Goal: Task Accomplishment & Management: Complete application form

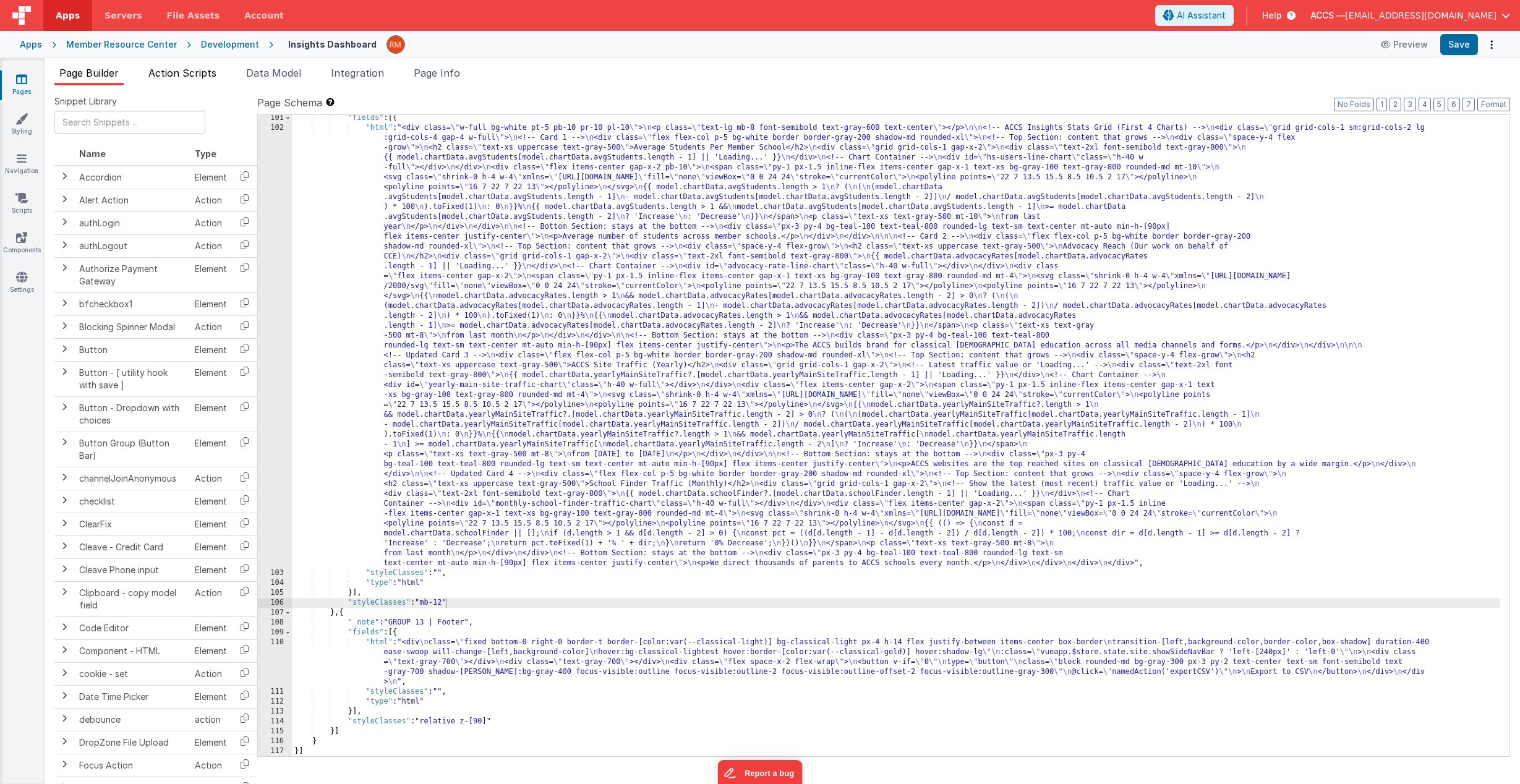
scroll to position [1831, 0]
click at [19, 83] on icon at bounding box center [21, 79] width 11 height 12
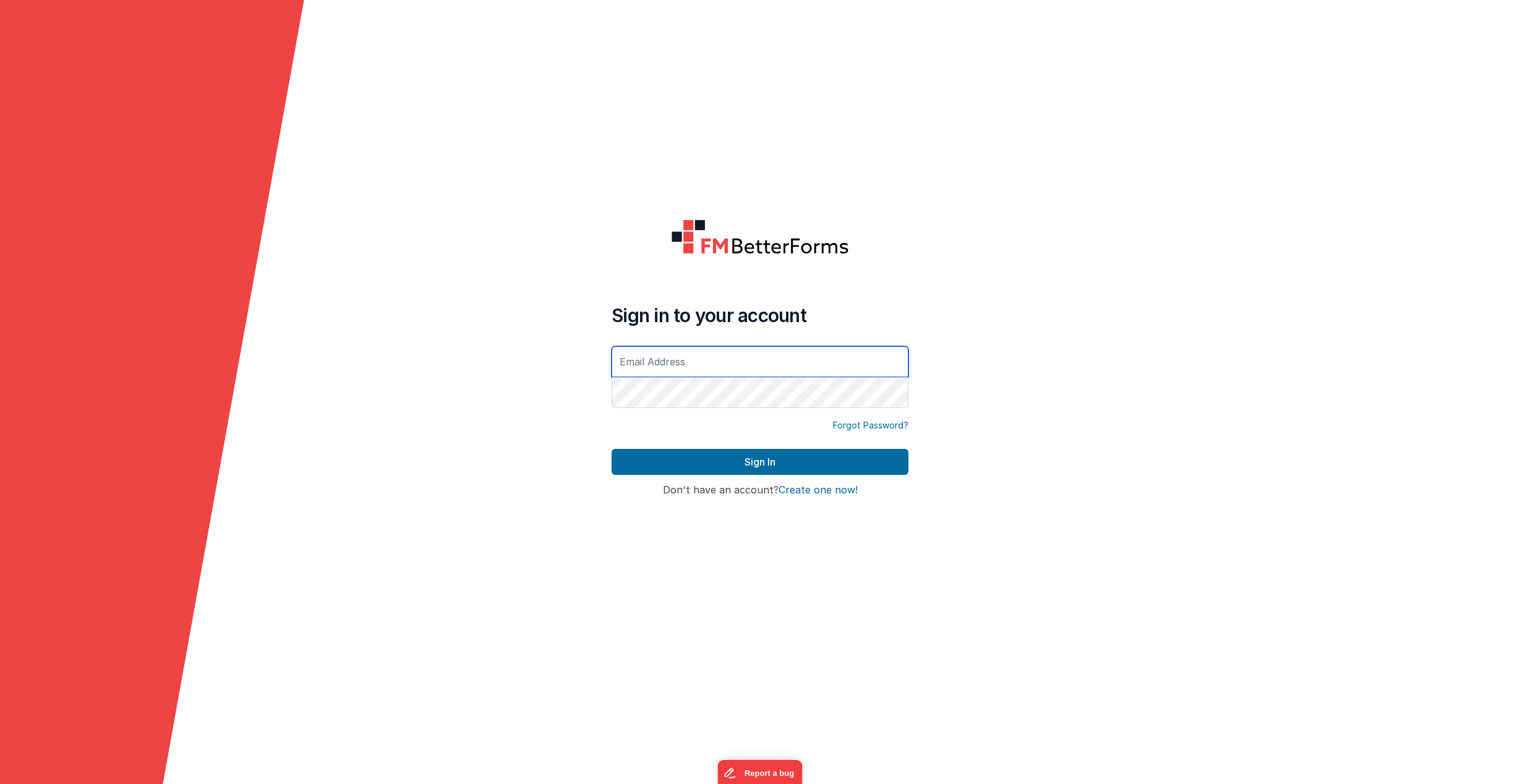
type input "[EMAIL_ADDRESS][DOMAIN_NAME]"
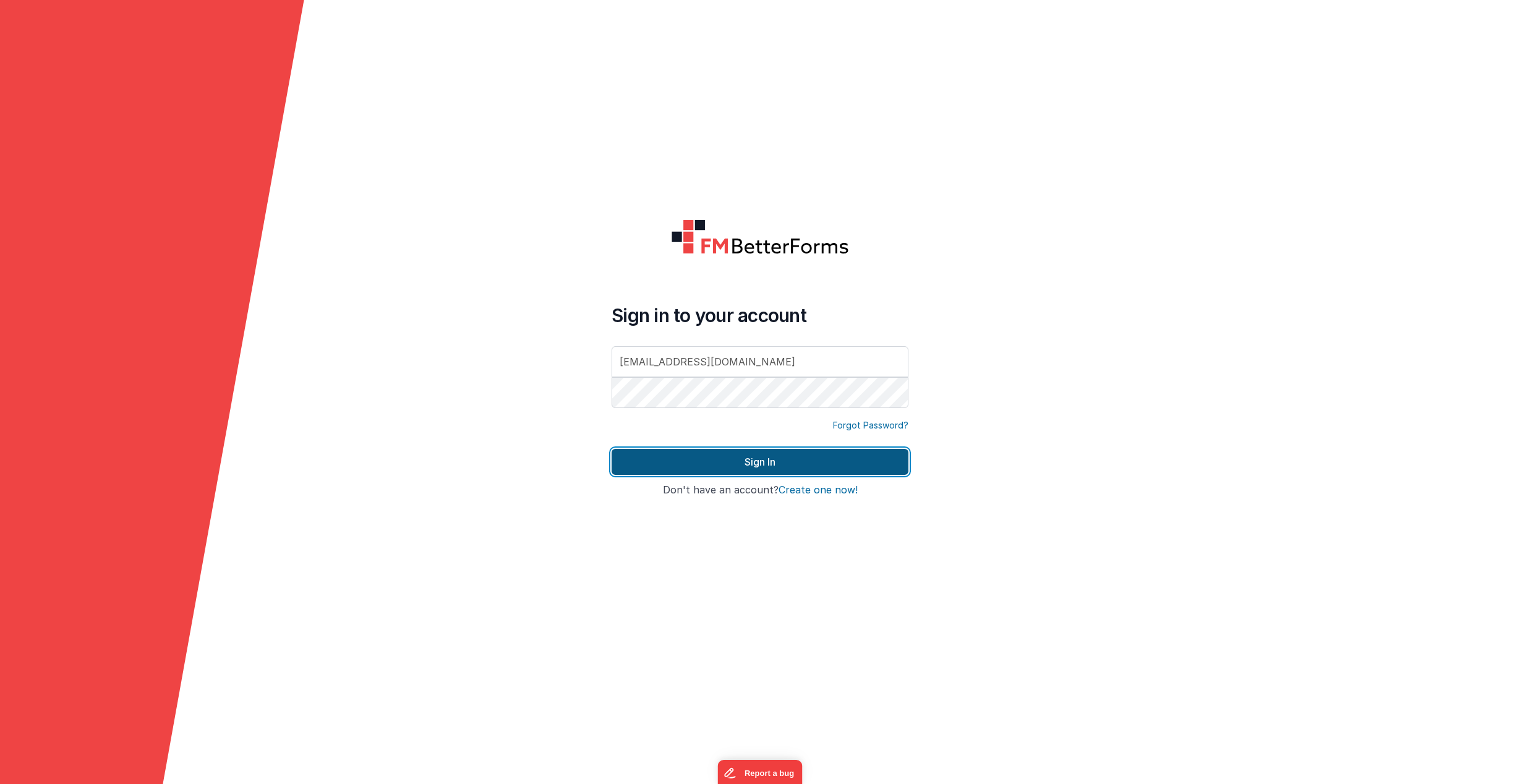
click at [833, 460] on button "Sign In" at bounding box center [760, 462] width 297 height 26
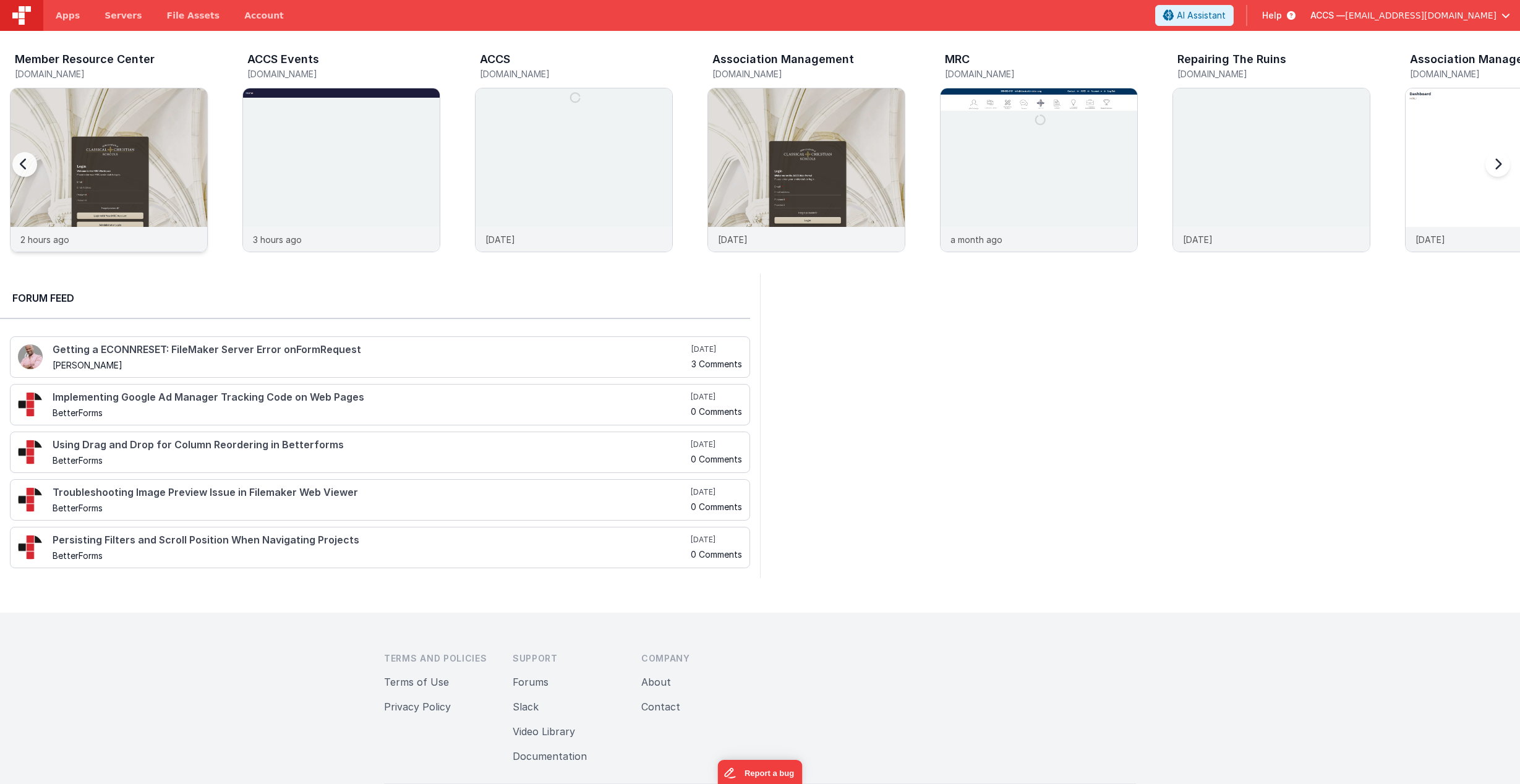
click at [166, 144] on img at bounding box center [108, 187] width 197 height 197
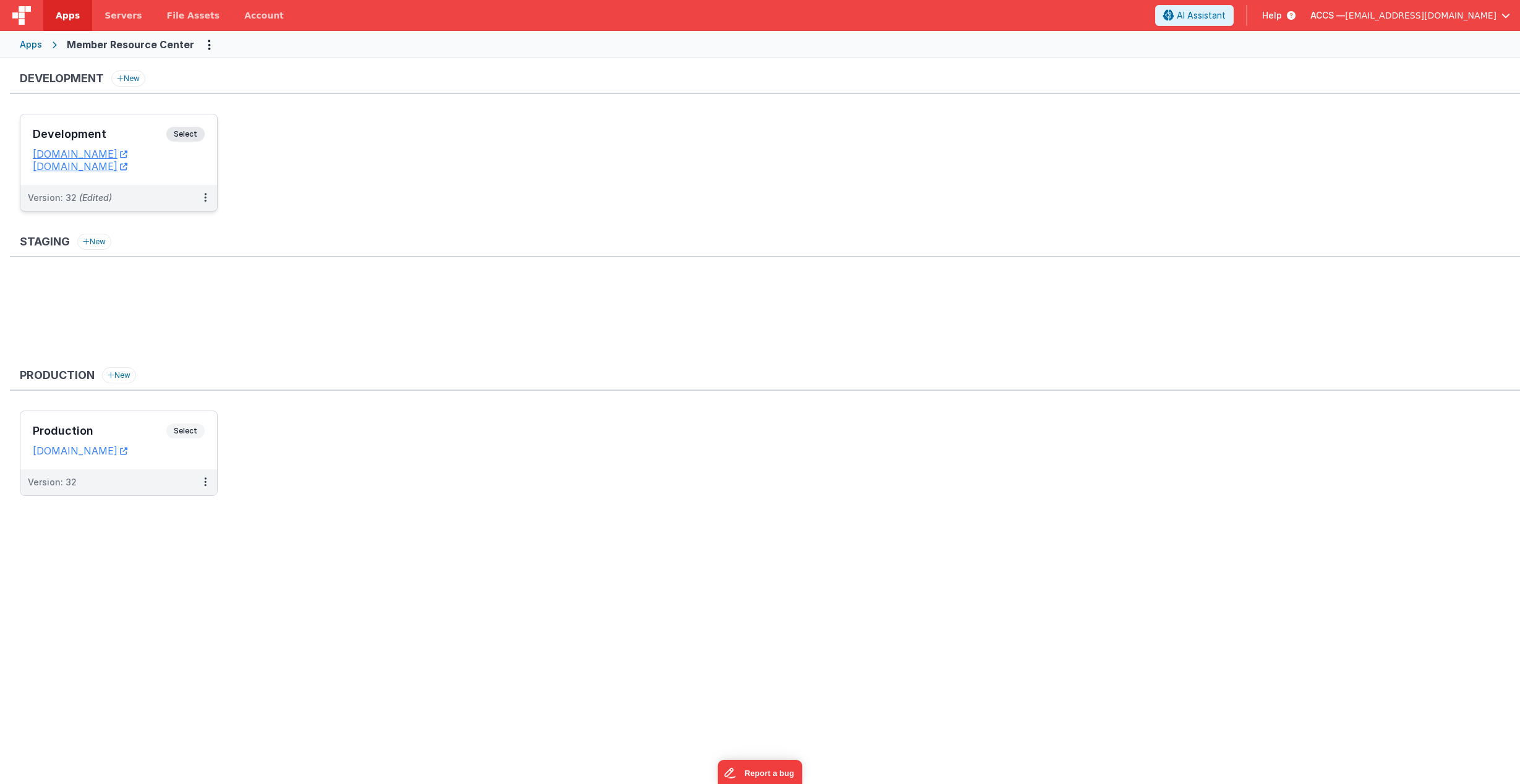
click at [149, 135] on h3 "Development" at bounding box center [99, 134] width 133 height 12
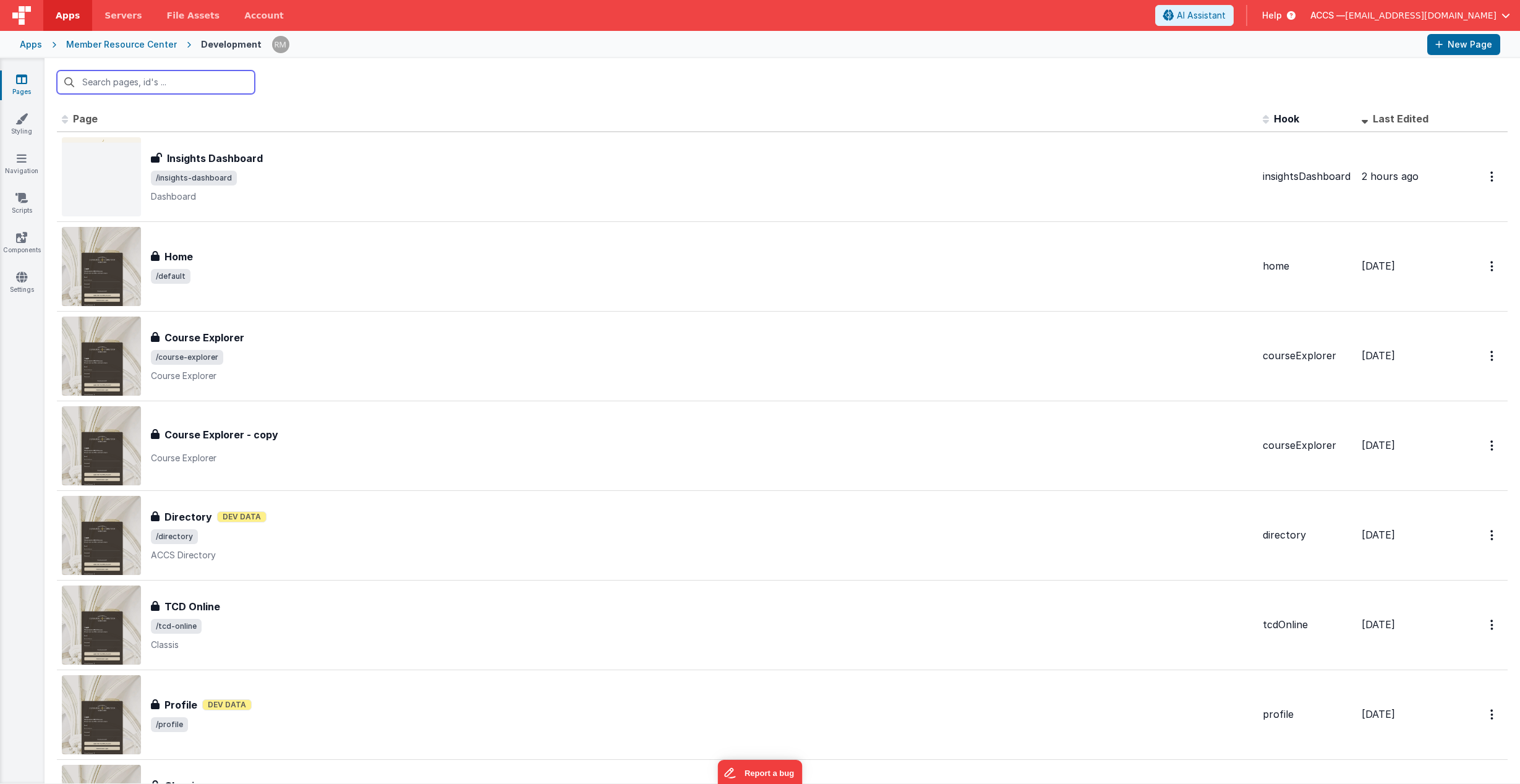
click at [137, 84] on input "text" at bounding box center [156, 82] width 198 height 24
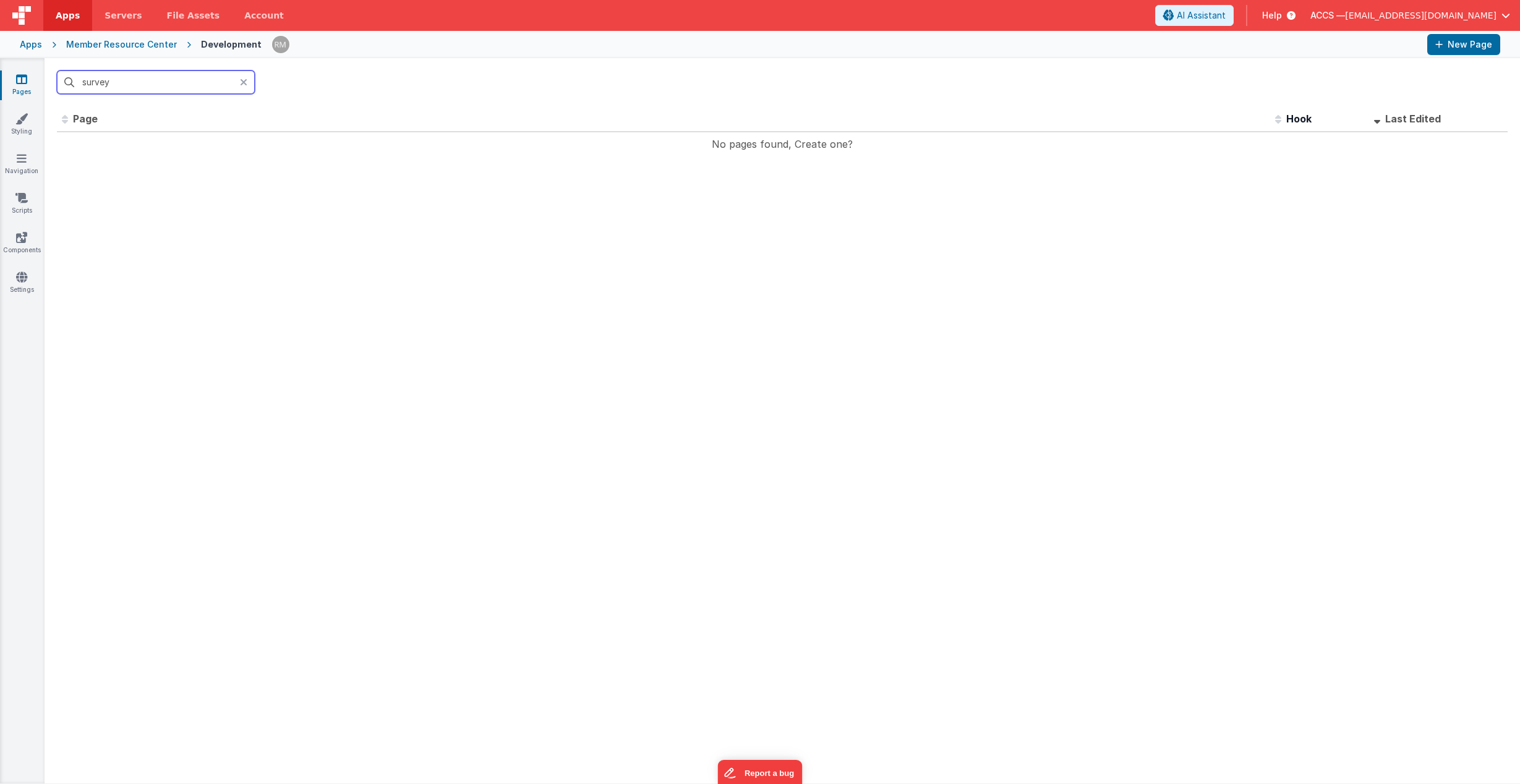
type input "survey"
click at [251, 83] on div at bounding box center [247, 82] width 15 height 24
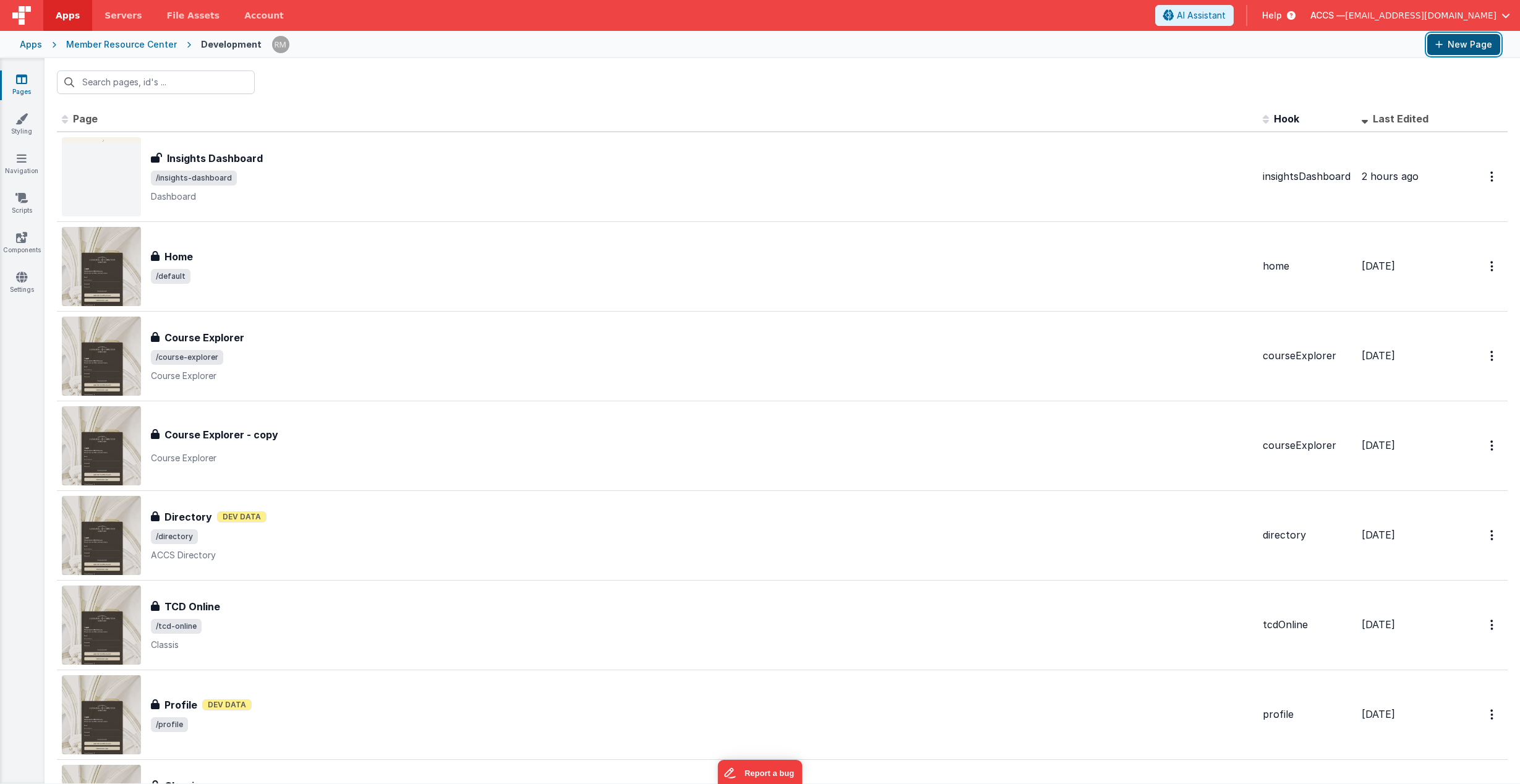
click at [1446, 53] on button "New Page" at bounding box center [1464, 44] width 73 height 21
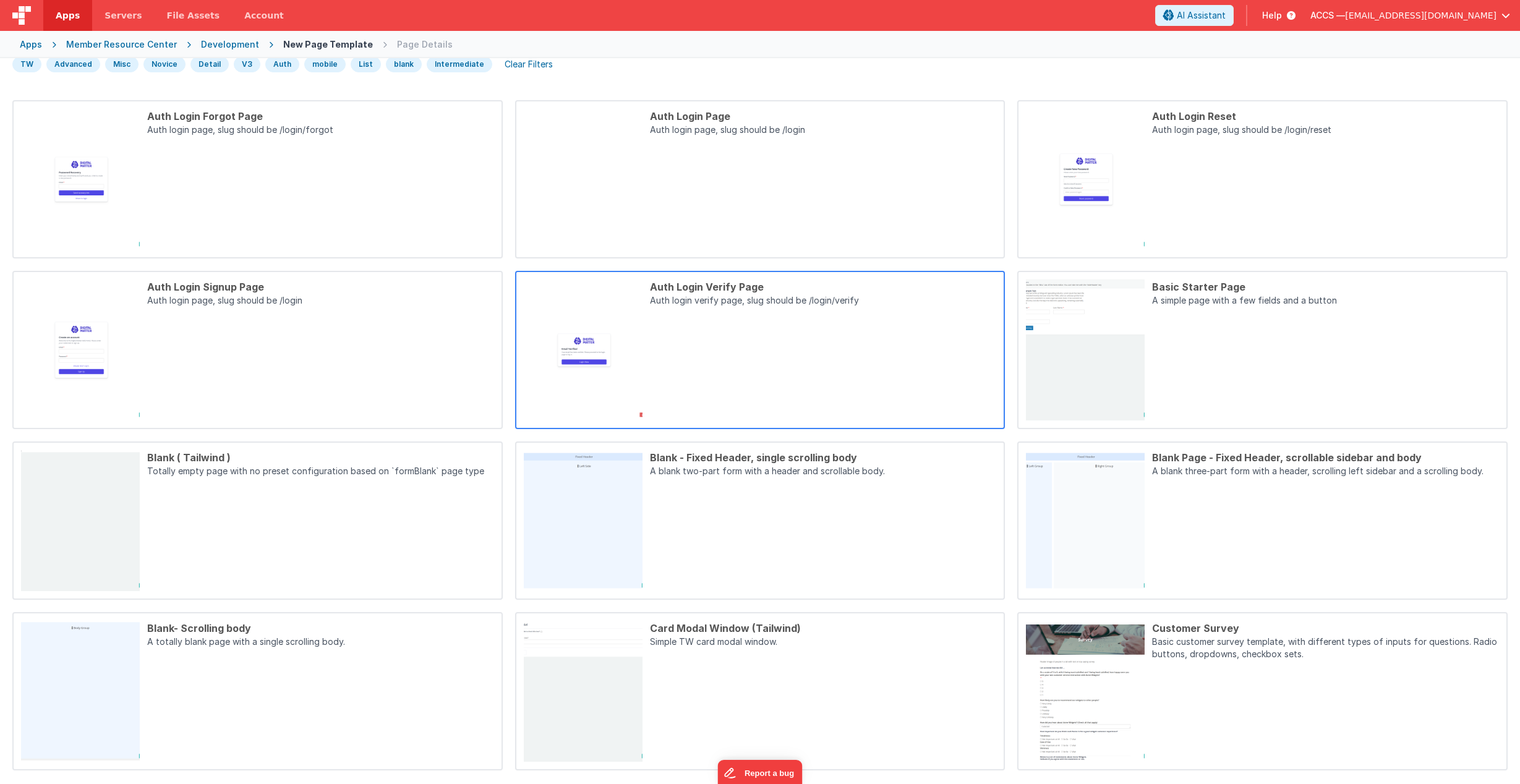
scroll to position [93, 0]
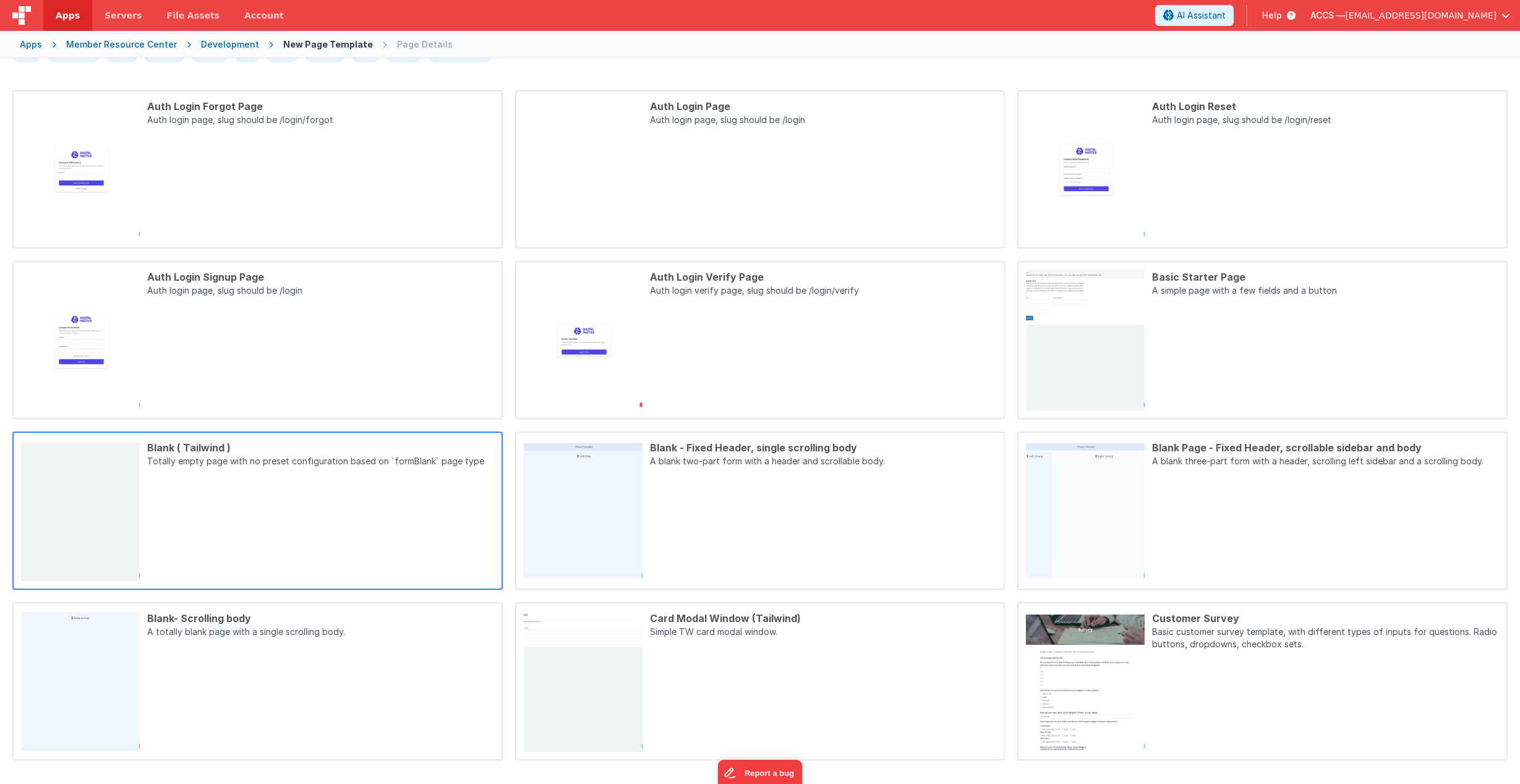
click at [409, 492] on div "Blank ( Tailwind ) Totally empty page with no preset configuration based on `fo…" at bounding box center [317, 511] width 354 height 141
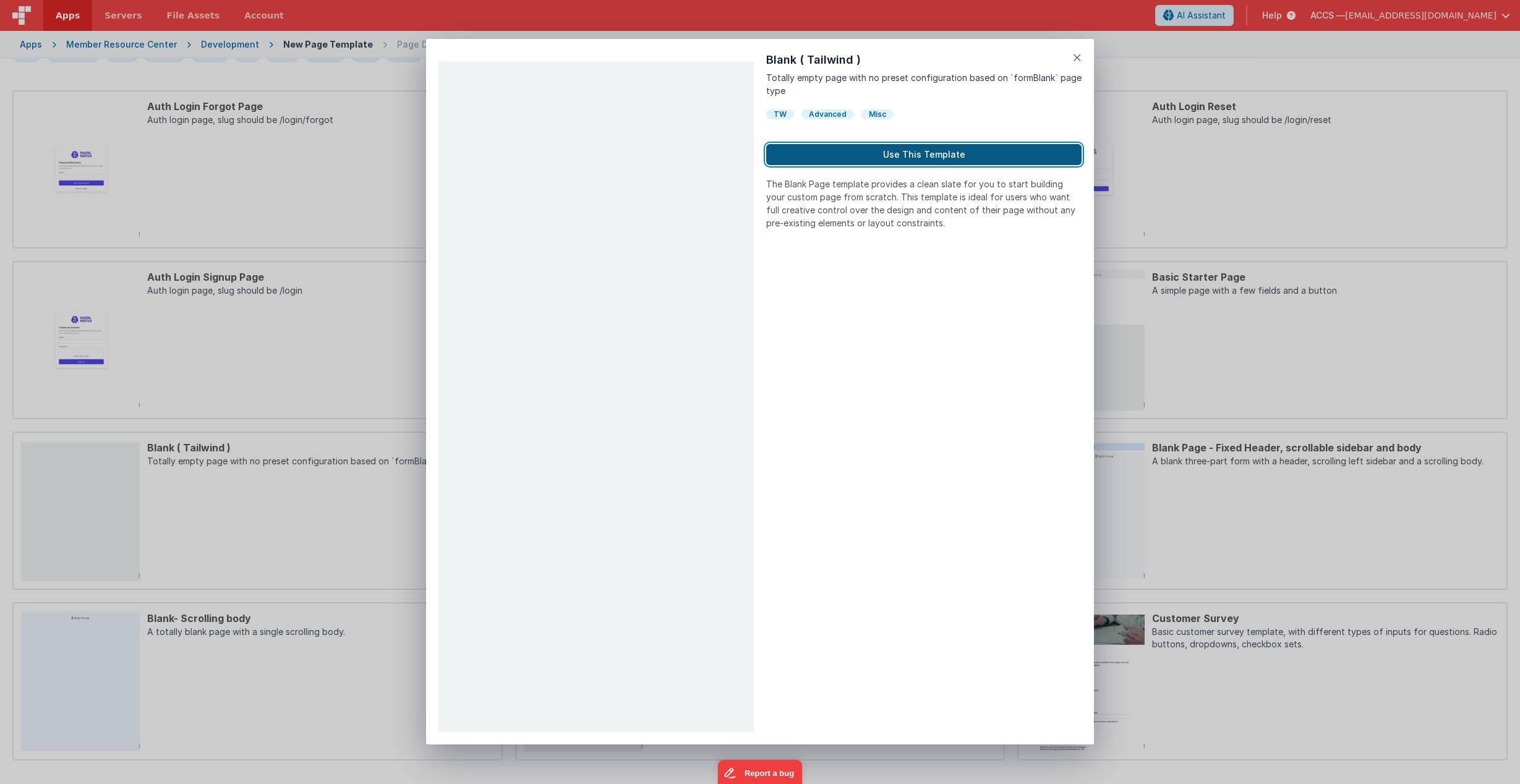
click at [852, 160] on button "Use This Template" at bounding box center [924, 154] width 316 height 21
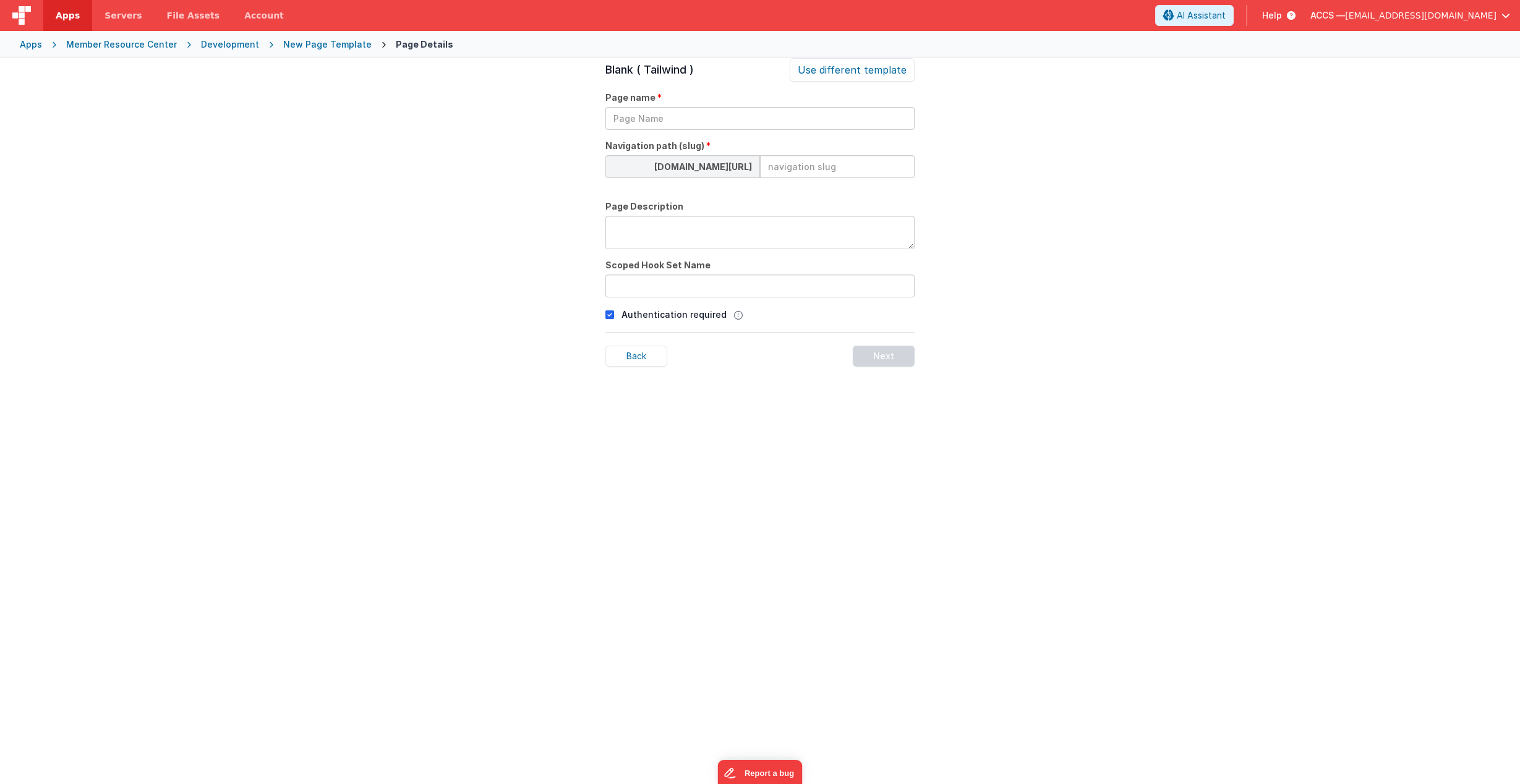
scroll to position [42, 0]
click at [695, 119] on input "text" at bounding box center [760, 119] width 309 height 23
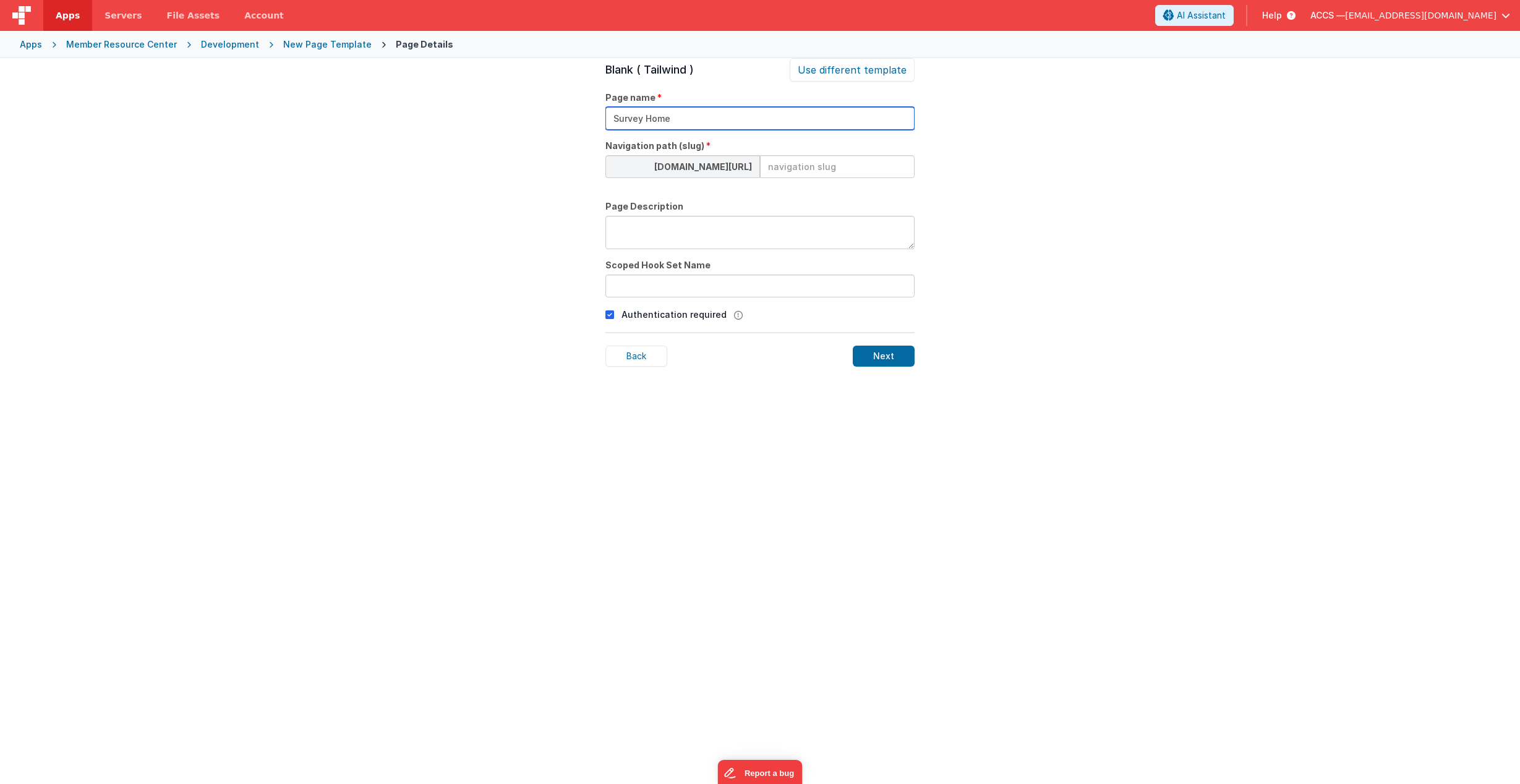
type input "Survey Home"
click at [817, 162] on input at bounding box center [837, 167] width 155 height 23
type input "survey-home"
click at [804, 233] on textarea at bounding box center [760, 233] width 309 height 33
type textarea "Survey Home"
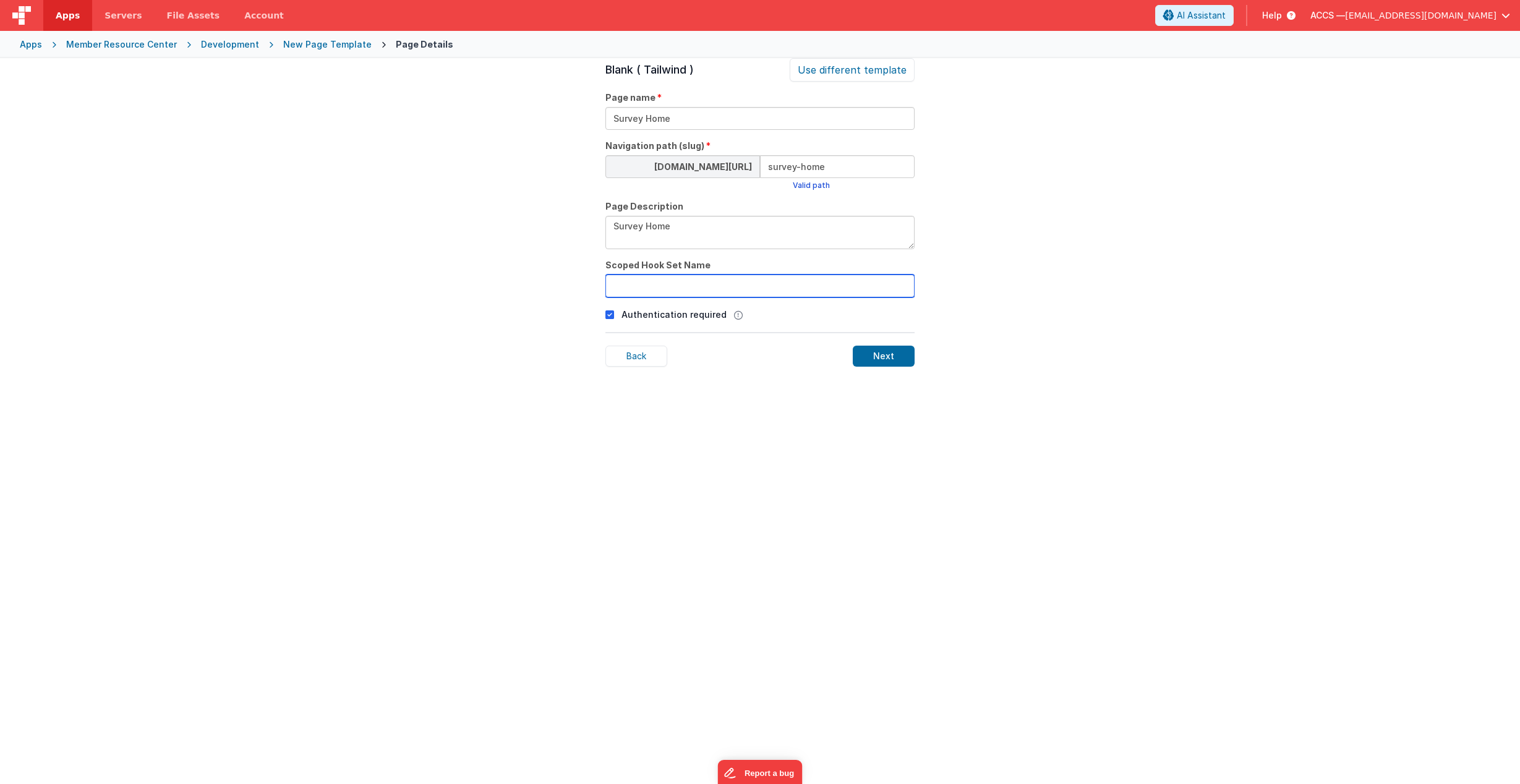
click at [719, 294] on input "text" at bounding box center [760, 286] width 309 height 23
type input "surveyHome"
click at [879, 359] on div "Next" at bounding box center [884, 356] width 62 height 21
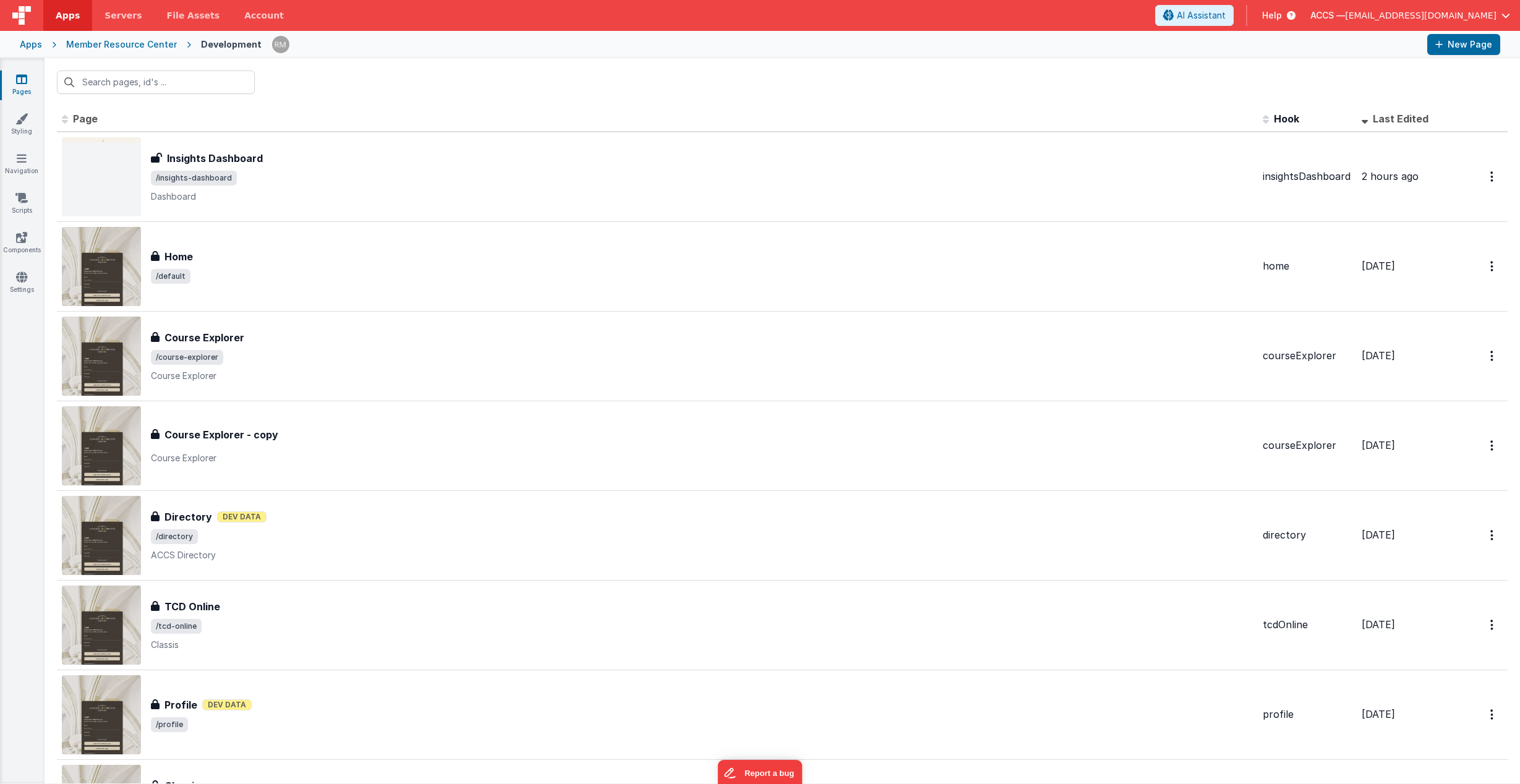
click at [1378, 124] on span "Last Edited" at bounding box center [1401, 118] width 56 height 12
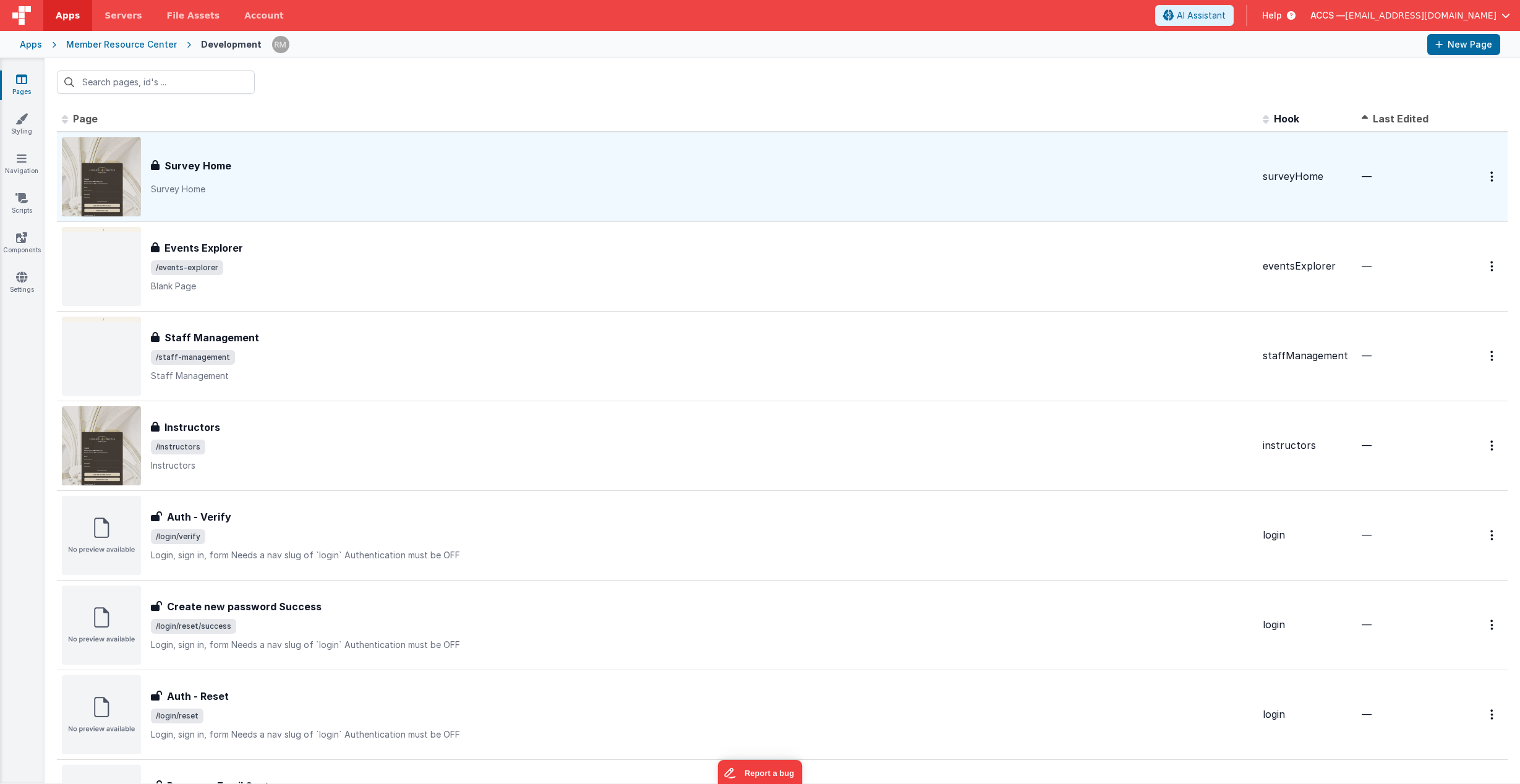
click at [178, 188] on p "Survey Home" at bounding box center [702, 188] width 1102 height 12
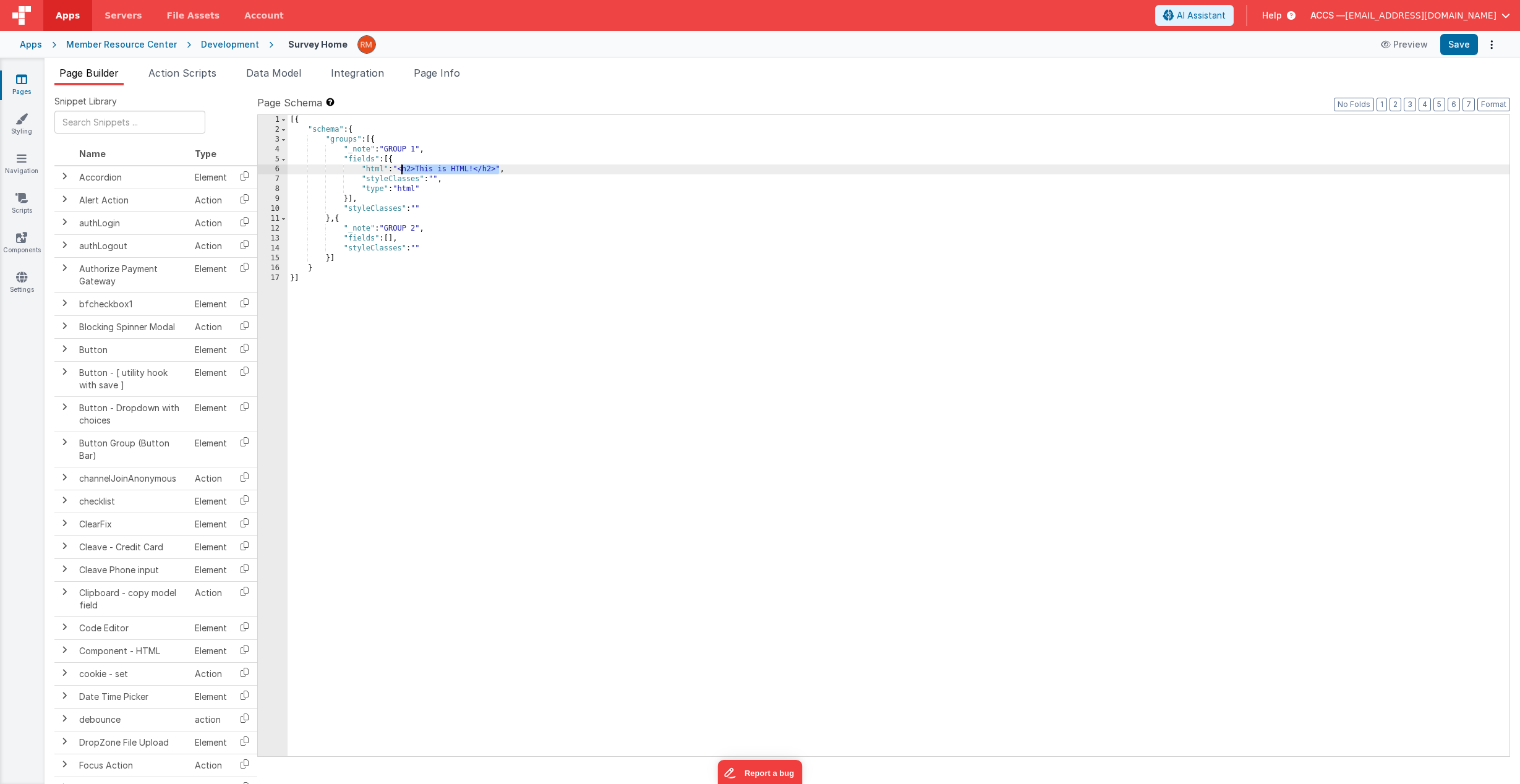
drag, startPoint x: 500, startPoint y: 171, endPoint x: 403, endPoint y: 169, distance: 97.0
click at [403, 169] on div "[{ "schema" : { "groups" : [{ "_note" : "GROUP 1" , "fields" : [{ "html" : "<h2…" at bounding box center [898, 445] width 1222 height 661
click at [373, 168] on div "[{ "schema" : { "groups" : [{ "_note" : "GROUP 1" , "fields" : [{ "html" : "<h2…" at bounding box center [898, 445] width 1222 height 661
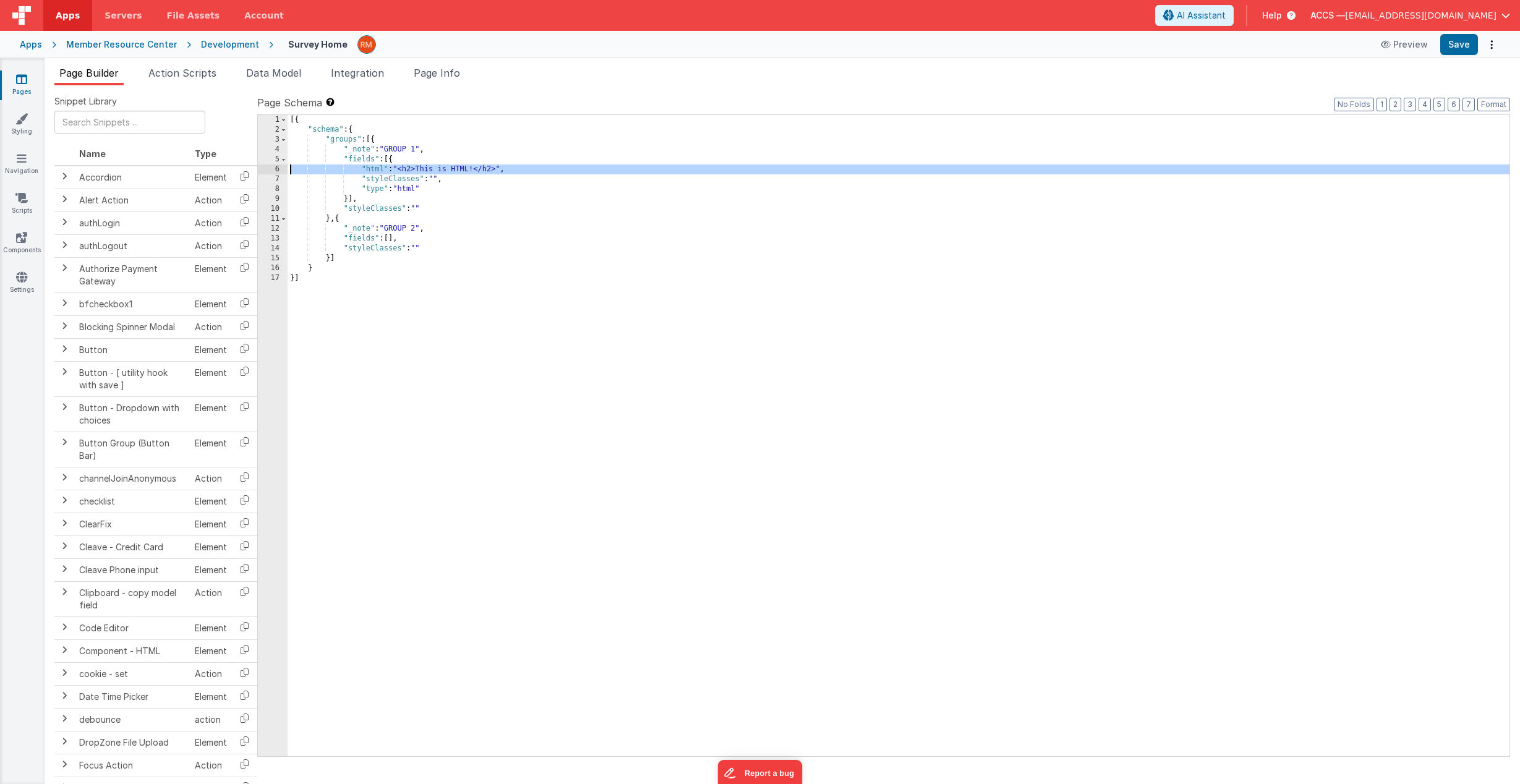
click at [277, 170] on div "6" at bounding box center [273, 169] width 30 height 10
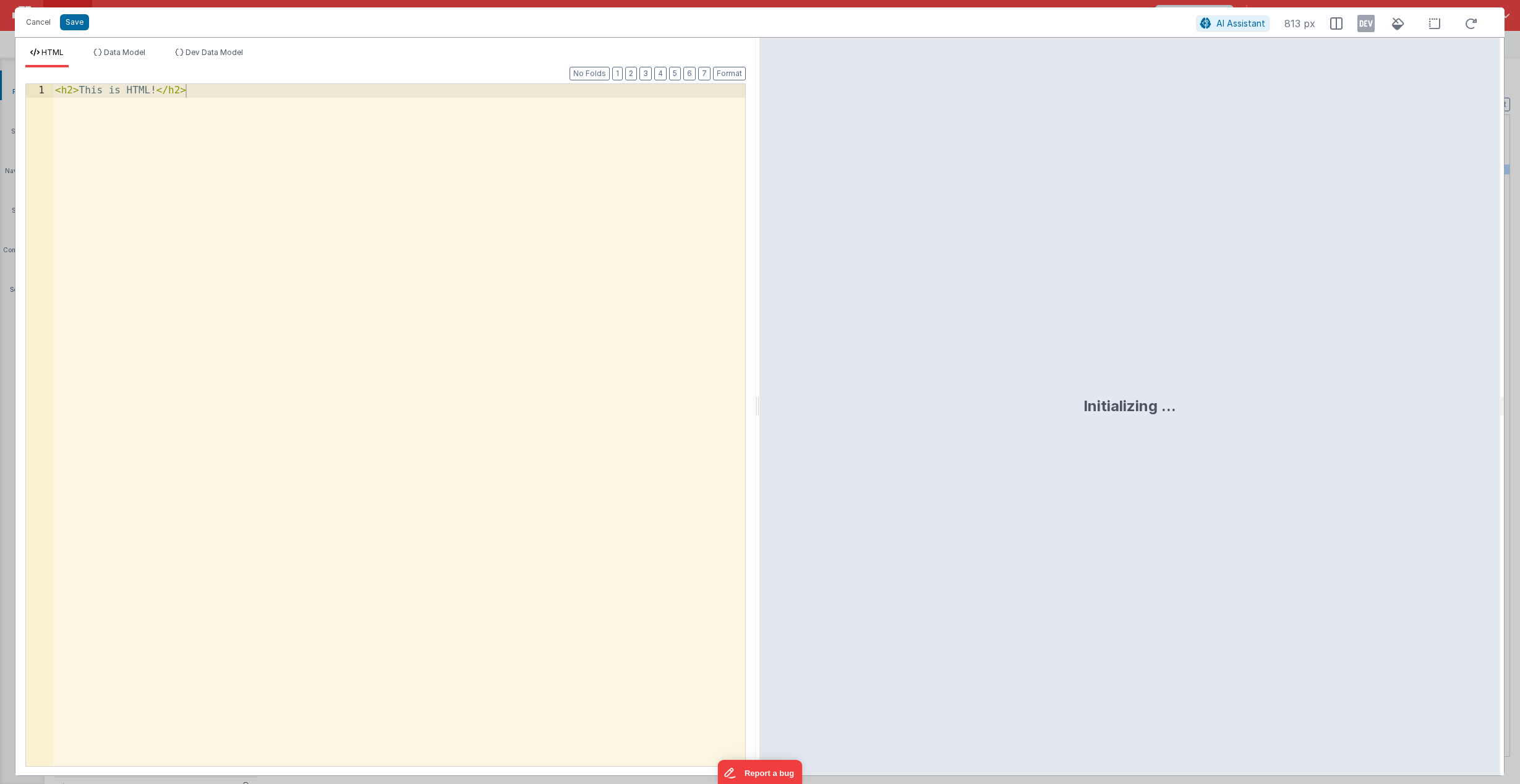
click at [277, 176] on div "< h2 > This is HTML! </ h2 >" at bounding box center [399, 445] width 693 height 722
drag, startPoint x: 312, startPoint y: 129, endPoint x: -264, endPoint y: 99, distance: 576.8
click at [0, 99] on html "Cancel Save AI Assistant 813 px HTML Data Model Dev Data Model Format 7 6 5 4 3…" at bounding box center [760, 392] width 1520 height 784
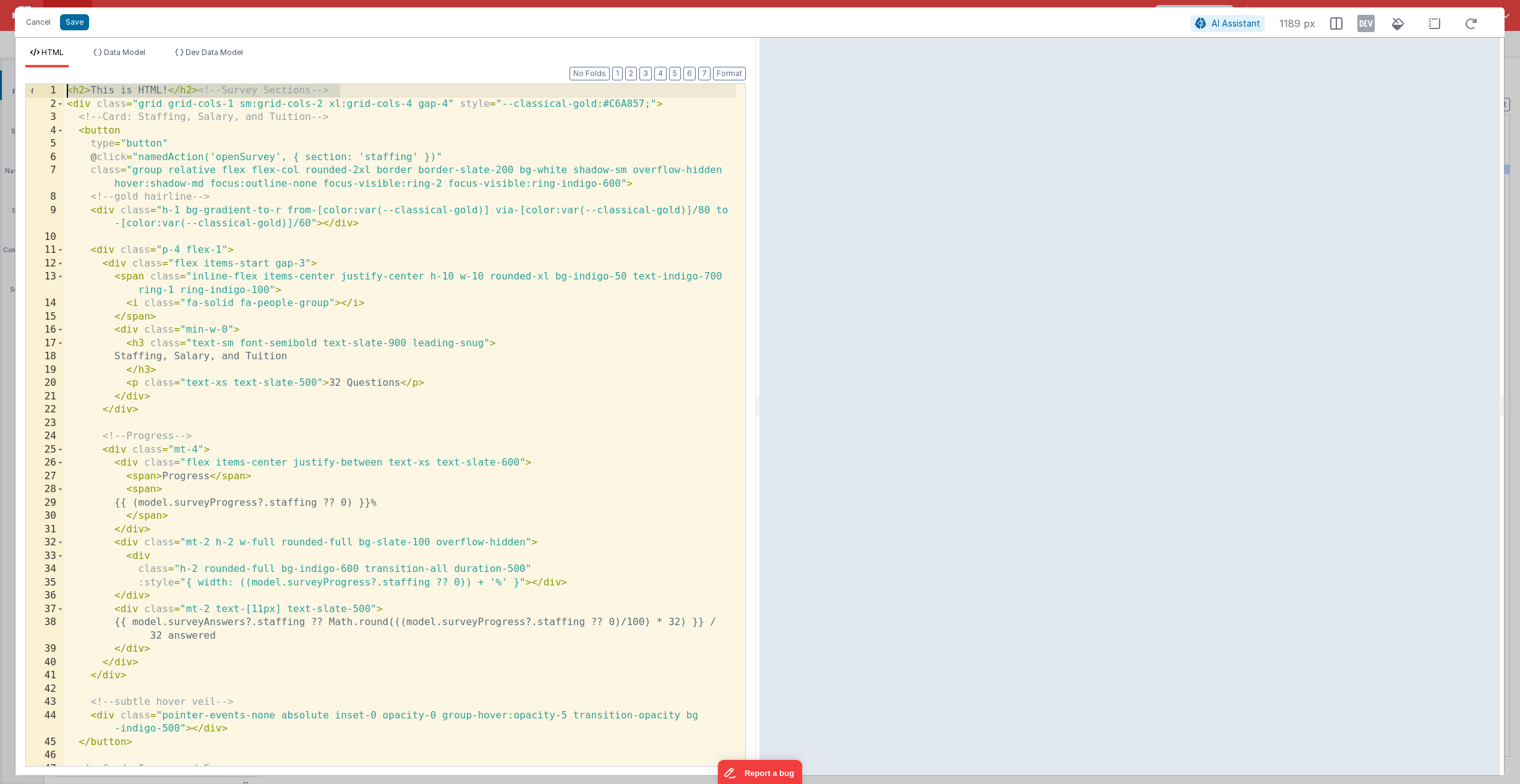
drag, startPoint x: 384, startPoint y: 94, endPoint x: 60, endPoint y: 94, distance: 324.0
click at [60, 94] on div "1 2 3 4 5 6 7 8 9 10 11 12 13 14 15 16 17 18 19 20 21 22 23 24 25 26 27 28 29 3…" at bounding box center [385, 424] width 720 height 683
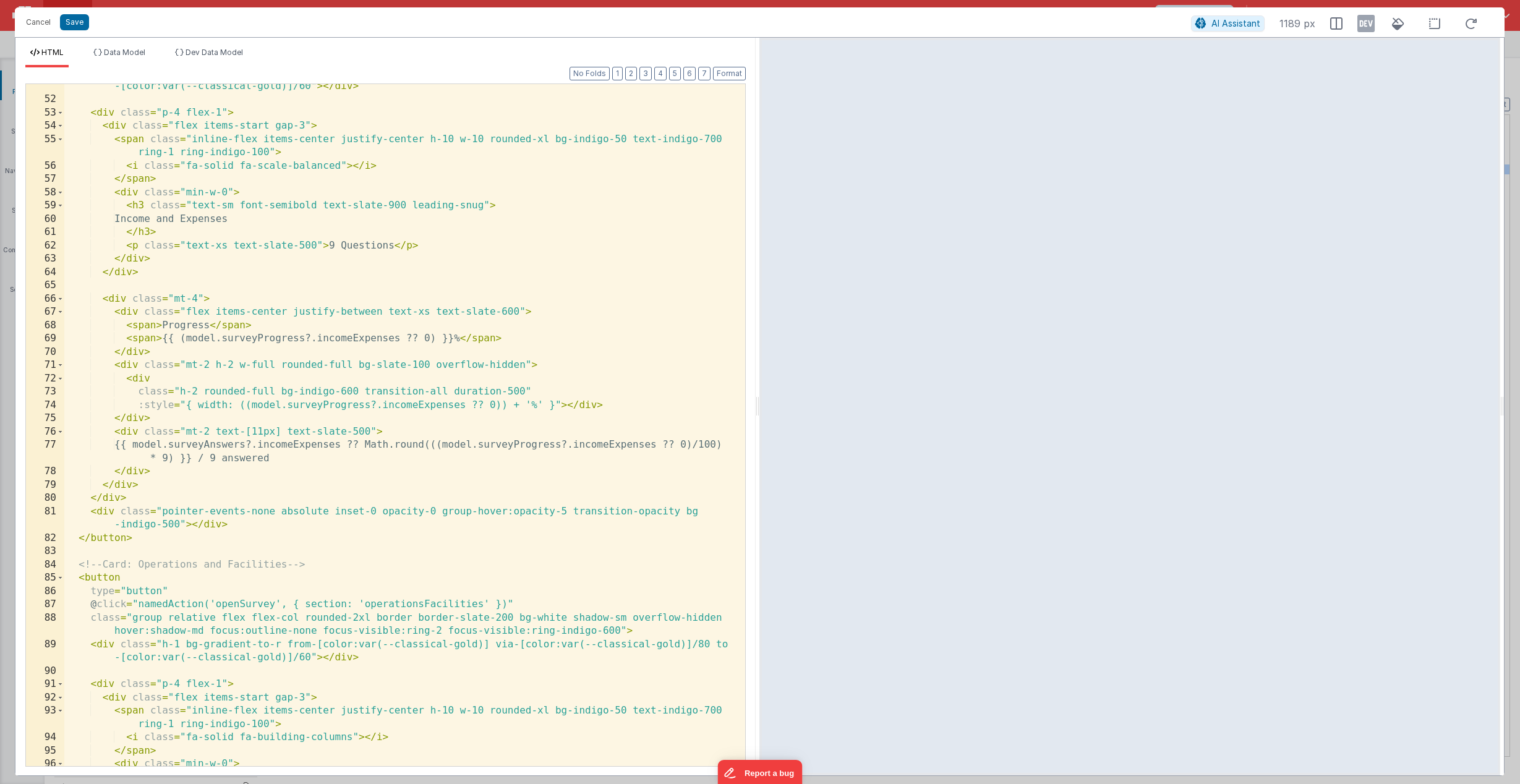
scroll to position [1710, 0]
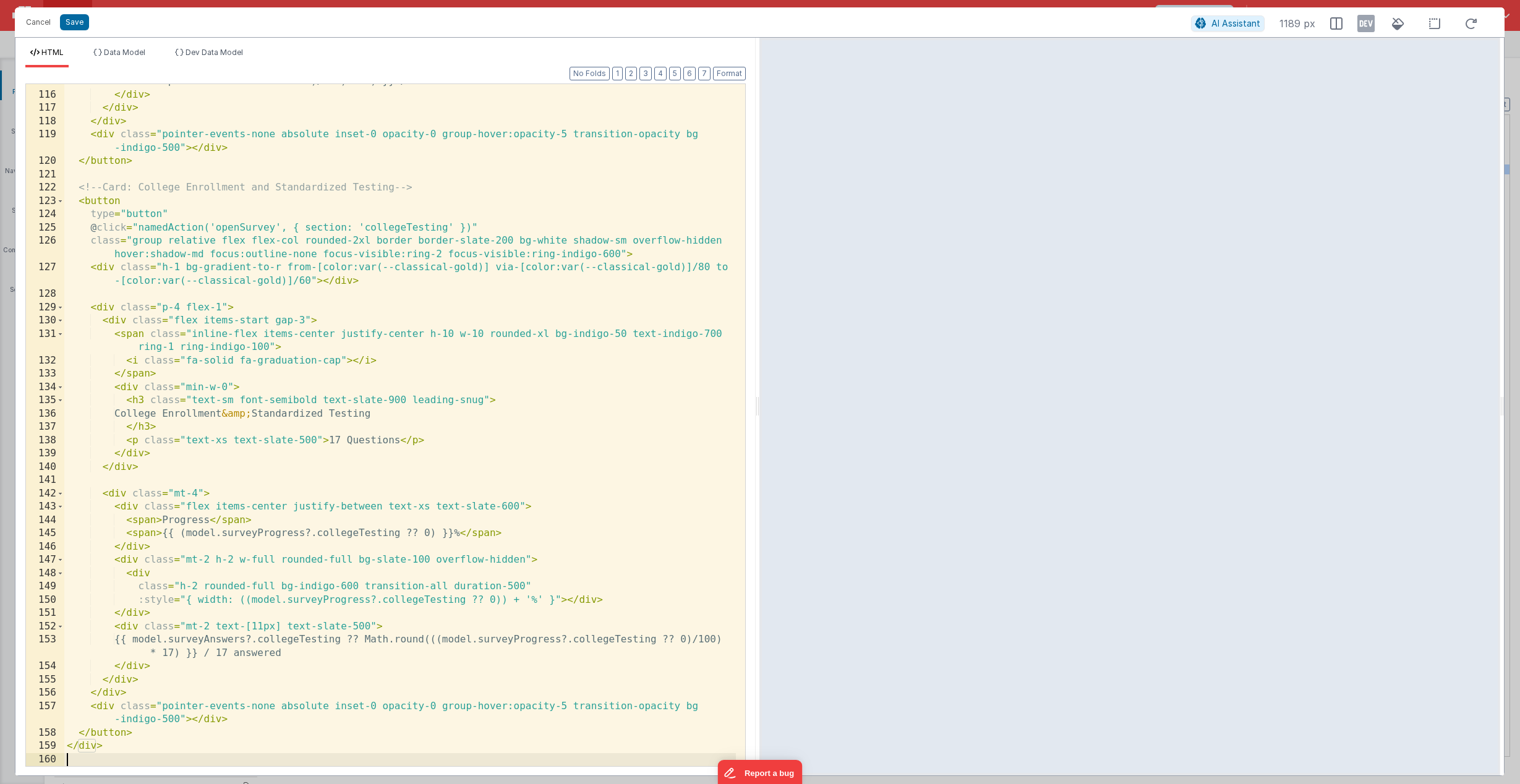
click at [82, 760] on div "{{ model.surveyAnswers?.operationsFacilities ?? Math.round(((model.surveyProgre…" at bounding box center [400, 422] width 671 height 722
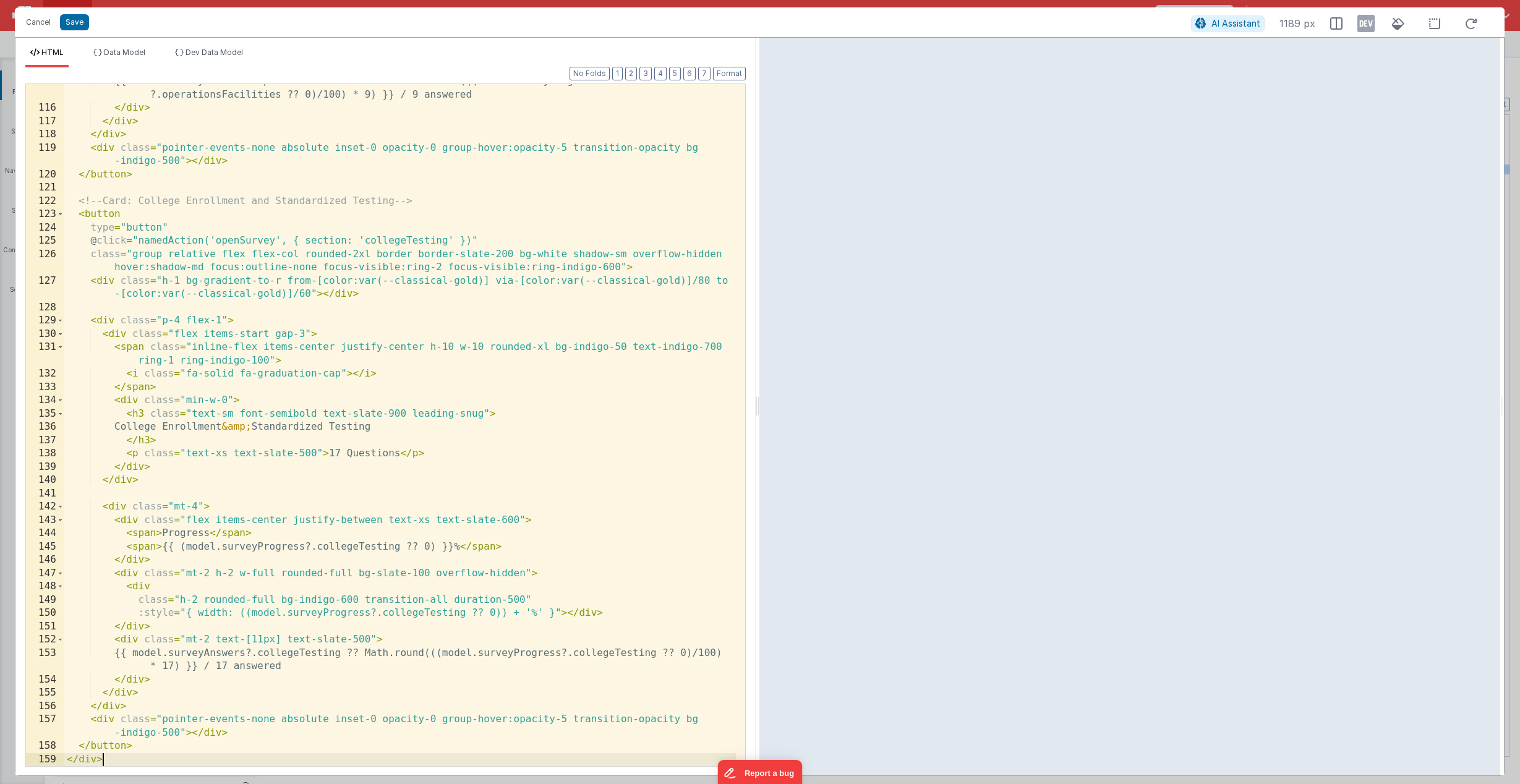
scroll to position [1697, 0]
click at [76, 27] on button "Save" at bounding box center [74, 22] width 29 height 16
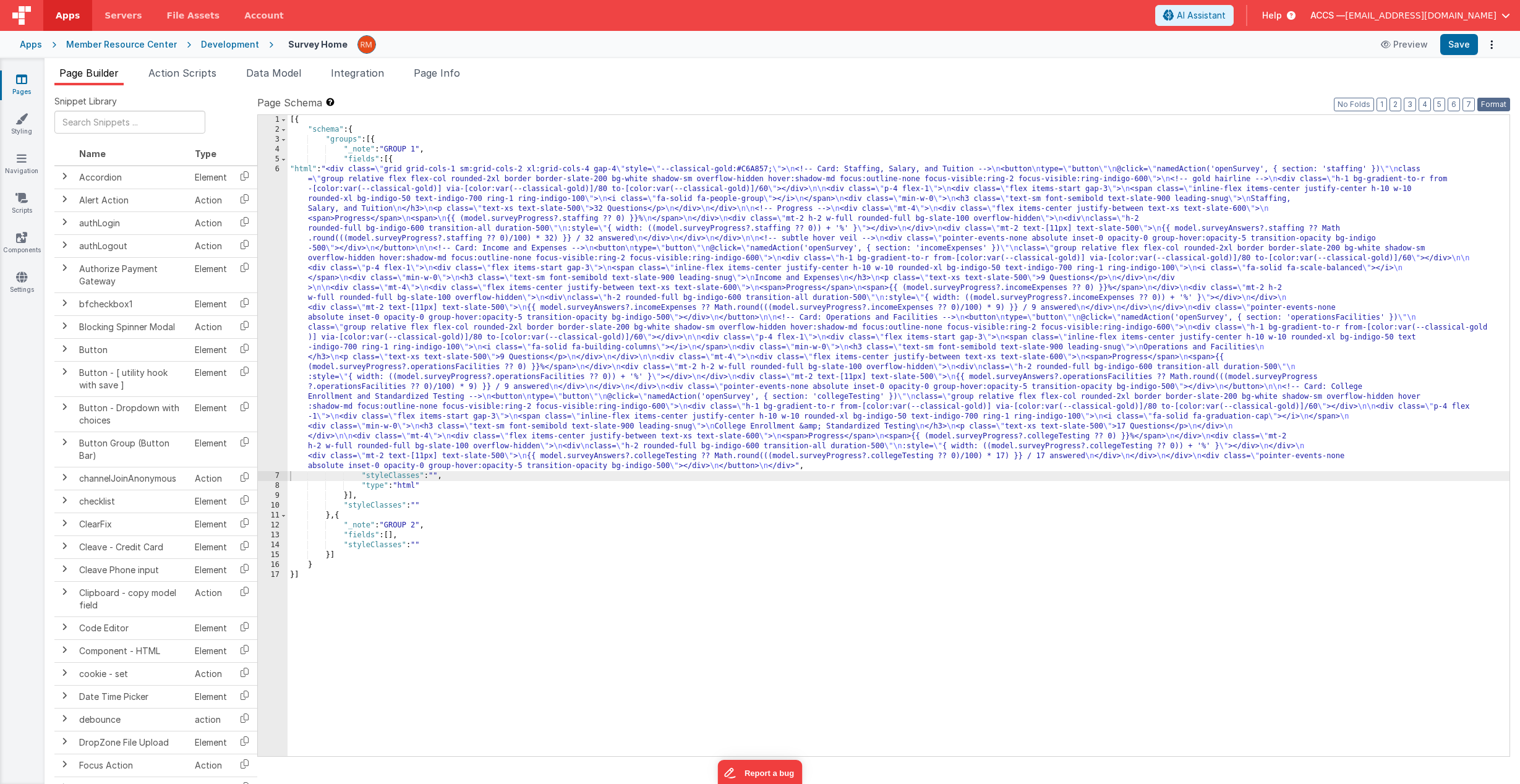
click at [1496, 103] on button "Format" at bounding box center [1493, 104] width 33 height 13
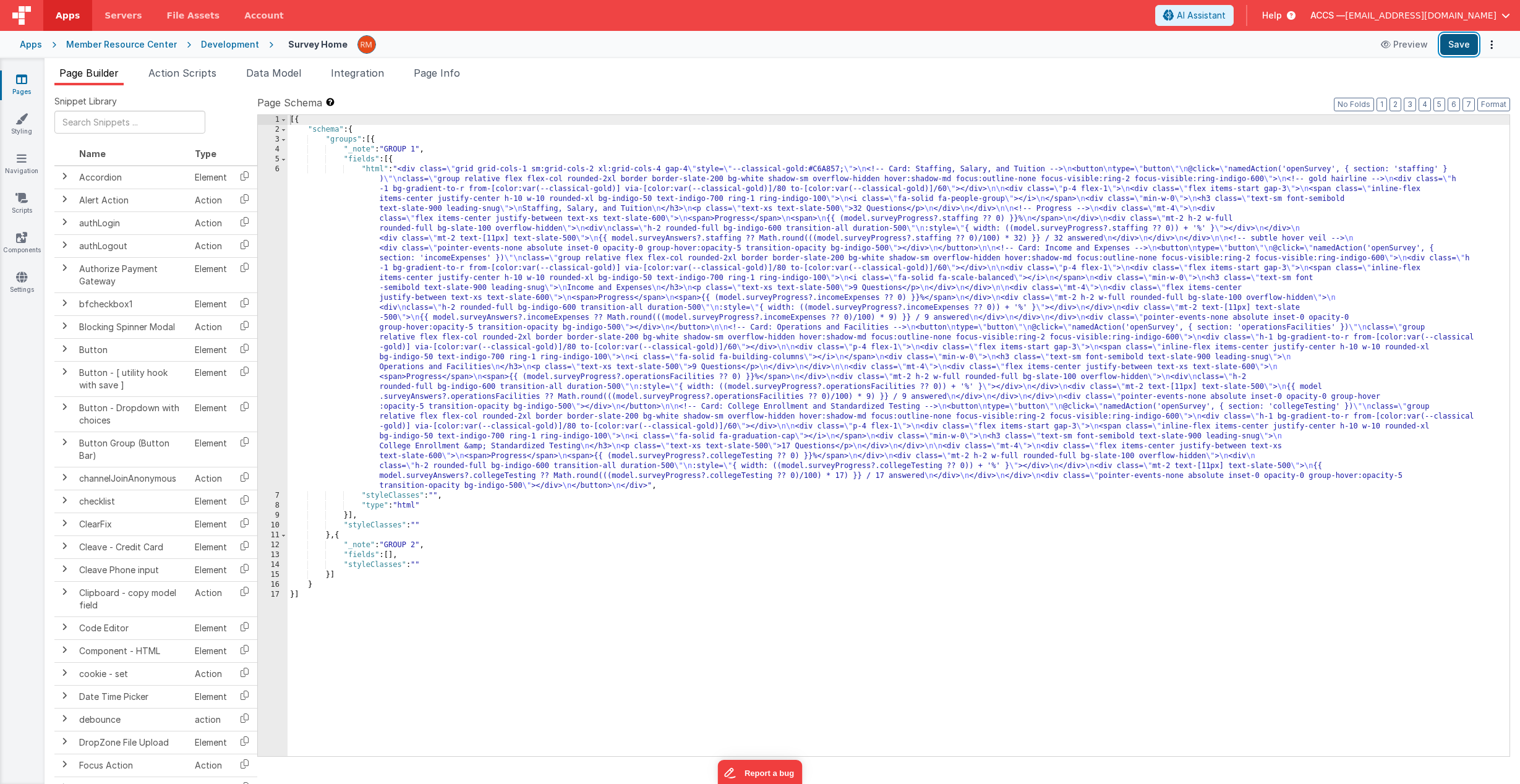
click at [1462, 42] on button "Save" at bounding box center [1459, 44] width 38 height 21
click at [22, 79] on icon at bounding box center [21, 79] width 11 height 12
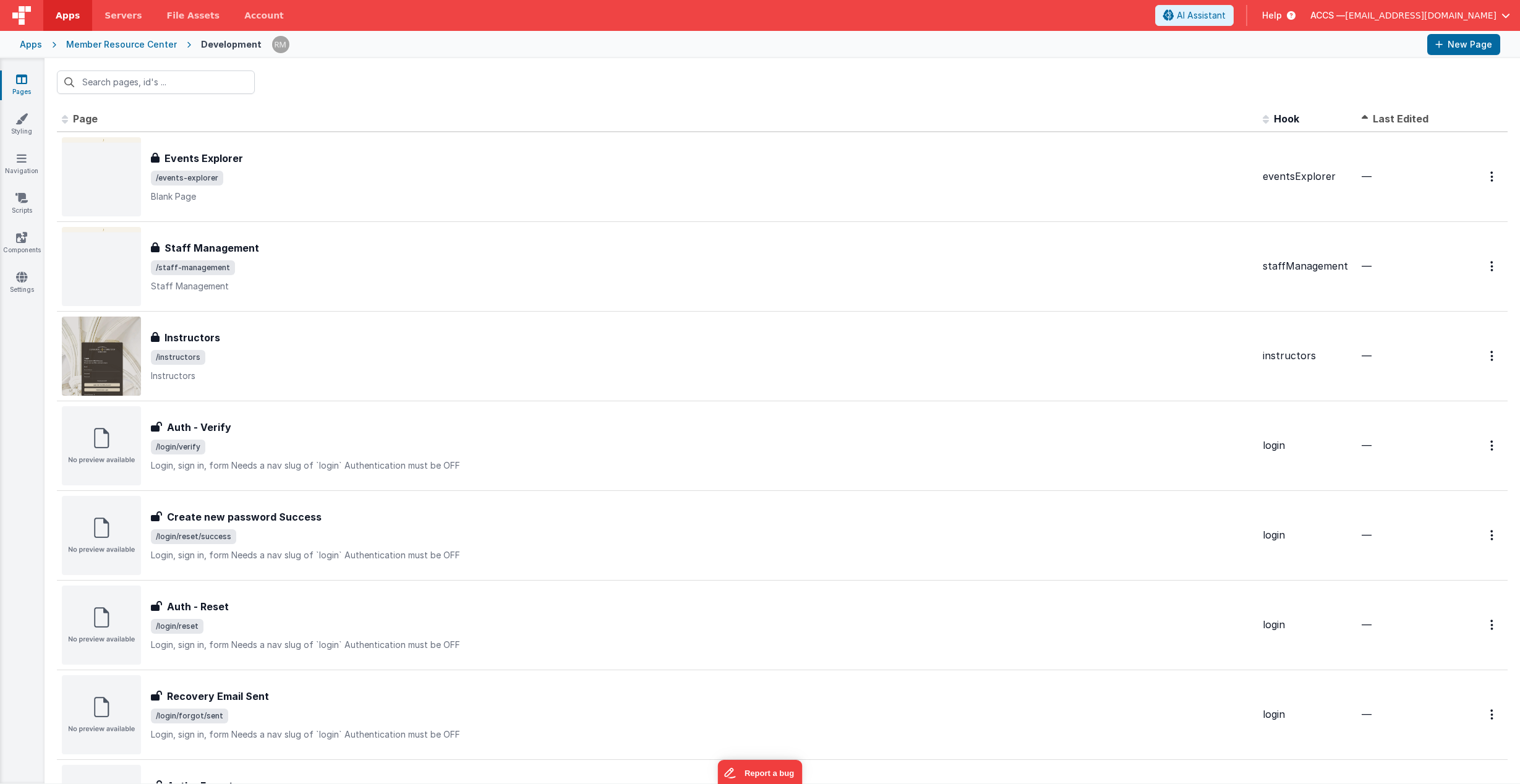
click at [1388, 115] on span "Last Edited" at bounding box center [1401, 118] width 56 height 12
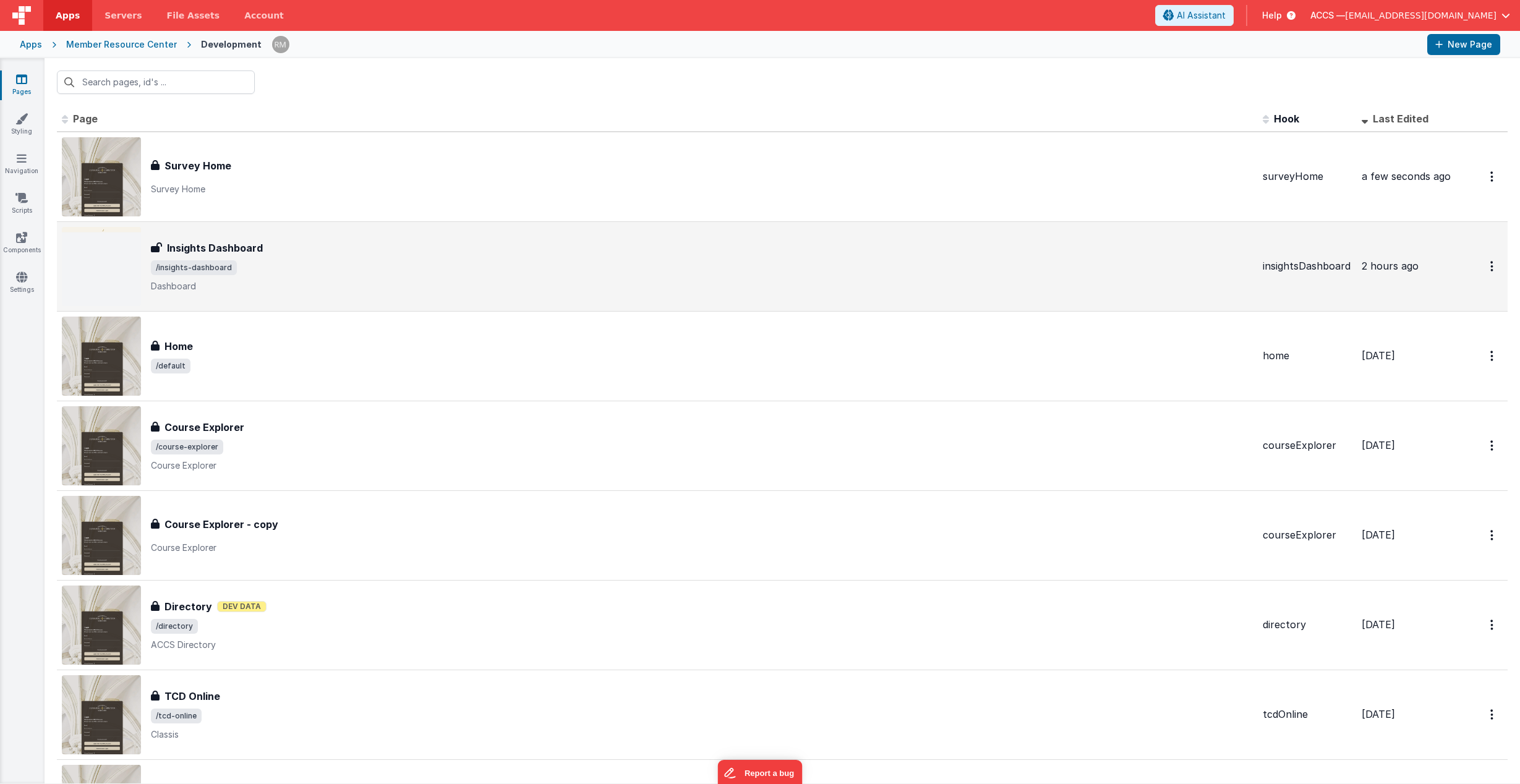
click at [615, 253] on div "Insights Dashboard" at bounding box center [702, 247] width 1102 height 15
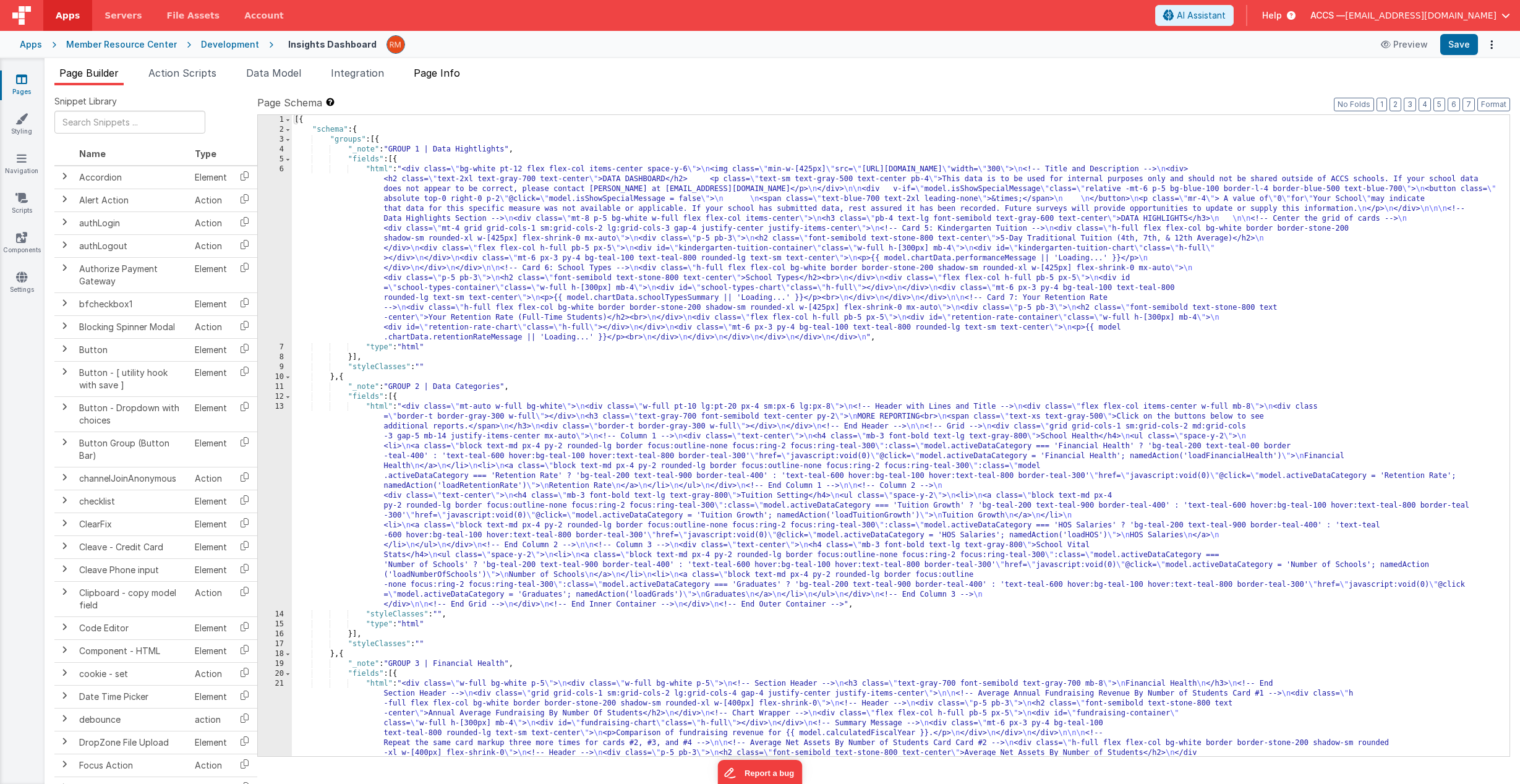
click at [453, 73] on span "Page Info" at bounding box center [437, 72] width 46 height 12
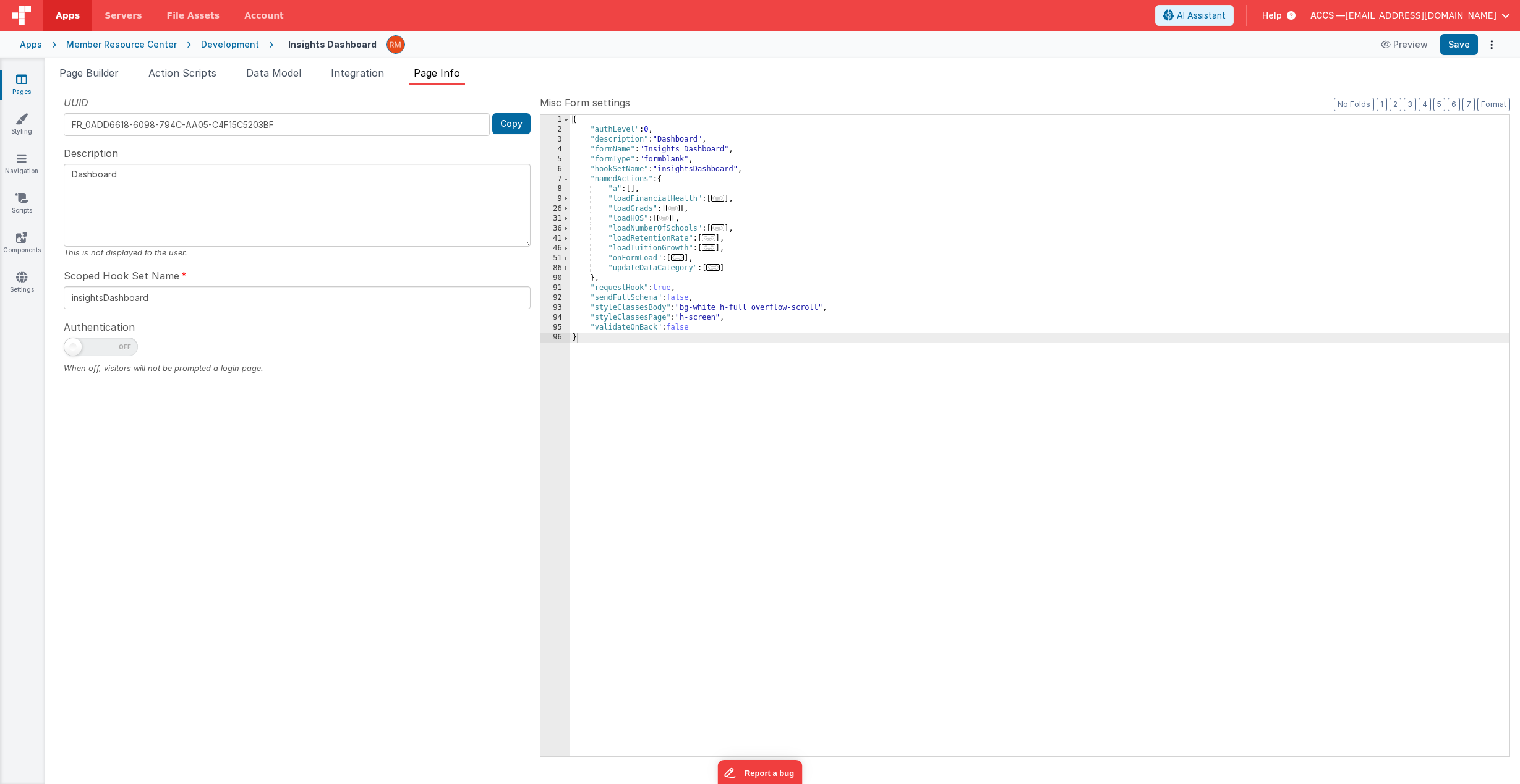
click at [124, 342] on span at bounding box center [101, 346] width 74 height 19
click at [74, 342] on input "checkbox" at bounding box center [68, 344] width 10 height 10
checkbox input "true"
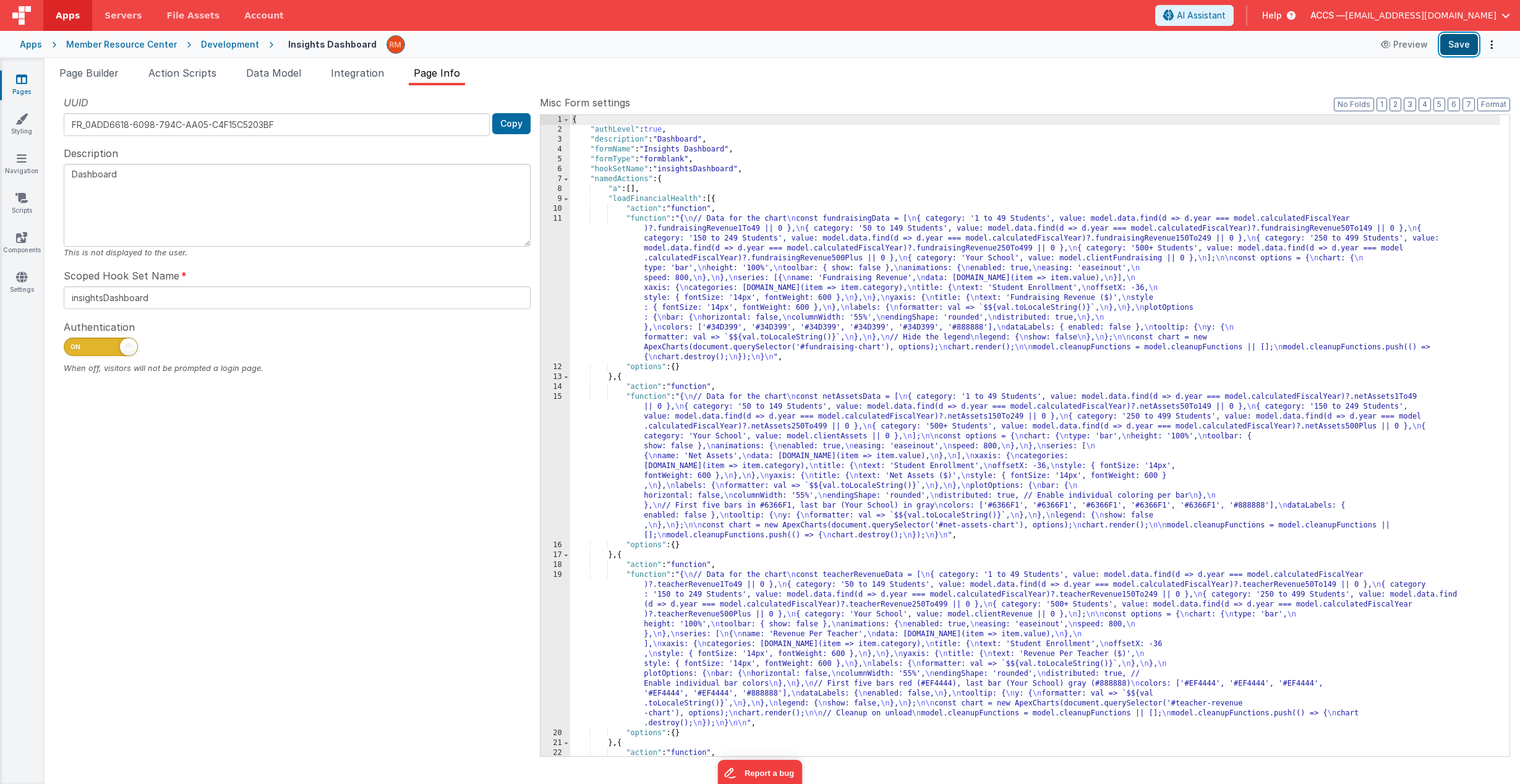
click at [1465, 46] on button "Save" at bounding box center [1459, 44] width 38 height 21
click at [350, 76] on span "Integration" at bounding box center [357, 72] width 53 height 12
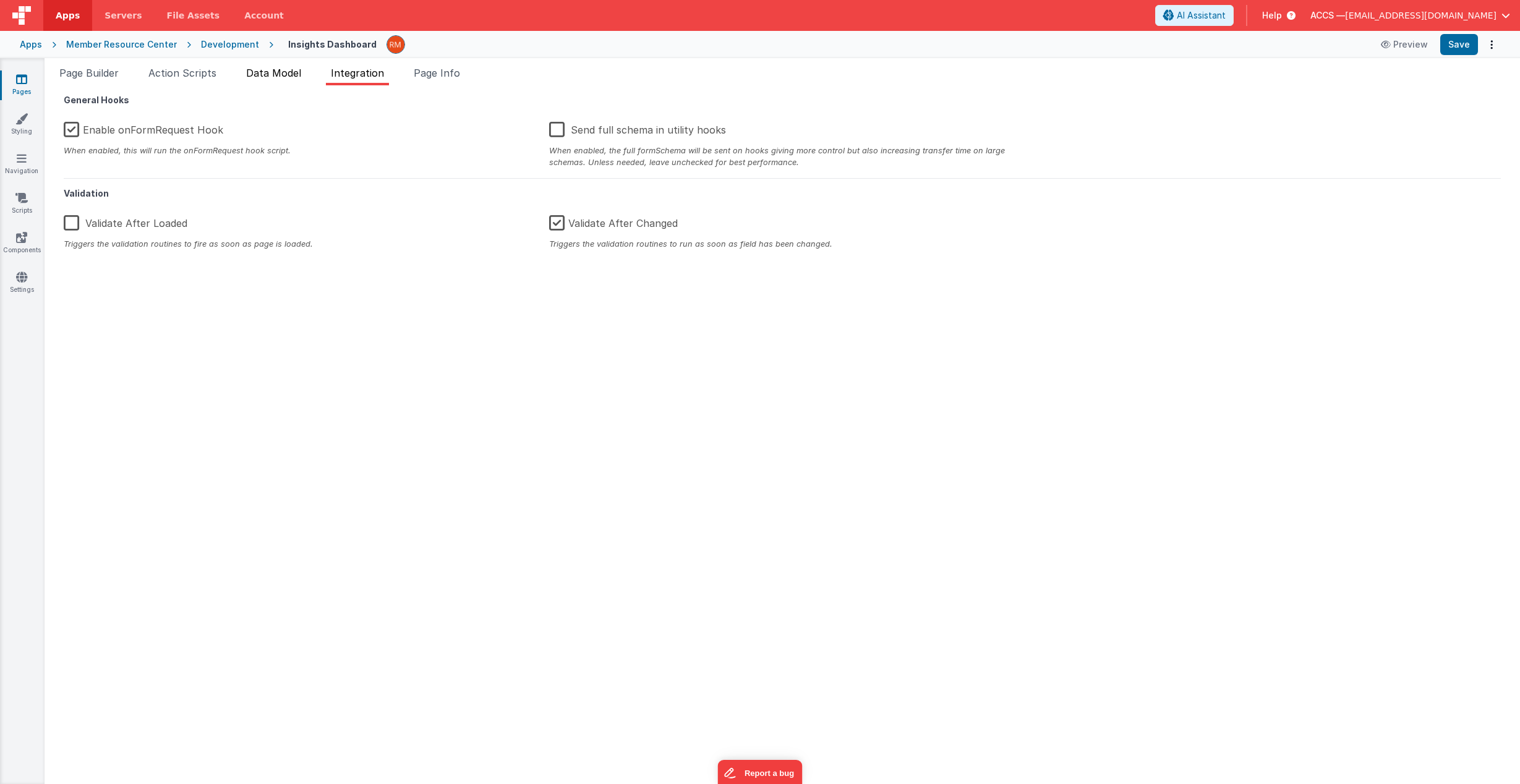
click at [291, 81] on li "Data Model" at bounding box center [273, 75] width 65 height 20
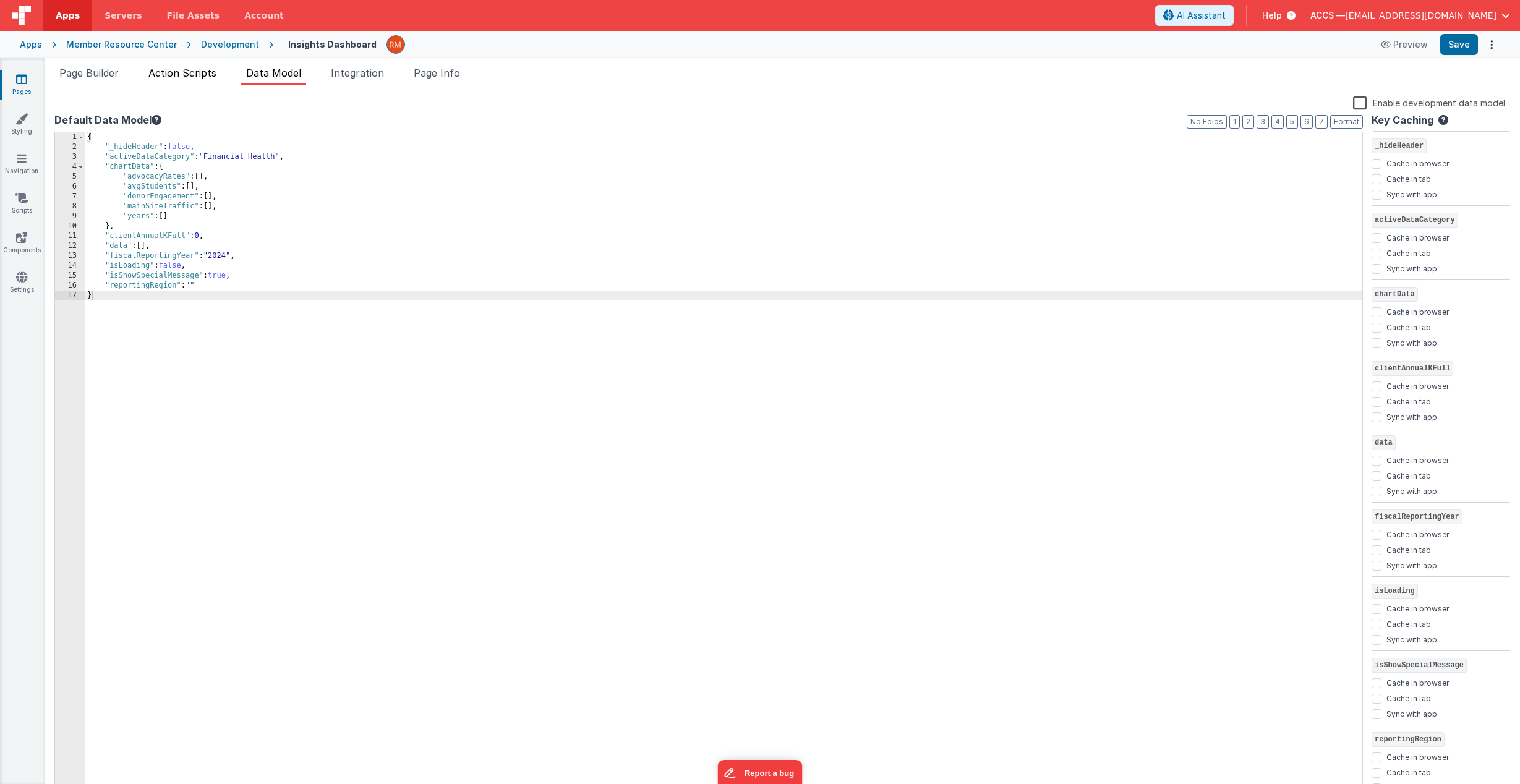
click at [198, 78] on span "Action Scripts" at bounding box center [182, 72] width 68 height 12
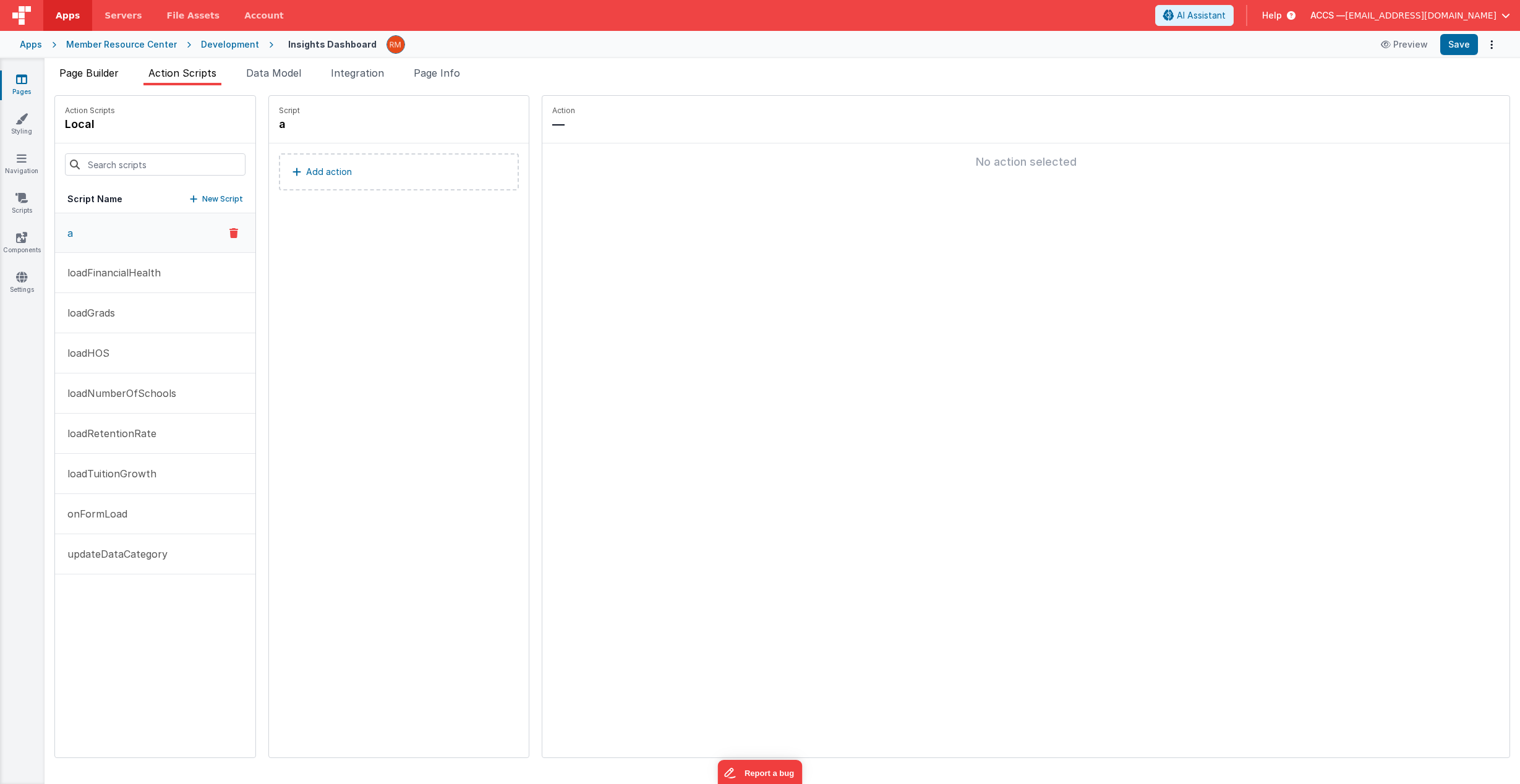
click at [116, 76] on span "Page Builder" at bounding box center [89, 72] width 60 height 12
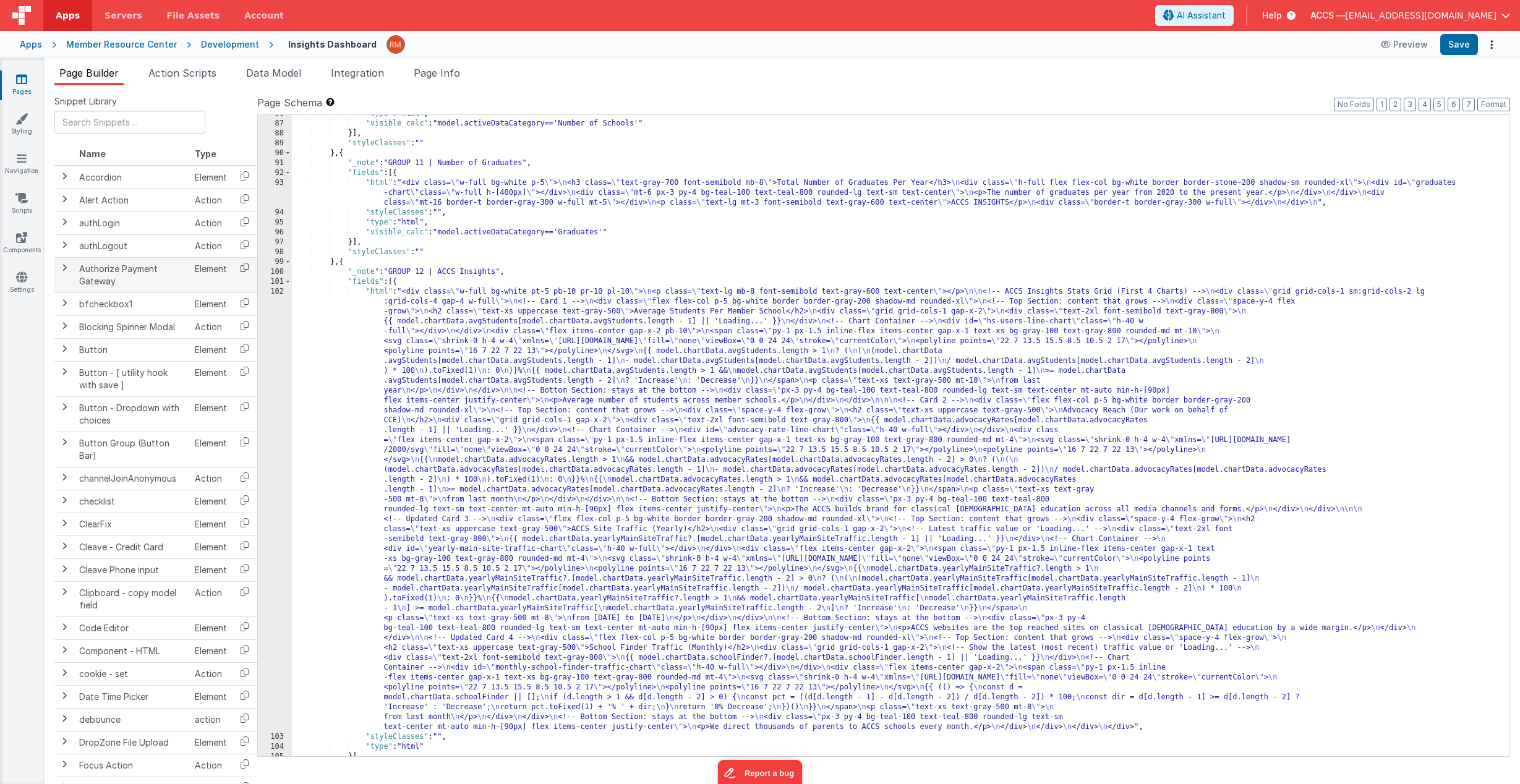
scroll to position [1831, 0]
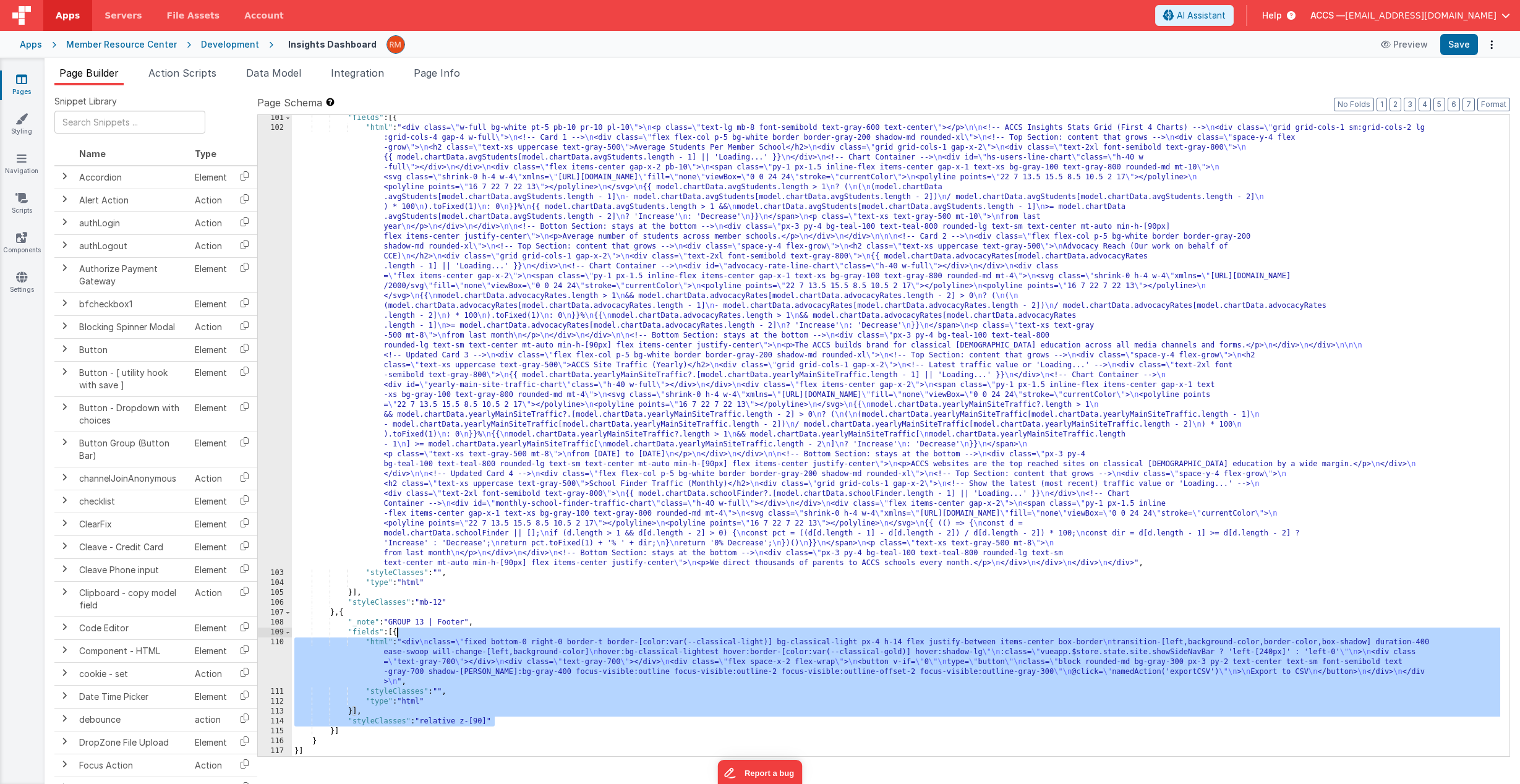
drag, startPoint x: 546, startPoint y: 722, endPoint x: 398, endPoint y: 632, distance: 173.2
click at [398, 632] on div ""fields" : [{ "html" : "<div class= \" w-full bg-white pt-5 pb-10 pr-10 pl-10 \…" at bounding box center [896, 443] width 1208 height 661
click at [14, 90] on link "Pages" at bounding box center [21, 85] width 44 height 25
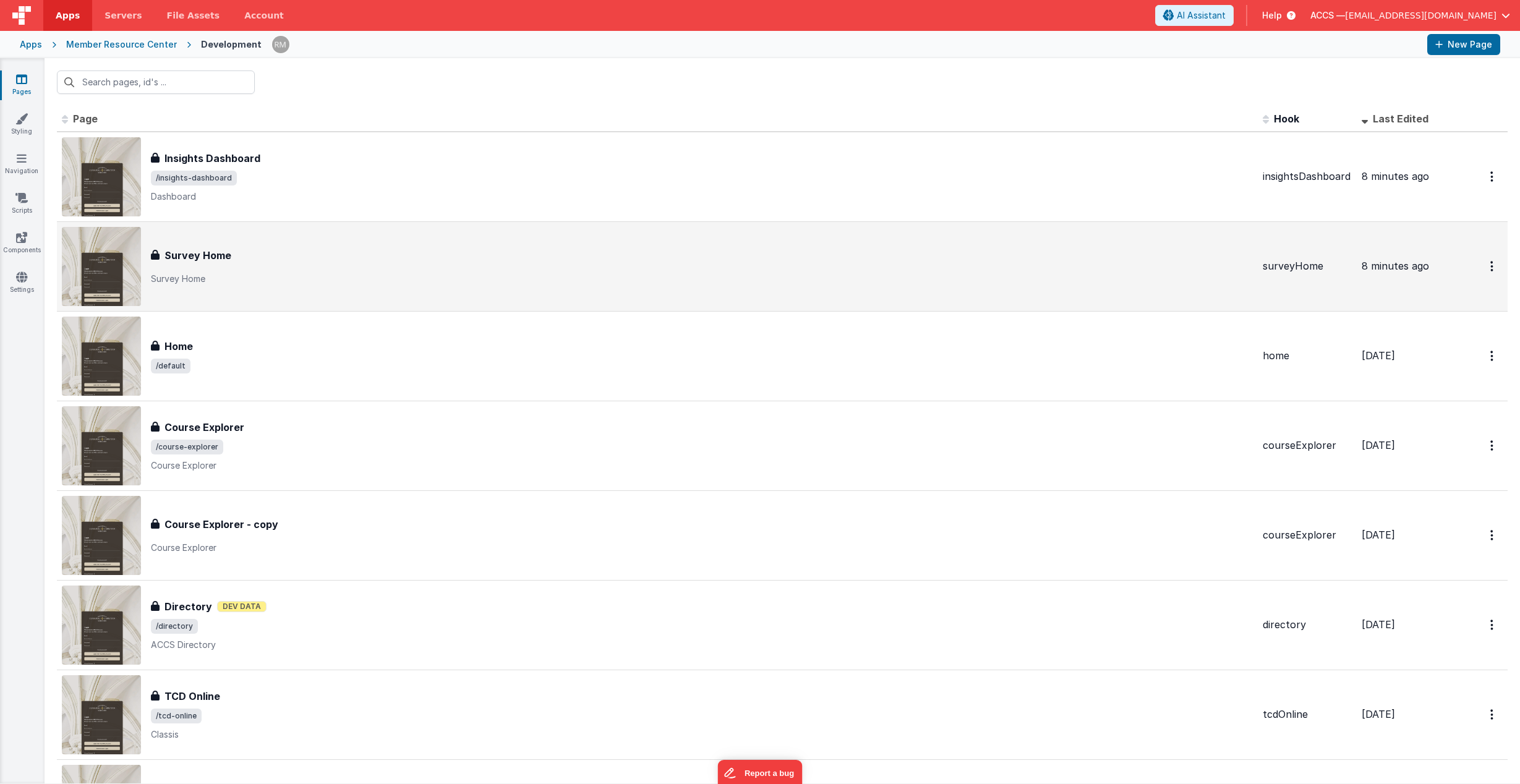
click at [232, 243] on div "Survey Home Survey Home Survey Home" at bounding box center [657, 266] width 1191 height 79
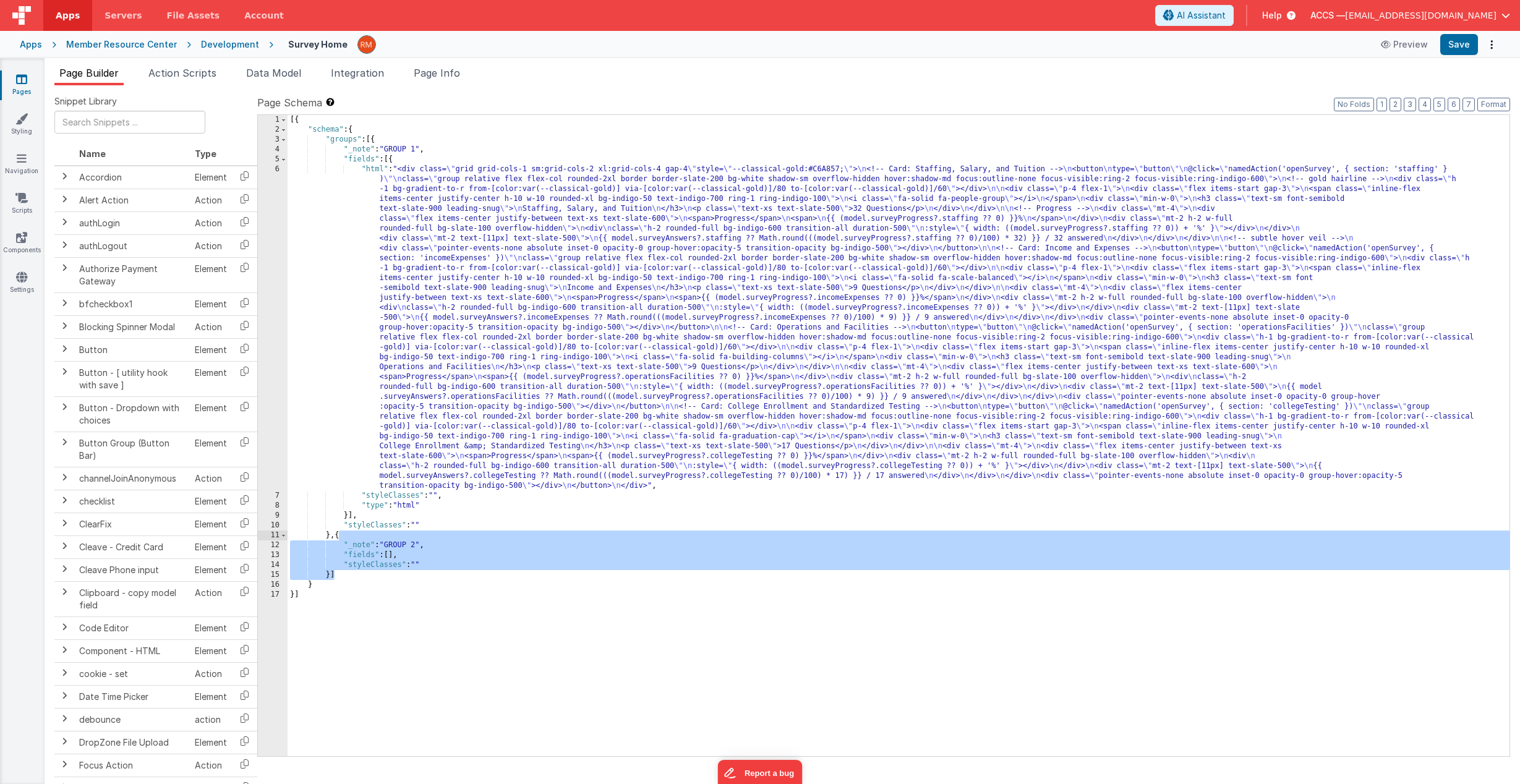
drag, startPoint x: 384, startPoint y: 574, endPoint x: 337, endPoint y: 538, distance: 59.2
click at [337, 538] on div "[{ "schema" : { "groups" : [{ "_note" : "GROUP 1" , "fields" : [{ "html" : "<di…" at bounding box center [898, 445] width 1222 height 661
click at [401, 569] on div "[{ "schema" : { "groups" : [{ "_note" : "GROUP 1" , "fields" : [{ "html" : "<di…" at bounding box center [898, 445] width 1222 height 661
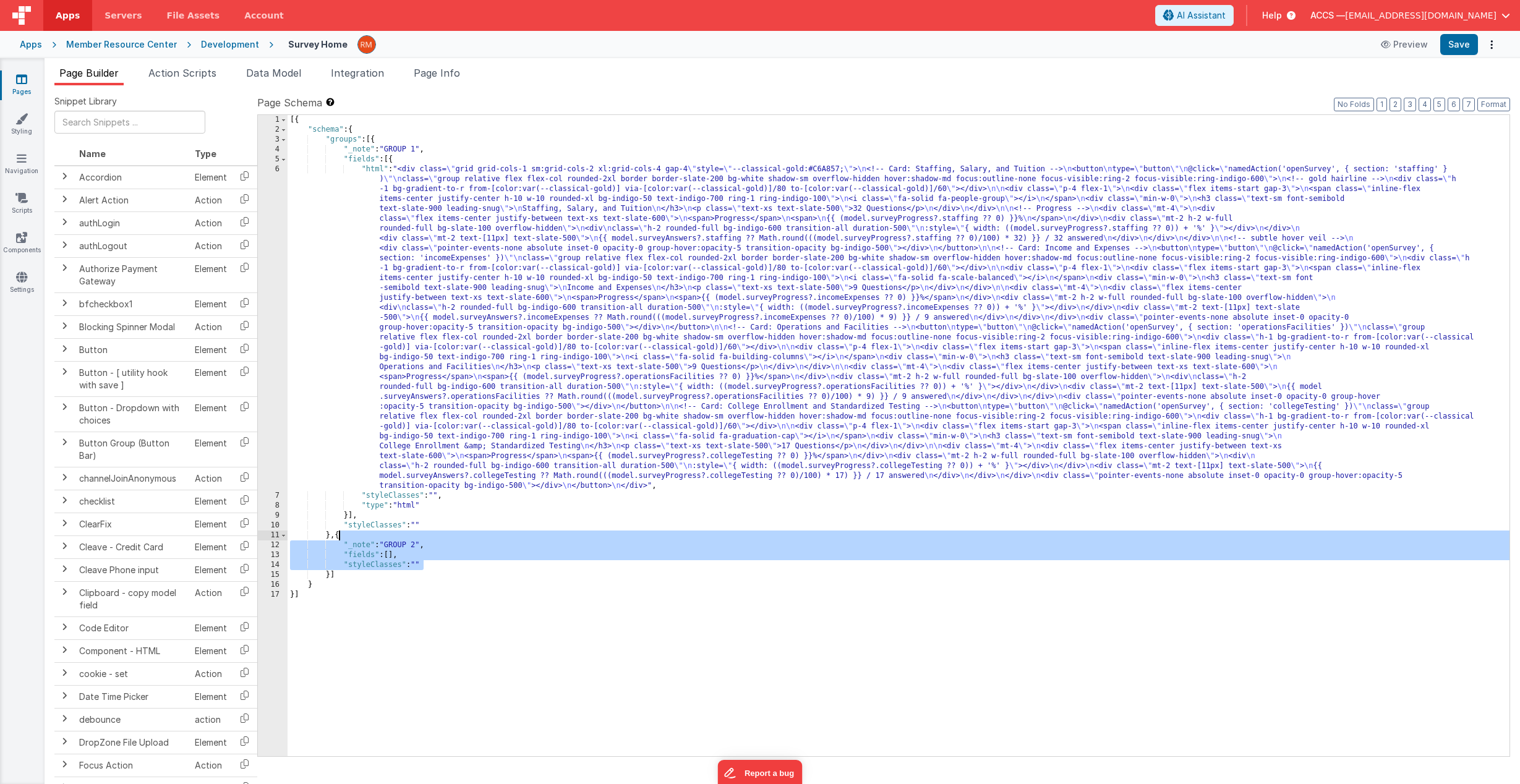
drag, startPoint x: 440, startPoint y: 563, endPoint x: 341, endPoint y: 538, distance: 102.1
click at [341, 538] on div "[{ "schema" : { "groups" : [{ "_note" : "GROUP 1" , "fields" : [{ "html" : "<di…" at bounding box center [898, 445] width 1222 height 661
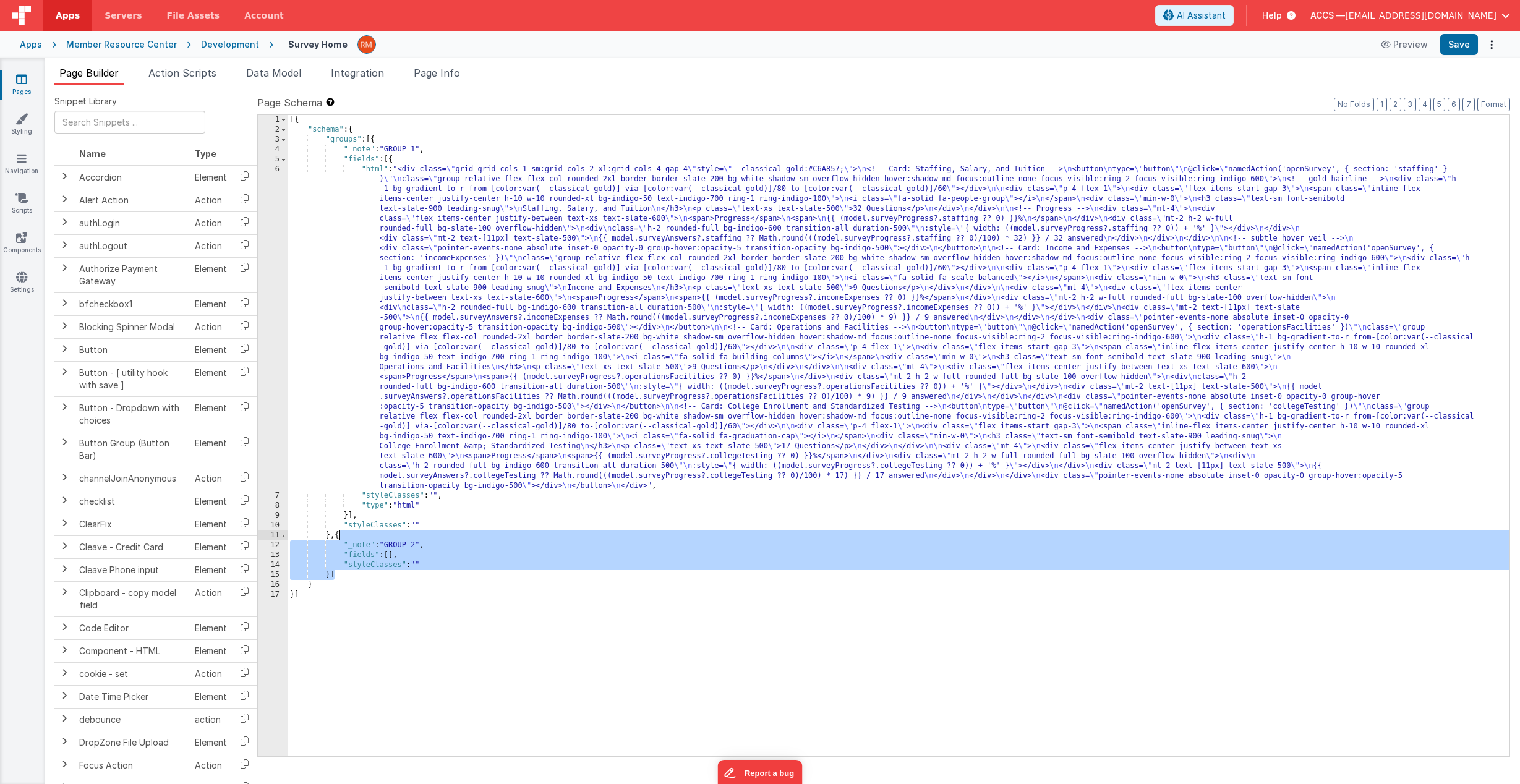
drag, startPoint x: 364, startPoint y: 577, endPoint x: 339, endPoint y: 537, distance: 47.2
click at [339, 537] on div "[{ "schema" : { "groups" : [{ "_note" : "GROUP 1" , "fields" : [{ "html" : "<di…" at bounding box center [898, 445] width 1222 height 661
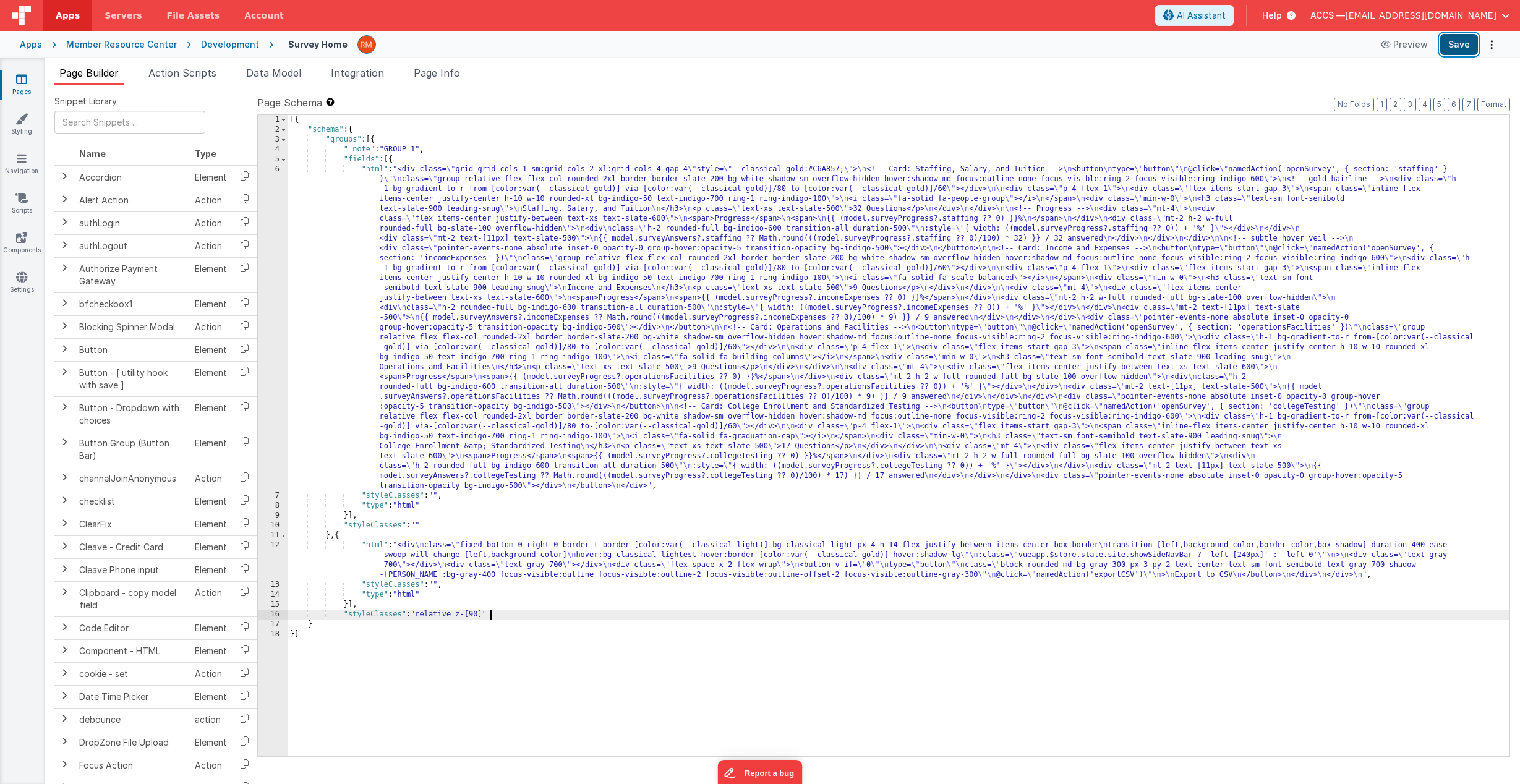
click at [1467, 38] on button "Save" at bounding box center [1459, 44] width 38 height 21
click at [18, 85] on link "Pages" at bounding box center [21, 85] width 44 height 25
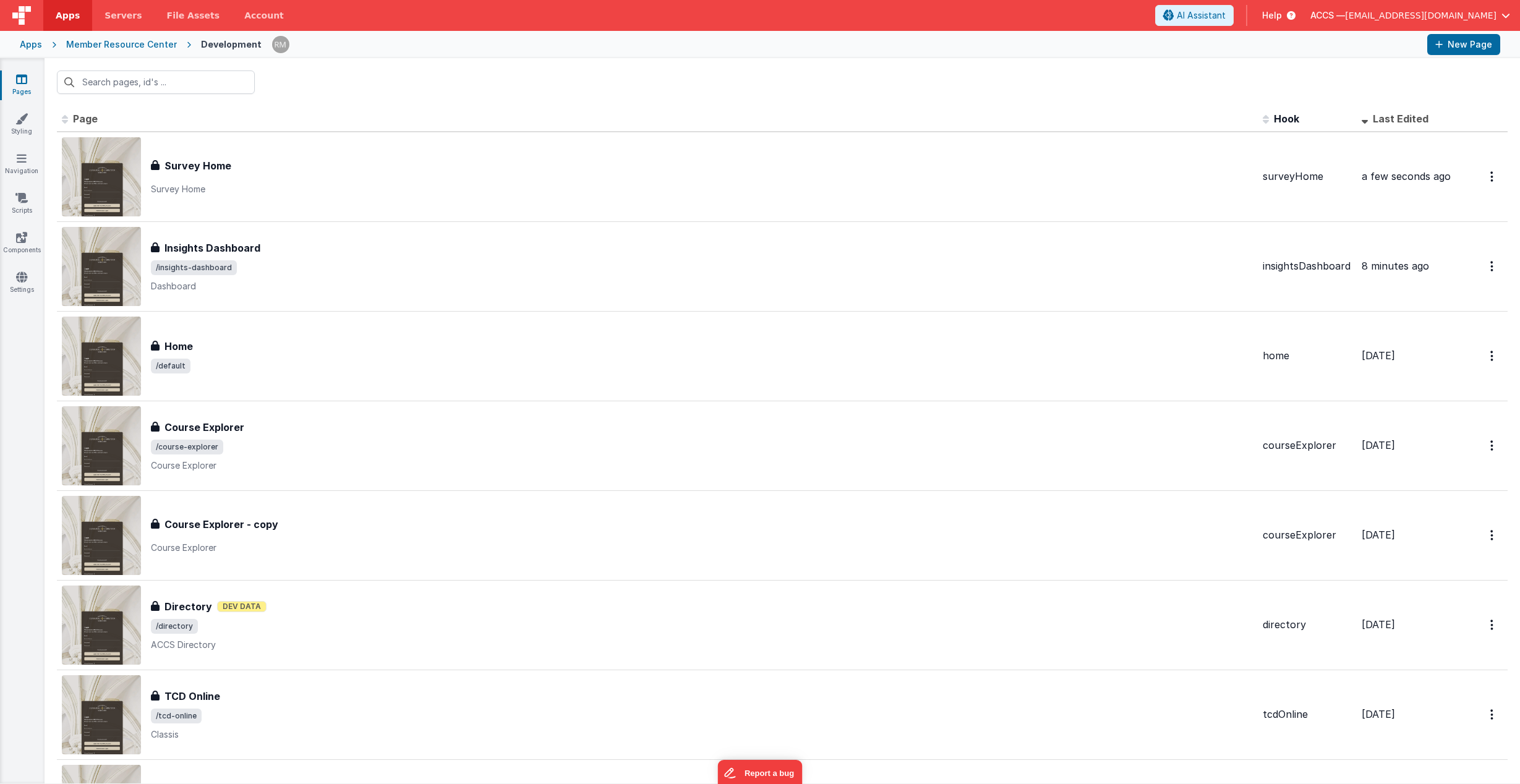
click at [110, 43] on div "Member Resource Center" at bounding box center [121, 44] width 111 height 12
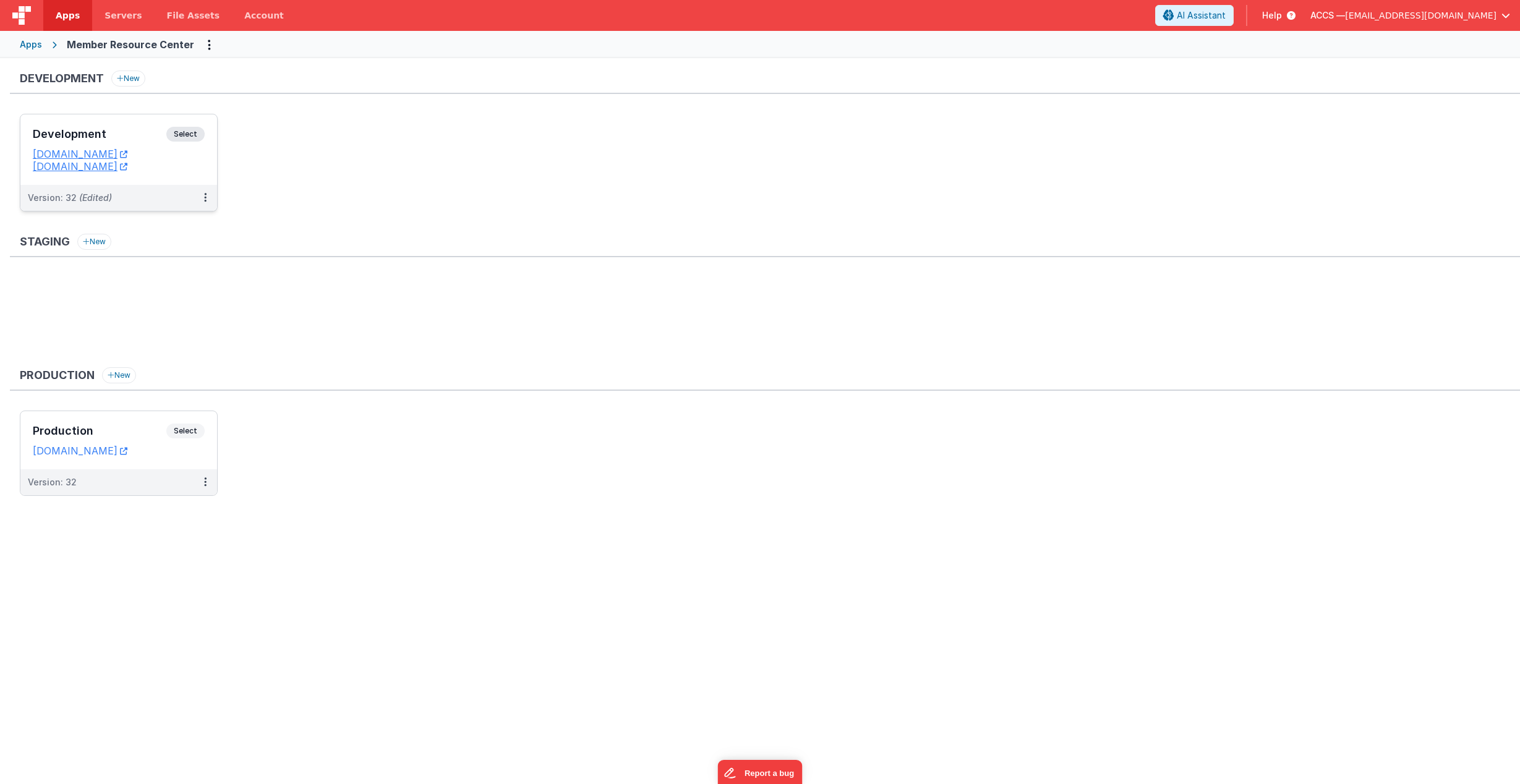
click at [107, 119] on div "Development Select URLs membersdev.classicalchristian.org membersdev.clientport…" at bounding box center [119, 149] width 197 height 71
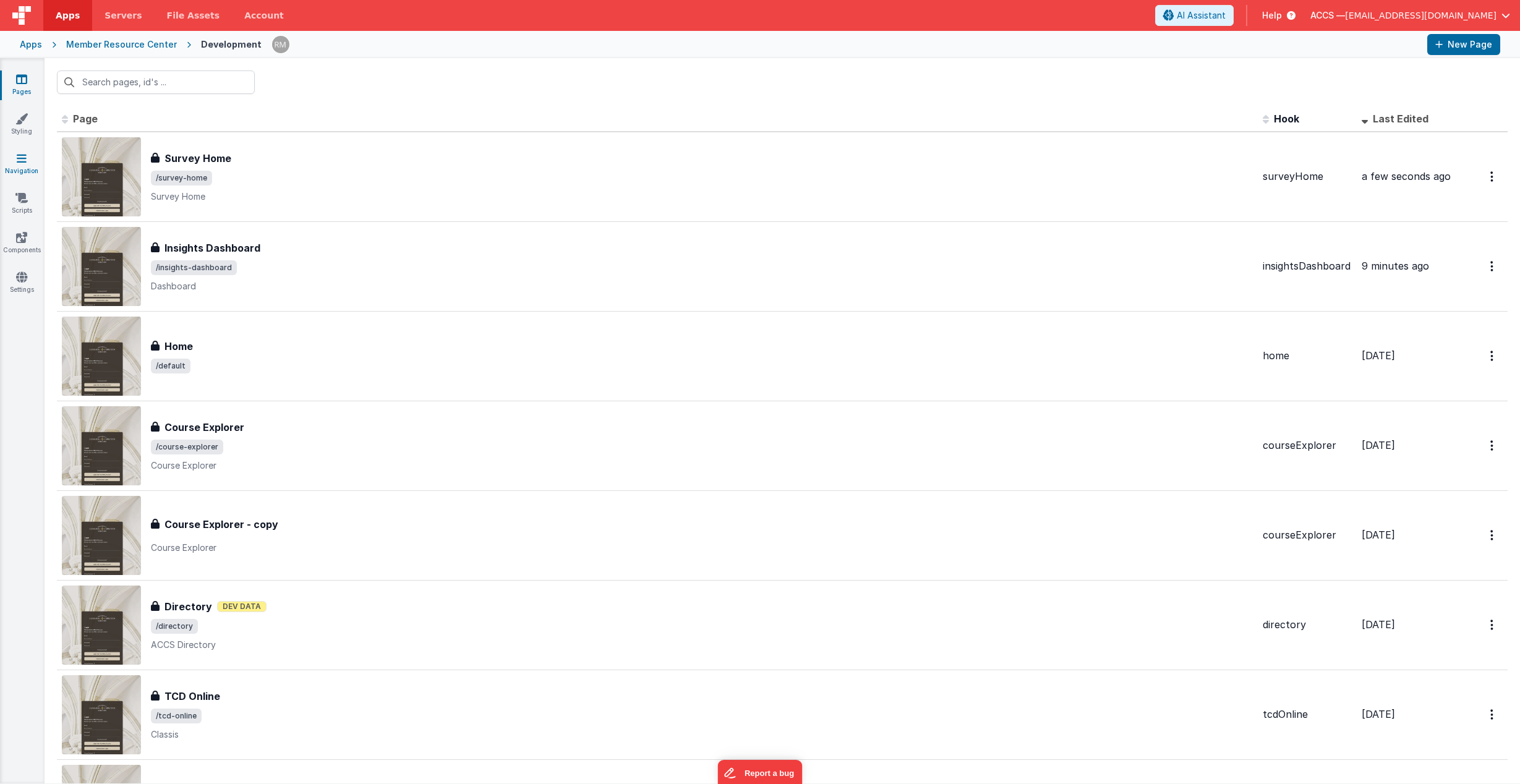
click at [23, 158] on icon at bounding box center [21, 158] width 10 height 12
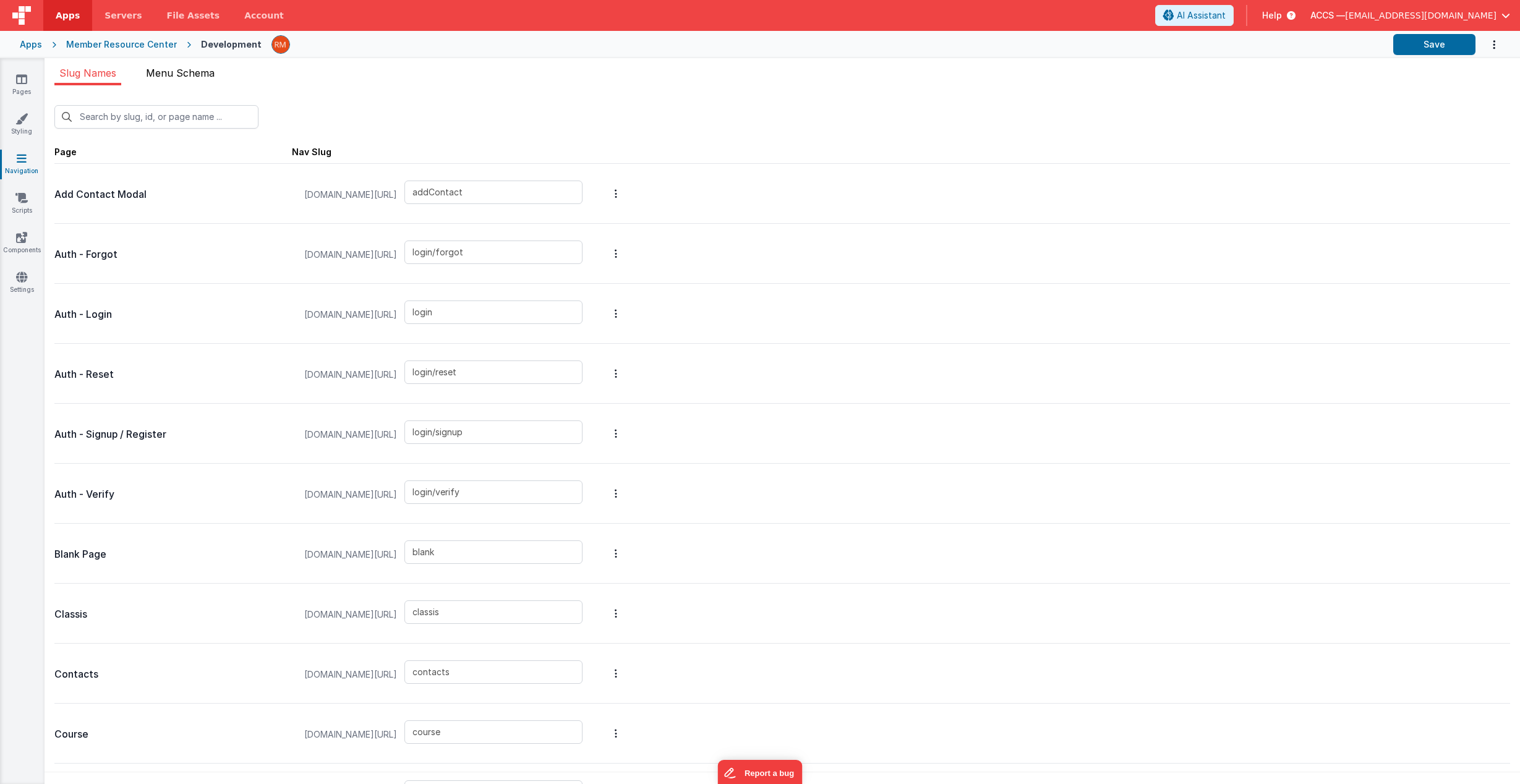
click at [189, 76] on span "Menu Schema" at bounding box center [180, 72] width 69 height 12
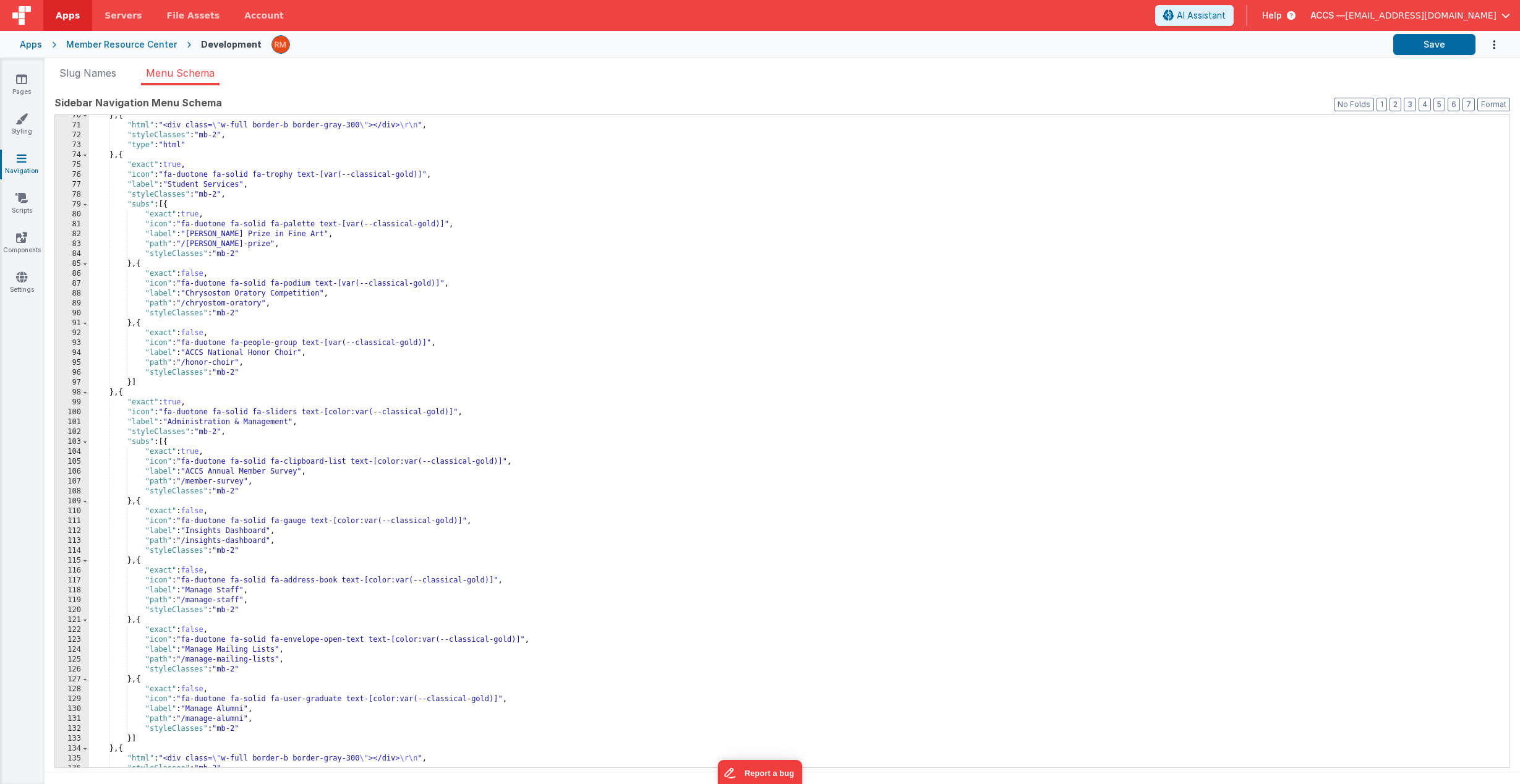
scroll to position [782, 0]
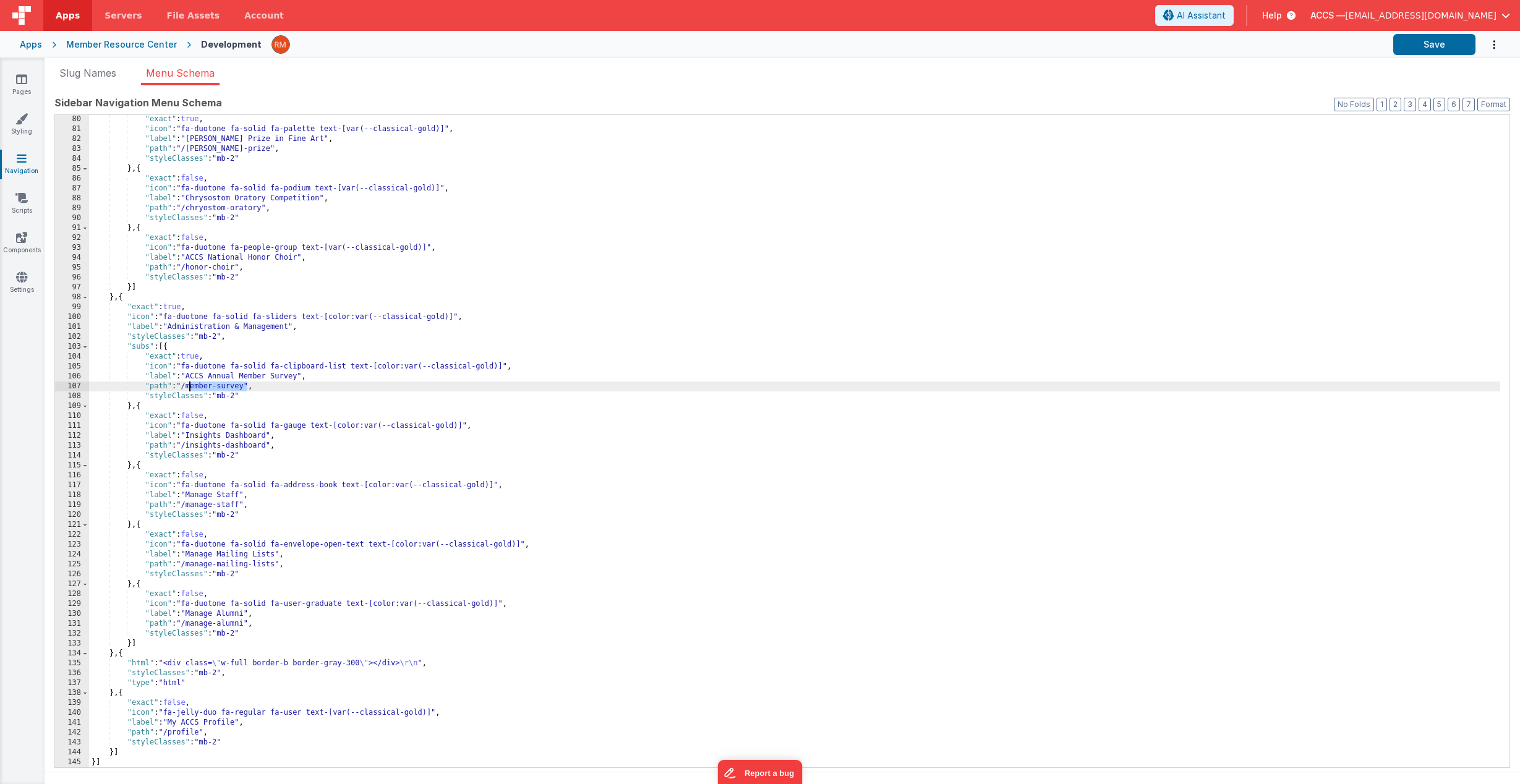
drag, startPoint x: 248, startPoint y: 387, endPoint x: 190, endPoint y: 387, distance: 58.0
click at [190, 387] on div ""exact" : true , "icon" : "fa-duotone fa-solid fa-palette text-[var(--classical…" at bounding box center [795, 450] width 1411 height 672
click at [1448, 39] on button "Save" at bounding box center [1434, 44] width 82 height 21
click at [25, 83] on icon at bounding box center [21, 79] width 11 height 12
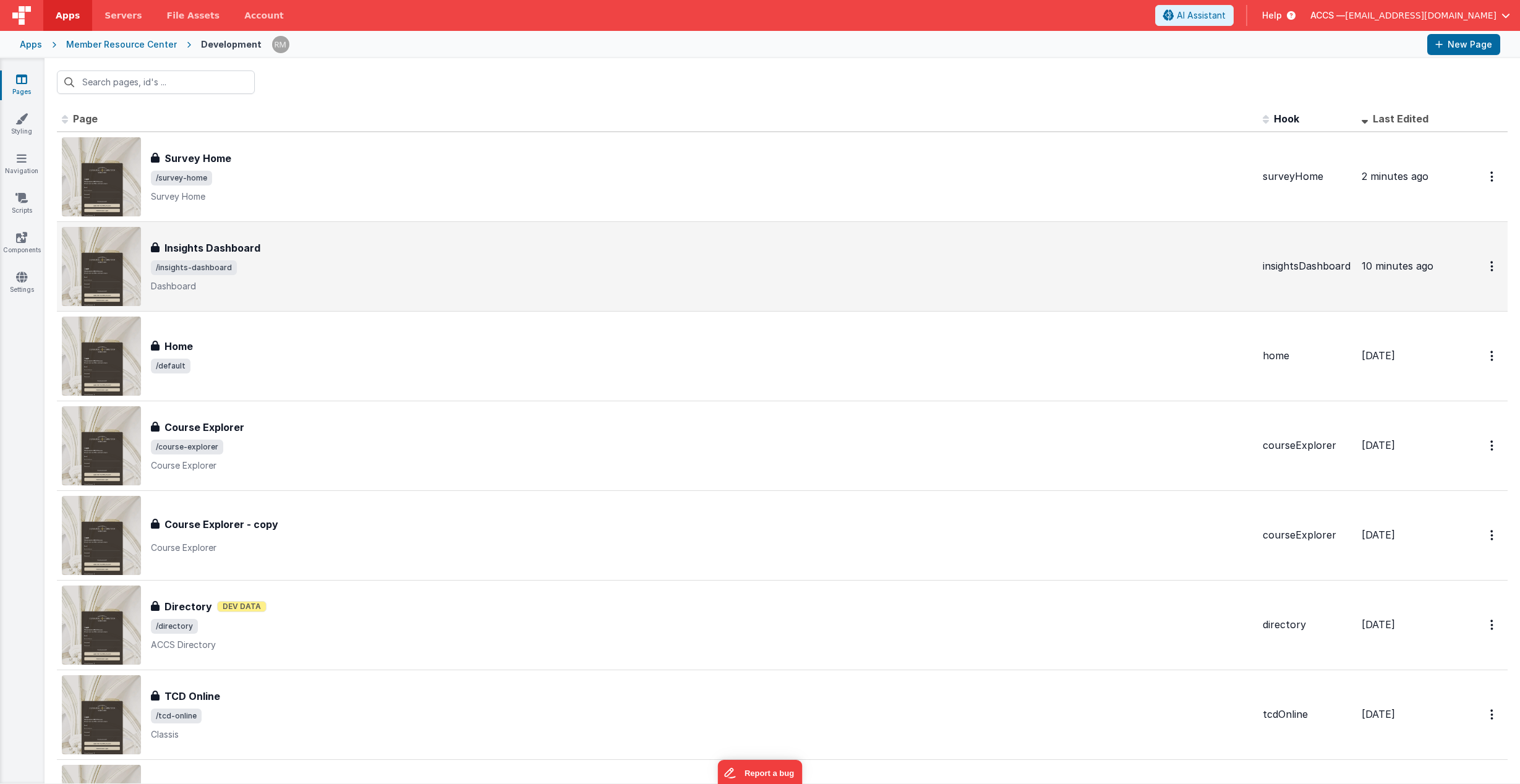
click at [249, 258] on div "Insights Dashboard Insights Dashboard /insights-dashboard Dashboard" at bounding box center [702, 266] width 1102 height 52
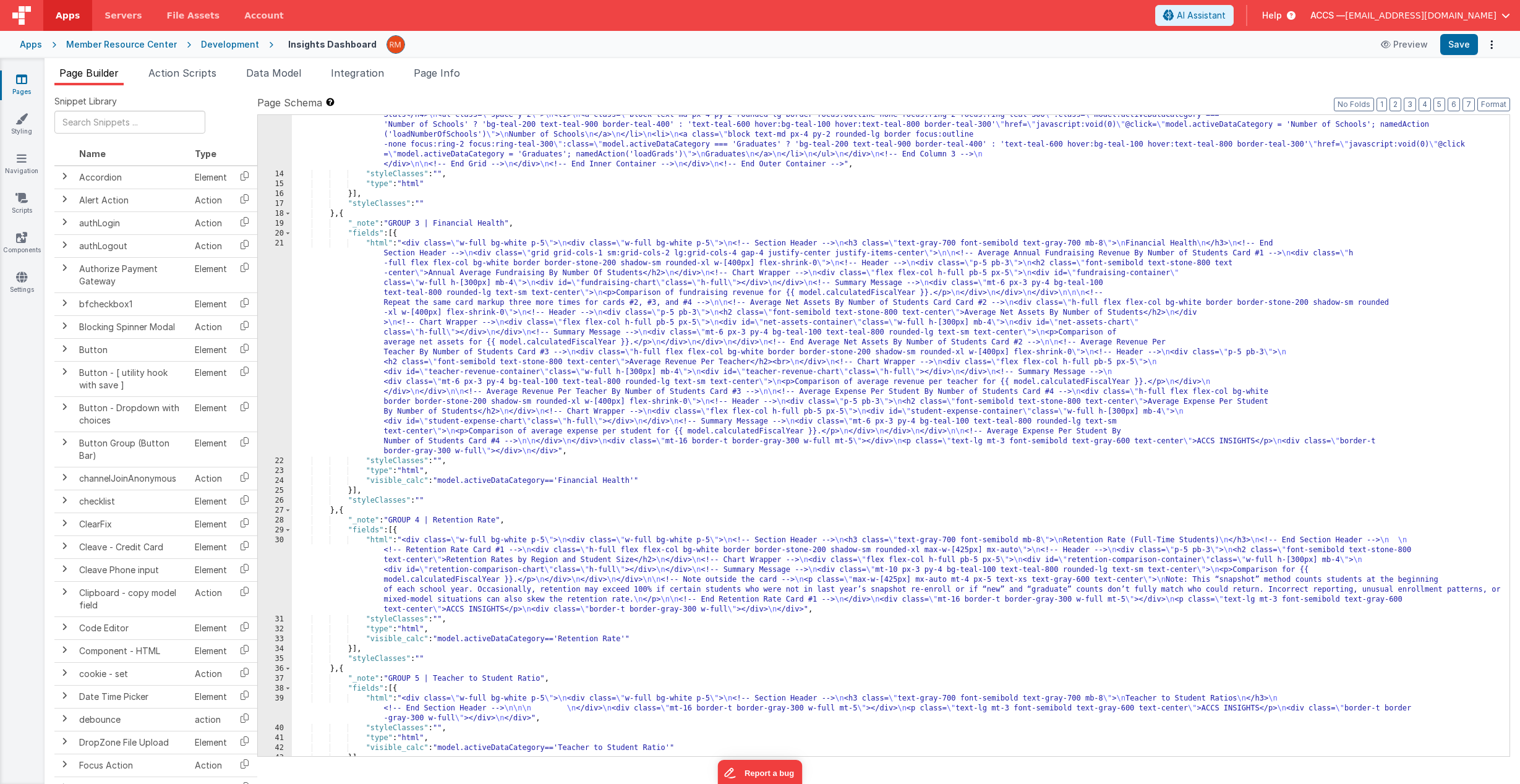
scroll to position [60, 0]
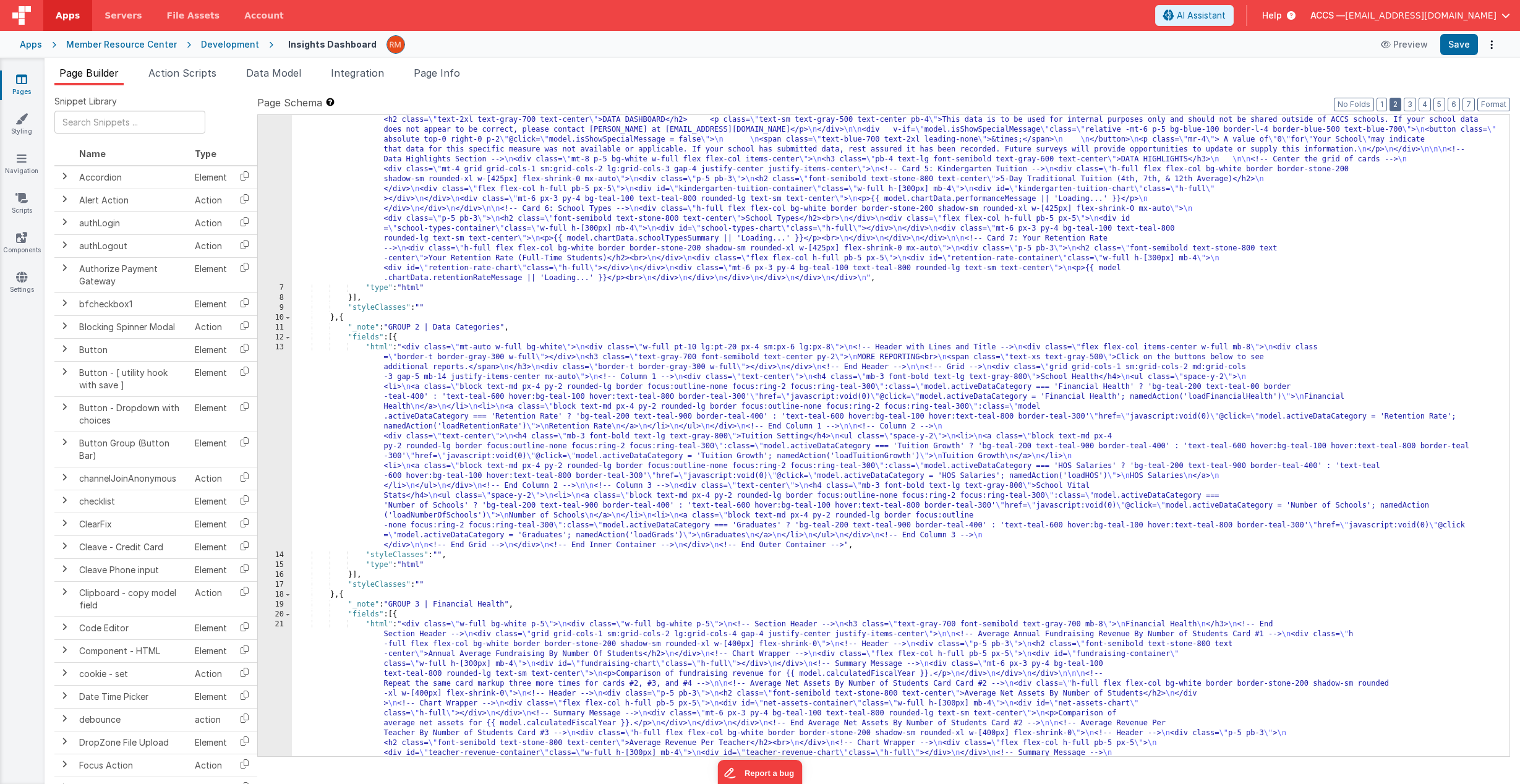
click at [1398, 111] on button "2" at bounding box center [1396, 104] width 12 height 13
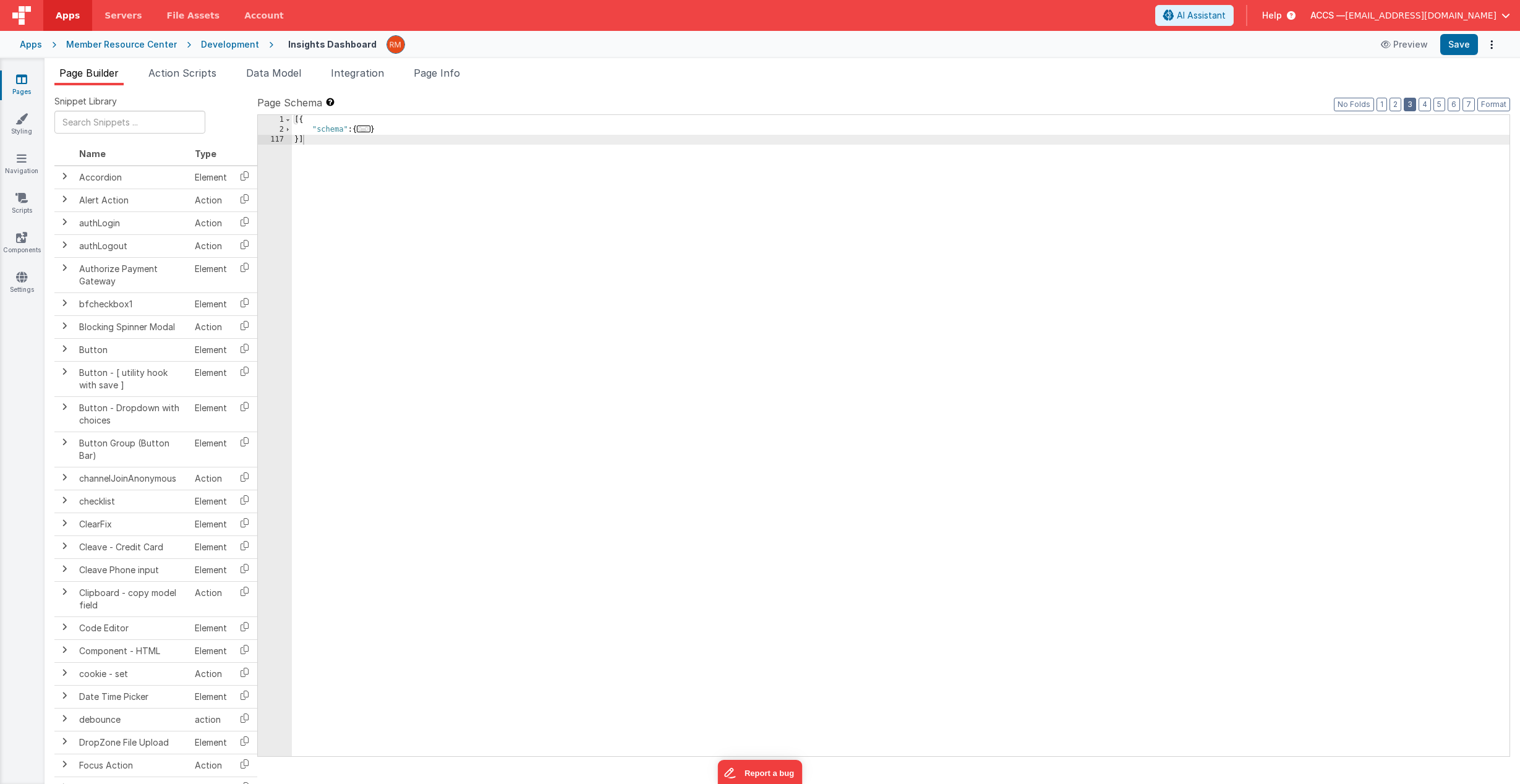
click at [1414, 110] on button "3" at bounding box center [1410, 104] width 12 height 13
click at [1422, 105] on button "4" at bounding box center [1424, 104] width 12 height 13
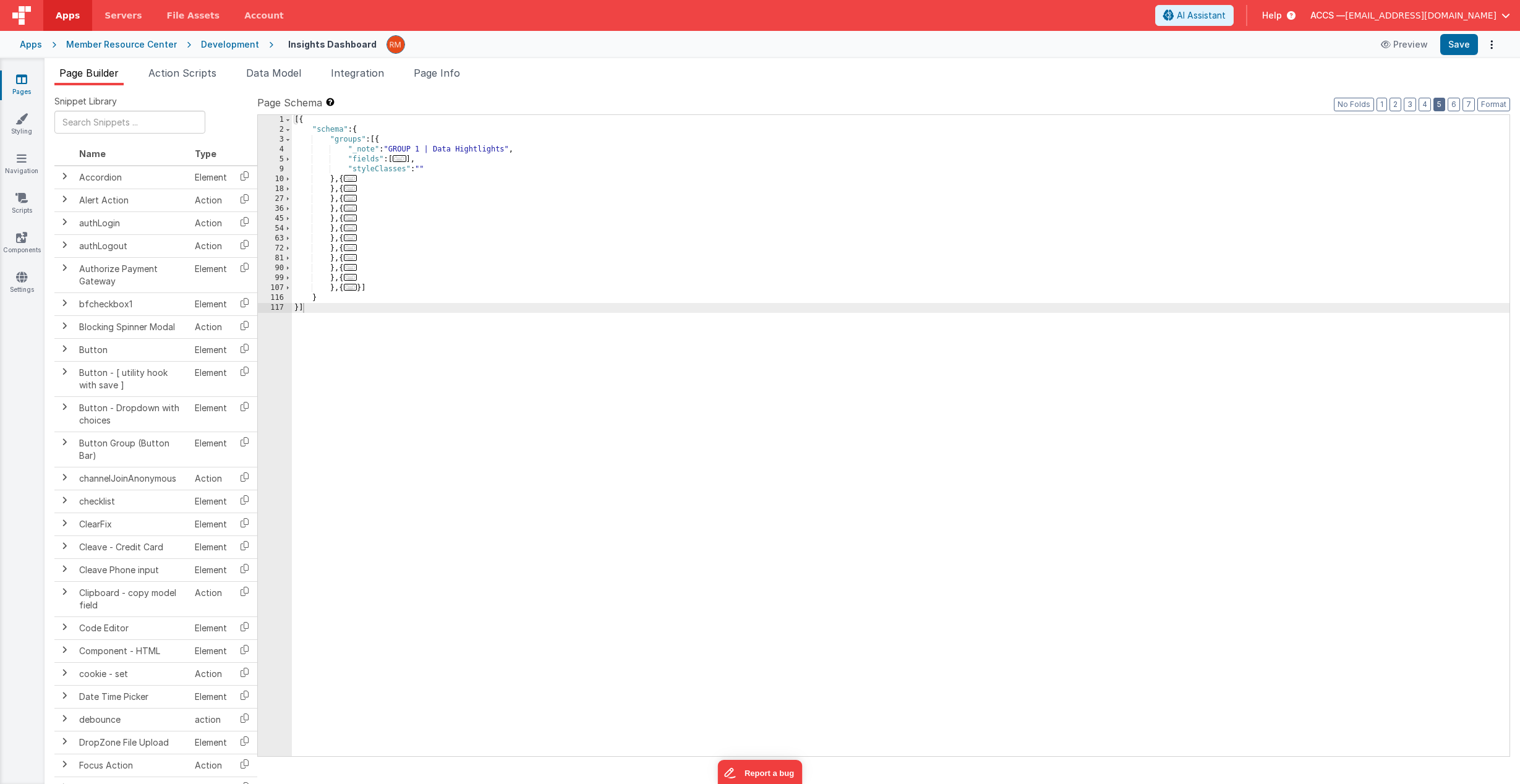
click at [1437, 106] on button "5" at bounding box center [1439, 104] width 12 height 13
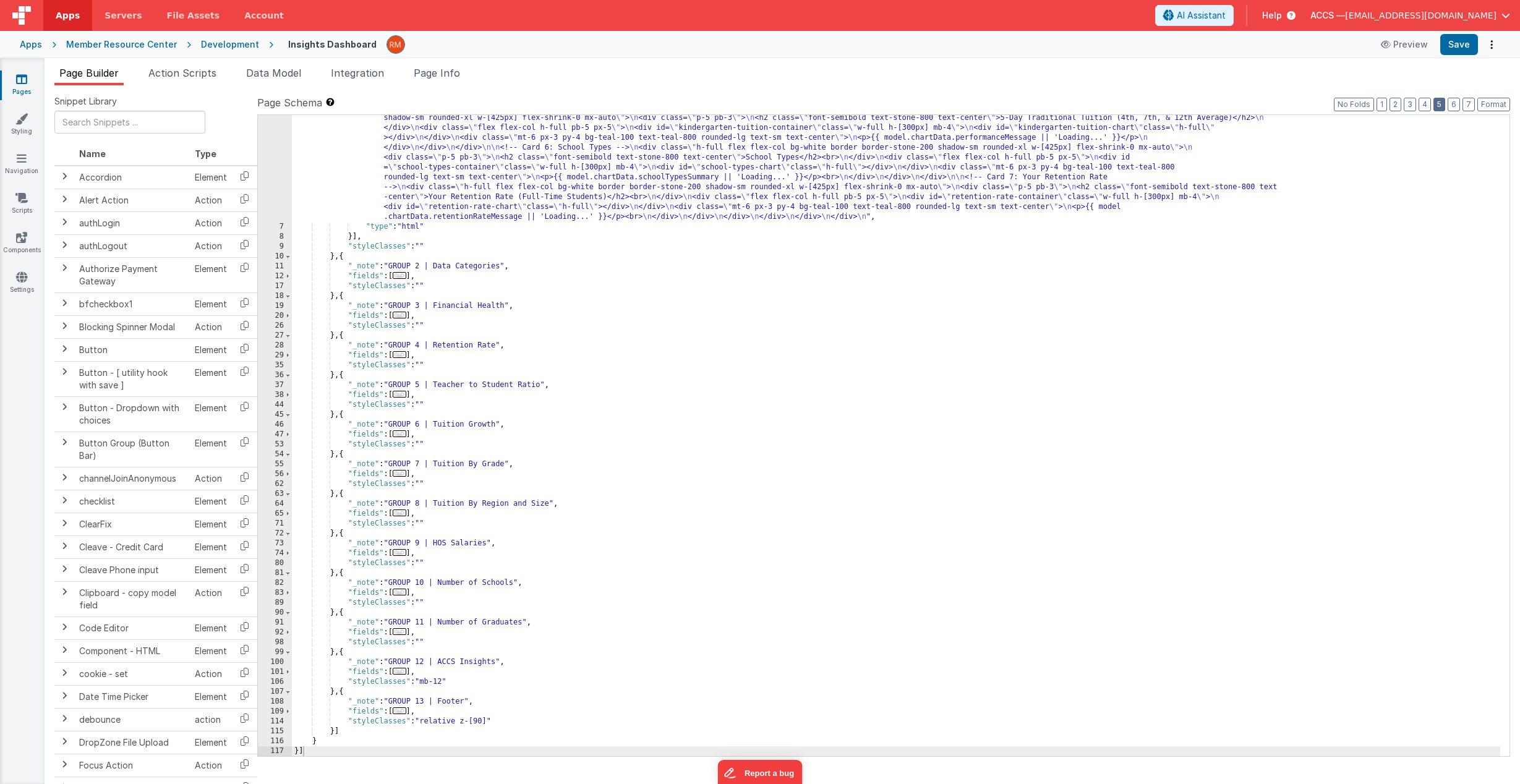
scroll to position [121, 0]
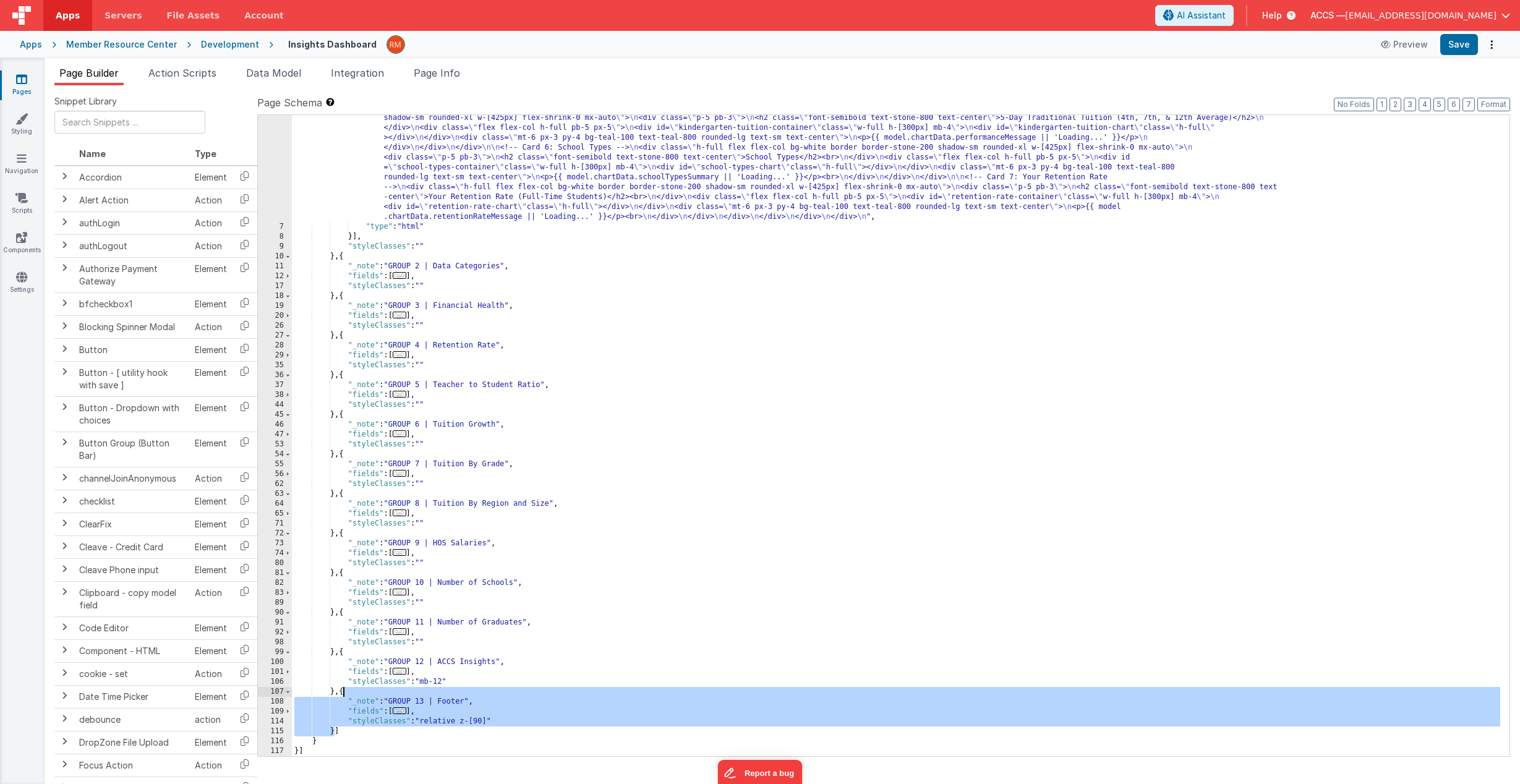
drag, startPoint x: 334, startPoint y: 734, endPoint x: 342, endPoint y: 694, distance: 40.8
click at [342, 694] on div ""html" : "<div class= \" bg-white pt-12 flex flex-col items-center space-y-6 \"…" at bounding box center [896, 458] width 1208 height 829
click at [19, 83] on icon at bounding box center [21, 79] width 11 height 12
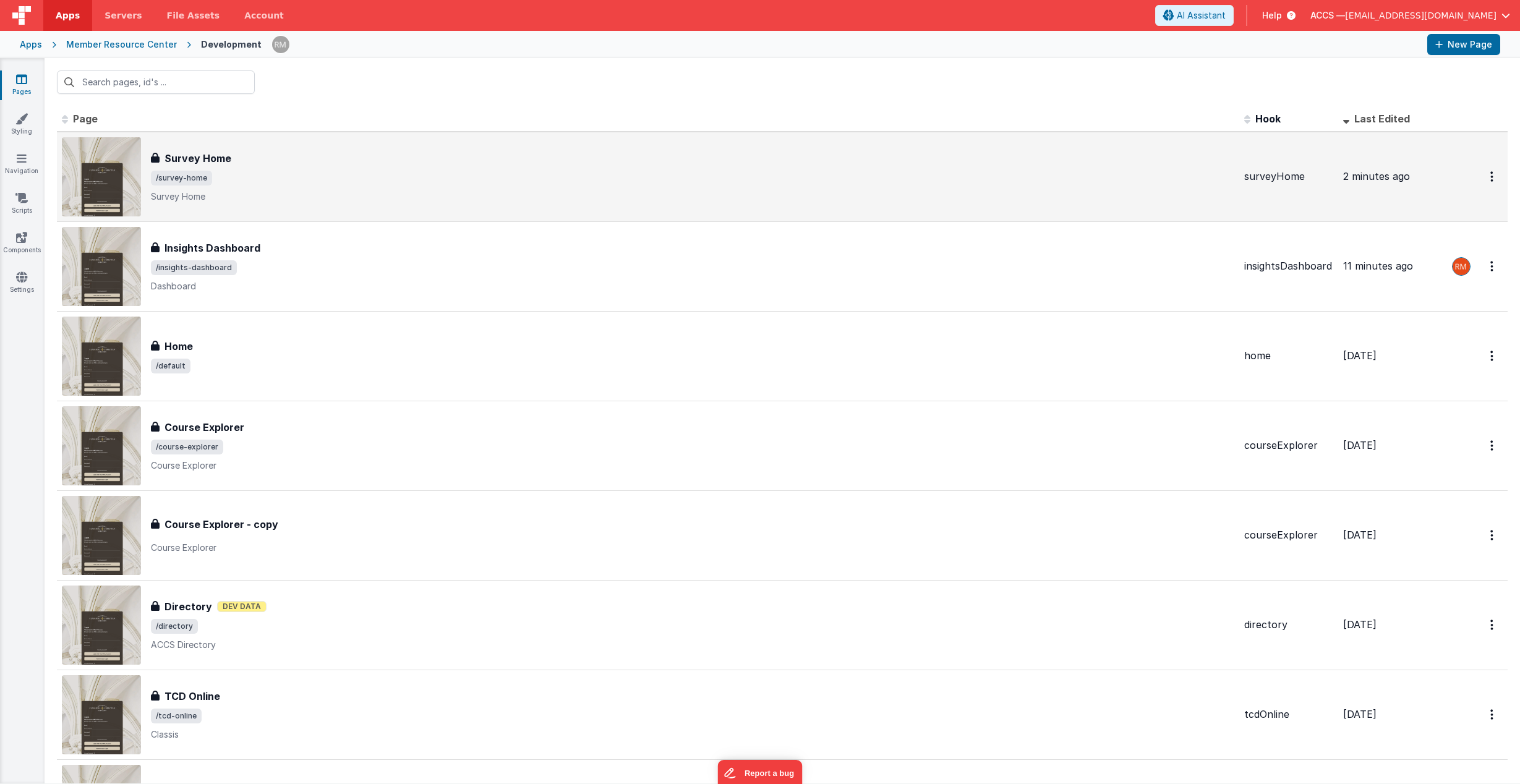
click at [201, 176] on span "/survey-home" at bounding box center [181, 178] width 61 height 15
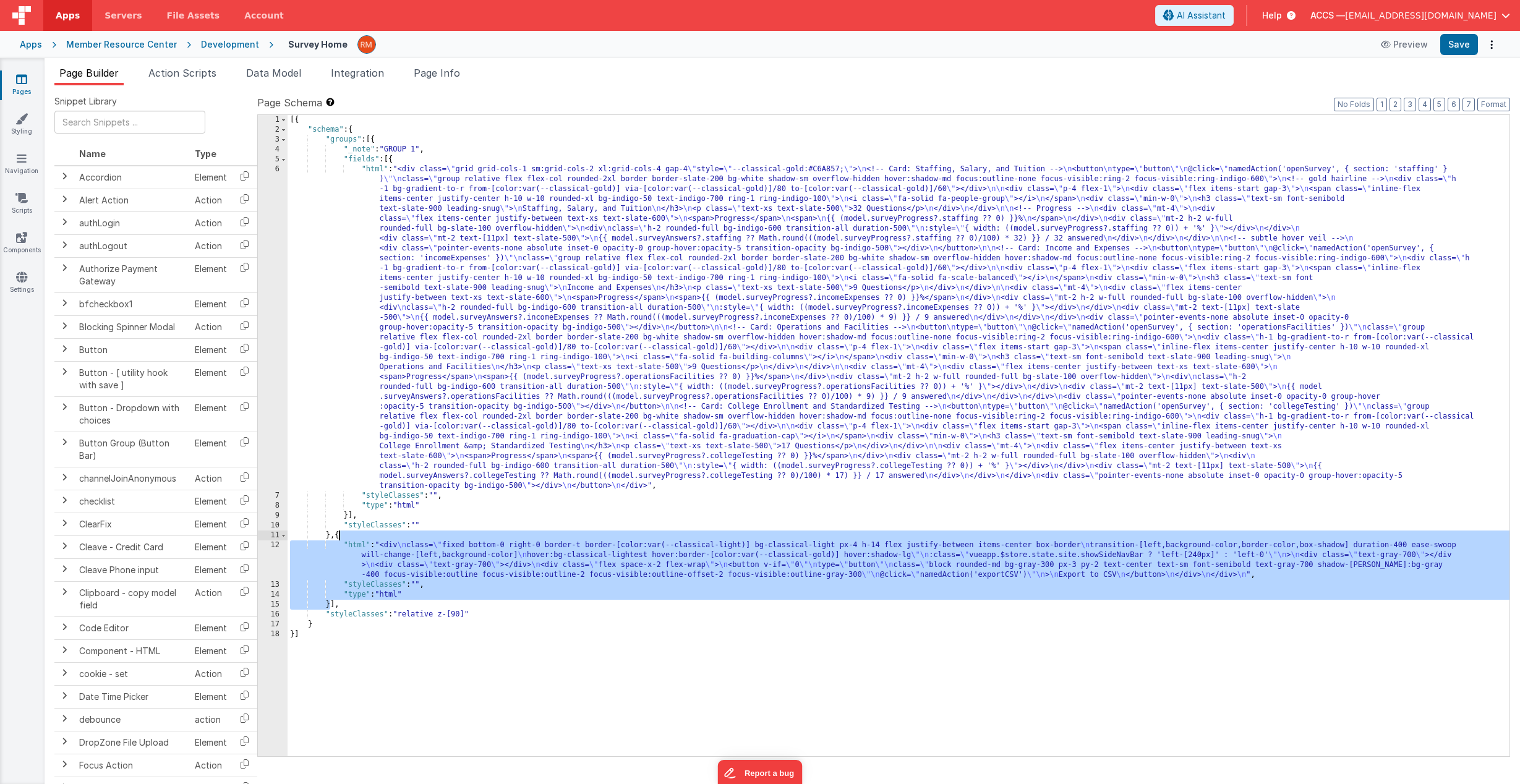
drag, startPoint x: 331, startPoint y: 608, endPoint x: 340, endPoint y: 537, distance: 71.6
click at [340, 537] on div "[{ "schema" : { "groups" : [{ "_note" : "GROUP 1" , "fields" : [{ "html" : "<di…" at bounding box center [898, 445] width 1222 height 661
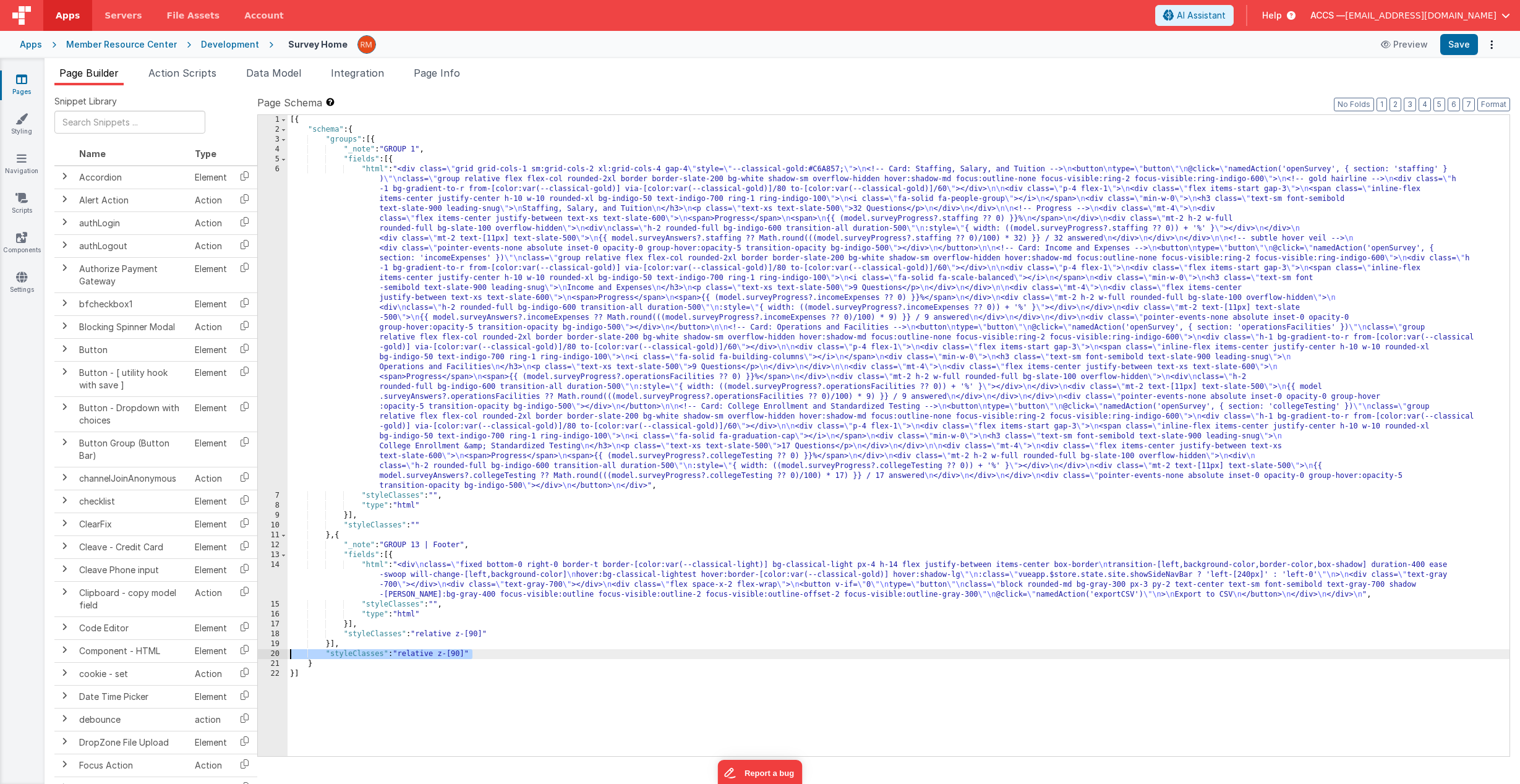
drag, startPoint x: 484, startPoint y: 652, endPoint x: 283, endPoint y: 655, distance: 201.0
click at [283, 655] on div "1 2 3 4 5 6 7 8 9 10 11 12 13 14 15 16 17 18 19 20 21 22 [{ "schema" : { "group…" at bounding box center [883, 435] width 1253 height 642
click at [335, 660] on div "[{ "schema" : { "groups" : [{ "_note" : "GROUP 1" , "fields" : [{ "html" : "<di…" at bounding box center [898, 445] width 1222 height 661
click at [334, 657] on div "[{ "schema" : { "groups" : [{ "_note" : "GROUP 1" , "fields" : [{ "html" : "<di…" at bounding box center [898, 445] width 1222 height 661
click at [1453, 47] on button "Save" at bounding box center [1459, 44] width 38 height 21
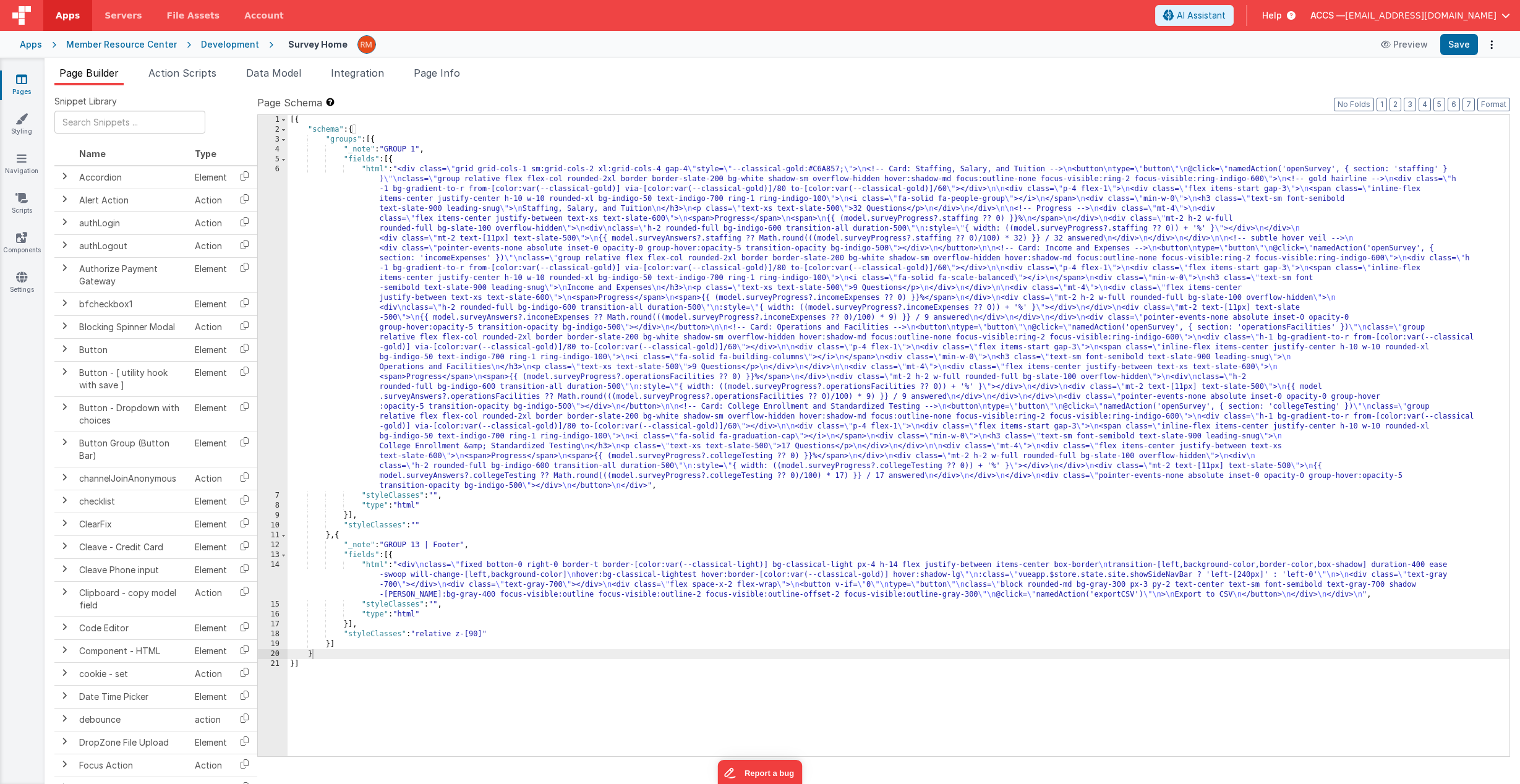
click at [380, 172] on div "[{ "schema" : { "groups" : [{ "_note" : "GROUP 1" , "fields" : [{ "html" : "<di…" at bounding box center [898, 445] width 1222 height 661
click at [278, 167] on div "6" at bounding box center [273, 327] width 30 height 326
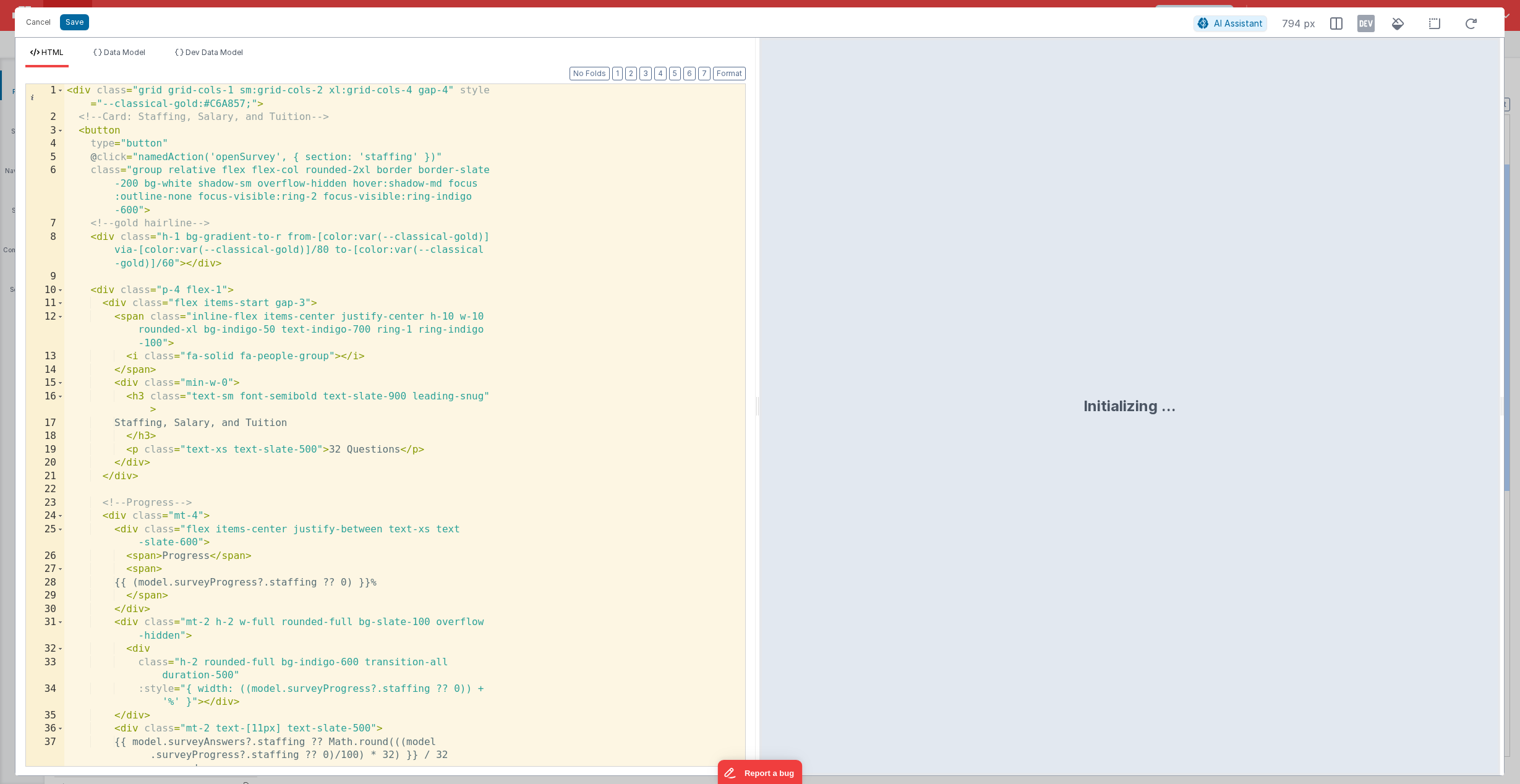
click at [278, 233] on div "< div class = "grid grid-cols-1 sm:grid-cols-2 xl:grid-cols-4 gap-4" style = "-…" at bounding box center [400, 445] width 671 height 722
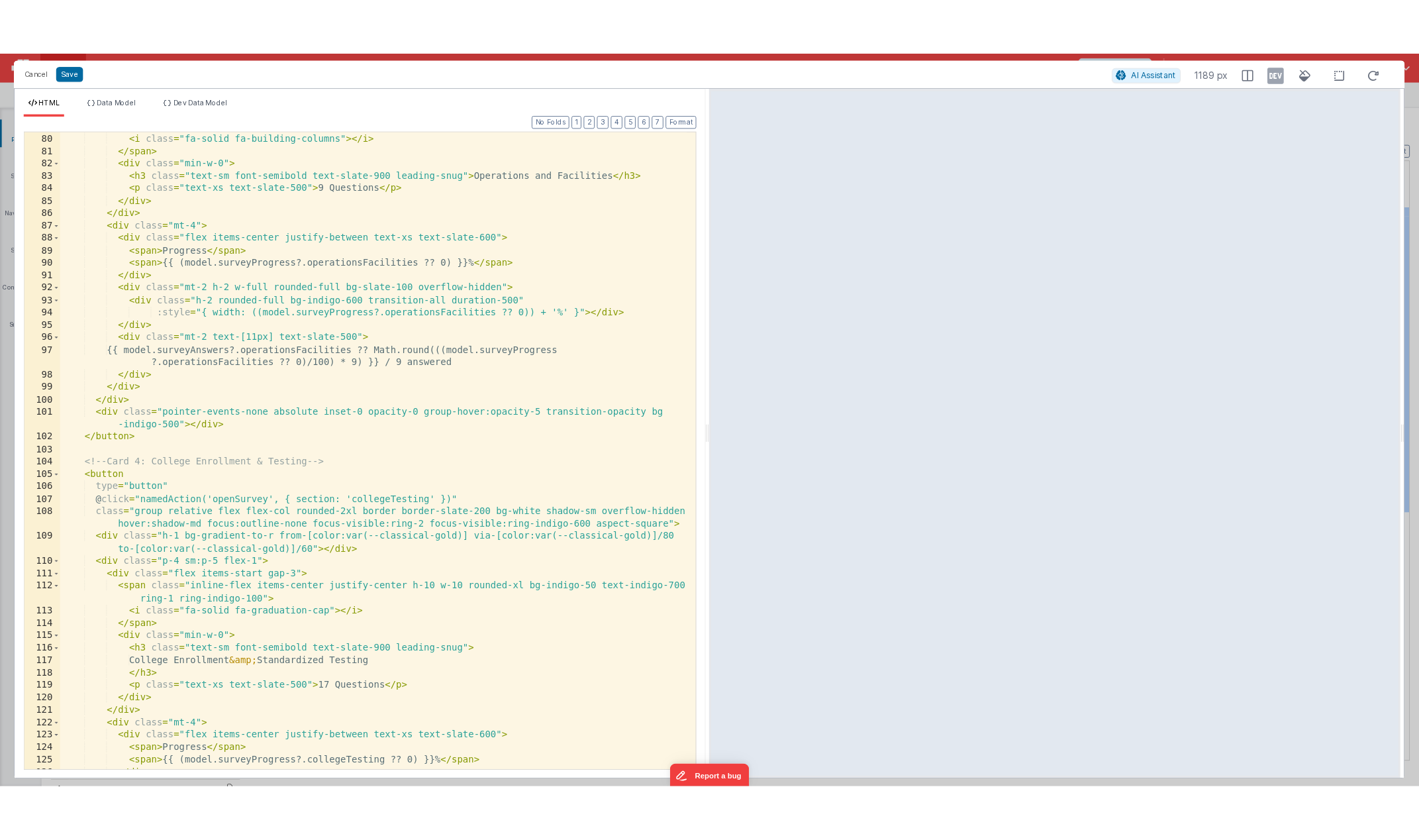
scroll to position [922, 0]
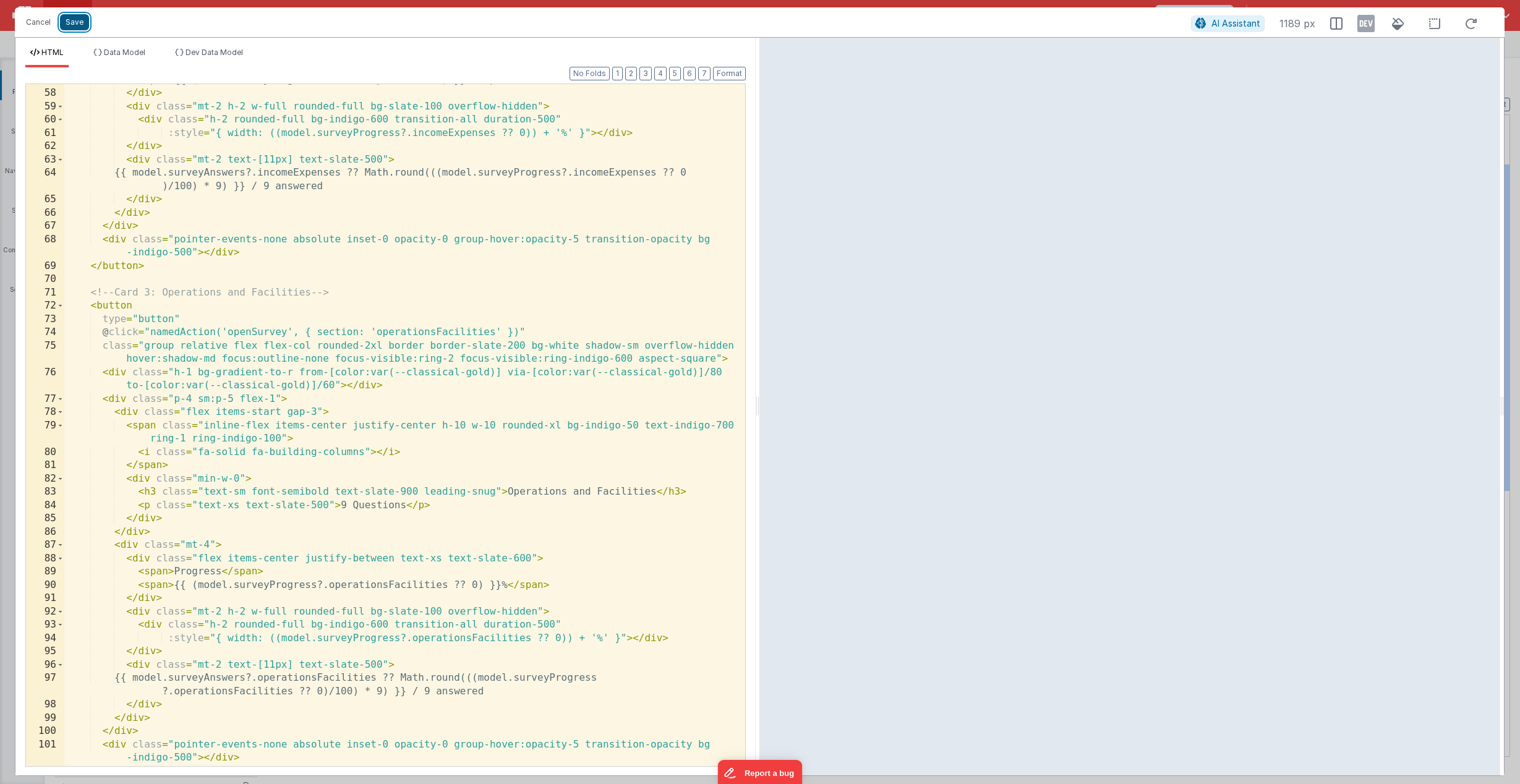
click at [78, 26] on button "Save" at bounding box center [74, 22] width 29 height 16
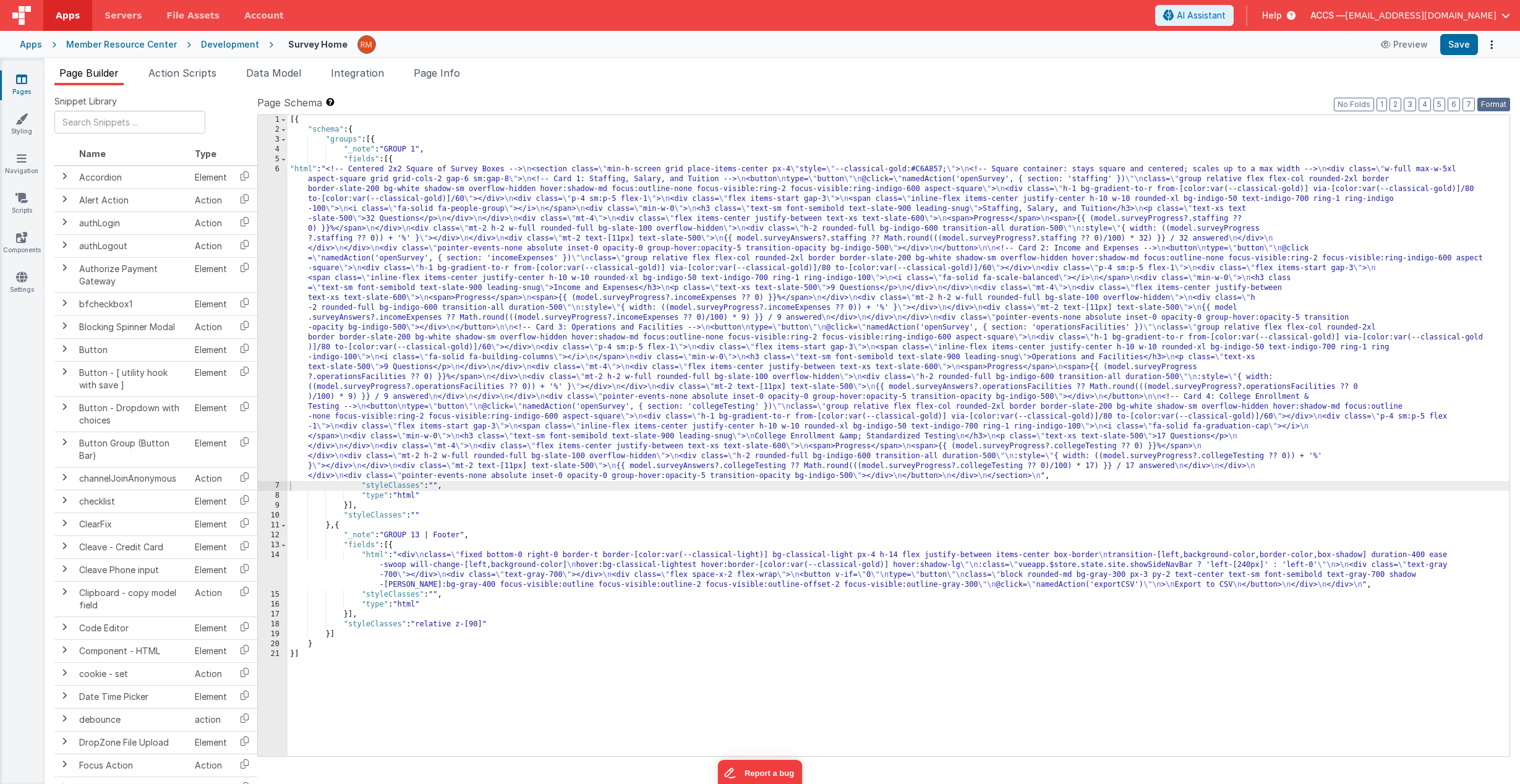
click at [1492, 97] on button "Format" at bounding box center [1493, 104] width 33 height 13
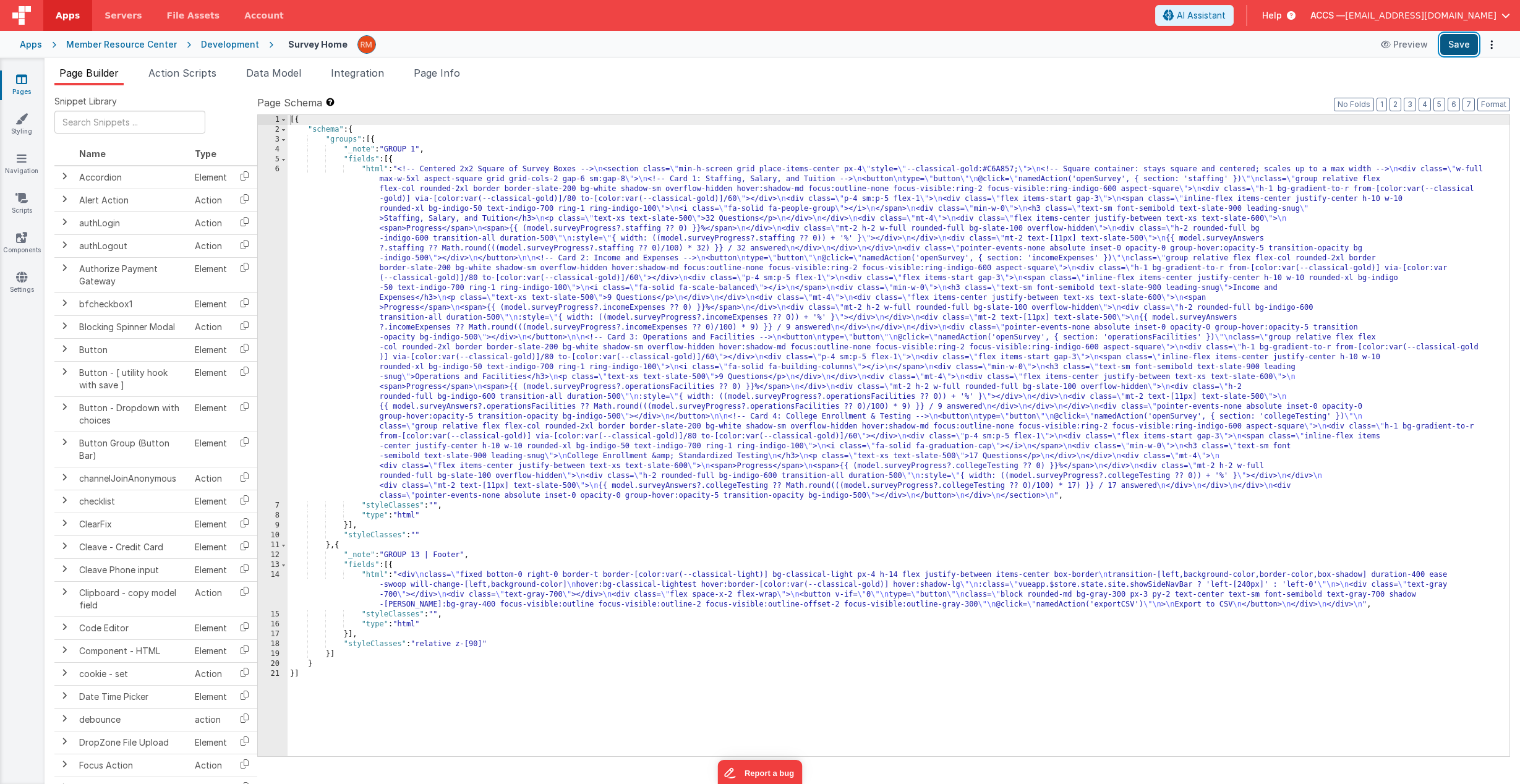
click at [1469, 48] on button "Save" at bounding box center [1459, 44] width 38 height 21
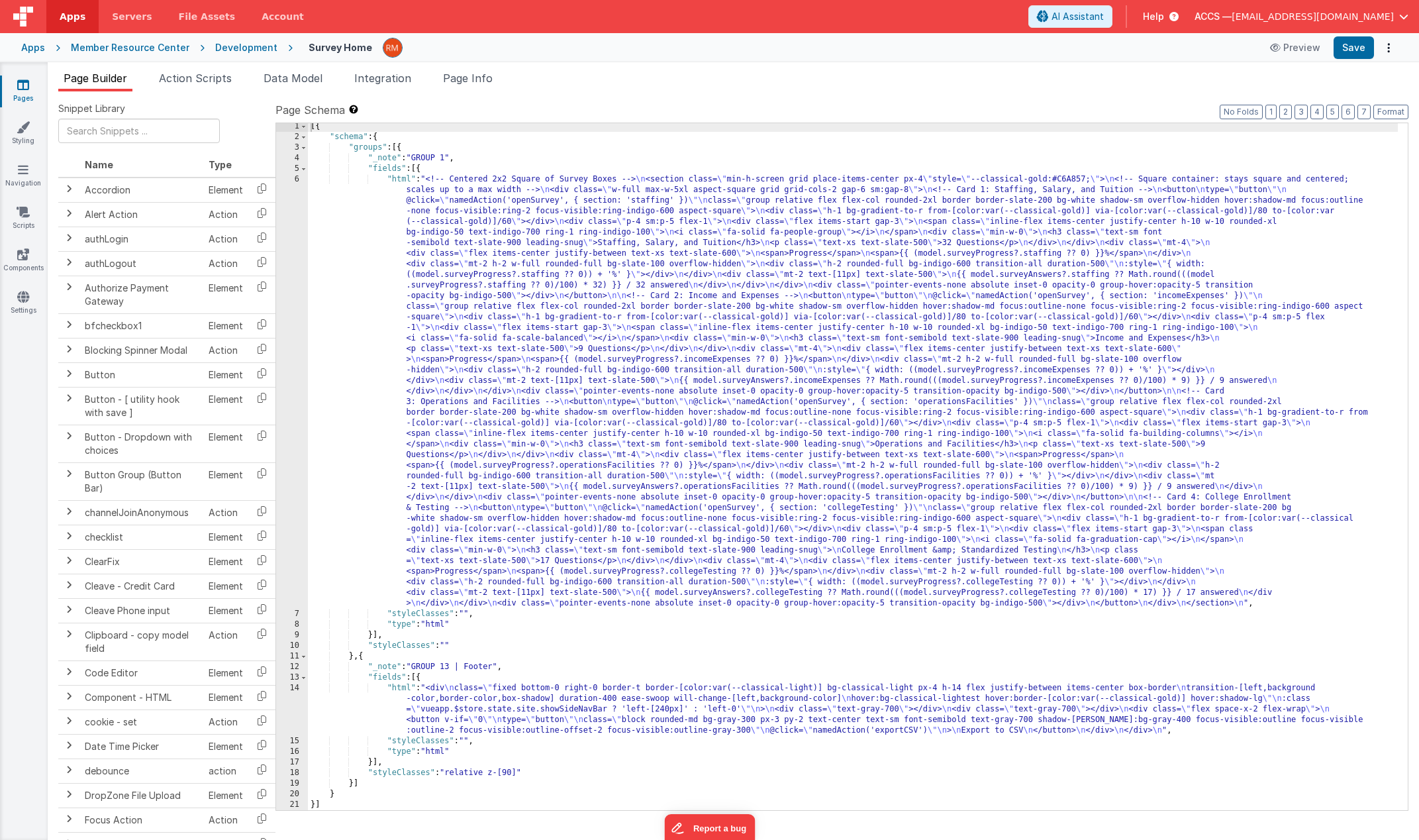
scroll to position [2, 0]
click at [402, 181] on div "[{ "schema" : { "groups" : [{ "_note" : "GROUP 1" , "fields" : [{ "html" : "<!-…" at bounding box center [852, 475] width 1090 height 708
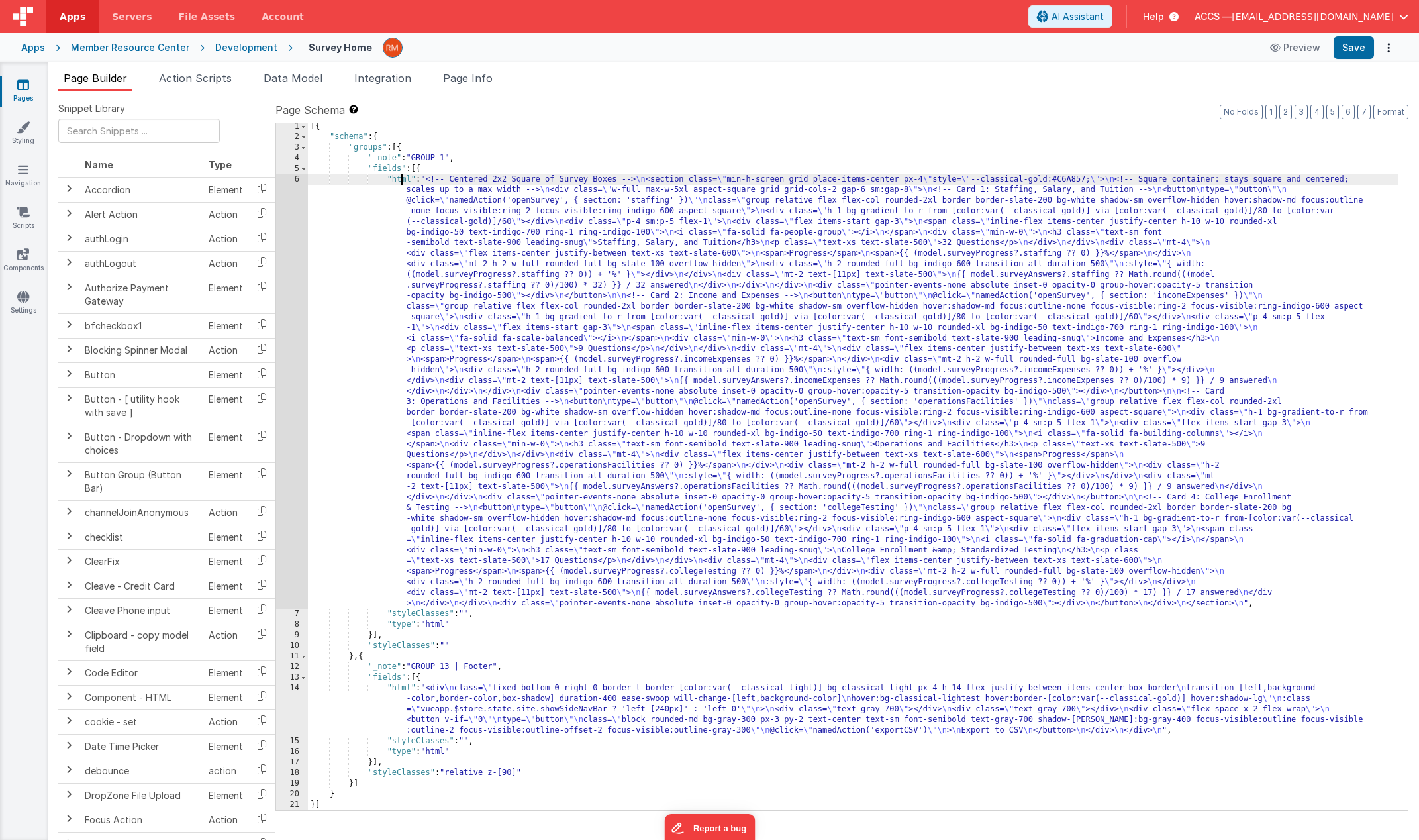
click at [291, 183] on div "6" at bounding box center [292, 391] width 32 height 435
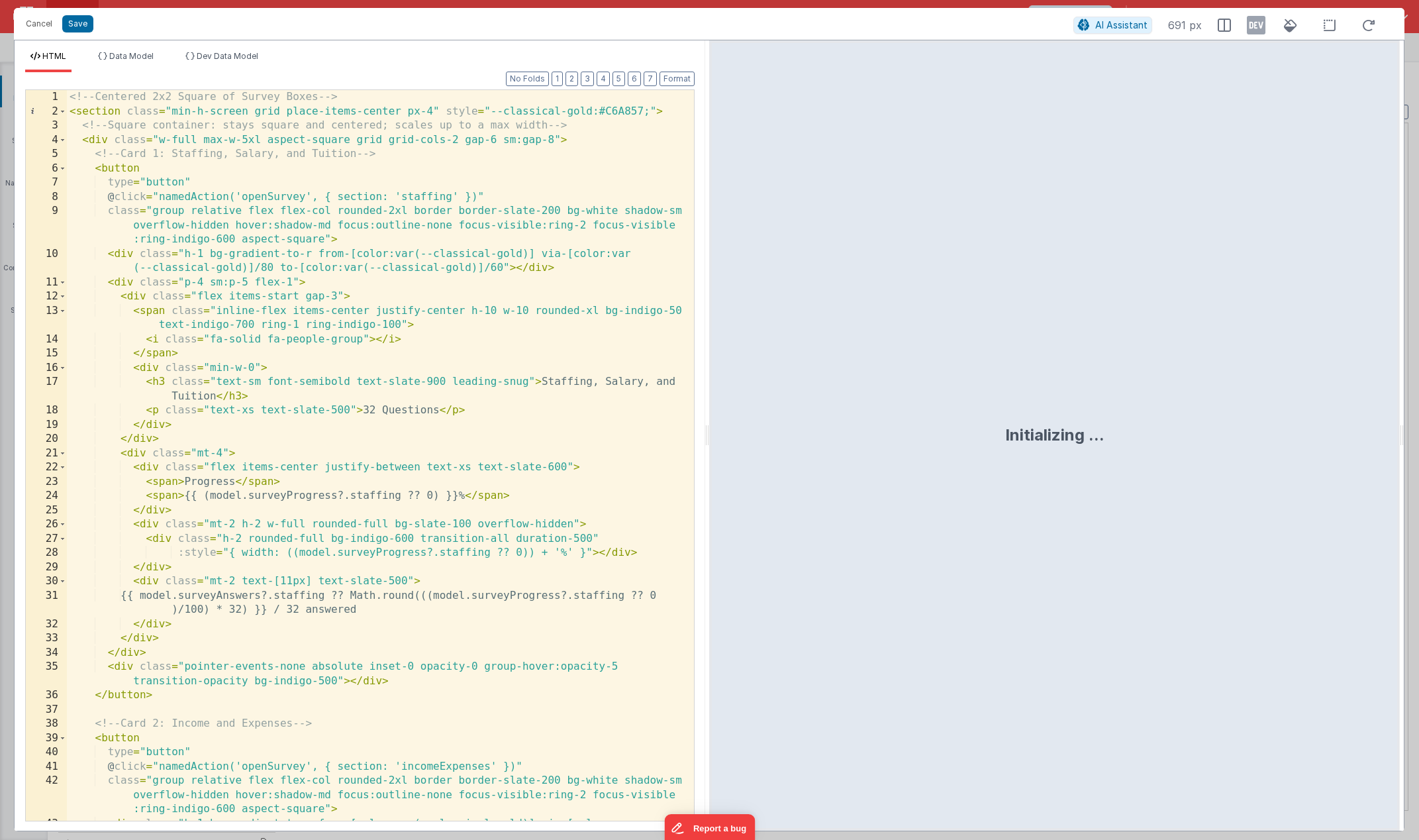
click at [282, 259] on div "<!-- Centered 2x2 Square of Survey Boxes --> < section class = "min-h-screen gr…" at bounding box center [375, 477] width 617 height 773
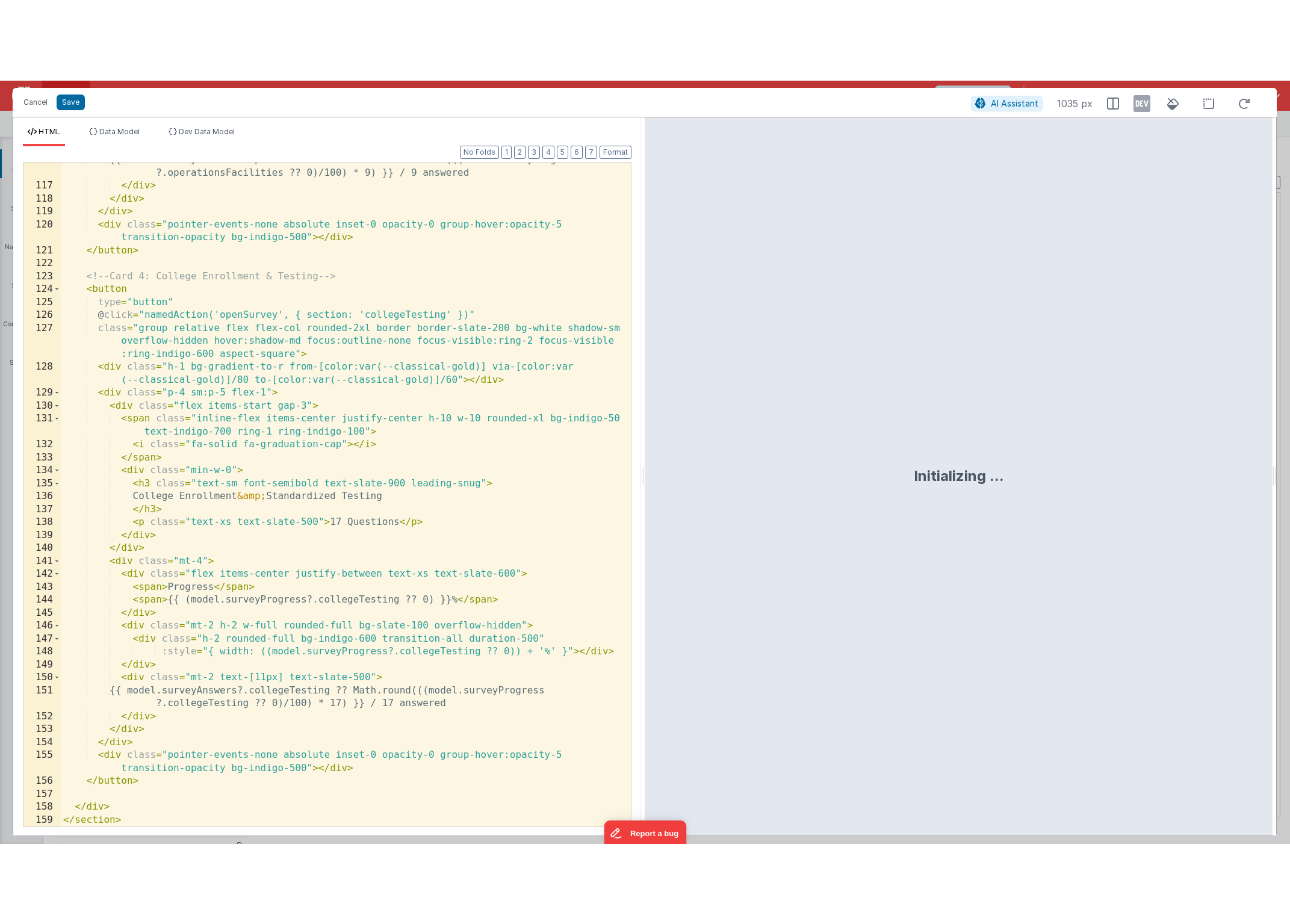
scroll to position [1808, 0]
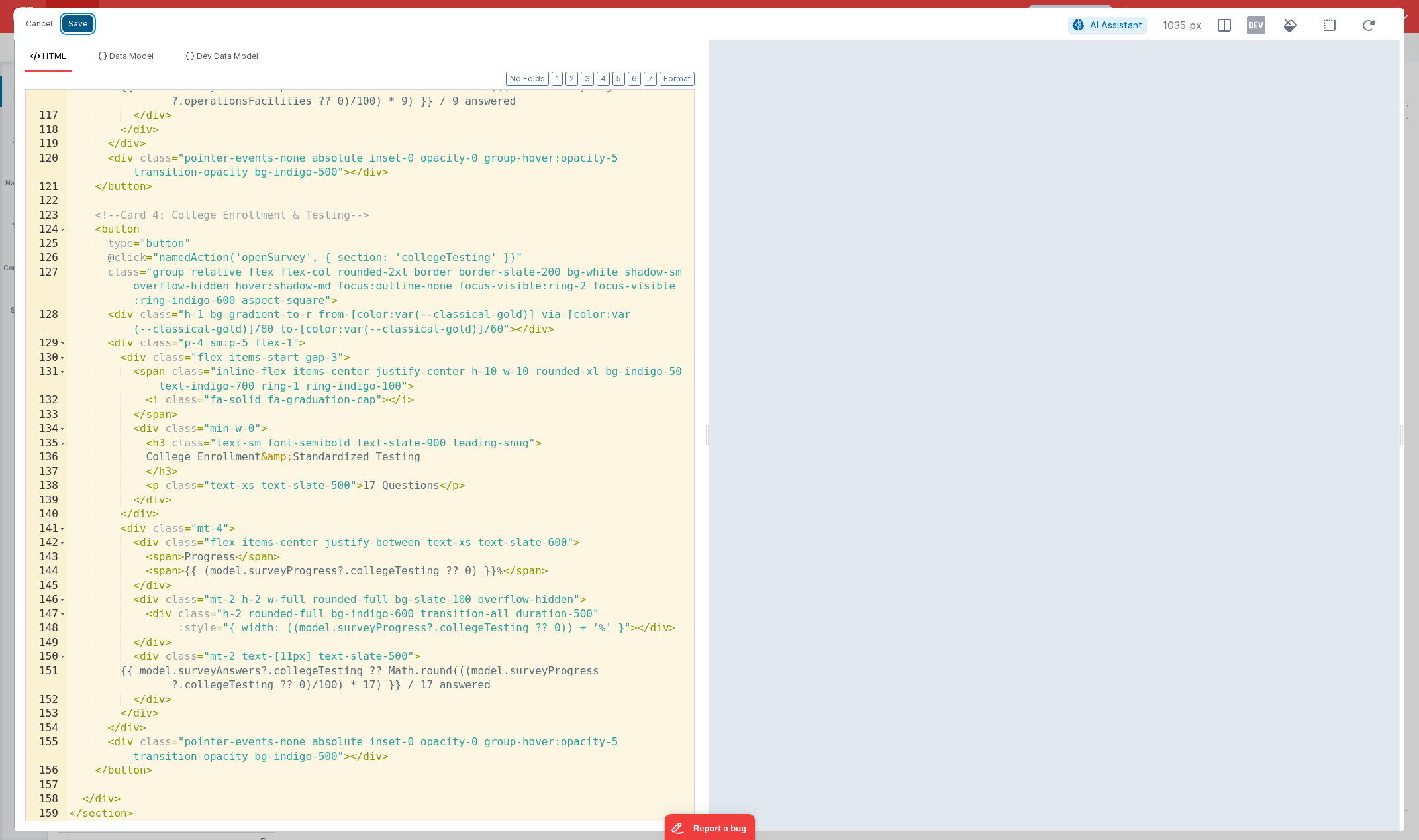
click at [88, 25] on button "Save" at bounding box center [78, 23] width 31 height 17
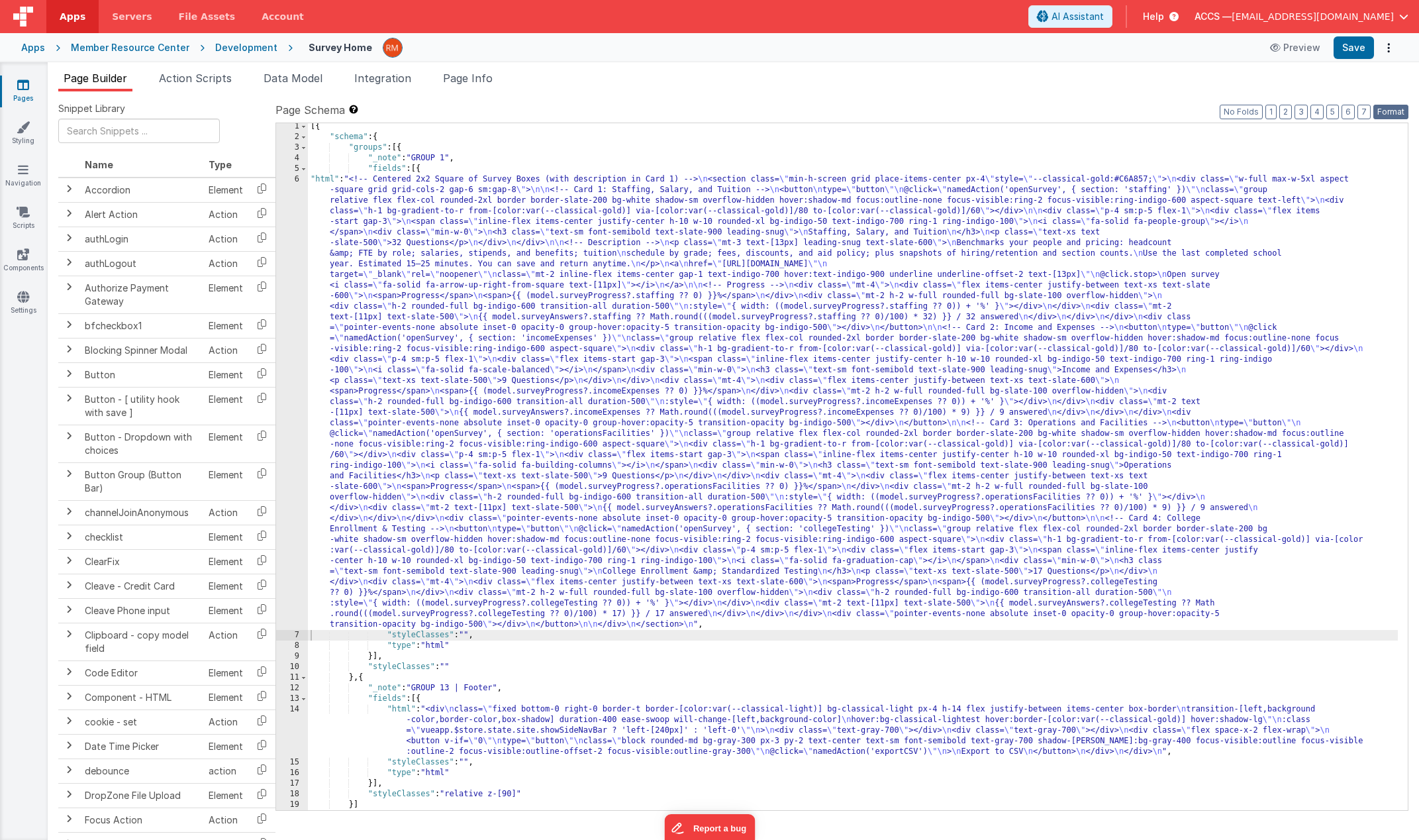
click at [1403, 109] on button "Format" at bounding box center [1391, 111] width 35 height 14
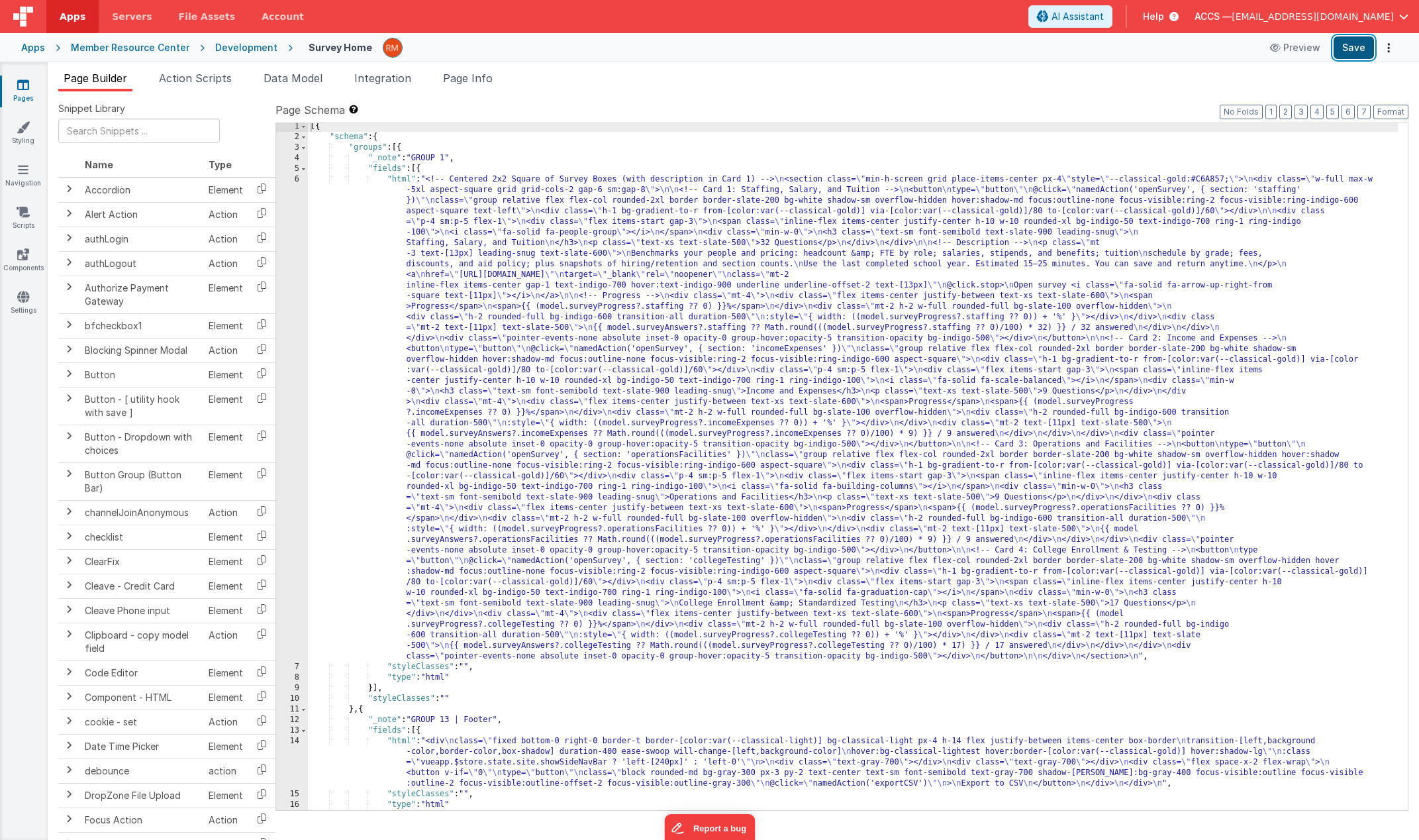
click at [1353, 46] on button "Save" at bounding box center [1354, 47] width 41 height 23
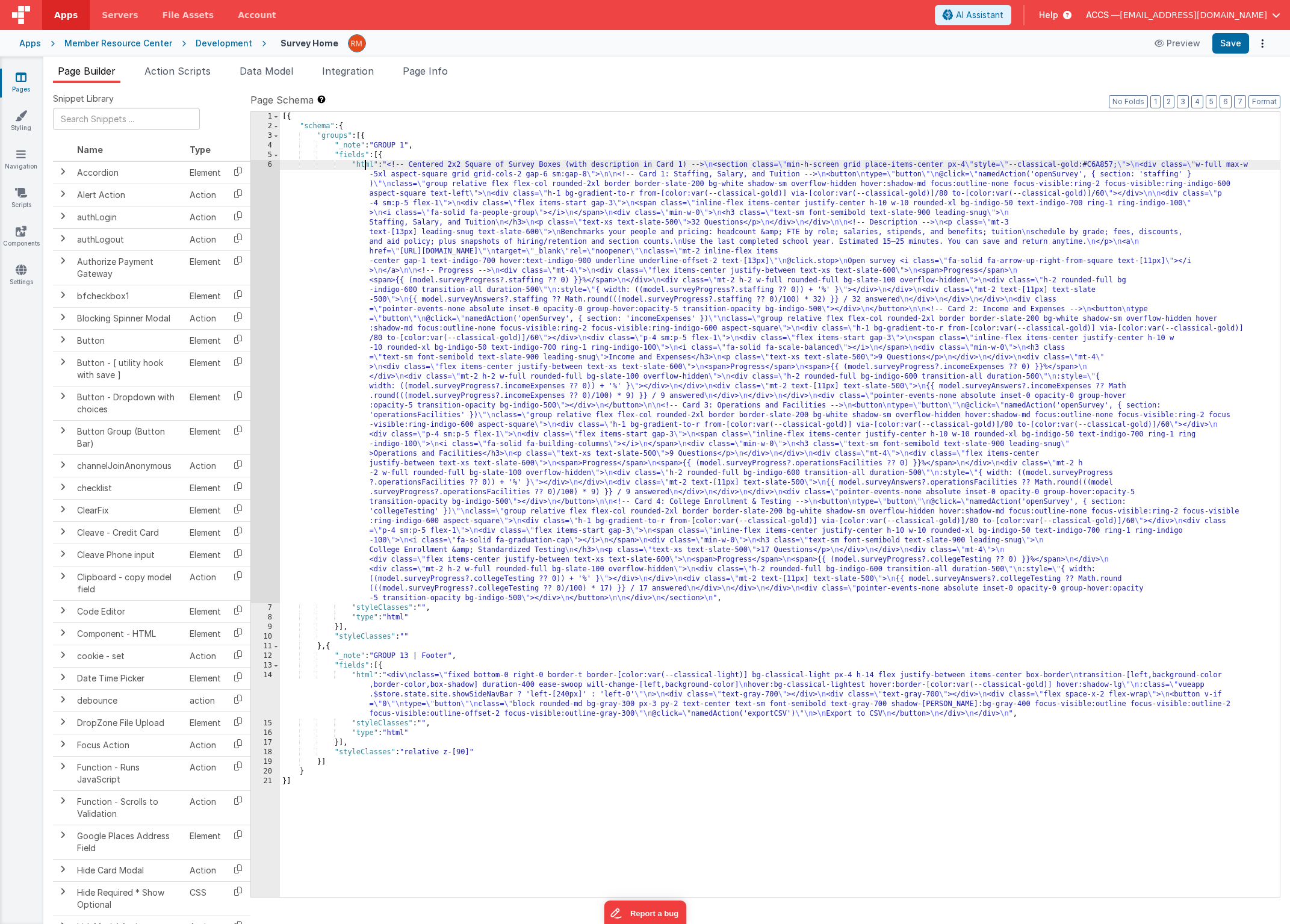
click at [365, 164] on div "[{ "schema" : { "groups" : [{ "_note" : "GROUP 1" , "fields" : [{ "html" : "<!-…" at bounding box center [780, 514] width 1000 height 804
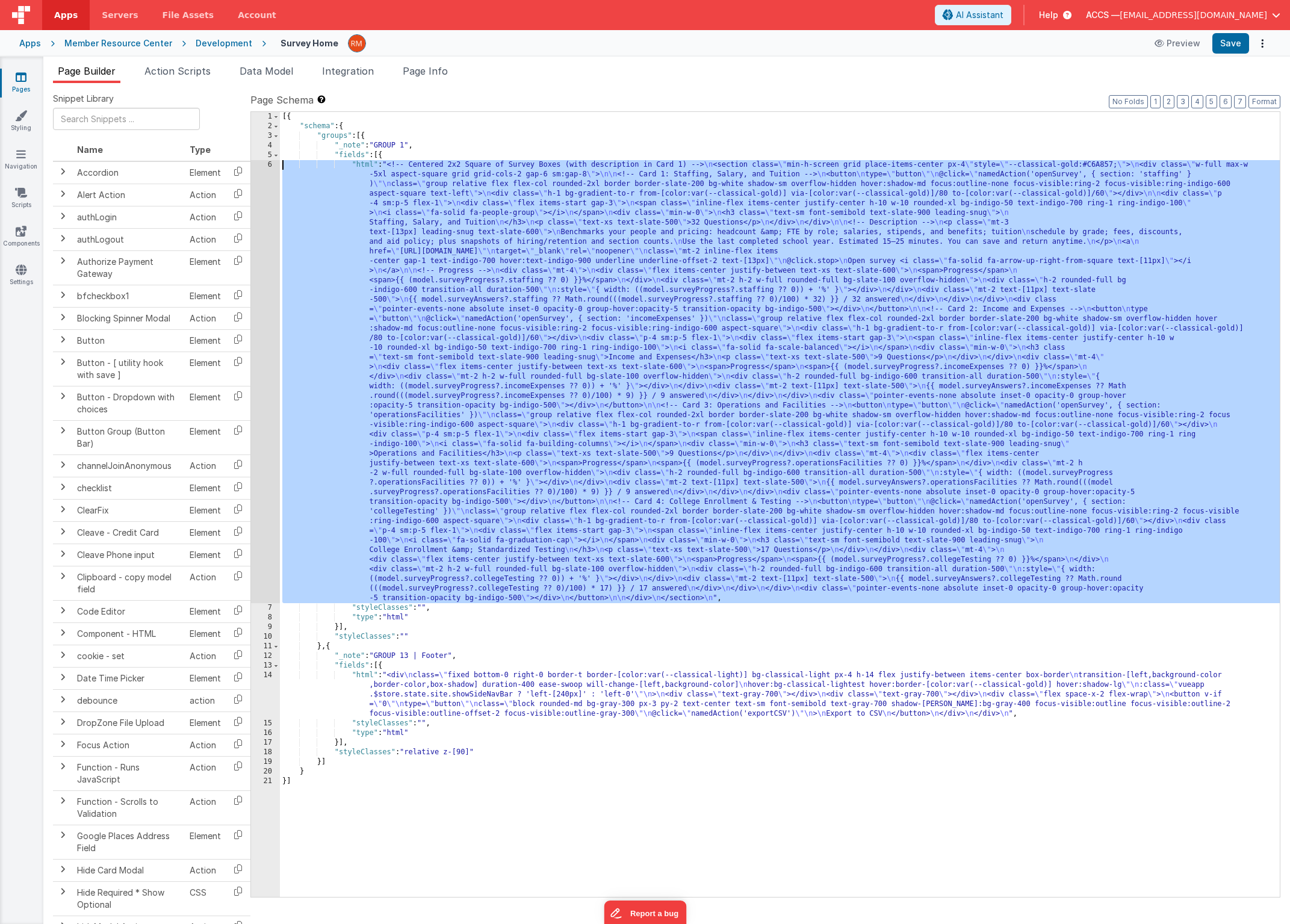
click at [268, 165] on div "6" at bounding box center [265, 381] width 29 height 443
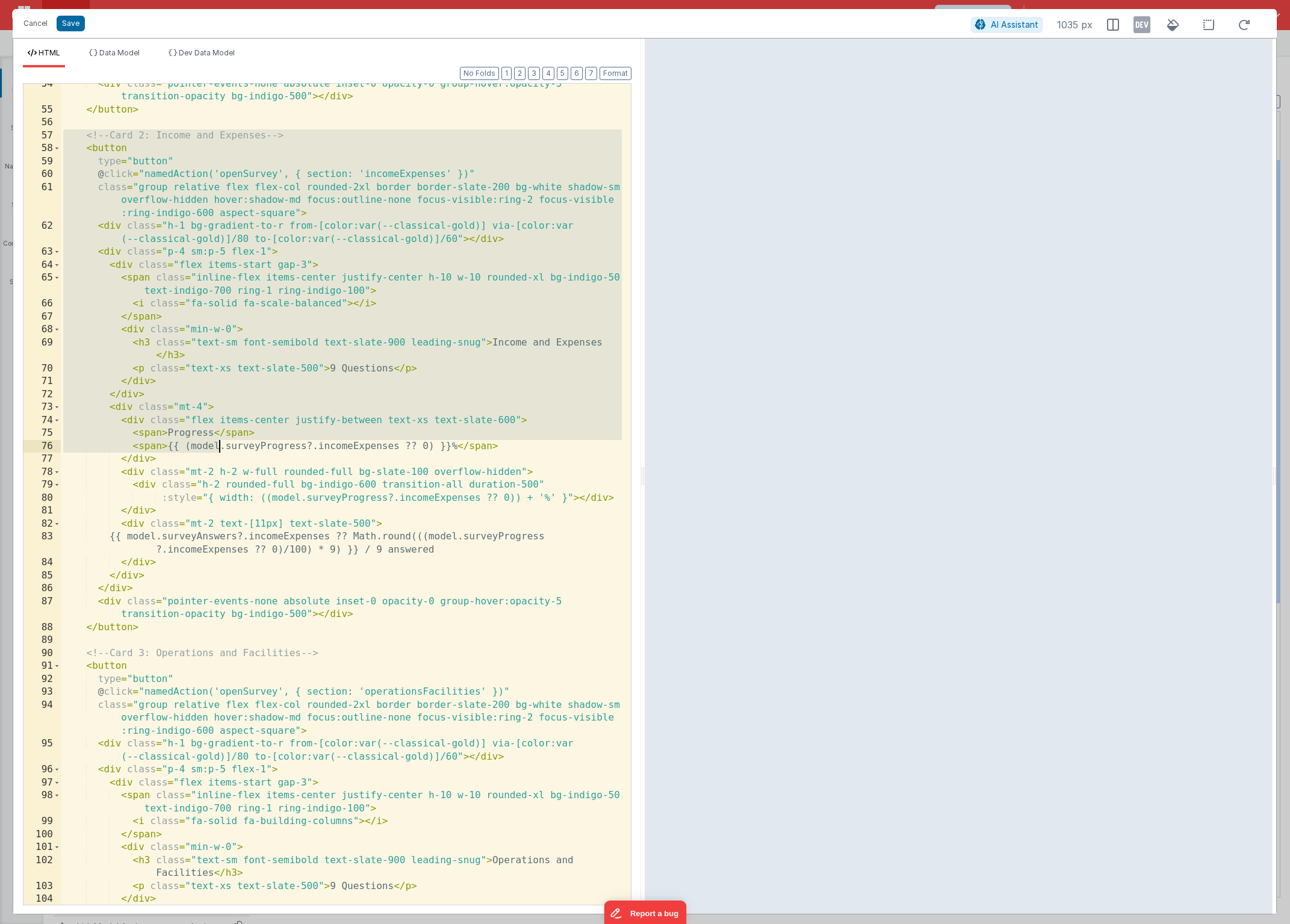
scroll to position [833, 0]
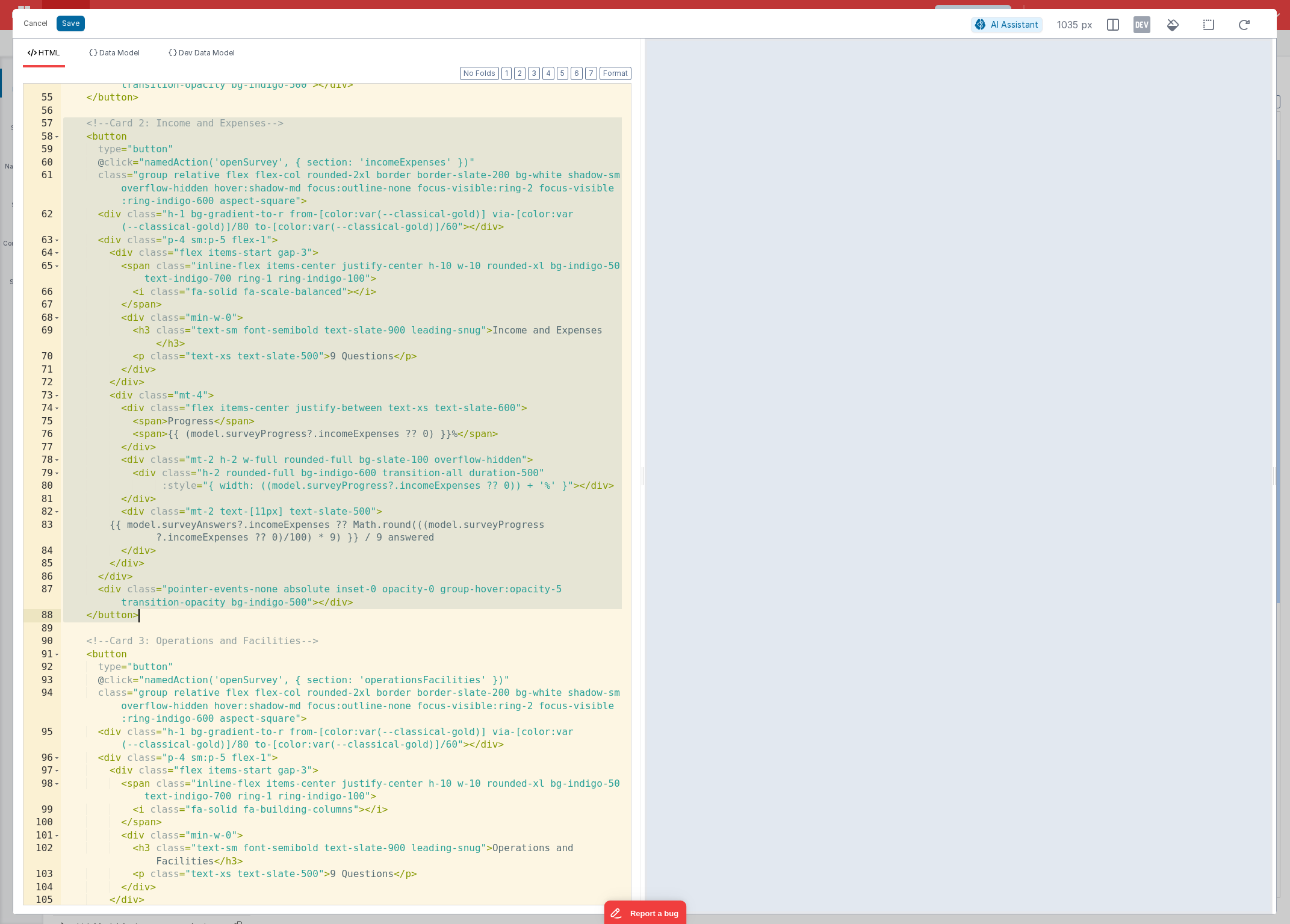
drag, startPoint x: 62, startPoint y: 313, endPoint x: 237, endPoint y: 613, distance: 347.3
click at [237, 613] on div "< div class = "pointer-events-none absolute inset-0 opacity-0 group-hover:opaci…" at bounding box center [341, 496] width 561 height 860
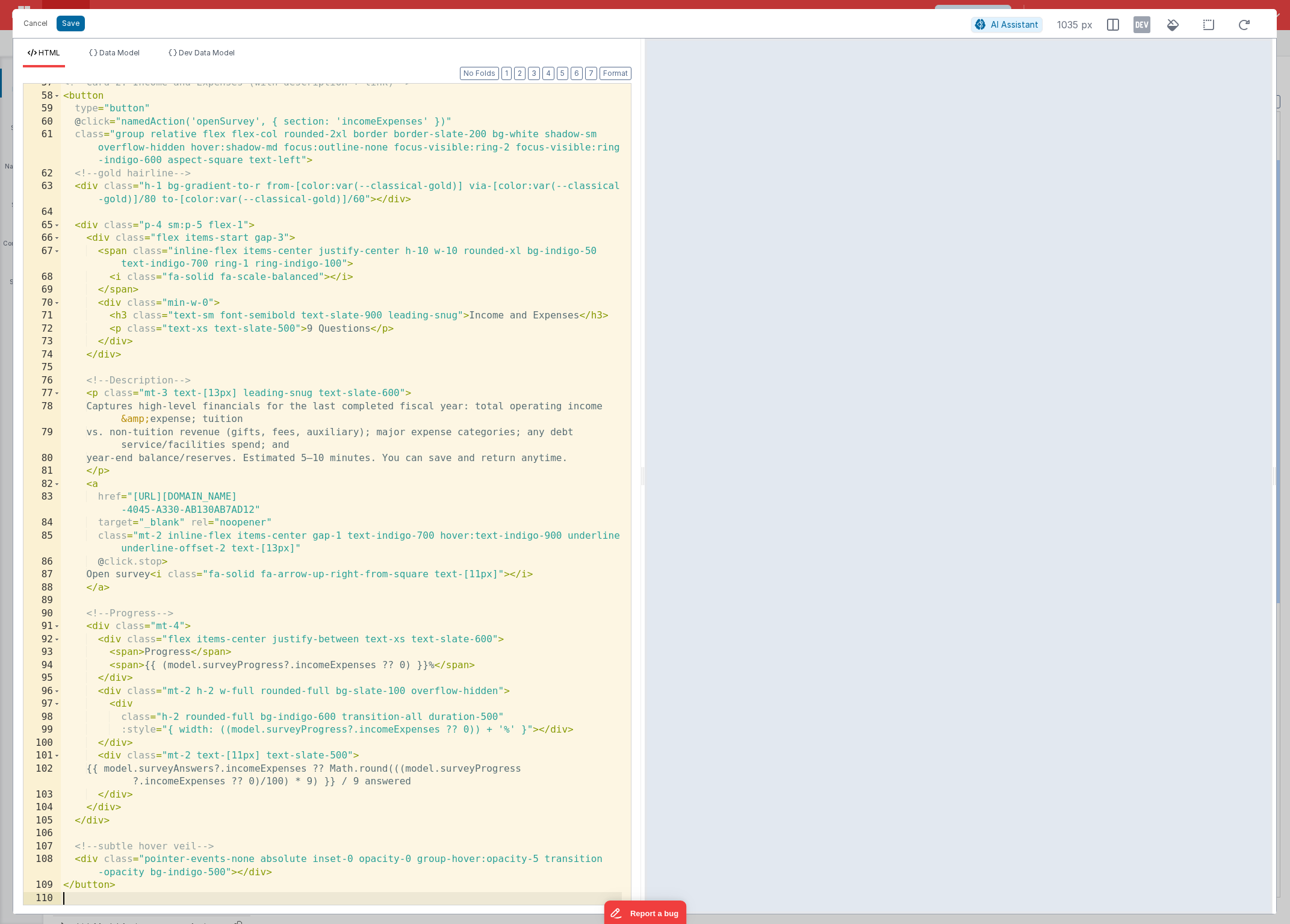
scroll to position [874, 0]
click at [72, 29] on button "Save" at bounding box center [71, 23] width 28 height 16
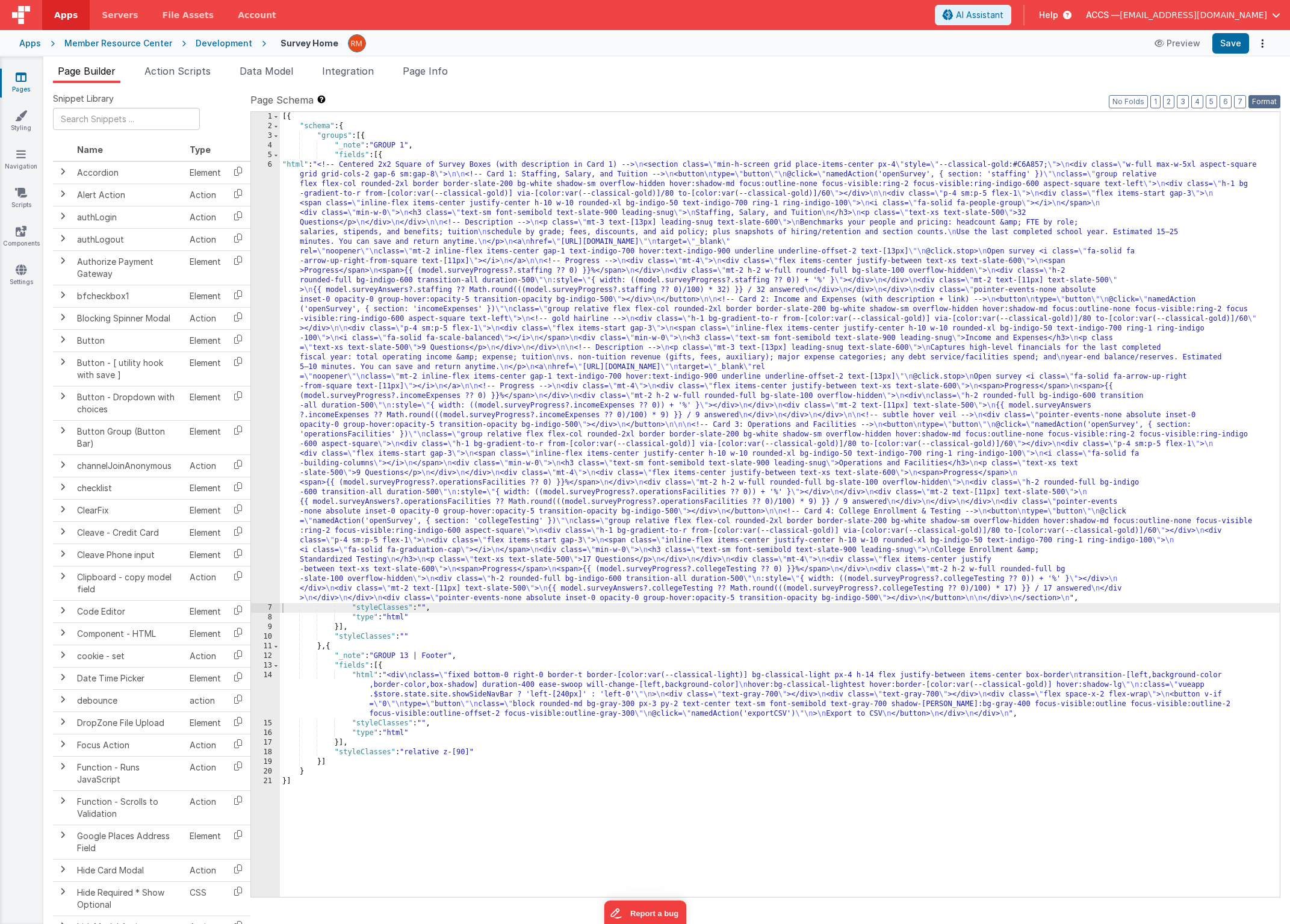
click at [1263, 101] on button "Format" at bounding box center [1264, 101] width 32 height 13
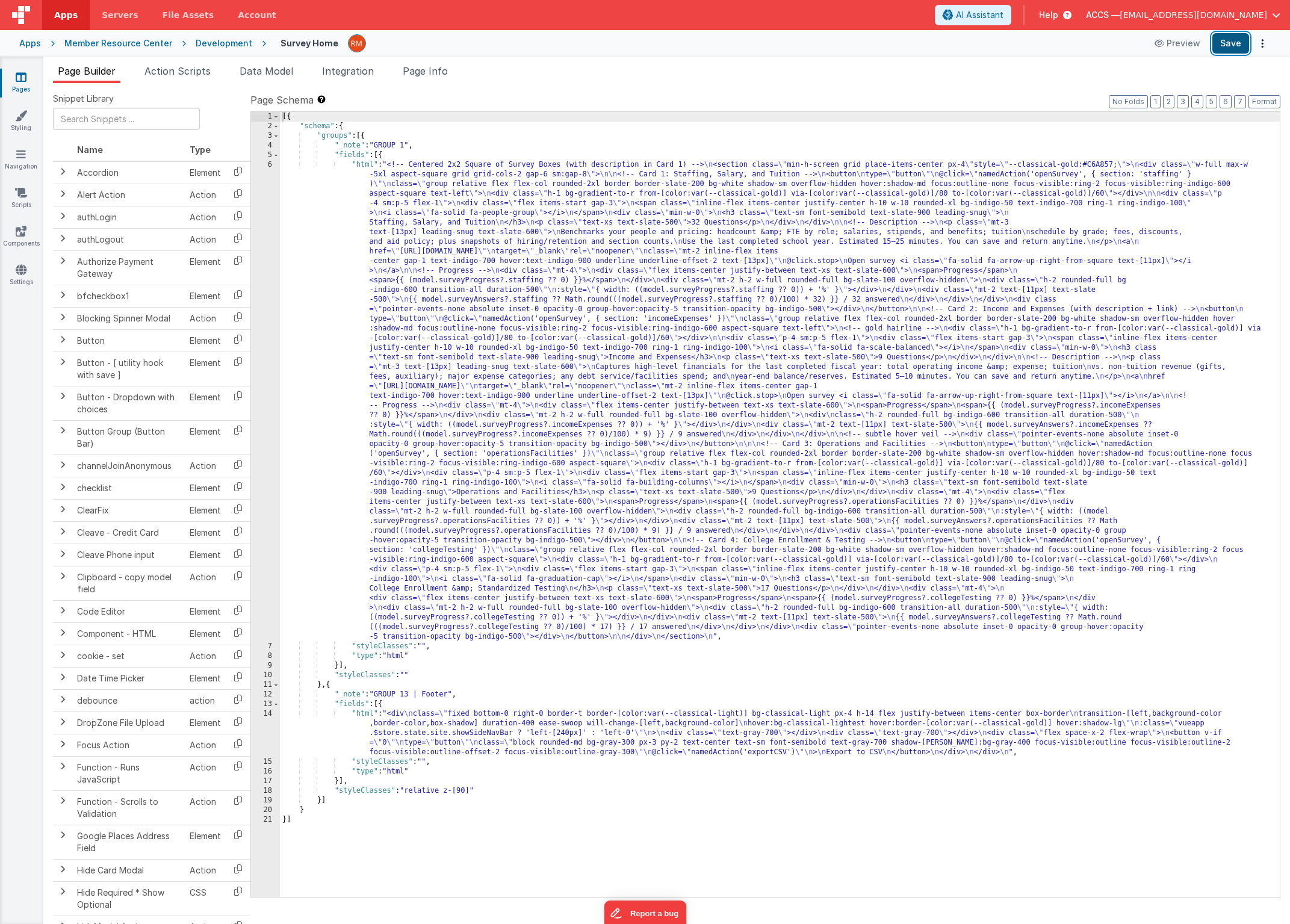
click at [1232, 42] on button "Save" at bounding box center [1231, 43] width 37 height 21
click at [362, 164] on div "[{ "schema" : { "groups" : [{ "_note" : "GROUP 1" , "fields" : [{ "html" : "<!-…" at bounding box center [780, 514] width 1000 height 804
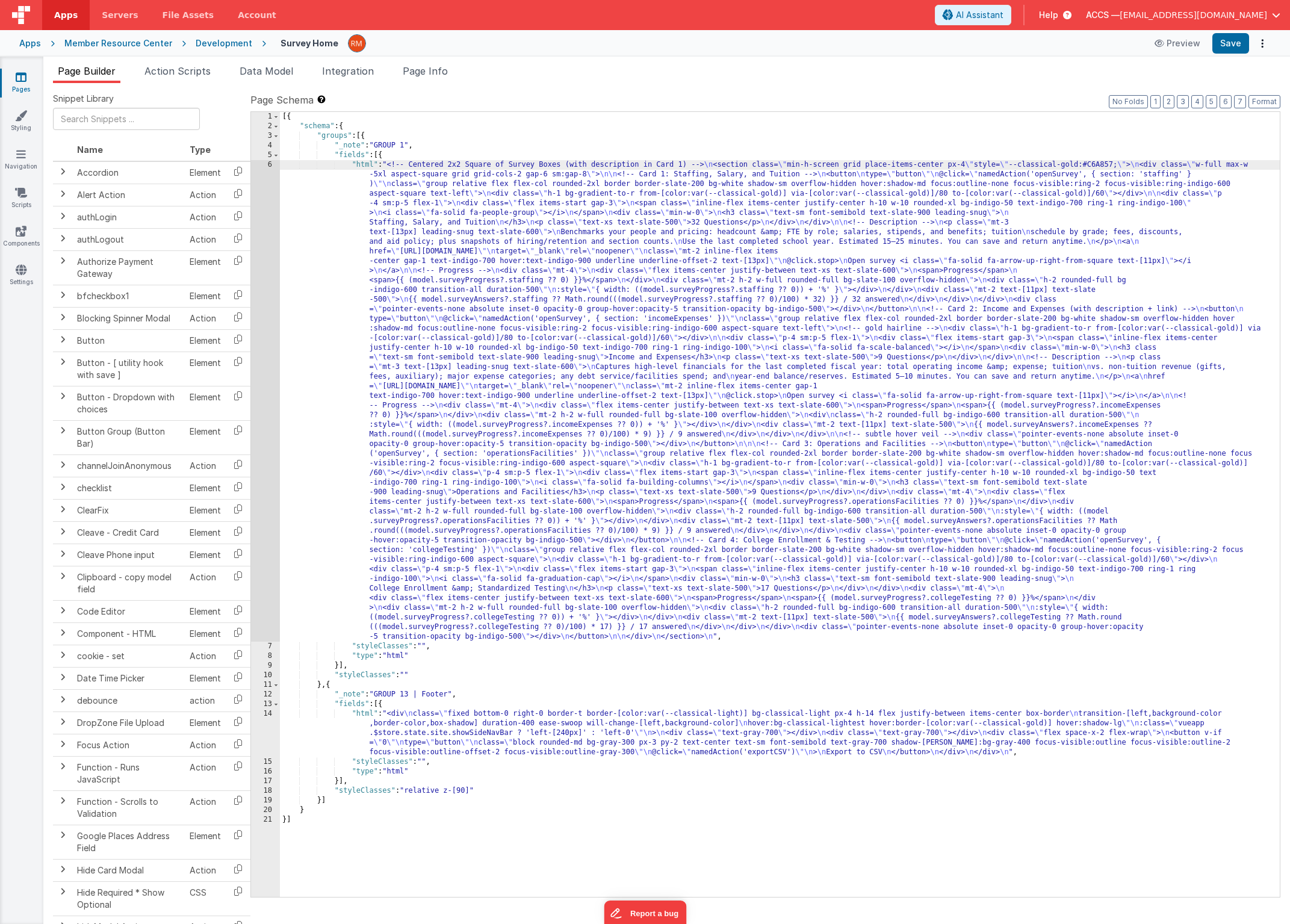
click at [268, 164] on div "6" at bounding box center [265, 400] width 29 height 481
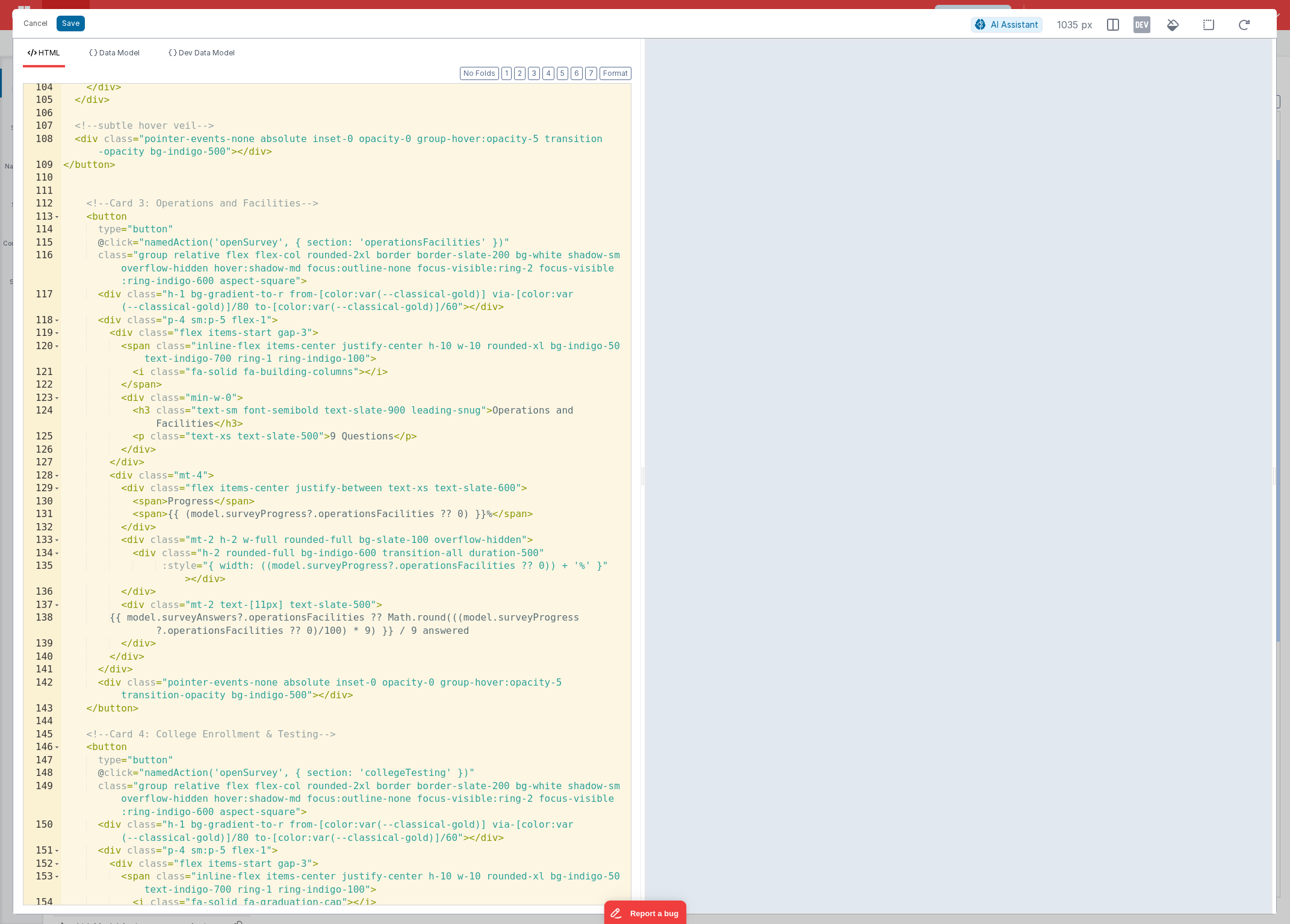
scroll to position [0, 0]
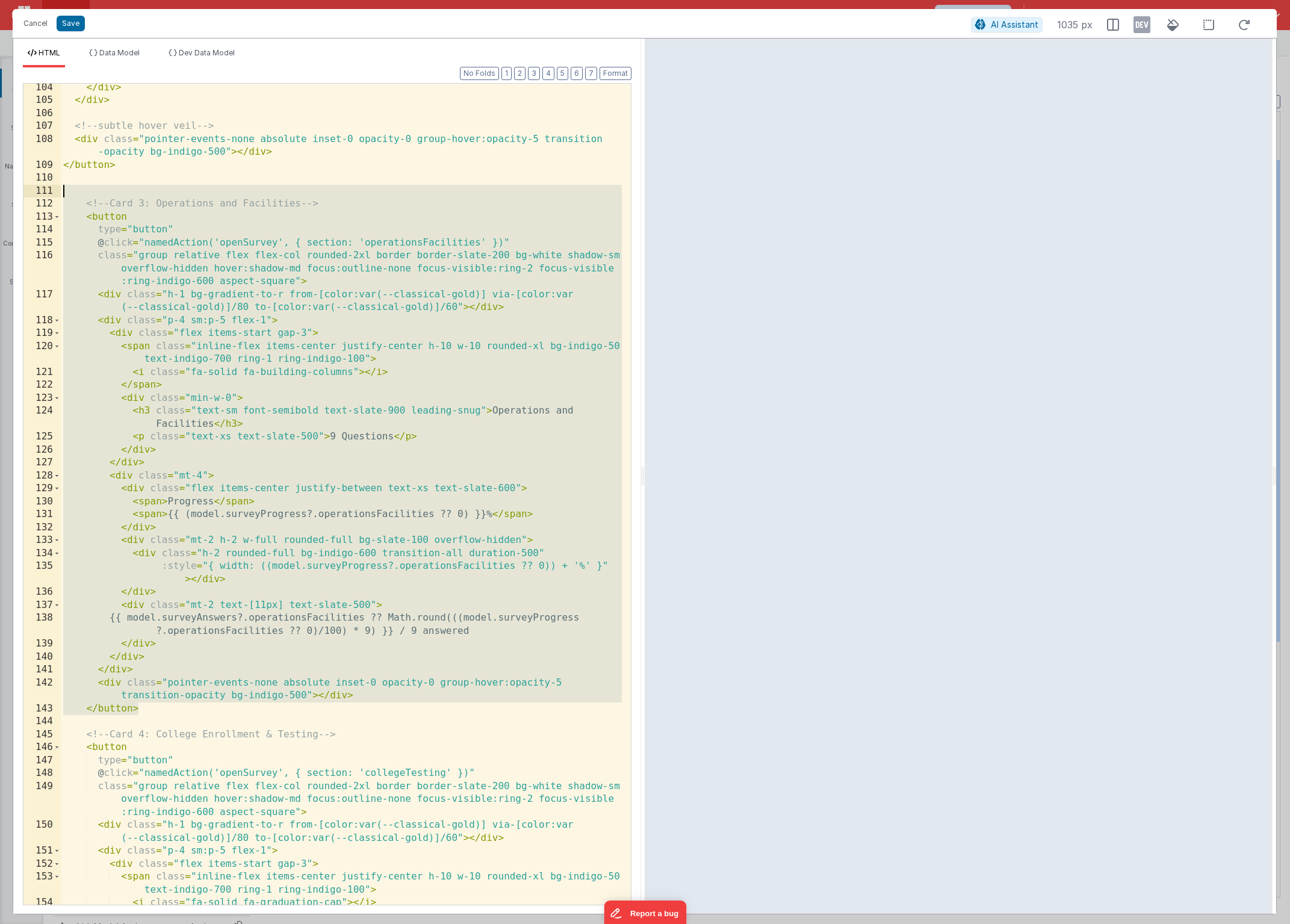
drag, startPoint x: 172, startPoint y: 706, endPoint x: 17, endPoint y: 196, distance: 533.0
click at [17, 196] on div "Format 7 6 5 4 3 2 1 No Folds 104 105 106 107 108 109 110 111 112 113 114 115 1…" at bounding box center [327, 491] width 628 height 847
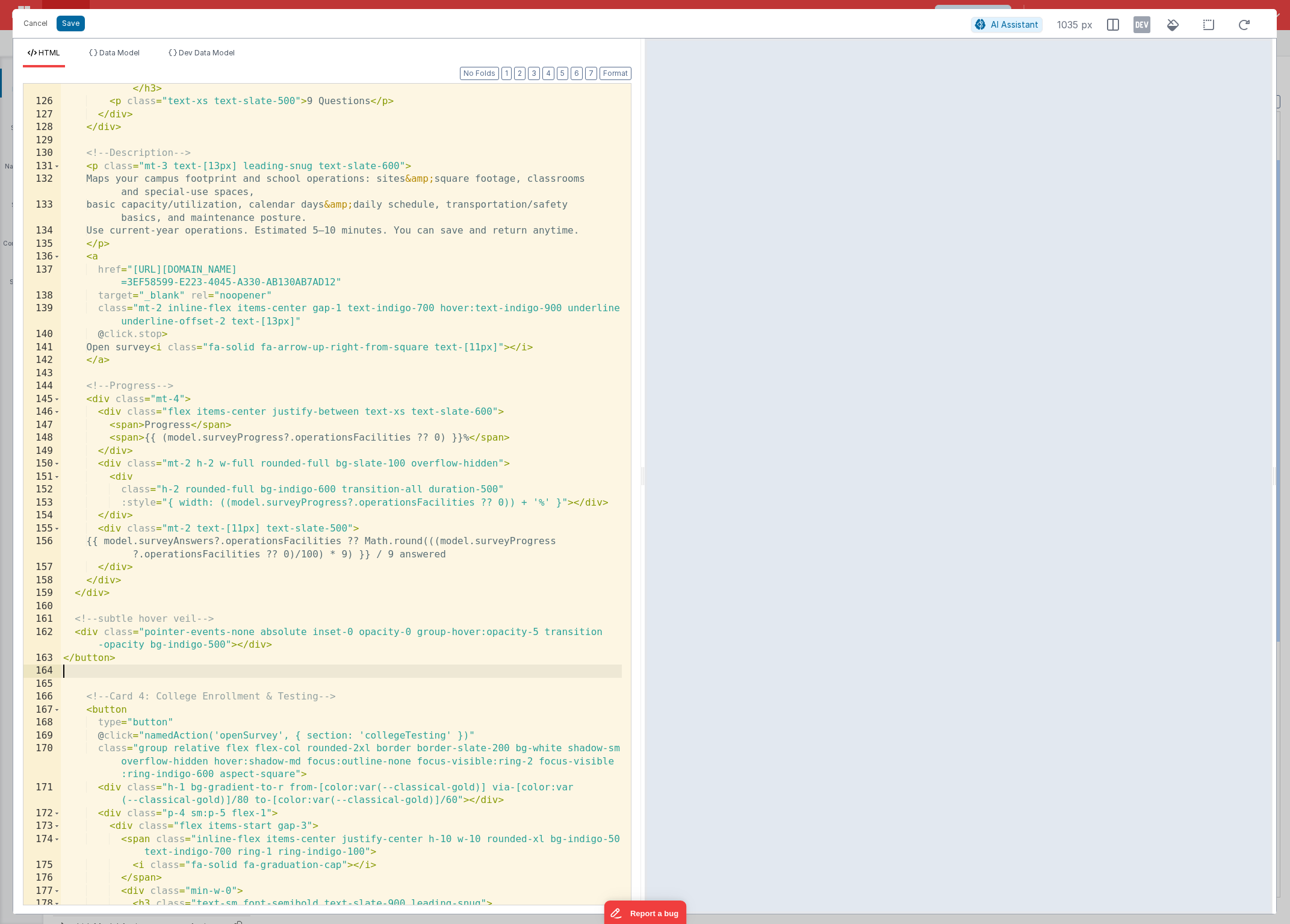
scroll to position [2035, 0]
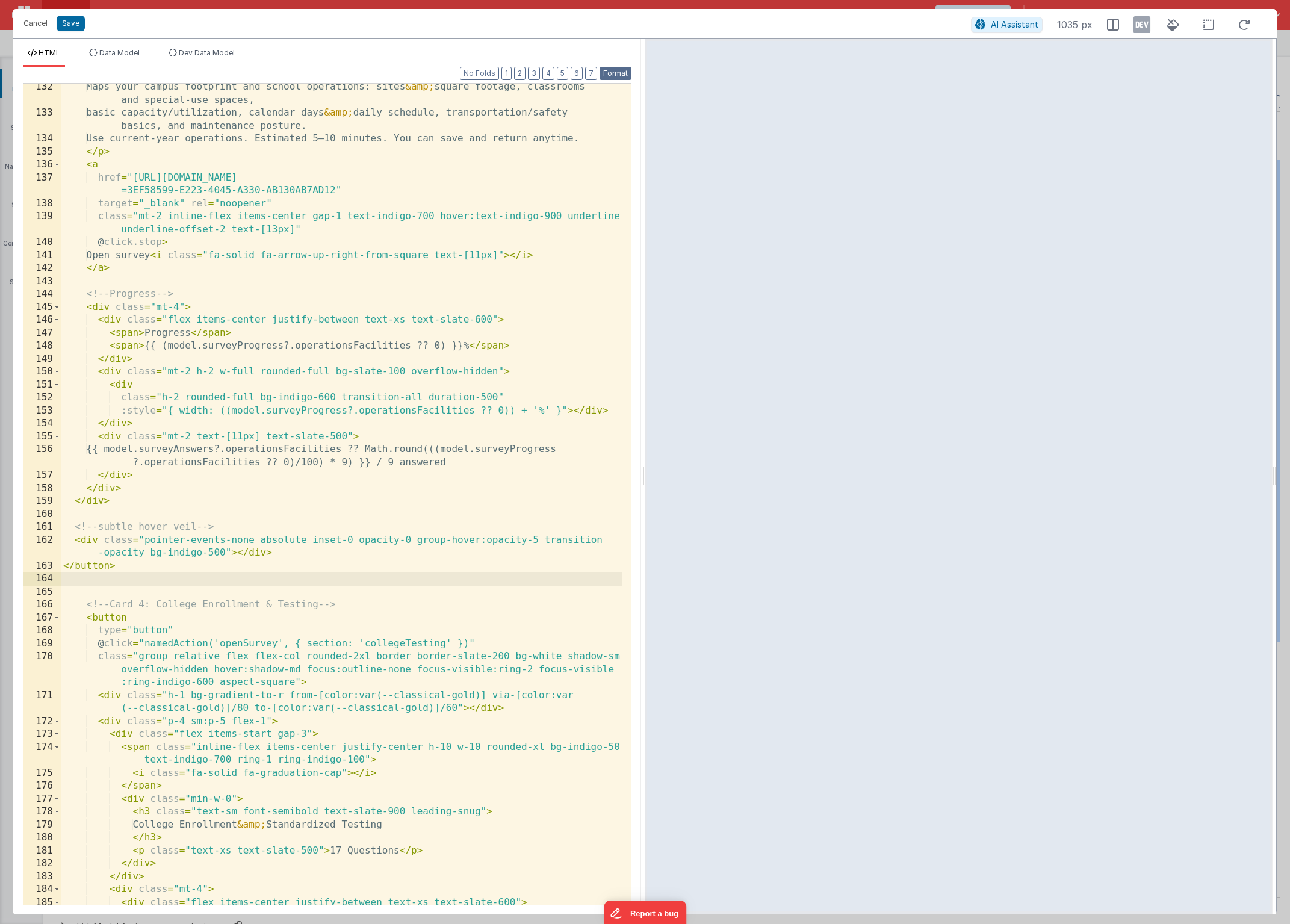
click at [610, 73] on button "Format" at bounding box center [615, 73] width 32 height 13
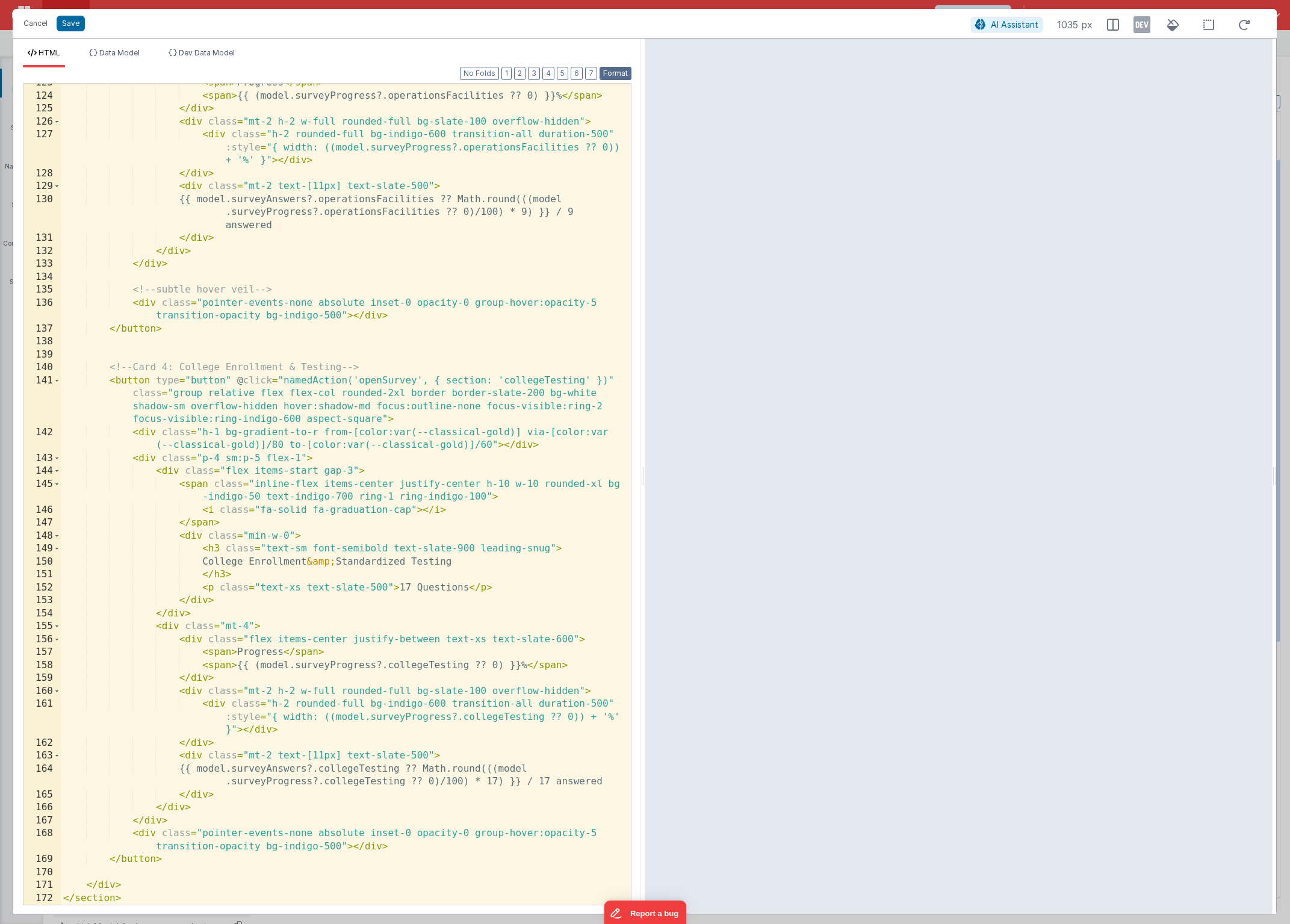
scroll to position [2181, 0]
click at [76, 23] on button "Save" at bounding box center [71, 23] width 28 height 16
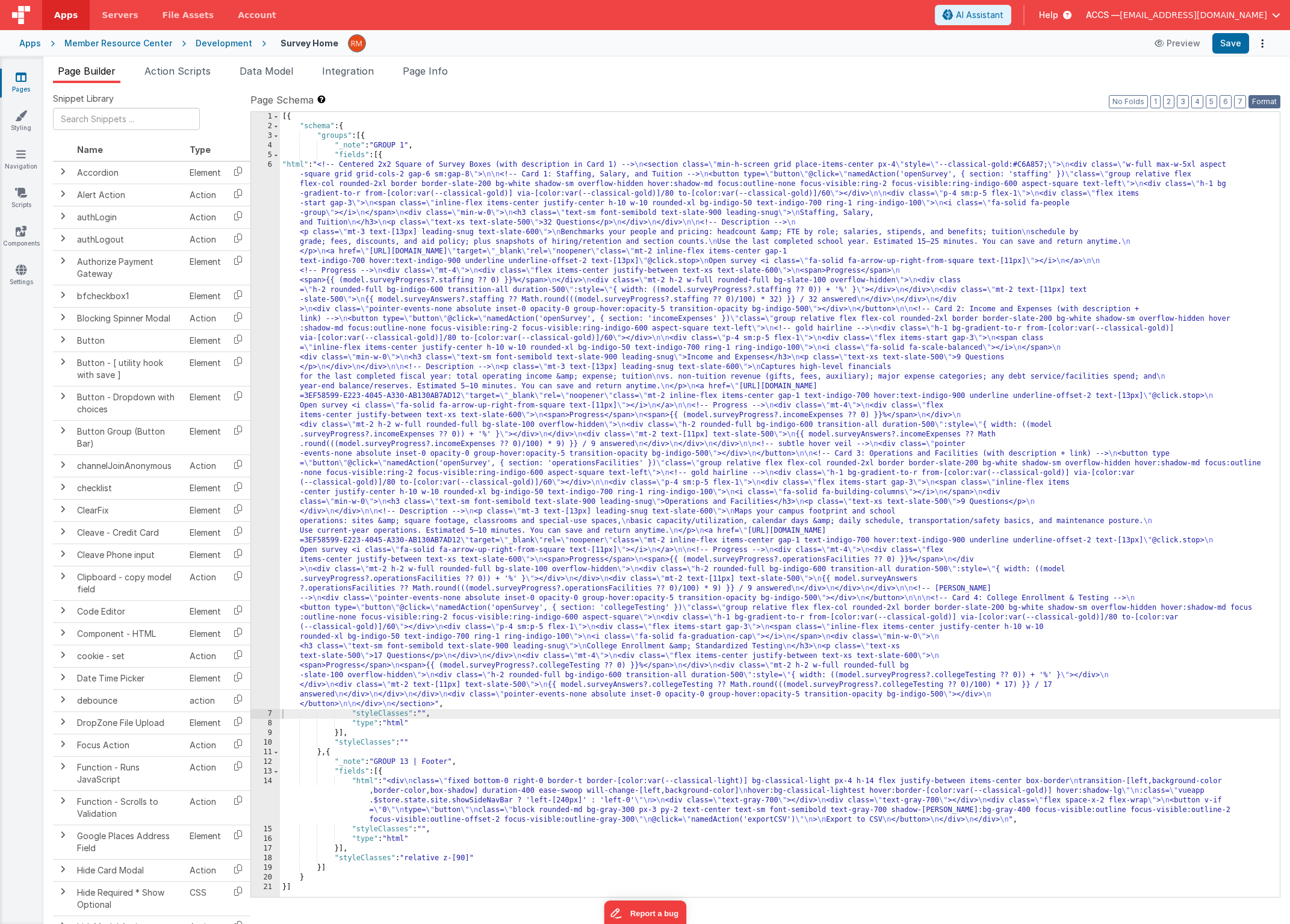
click at [1273, 96] on button "Format" at bounding box center [1264, 101] width 32 height 13
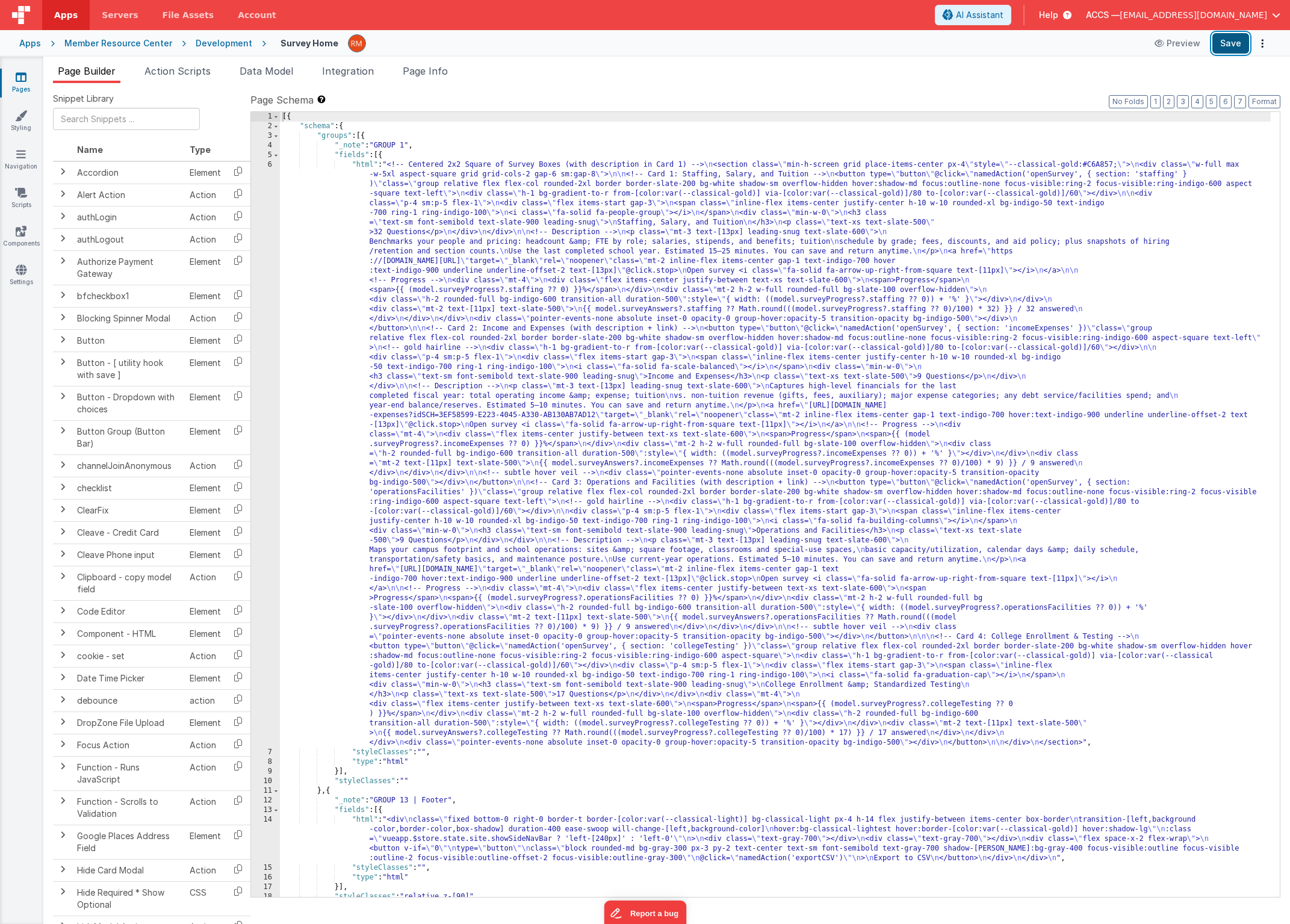
click at [1238, 45] on button "Save" at bounding box center [1231, 43] width 37 height 21
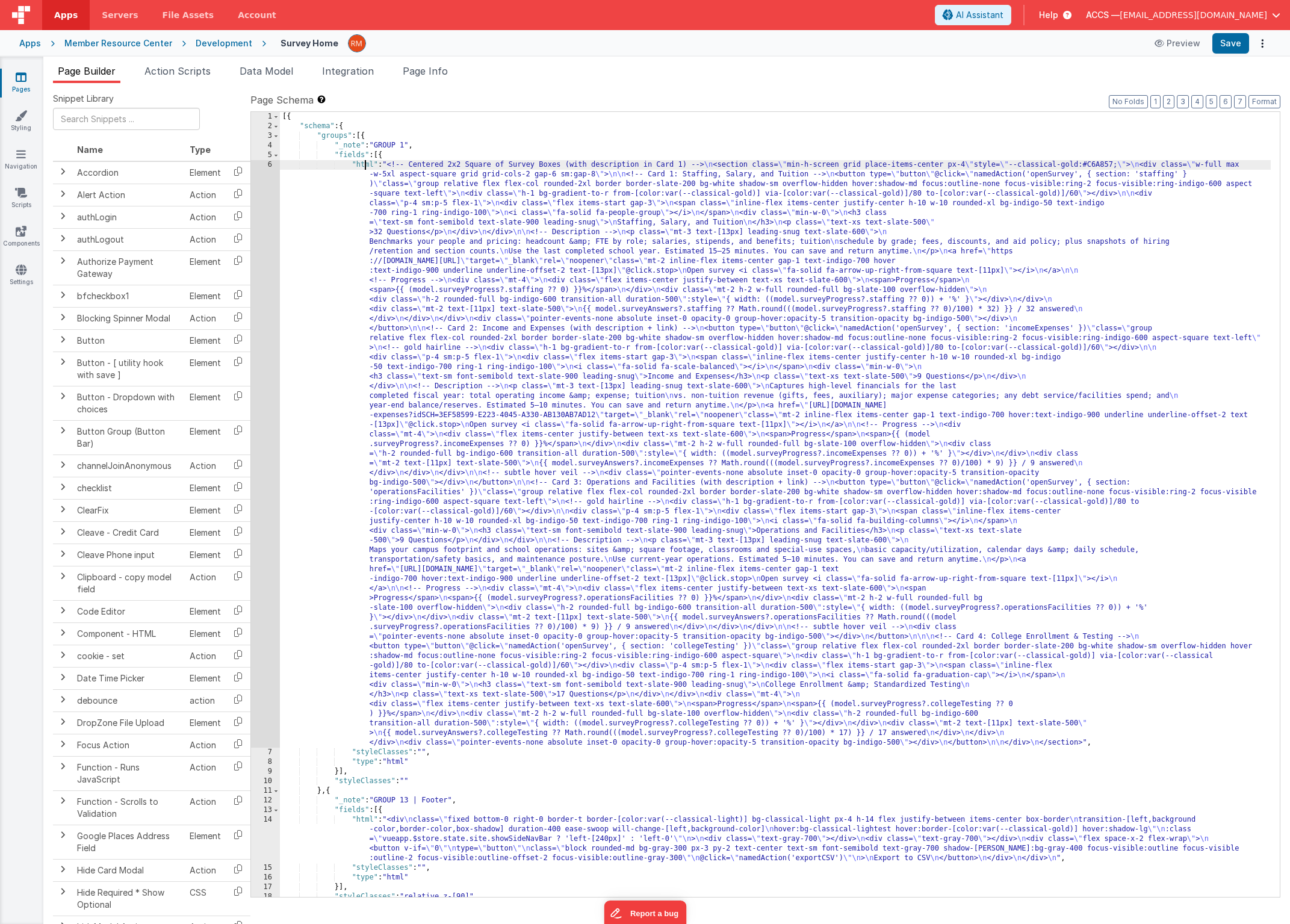
click at [365, 165] on div "[{ "schema" : { "groups" : [{ "_note" : "GROUP 1" , "fields" : [{ "html" : "<!-…" at bounding box center [775, 514] width 991 height 804
click at [273, 164] on div "6" at bounding box center [265, 453] width 29 height 587
click at [272, 165] on div "6" at bounding box center [265, 453] width 29 height 587
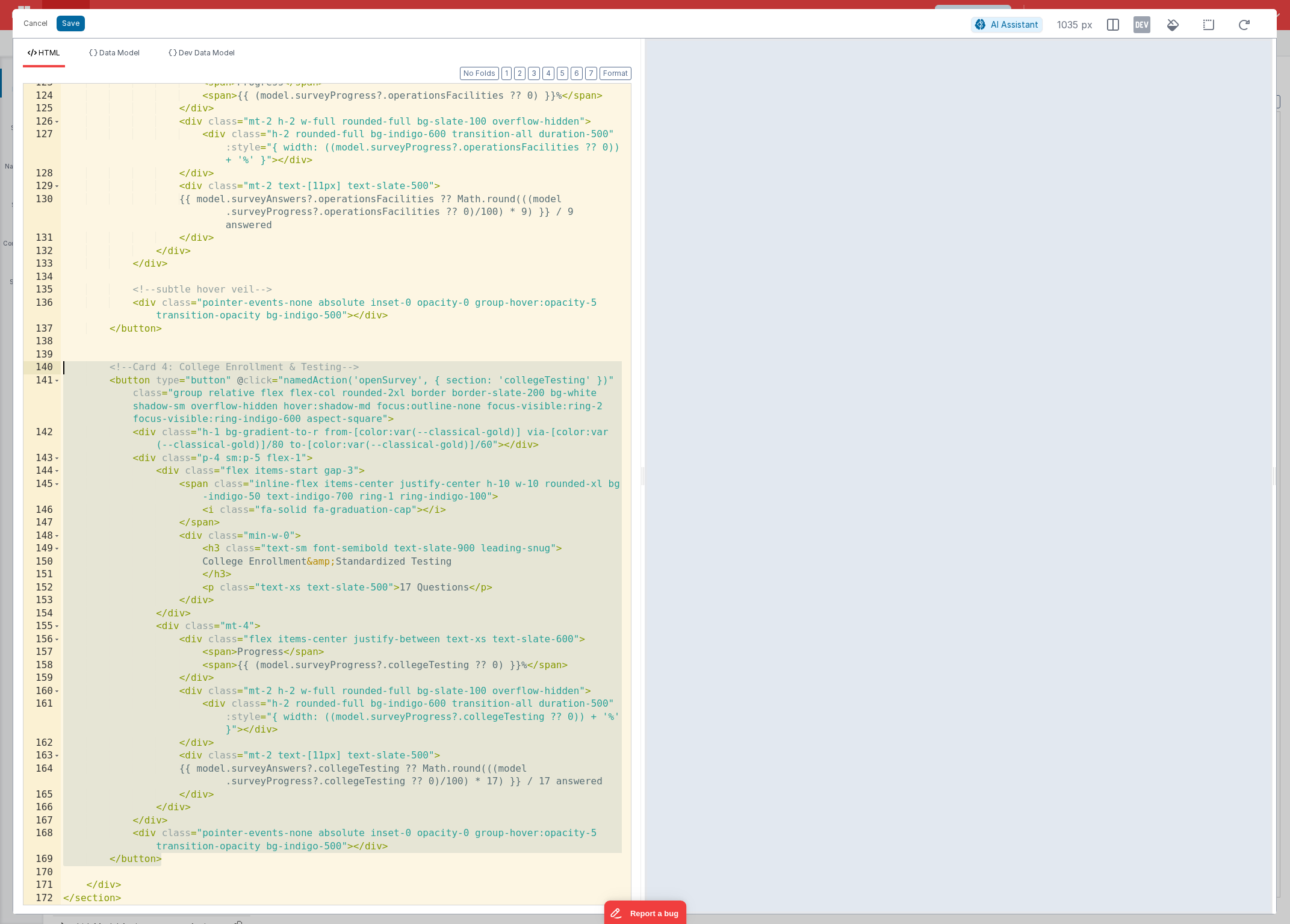
drag, startPoint x: 190, startPoint y: 852, endPoint x: 6, endPoint y: 370, distance: 515.9
click at [6, 370] on div "Cancel Save AI Assistant 1035 px HTML Data Model Dev Data Model Format 7 6 5 4 …" at bounding box center [645, 462] width 1290 height 924
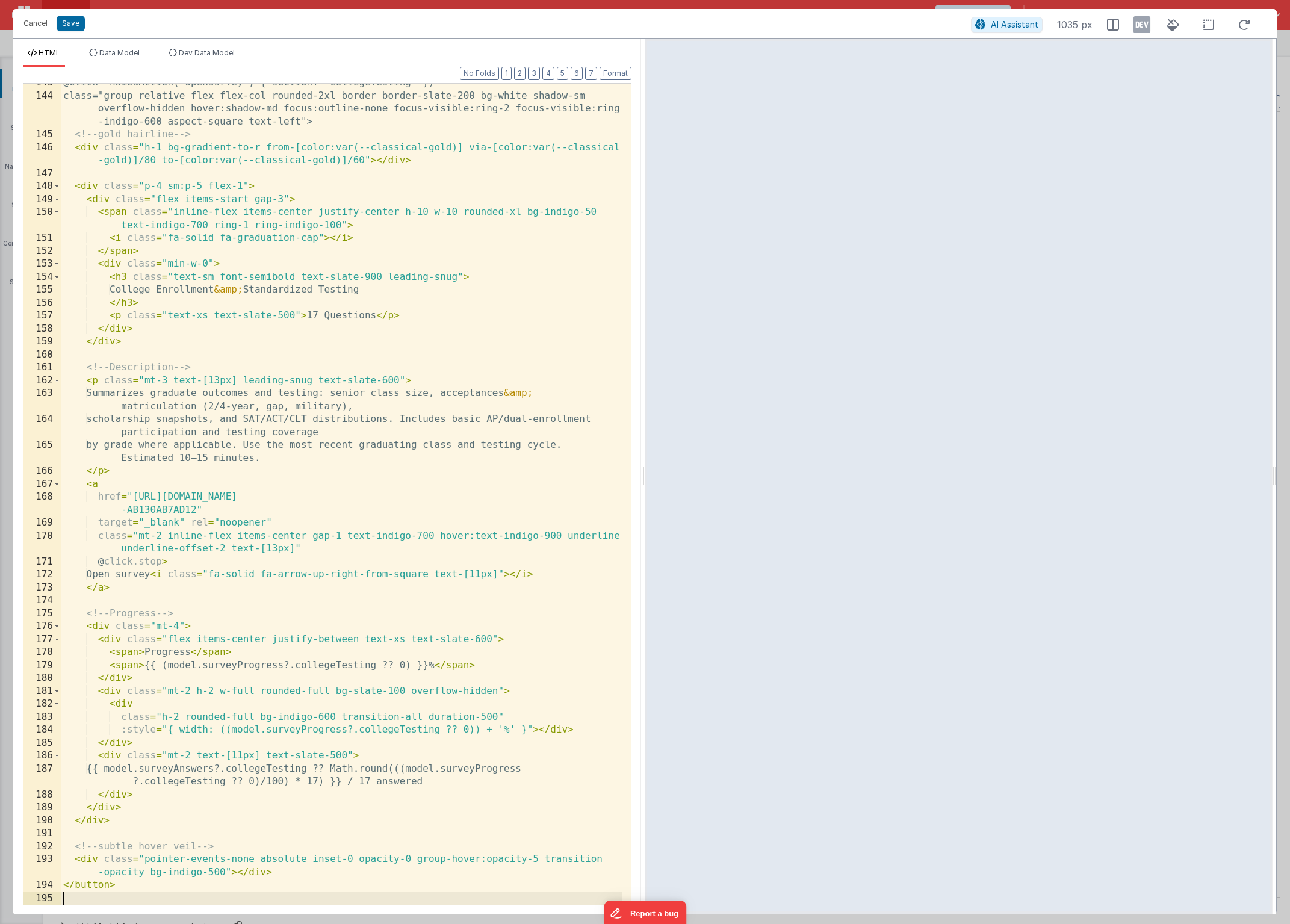
scroll to position [2505, 0]
click at [619, 76] on button "Format" at bounding box center [615, 73] width 32 height 13
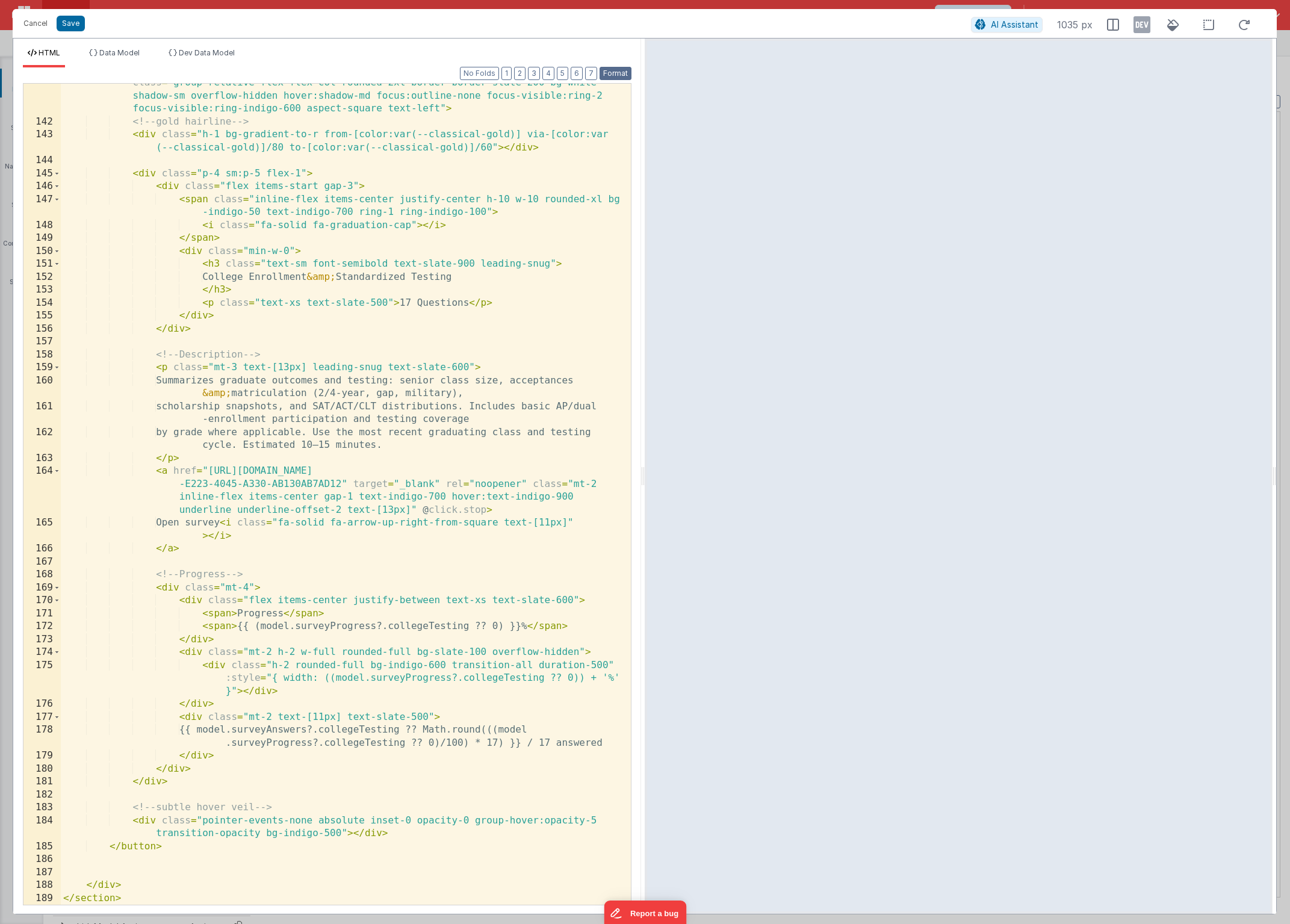
scroll to position [2492, 0]
click at [67, 25] on button "Save" at bounding box center [71, 23] width 28 height 16
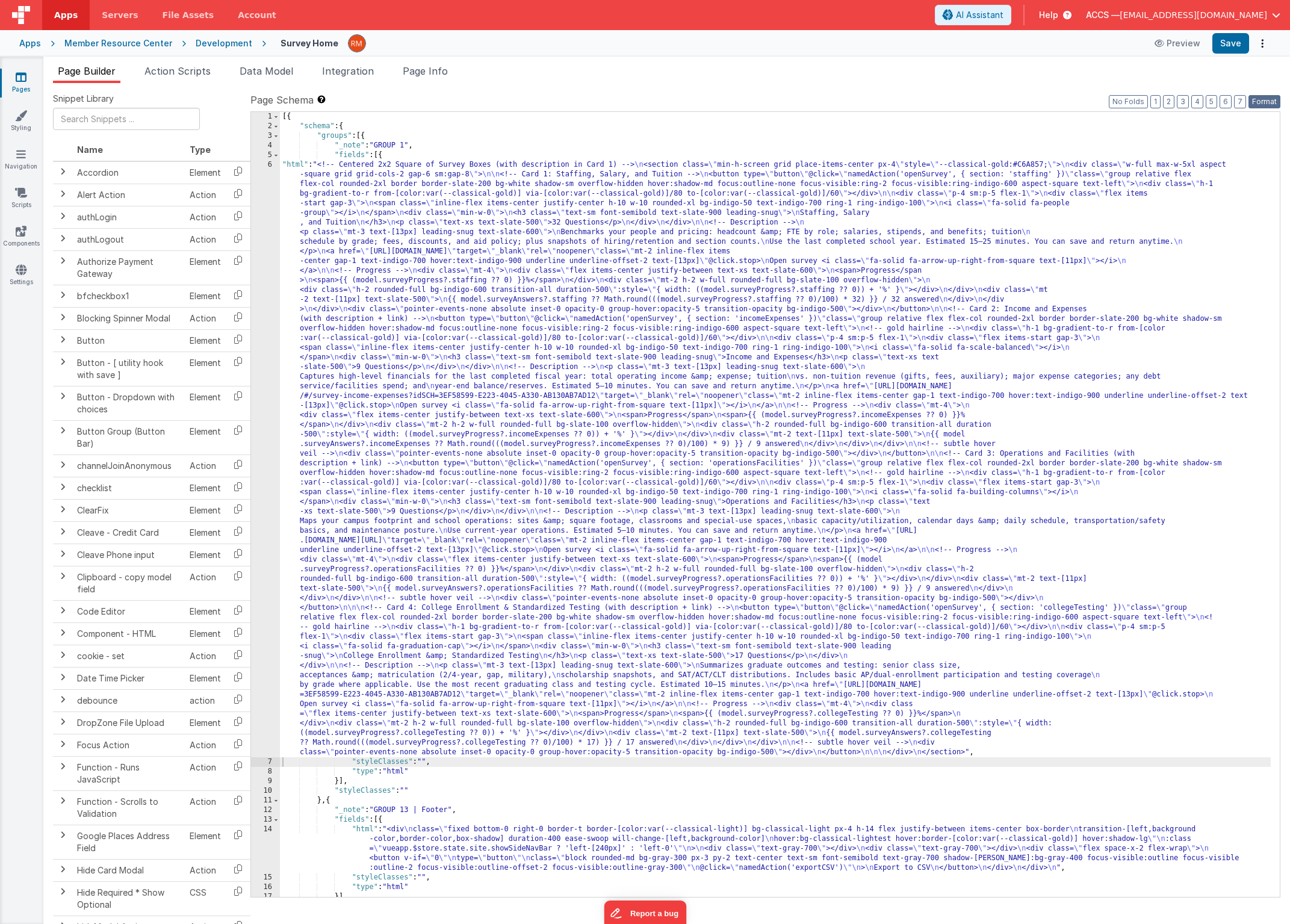
click at [1256, 102] on button "Format" at bounding box center [1264, 101] width 32 height 13
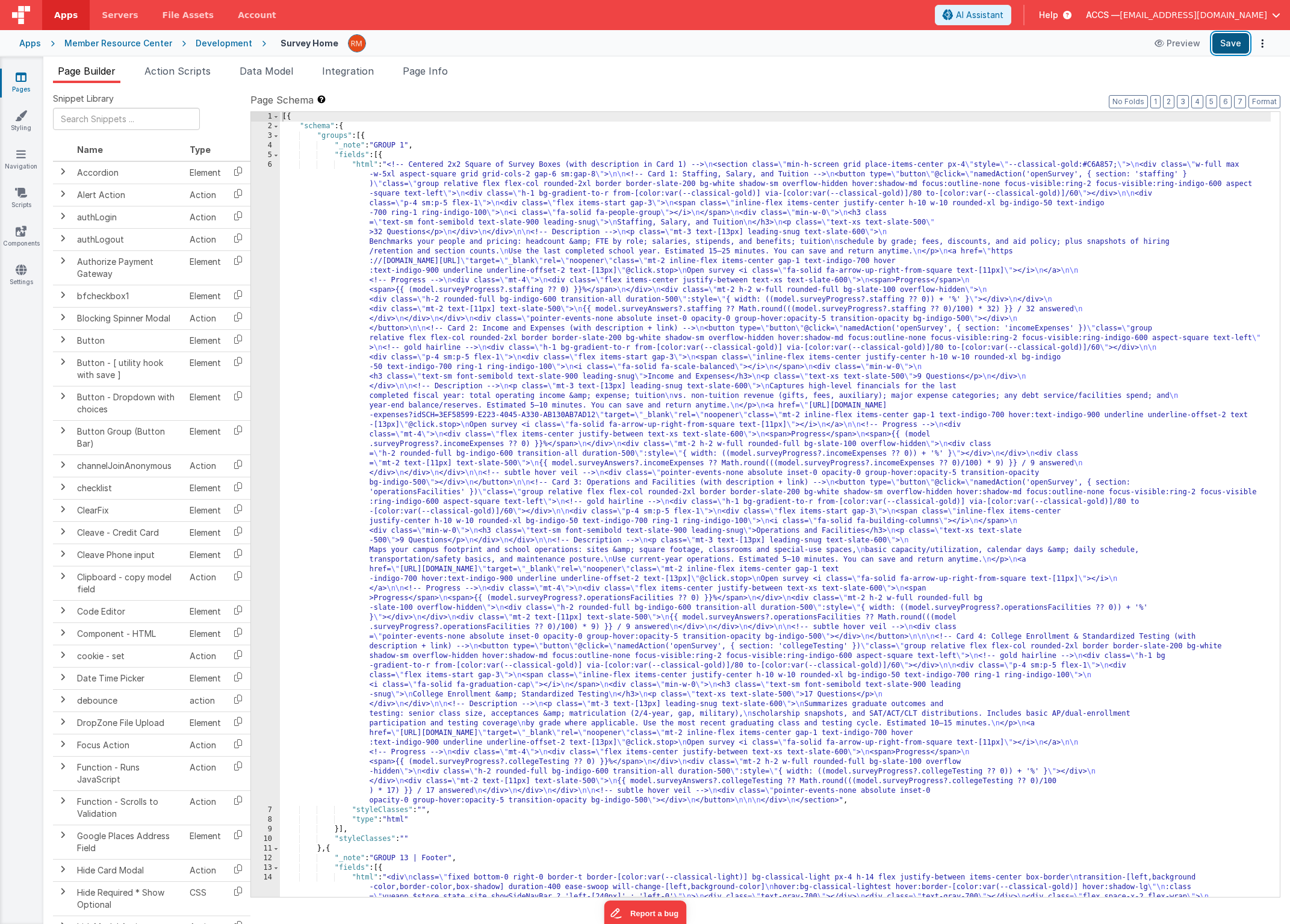
click at [1235, 49] on button "Save" at bounding box center [1231, 43] width 37 height 21
click at [18, 81] on icon at bounding box center [21, 77] width 11 height 12
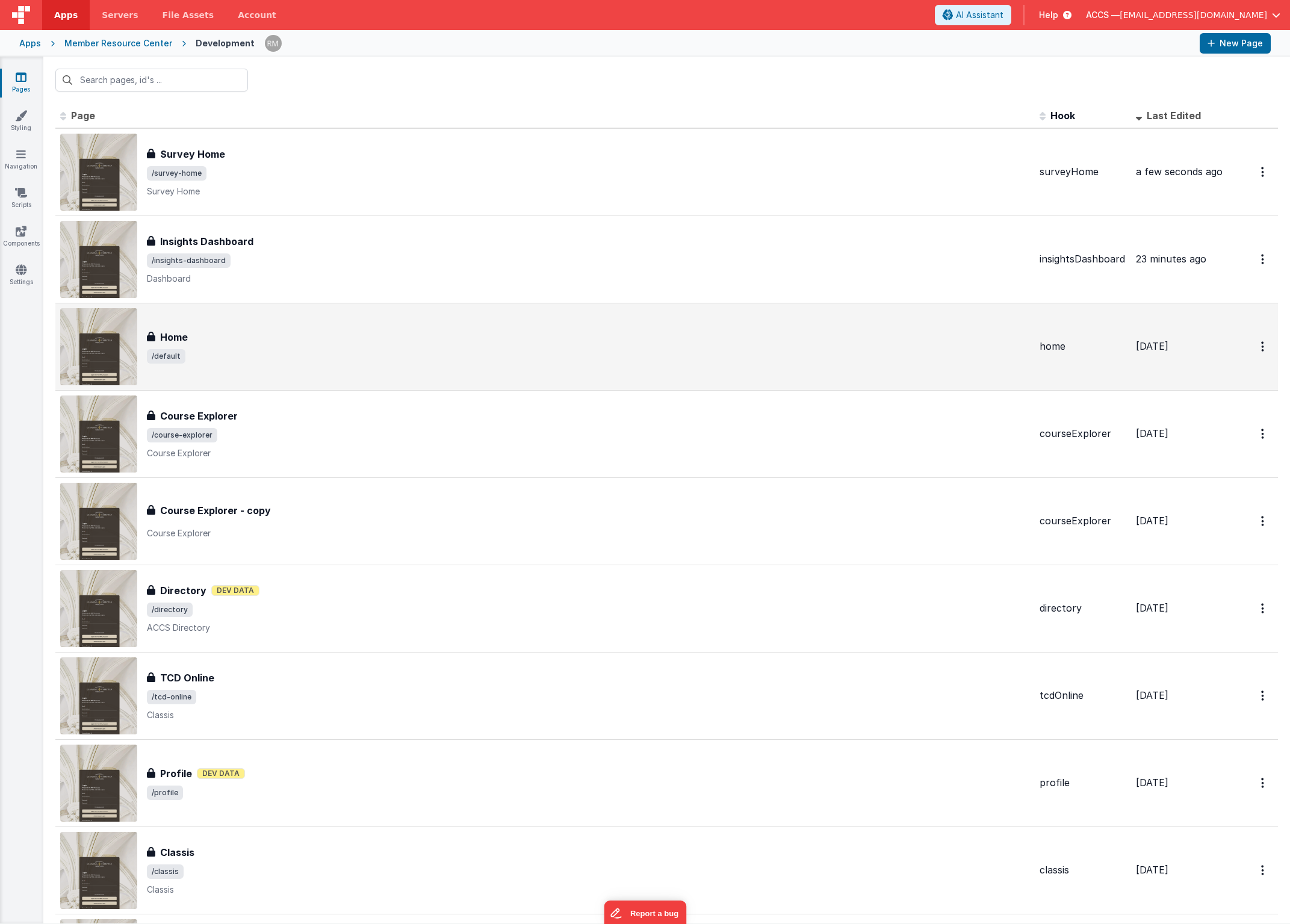
click at [388, 330] on div "Home" at bounding box center [588, 337] width 883 height 14
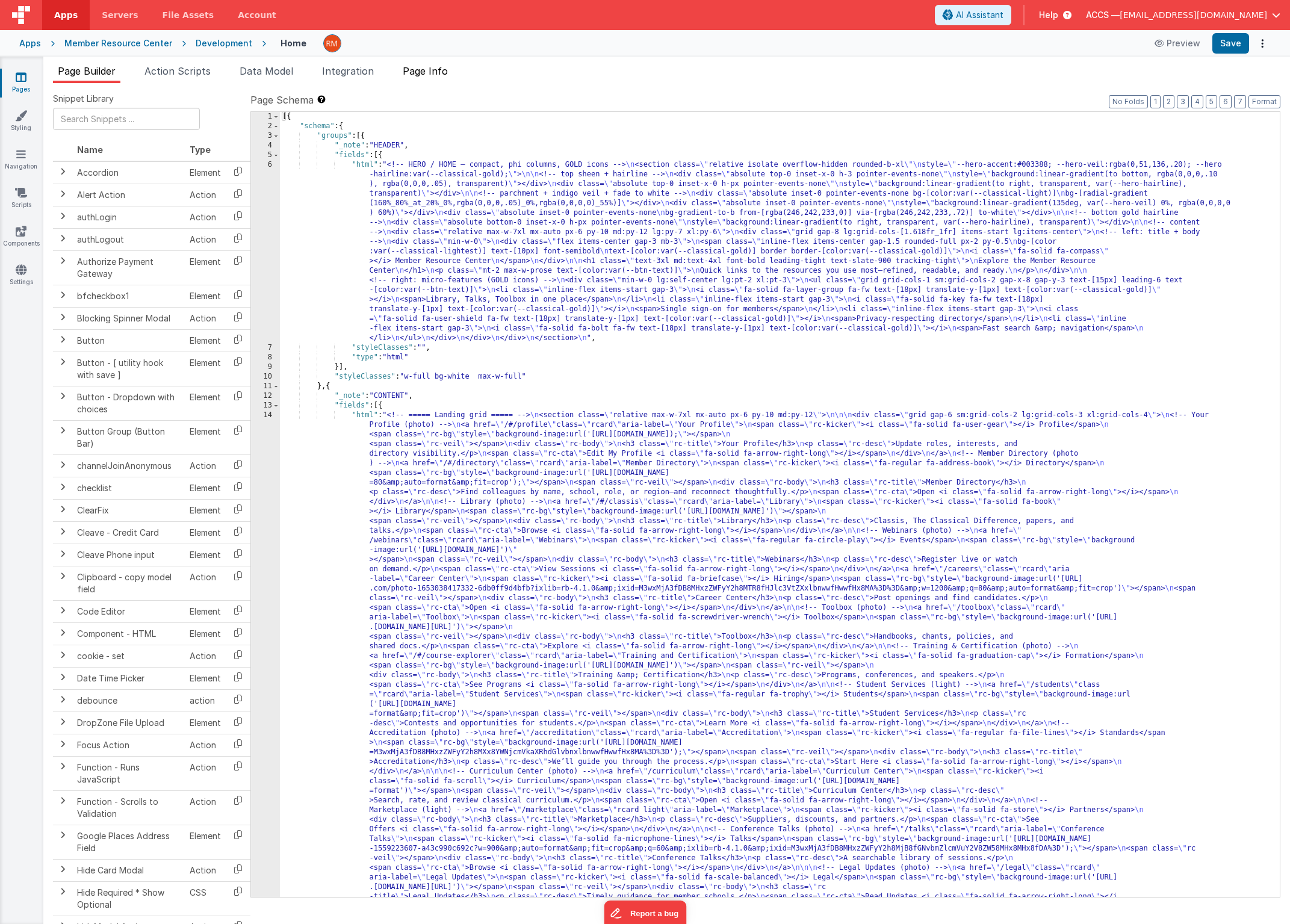
click at [431, 76] on span "Page Info" at bounding box center [425, 71] width 45 height 12
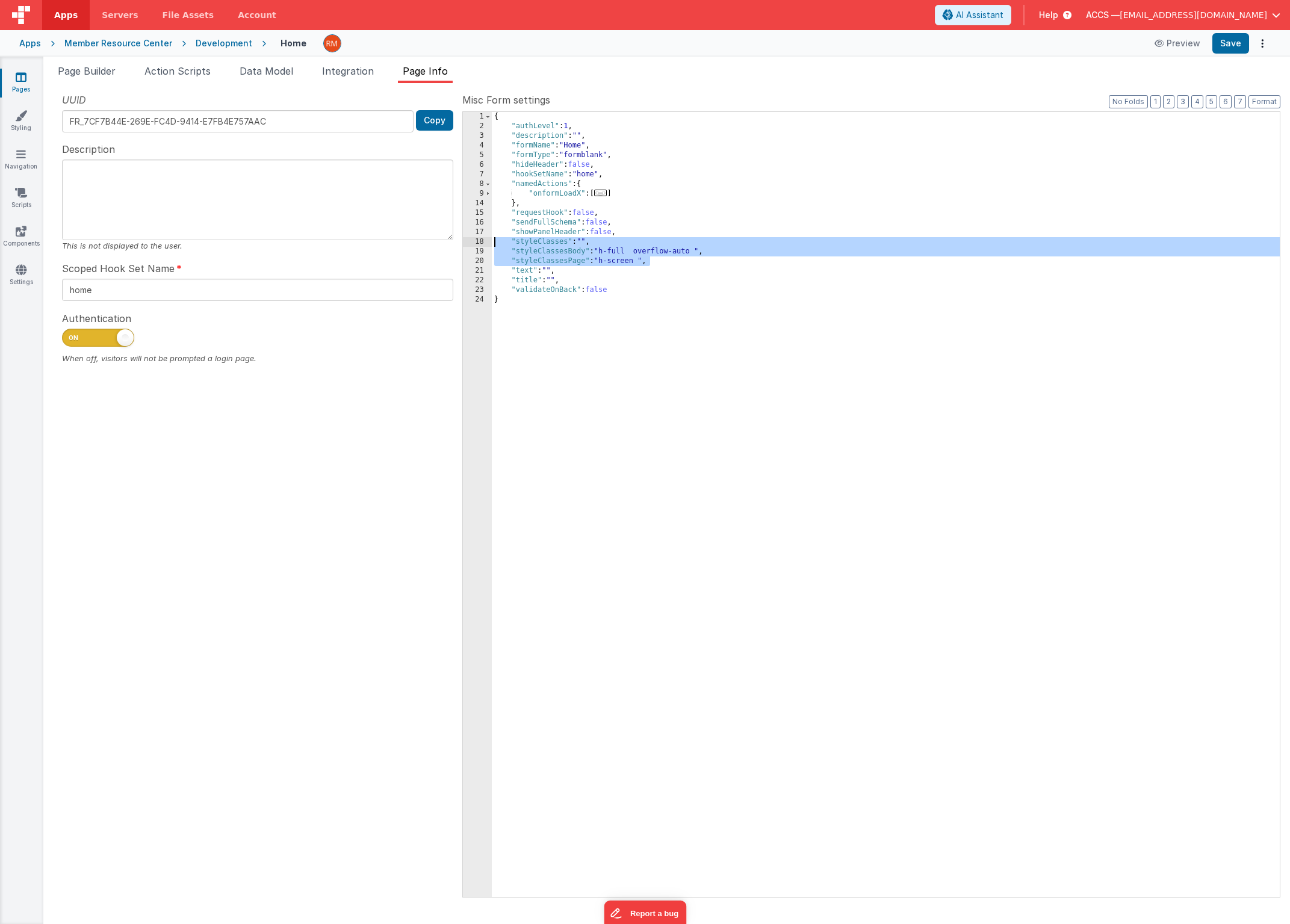
drag, startPoint x: 676, startPoint y: 262, endPoint x: 450, endPoint y: 244, distance: 226.7
click at [450, 244] on div "UUID FR_7CF7B44E-269E-FC4D-9414-E7FB4E757AAC Copy Description This is not displ…" at bounding box center [667, 494] width 1228 height 804
click at [21, 86] on link "Pages" at bounding box center [21, 83] width 43 height 24
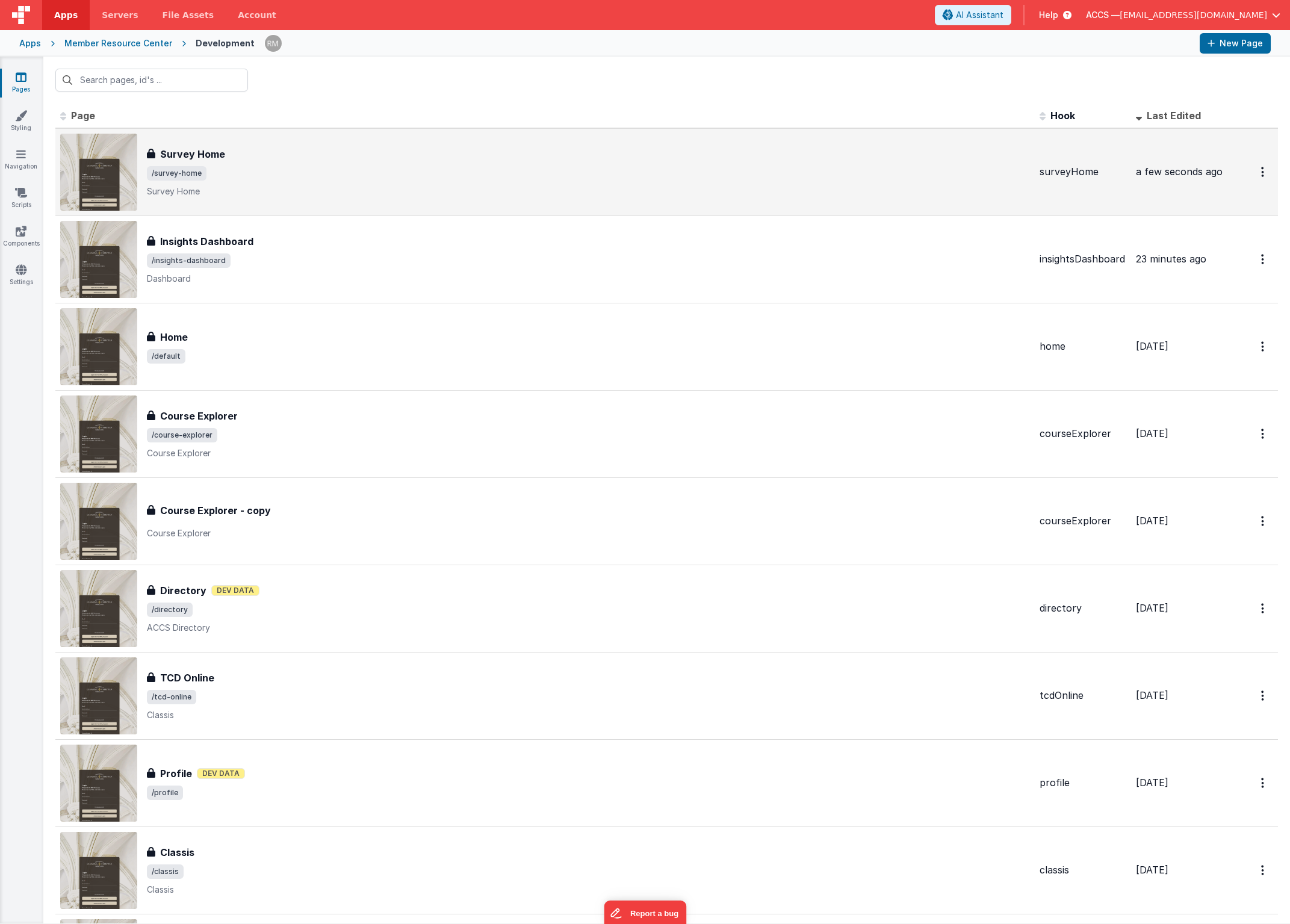
click at [170, 155] on h3 "Survey Home" at bounding box center [192, 154] width 65 height 14
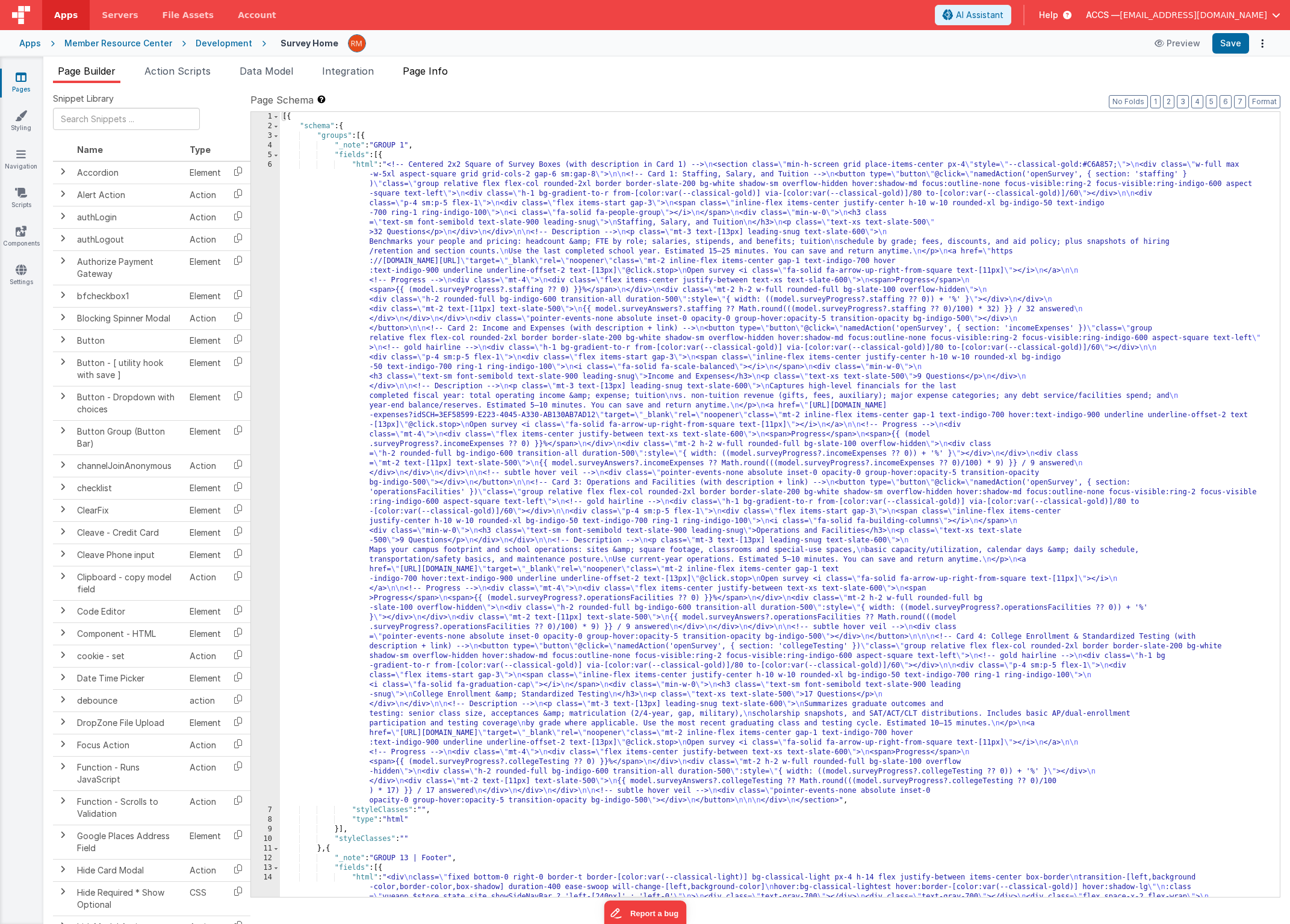
click at [422, 76] on span "Page Info" at bounding box center [425, 71] width 45 height 12
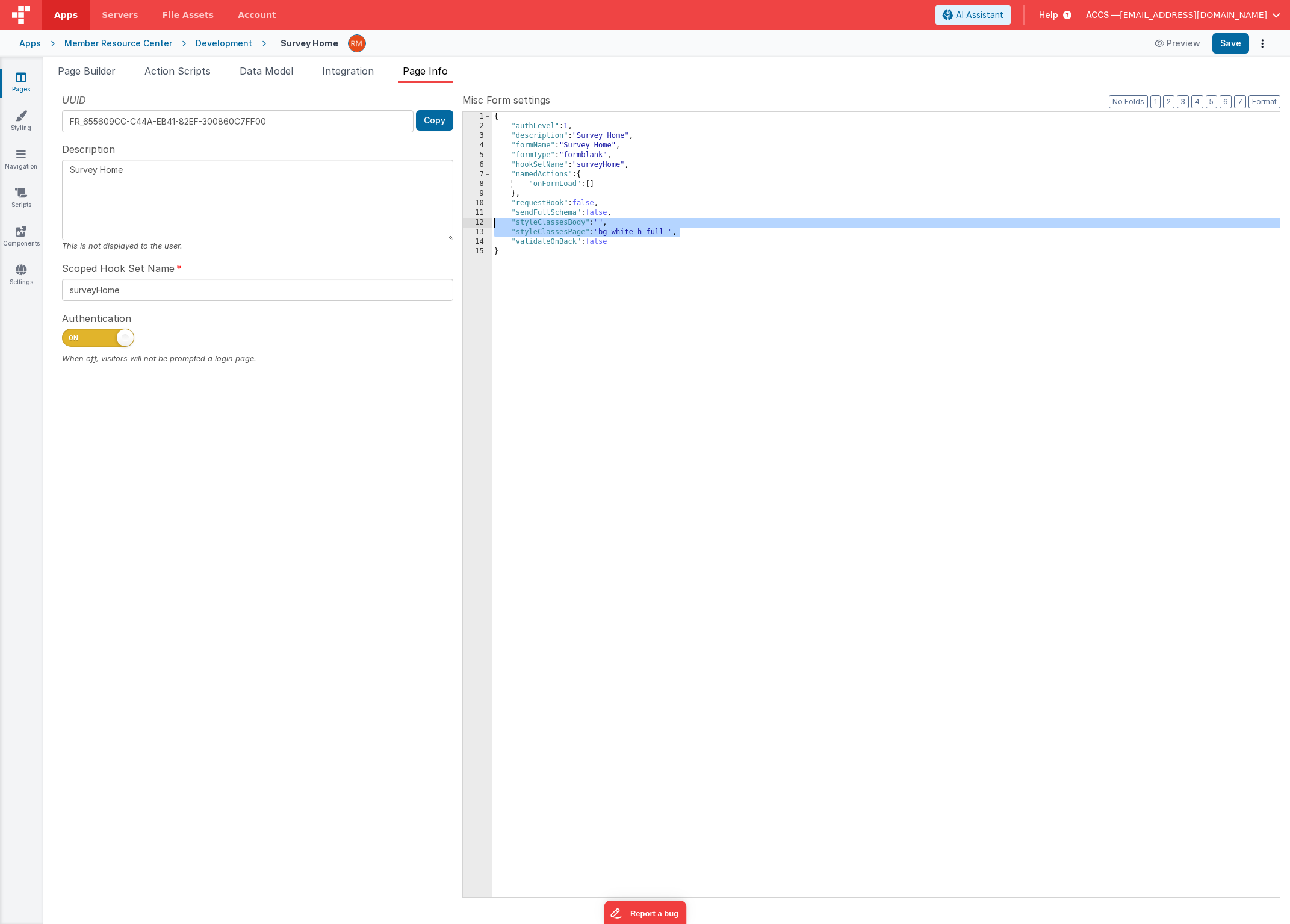
drag, startPoint x: 707, startPoint y: 234, endPoint x: 409, endPoint y: 220, distance: 298.3
click at [409, 220] on div "UUID FR_655609CC-C44A-EB41-82EF-300860C7FF00 Copy Description Survey Home This …" at bounding box center [667, 494] width 1228 height 804
click at [1253, 31] on div "Apps Member Resource Center Development Survey Home Preview Save" at bounding box center [645, 43] width 1290 height 26
click at [1241, 45] on button "Save" at bounding box center [1231, 43] width 37 height 21
click at [25, 78] on icon at bounding box center [21, 77] width 11 height 12
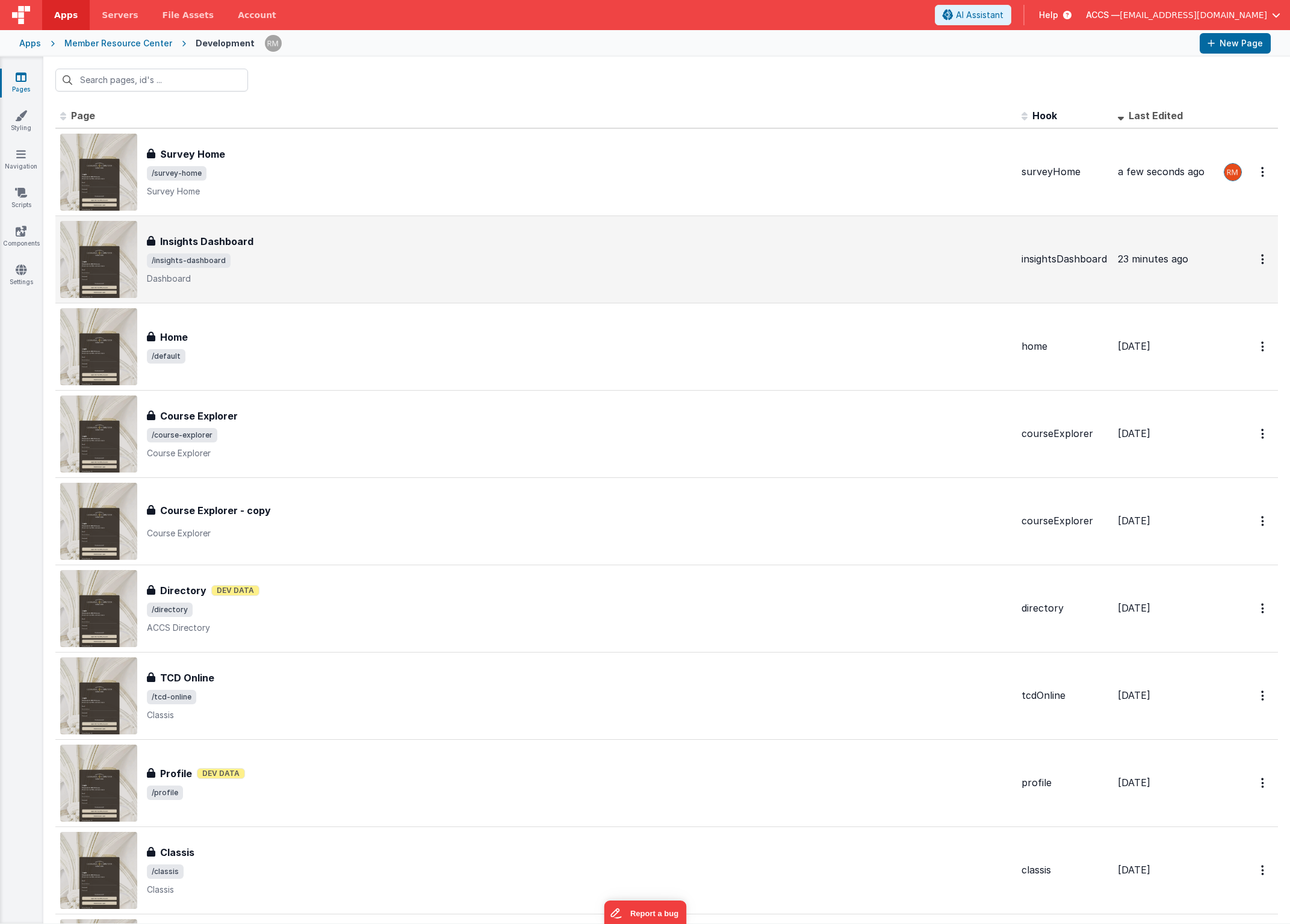
click at [295, 260] on span "/insights-dashboard" at bounding box center [579, 260] width 865 height 14
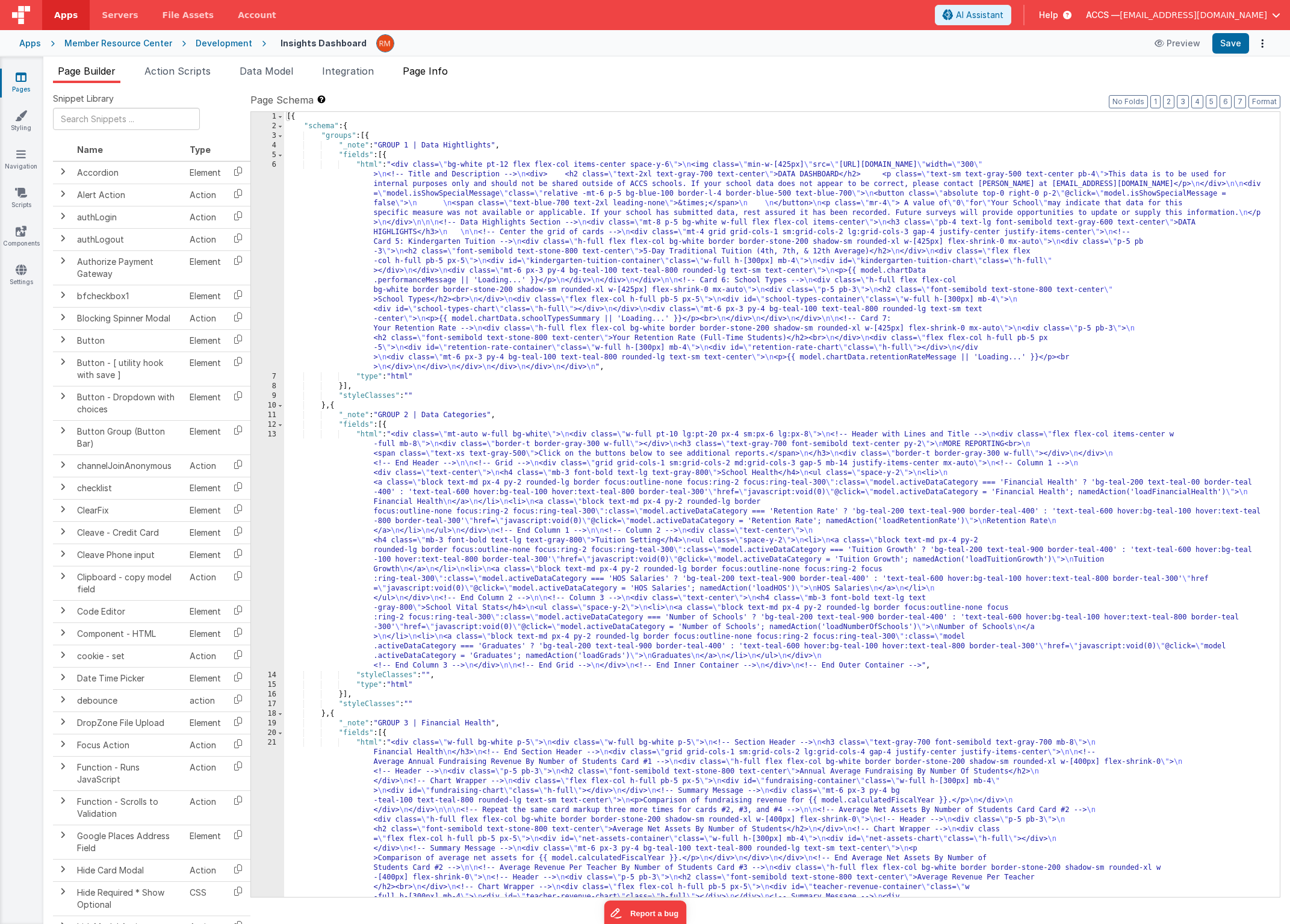
click at [430, 74] on span "Page Info" at bounding box center [425, 71] width 45 height 12
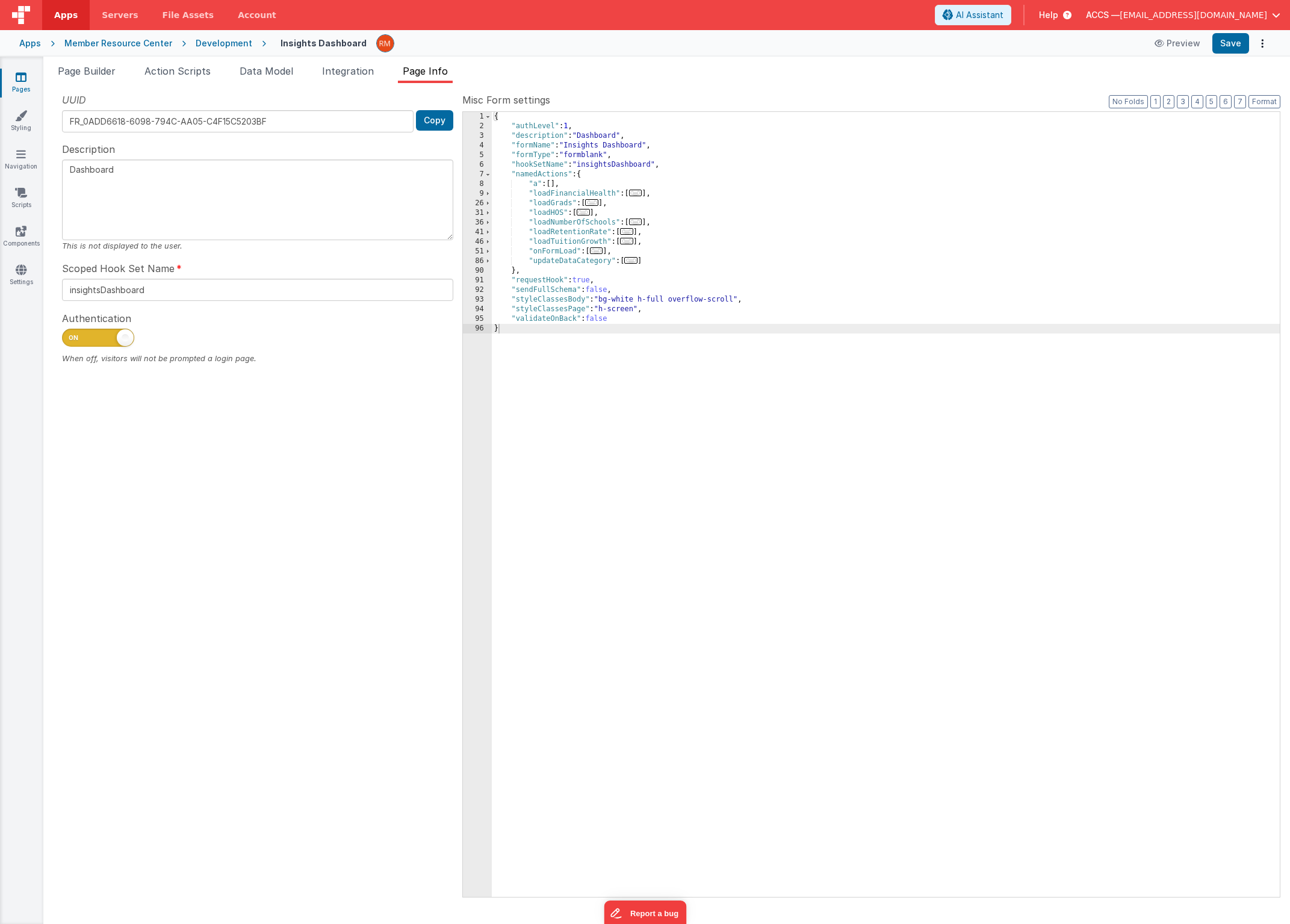
click at [684, 314] on div "{ "authLevel" : 1 , "description" : "Dashboard" , "formName" : "Insights Dashbo…" at bounding box center [886, 514] width 788 height 804
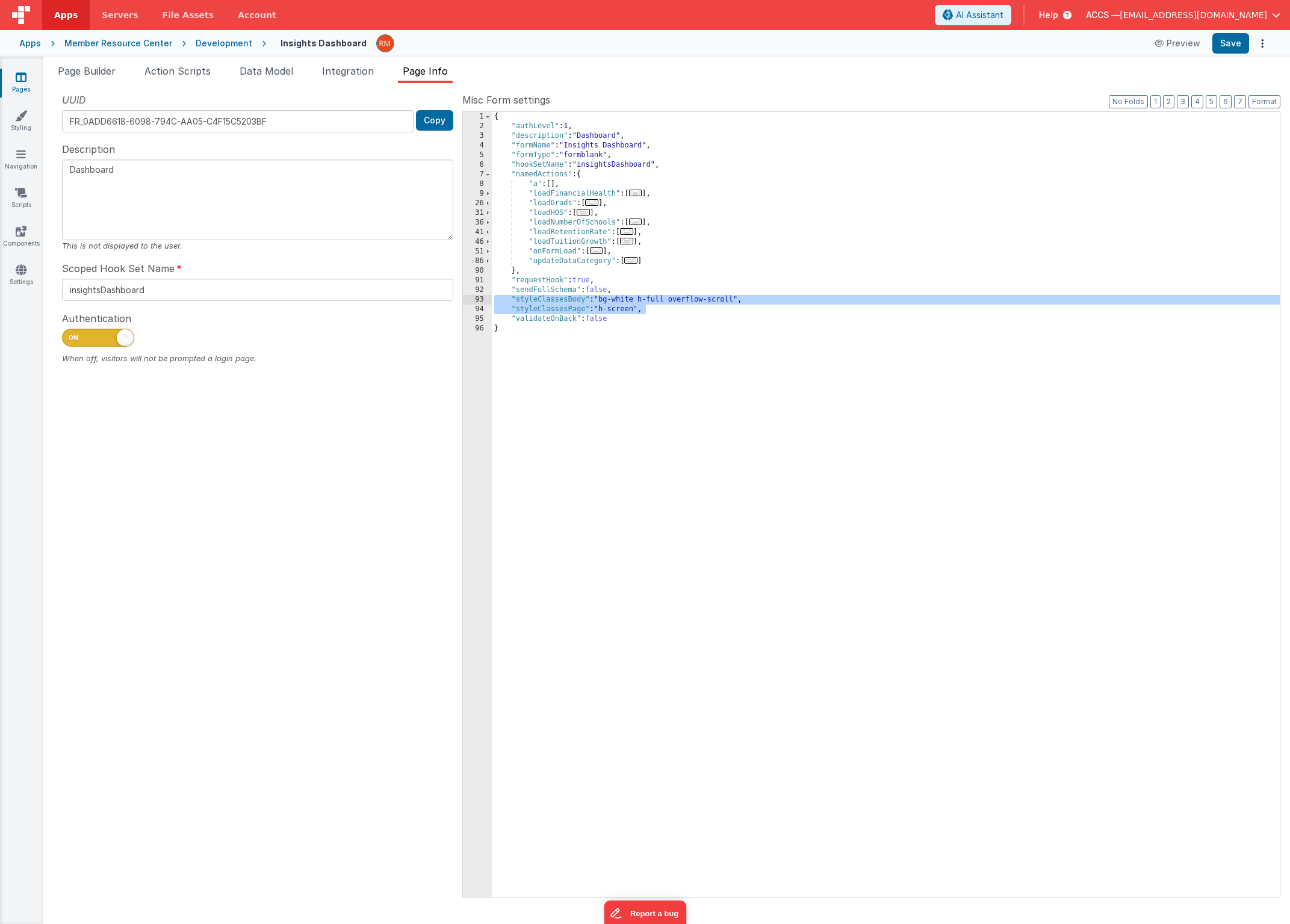
drag, startPoint x: 690, startPoint y: 310, endPoint x: 451, endPoint y: 295, distance: 239.5
click at [451, 295] on div "UUID FR_0ADD6618-6098-794C-AA05-C4F15C5203BF Copy Description Dashboard This is…" at bounding box center [667, 494] width 1228 height 804
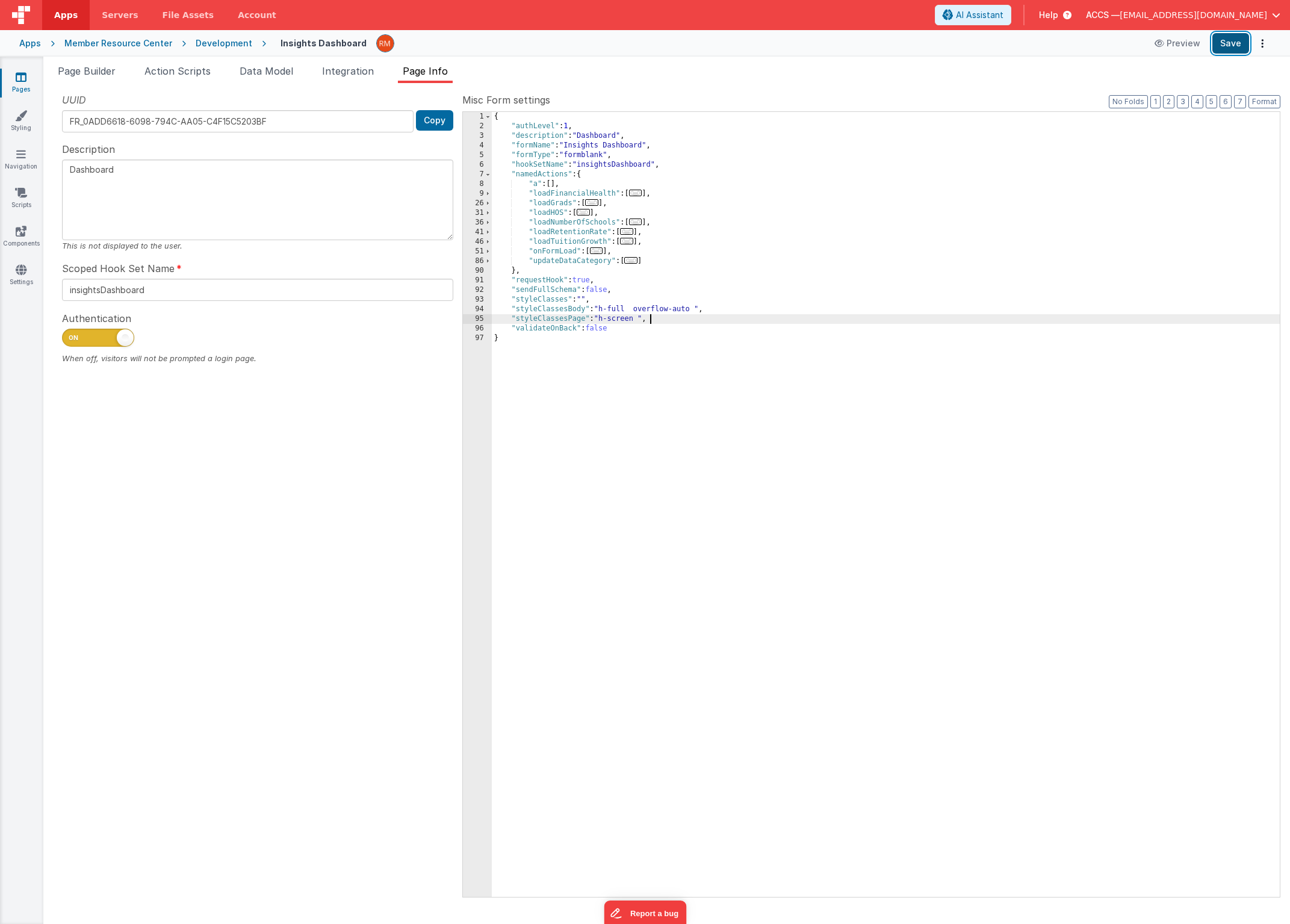
click at [1237, 46] on button "Save" at bounding box center [1231, 43] width 37 height 21
click at [87, 70] on span "Page Builder" at bounding box center [87, 71] width 58 height 12
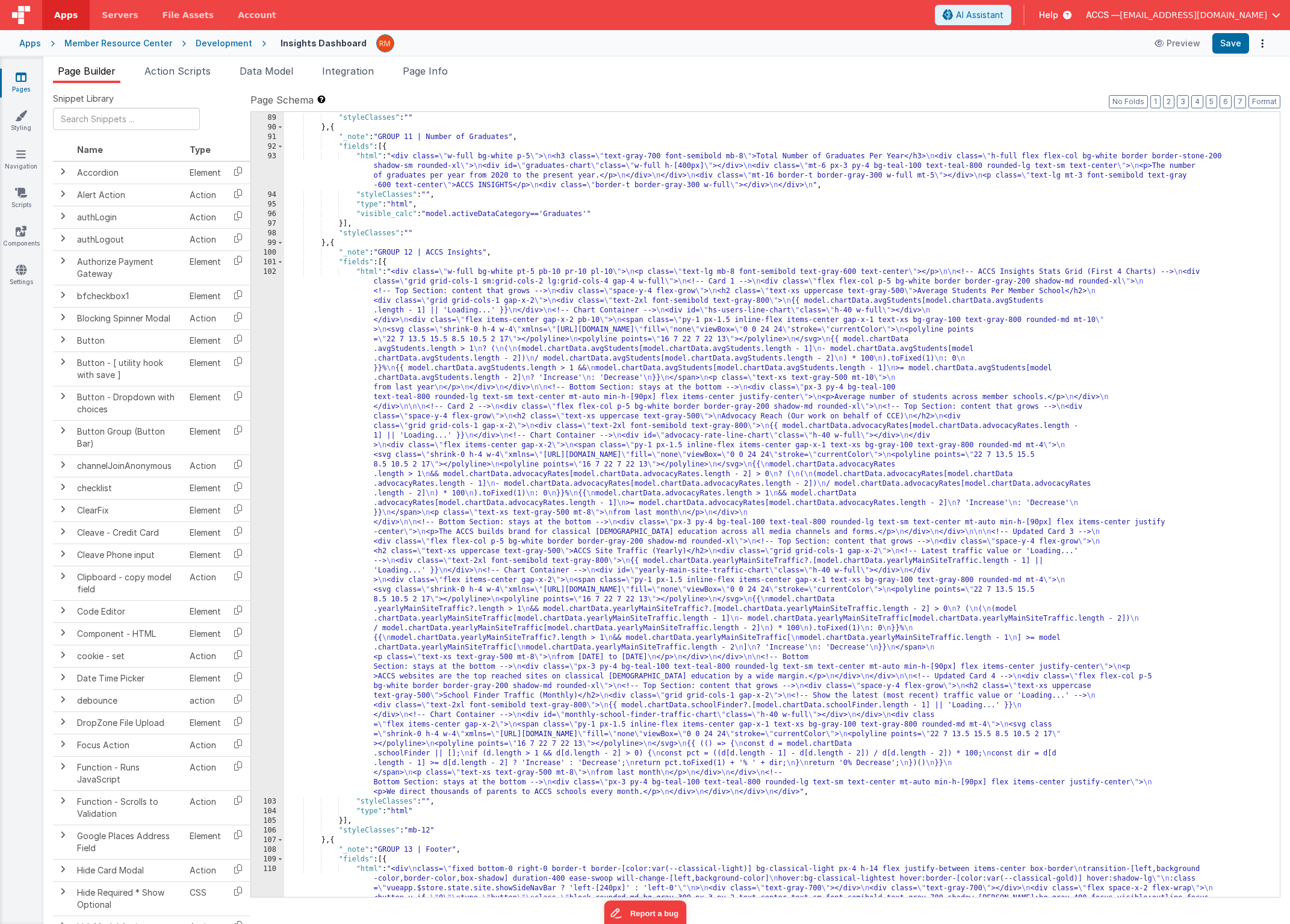
scroll to position [1902, 0]
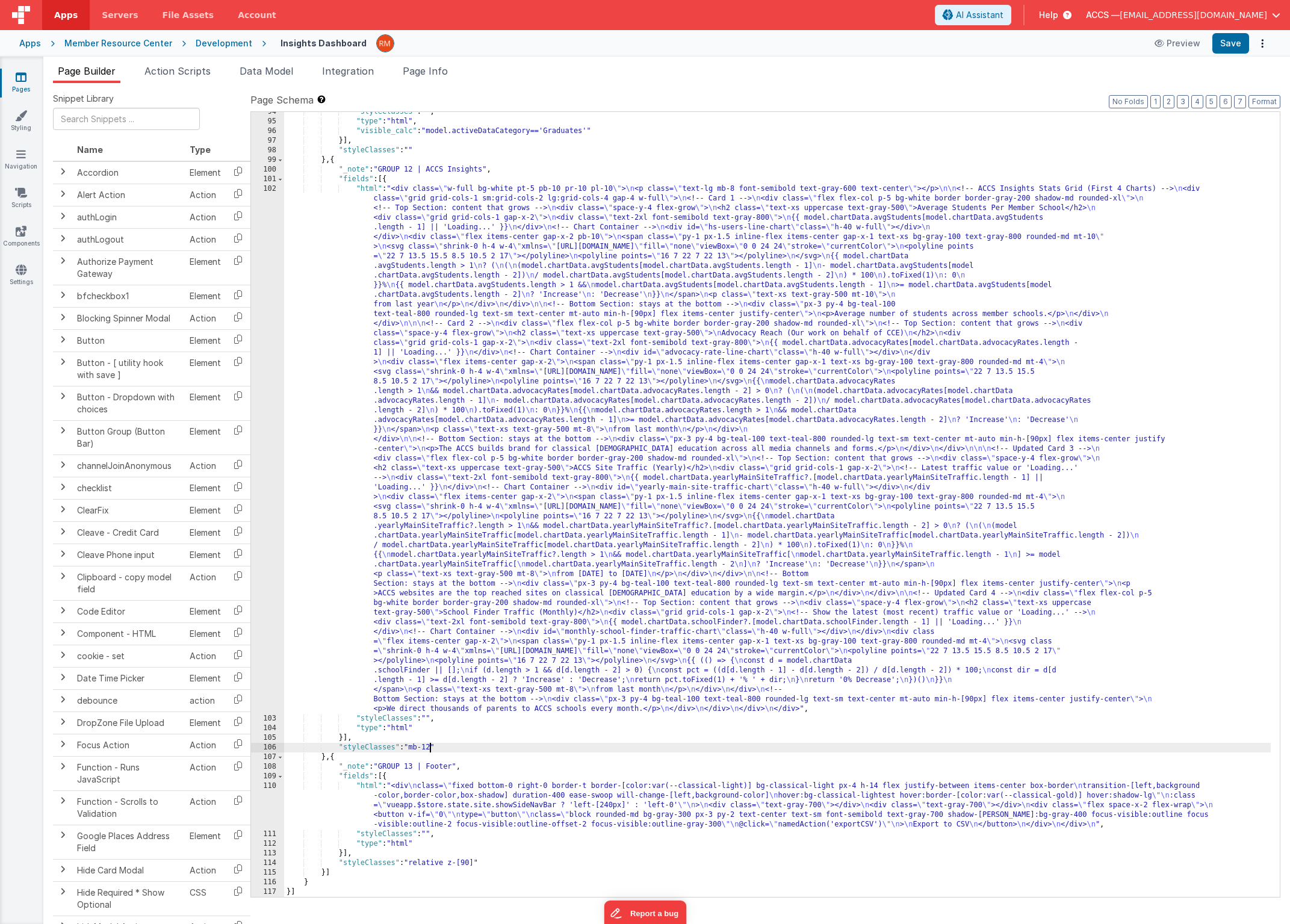
click at [429, 750] on div ""styleClasses" : "" , "type" : "html" , "visible_calc" : "model.activeDataCateg…" at bounding box center [777, 509] width 987 height 804
click at [1227, 49] on button "Save" at bounding box center [1231, 43] width 37 height 21
click at [22, 82] on icon at bounding box center [21, 77] width 11 height 12
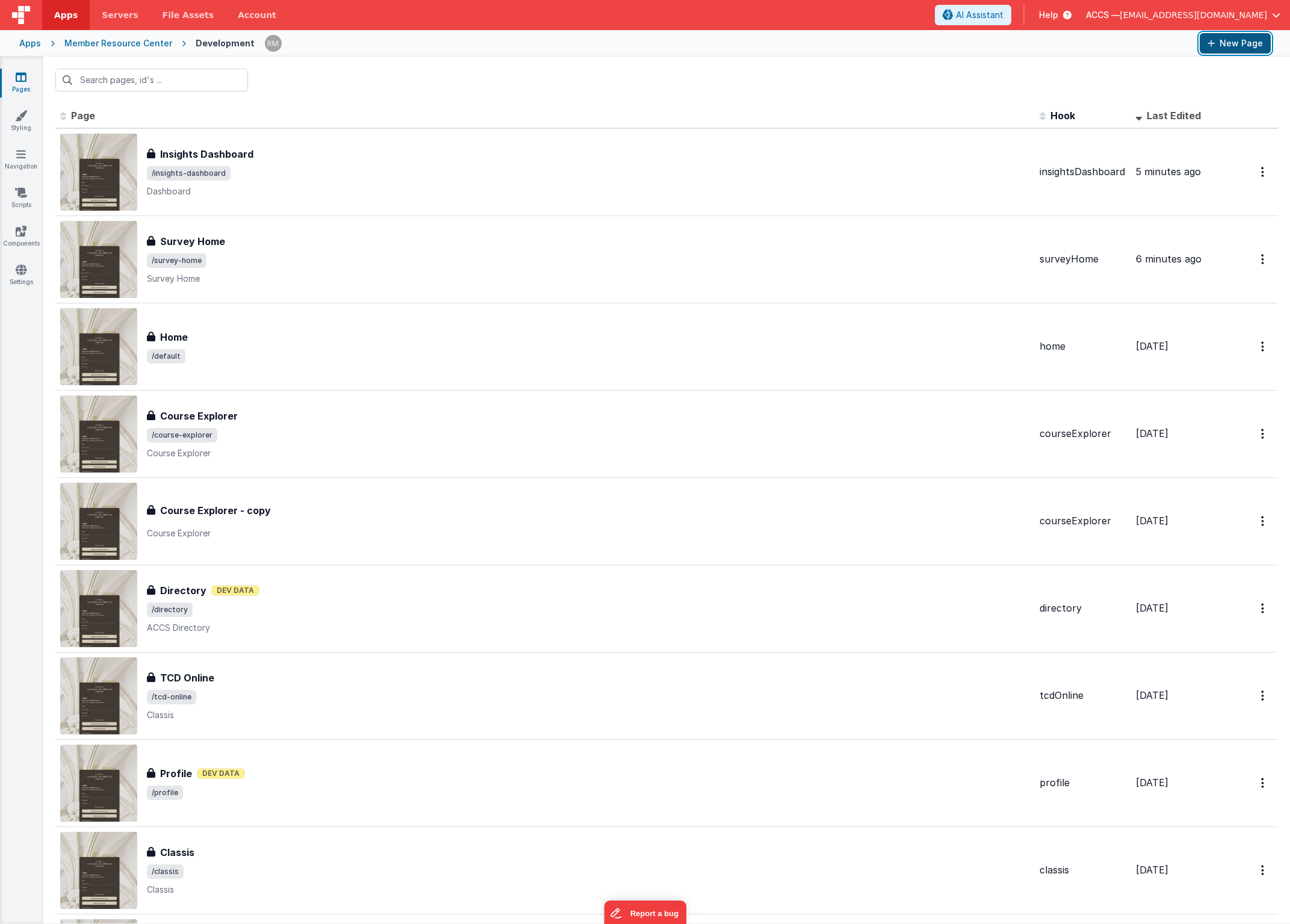
click at [1224, 46] on button "New Page" at bounding box center [1236, 43] width 71 height 21
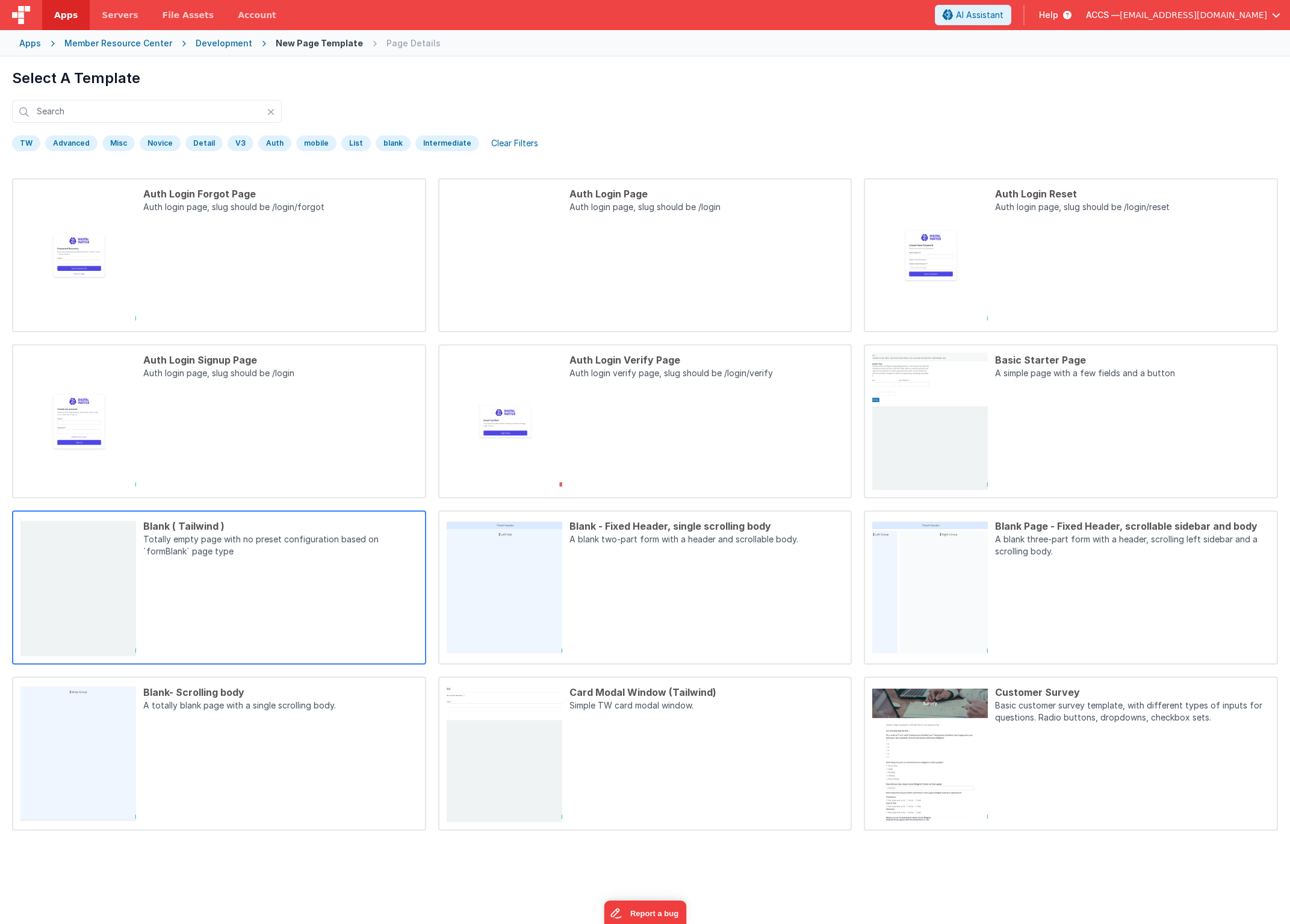
click at [227, 610] on div "Blank ( Tailwind ) Totally empty page with no preset configuration based on `fo…" at bounding box center [277, 587] width 282 height 137
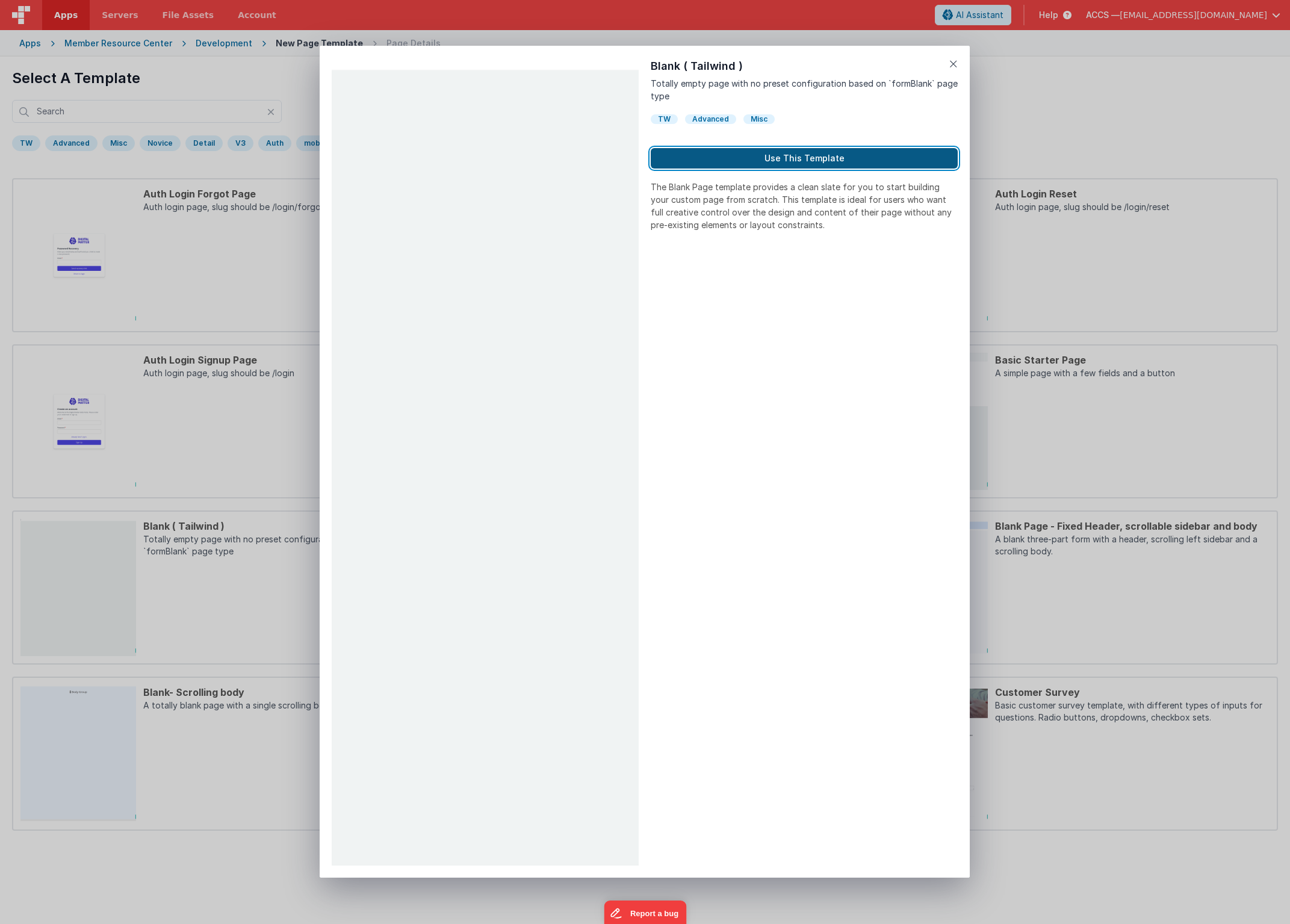
click at [835, 160] on button "Use This Template" at bounding box center [804, 158] width 307 height 21
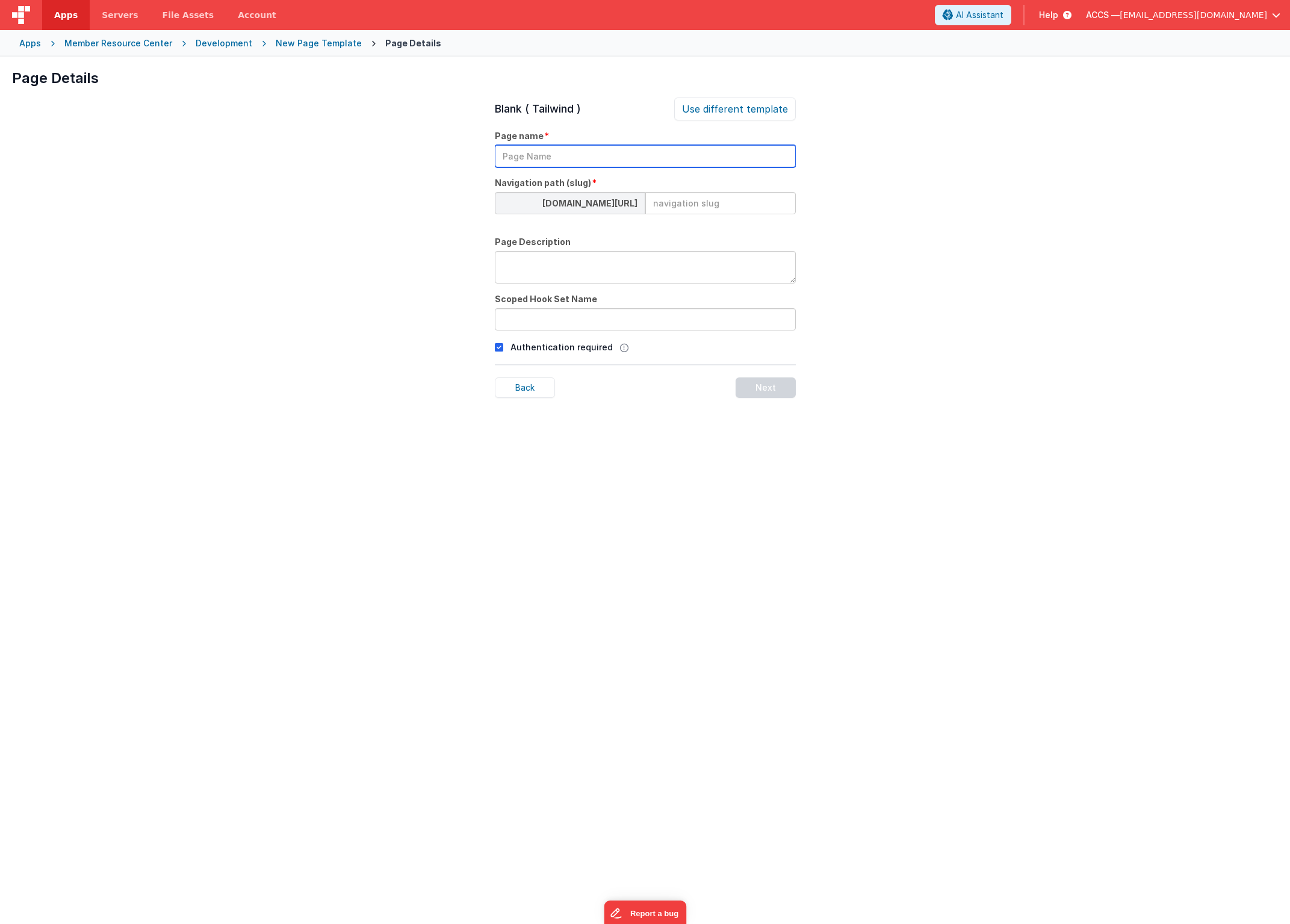
click at [530, 159] on input "text" at bounding box center [646, 156] width 301 height 22
paste input "Staffing, Salary, and Tuition"
type input "Staffing, Salary, and Tuition"
click at [694, 204] on input at bounding box center [721, 204] width 150 height 22
paste input "annual-Staffing-Salary-Tuition"
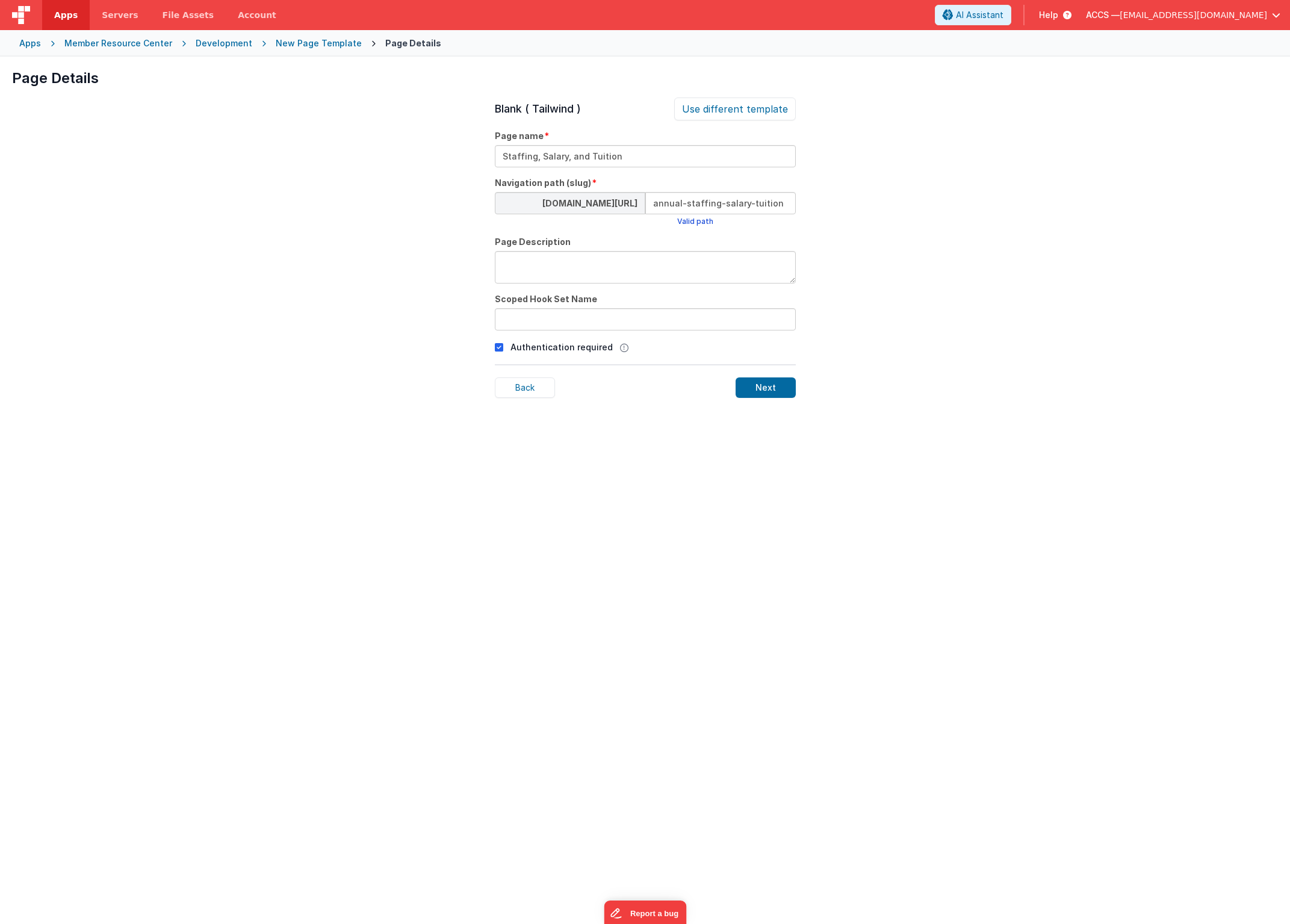
type input "annual-staffing-salary-tuition"
click at [586, 273] on textarea at bounding box center [646, 267] width 301 height 32
paste textarea "Staffing, Salary, and Tuition: 32 Questions"
type textarea "Staffing, Salary, and Tuition: 32 Questions"
click at [534, 320] on input "text" at bounding box center [646, 320] width 301 height 22
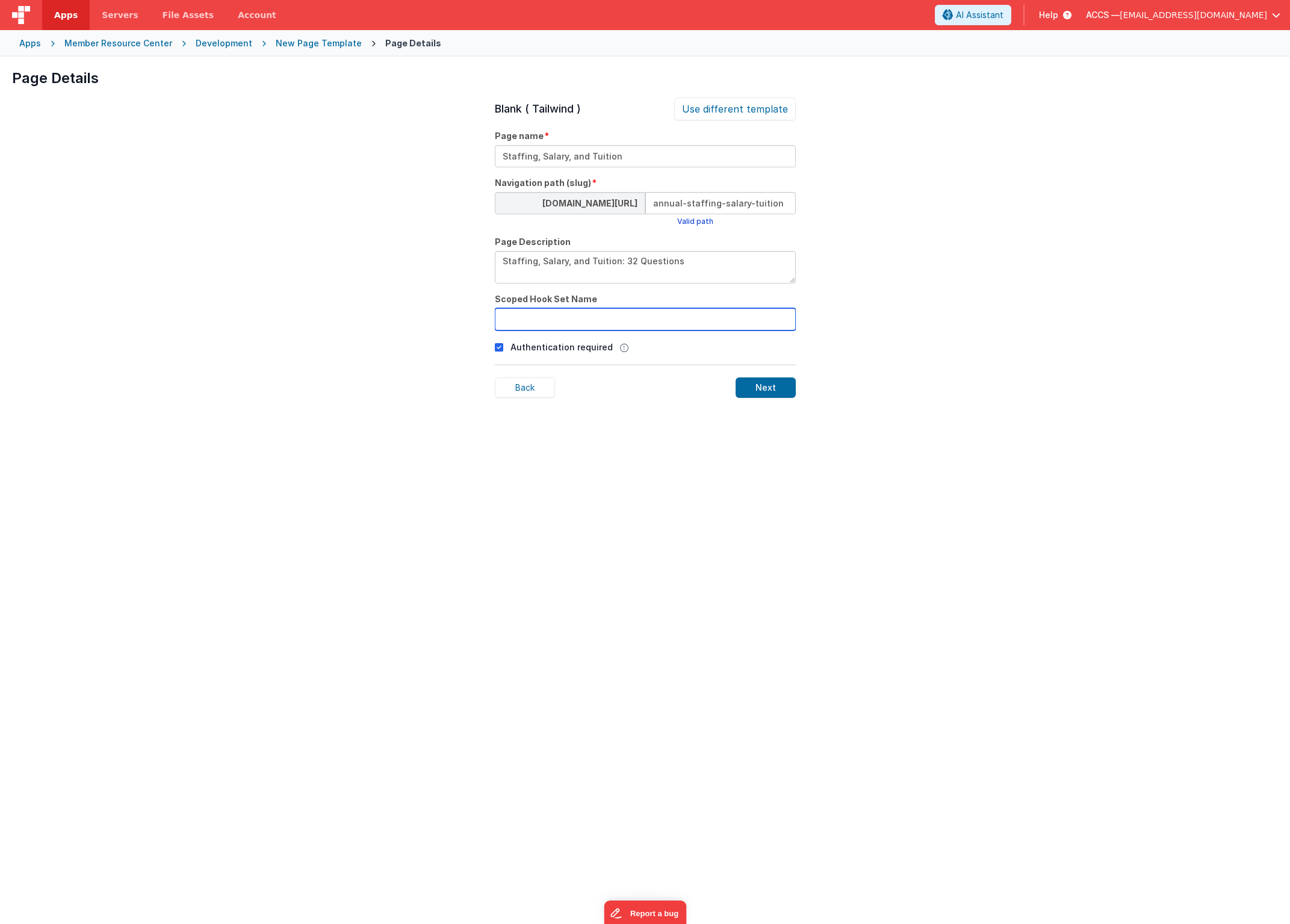
paste input "annual-Staffing-Salary-Tuition"
click at [536, 320] on input "annual-Staffing-Salary-Tuition" at bounding box center [646, 320] width 301 height 22
click at [566, 321] on input "annualStaffing-Salary-Tuition" at bounding box center [646, 320] width 301 height 22
click at [591, 321] on input "annualStaffingSalary-Tuition" at bounding box center [646, 320] width 301 height 22
type input "annualStaffingSalaryTuition"
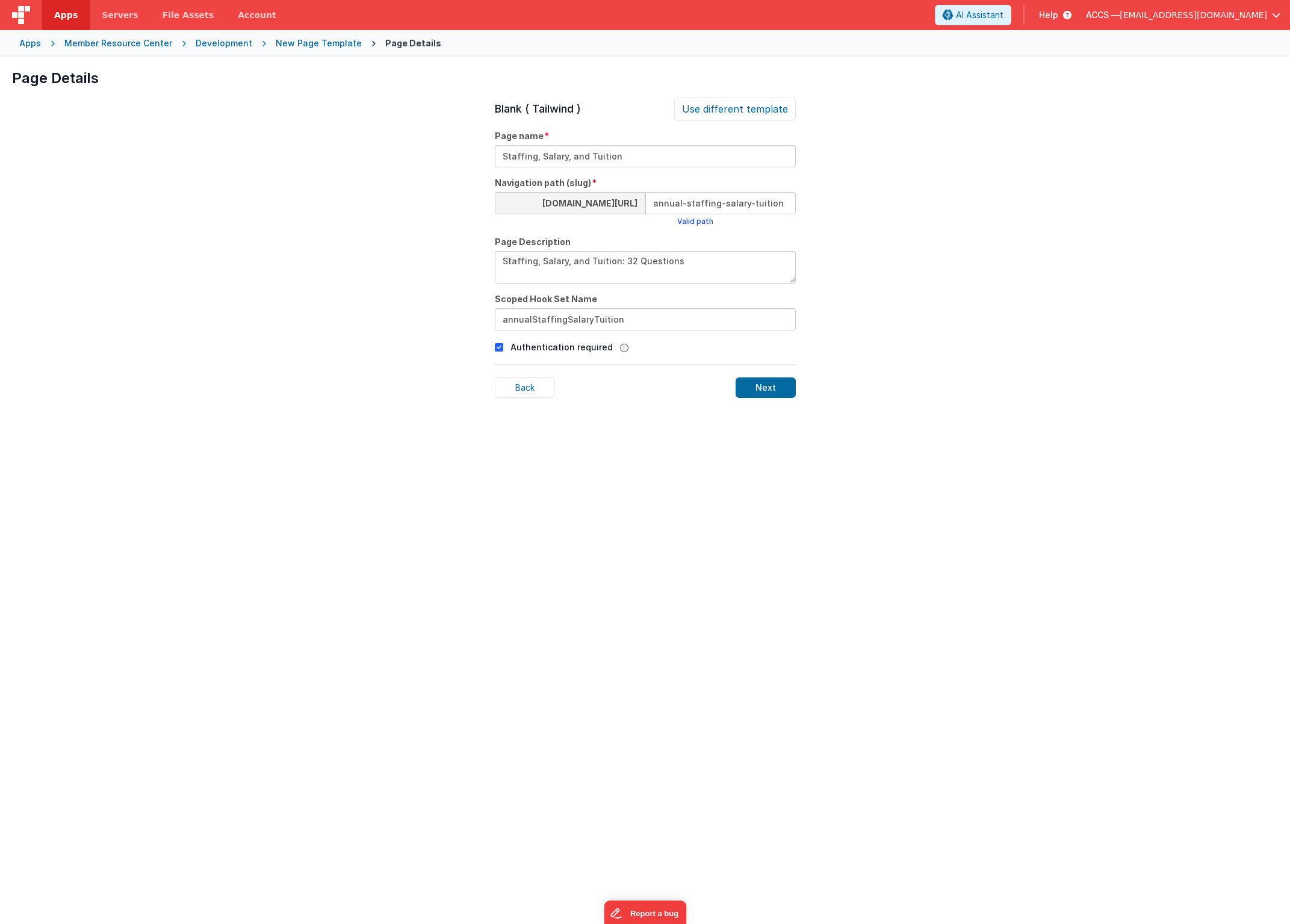
click at [771, 388] on div "Next" at bounding box center [766, 388] width 60 height 21
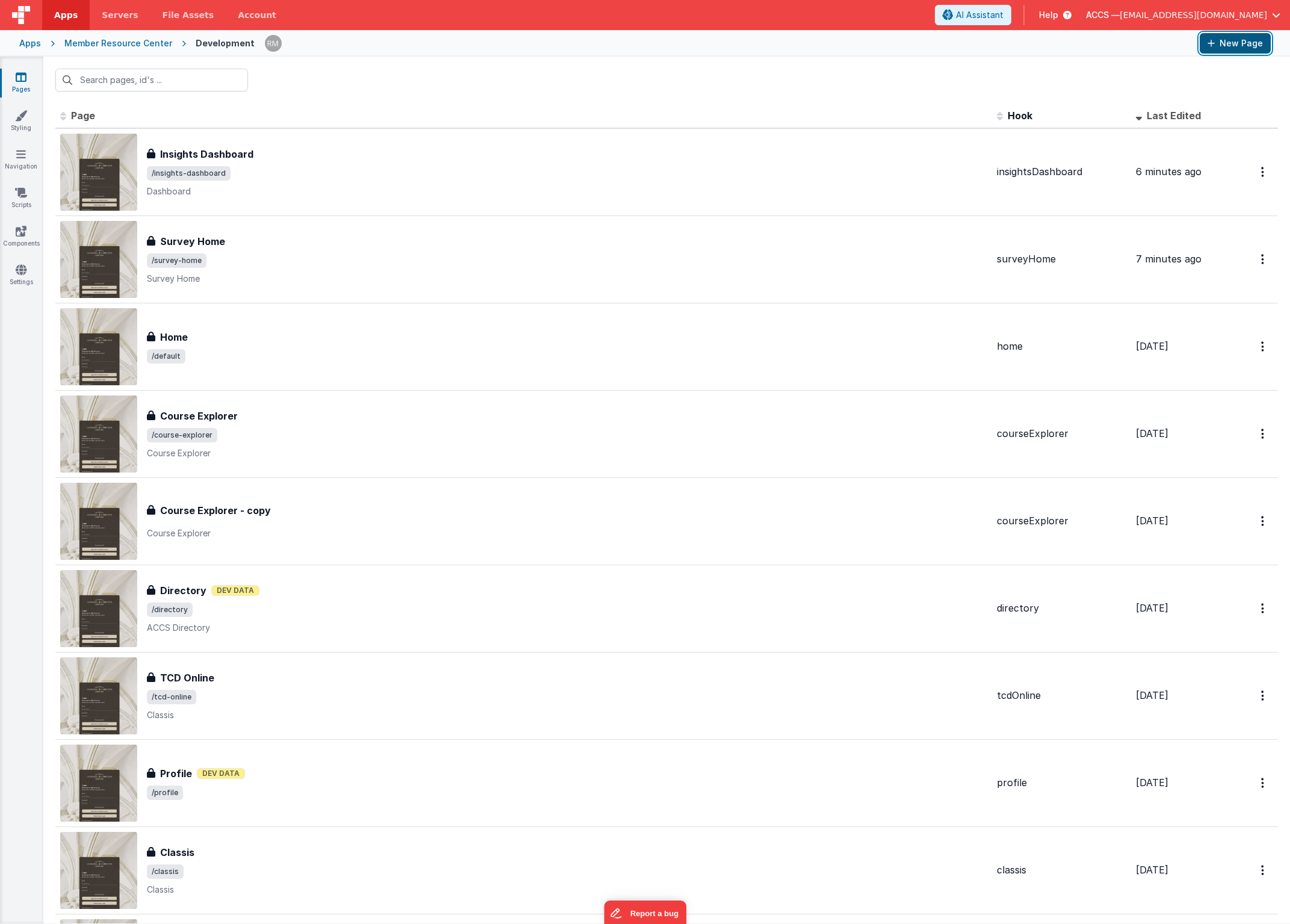
click at [1229, 47] on button "New Page" at bounding box center [1236, 43] width 71 height 21
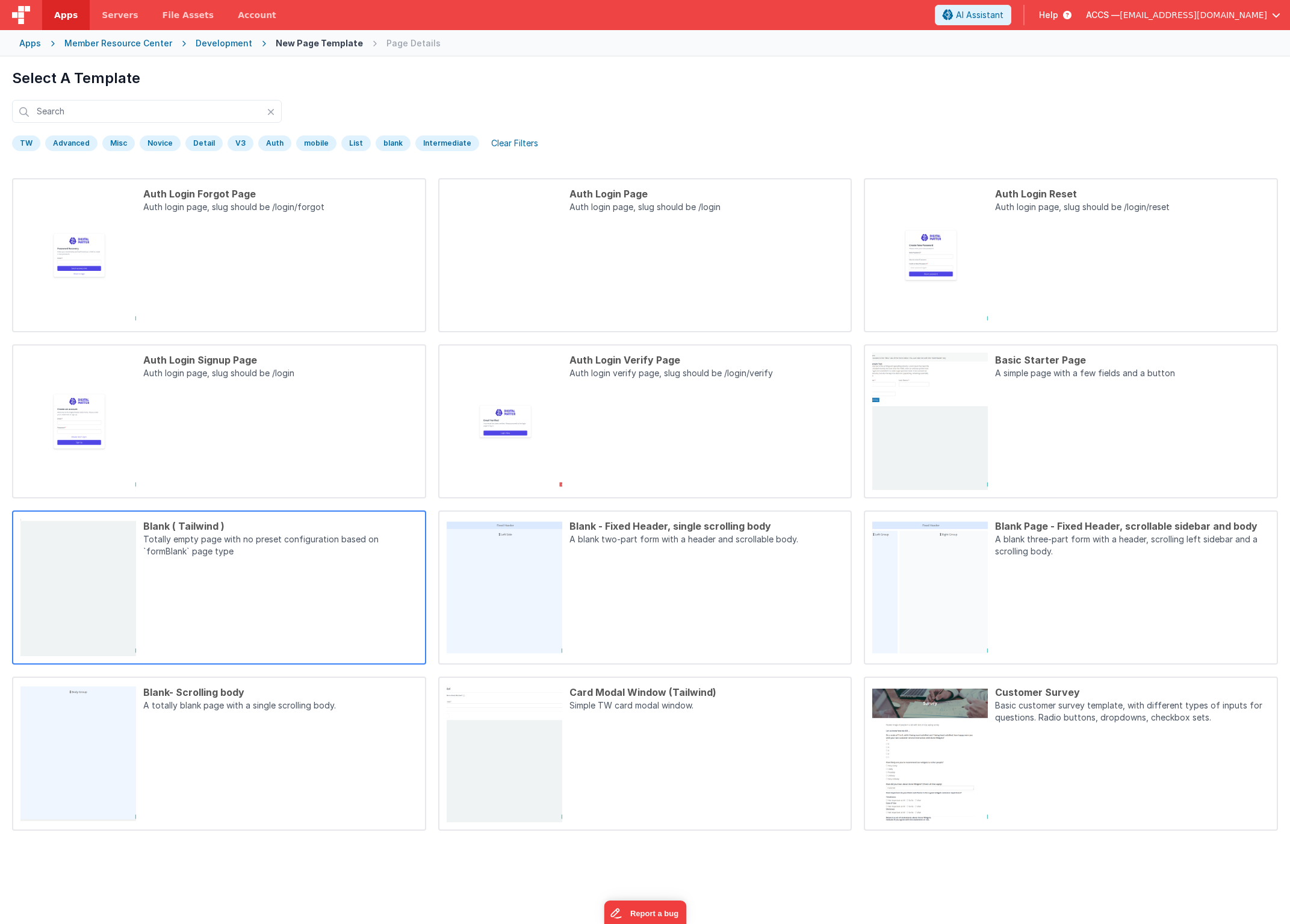
click at [312, 578] on div "Blank ( Tailwind ) Totally empty page with no preset configuration based on `fo…" at bounding box center [277, 587] width 282 height 137
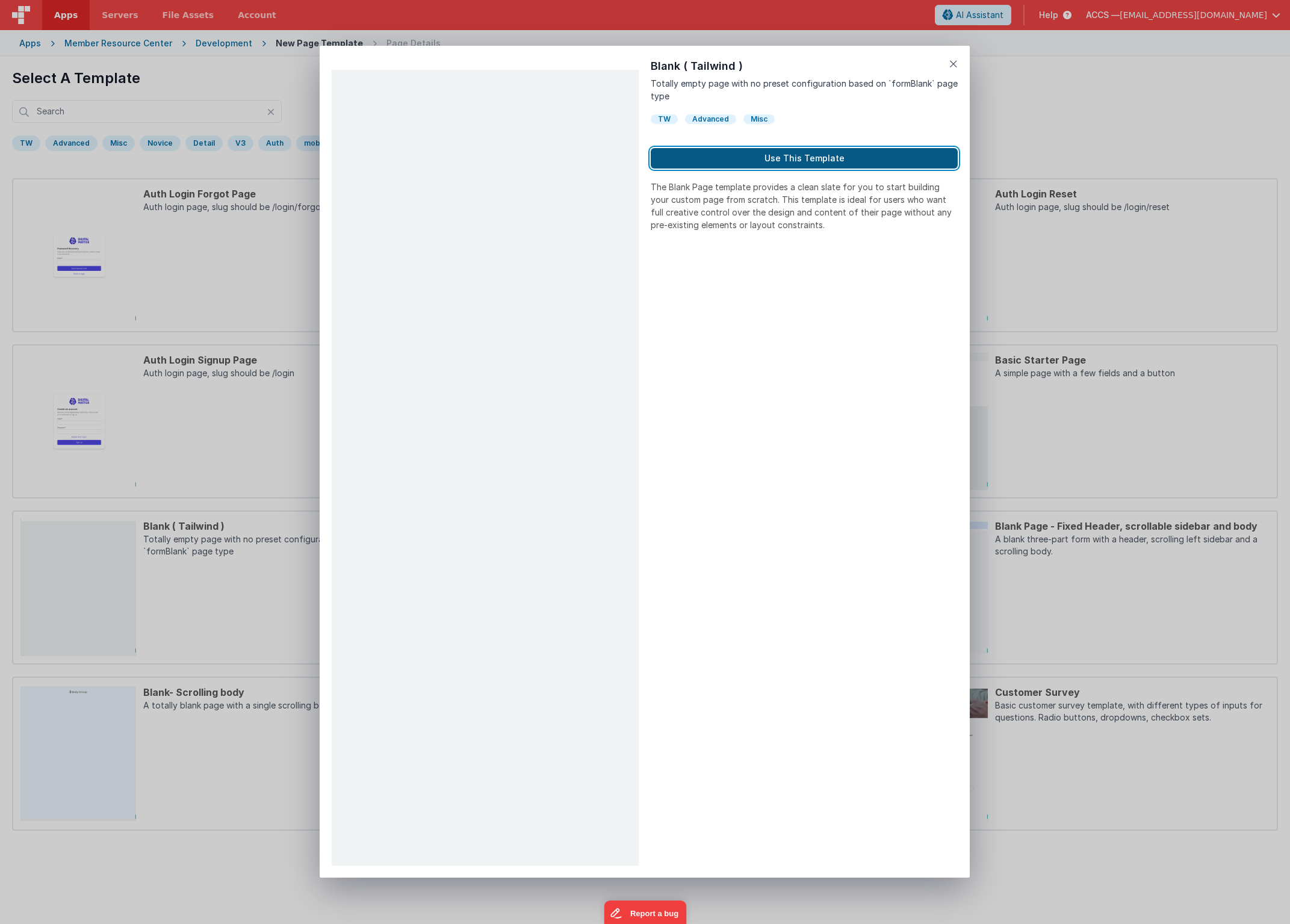
click at [743, 163] on button "Use This Template" at bounding box center [804, 158] width 307 height 21
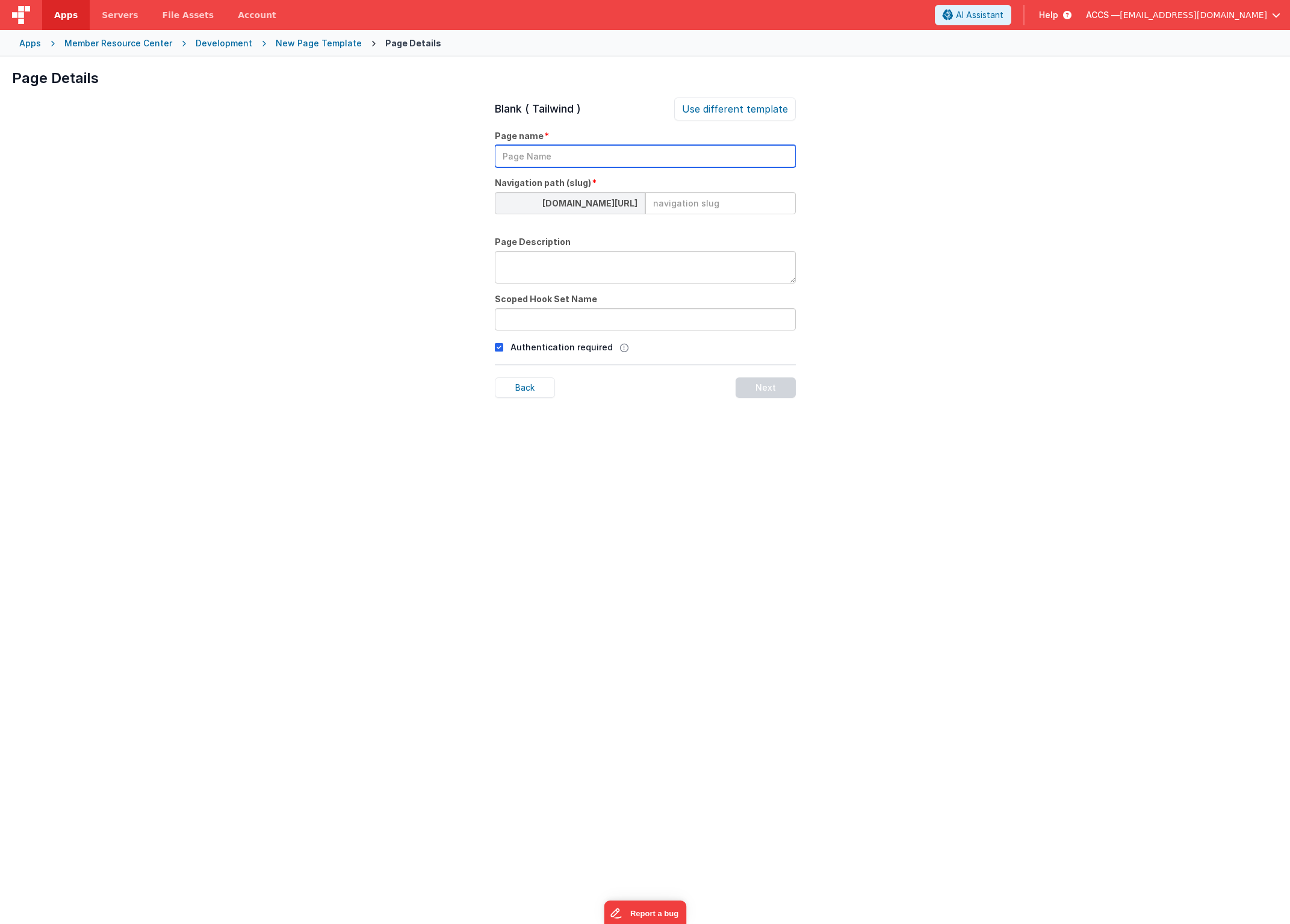
click at [533, 159] on input "text" at bounding box center [646, 156] width 301 height 22
paste input "Income and Expenses"
type input "Income and Expenses"
click at [679, 207] on input at bounding box center [721, 204] width 150 height 22
paste input "annual-Income-Expenses"
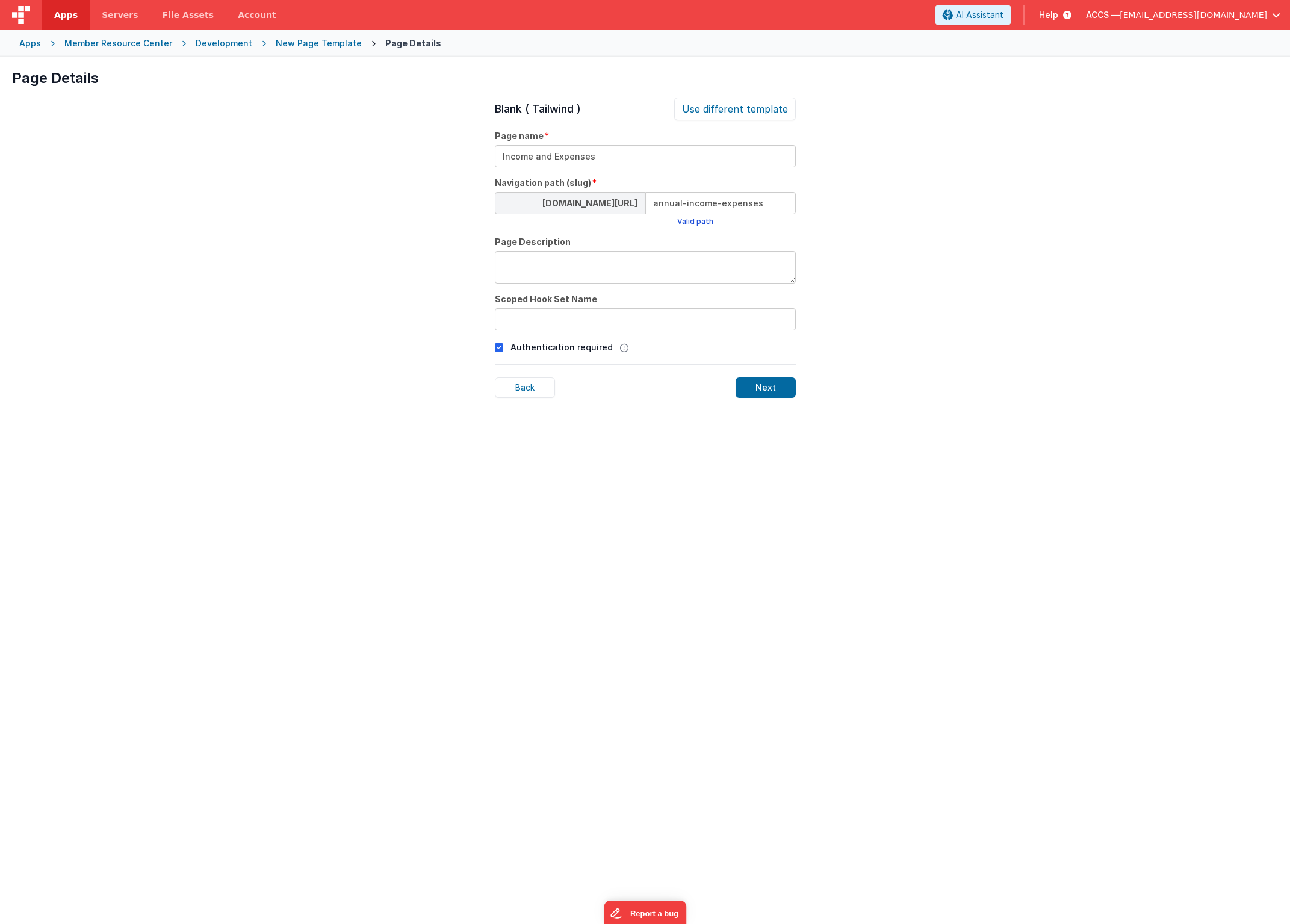
type input "annual-income-expenses"
click at [535, 265] on textarea at bounding box center [646, 267] width 301 height 32
paste textarea "Income and Expenses: 9 Questions"
type textarea "Income and Expenses: 9 Questions"
click at [536, 321] on input "text" at bounding box center [646, 320] width 301 height 22
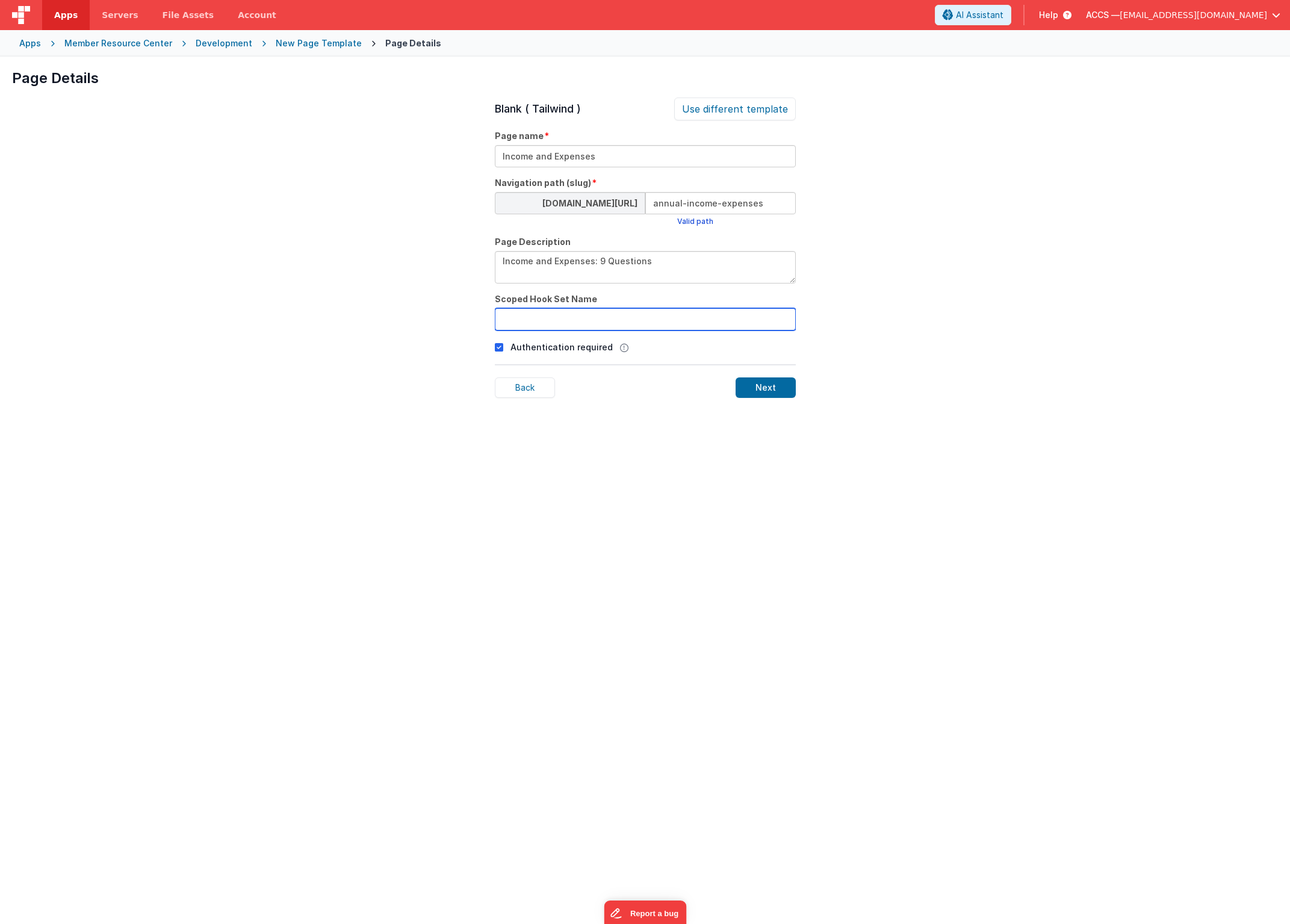
paste input "annual-Income-Expenses"
click at [533, 320] on input "annual-Income-Expenses" at bounding box center [646, 320] width 301 height 22
click at [563, 321] on input "annualIncome-Expenses" at bounding box center [646, 320] width 301 height 22
type input "annualIncomeExpenses"
click at [754, 385] on div "Next" at bounding box center [766, 388] width 60 height 21
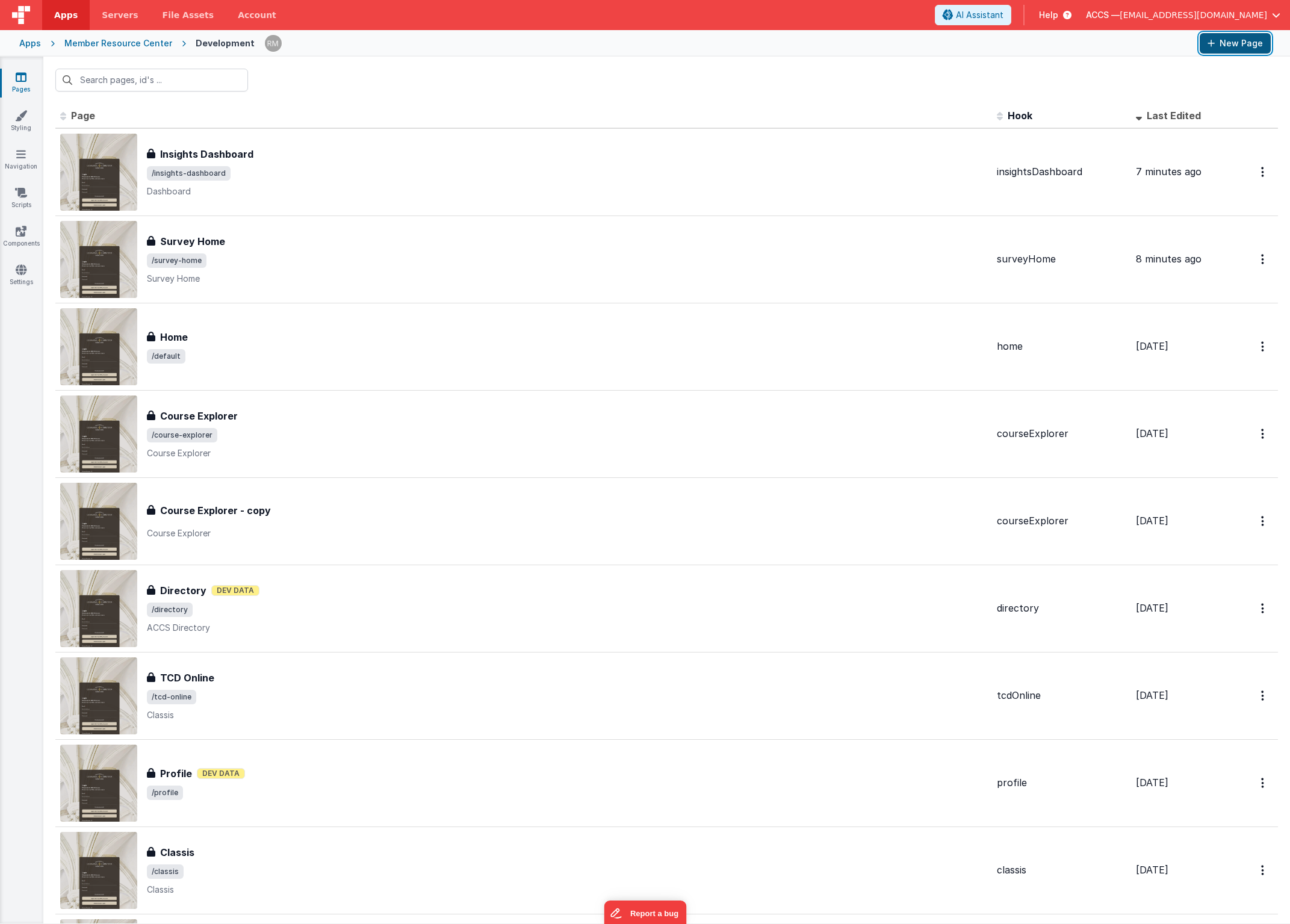
click at [1243, 42] on button "New Page" at bounding box center [1236, 43] width 71 height 21
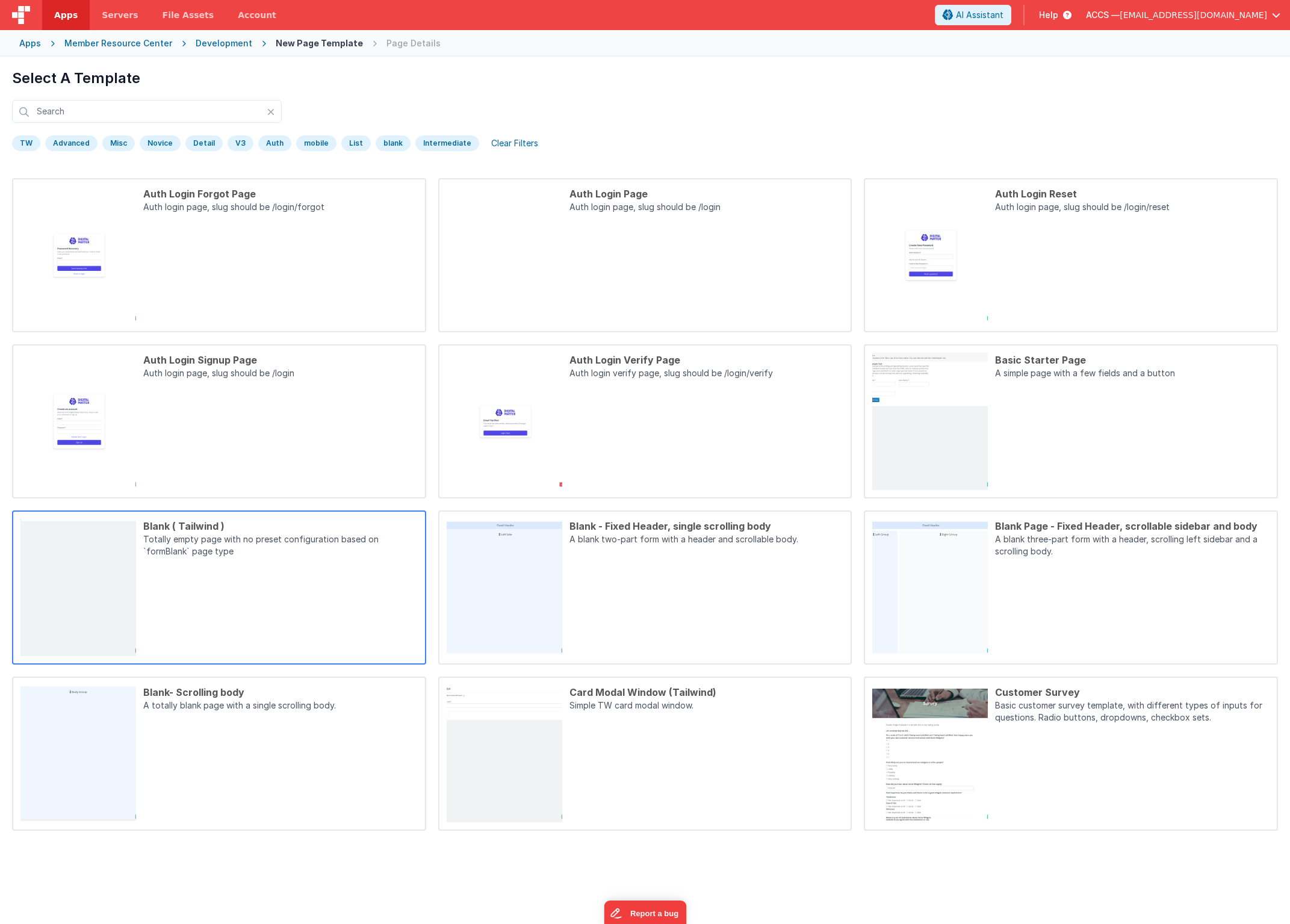
click at [284, 561] on div "Blank ( Tailwind ) Totally empty page with no preset configuration based on `fo…" at bounding box center [277, 587] width 282 height 137
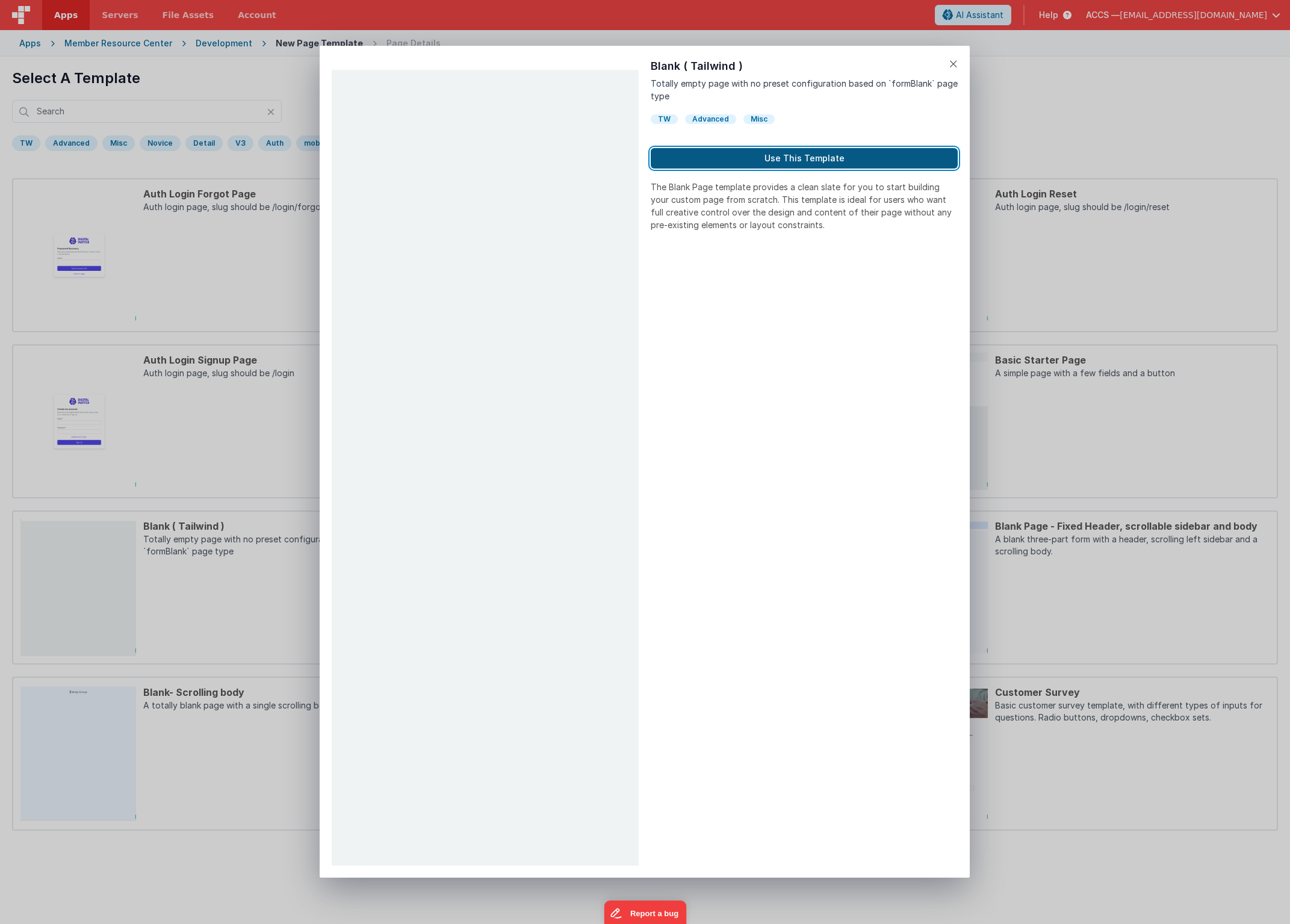
click at [807, 162] on button "Use This Template" at bounding box center [804, 158] width 307 height 21
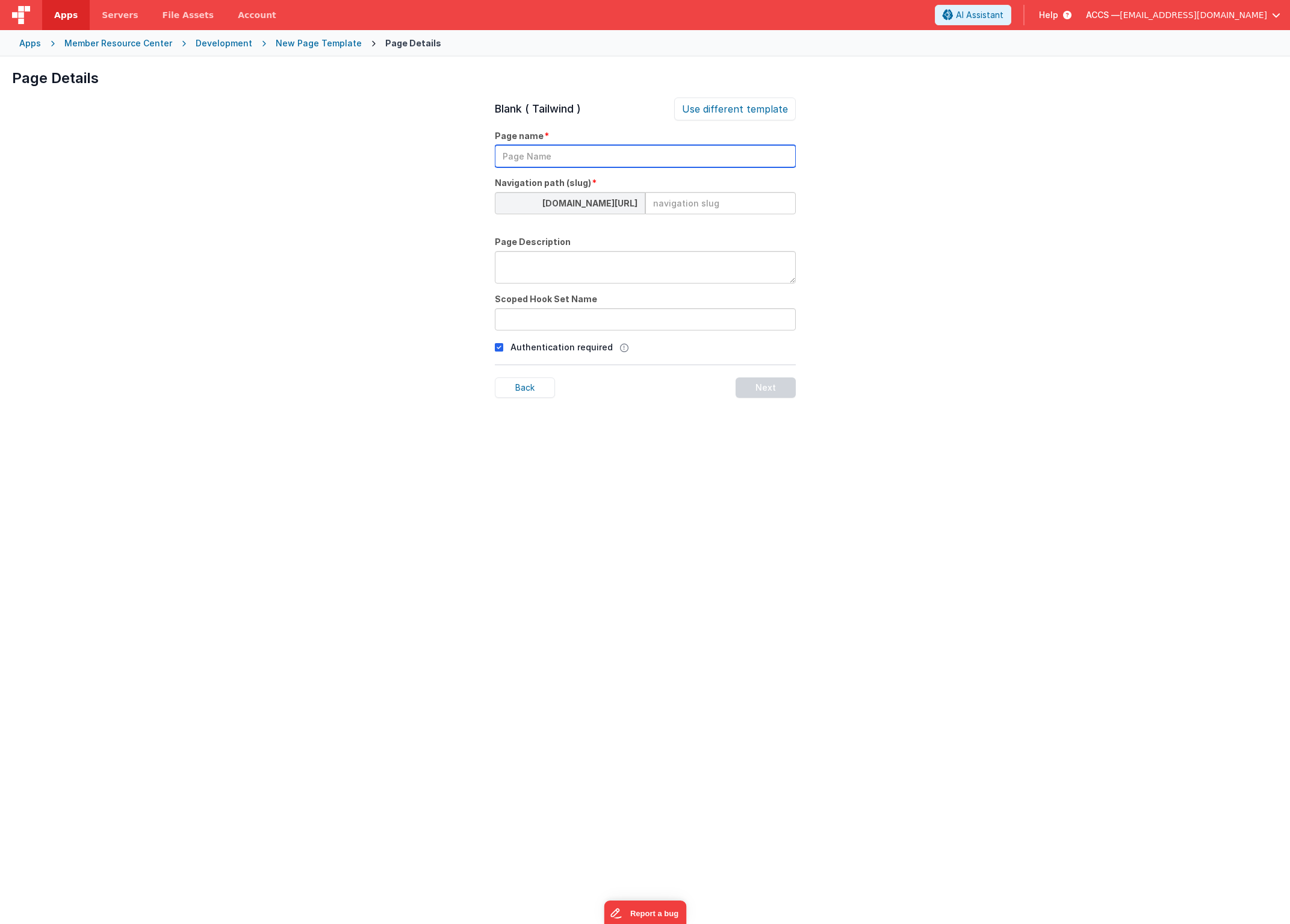
click at [536, 160] on input "text" at bounding box center [646, 156] width 301 height 22
paste input "Operations and Facilities"
type input "Operations and Facilities"
click at [690, 204] on input at bounding box center [721, 204] width 150 height 22
paste input "annual-Operations-Facilities"
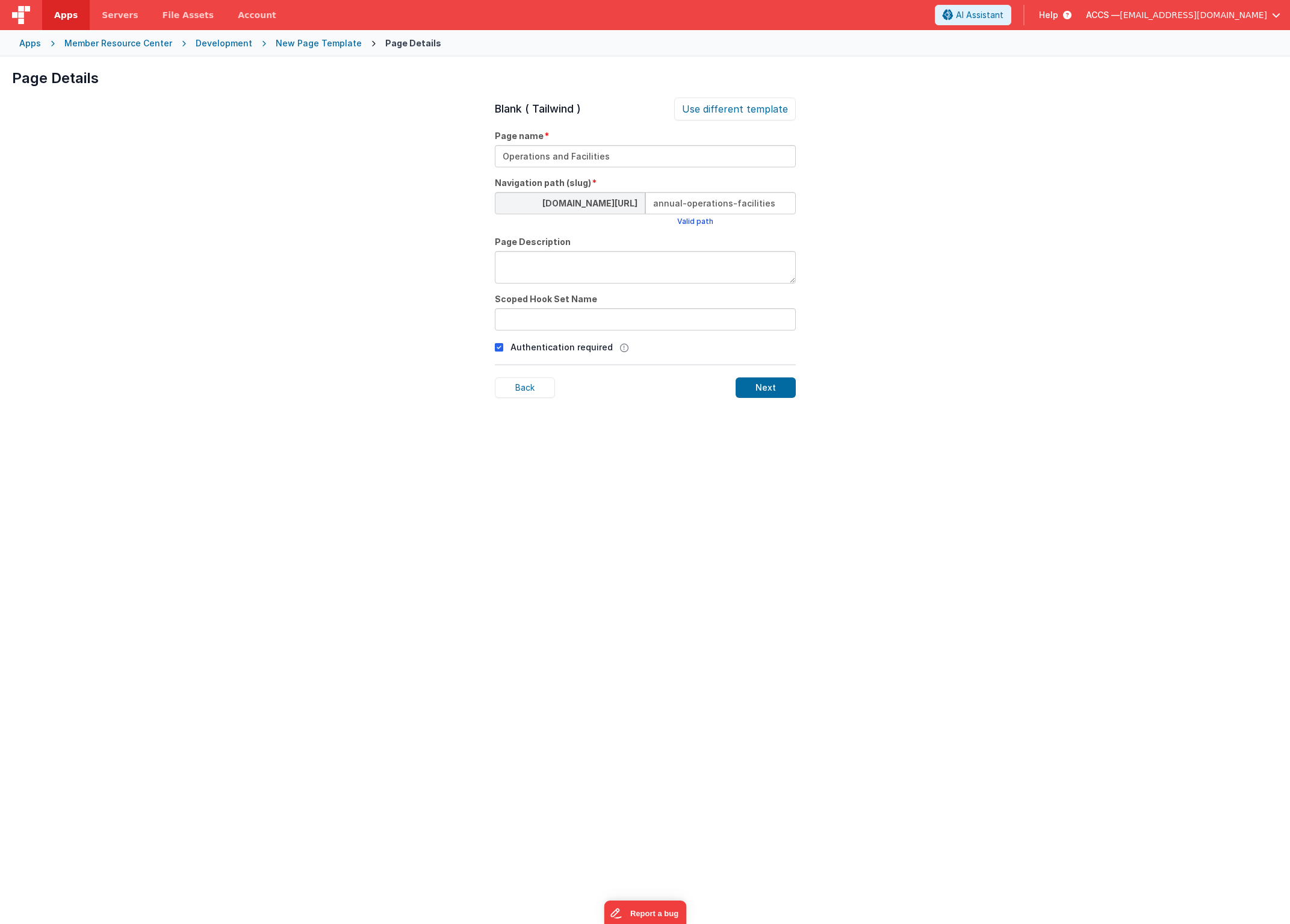
type input "annual-operations-facilities"
click at [543, 272] on textarea at bounding box center [646, 267] width 301 height 32
paste textarea "Operations and Facilities: 9 Questions"
type textarea "Operations and Facilities: 9 Questions"
click at [529, 326] on input "text" at bounding box center [646, 320] width 301 height 22
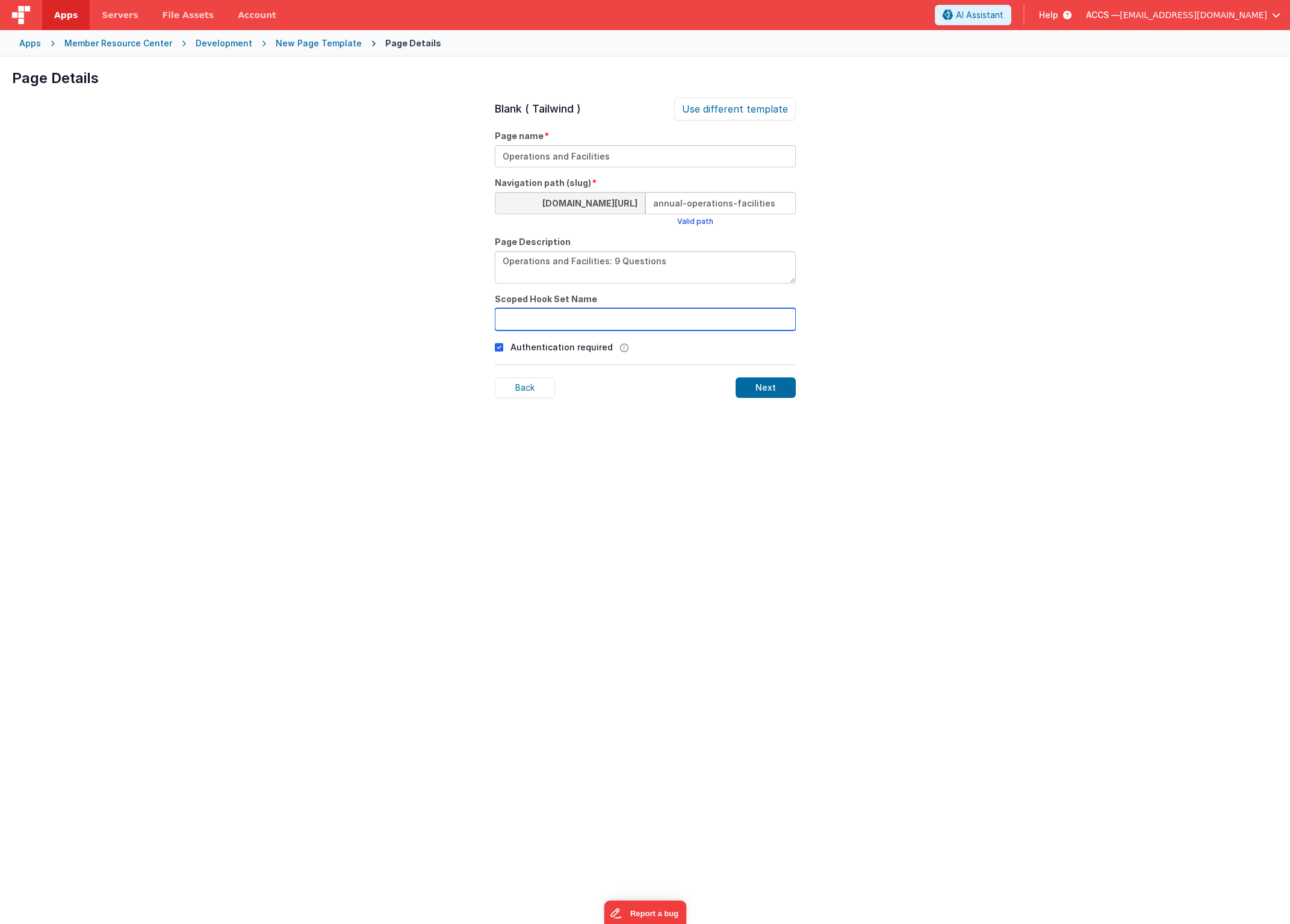
paste input "annual-Operations-Facilities"
click at [535, 318] on input "annual-Operations-Facilities" at bounding box center [646, 320] width 301 height 22
click at [578, 318] on input "annualOperations-Facilities" at bounding box center [646, 320] width 301 height 22
type input "annualOperationsFacilities"
click at [761, 384] on div "Next" at bounding box center [766, 388] width 60 height 21
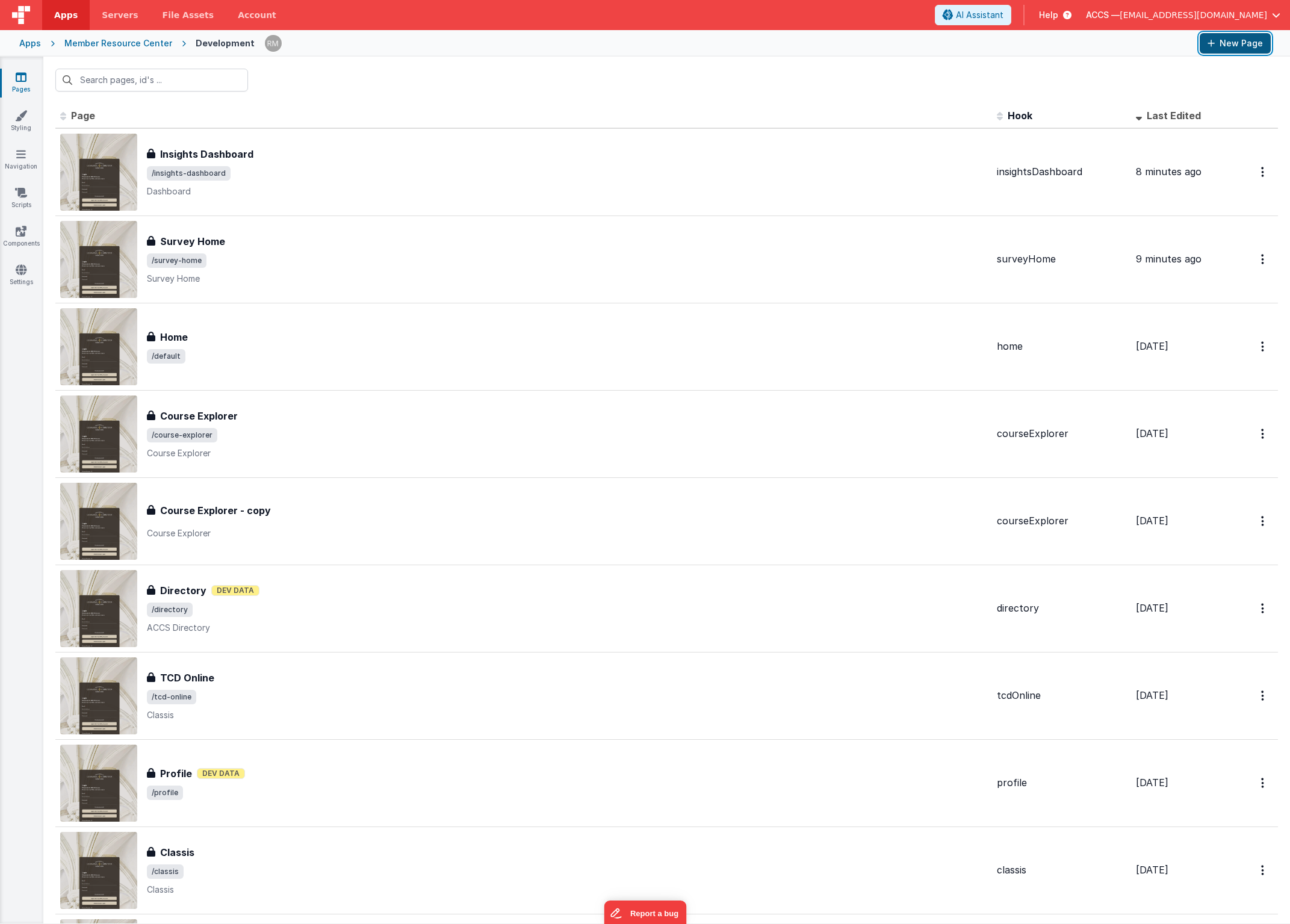
click at [1253, 42] on button "New Page" at bounding box center [1236, 43] width 71 height 21
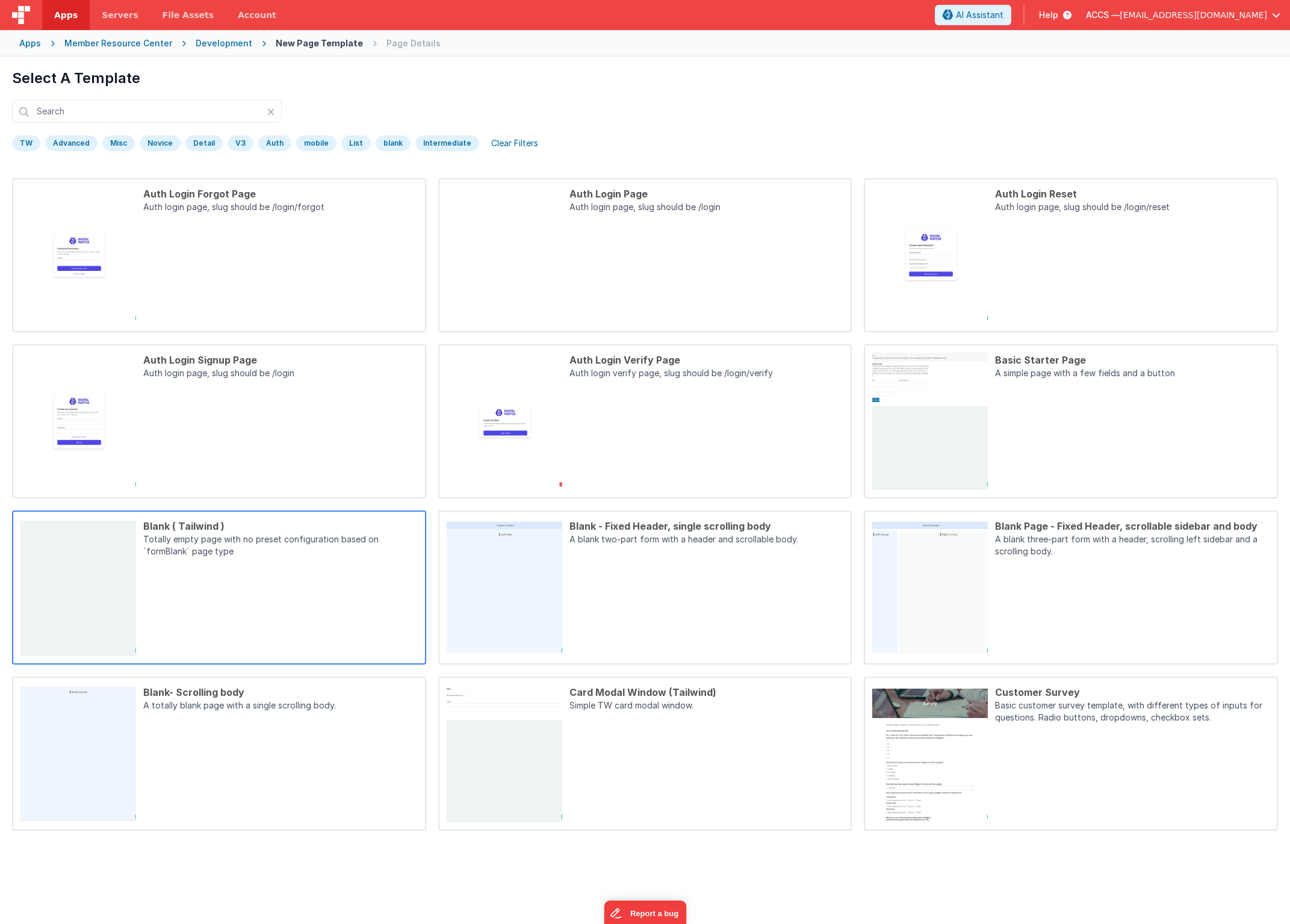
click at [381, 546] on p "Totally empty page with no preset configuration based on `formBlank` page type" at bounding box center [280, 546] width 275 height 26
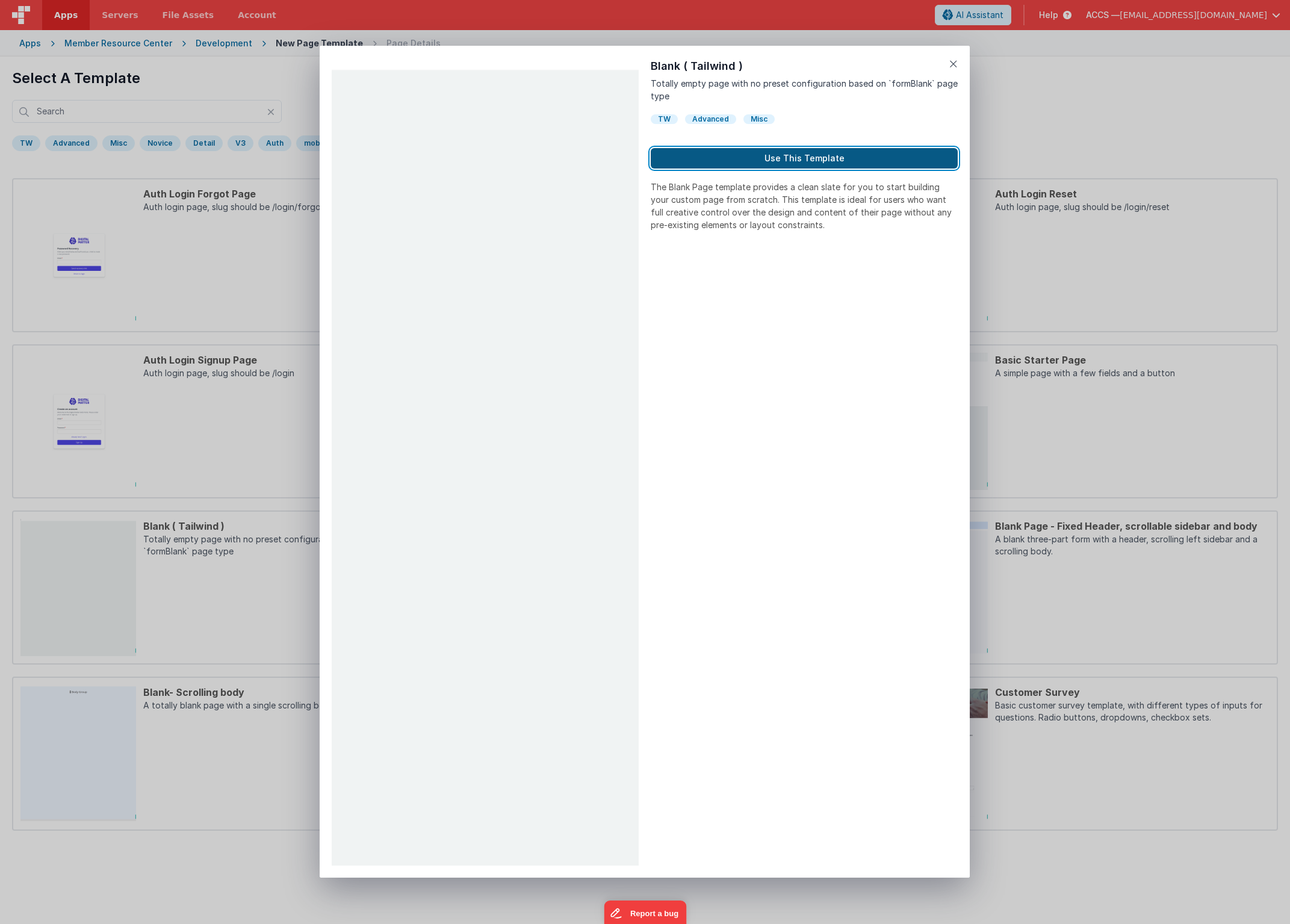
click at [782, 164] on button "Use This Template" at bounding box center [804, 158] width 307 height 21
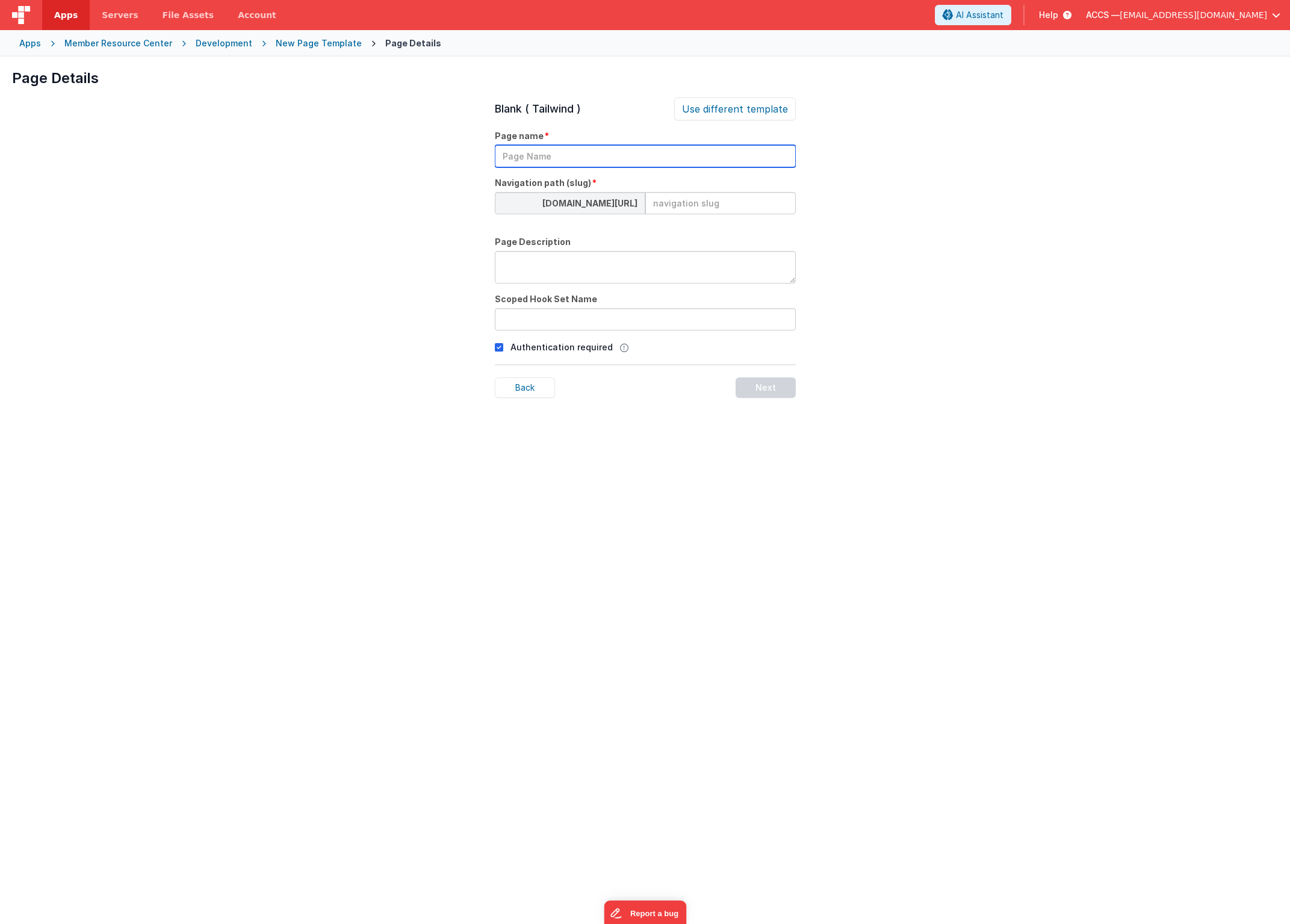
click at [531, 160] on input "text" at bounding box center [646, 156] width 301 height 22
paste input "College Enrollment and Standardized Testing"
type input "College Enrollment and Standardized Testing"
click at [666, 205] on input at bounding box center [721, 204] width 150 height 22
paste input "annual-College-Enrollment-Standardized-Testing"
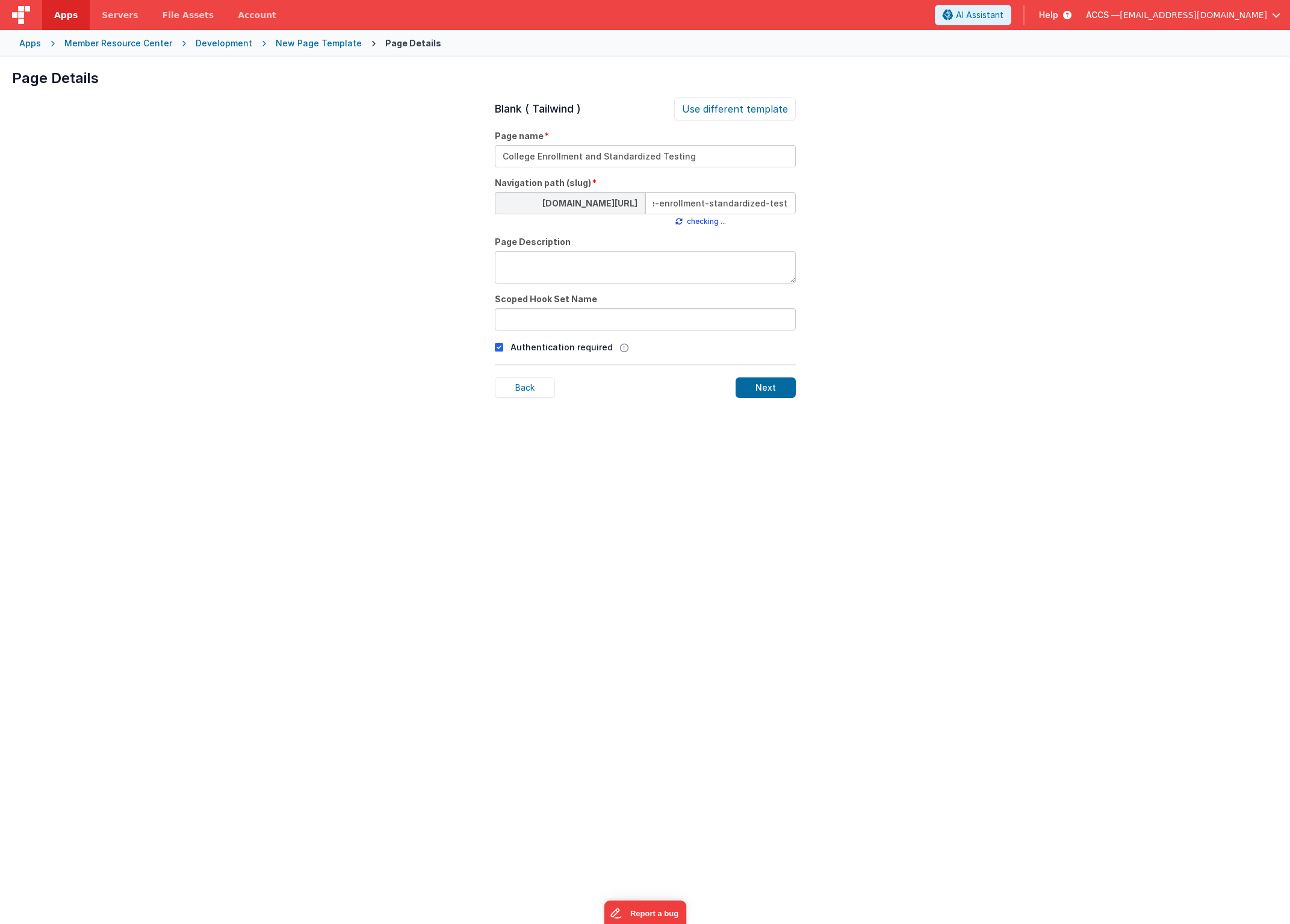
scroll to position [0, 59]
type input "annual-college-enrollment-standardized-testing"
click at [531, 320] on input "text" at bounding box center [646, 320] width 301 height 22
paste input "annual-College-Enrollment-Standardized-Testing"
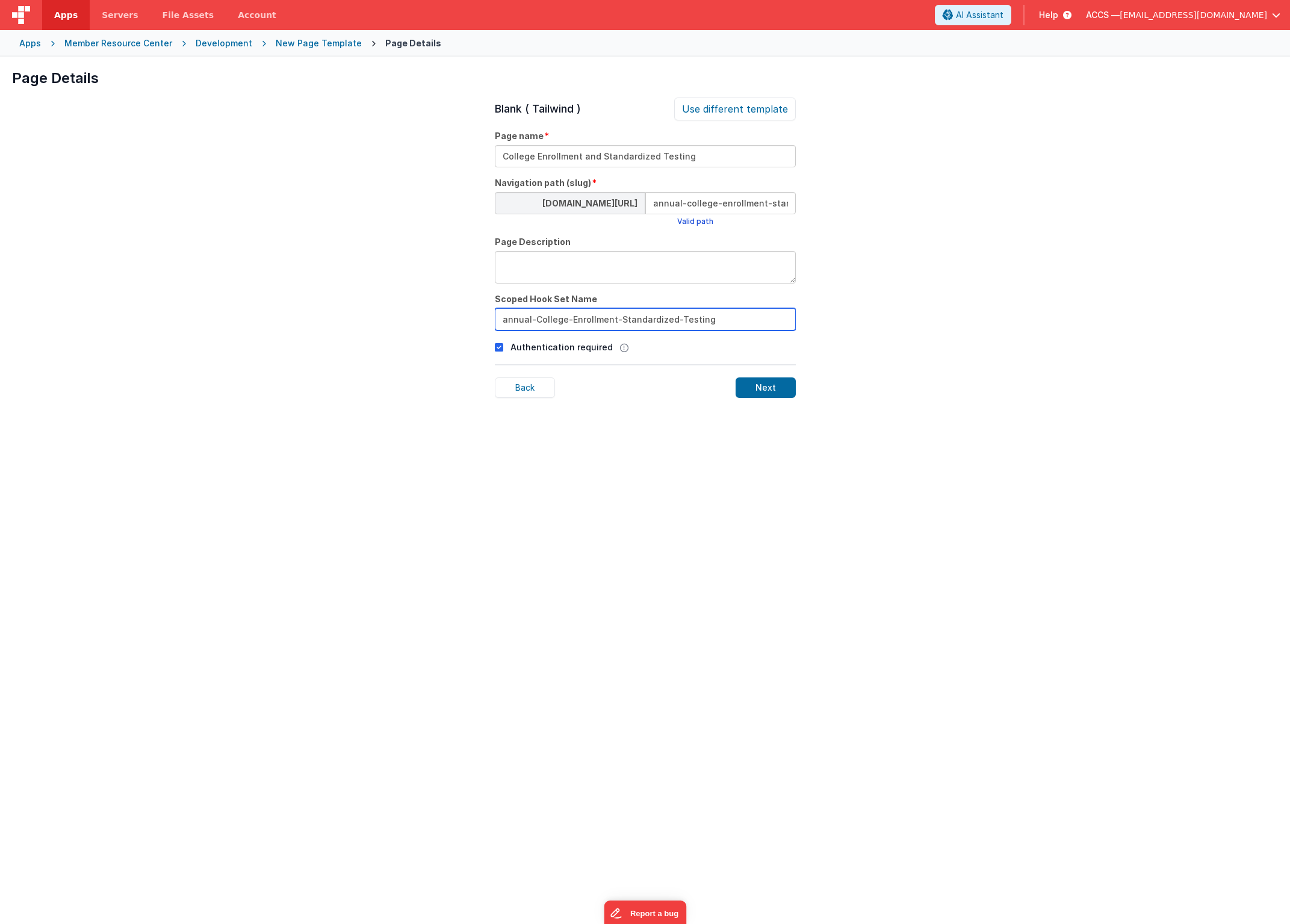
click at [533, 319] on input "annual-College-Enrollment-Standardized-Testing" at bounding box center [646, 320] width 301 height 22
click at [564, 320] on input "annualCollege-Enrollment-Standardized-Testing" at bounding box center [646, 320] width 301 height 22
click at [607, 320] on input "annualCollegeEnrollment-Standardized-Testing" at bounding box center [646, 320] width 301 height 22
click at [661, 319] on input "annualCollegeEnrollmentStandardized-Testing" at bounding box center [646, 320] width 301 height 22
type input "annualCollegeEnrollmentStandardizedTesting"
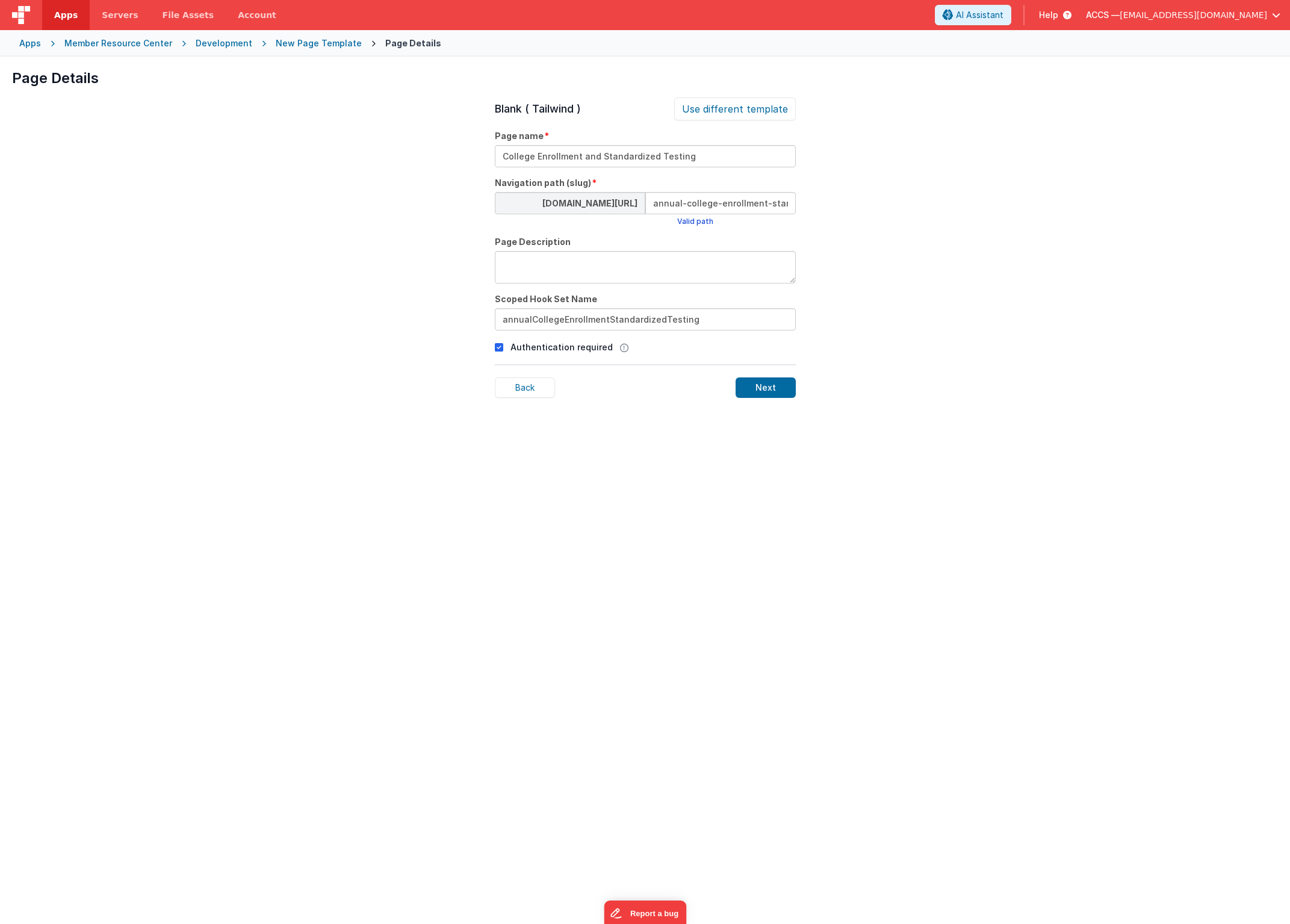
click at [551, 278] on textarea at bounding box center [646, 267] width 301 height 32
paste textarea "College Enrollment and Standardized Testing: 17 Questions"
type textarea "College Enrollment and Standardized Testing: 17 Questions"
click at [764, 385] on div "Next" at bounding box center [766, 388] width 60 height 21
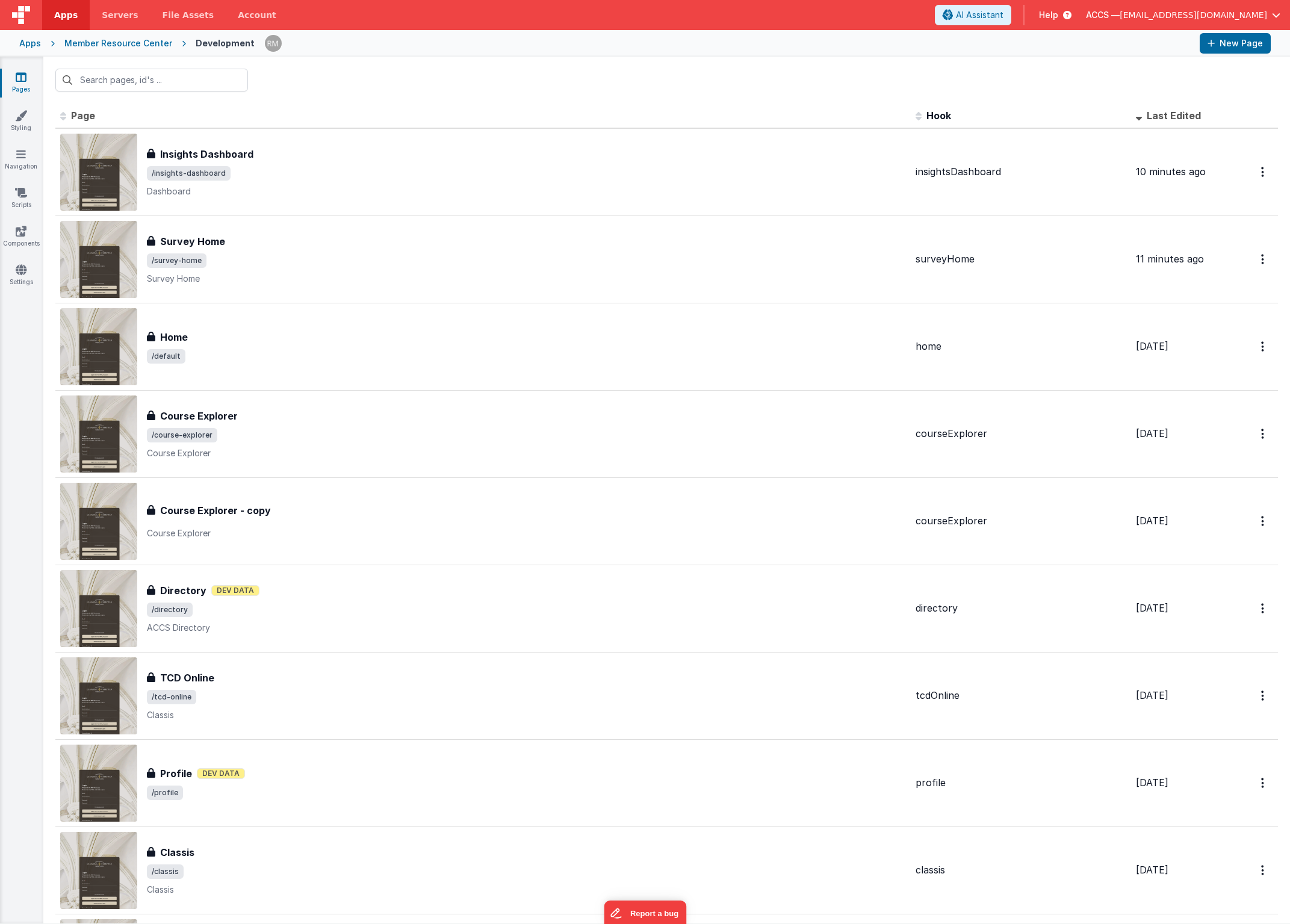
click at [25, 89] on link "Pages" at bounding box center [21, 83] width 43 height 24
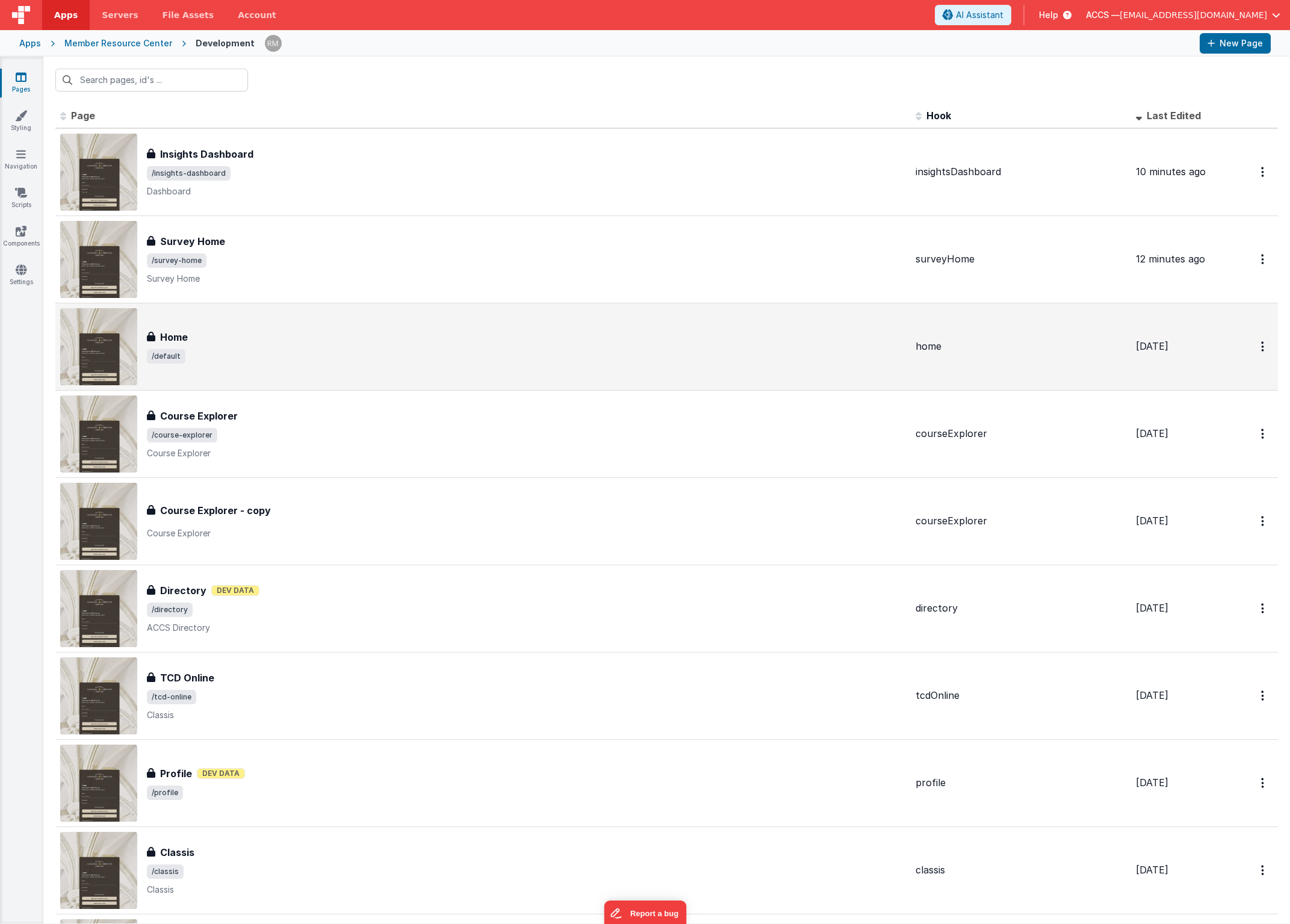
click at [189, 370] on div "Home Home /default" at bounding box center [483, 346] width 846 height 77
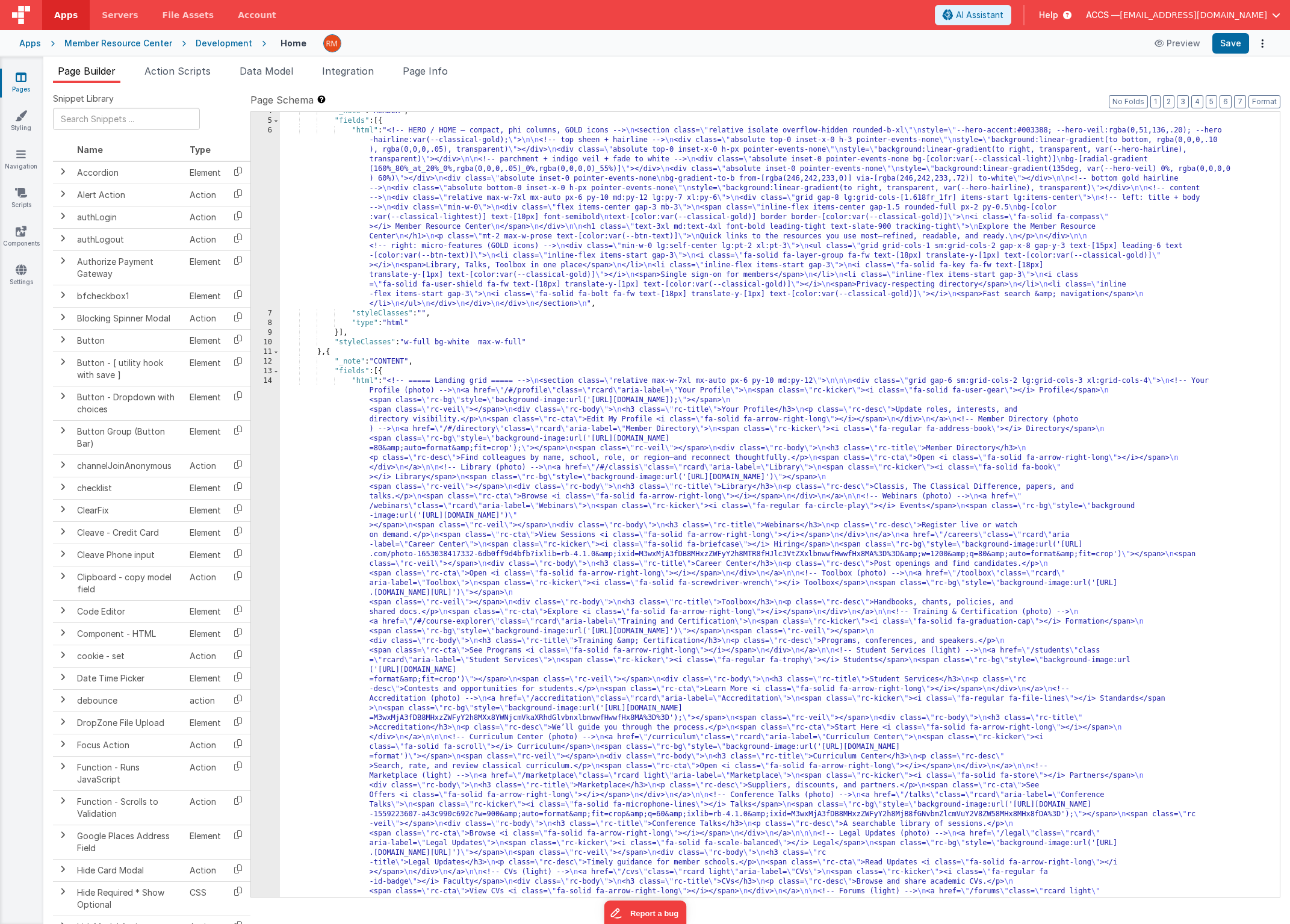
scroll to position [34, 0]
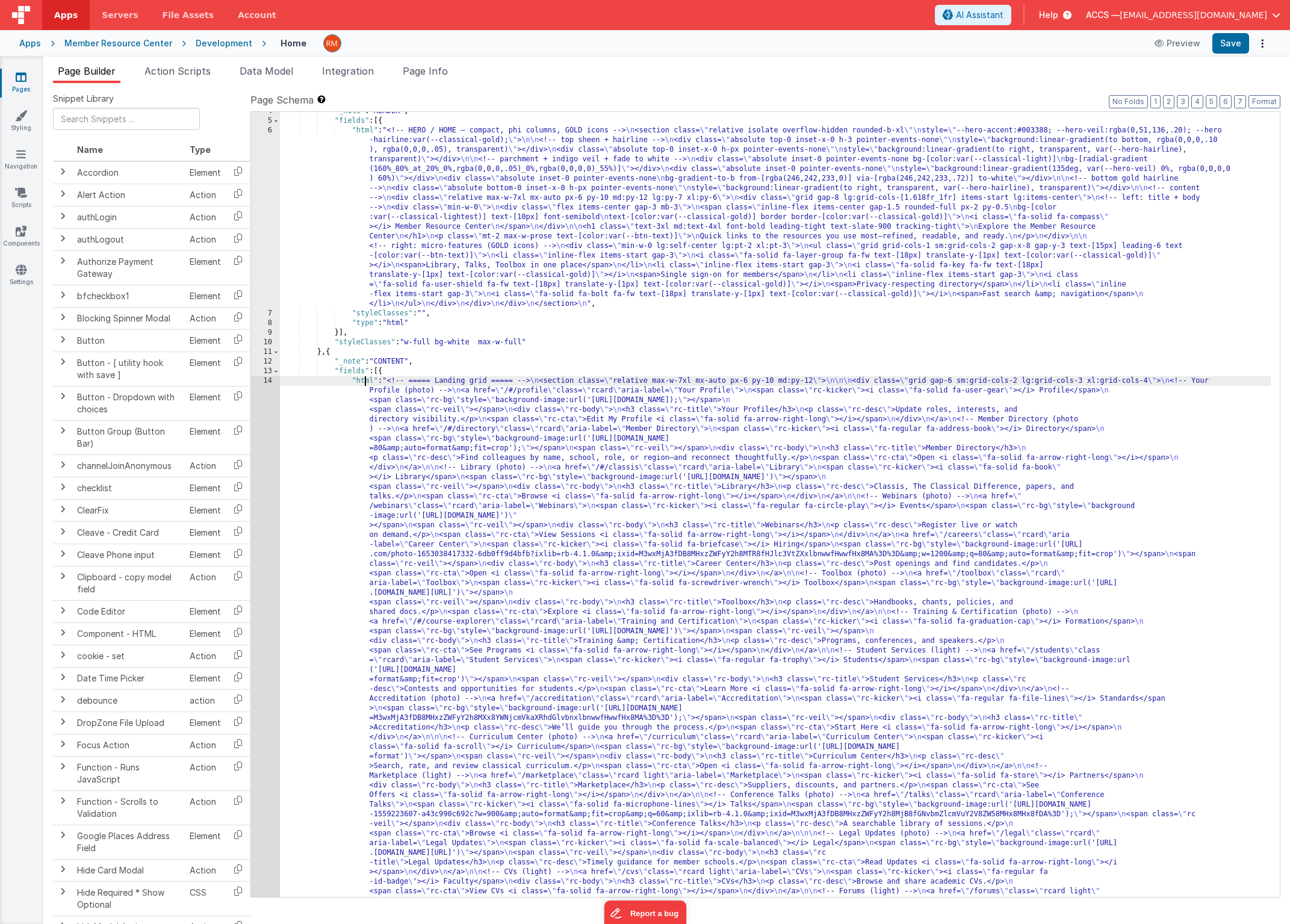
click at [363, 384] on div ""_note" : "HEADER" , "fields" : [{ "html" : "<!-- HERO / HOME — compact, phi co…" at bounding box center [775, 798] width 991 height 1382
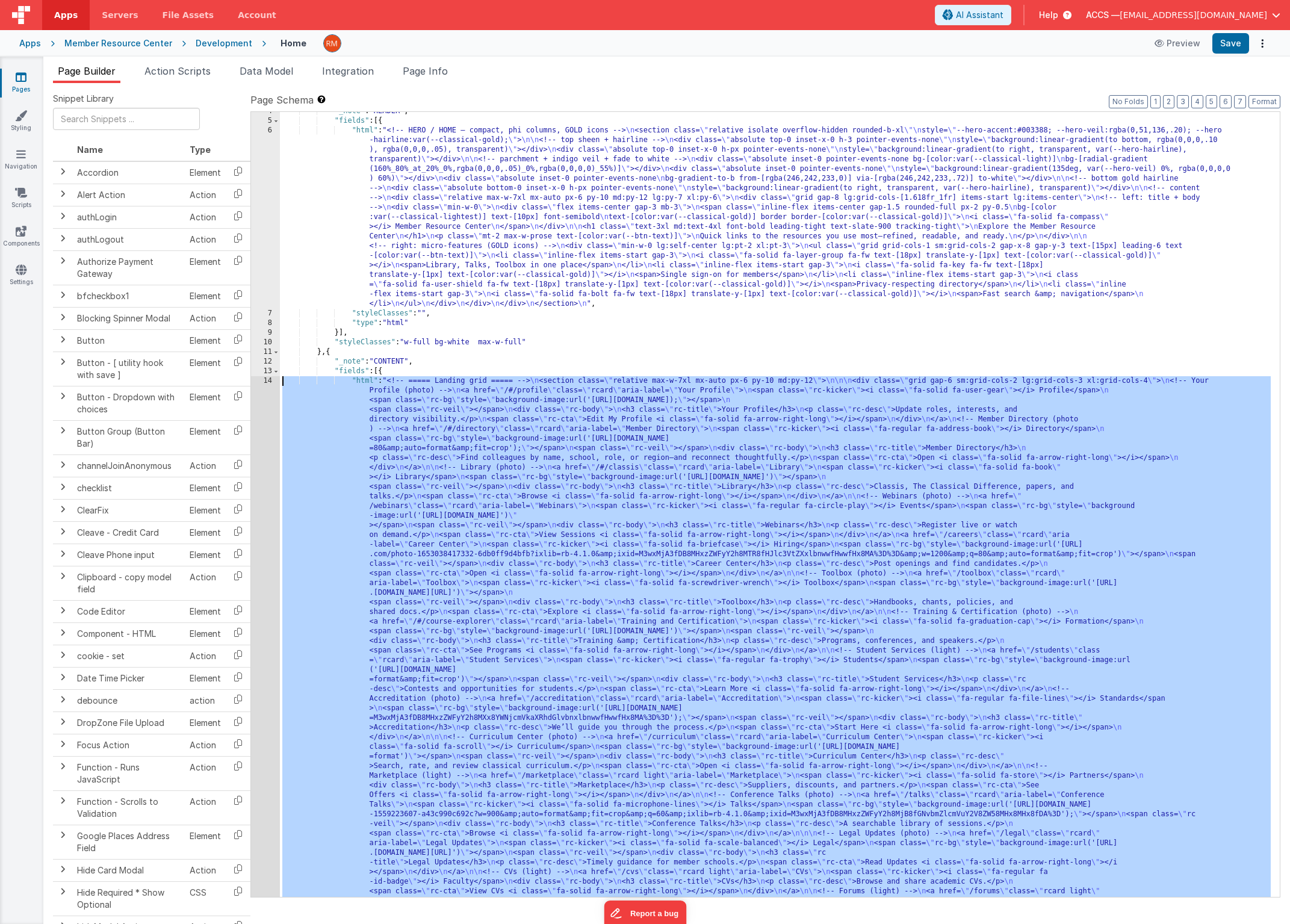
click at [270, 381] on div "14" at bounding box center [265, 670] width 29 height 587
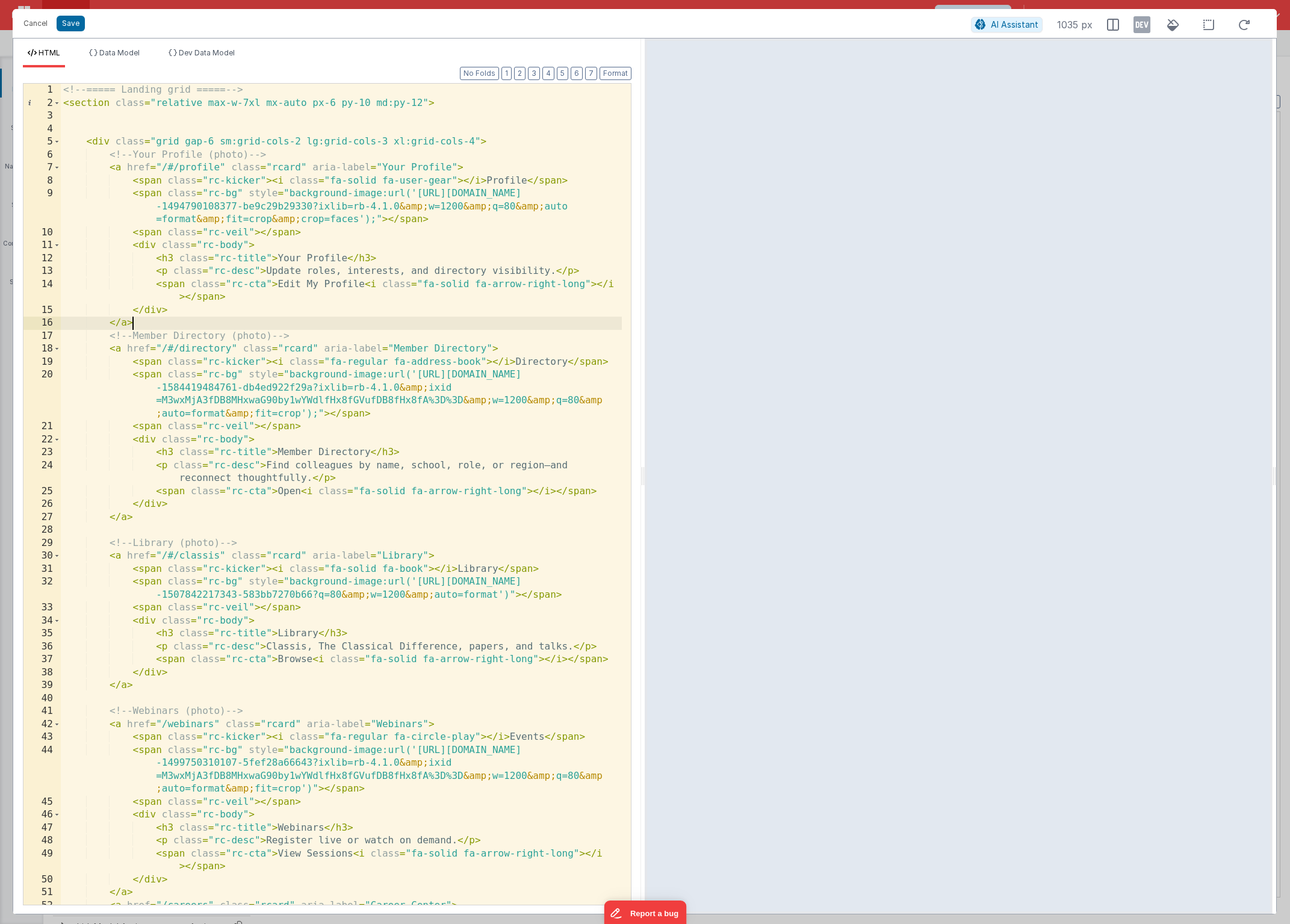
scroll to position [0, 0]
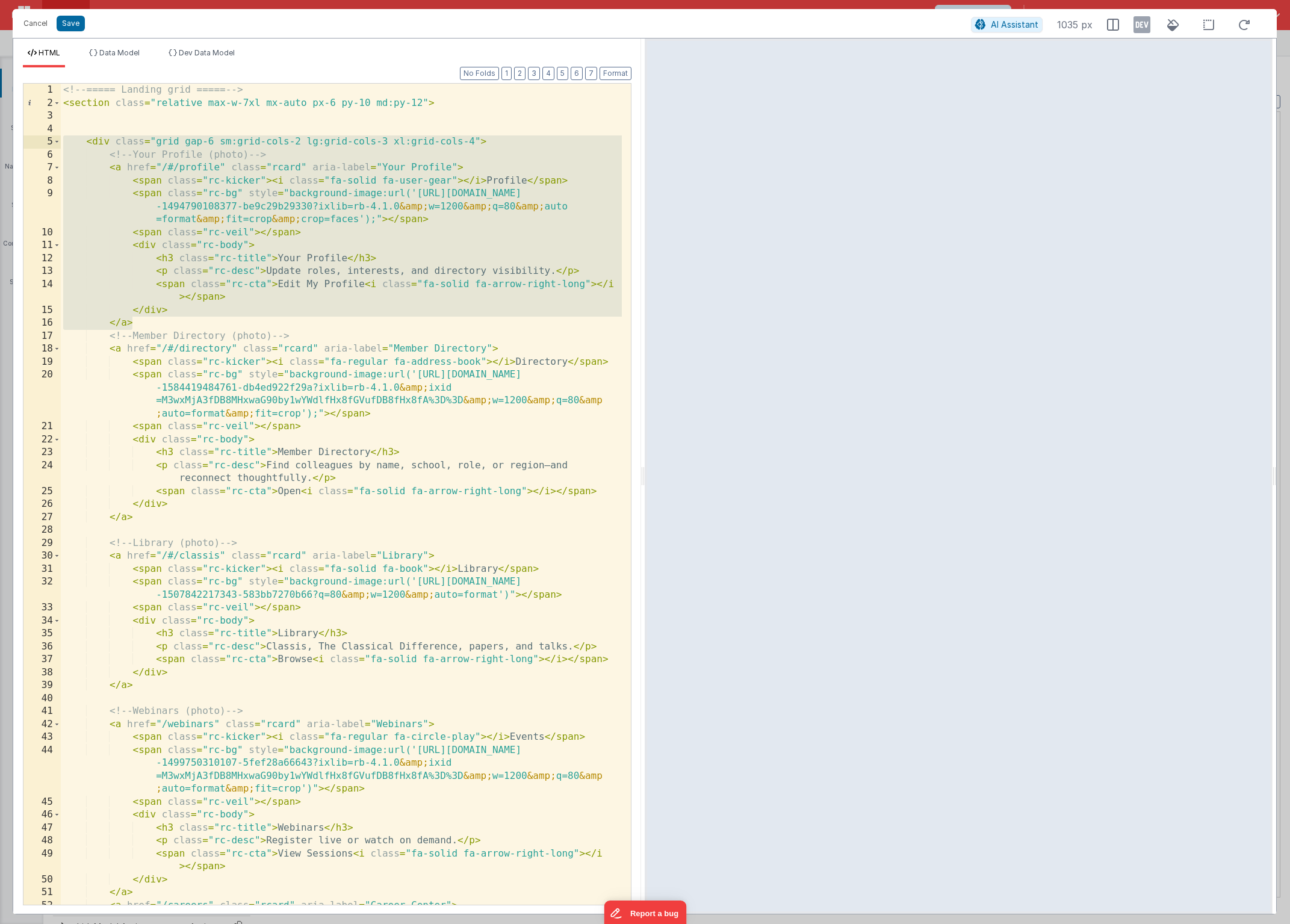
drag, startPoint x: 213, startPoint y: 323, endPoint x: 37, endPoint y: 144, distance: 251.0
click at [37, 144] on div "1 2 3 4 5 6 7 8 9 10 11 12 13 14 15 16 17 18 19 20 21 22 23 24 25 26 27 28 29 3…" at bounding box center [327, 494] width 609 height 822
click at [41, 27] on button "Cancel" at bounding box center [36, 23] width 36 height 17
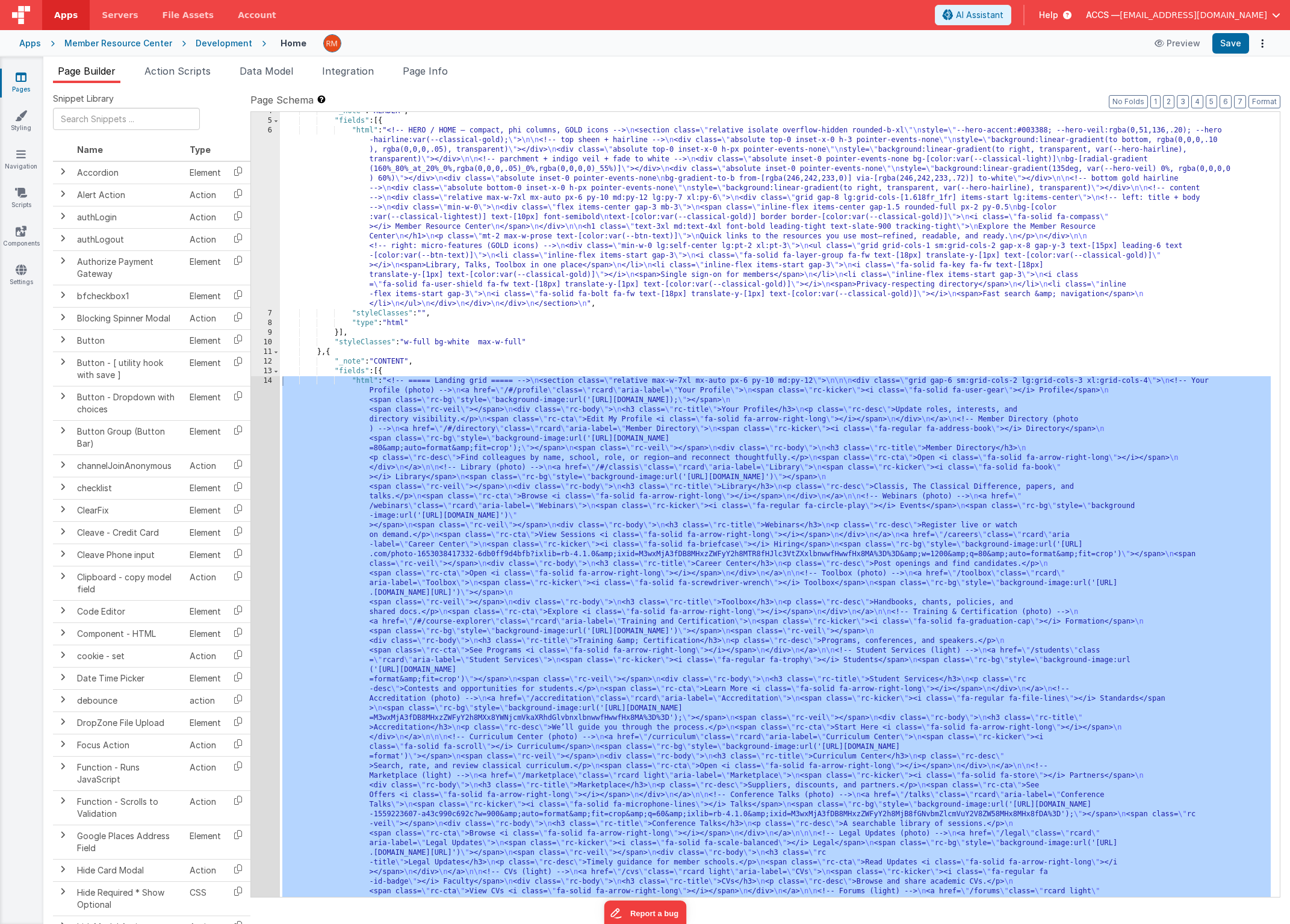
click at [24, 80] on icon at bounding box center [21, 77] width 11 height 12
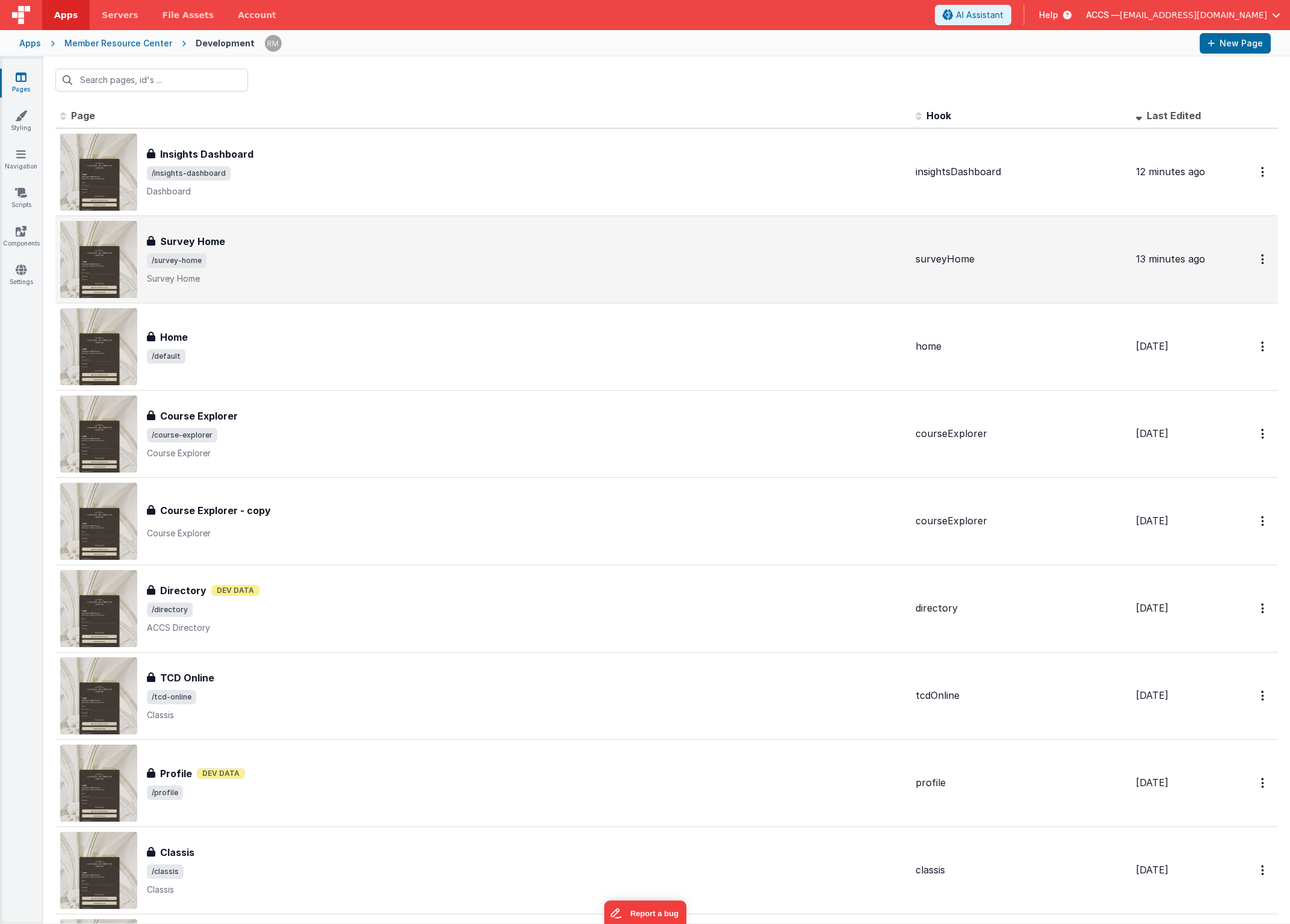
click at [289, 246] on div "Survey Home" at bounding box center [526, 241] width 759 height 14
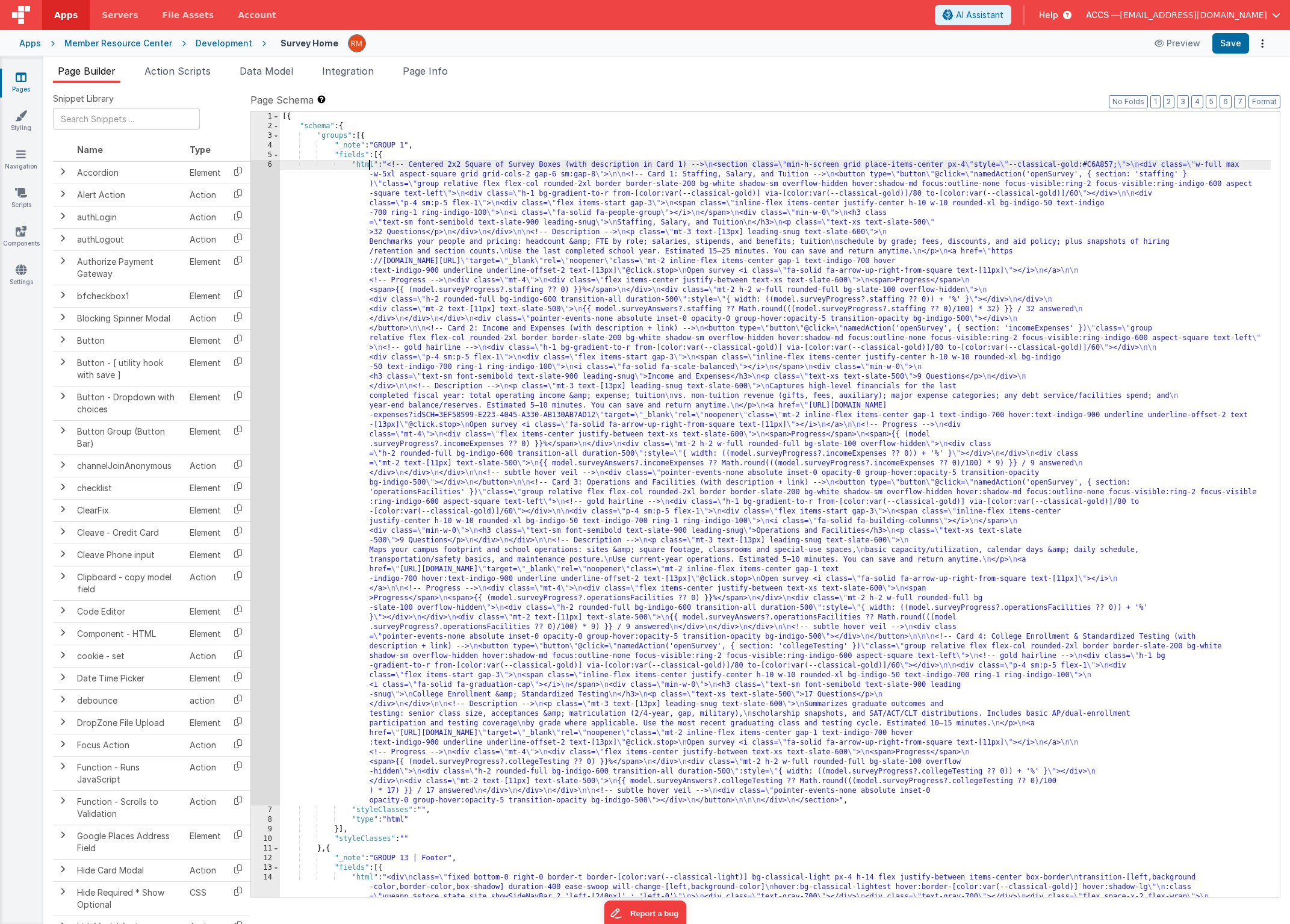
click at [368, 165] on div "[{ "schema" : { "groups" : [{ "_note" : "GROUP 1" , "fields" : [{ "html" : "<!-…" at bounding box center [775, 533] width 991 height 843
click at [271, 163] on div "6" at bounding box center [265, 483] width 29 height 646
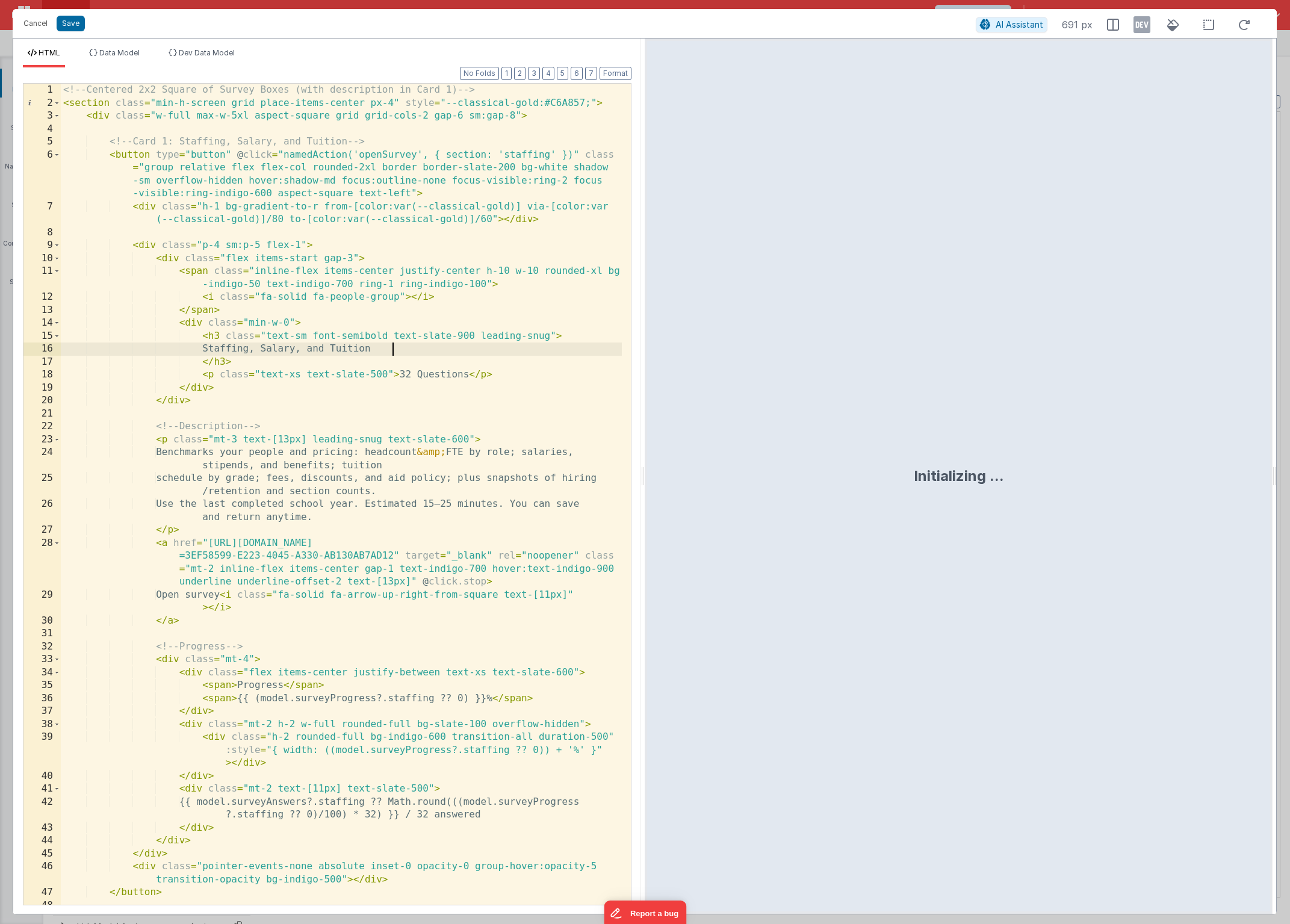
click at [489, 345] on div "<!-- Centered 2x2 Square of Survey Boxes (with description in Card 1) --> < sec…" at bounding box center [341, 507] width 561 height 847
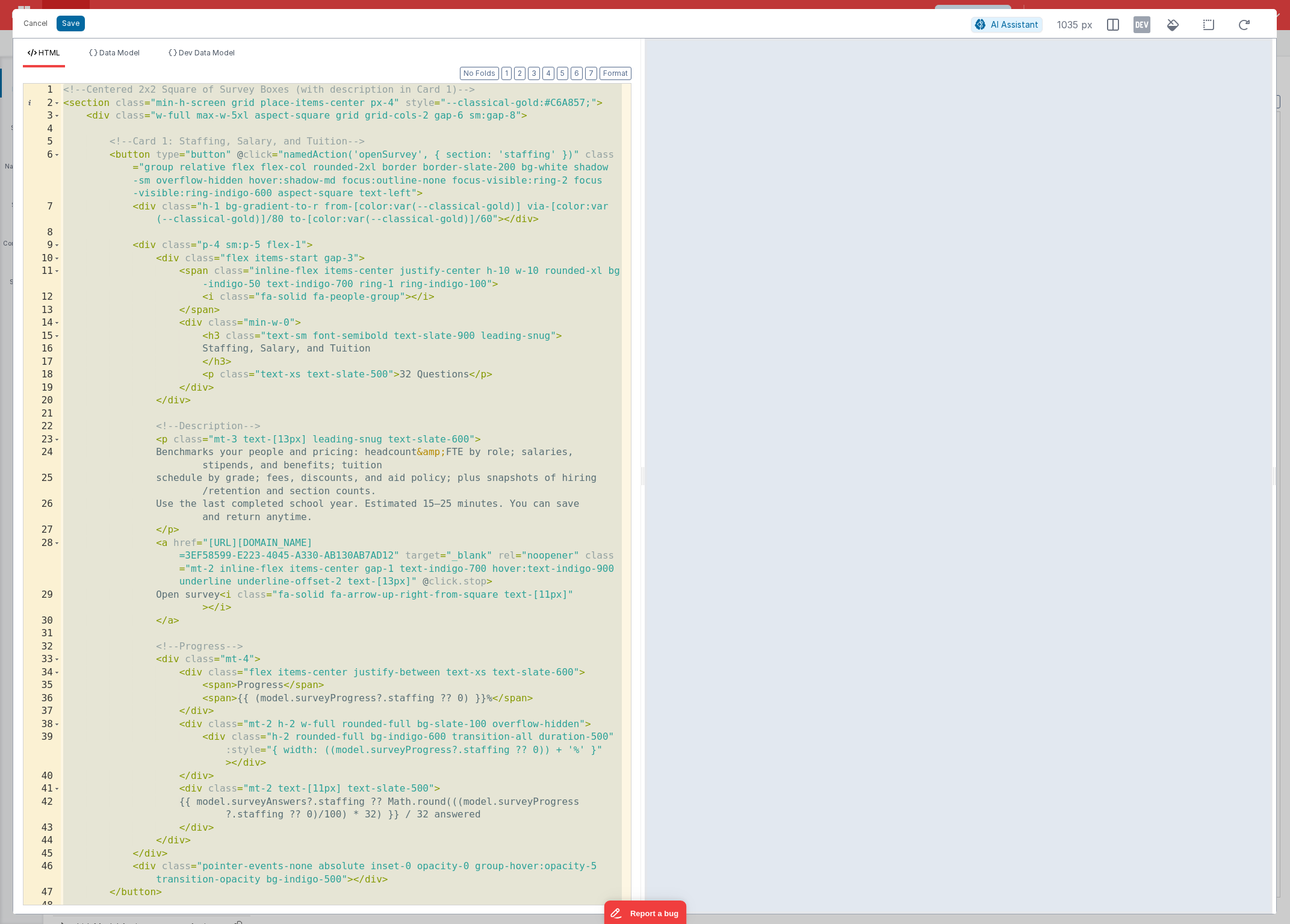
click at [305, 763] on div "<!-- Centered 2x2 Square of Survey Boxes (with description in Card 1) --> < sec…" at bounding box center [341, 507] width 561 height 847
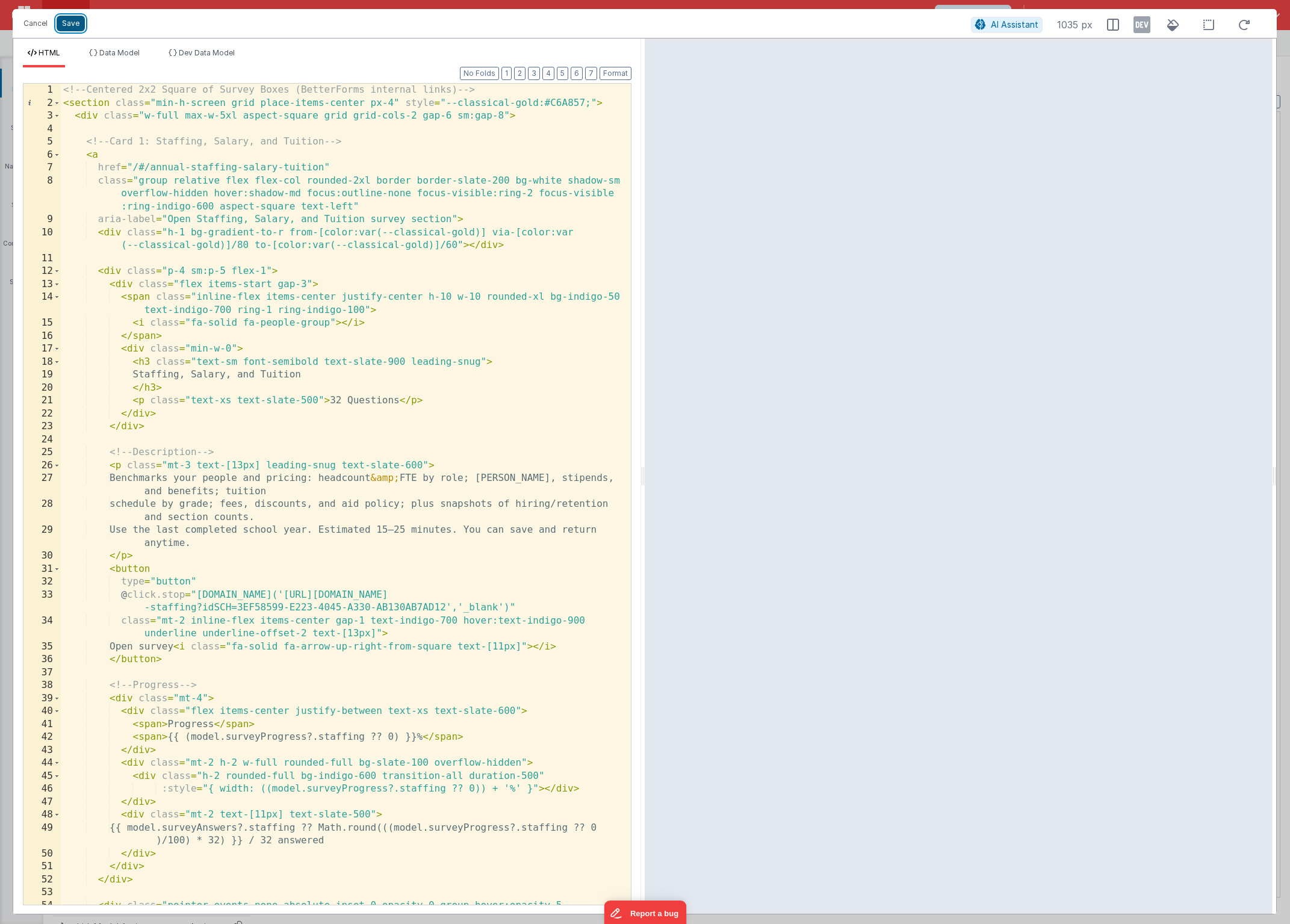
click at [64, 28] on button "Save" at bounding box center [71, 23] width 28 height 16
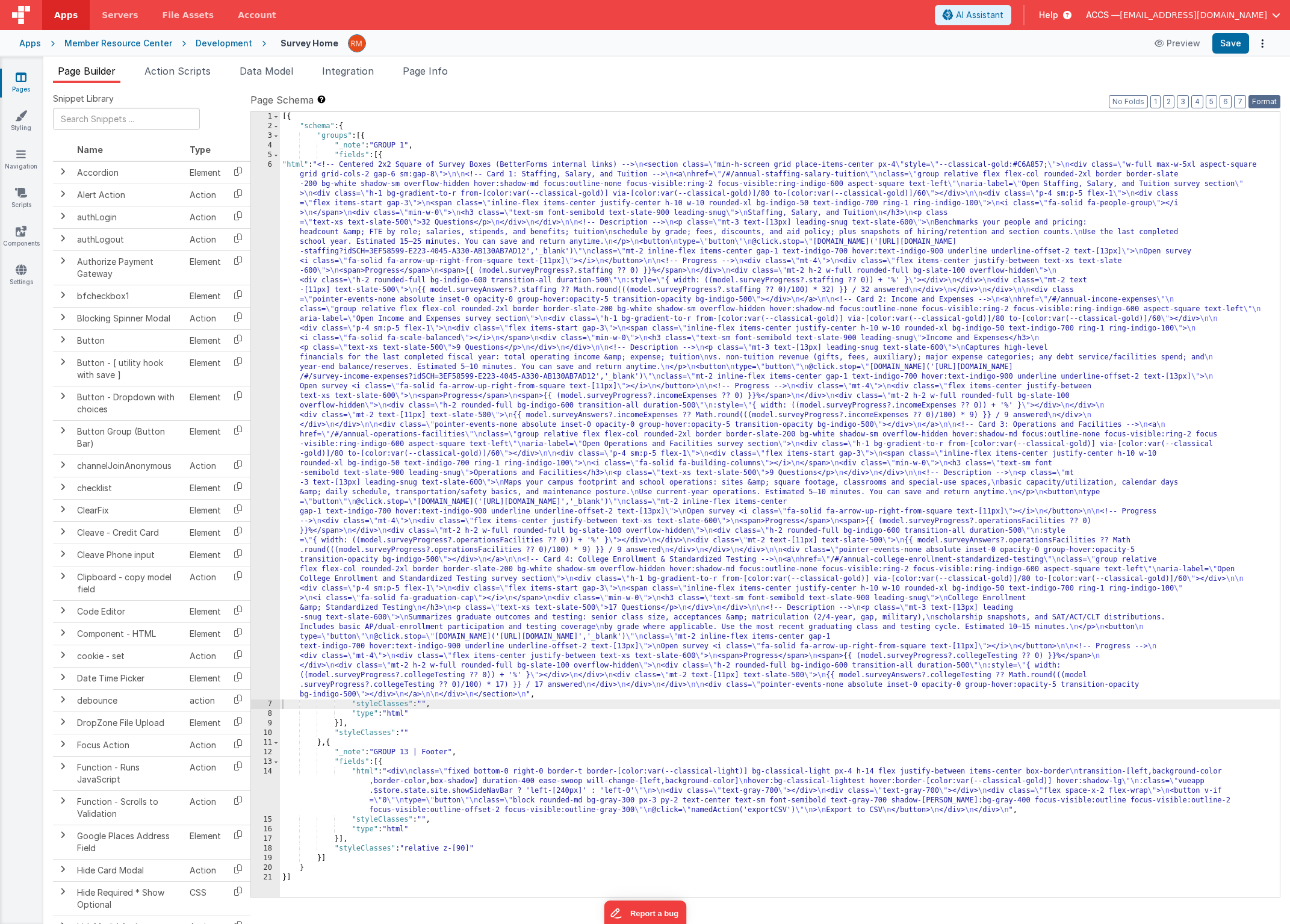
click at [1271, 101] on button "Format" at bounding box center [1264, 101] width 32 height 13
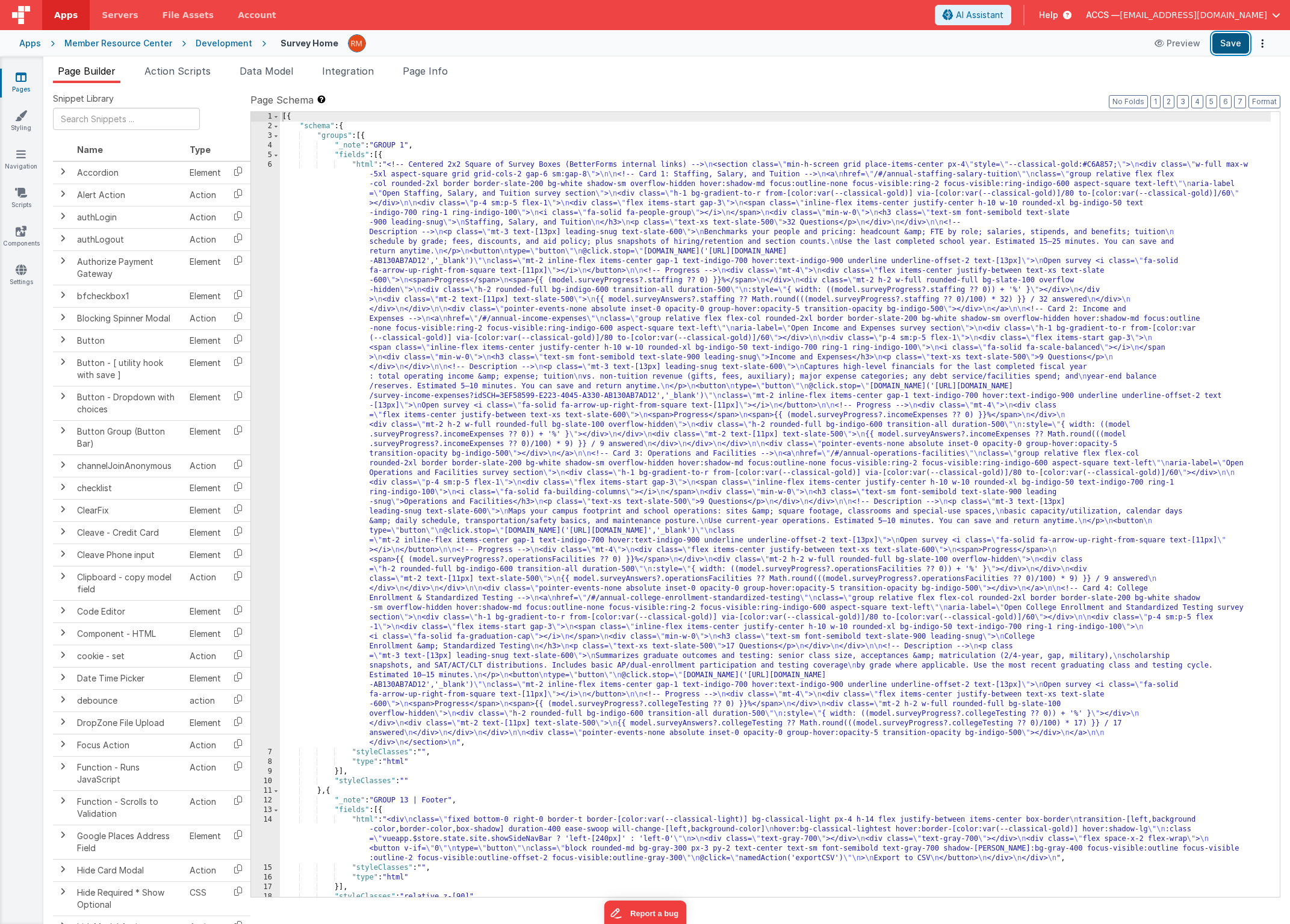
click at [1229, 46] on button "Save" at bounding box center [1231, 43] width 37 height 21
click at [365, 165] on div "[{ "schema" : { "groups" : [{ "_note" : "GROUP 1" , "fields" : [{ "html" : "<!-…" at bounding box center [775, 514] width 991 height 804
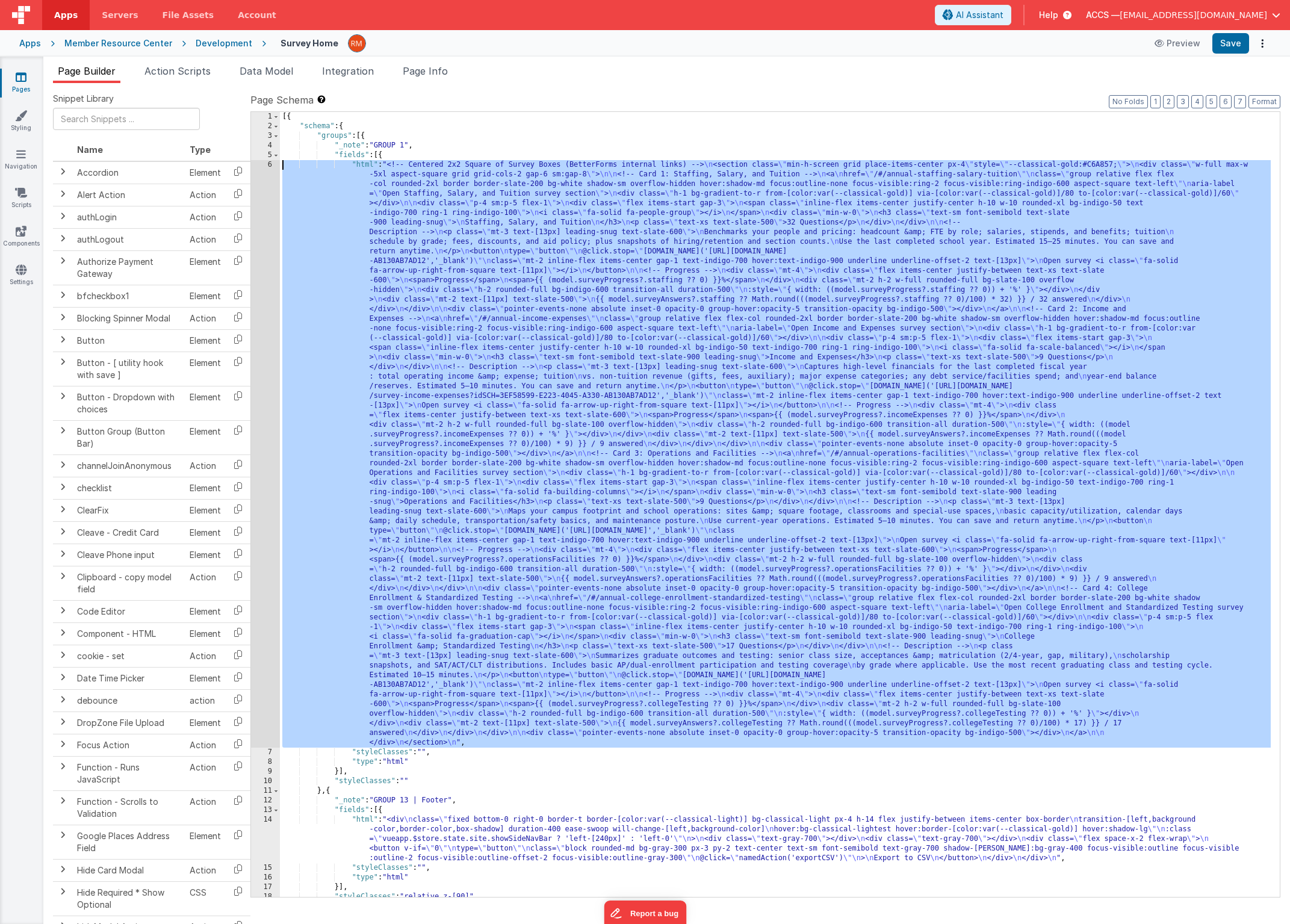
click at [268, 164] on div "6" at bounding box center [265, 453] width 29 height 587
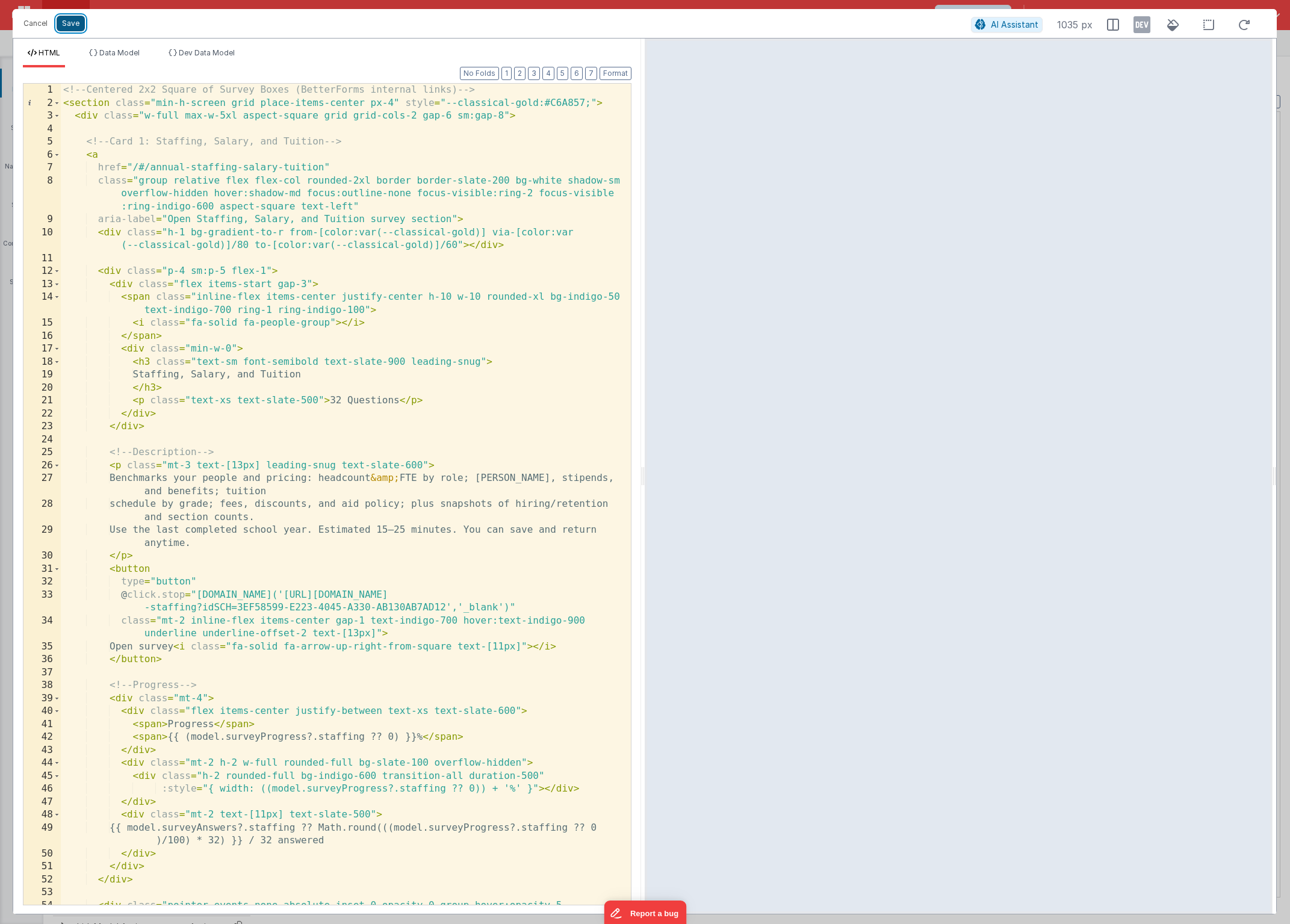
click at [81, 30] on button "Save" at bounding box center [71, 23] width 28 height 16
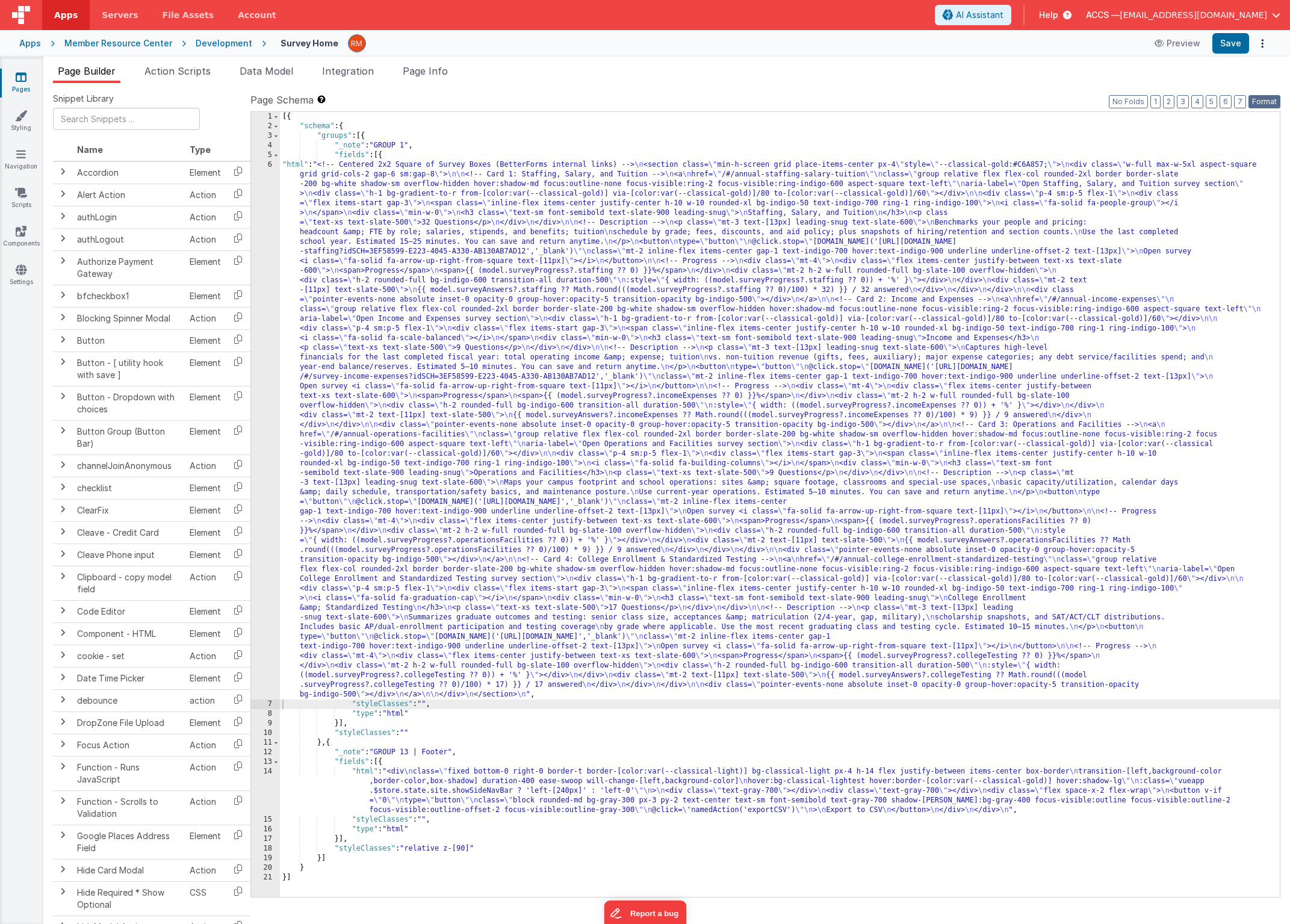
click at [1258, 103] on button "Format" at bounding box center [1264, 101] width 32 height 13
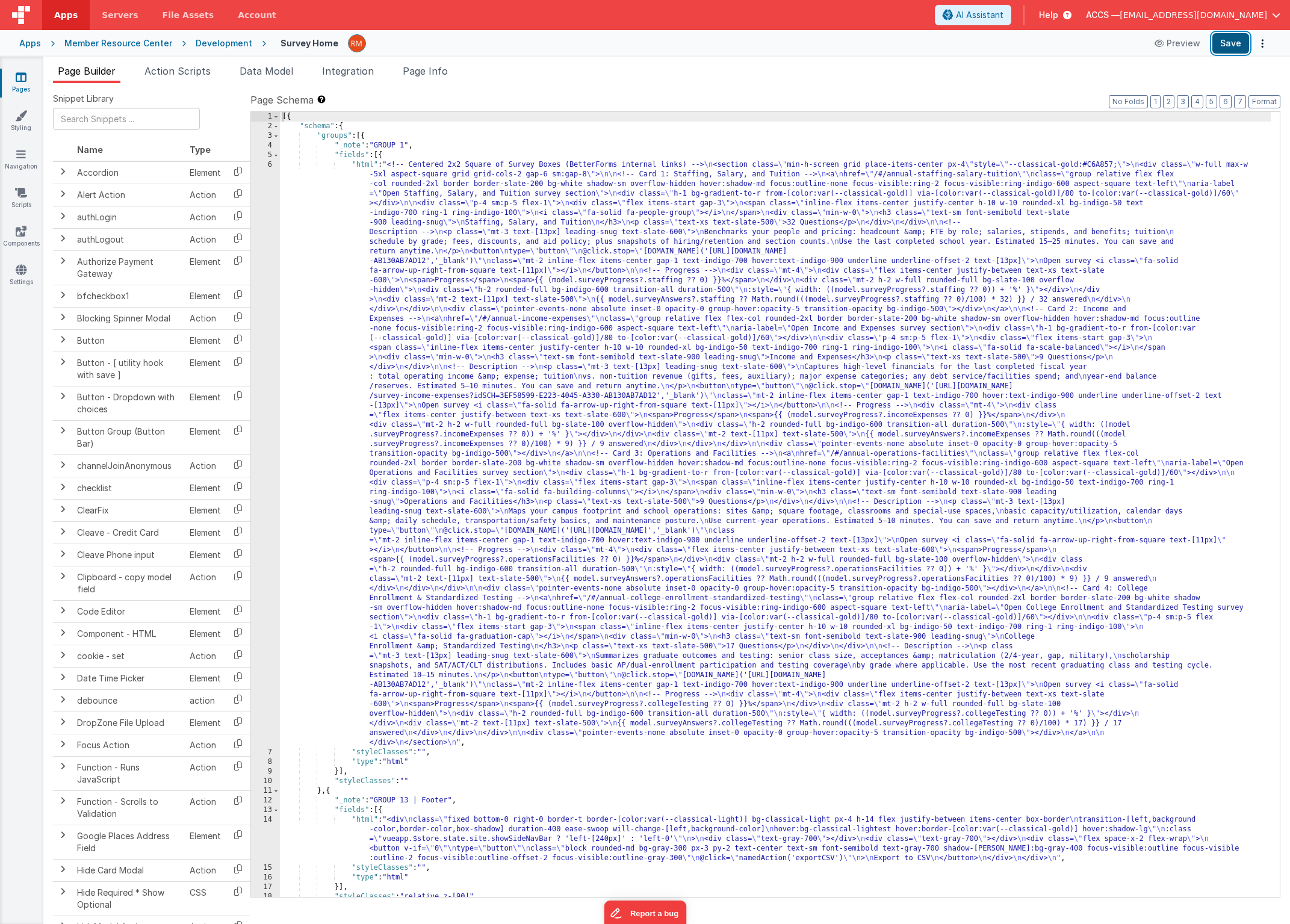
click at [1233, 47] on button "Save" at bounding box center [1231, 43] width 37 height 21
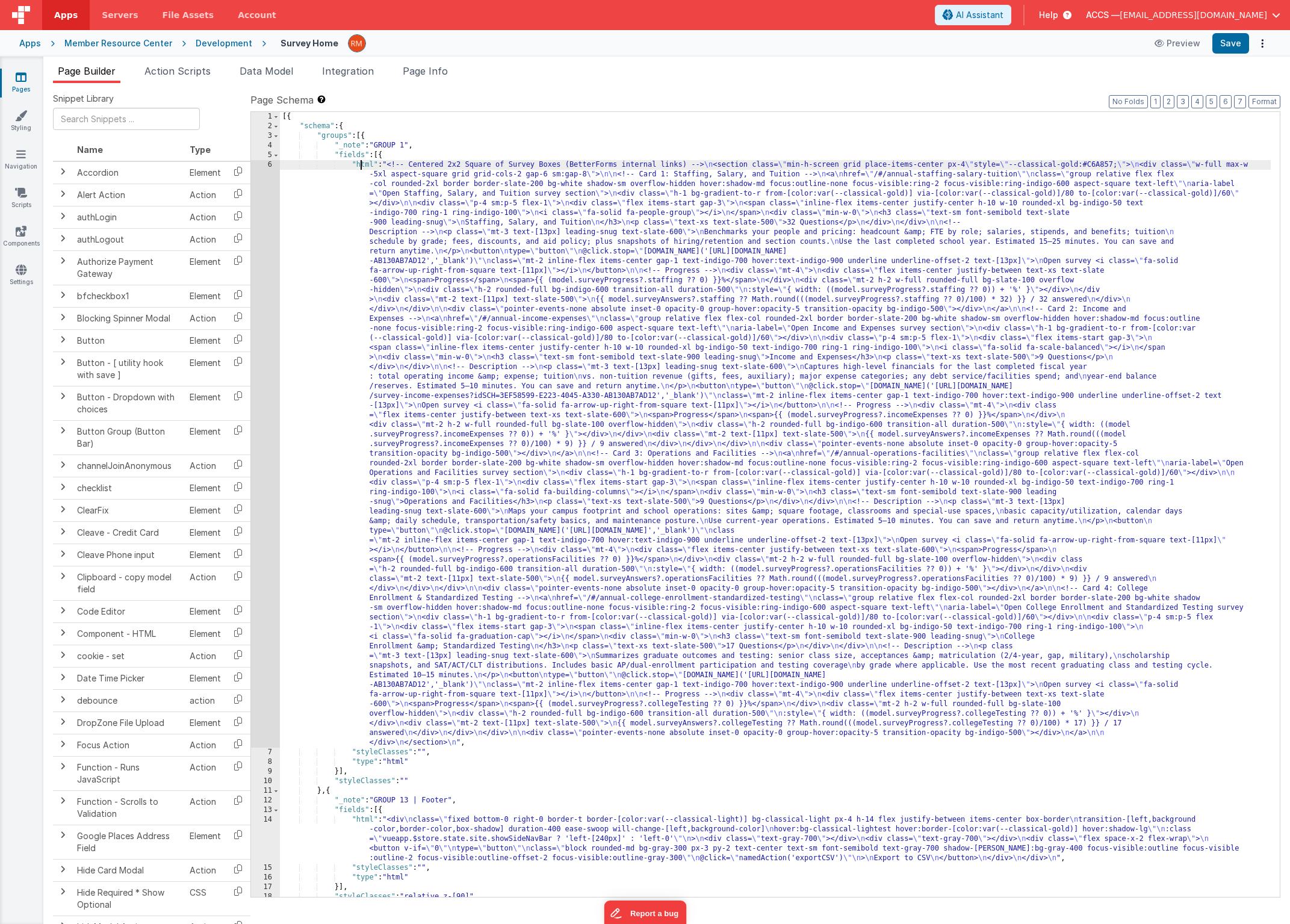
click at [362, 163] on div "[{ "schema" : { "groups" : [{ "_note" : "GROUP 1" , "fields" : [{ "html" : "<!-…" at bounding box center [775, 514] width 991 height 804
click at [270, 166] on div "6" at bounding box center [265, 453] width 29 height 587
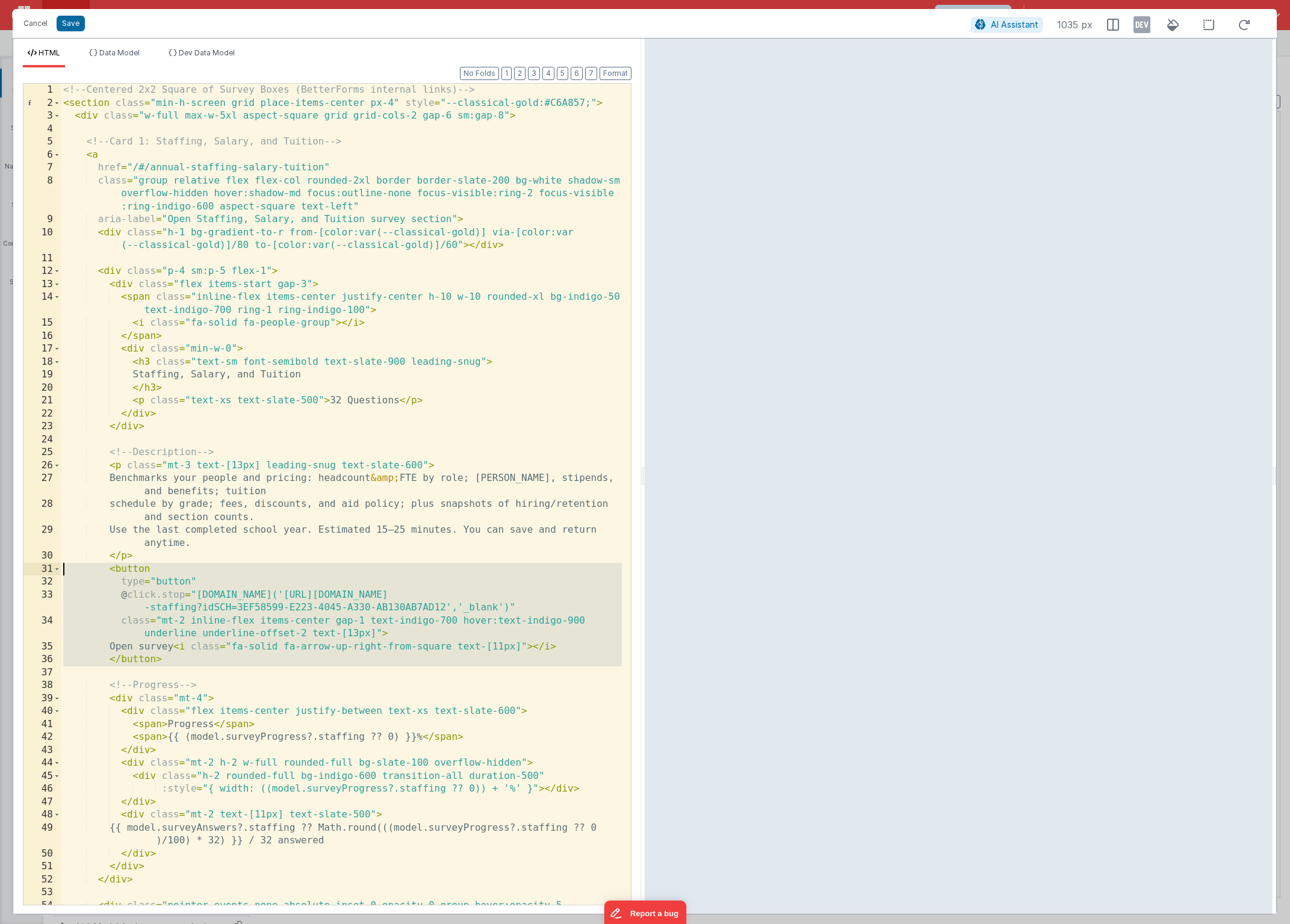
drag, startPoint x: 229, startPoint y: 668, endPoint x: 45, endPoint y: 571, distance: 208.0
click at [45, 571] on div "1 2 3 4 5 6 7 8 9 10 11 12 13 14 15 16 17 18 19 20 21 22 23 24 25 26 27 28 29 3…" at bounding box center [327, 494] width 609 height 822
click at [380, 763] on div "<!-- Centered 2x2 Square of Survey Boxes (BetterForms internal links) --> < sec…" at bounding box center [341, 514] width 561 height 860
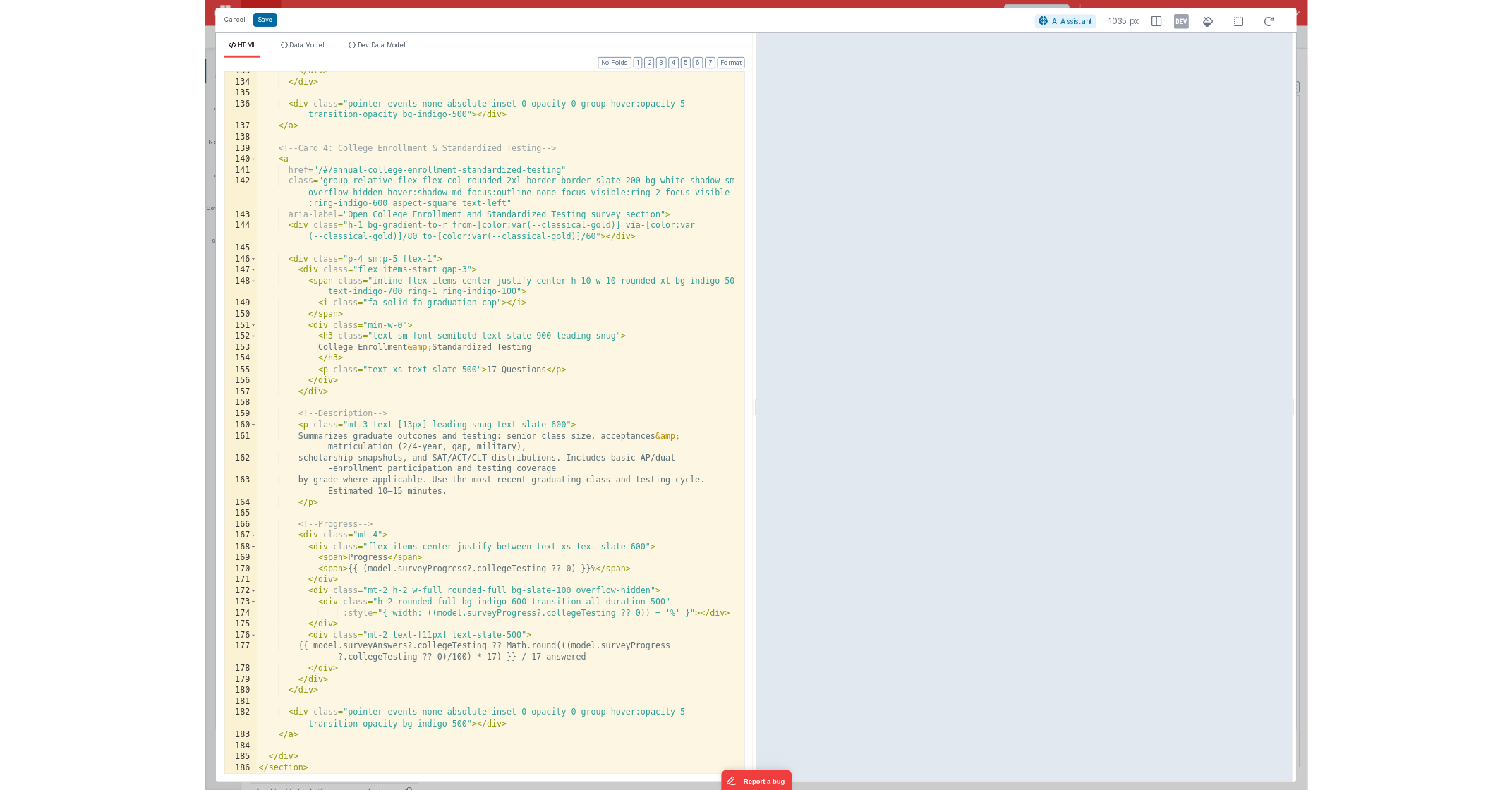
scroll to position [2419, 0]
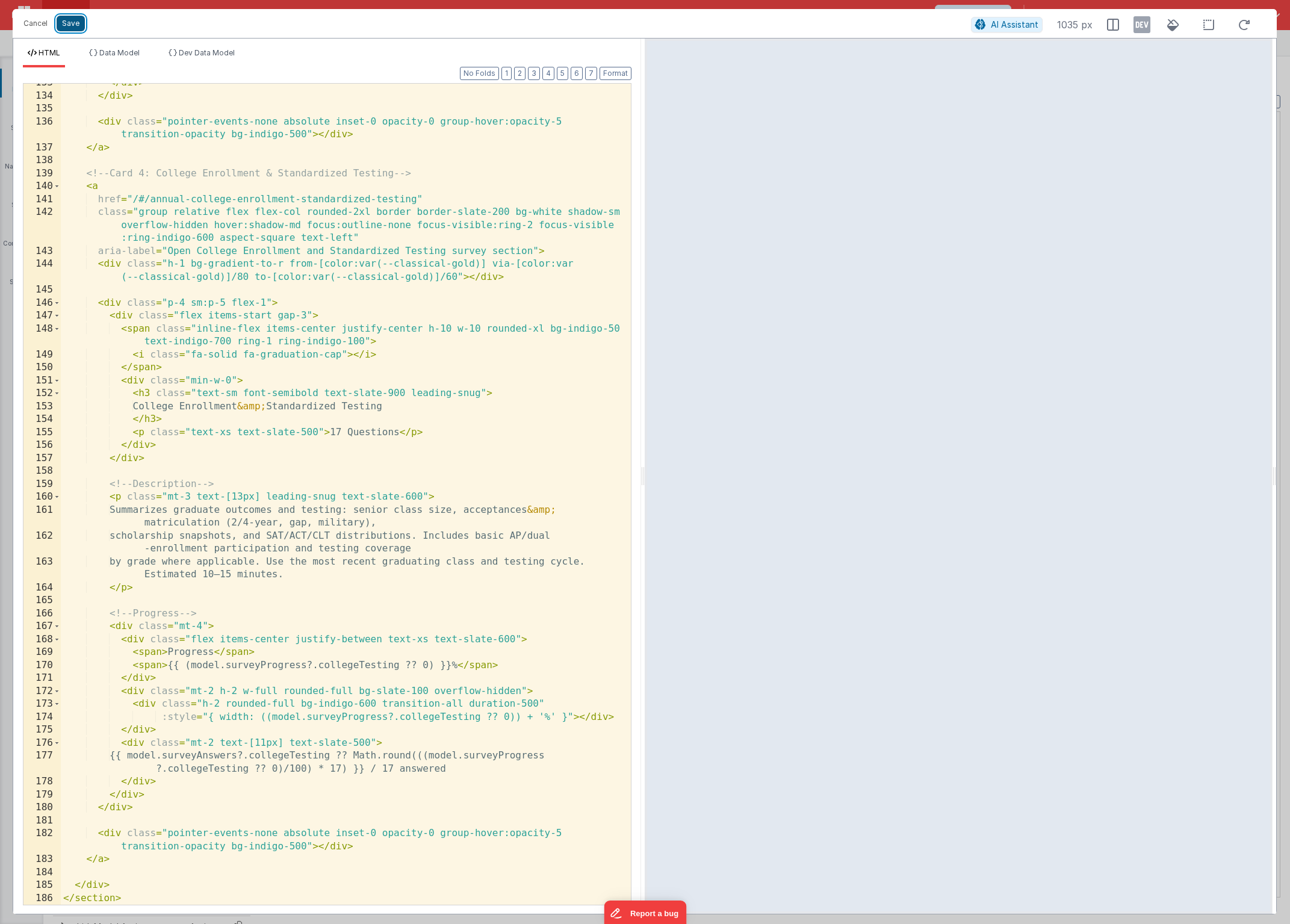
click at [72, 30] on button "Save" at bounding box center [71, 23] width 28 height 16
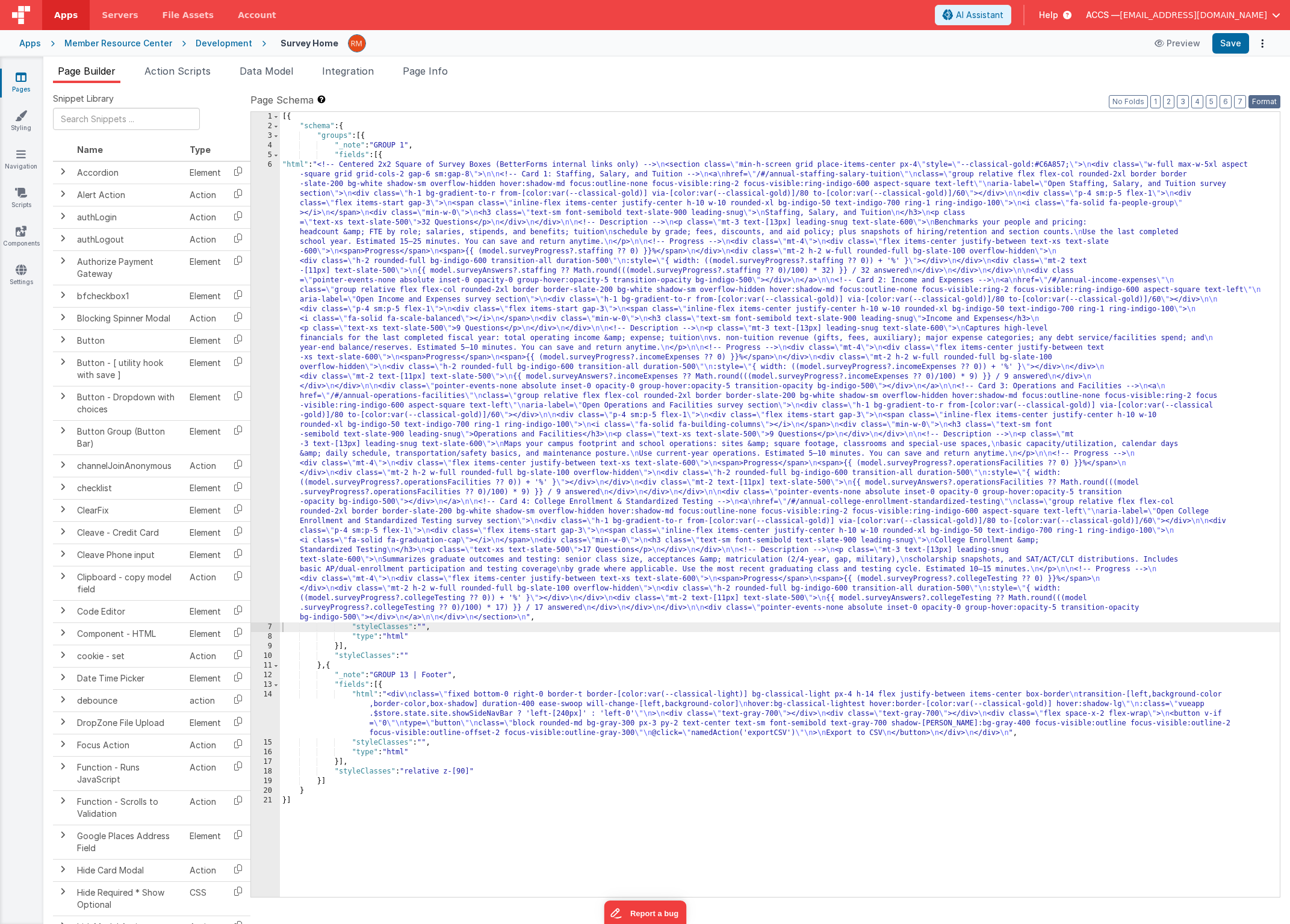
click at [1263, 99] on button "Format" at bounding box center [1264, 101] width 32 height 13
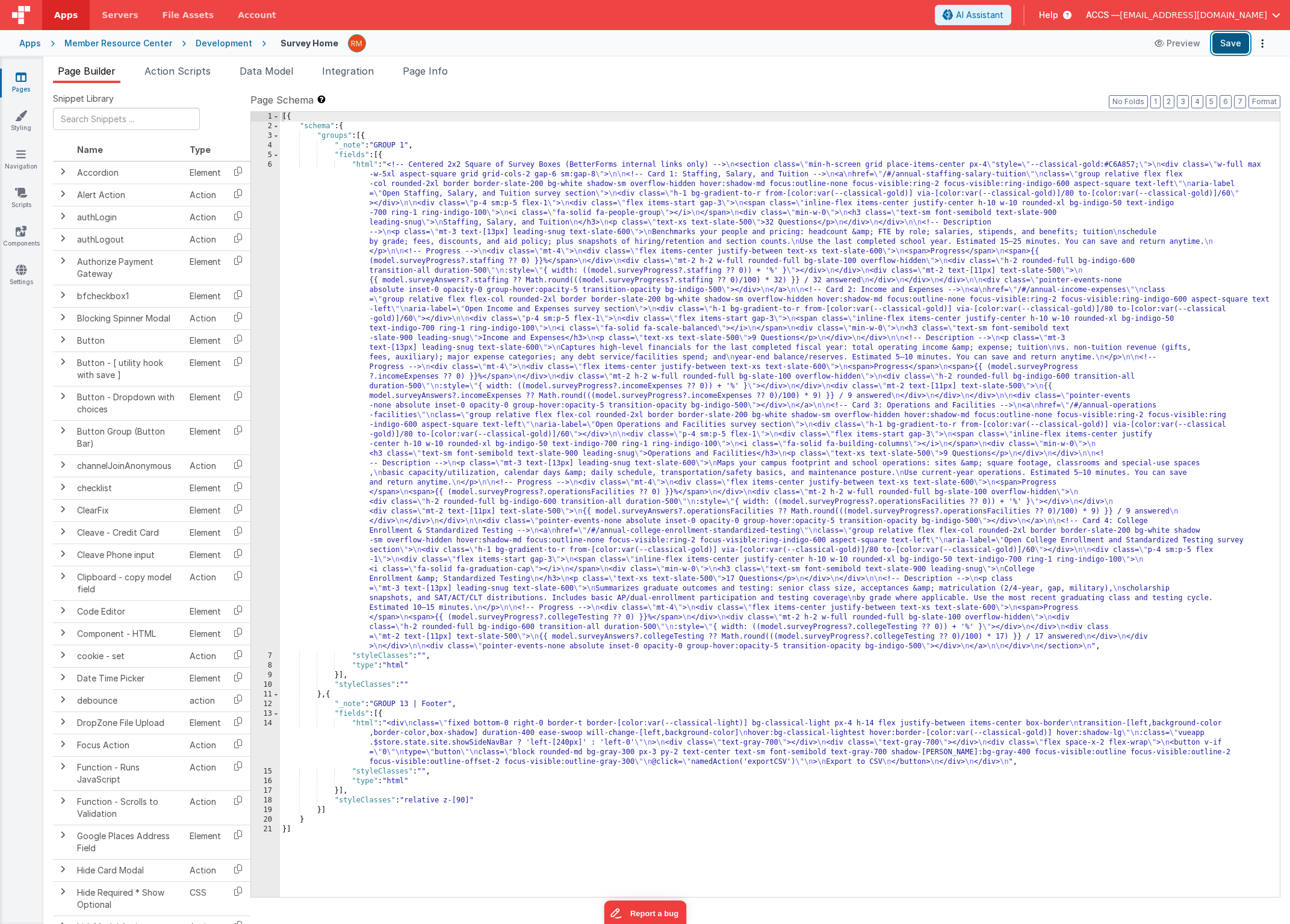
click at [1231, 43] on button "Save" at bounding box center [1231, 43] width 37 height 21
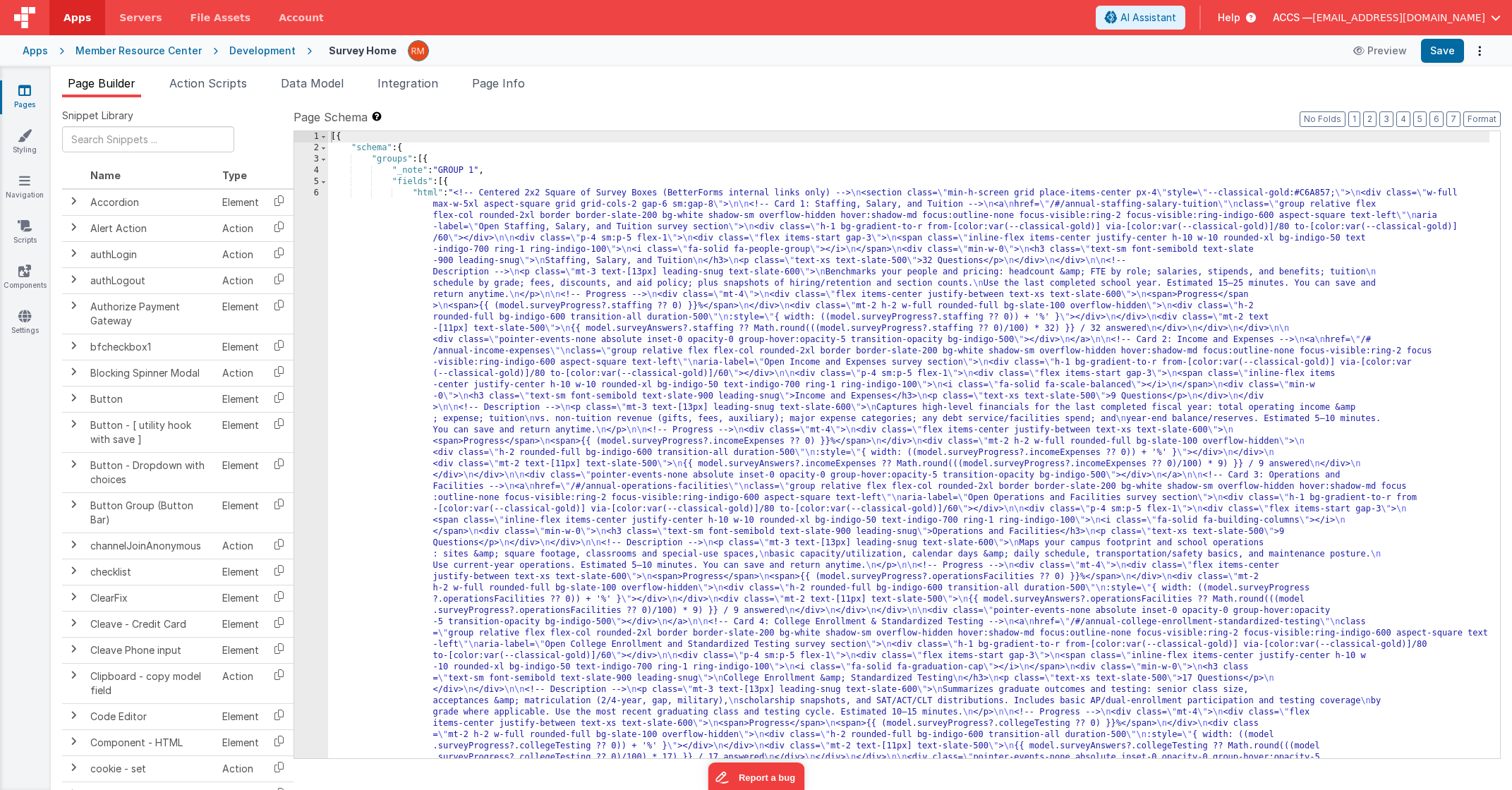
click at [29, 90] on icon at bounding box center [24, 90] width 12 height 14
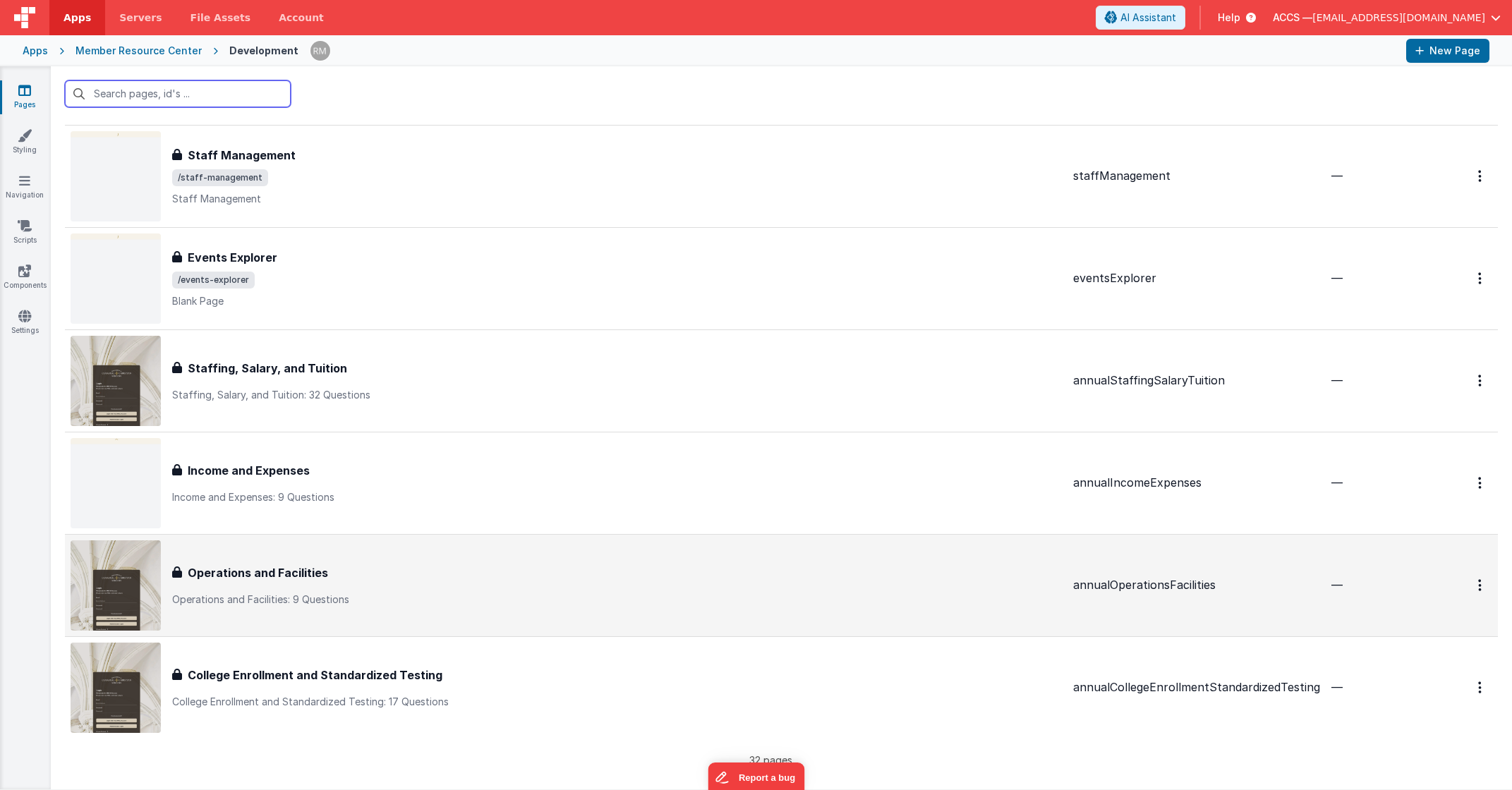
scroll to position [2675, 0]
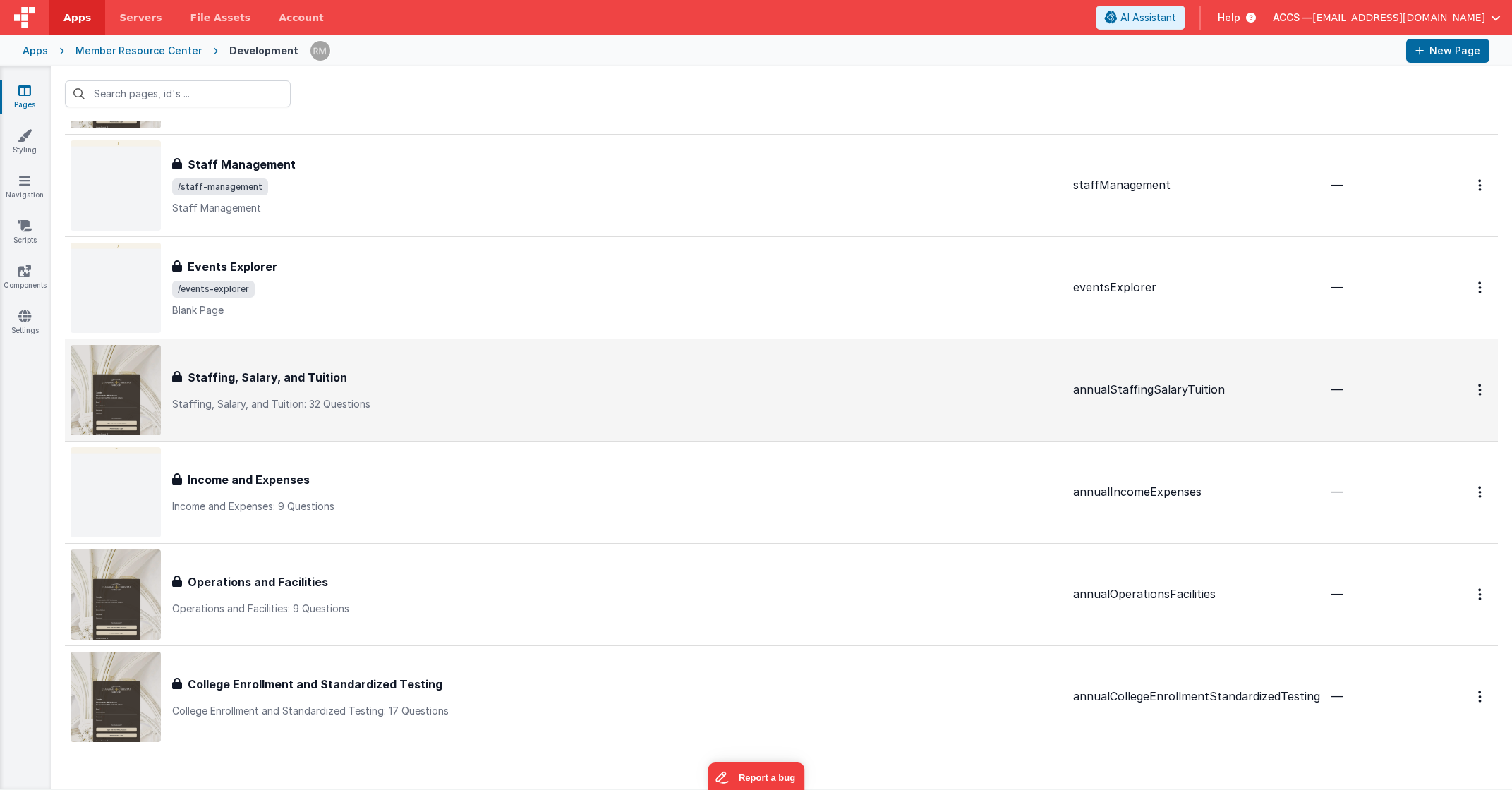
click at [384, 424] on div "Staffing, Salary, and Tuition Staffing, Salary, and Tuition Staffing, Salary, a…" at bounding box center [566, 389] width 992 height 90
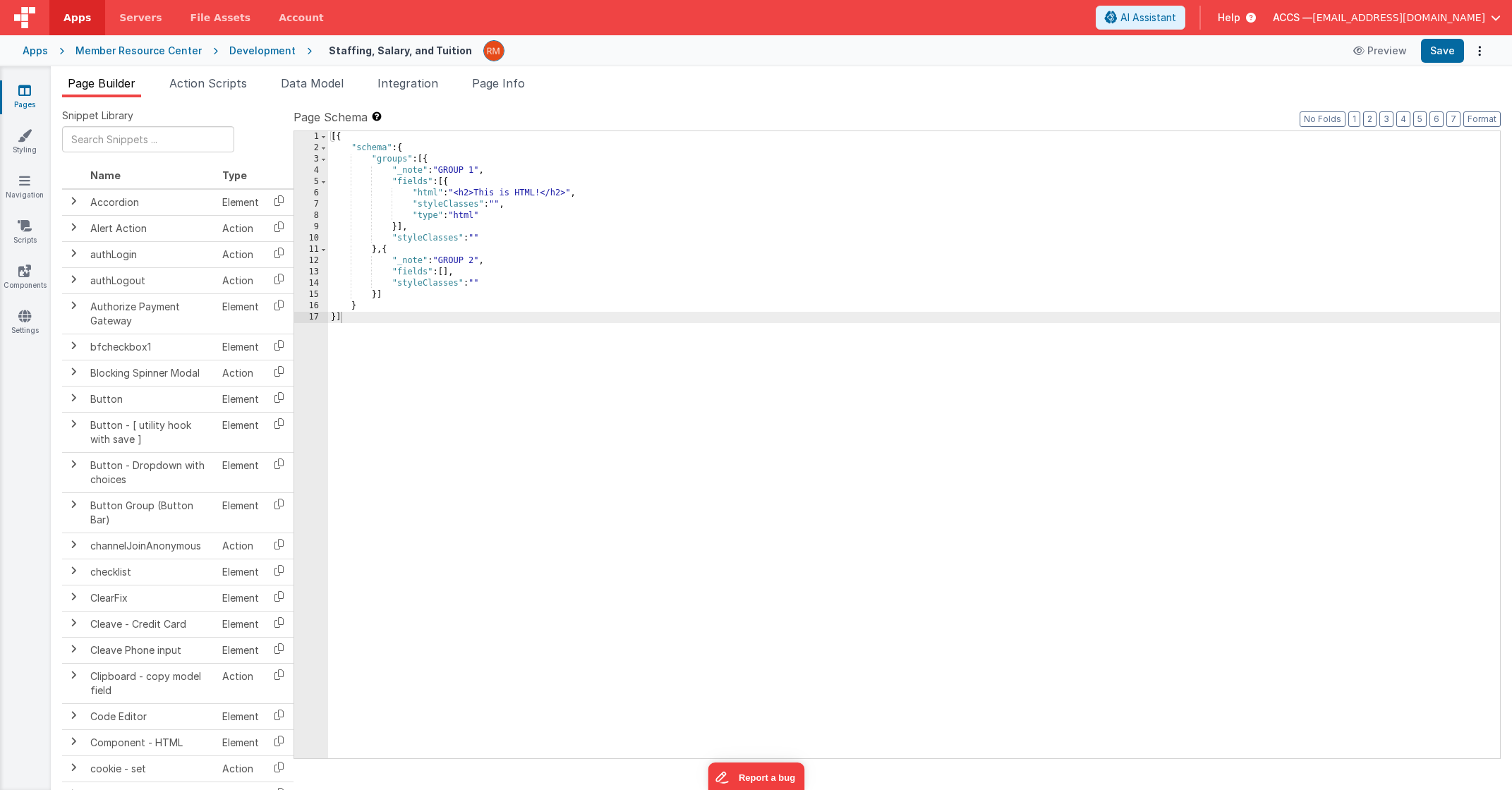
click at [40, 53] on div "Apps" at bounding box center [35, 50] width 26 height 14
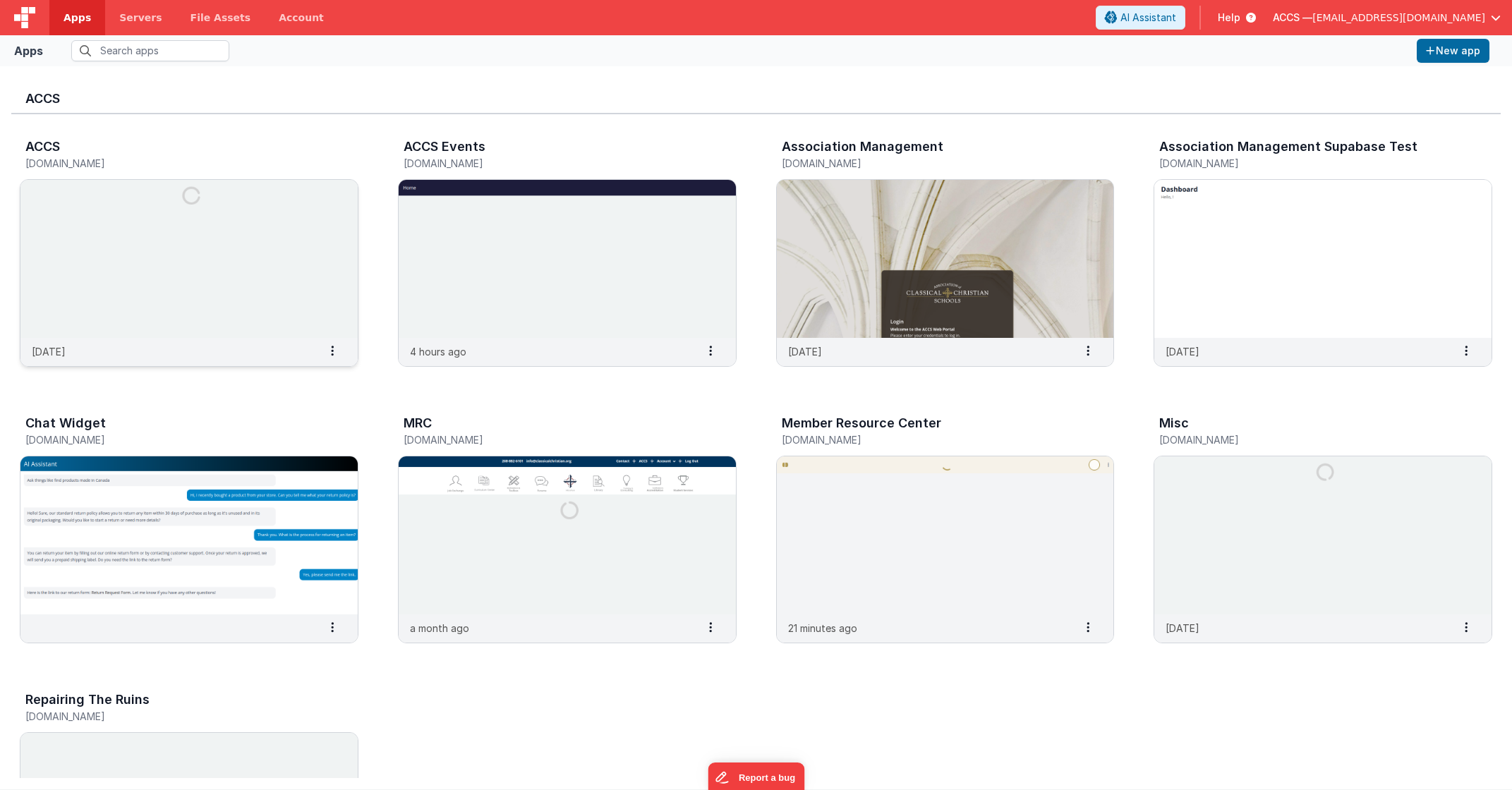
click at [292, 298] on img at bounding box center [189, 259] width 337 height 158
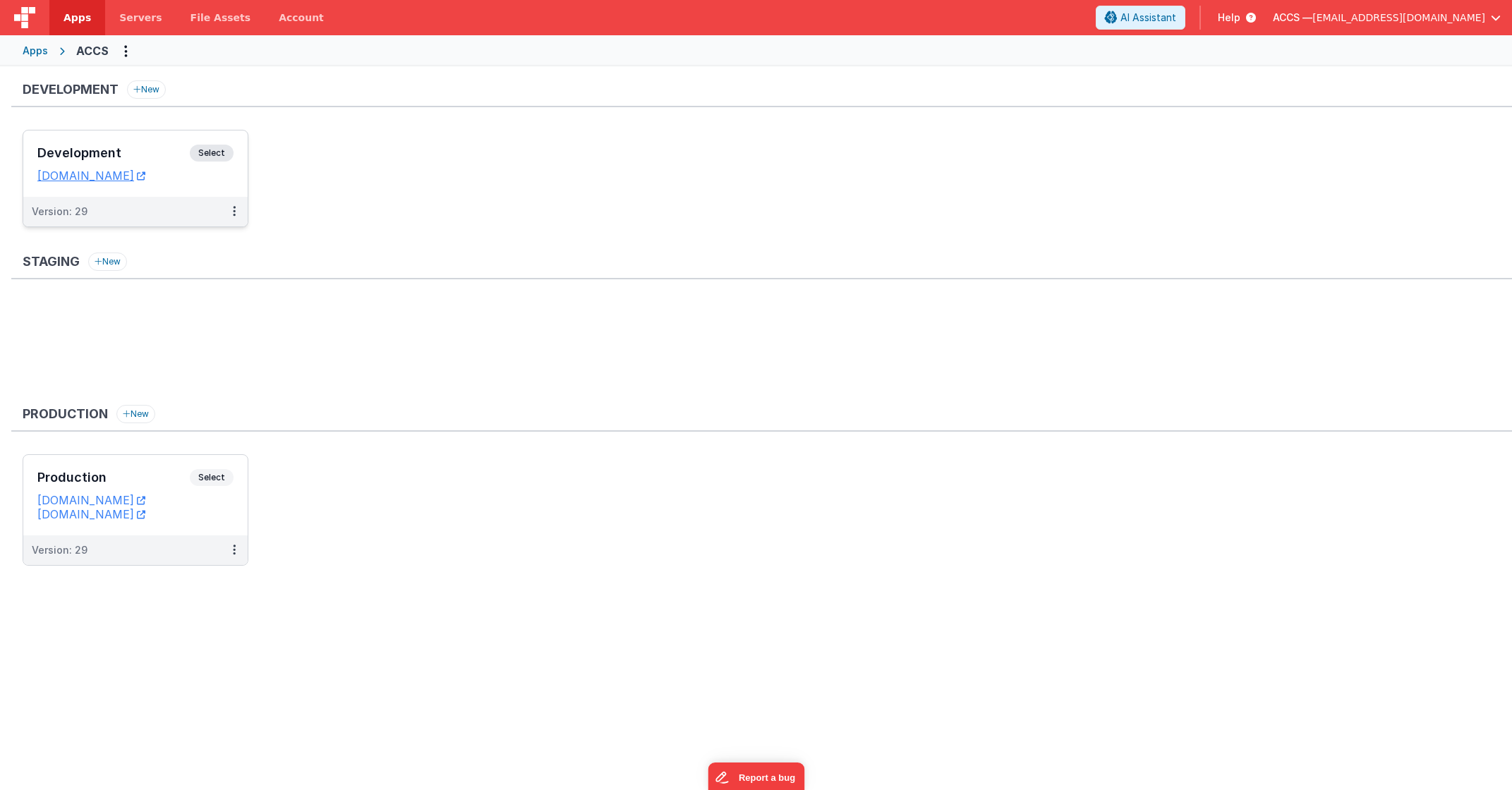
click at [154, 144] on div "Development Select URLs myschooldev.classicalchristian.org" at bounding box center [135, 163] width 225 height 67
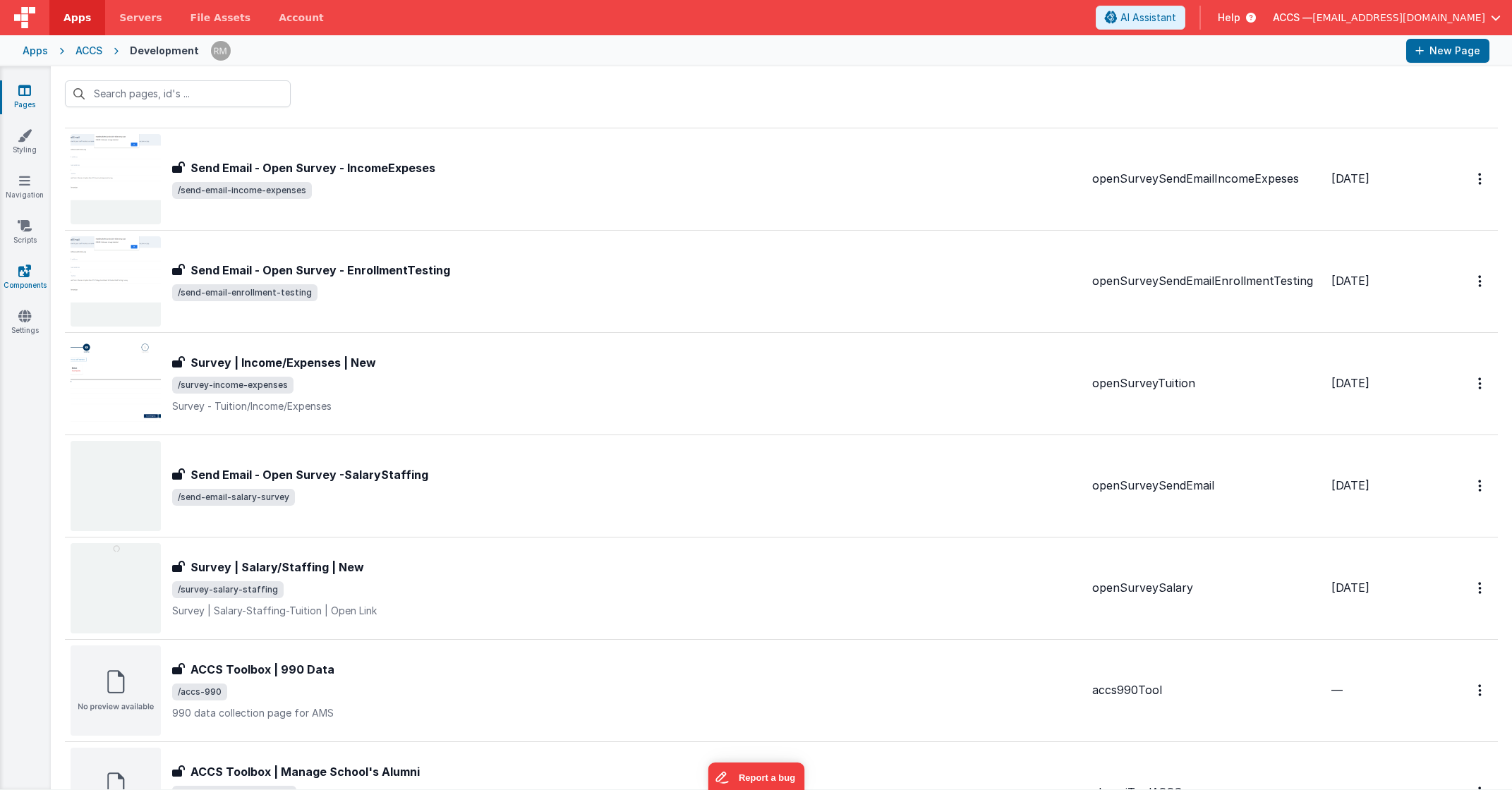
scroll to position [1310, 0]
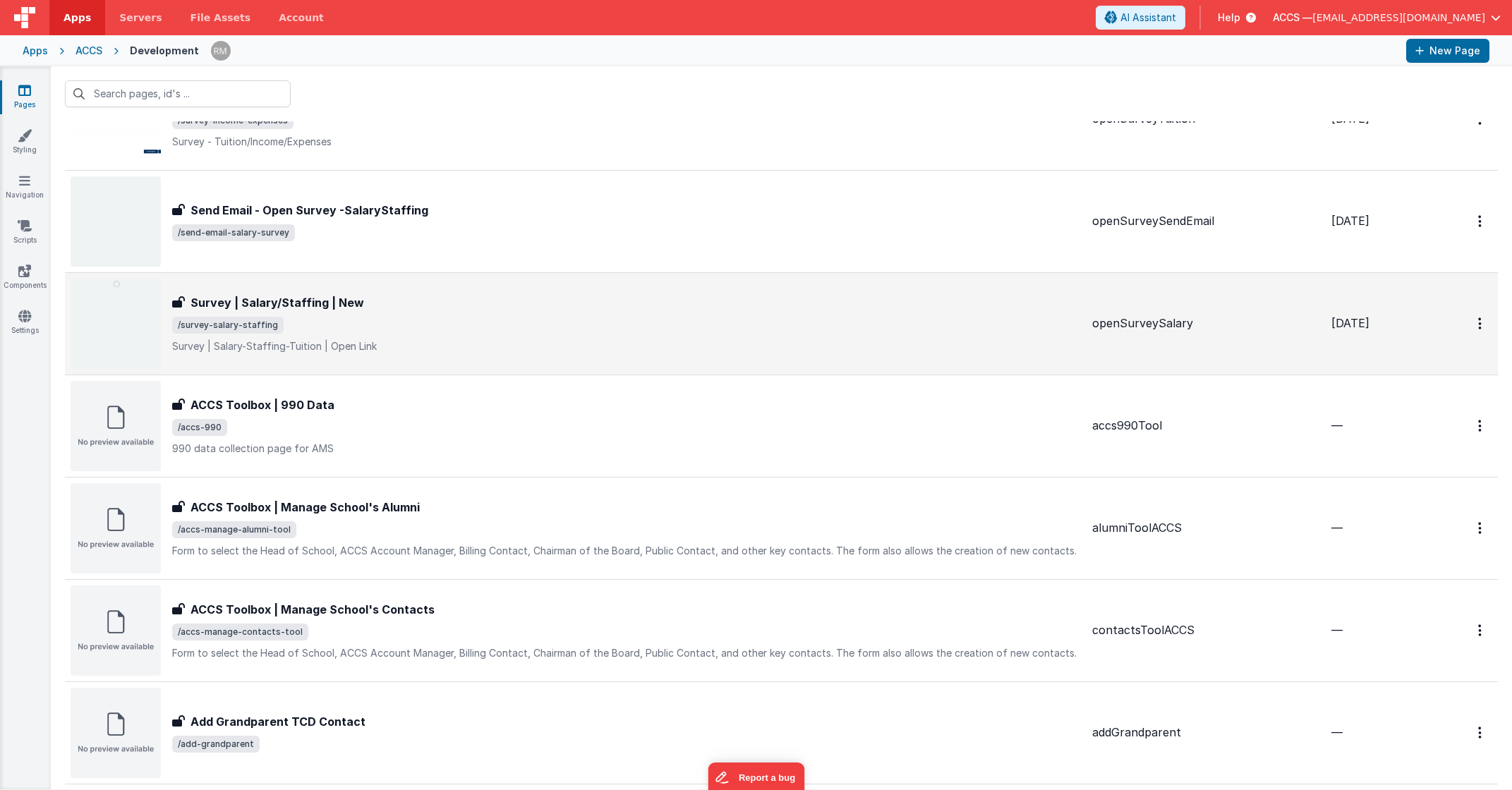
click at [263, 308] on h3 "Survey | Salary/Staffing | New" at bounding box center [277, 302] width 173 height 17
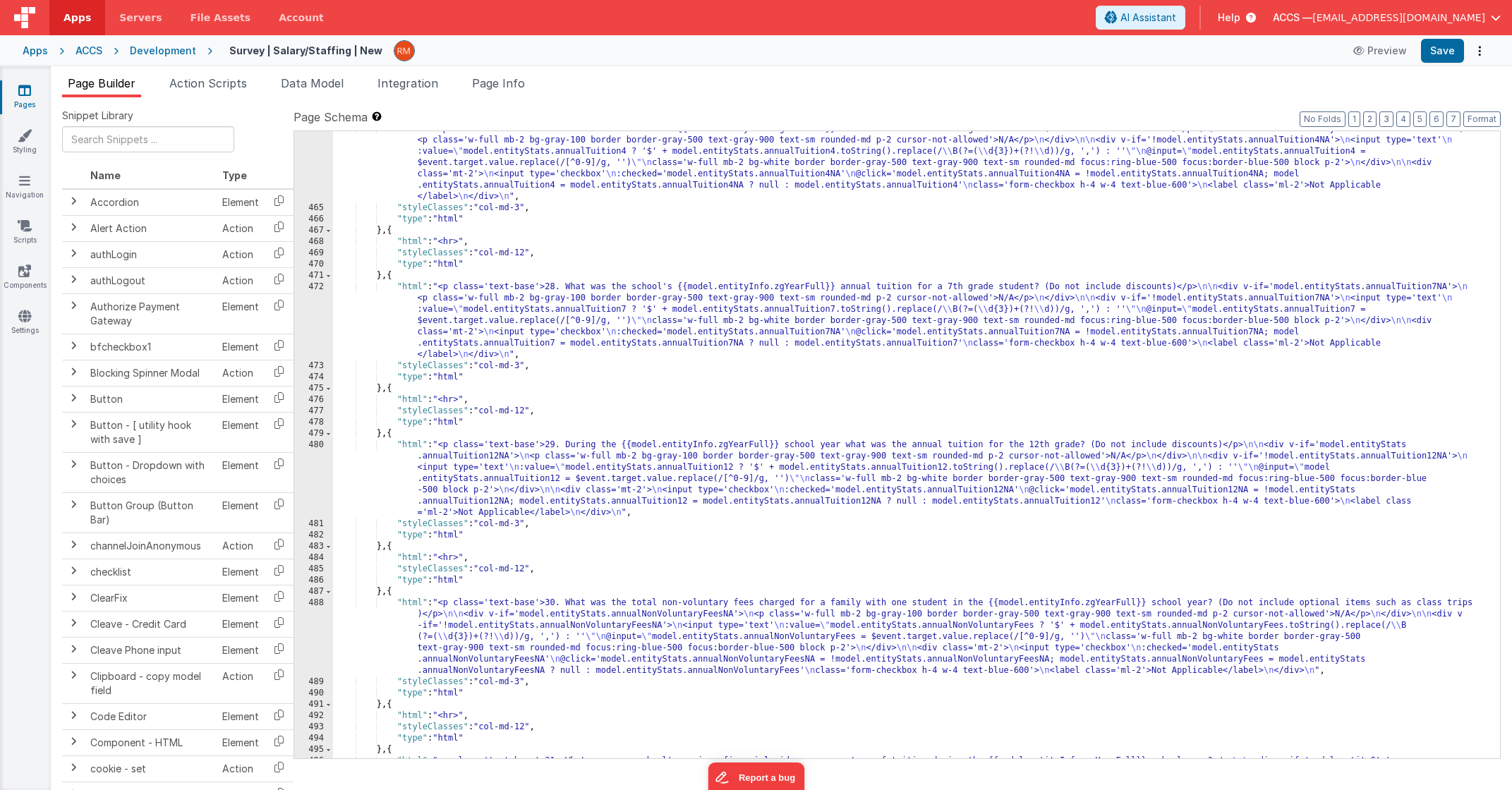
scroll to position [7408, 0]
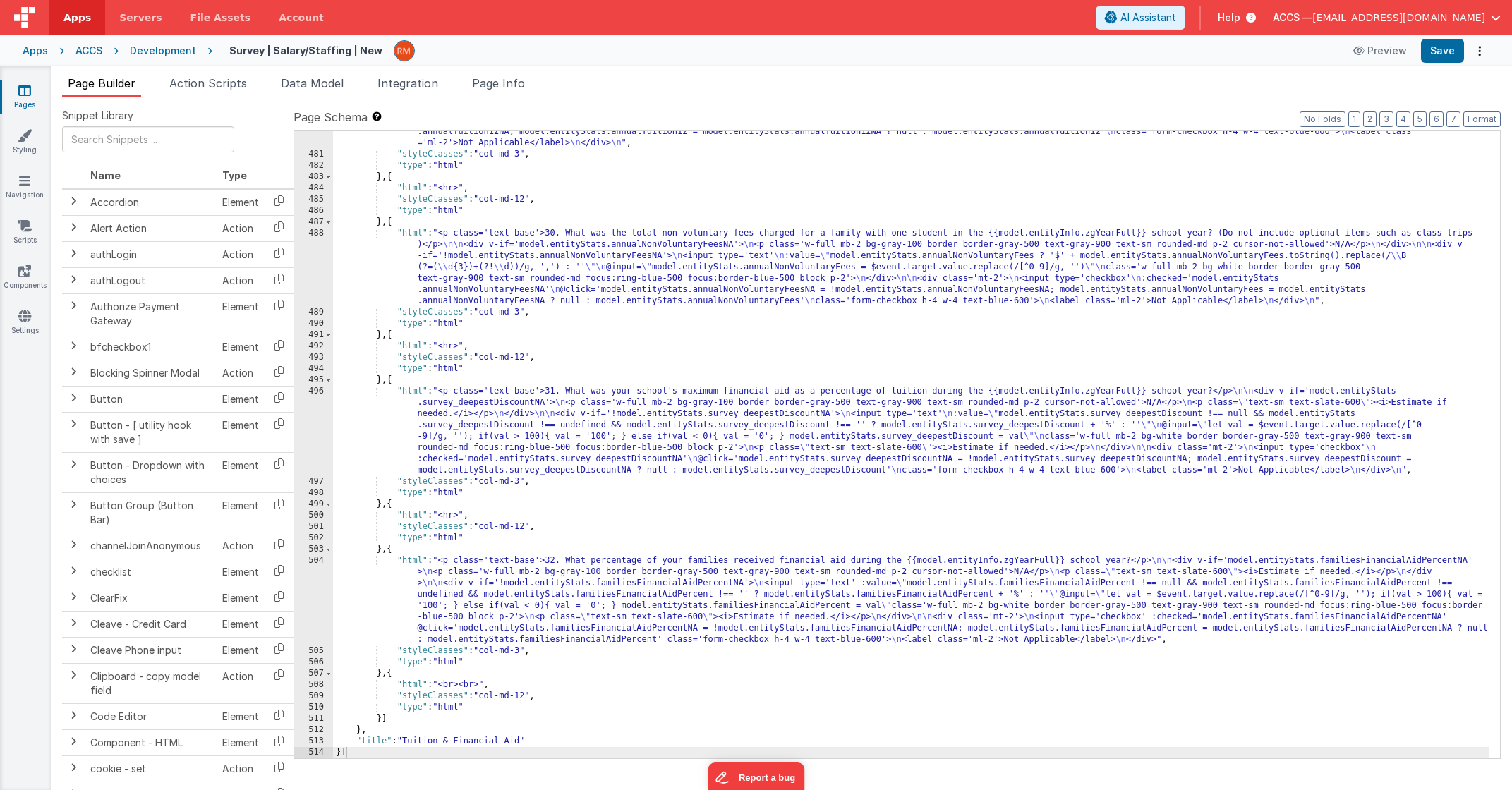
click at [662, 475] on div ""html" : "<p class='text-base'>29. During the {{model.entityInfo.zgYearFull}} s…" at bounding box center [911, 428] width 1156 height 718
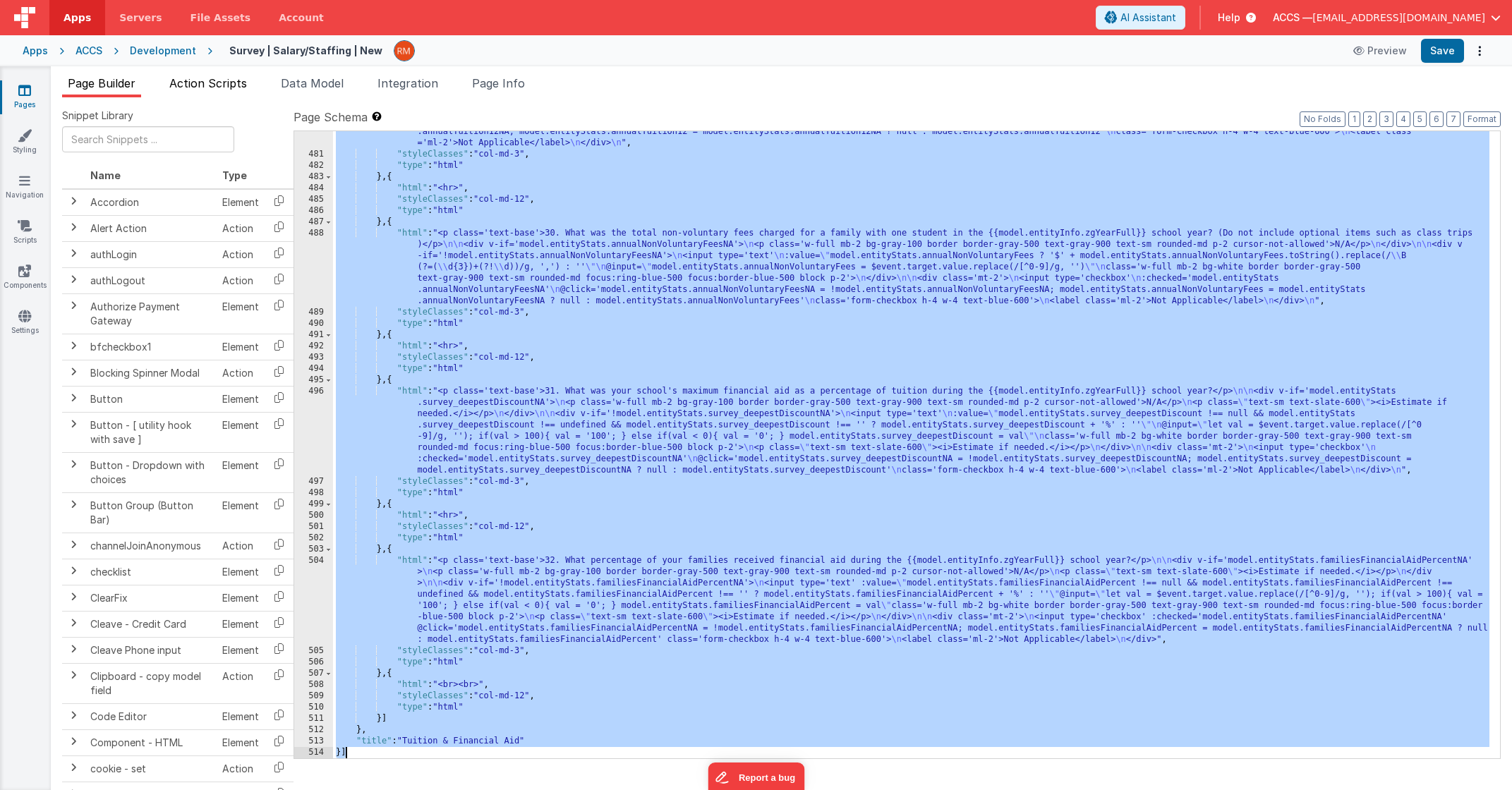
scroll to position [7408, 0]
click at [233, 83] on span "Action Scripts" at bounding box center [208, 83] width 78 height 14
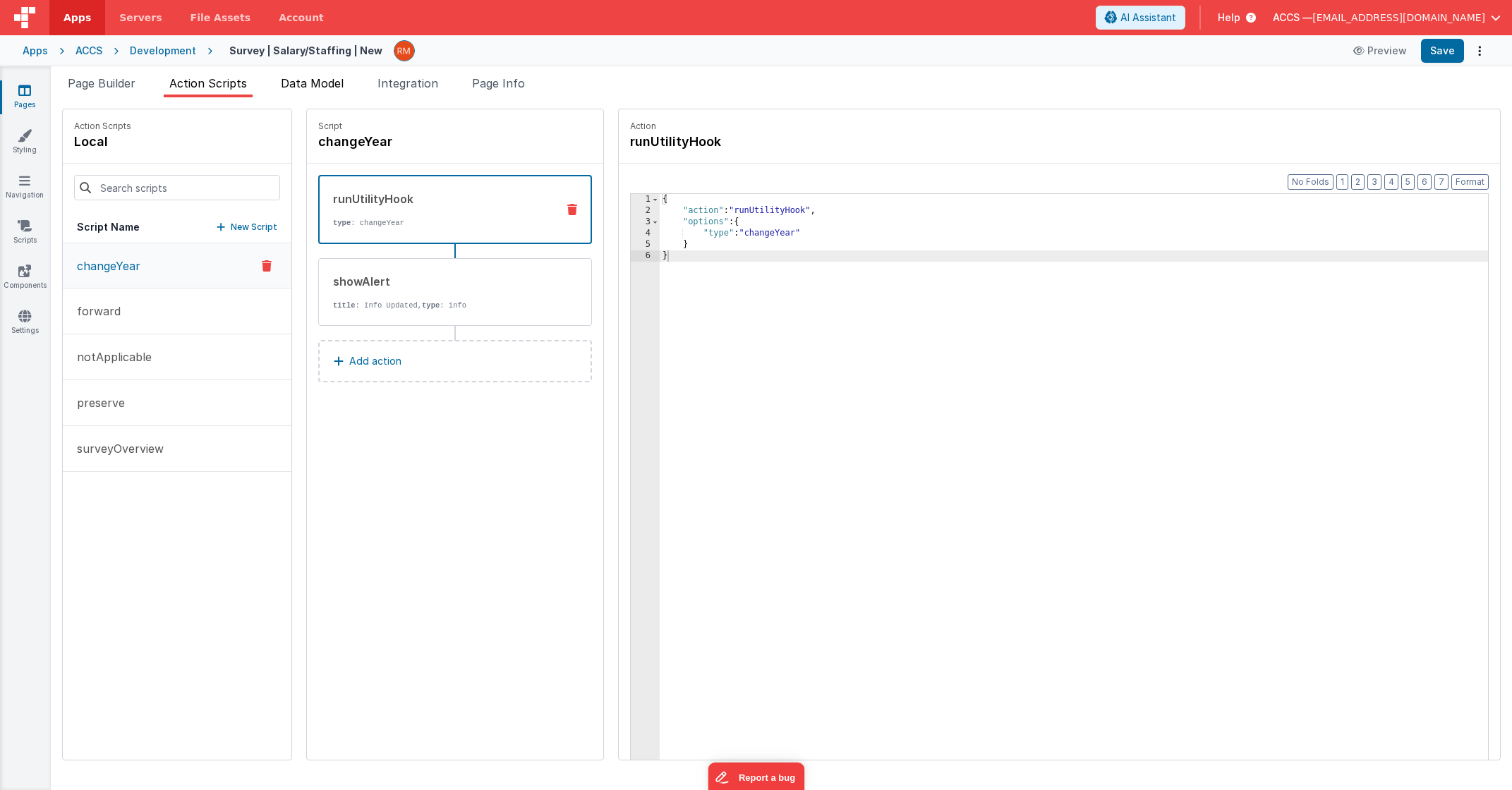
click at [308, 89] on span "Data Model" at bounding box center [312, 83] width 63 height 14
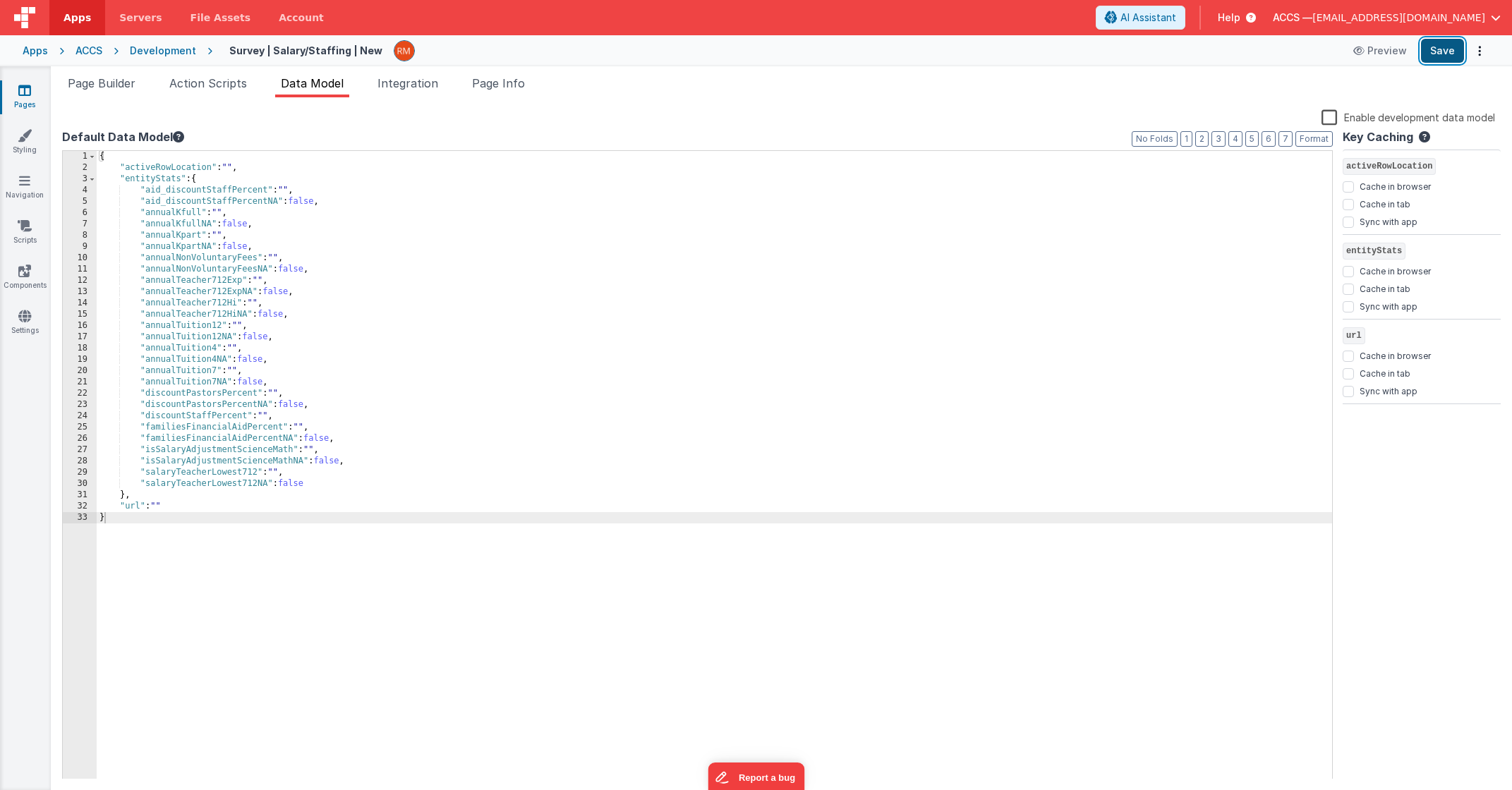
click at [1451, 45] on button "Save" at bounding box center [1442, 50] width 43 height 24
click at [25, 102] on link "Pages" at bounding box center [24, 97] width 50 height 29
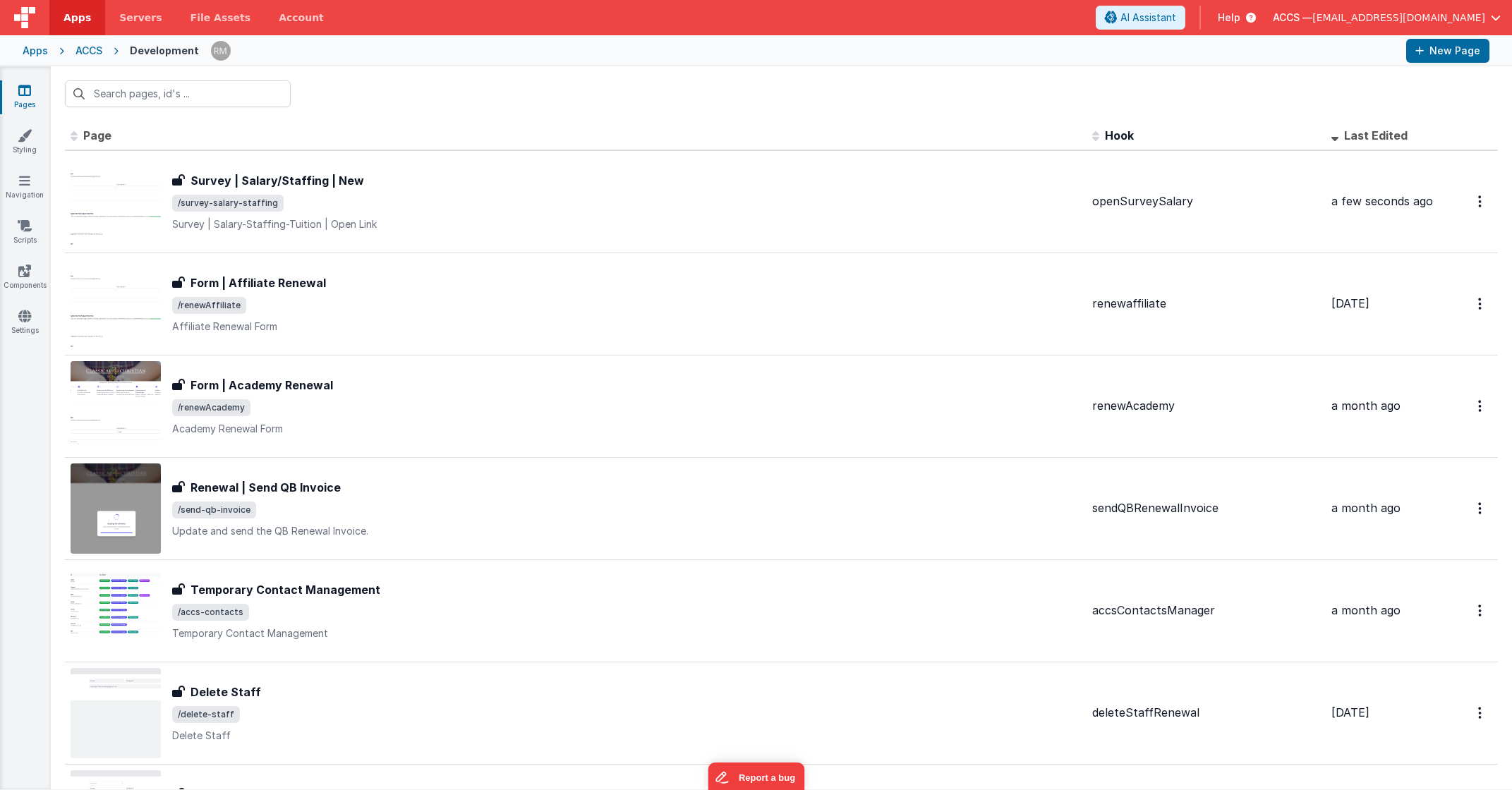
click at [38, 53] on div "Apps" at bounding box center [35, 50] width 26 height 14
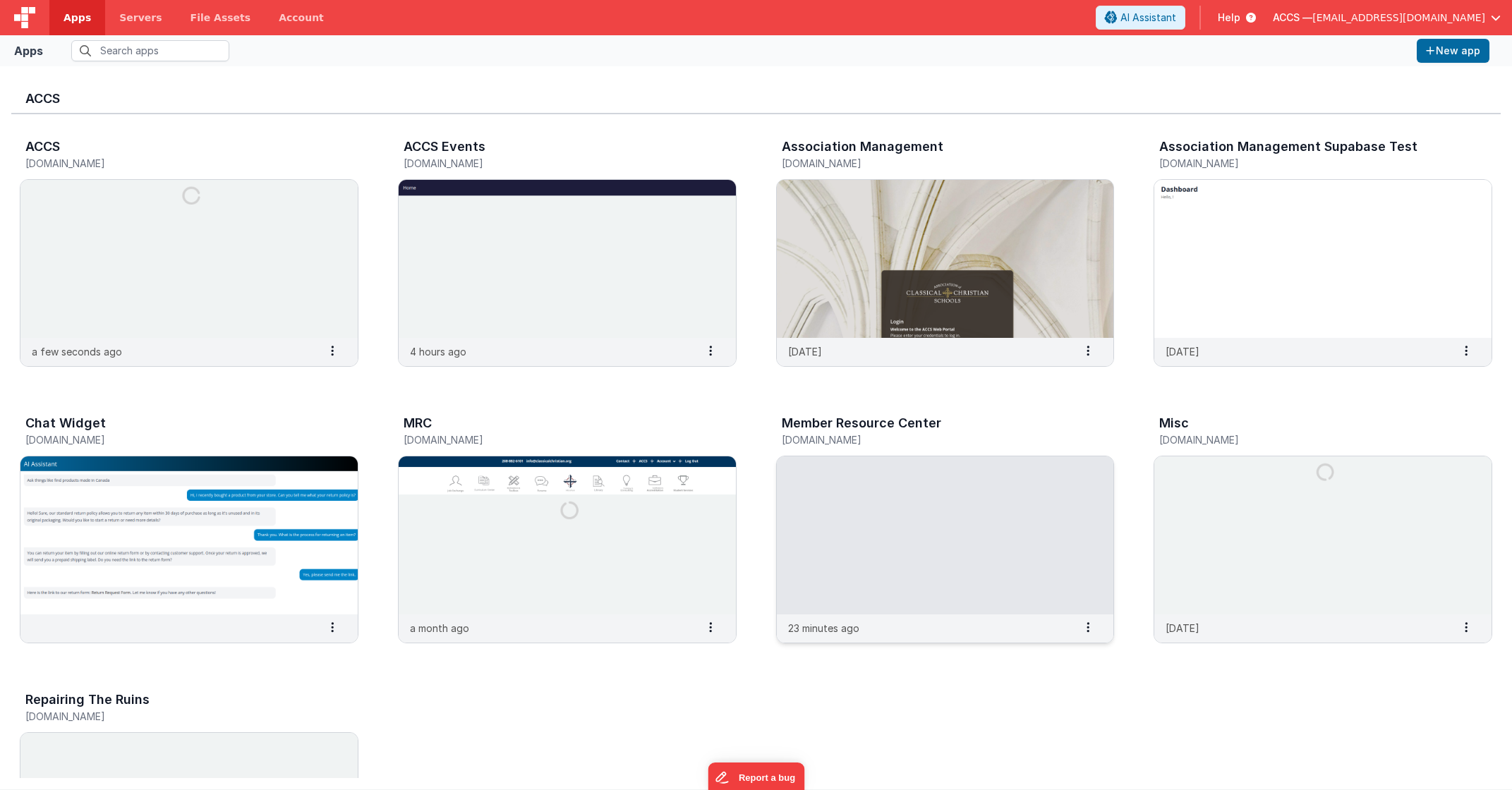
click at [927, 470] on img at bounding box center [946, 535] width 337 height 158
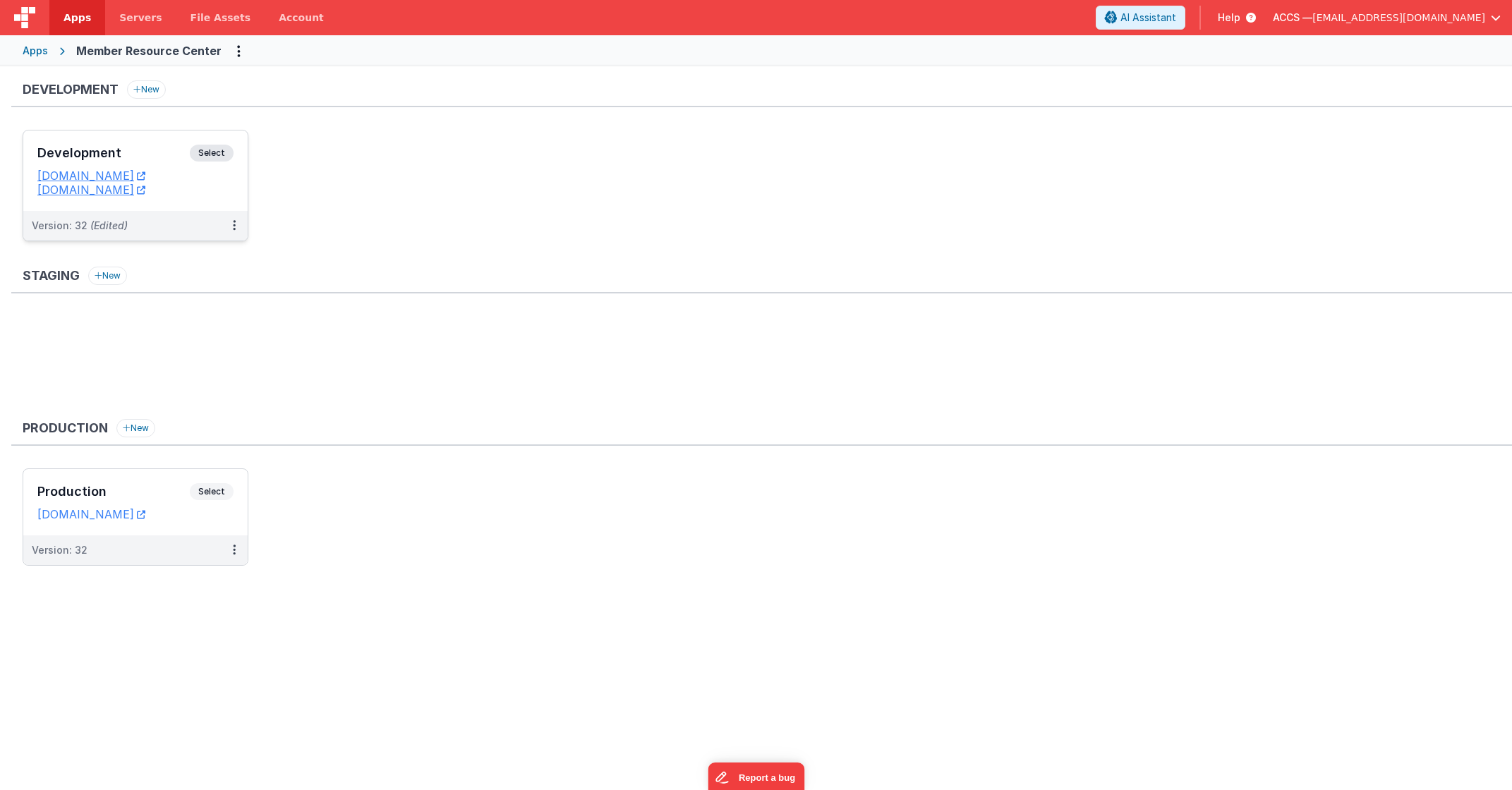
click at [141, 166] on div "Development Select" at bounding box center [135, 157] width 196 height 24
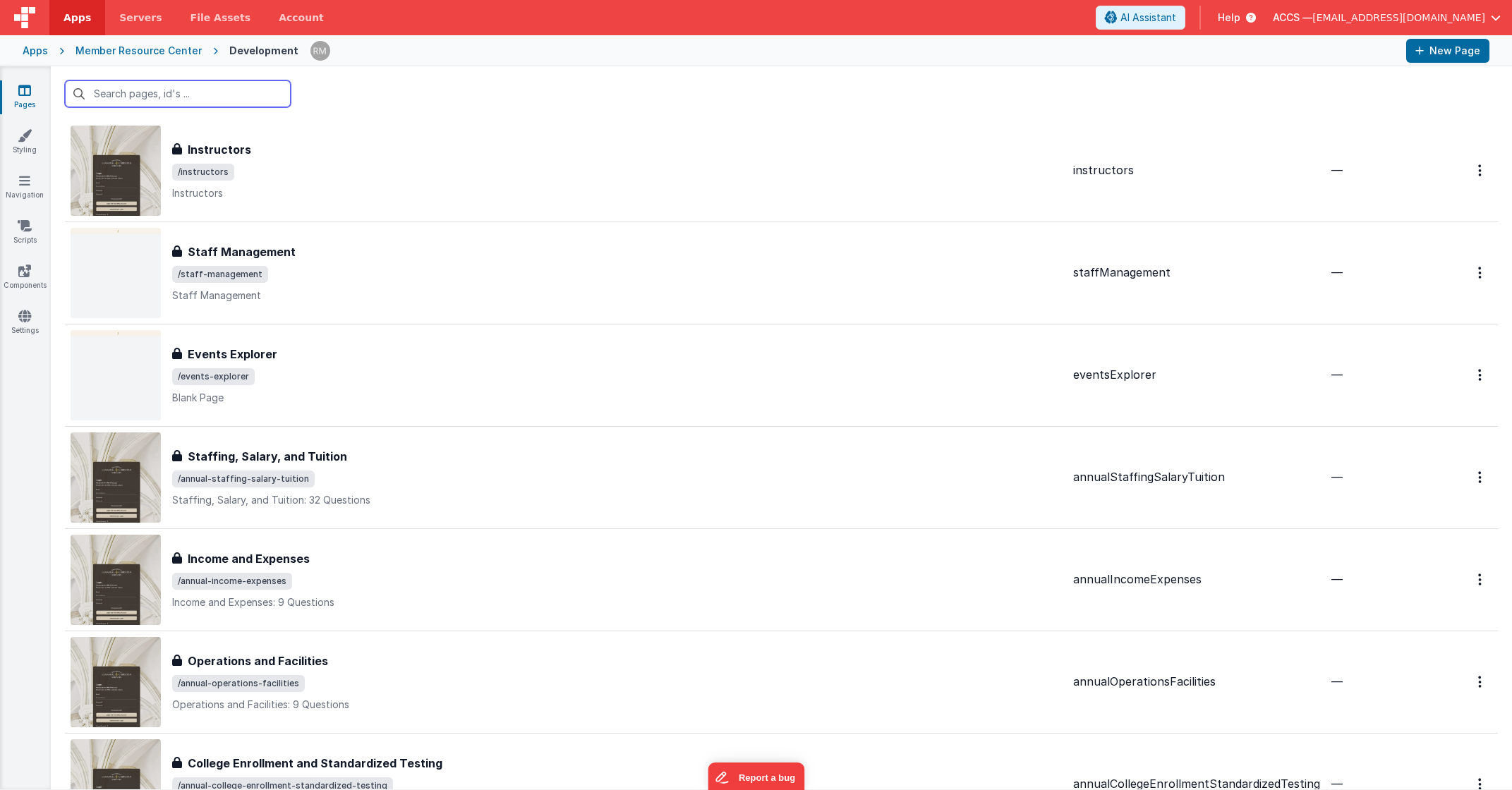
scroll to position [2702, 0]
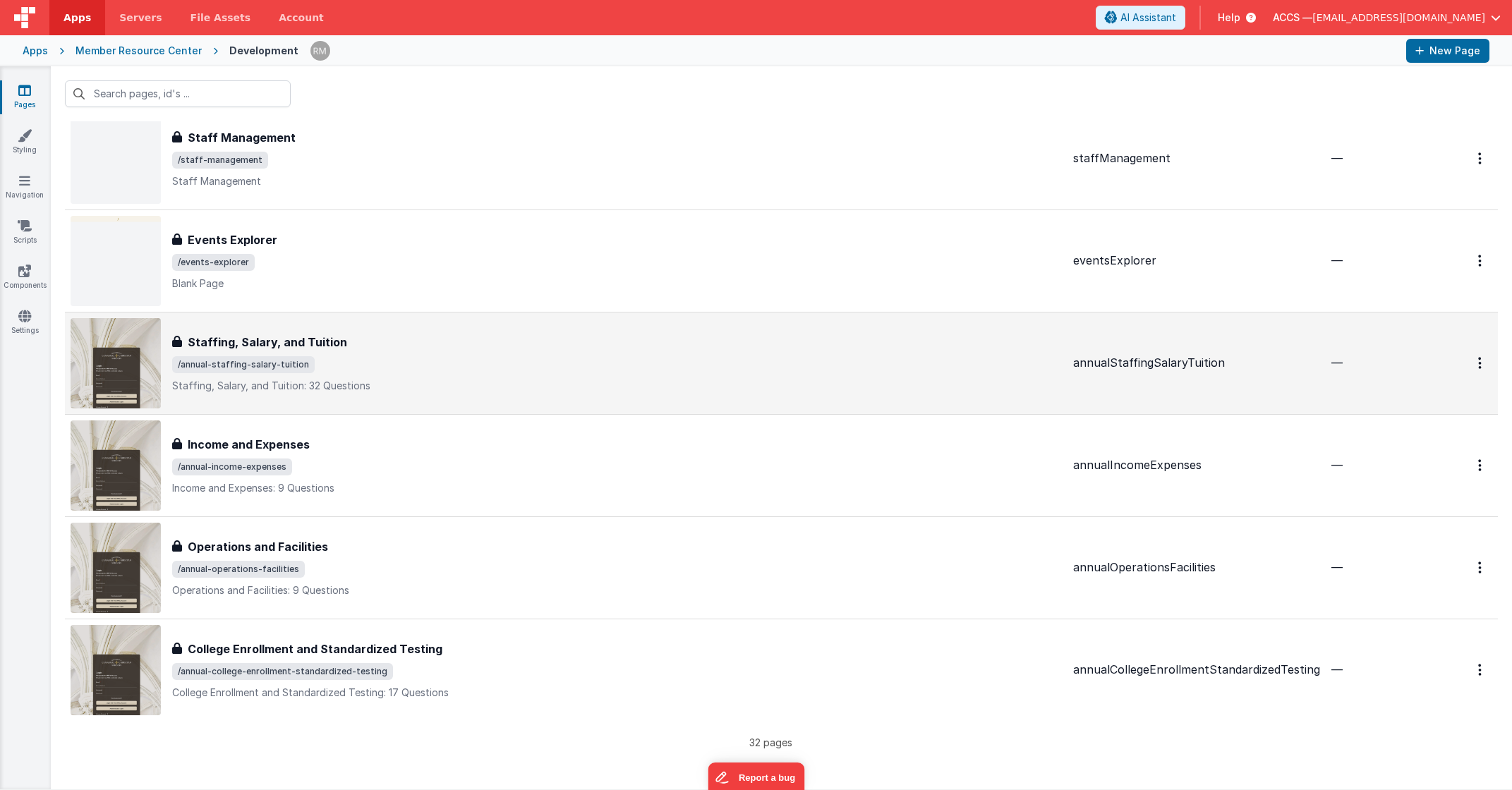
click at [311, 342] on h3 "Staffing, Salary, and Tuition" at bounding box center [267, 342] width 160 height 17
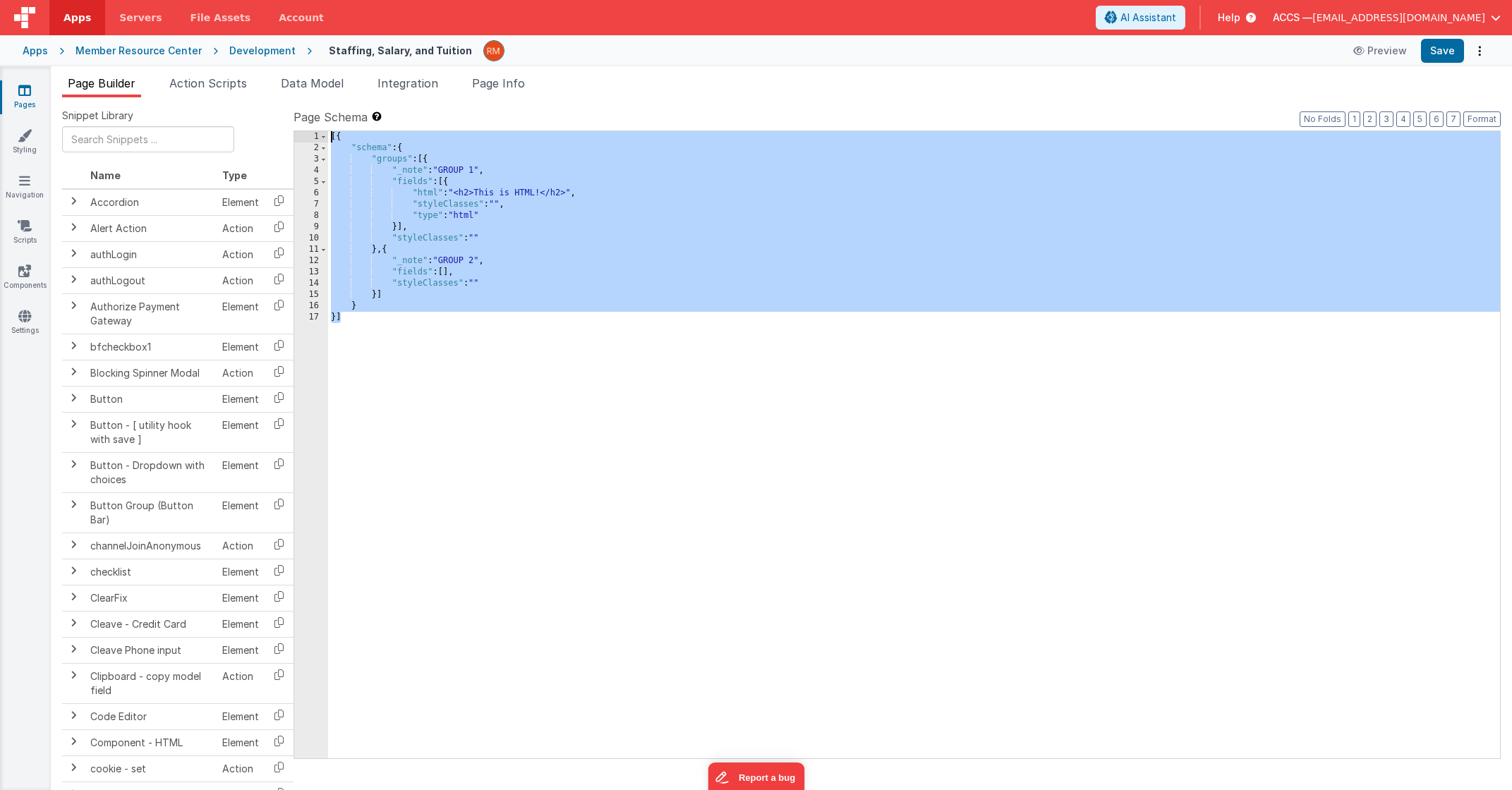
drag, startPoint x: 446, startPoint y: 475, endPoint x: 267, endPoint y: -16, distance: 522.6
click at [267, 0] on html "Apps Servers File Assets Account Some FUTURE Slot AI Assistant Help ACCS — [EMA…" at bounding box center [756, 395] width 1512 height 790
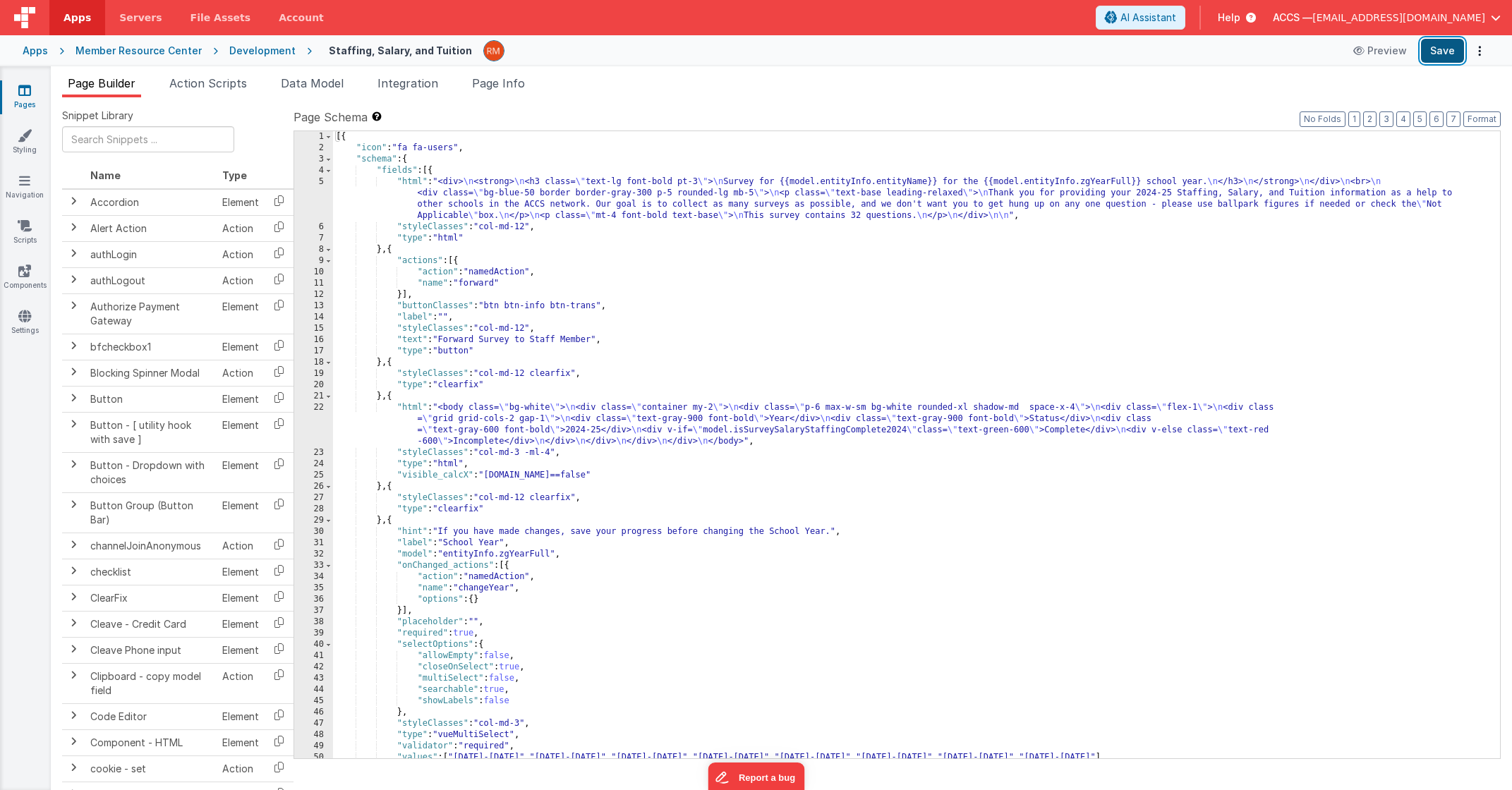
click at [1439, 60] on button "Save" at bounding box center [1442, 50] width 43 height 24
click at [36, 53] on div "Apps" at bounding box center [35, 50] width 26 height 14
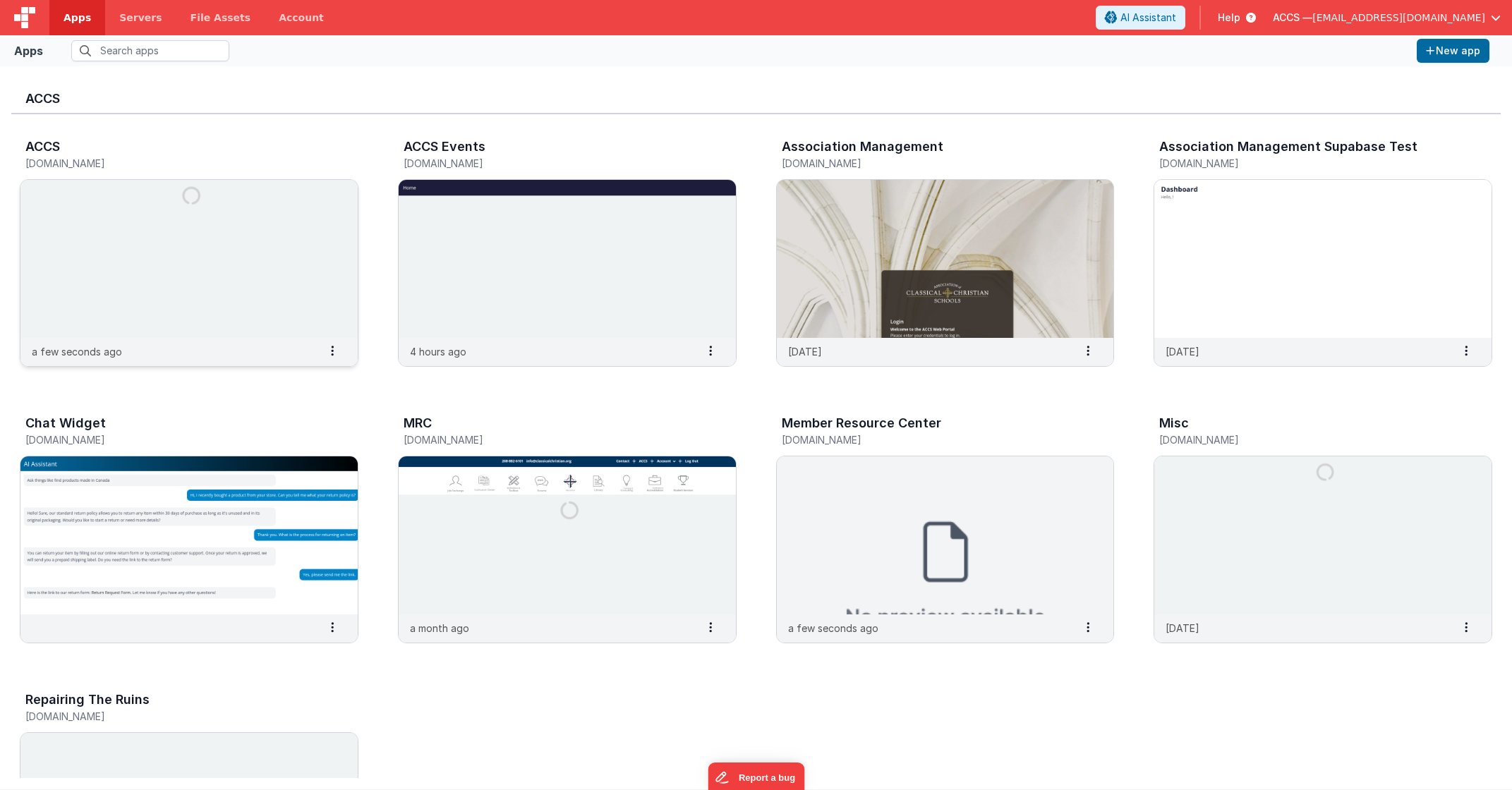
click at [142, 201] on img at bounding box center [189, 259] width 337 height 158
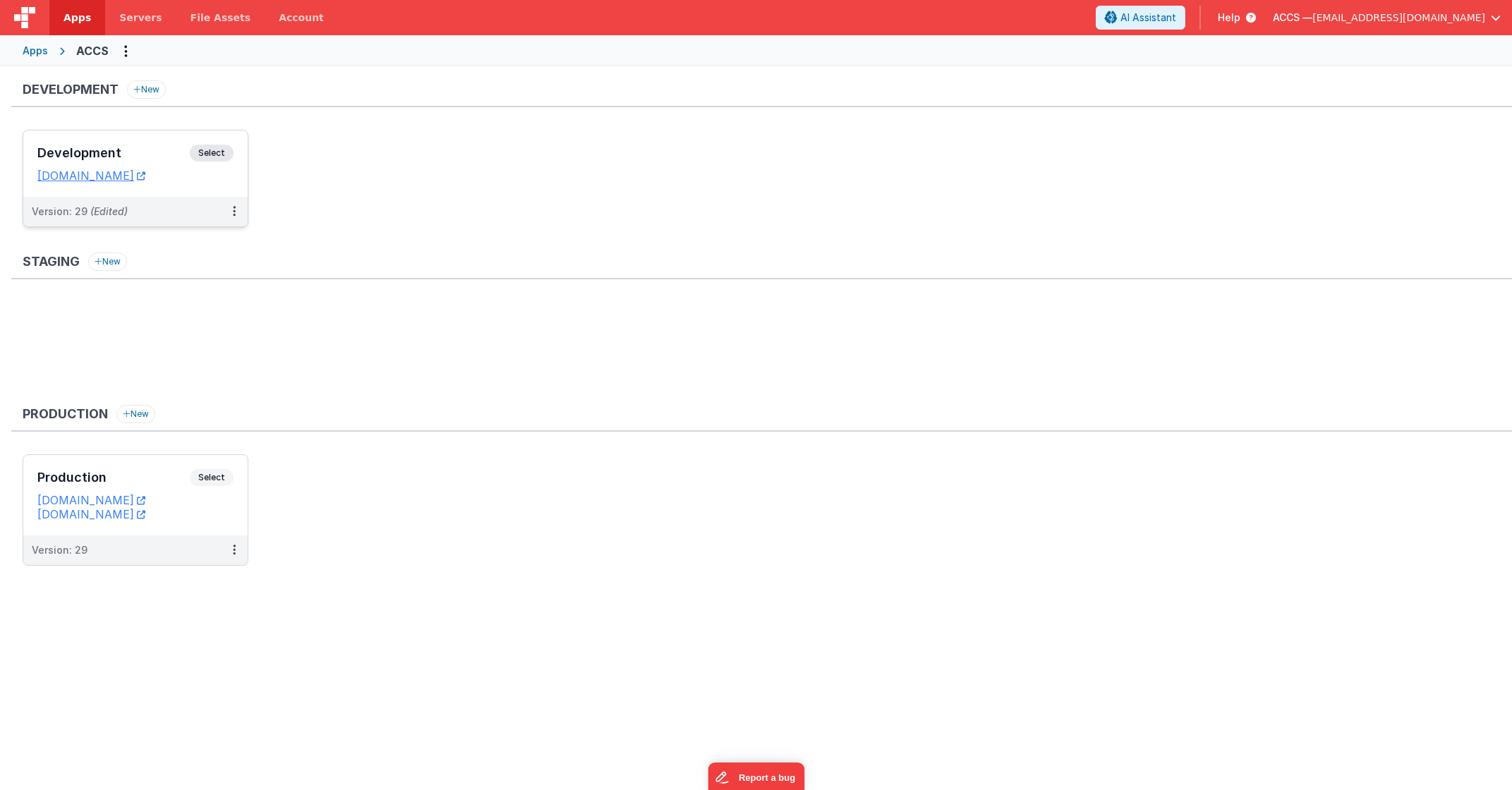
click at [149, 157] on h3 "Development" at bounding box center [113, 153] width 152 height 14
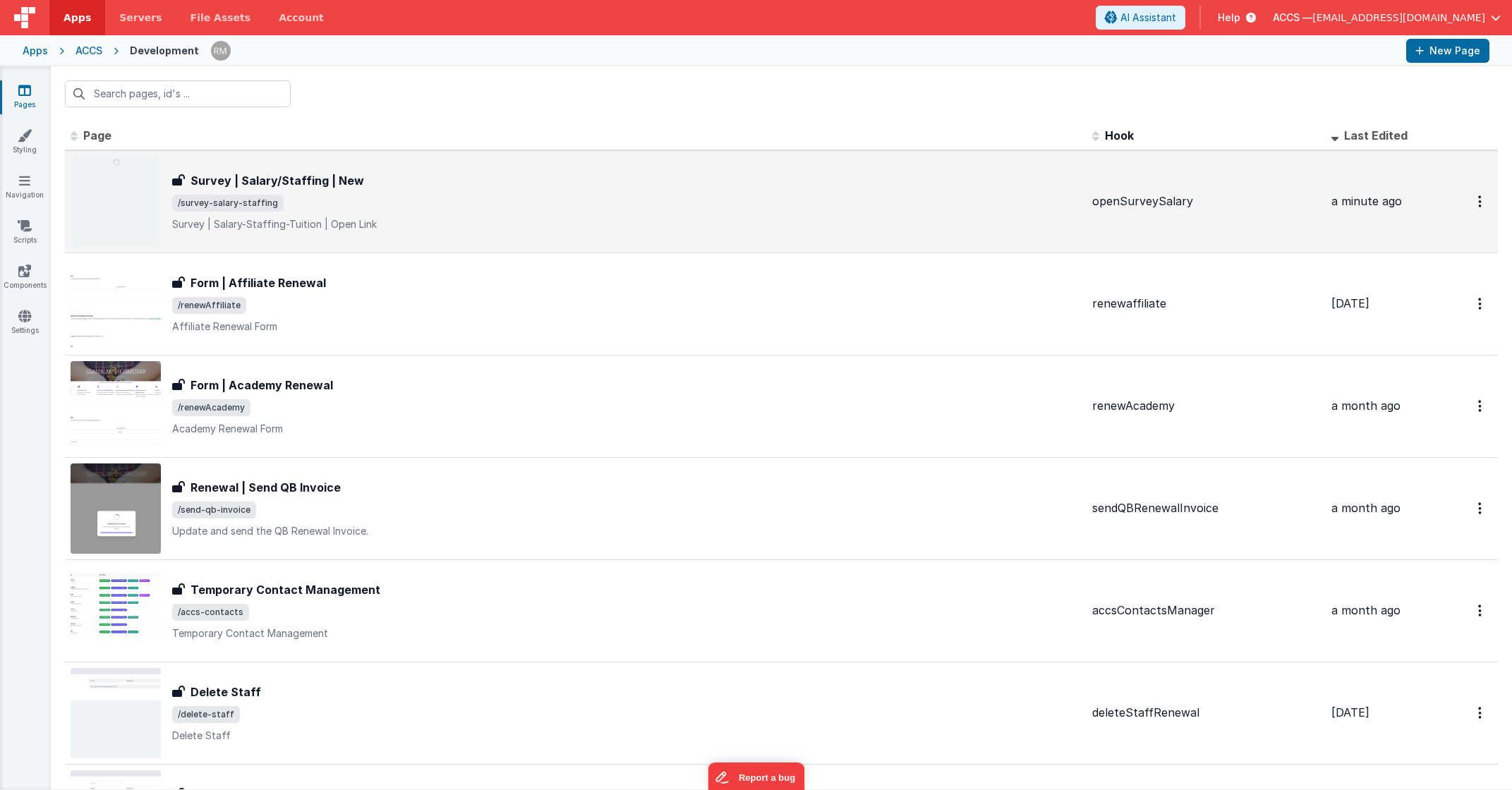
click at [324, 214] on div "Survey | Salary/Staffing | New Survey | Salary/Staffing | New /survey-salary-st…" at bounding box center [626, 201] width 909 height 59
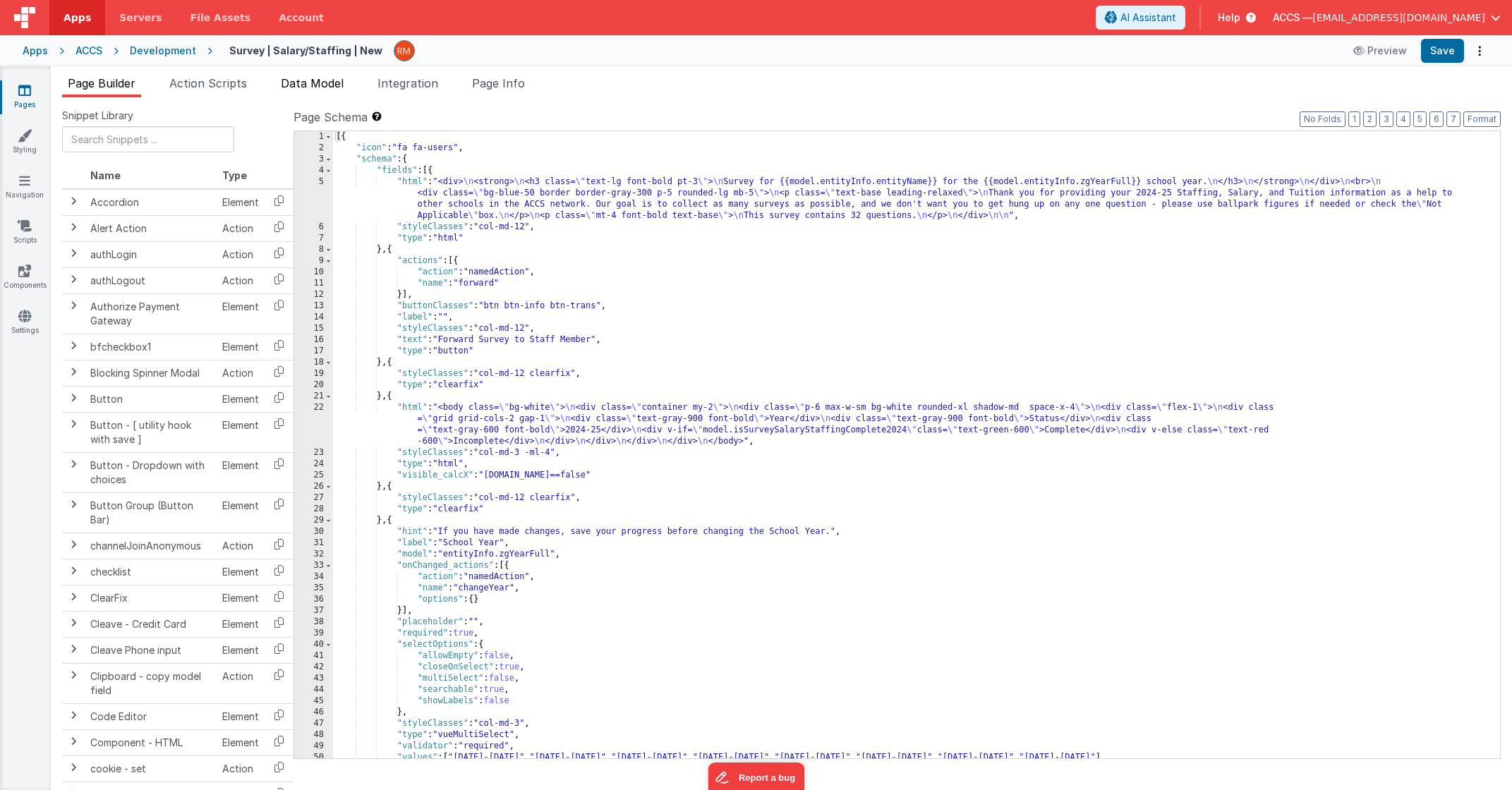
click at [308, 86] on span "Data Model" at bounding box center [312, 83] width 63 height 14
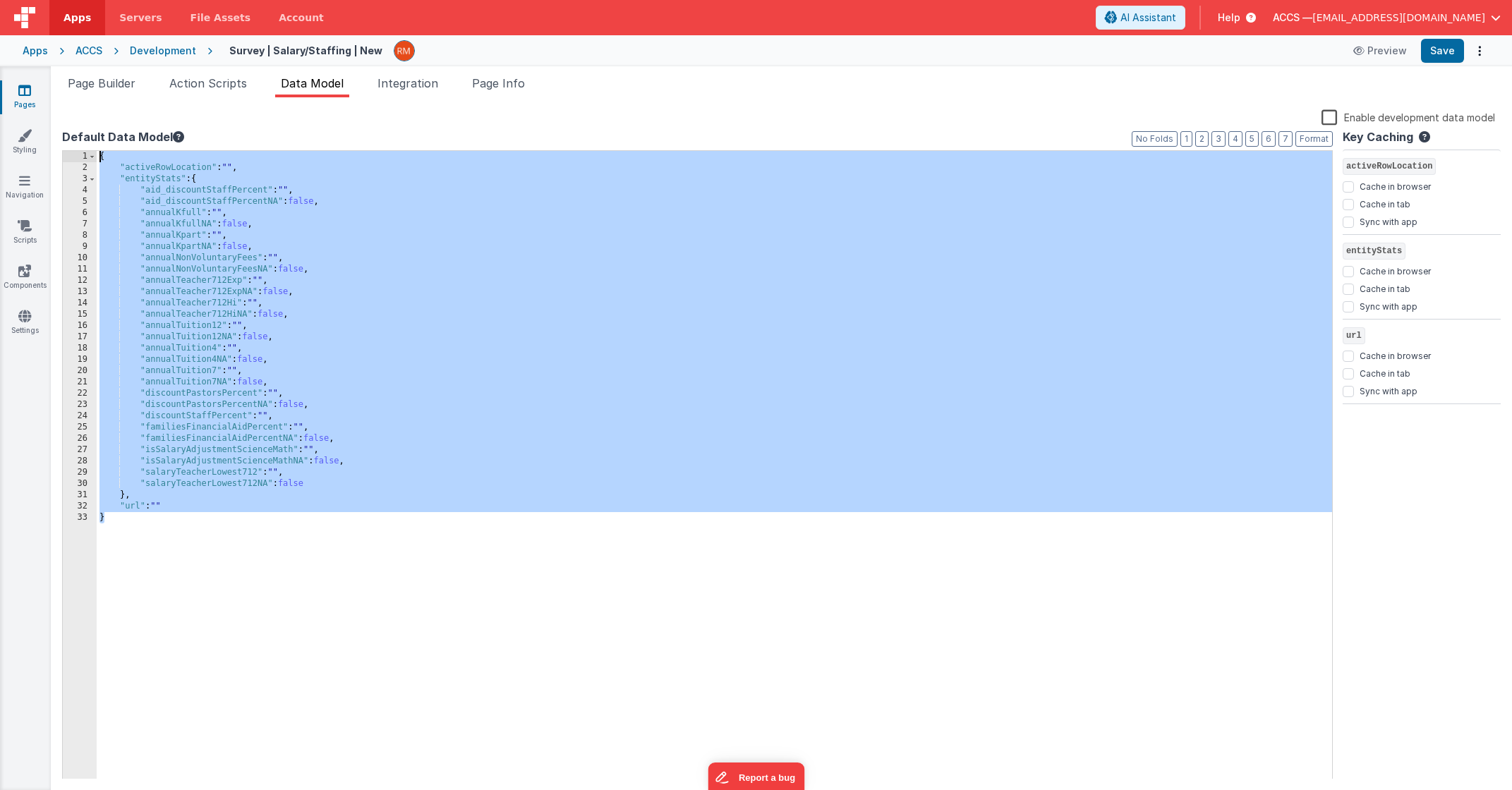
drag, startPoint x: 127, startPoint y: 540, endPoint x: 72, endPoint y: 138, distance: 405.7
click at [72, 138] on div "Default Data Model Format 7 6 5 4 3 2 1 No Folds 1 2 3 4 5 6 7 8 9 10 11 12 13 …" at bounding box center [697, 453] width 1271 height 650
click at [31, 53] on div "Apps" at bounding box center [35, 50] width 26 height 14
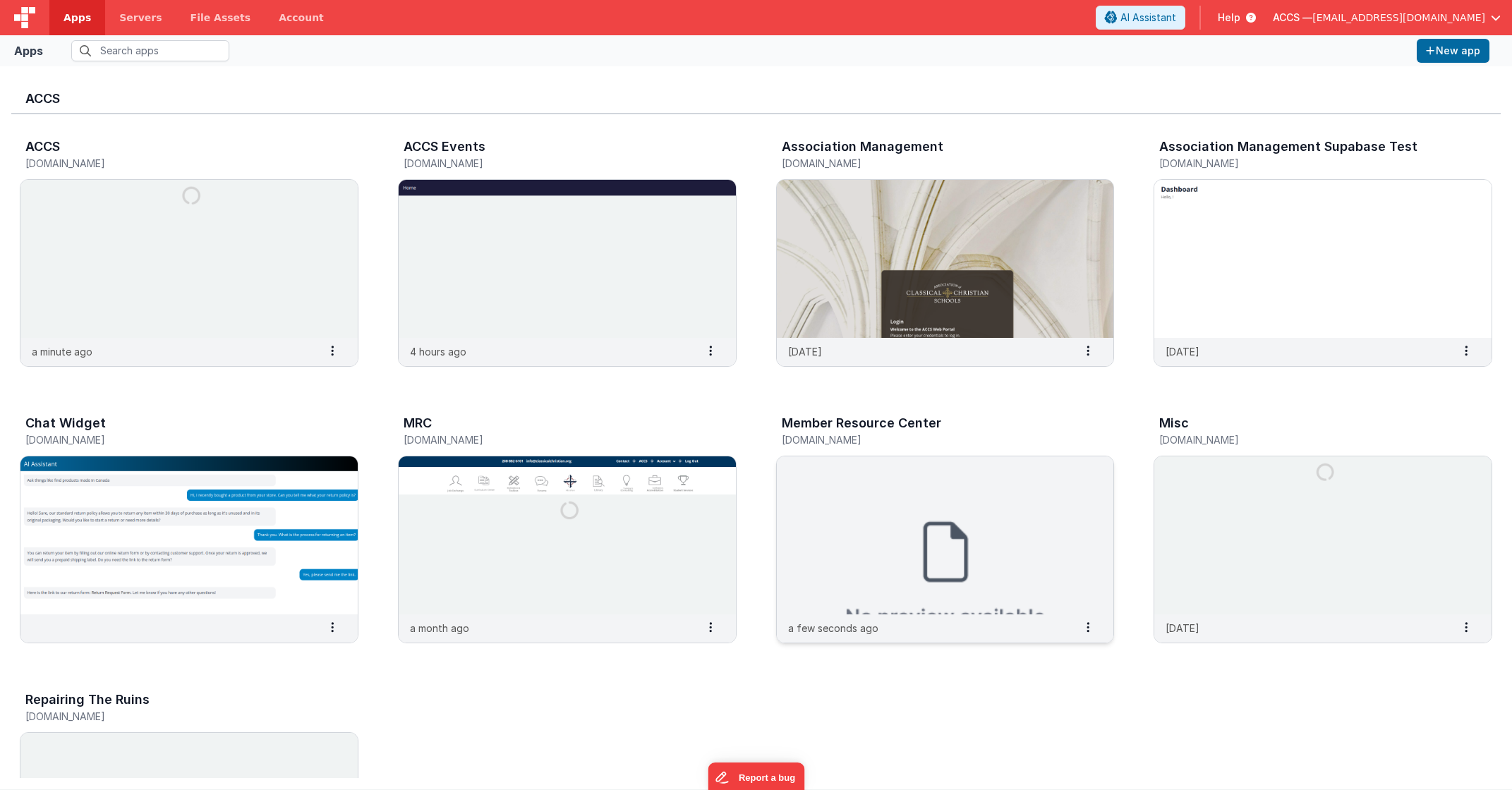
click at [844, 534] on img at bounding box center [946, 535] width 337 height 158
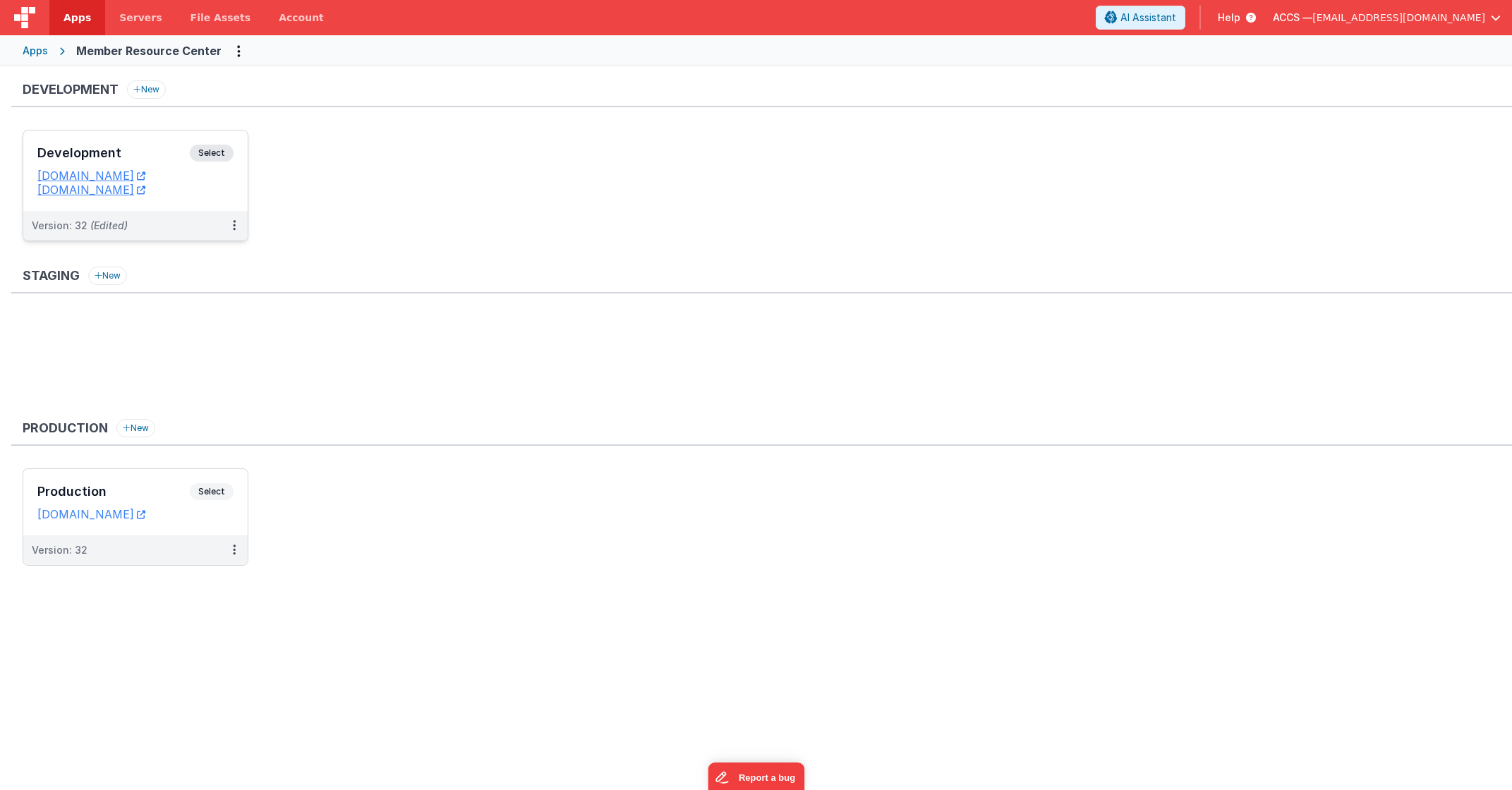
click at [152, 162] on div "Development Select" at bounding box center [135, 157] width 196 height 24
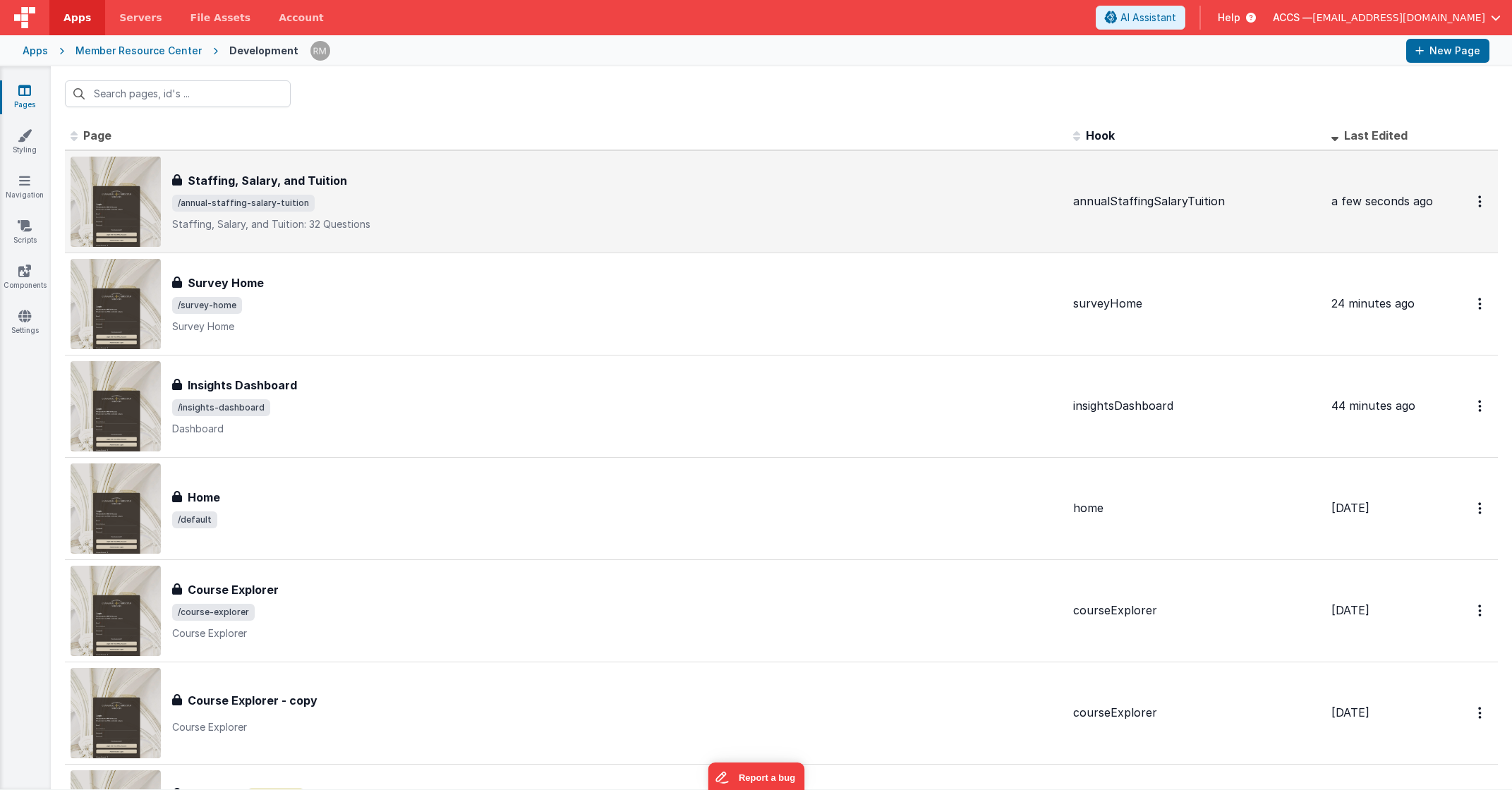
click at [252, 219] on p "Staffing, Salary, and Tuition: 32 Questions" at bounding box center [617, 224] width 890 height 14
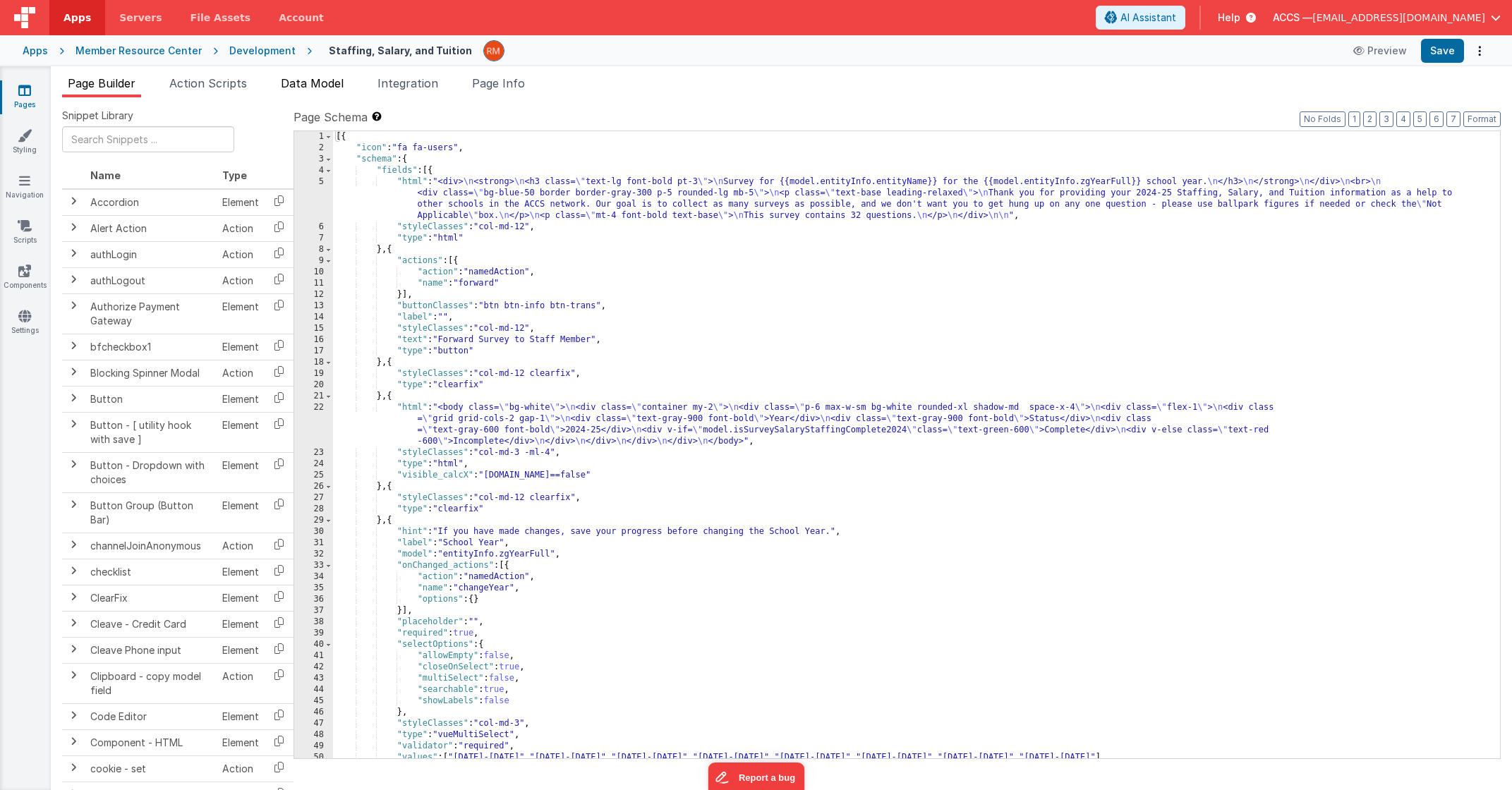
click at [304, 89] on span "Data Model" at bounding box center [312, 83] width 63 height 14
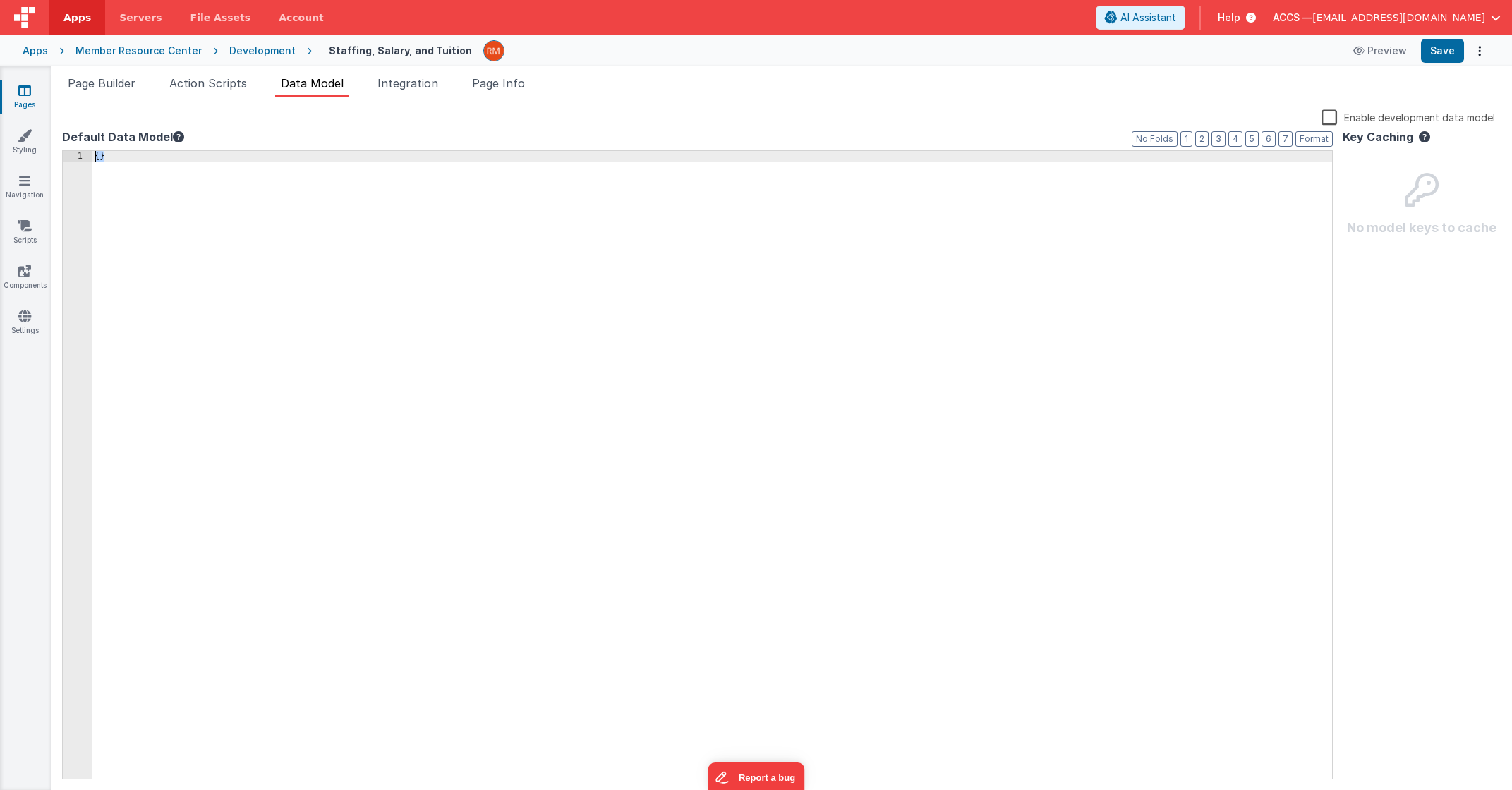
drag, startPoint x: 140, startPoint y: 318, endPoint x: 30, endPoint y: 97, distance: 246.9
click at [30, 97] on section "Pages Styling Navigation Scripts Components Settings Page Builder Action Script…" at bounding box center [756, 428] width 1512 height 723
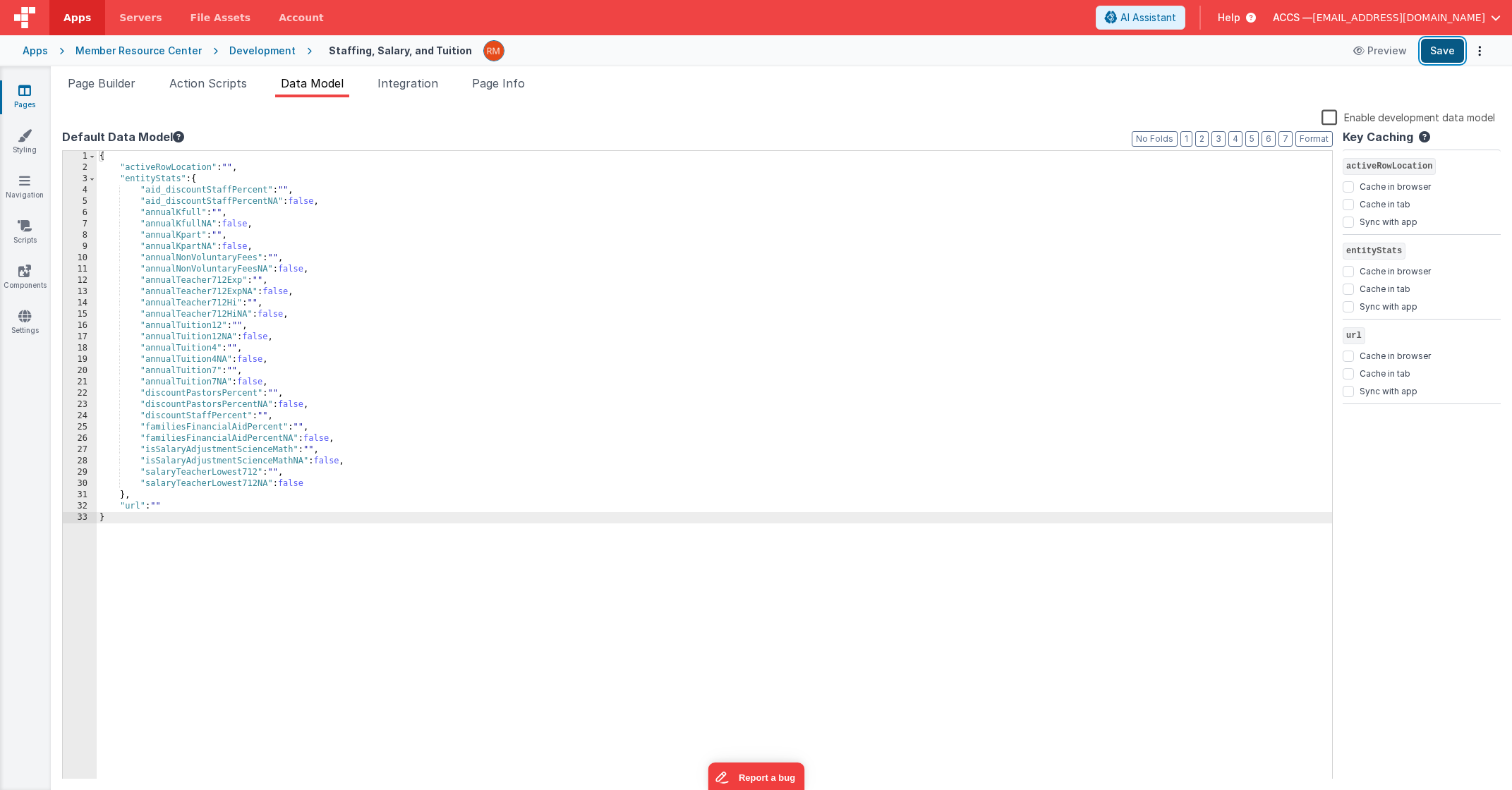
click at [1434, 56] on button "Save" at bounding box center [1442, 50] width 43 height 24
click at [29, 99] on link "Pages" at bounding box center [24, 97] width 50 height 29
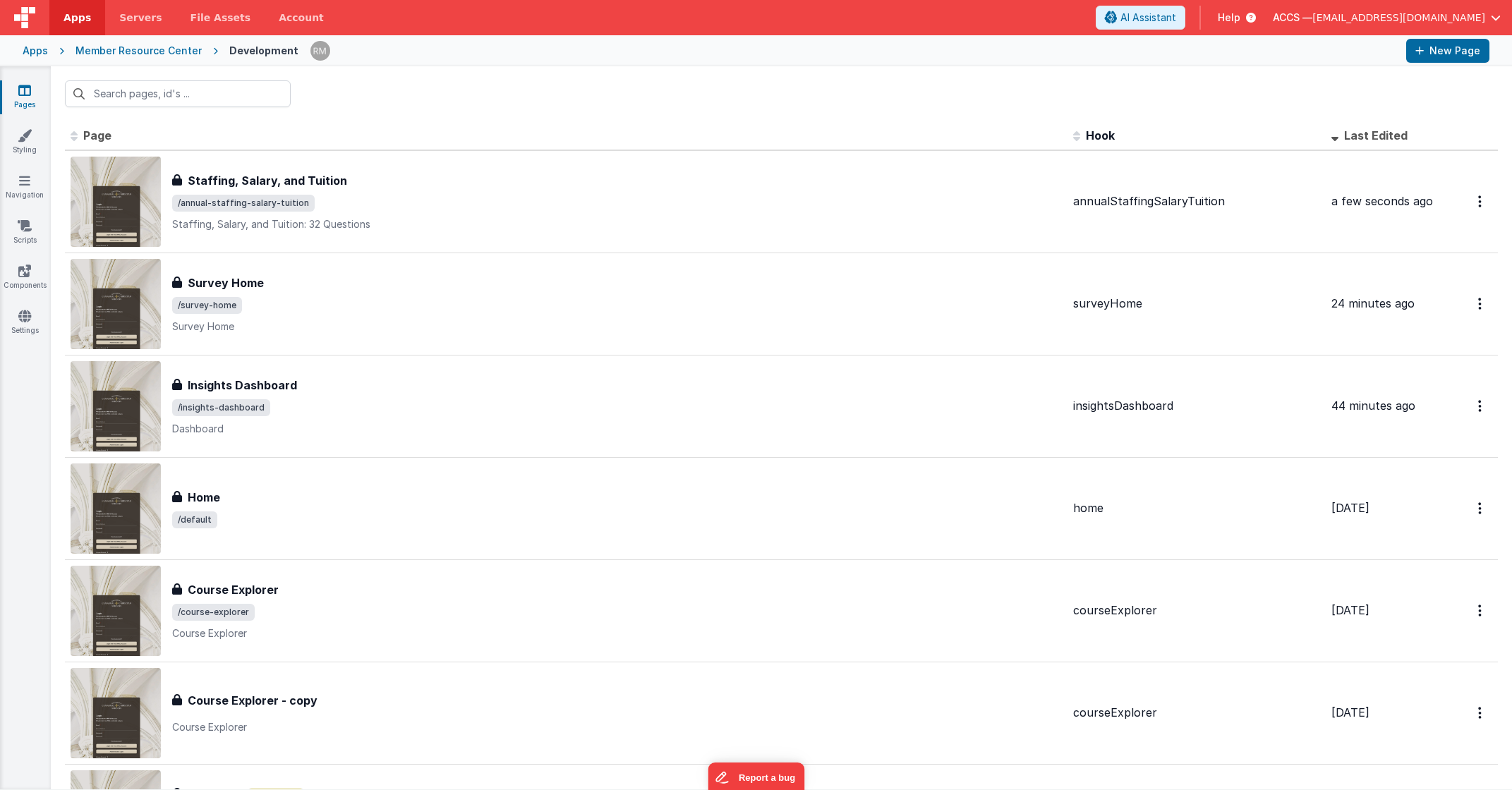
click at [37, 52] on div "Apps" at bounding box center [35, 50] width 26 height 14
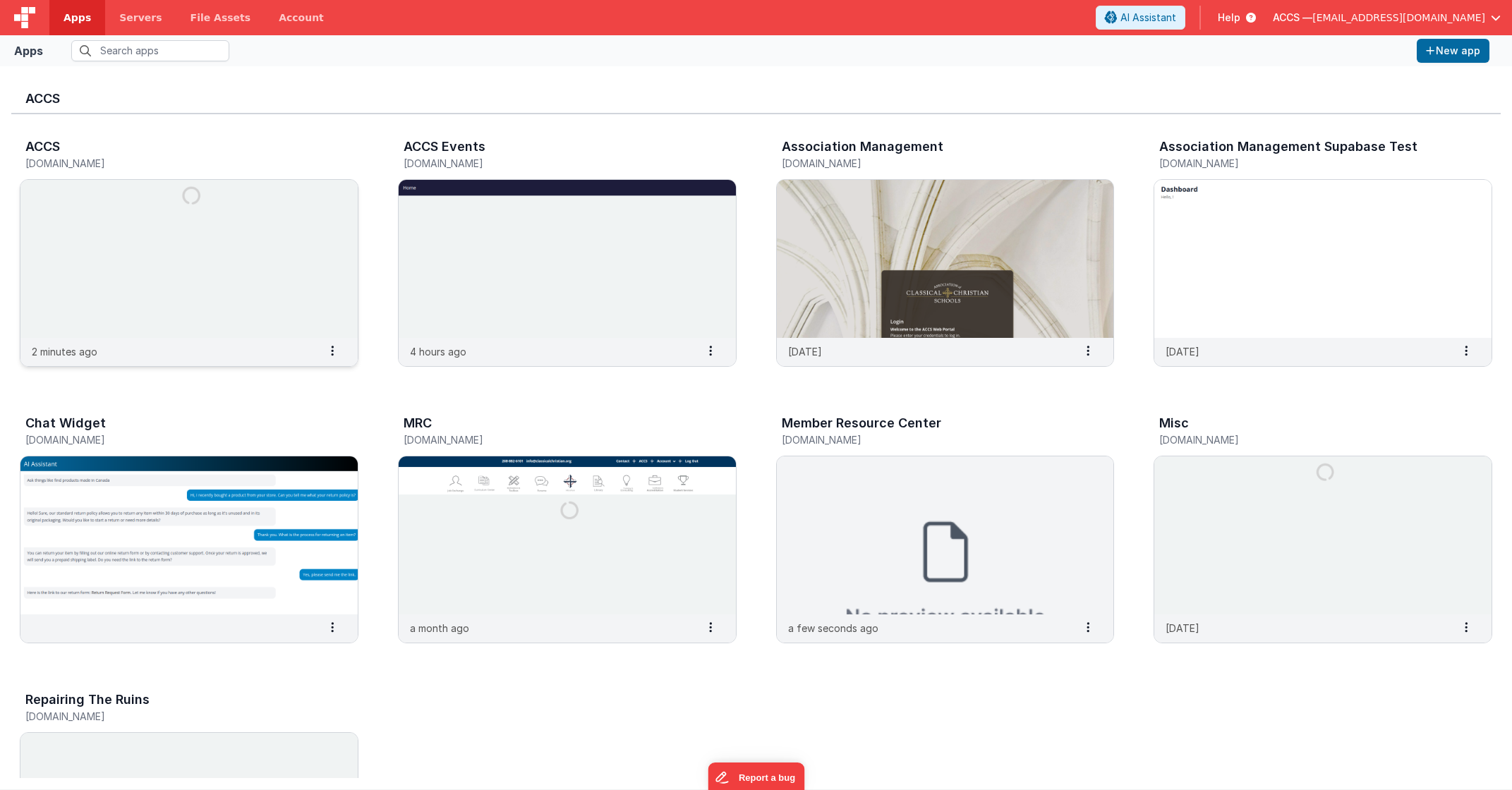
click at [310, 260] on img at bounding box center [189, 259] width 337 height 158
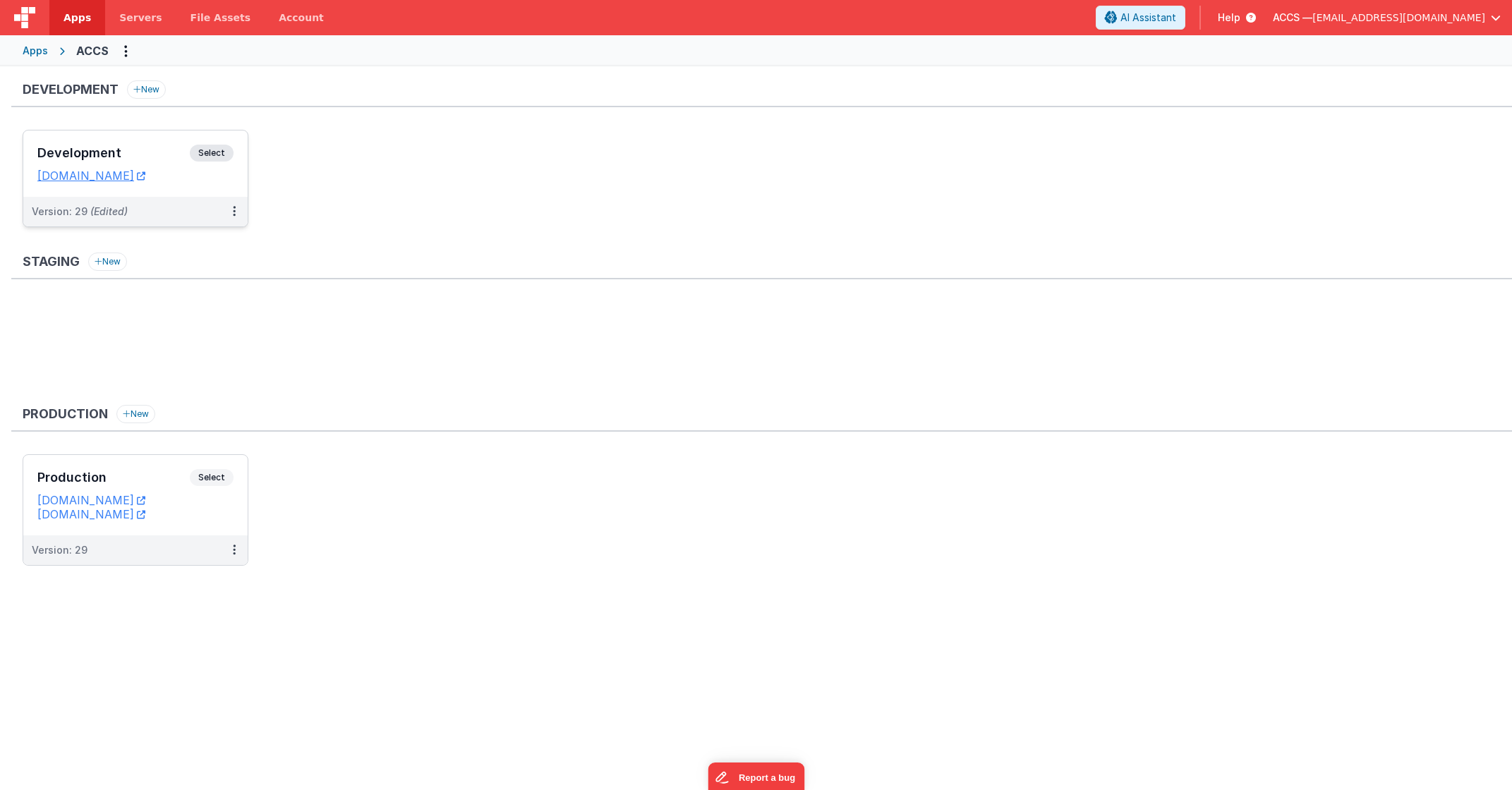
click at [162, 159] on h3 "Development" at bounding box center [113, 153] width 152 height 14
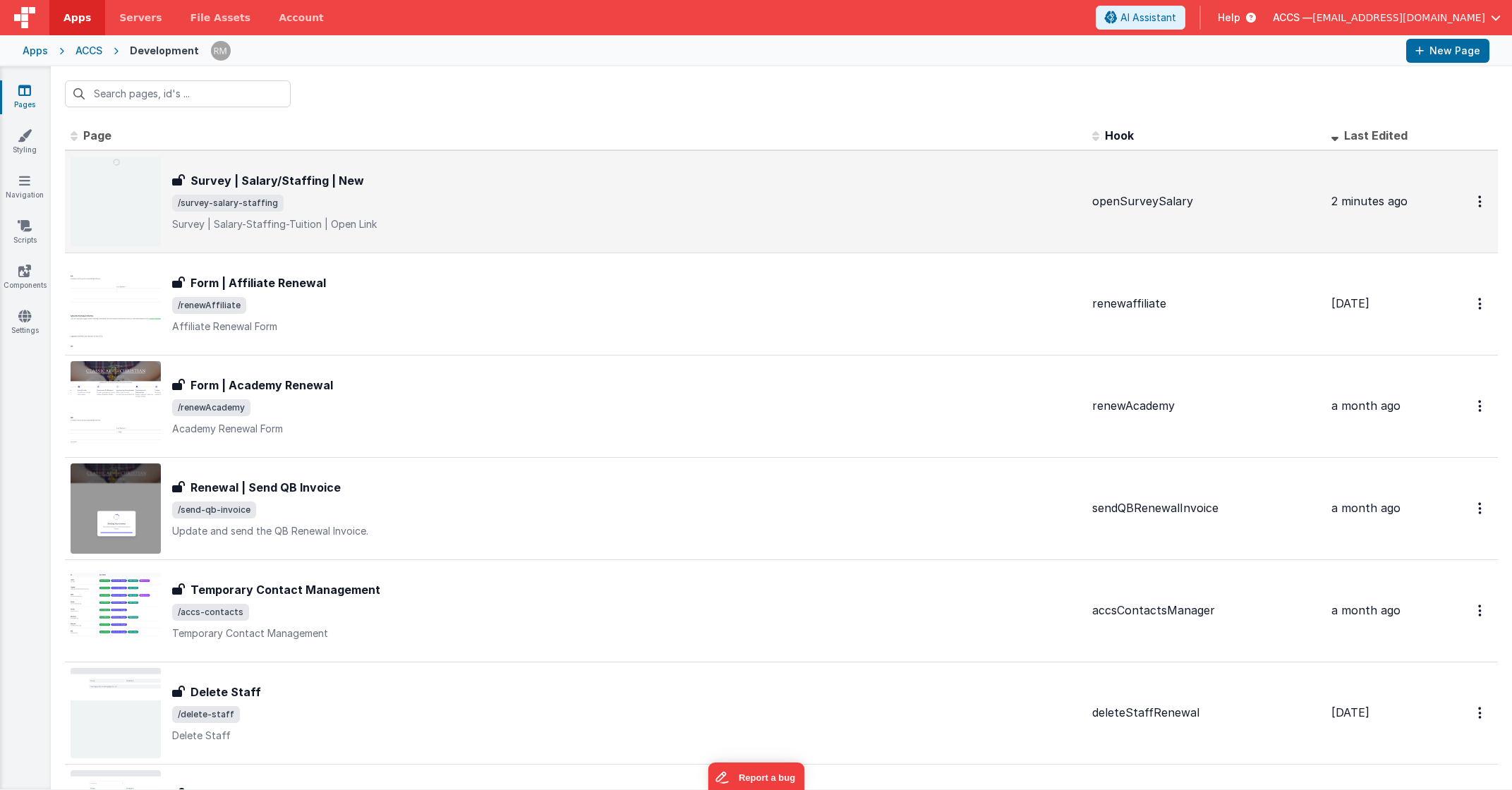
click at [254, 187] on h3 "Survey | Salary/Staffing | New" at bounding box center [277, 180] width 173 height 17
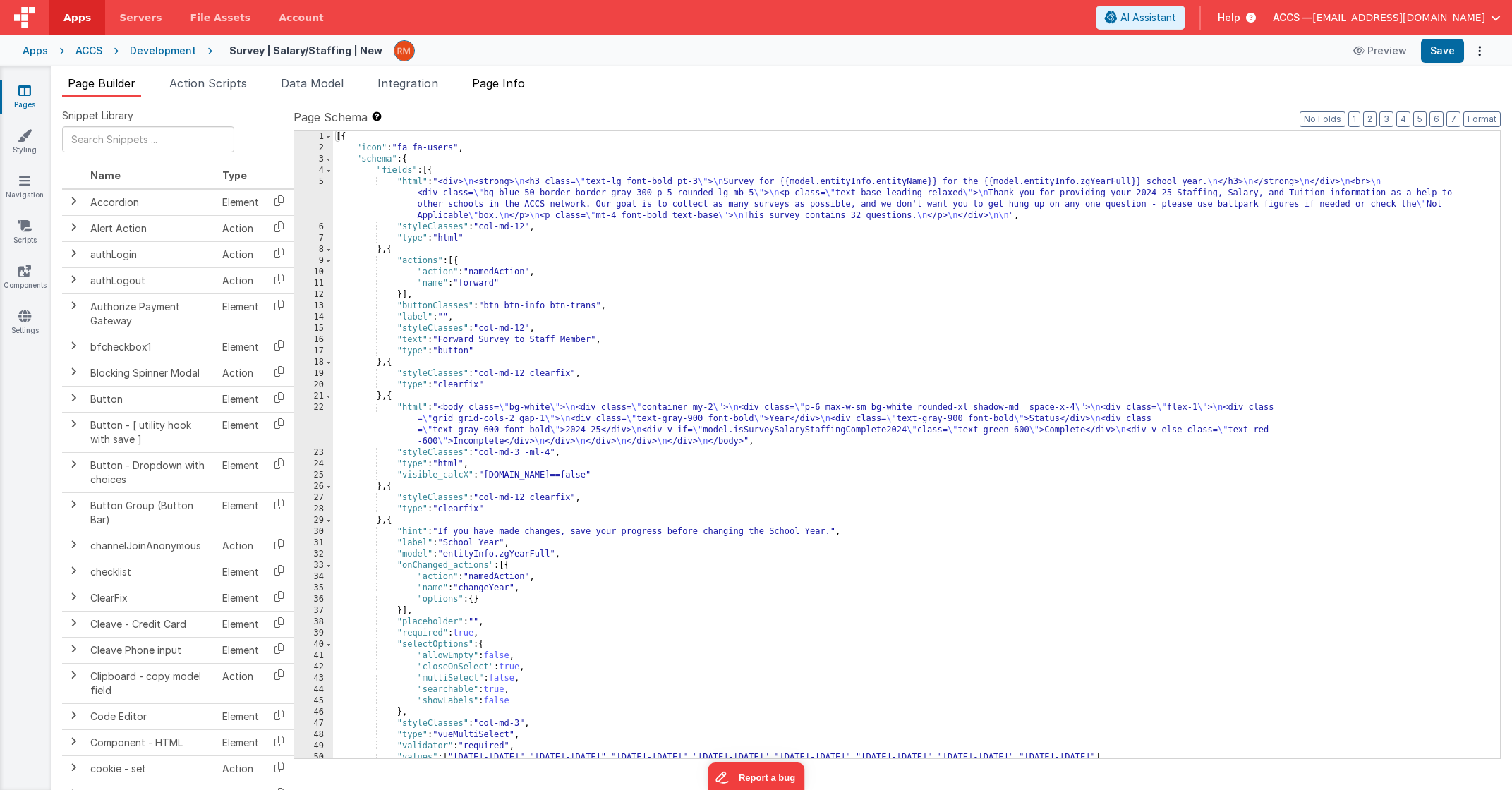
click at [516, 79] on span "Page Info" at bounding box center [498, 83] width 53 height 14
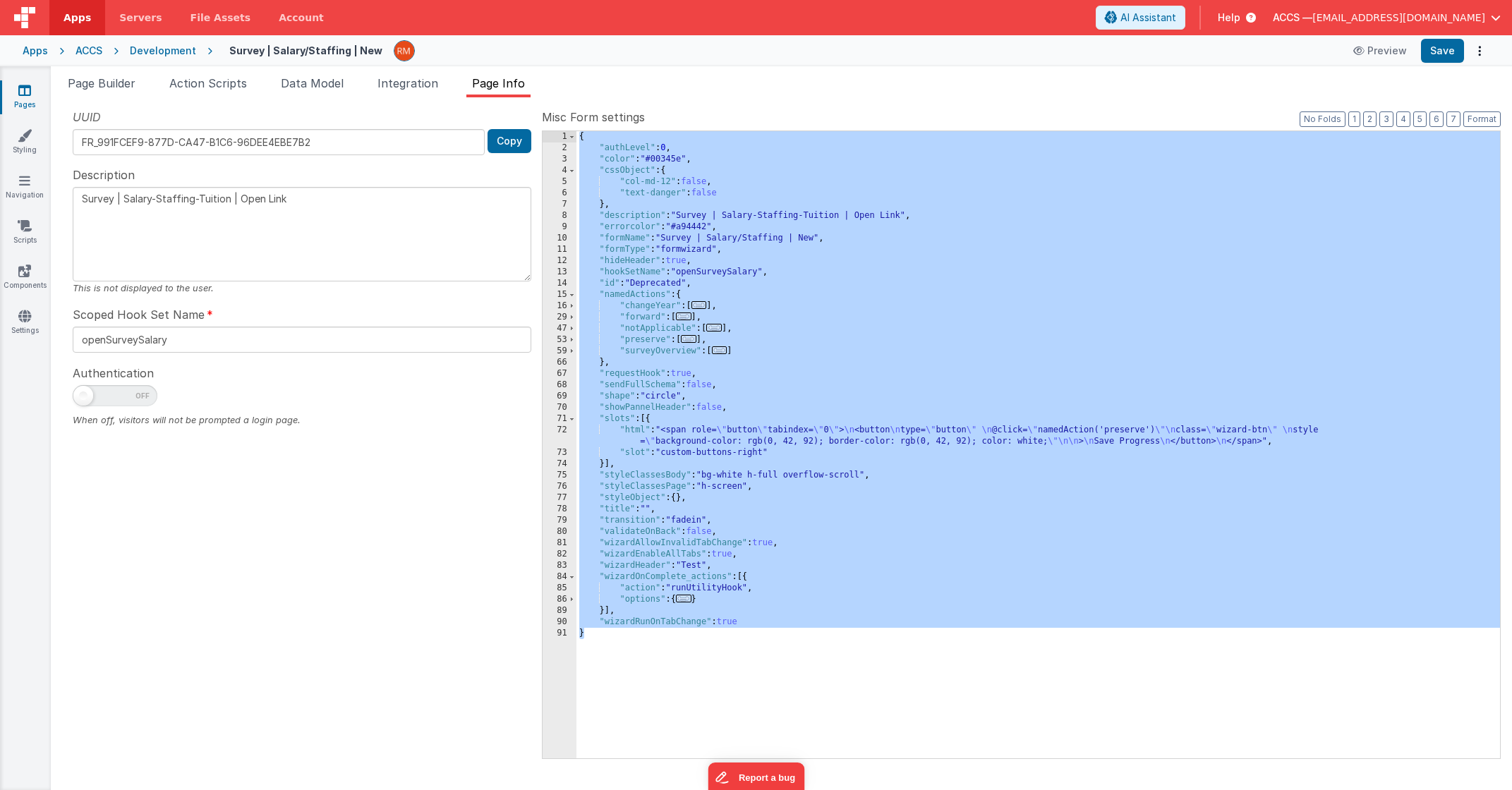
drag, startPoint x: 645, startPoint y: 652, endPoint x: 520, endPoint y: 121, distance: 545.5
click at [520, 121] on div "UUID FR_991FCEF9-877D-CA47-B1C6-96DEE4EBE7B2 Copy Description Survey | Salary-S…" at bounding box center [782, 432] width 1439 height 649
click at [29, 51] on div "Apps" at bounding box center [35, 50] width 26 height 14
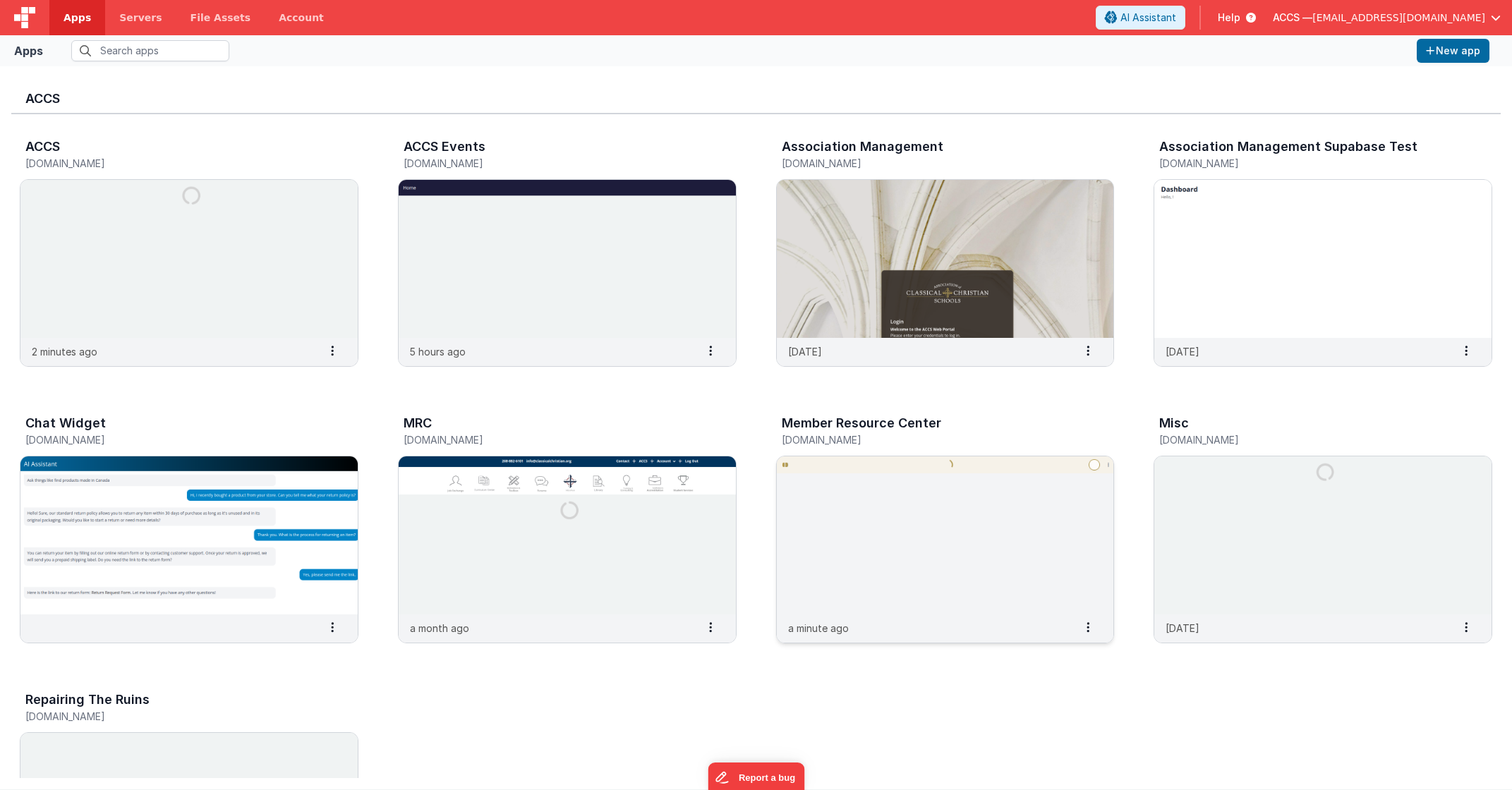
click at [916, 511] on img at bounding box center [946, 535] width 337 height 158
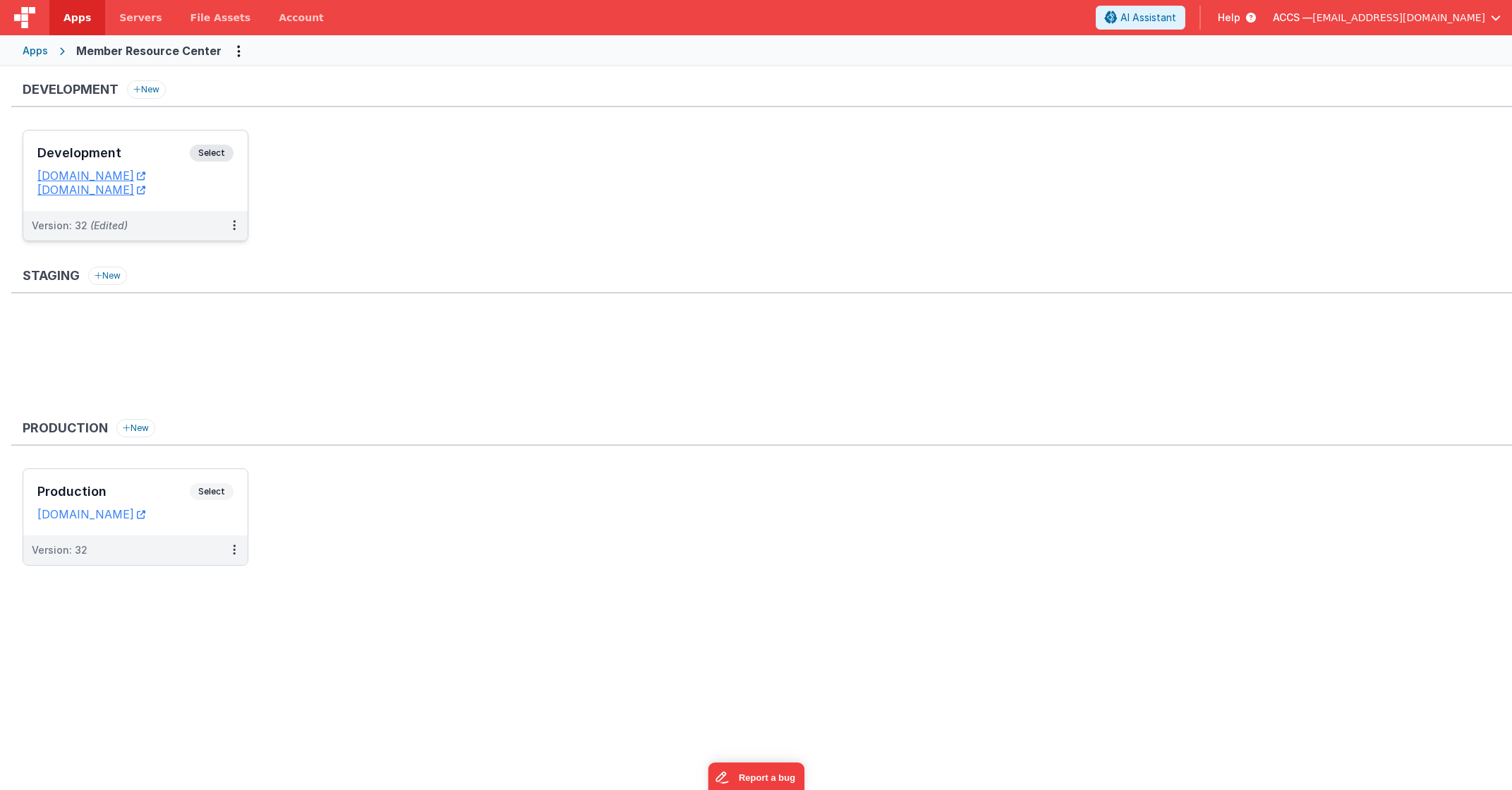
click at [141, 165] on div "Development Select" at bounding box center [135, 157] width 196 height 24
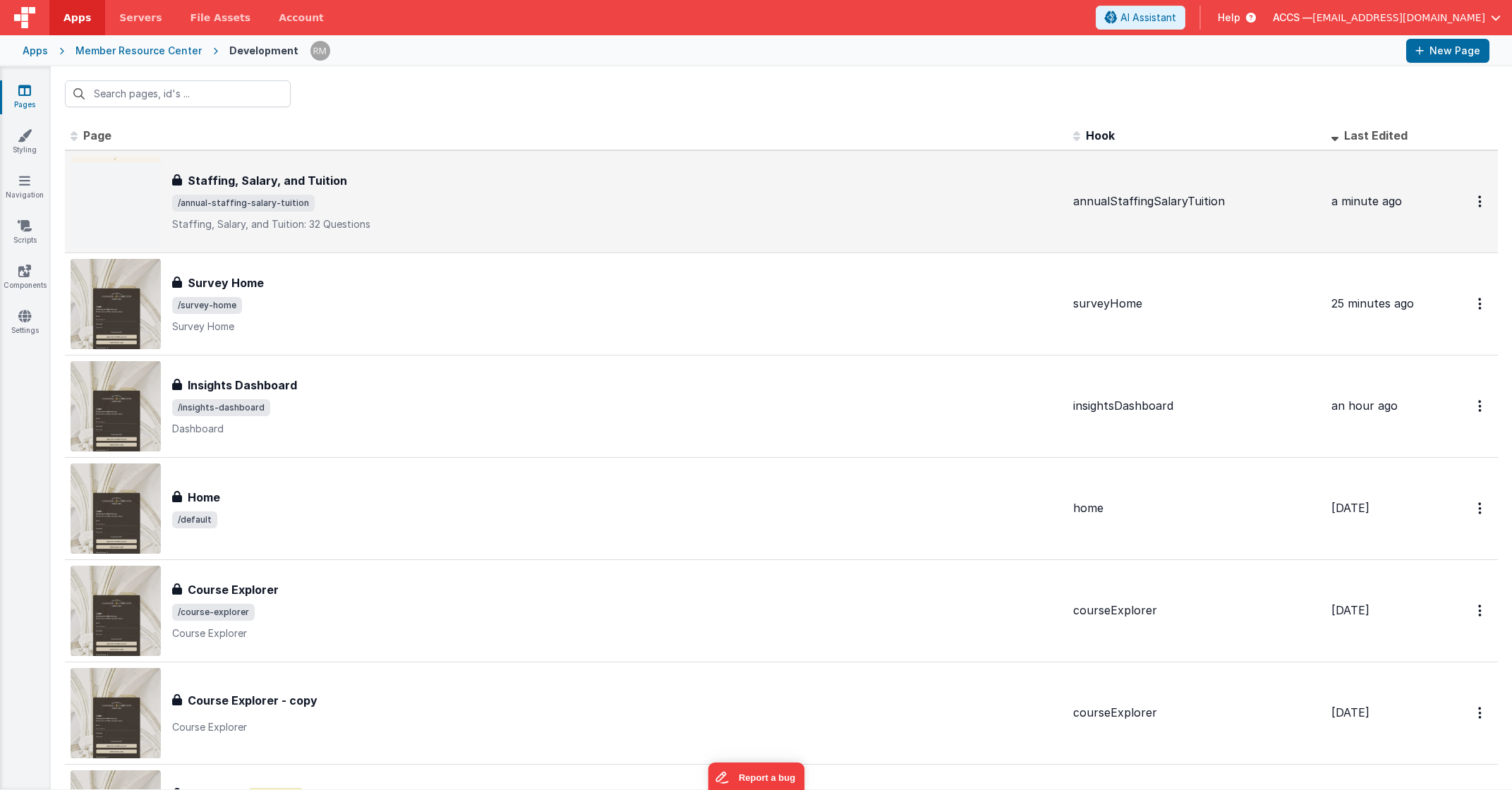
click at [307, 195] on span "/annual-staffing-salary-tuition" at bounding box center [617, 203] width 890 height 17
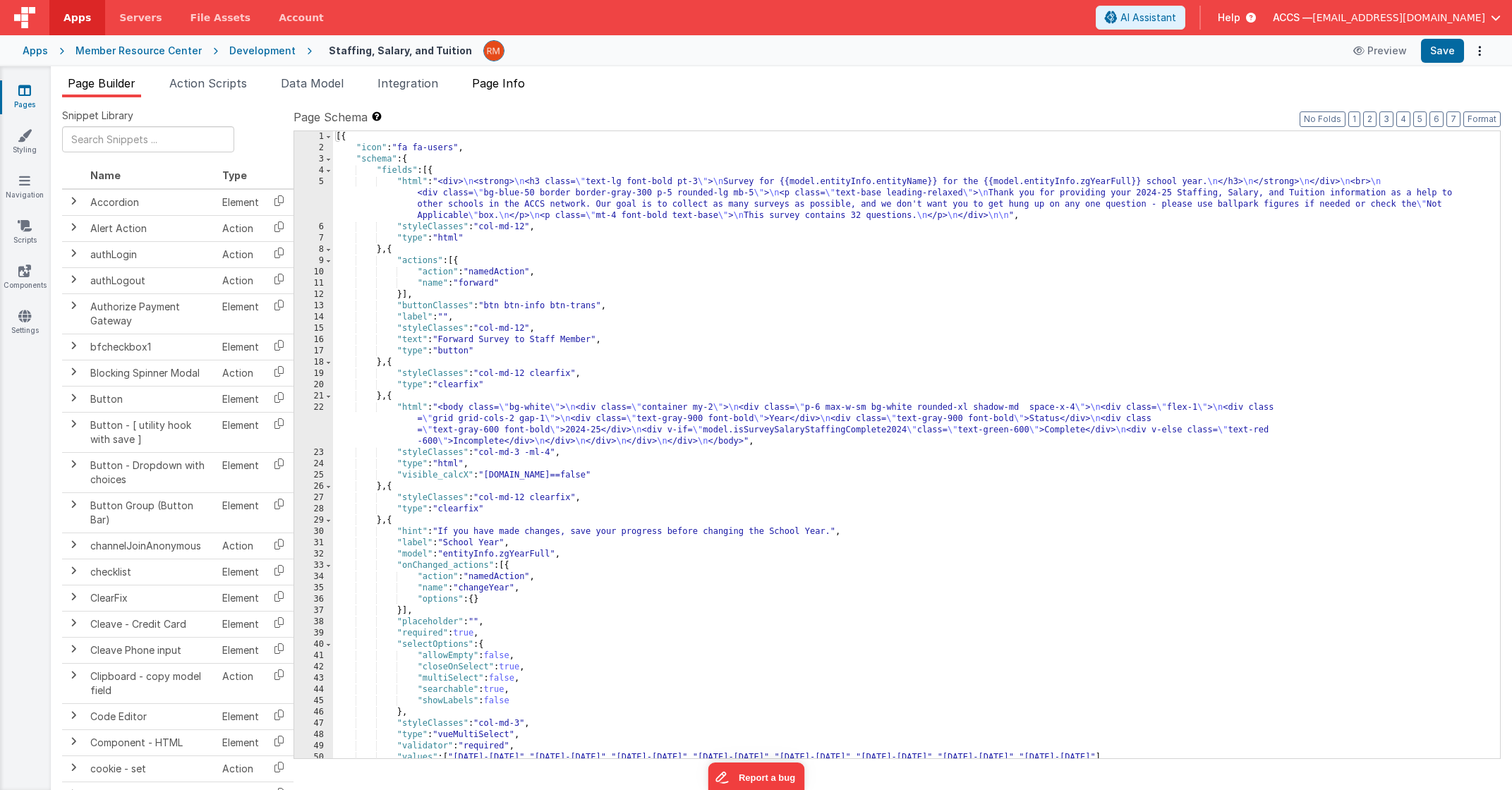
click at [501, 88] on span "Page Info" at bounding box center [498, 83] width 53 height 14
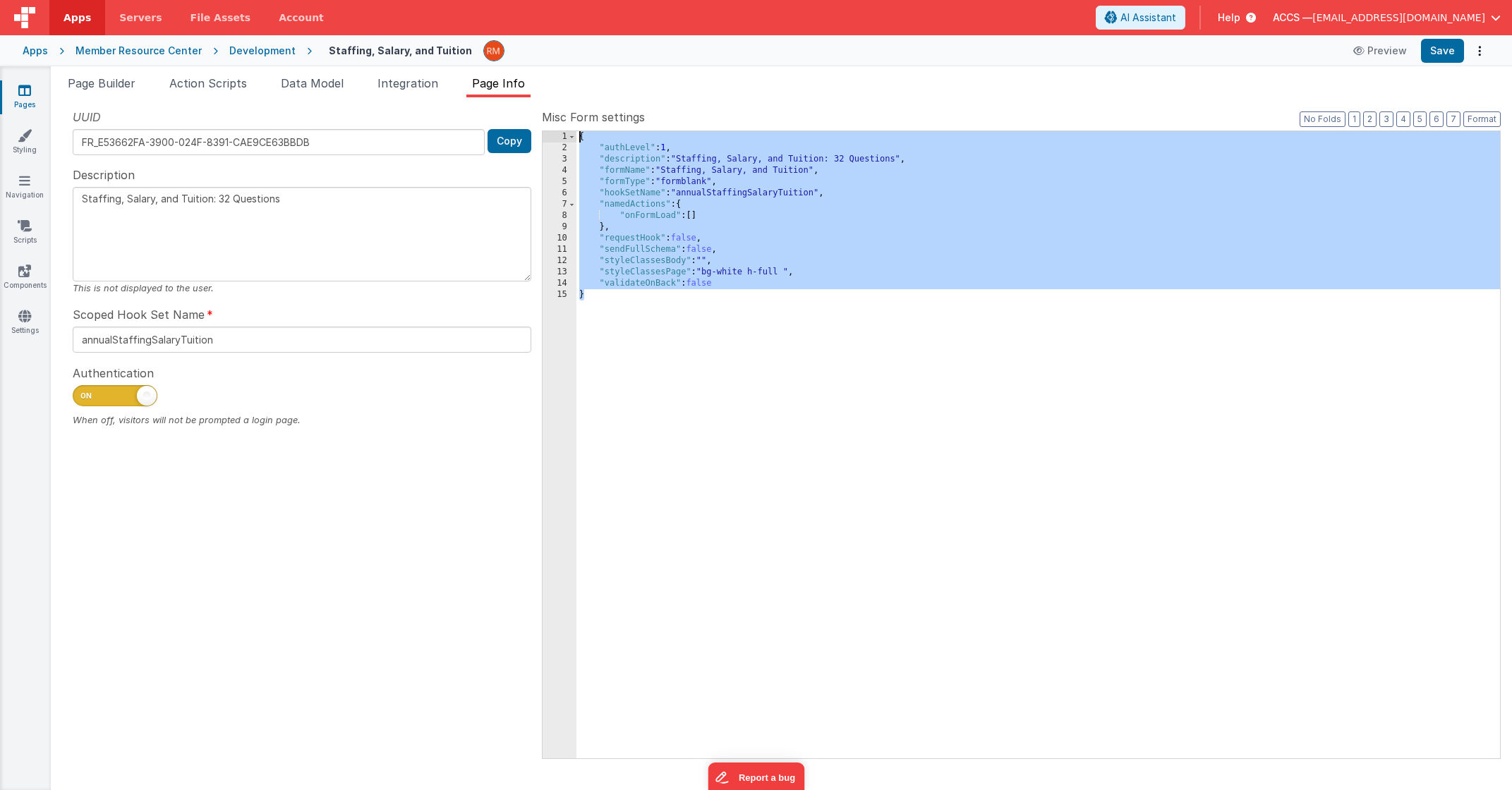
drag, startPoint x: 614, startPoint y: 336, endPoint x: 565, endPoint y: 119, distance: 222.5
click at [565, 119] on div "Misc Form settings Format 7 6 5 4 3 2 1 No Folds 1 2 3 4 5 6 7 8 9 10 11 12 13 …" at bounding box center [1022, 432] width 959 height 649
click at [26, 90] on icon at bounding box center [24, 90] width 12 height 14
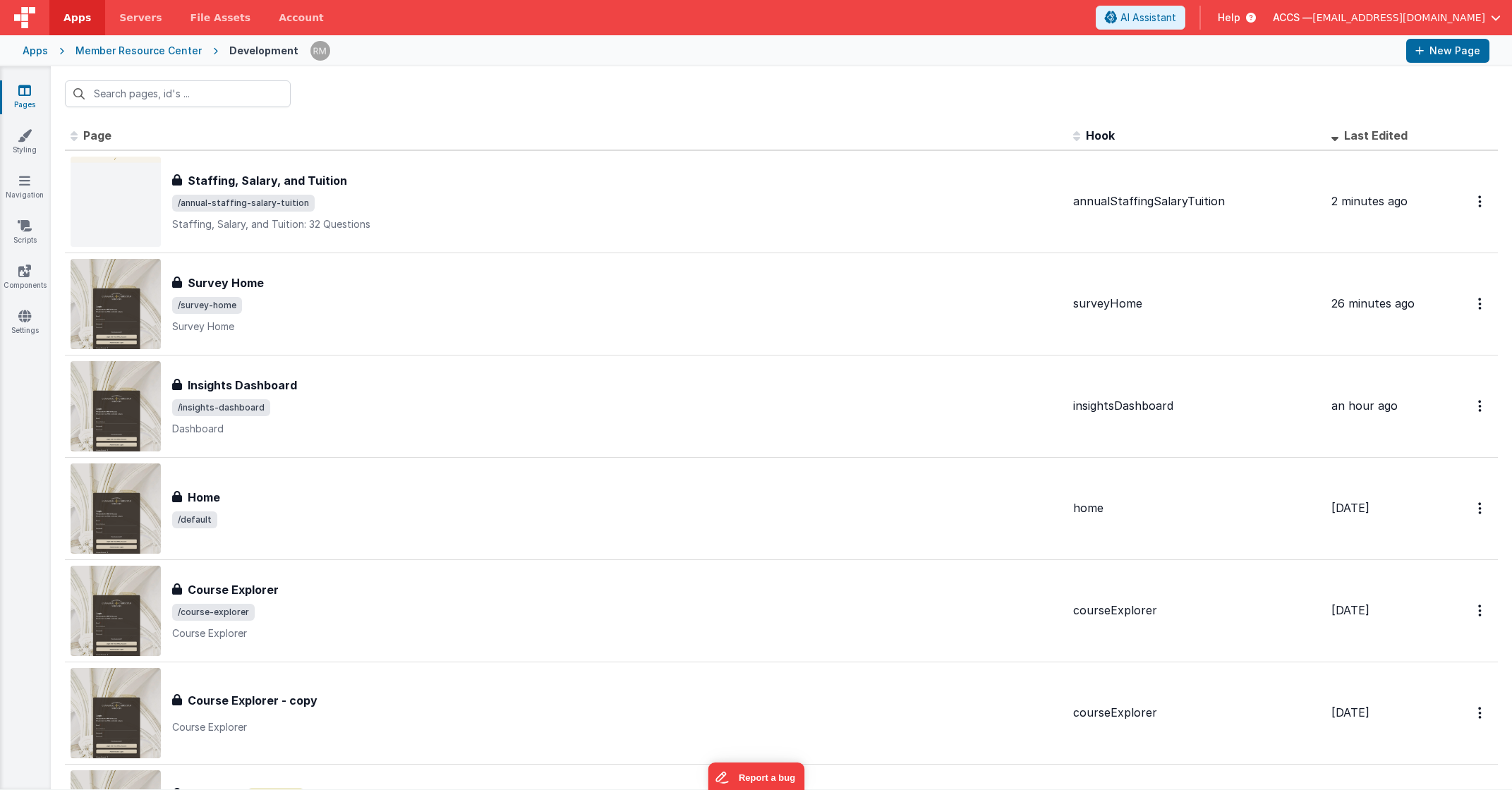
click at [37, 52] on div "Apps" at bounding box center [35, 50] width 26 height 14
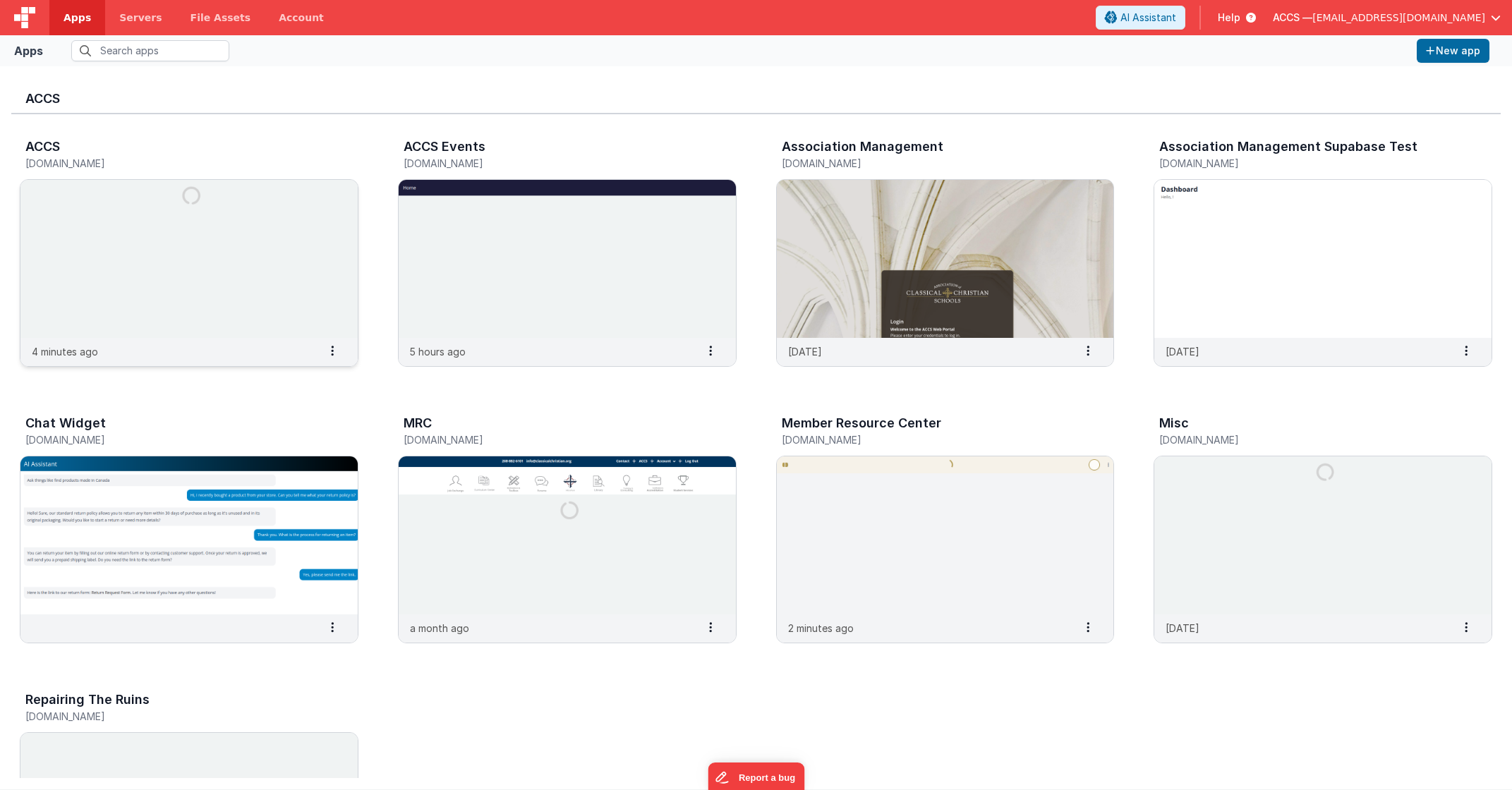
click at [282, 238] on img at bounding box center [189, 259] width 337 height 158
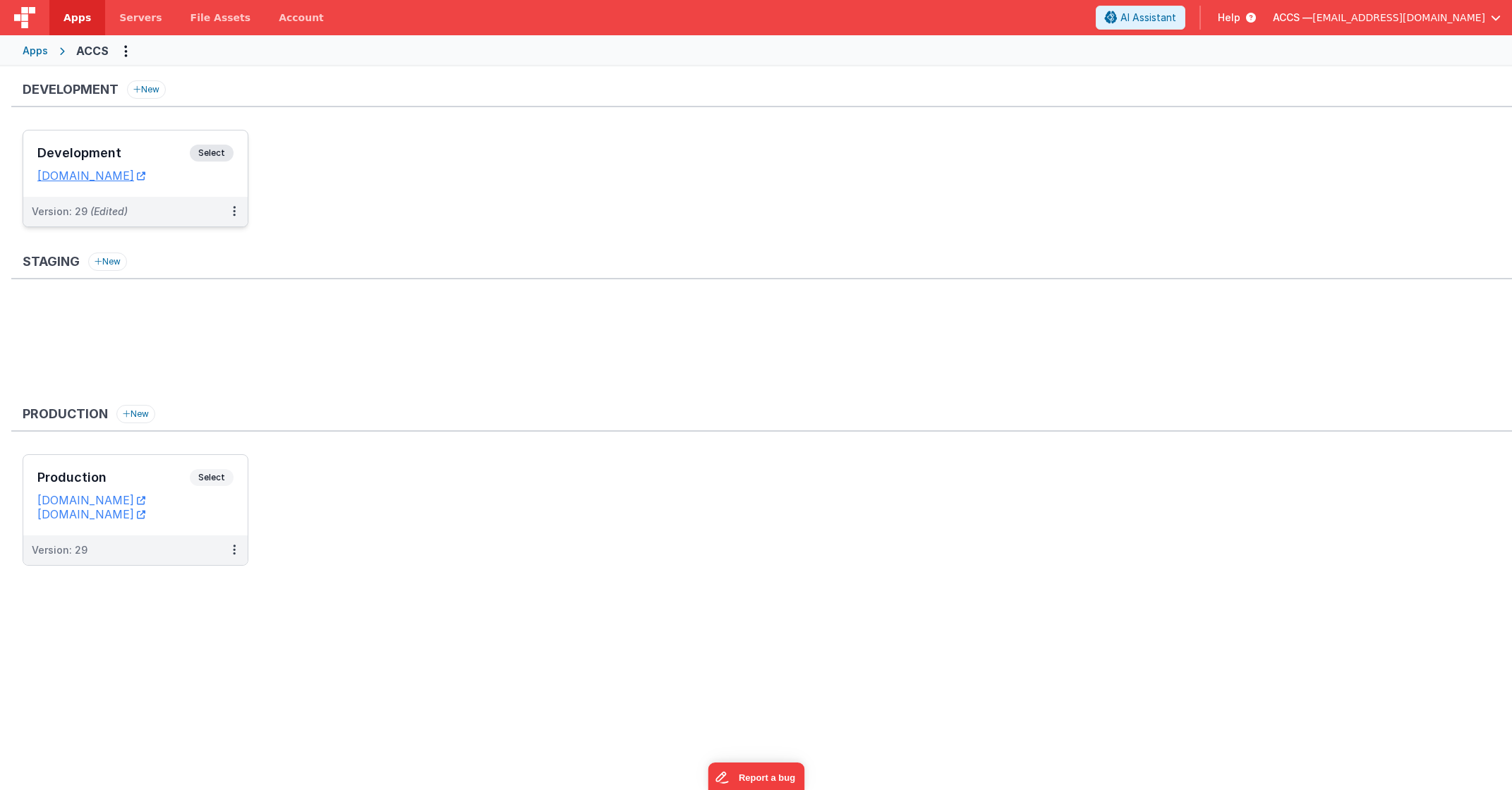
click at [164, 160] on div "Development Select" at bounding box center [135, 157] width 196 height 24
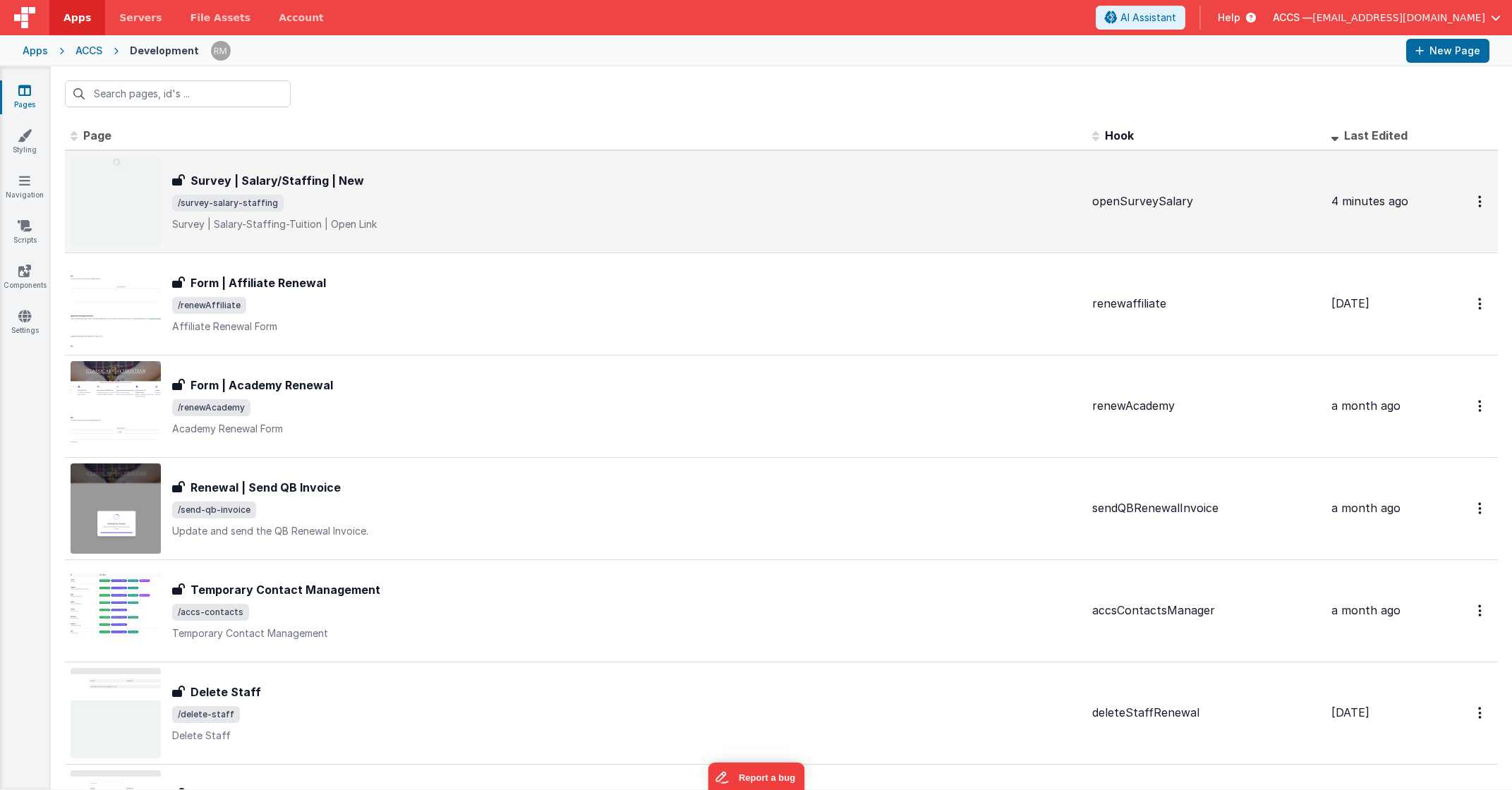
click at [280, 177] on h3 "Survey | Salary/Staffing | New" at bounding box center [277, 180] width 173 height 17
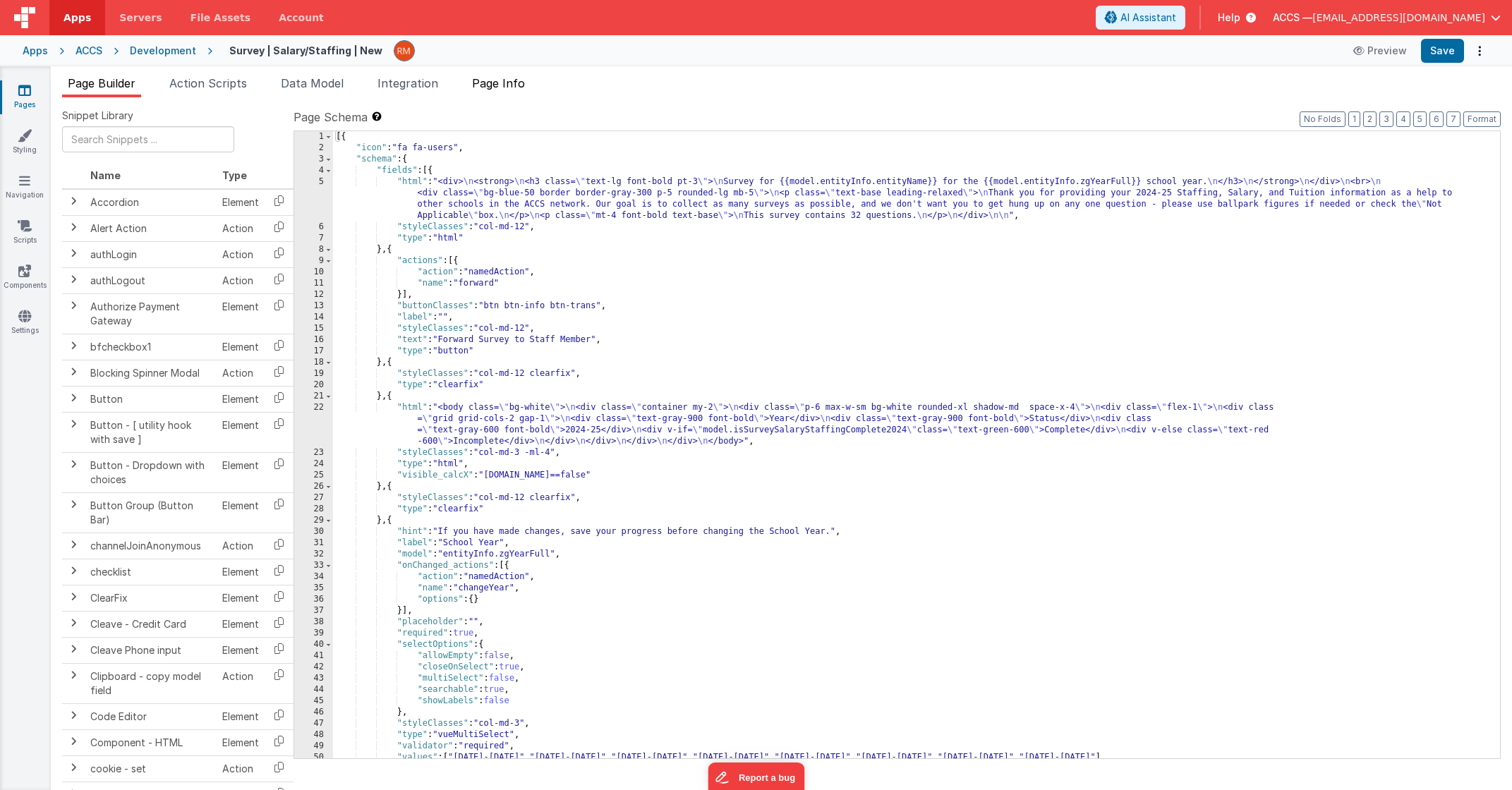
click at [496, 89] on span "Page Info" at bounding box center [498, 83] width 53 height 14
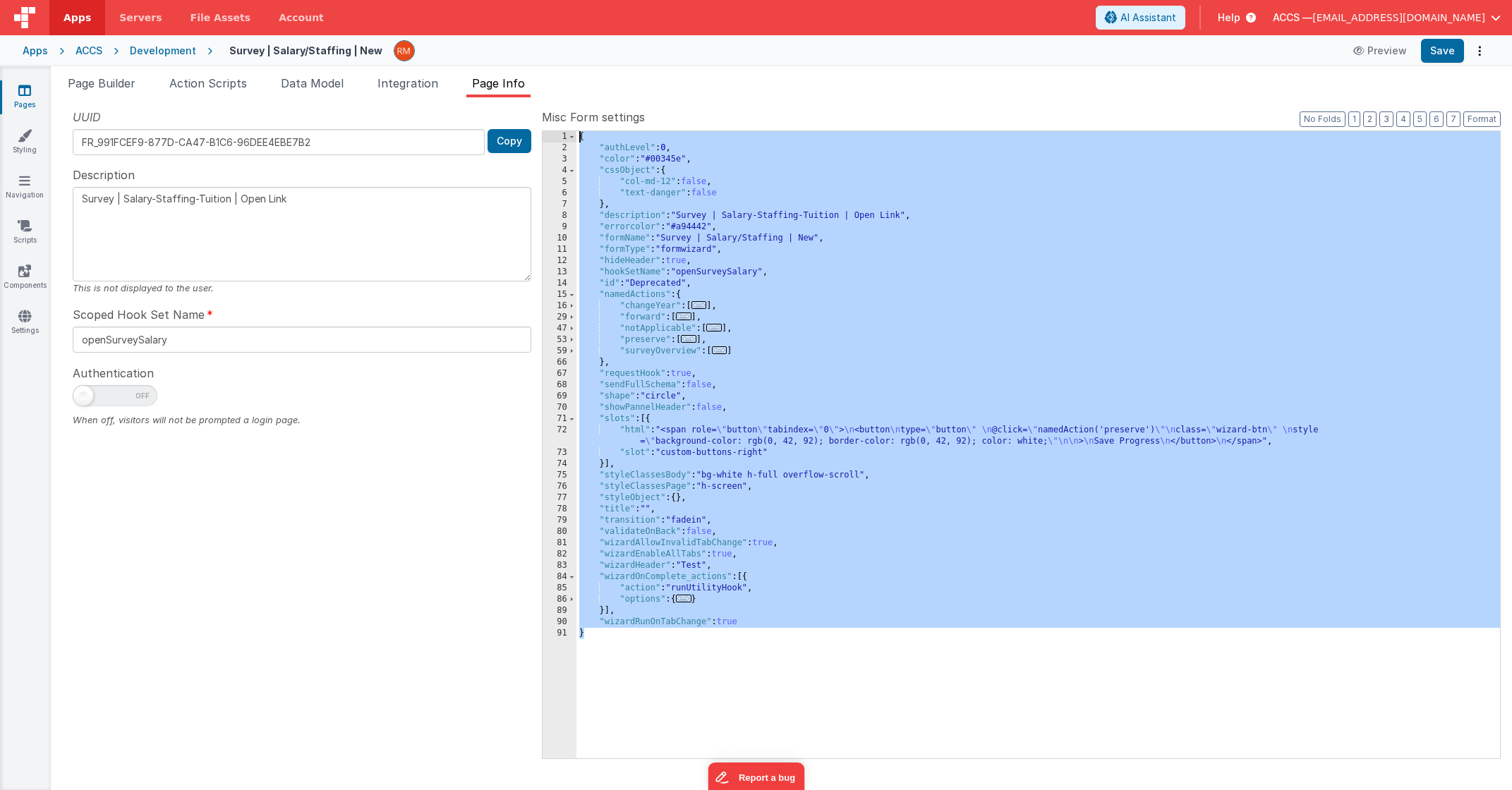
drag, startPoint x: 673, startPoint y: 666, endPoint x: 530, endPoint y: 111, distance: 573.1
click at [530, 111] on div "UUID FR_991FCEF9-877D-CA47-B1C6-96DEE4EBE7B2 Copy Description Survey | Salary-S…" at bounding box center [782, 432] width 1439 height 649
click at [27, 91] on icon at bounding box center [24, 90] width 12 height 14
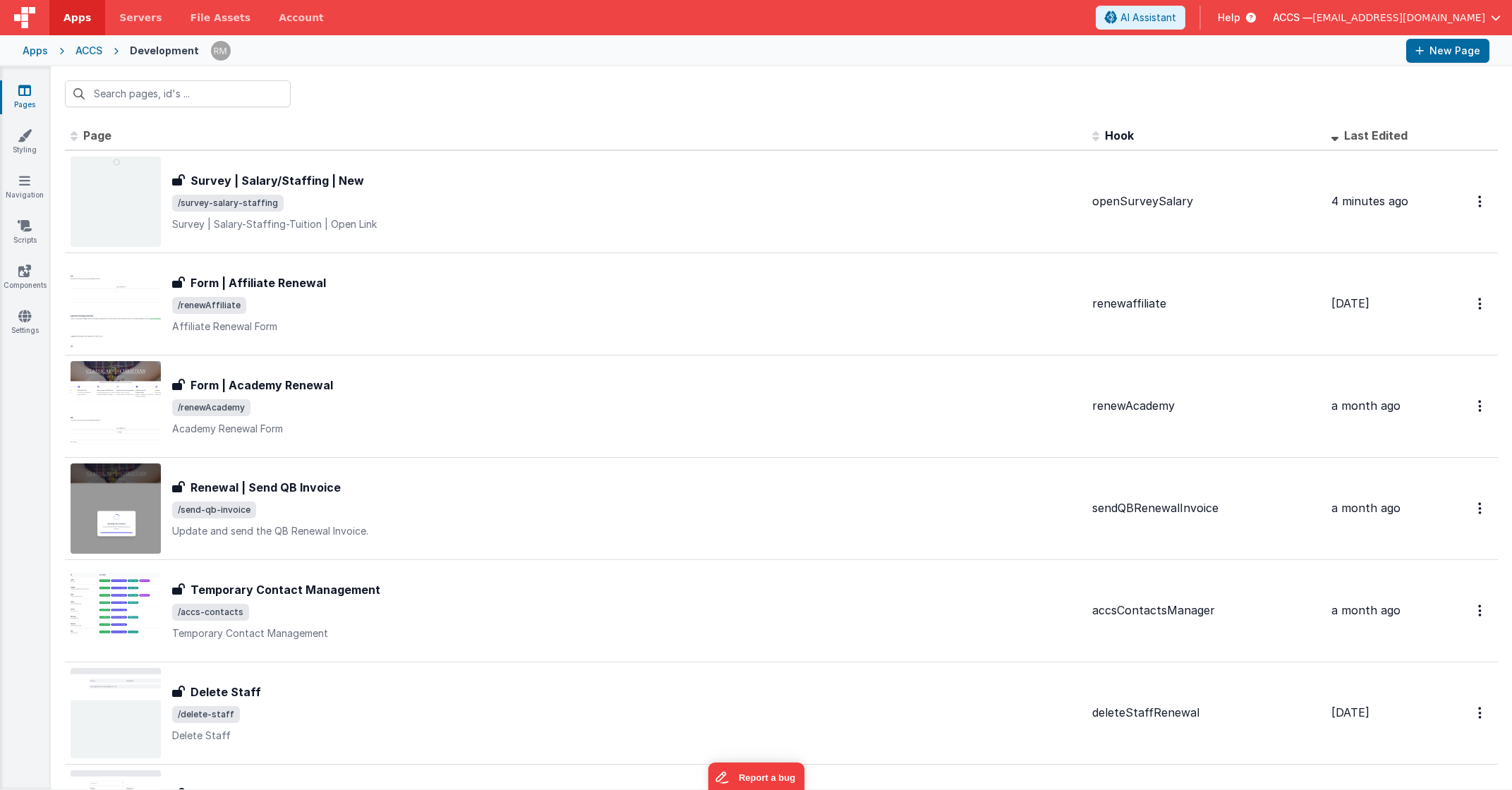
click at [43, 48] on div "Apps" at bounding box center [35, 50] width 26 height 14
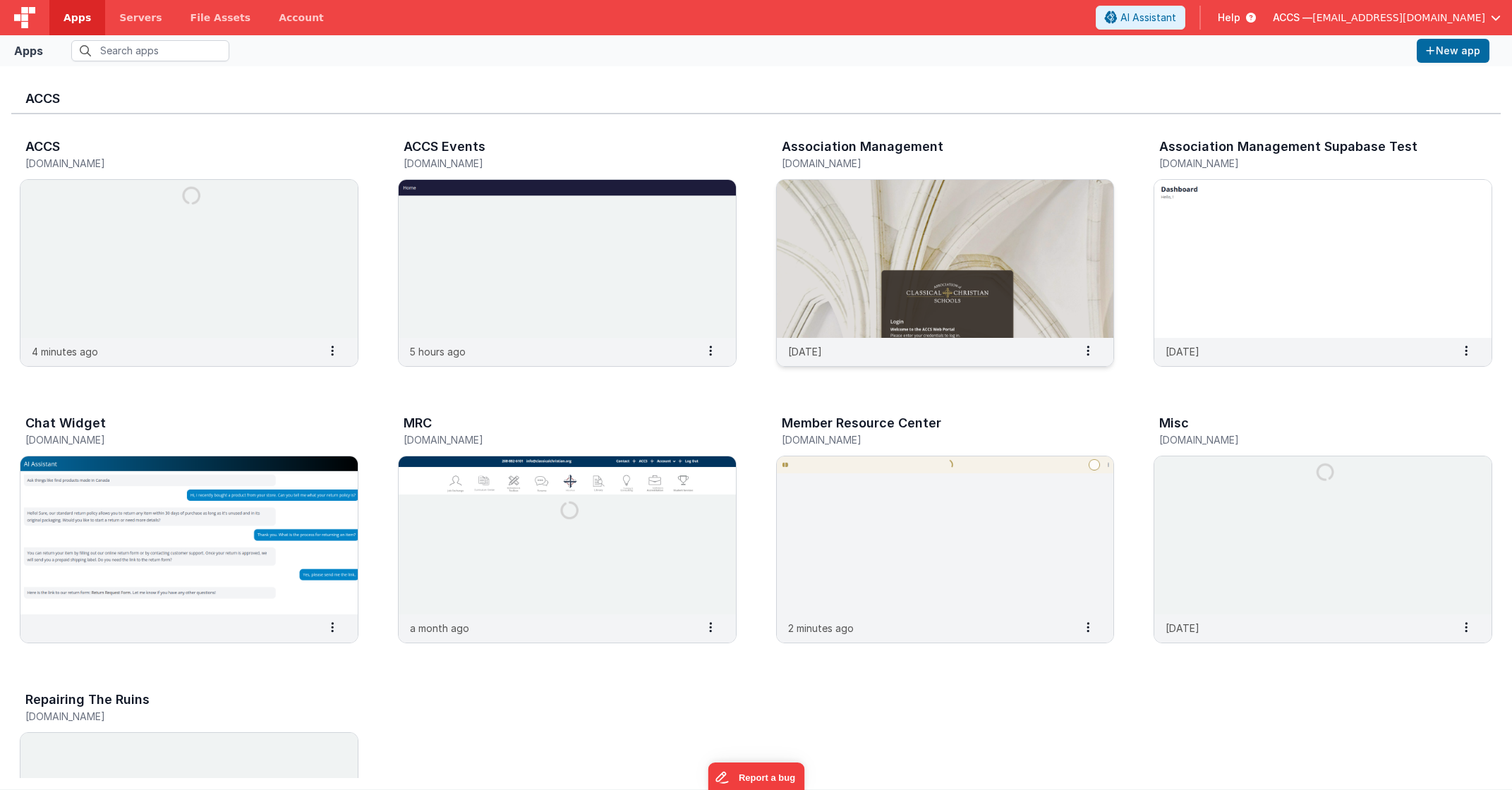
click at [1036, 257] on img at bounding box center [946, 259] width 337 height 158
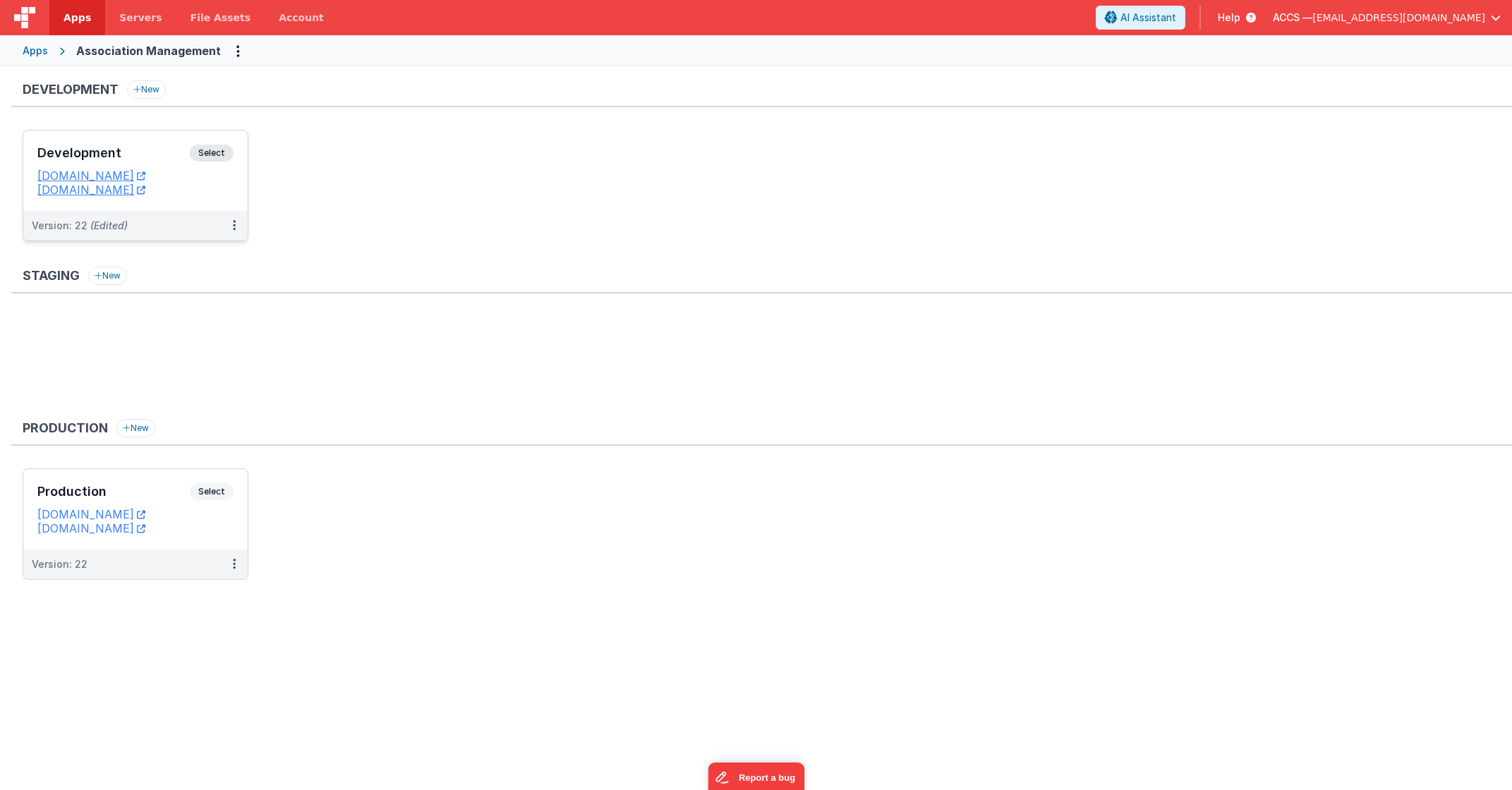
click at [168, 157] on h3 "Development" at bounding box center [113, 153] width 152 height 14
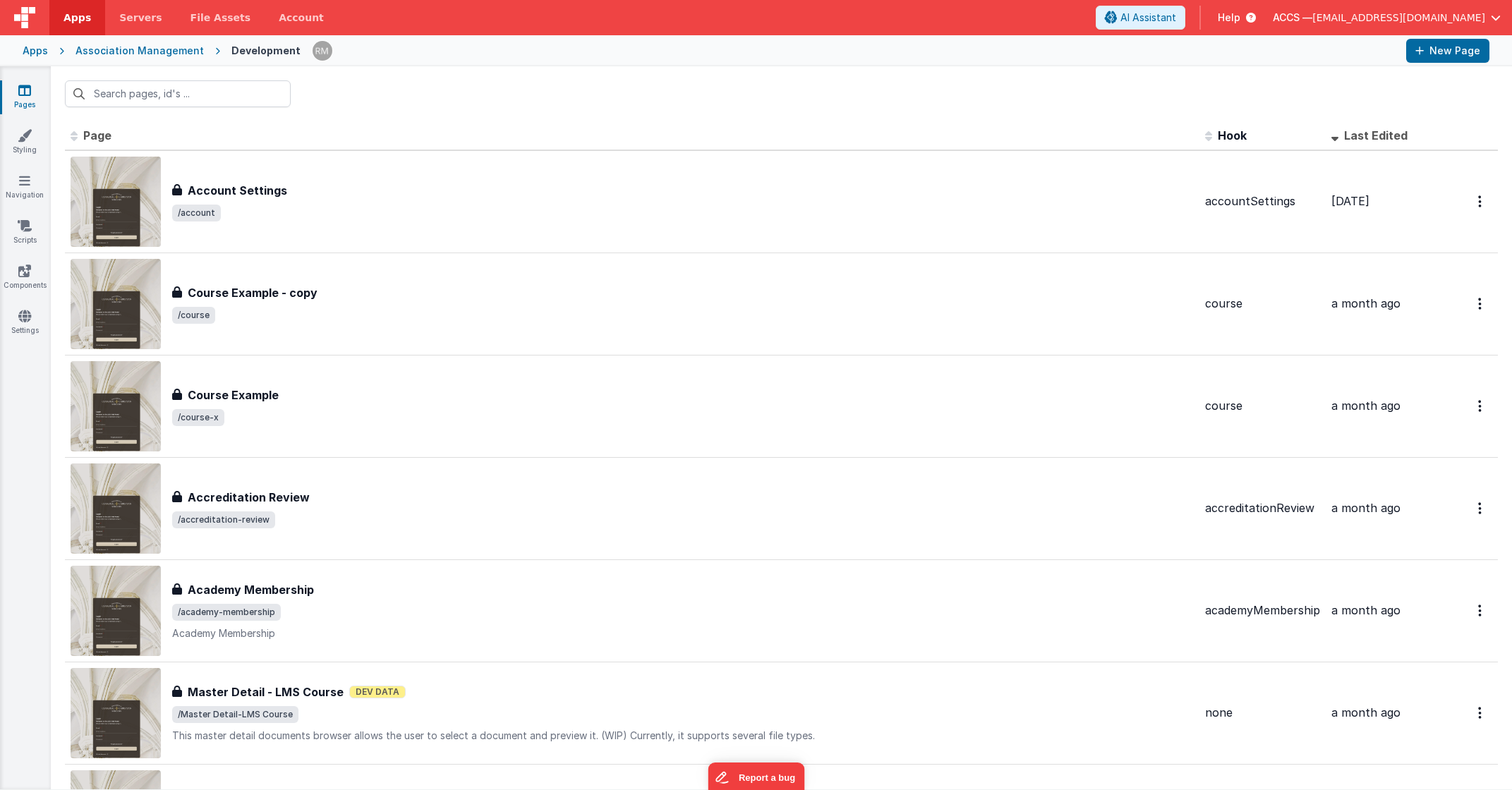
click at [1356, 134] on span "Last Edited" at bounding box center [1376, 135] width 64 height 14
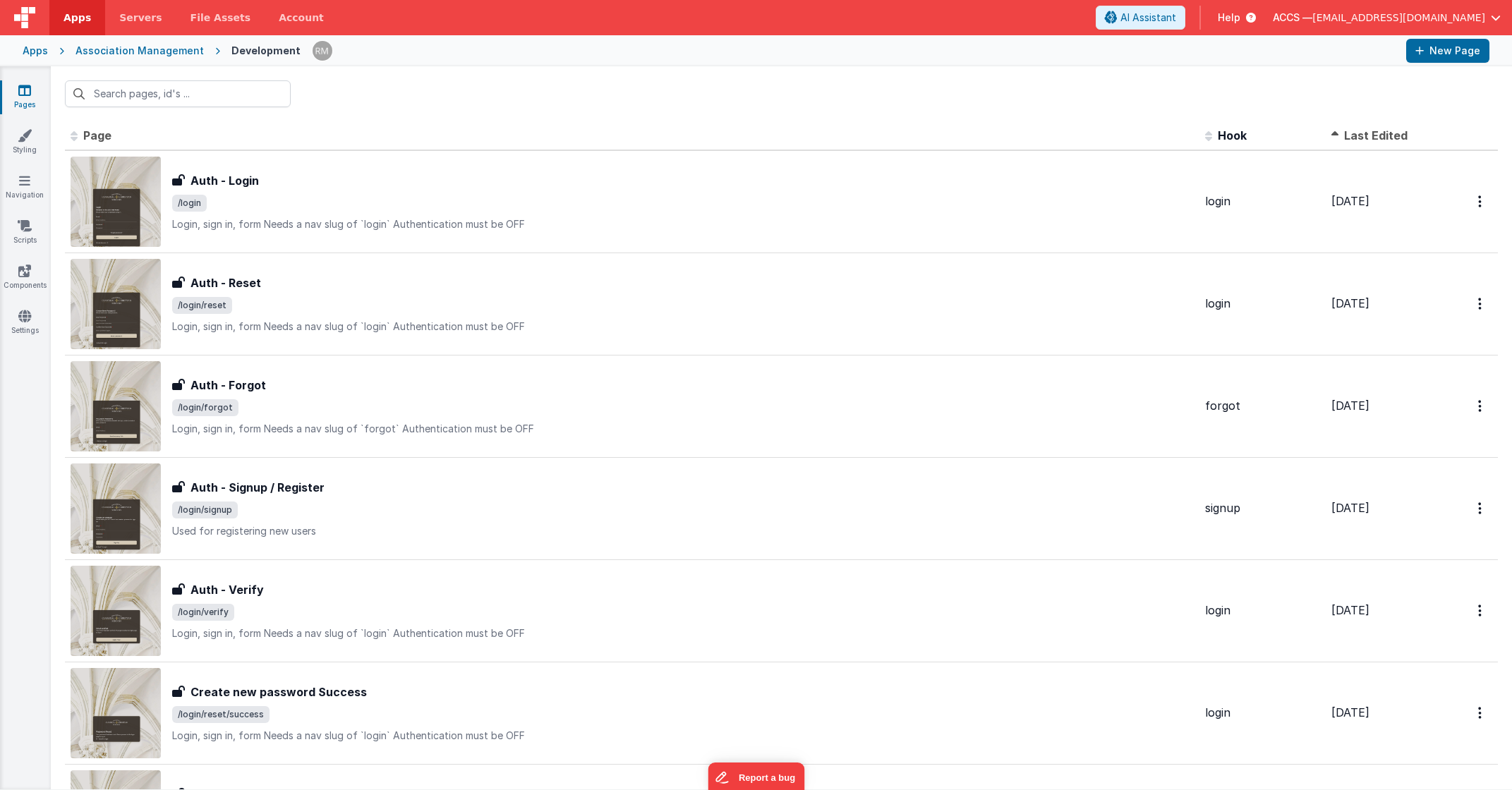
click at [1356, 133] on span "Last Edited" at bounding box center [1376, 135] width 64 height 14
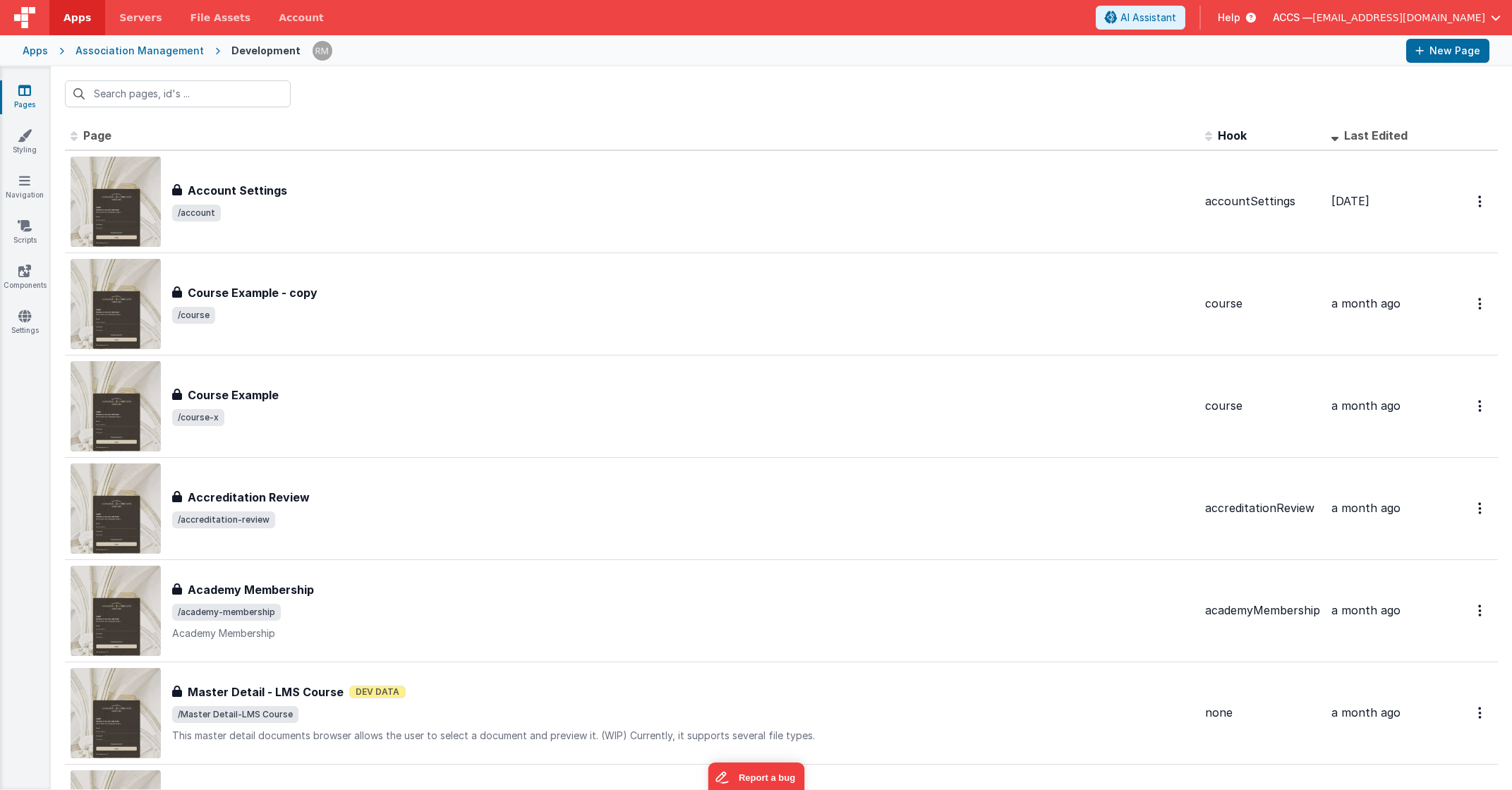
click at [34, 94] on link "Pages" at bounding box center [24, 97] width 50 height 29
click at [42, 53] on div "Apps" at bounding box center [35, 50] width 26 height 14
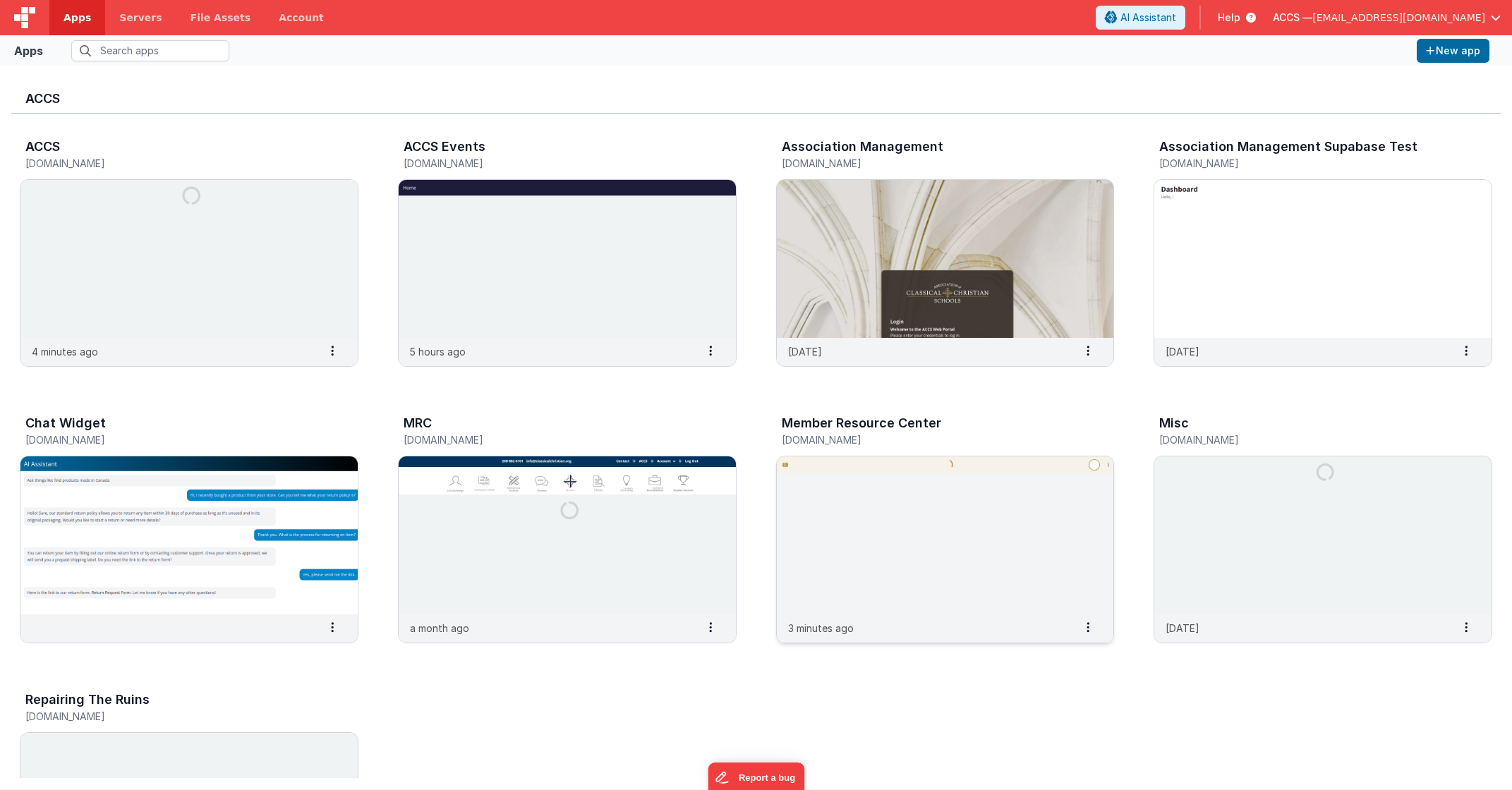
click at [886, 488] on img at bounding box center [946, 535] width 337 height 158
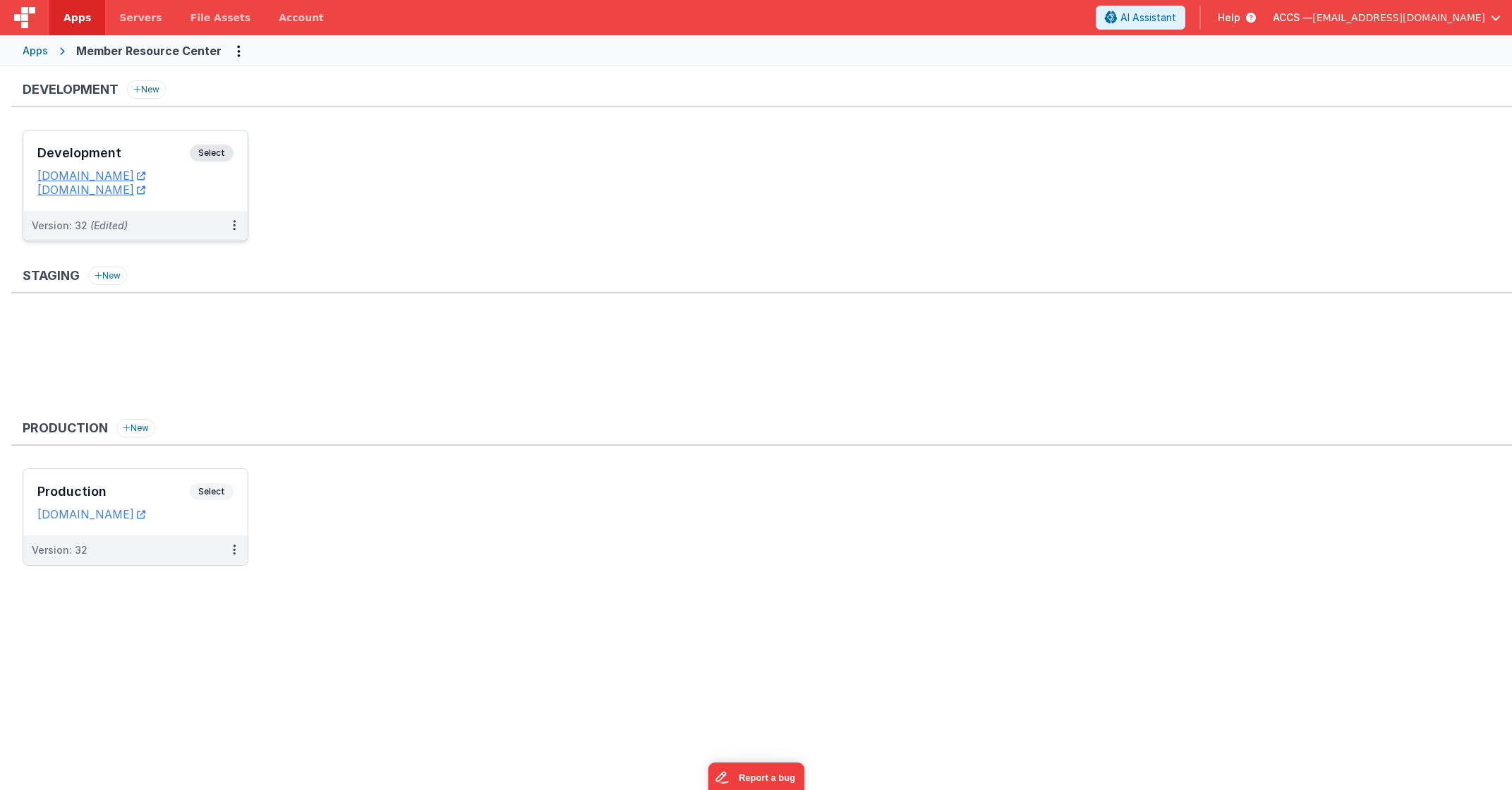
click at [151, 148] on h3 "Development" at bounding box center [113, 153] width 152 height 14
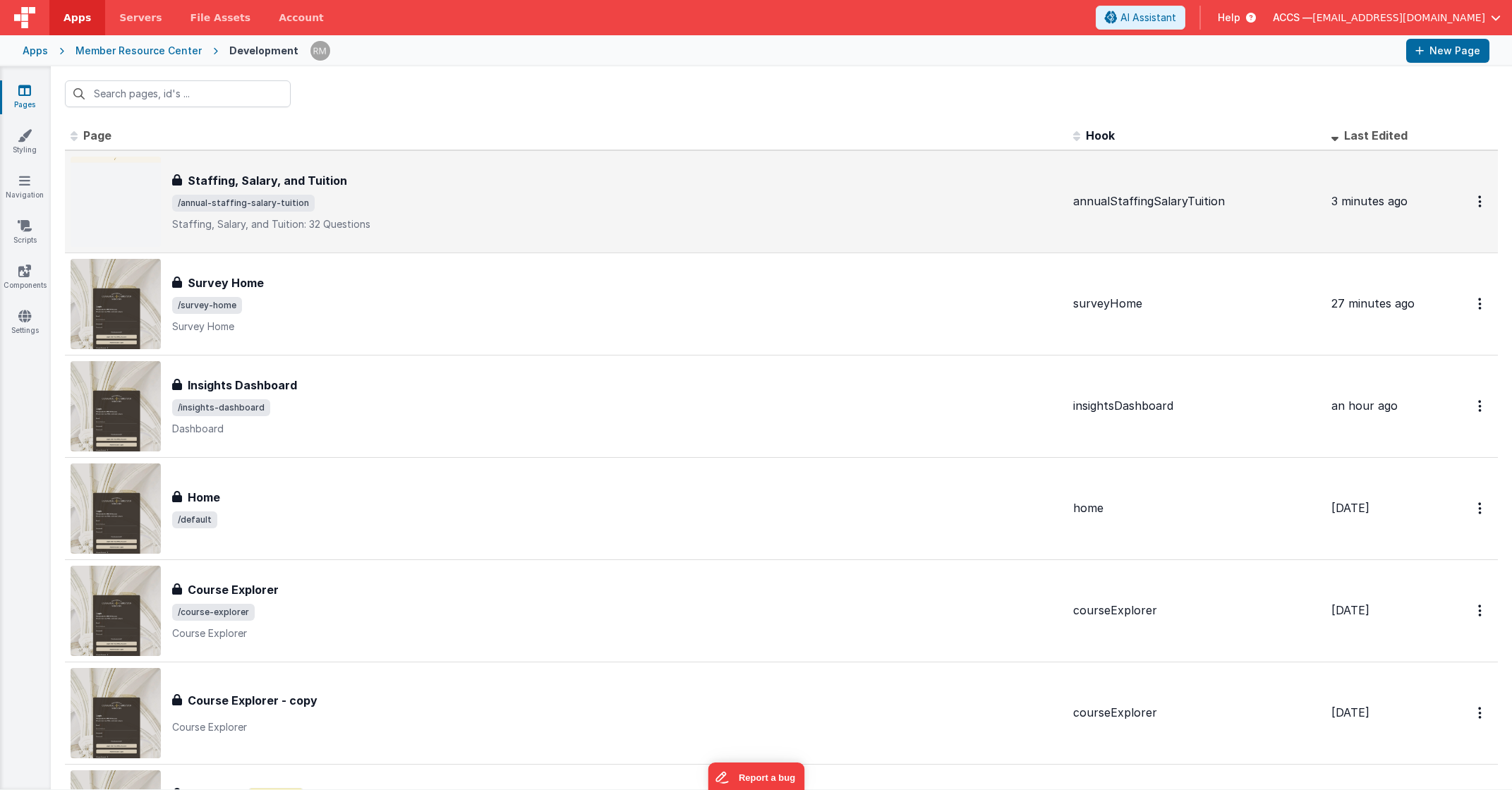
click at [340, 202] on span "/annual-staffing-salary-tuition" at bounding box center [617, 203] width 890 height 17
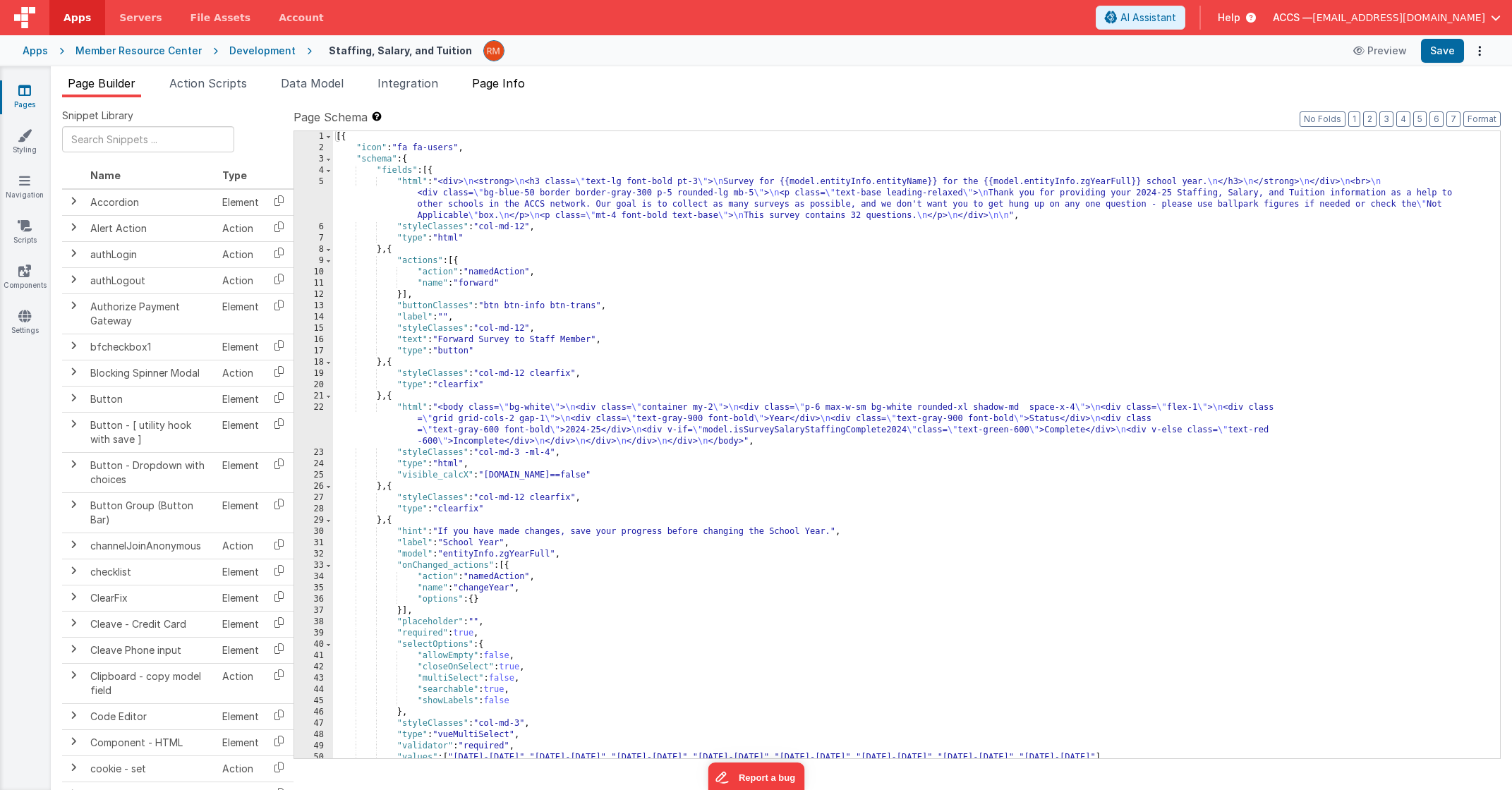
click at [495, 86] on span "Page Info" at bounding box center [498, 83] width 53 height 14
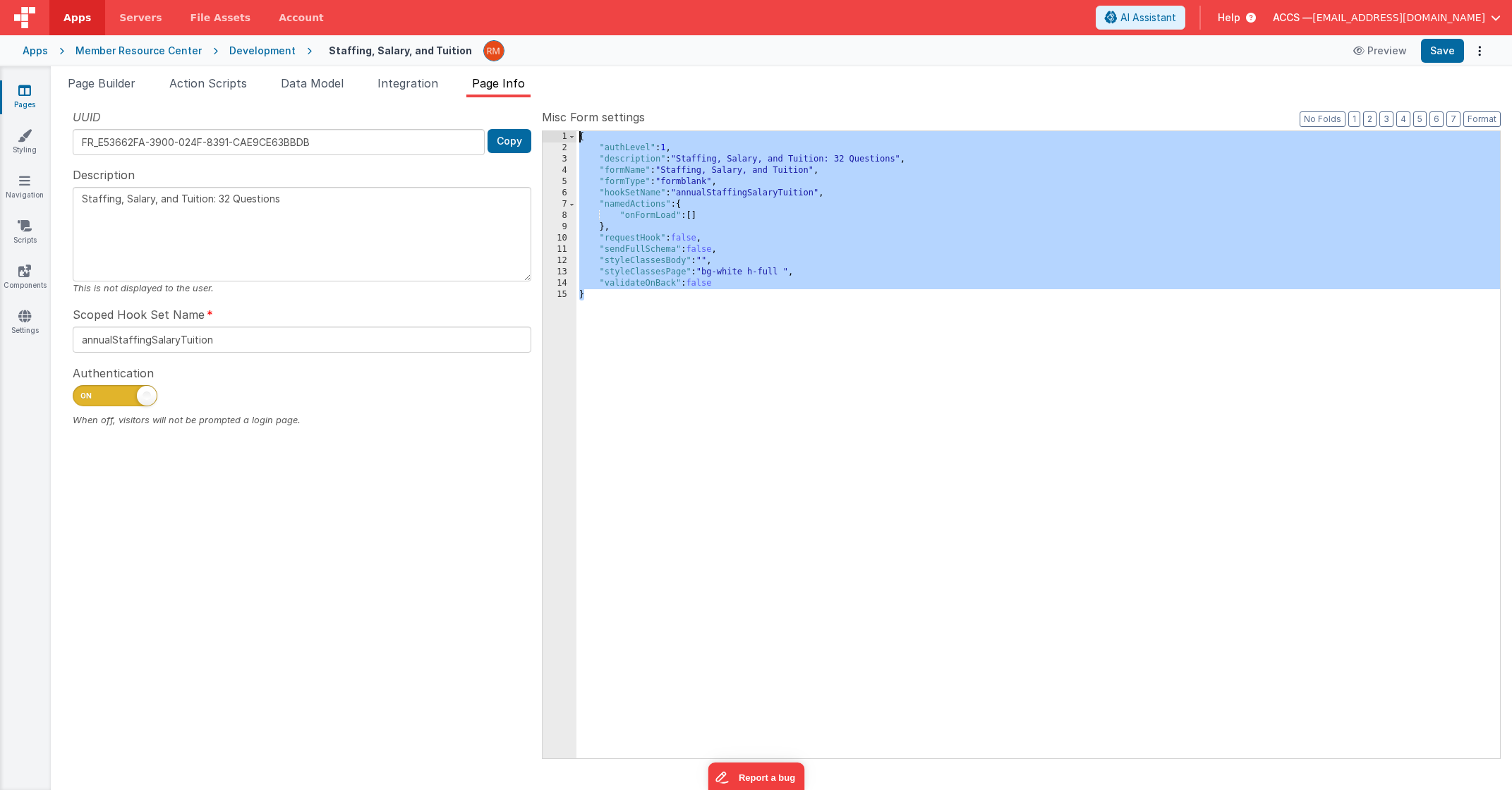
drag, startPoint x: 667, startPoint y: 359, endPoint x: 549, endPoint y: 5, distance: 373.1
click at [549, 5] on div "Apps Servers File Assets Account Some FUTURE Slot AI Assistant Help ACCS — [EMA…" at bounding box center [756, 395] width 1512 height 790
type textarea "Survey | Salary-Staffing-Tuition | Open Link"
type input "openSurveySalary"
checkbox input "false"
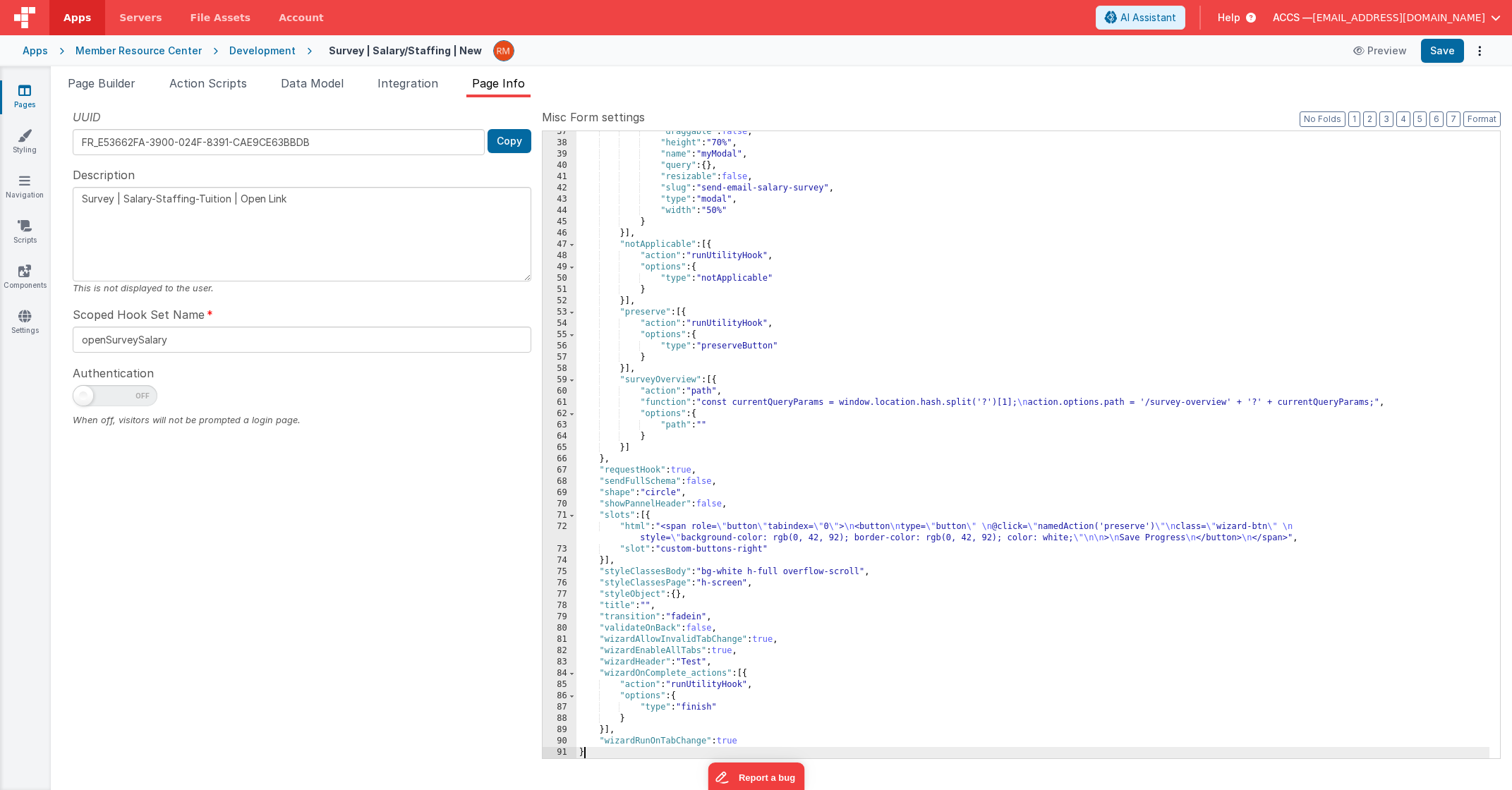
scroll to position [423, 0]
drag, startPoint x: 317, startPoint y: 198, endPoint x: -56, endPoint y: 170, distance: 374.0
click at [0, 170] on html "Apps Servers File Assets Account Some FUTURE Slot AI Assistant Help ACCS — [EMA…" at bounding box center [756, 395] width 1512 height 790
paste textarea "taffing, Salary, and Tuition: 32 Questions"
type textarea "Staffing, Salary, and Tuition: 32 Questions"
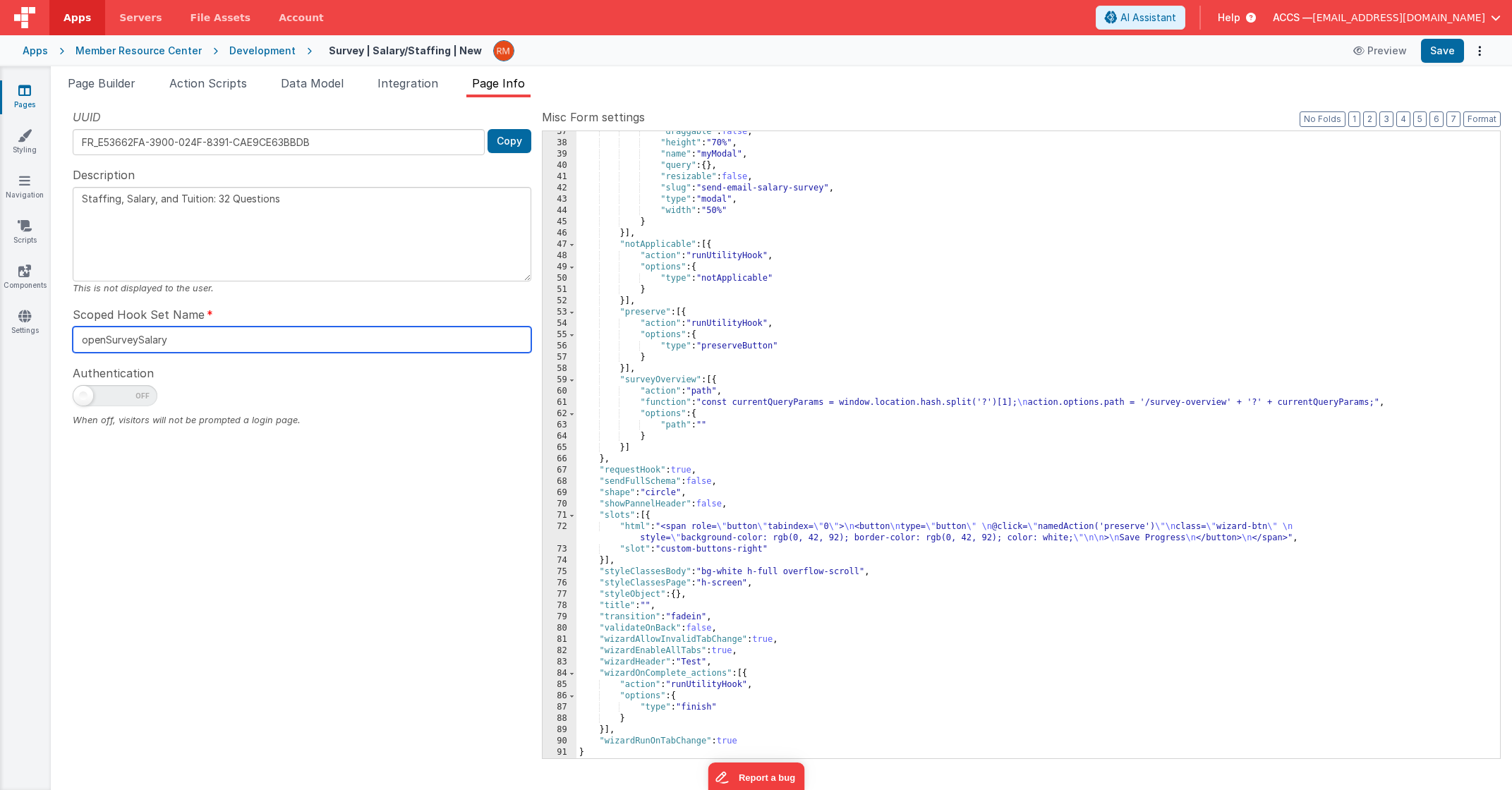
drag, startPoint x: 186, startPoint y: 328, endPoint x: -23, endPoint y: 318, distance: 209.2
click at [0, 318] on html "Apps Servers File Assets Account Some FUTURE Slot AI Assistant Help ACCS — [EMA…" at bounding box center [756, 395] width 1512 height 790
paste input "annualStaffingSalaryTuition"
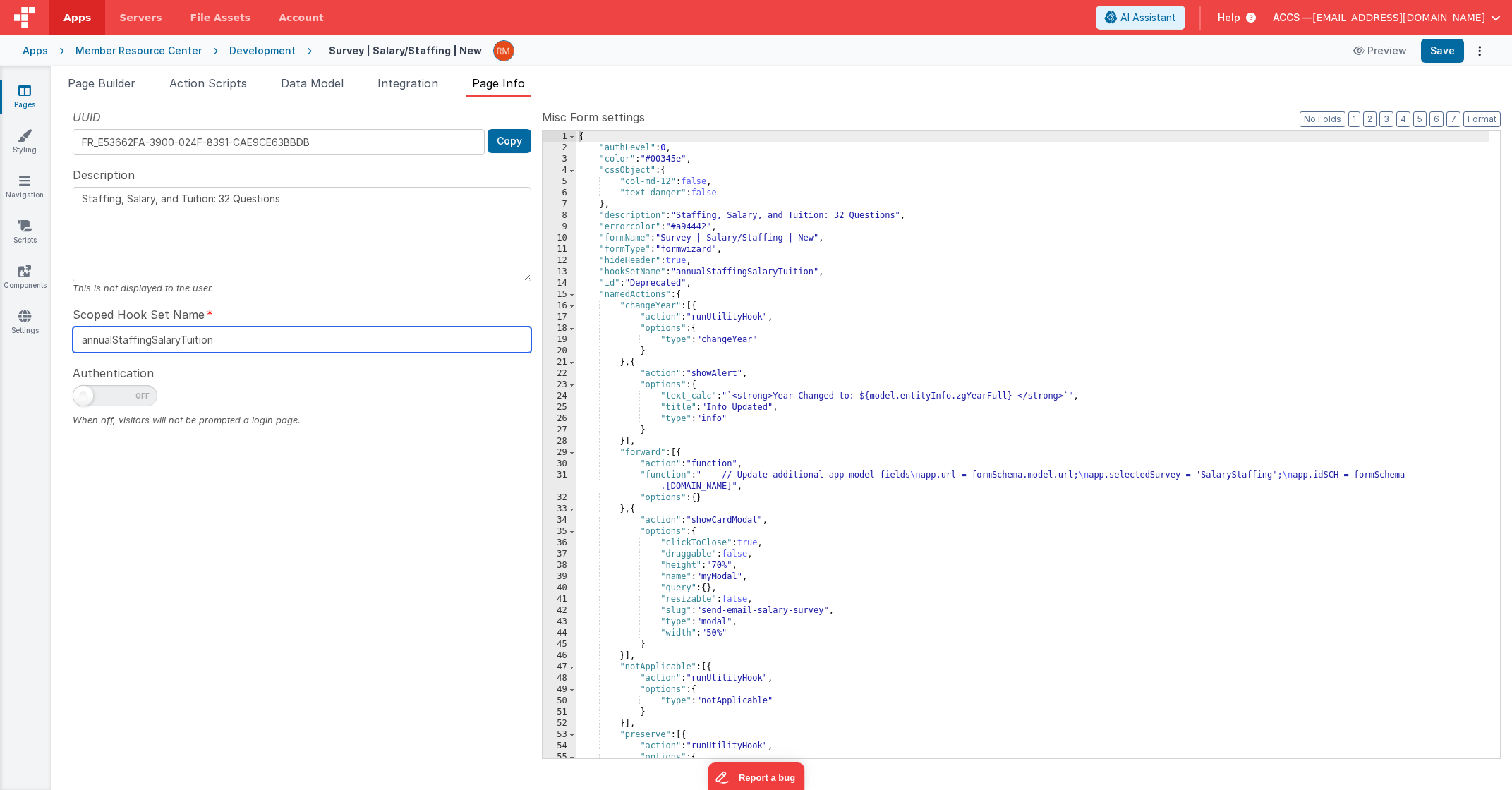
type input "annualStaffingSalaryTuition"
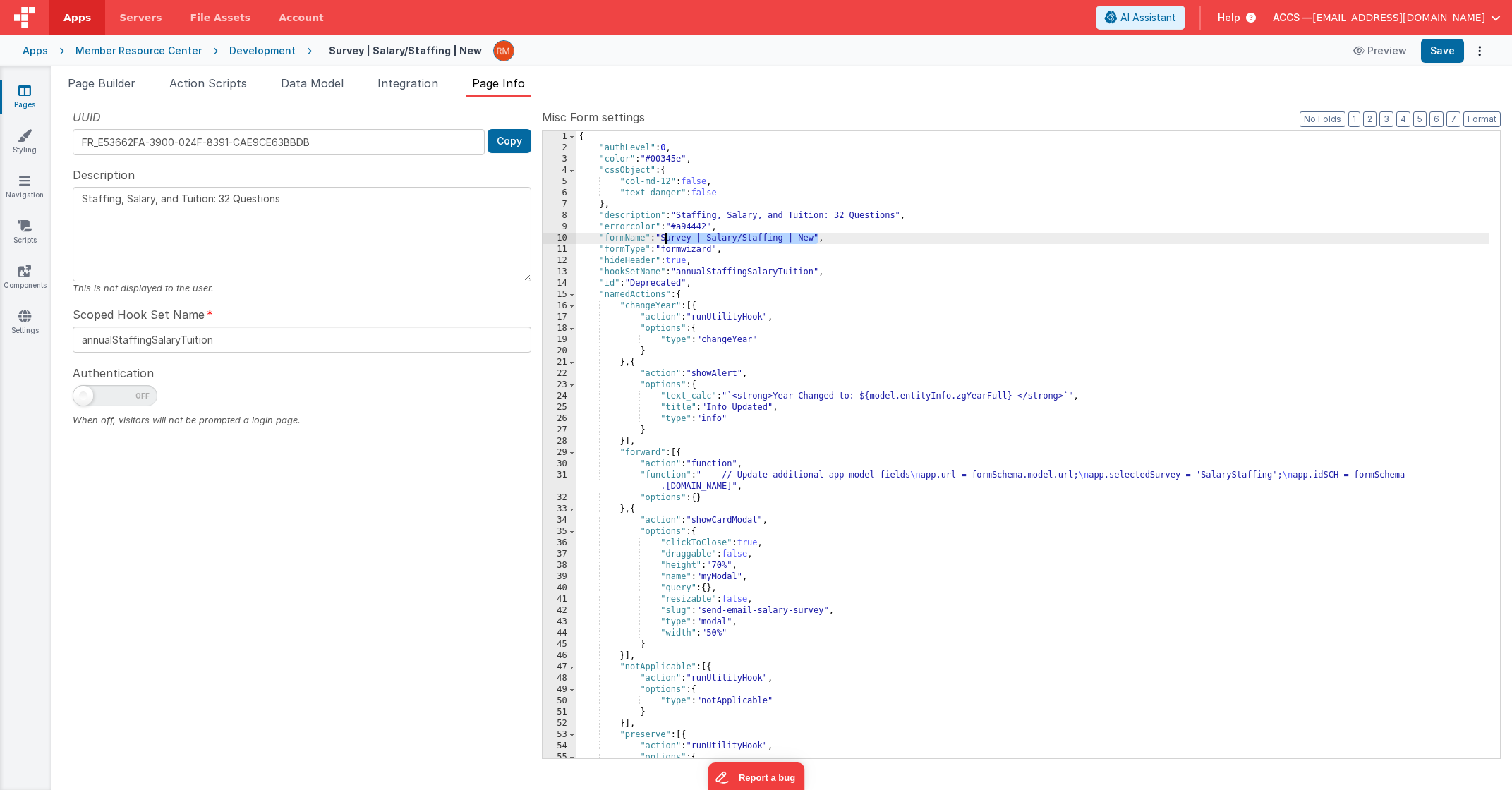
drag, startPoint x: 817, startPoint y: 239, endPoint x: 667, endPoint y: 235, distance: 150.1
click at [667, 235] on div "{ "authLevel" : 0 , "color" : "#00345e" , "cssObject" : { "col-md-12" : false ,…" at bounding box center [1033, 456] width 913 height 650
click at [1431, 58] on button "Save" at bounding box center [1442, 50] width 43 height 24
click at [1391, 121] on button "3" at bounding box center [1386, 118] width 14 height 15
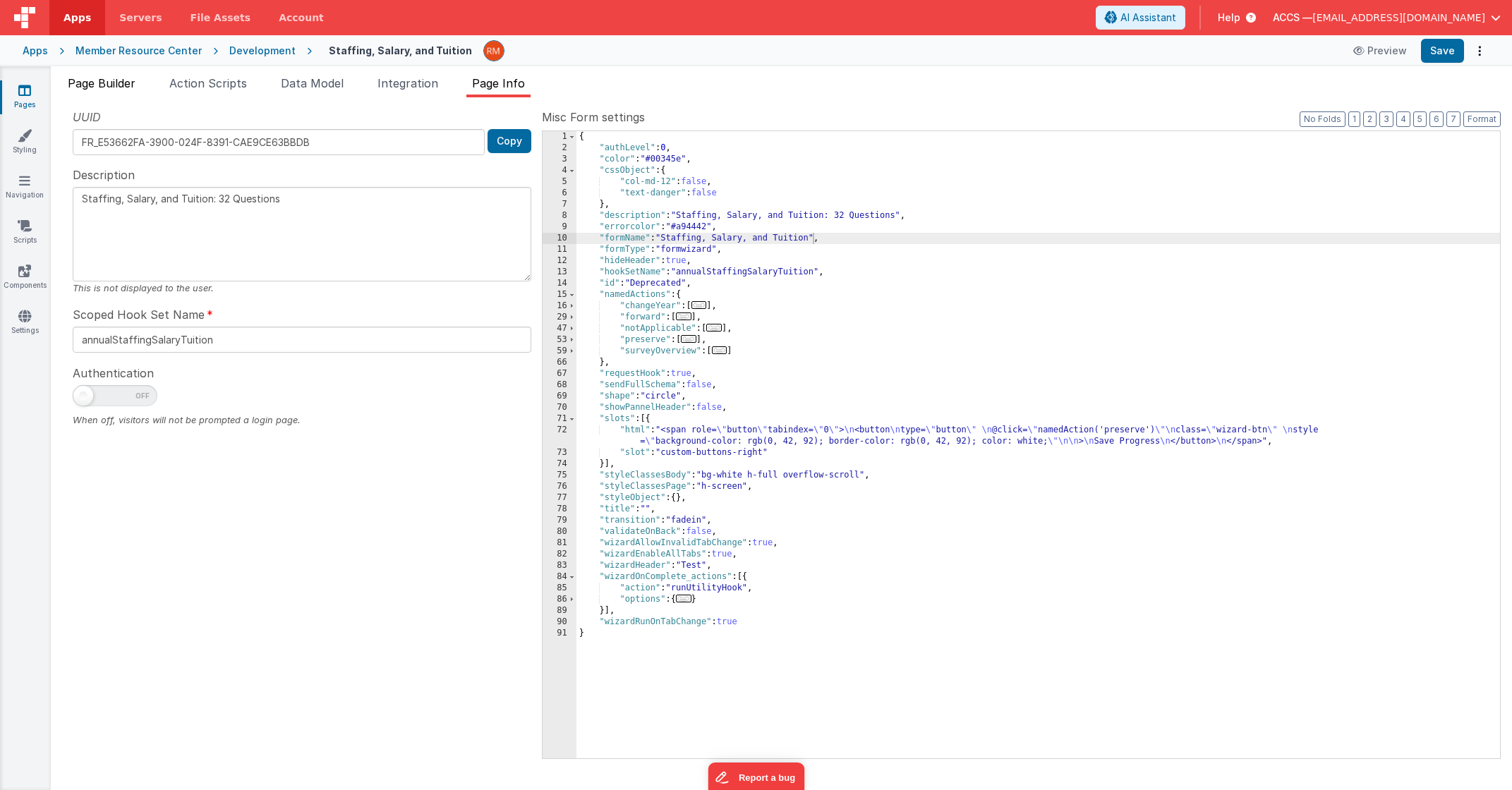
click at [86, 86] on span "Page Builder" at bounding box center [102, 83] width 68 height 14
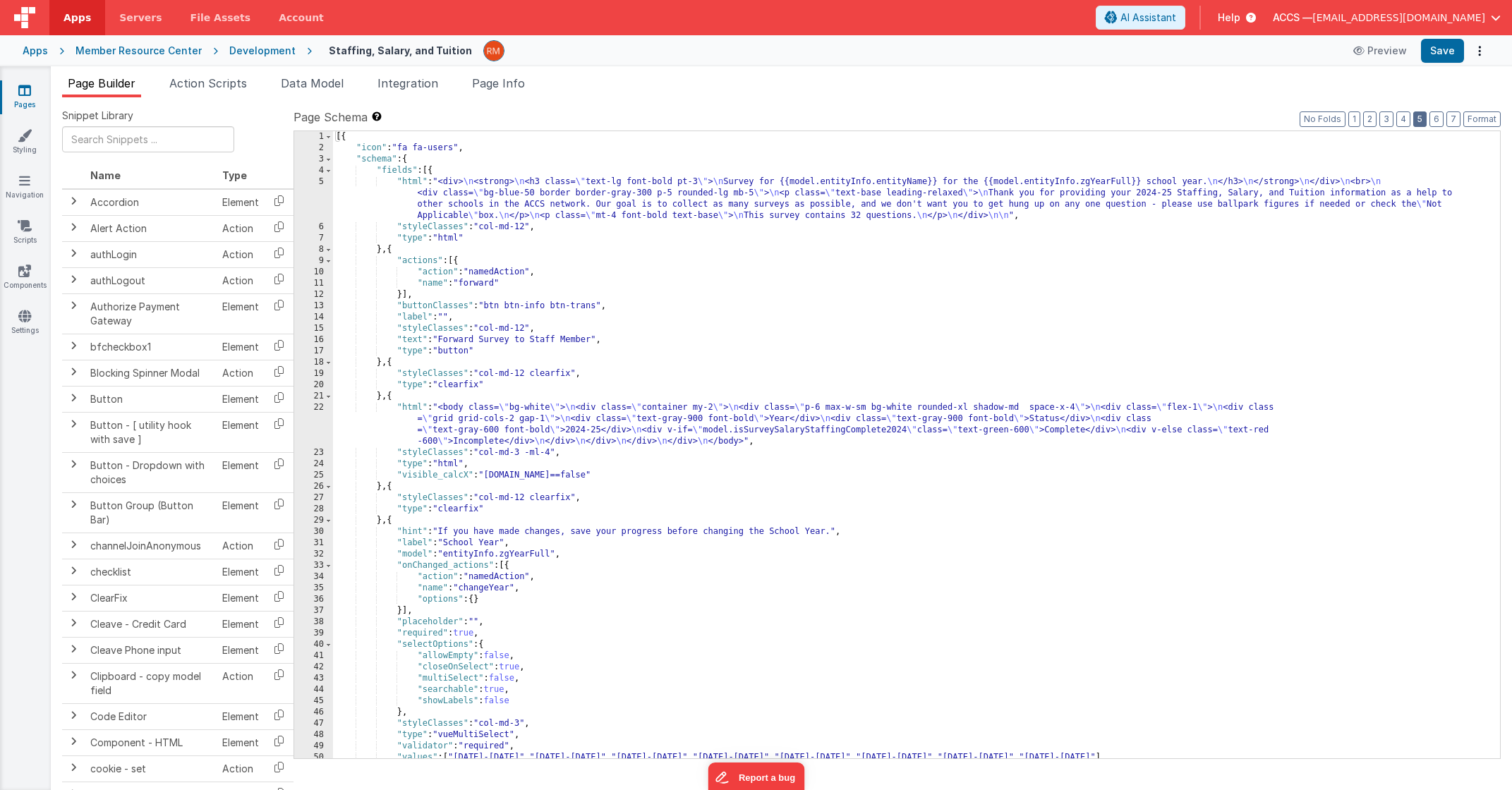
click at [1421, 120] on button "5" at bounding box center [1420, 118] width 13 height 15
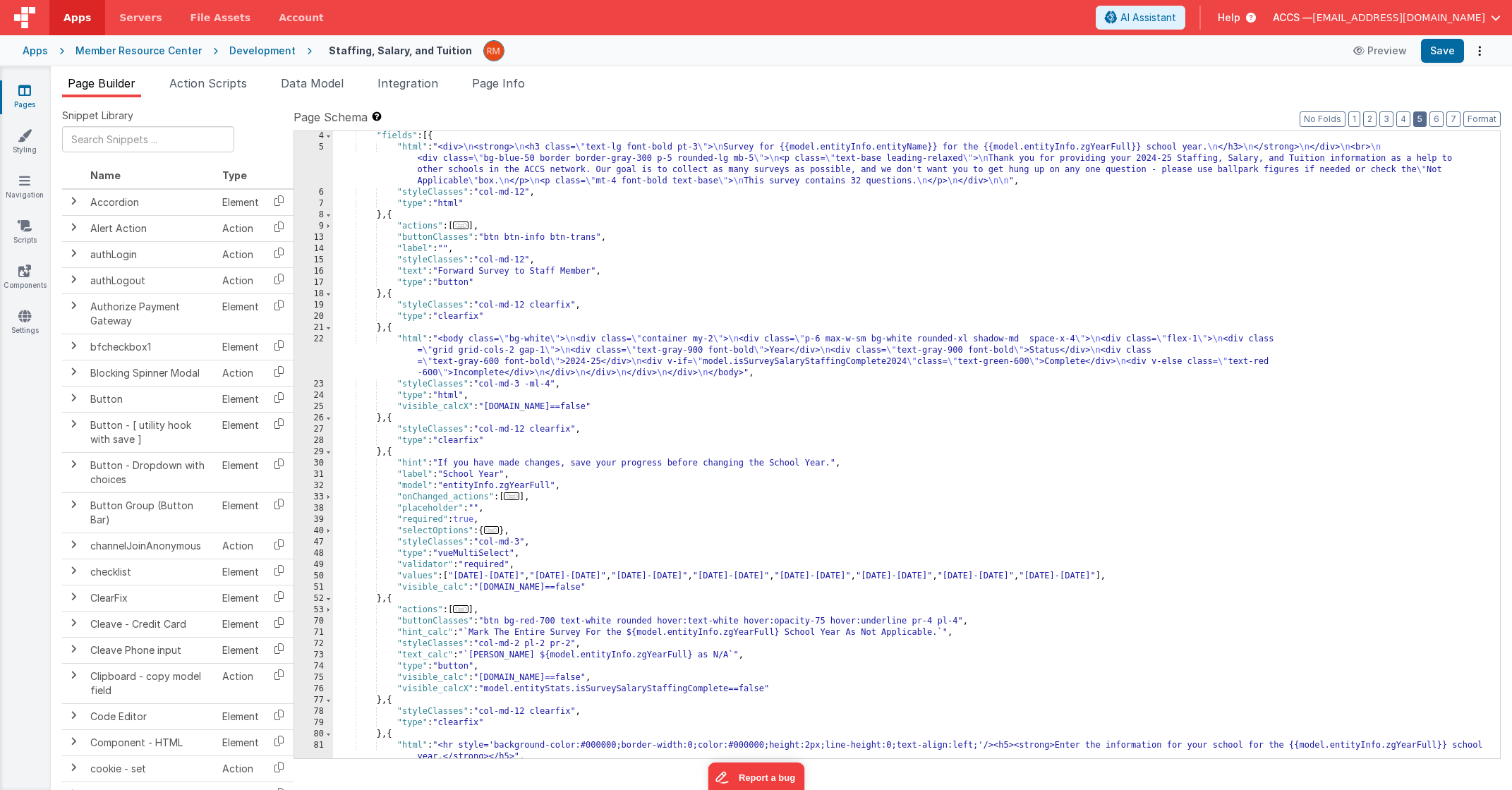
scroll to position [579, 0]
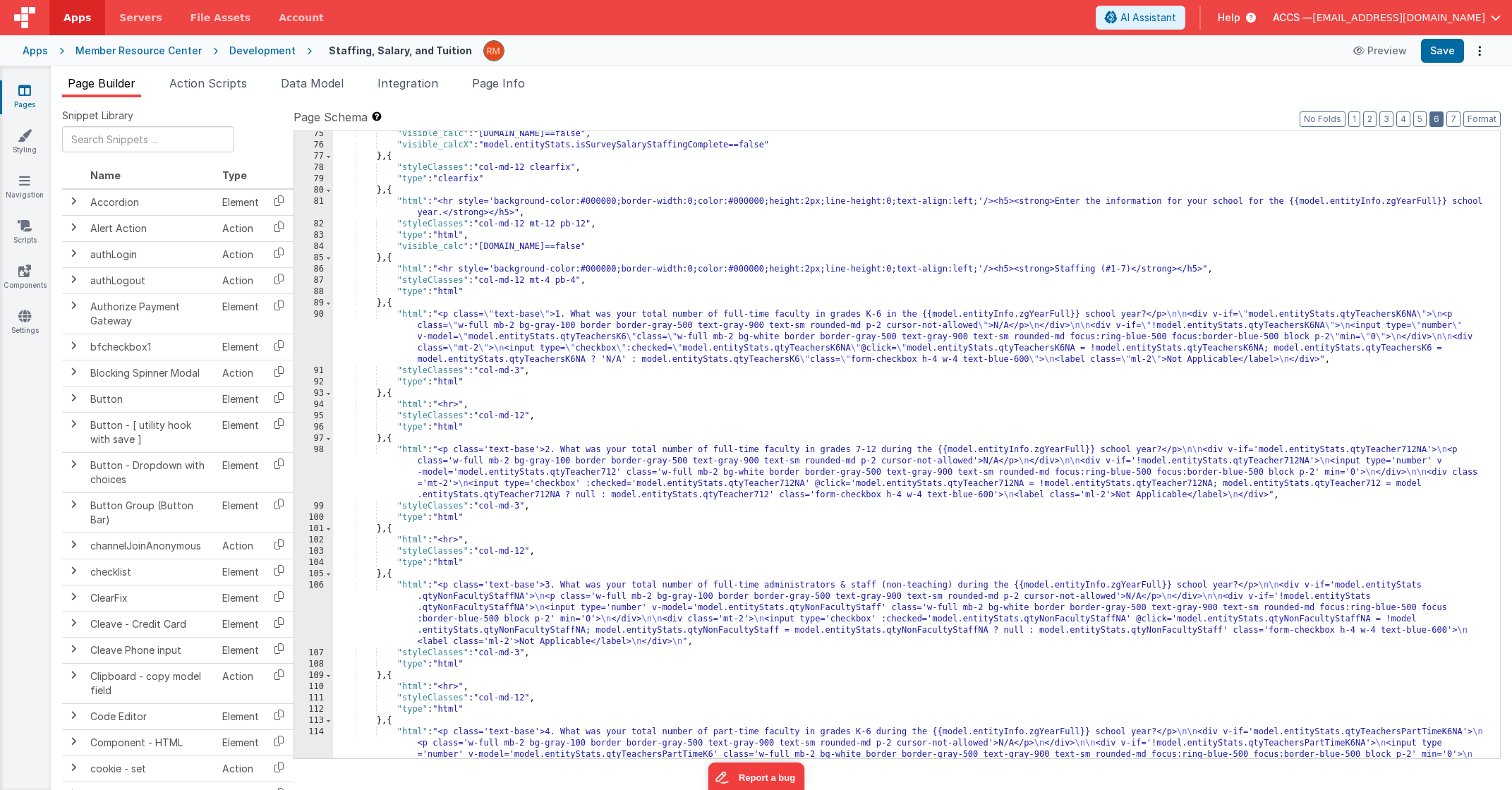
click at [1437, 118] on button "6" at bounding box center [1436, 118] width 14 height 15
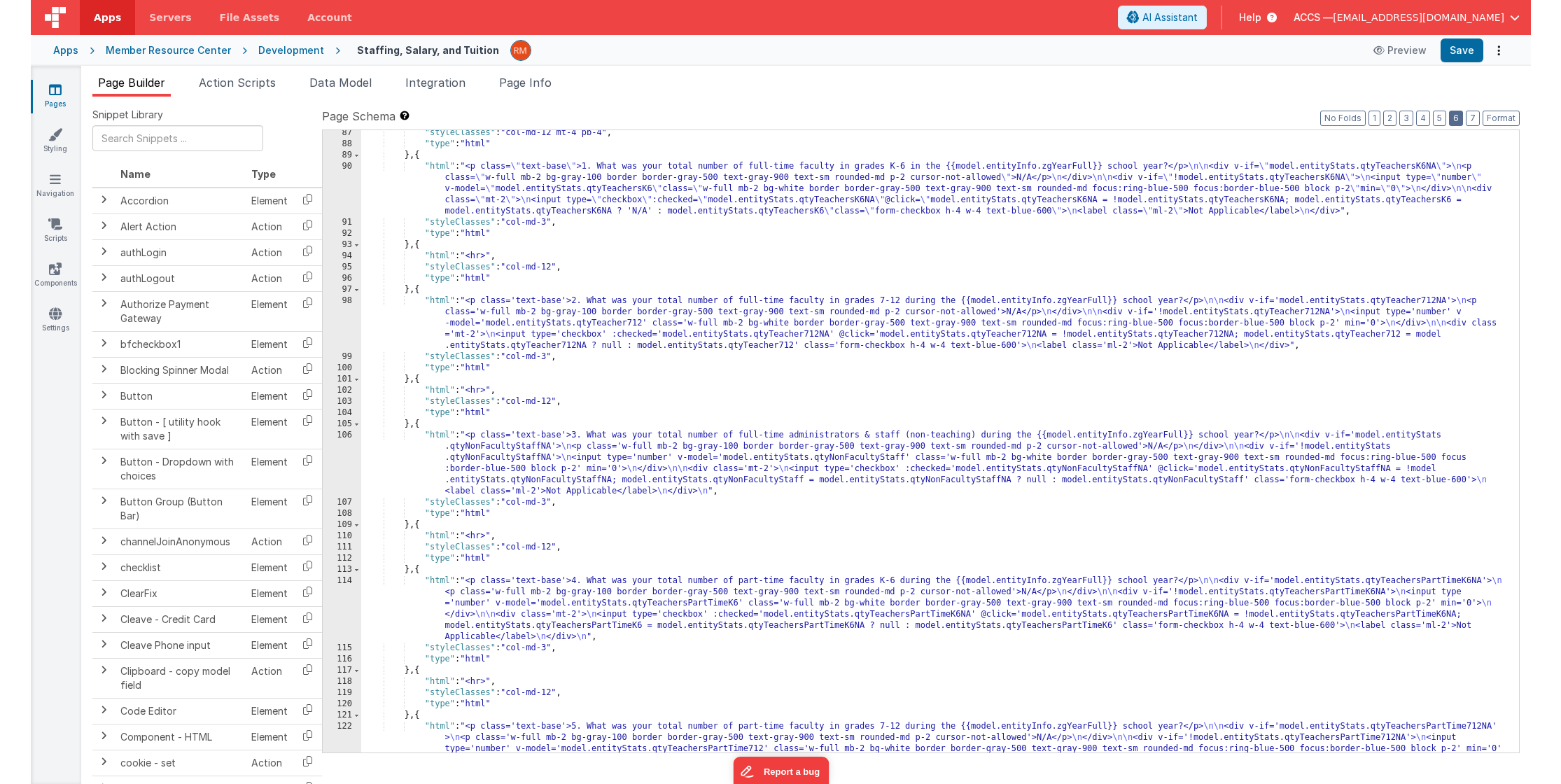
scroll to position [899, 0]
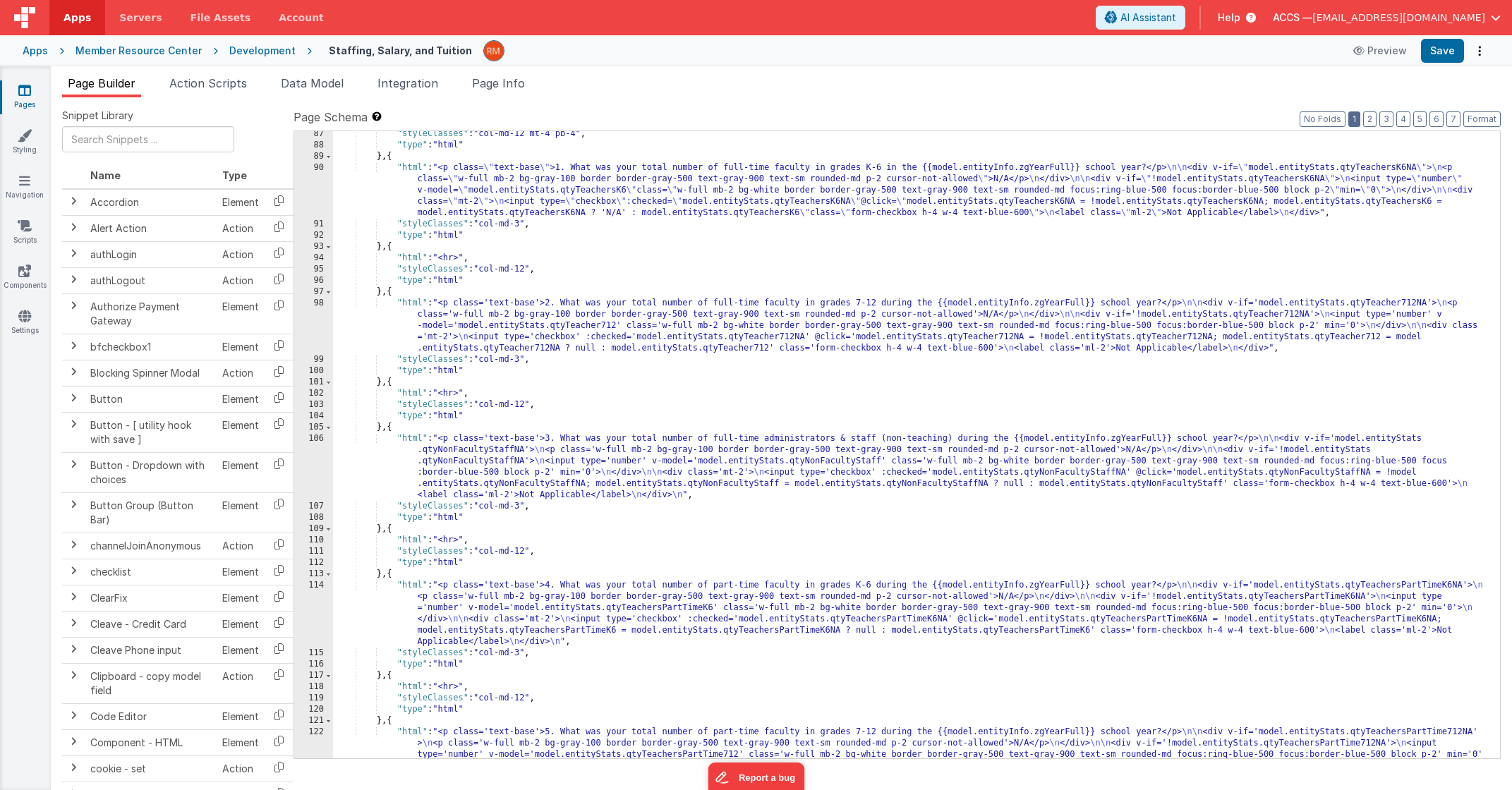
click at [1360, 121] on button "1" at bounding box center [1355, 118] width 12 height 15
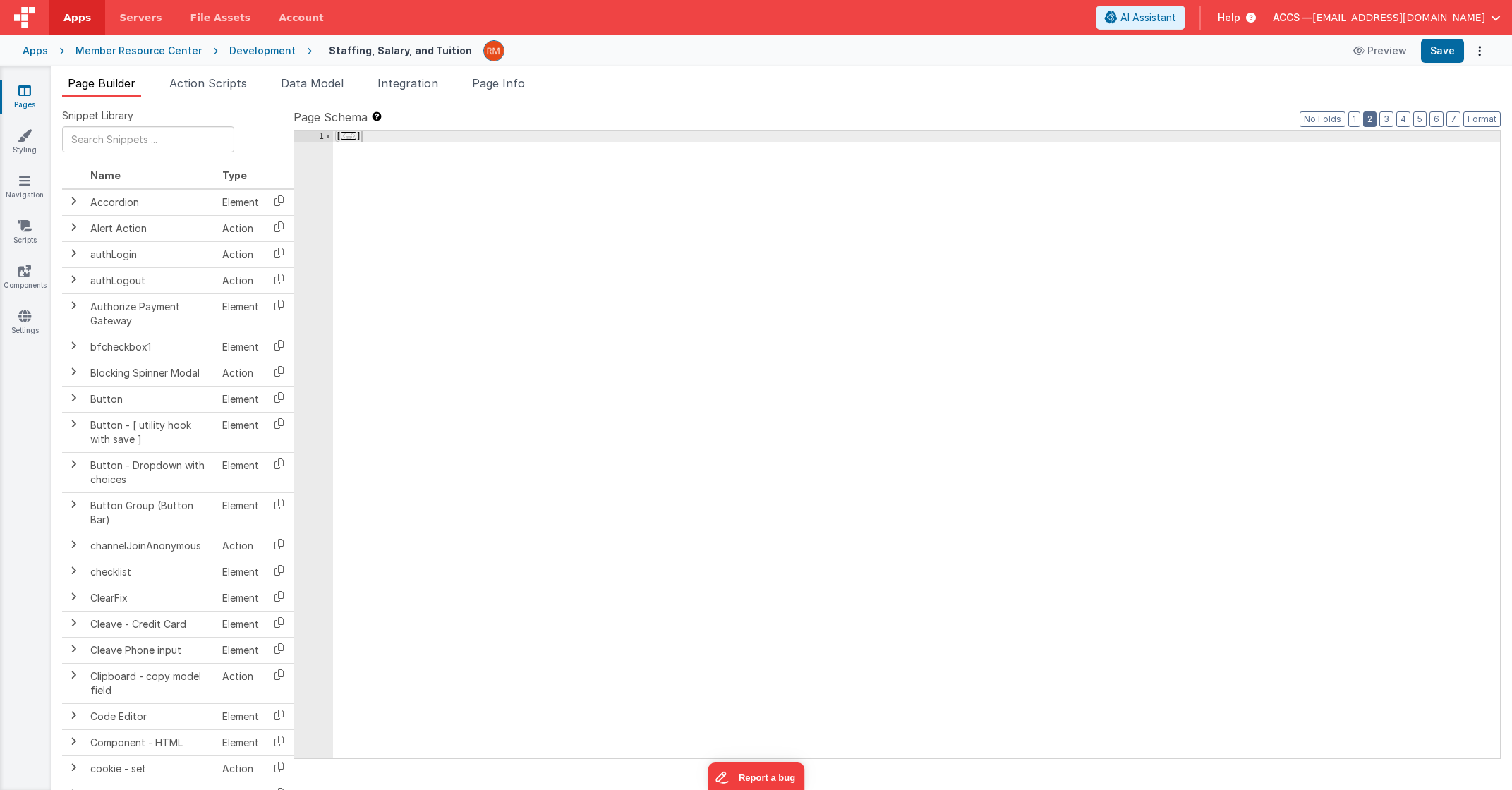
click at [1376, 123] on button "2" at bounding box center [1370, 118] width 13 height 15
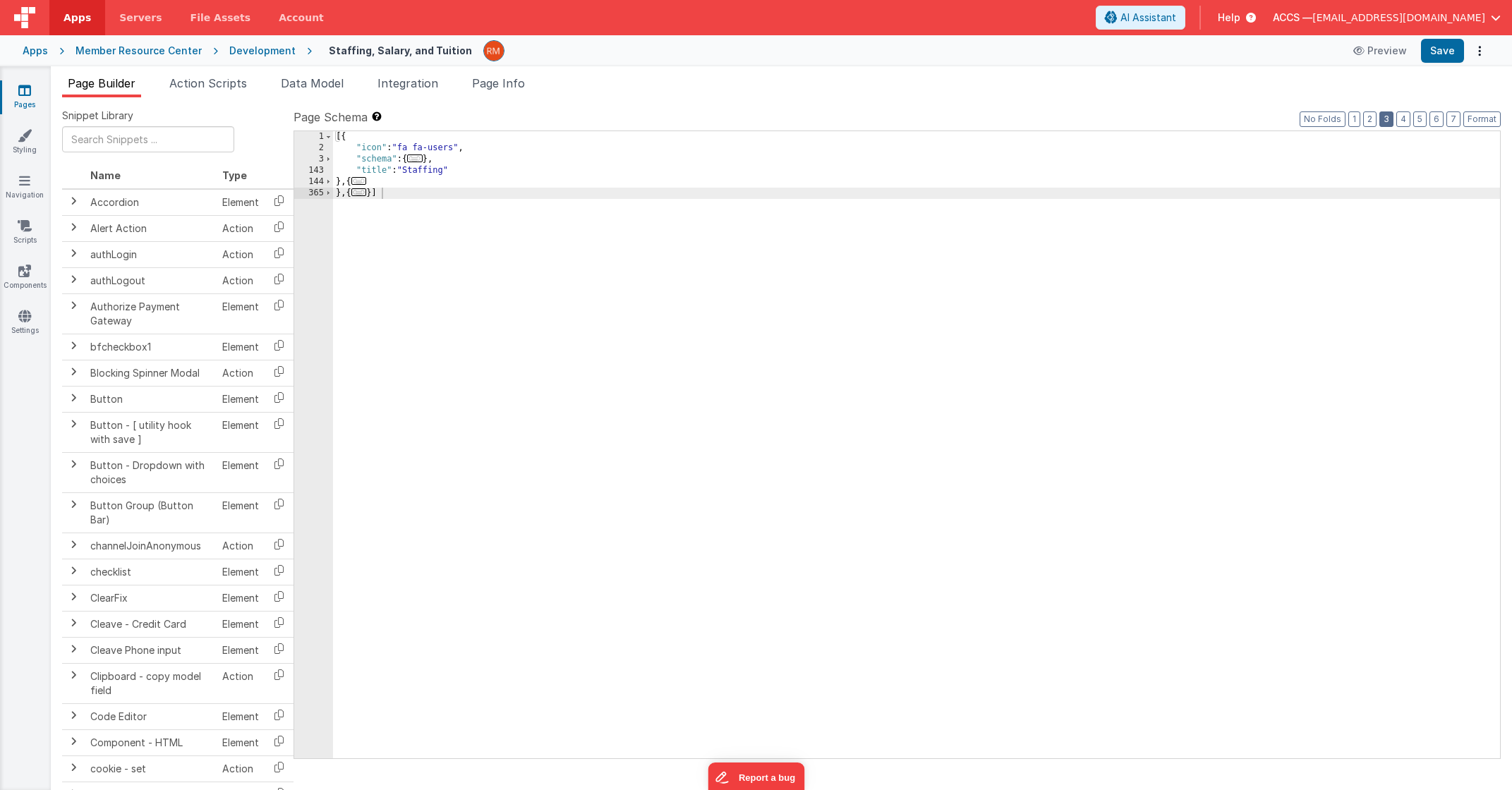
click at [1386, 121] on button "3" at bounding box center [1386, 118] width 14 height 15
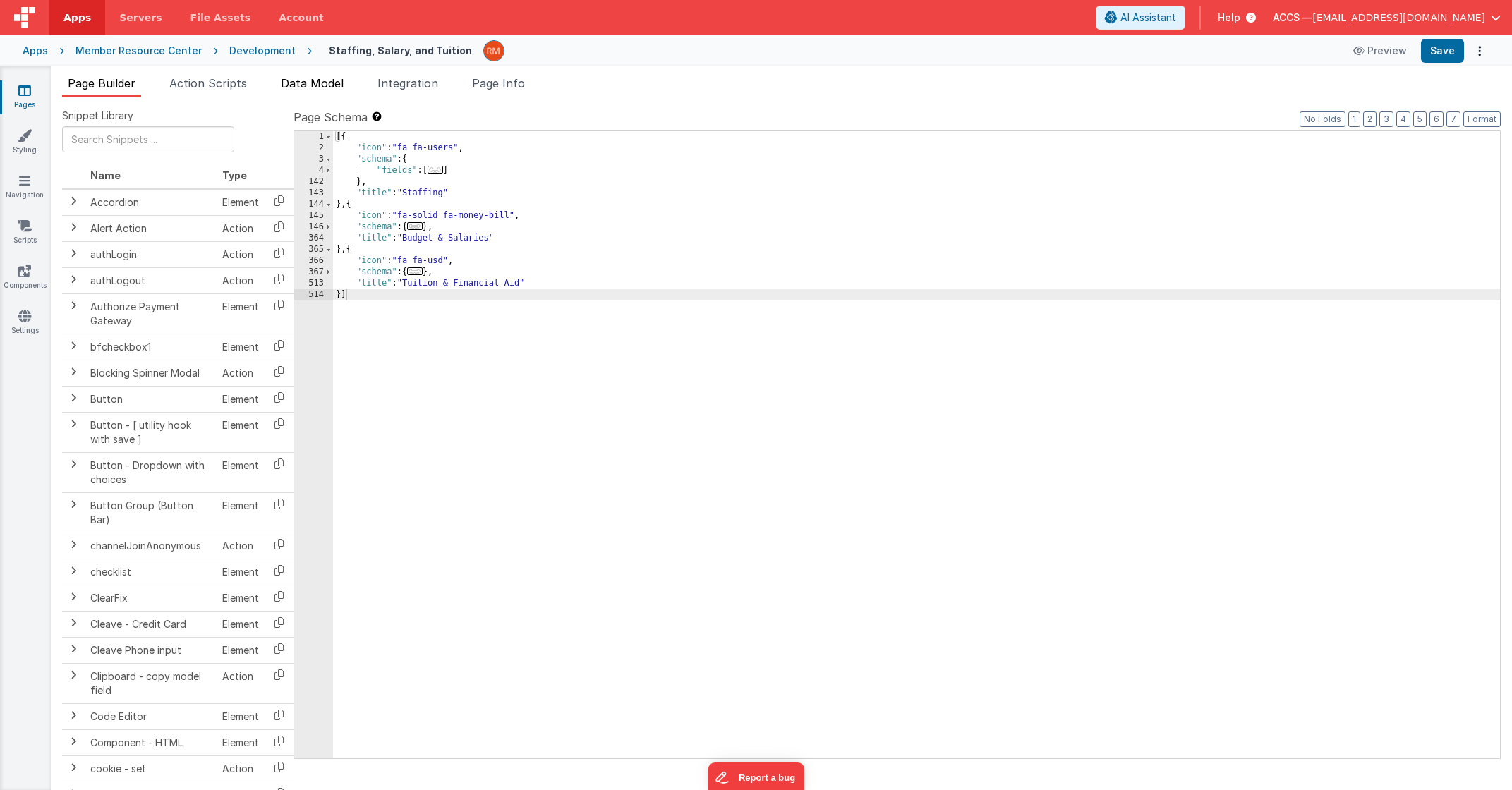
click at [299, 84] on span "Data Model" at bounding box center [312, 83] width 63 height 14
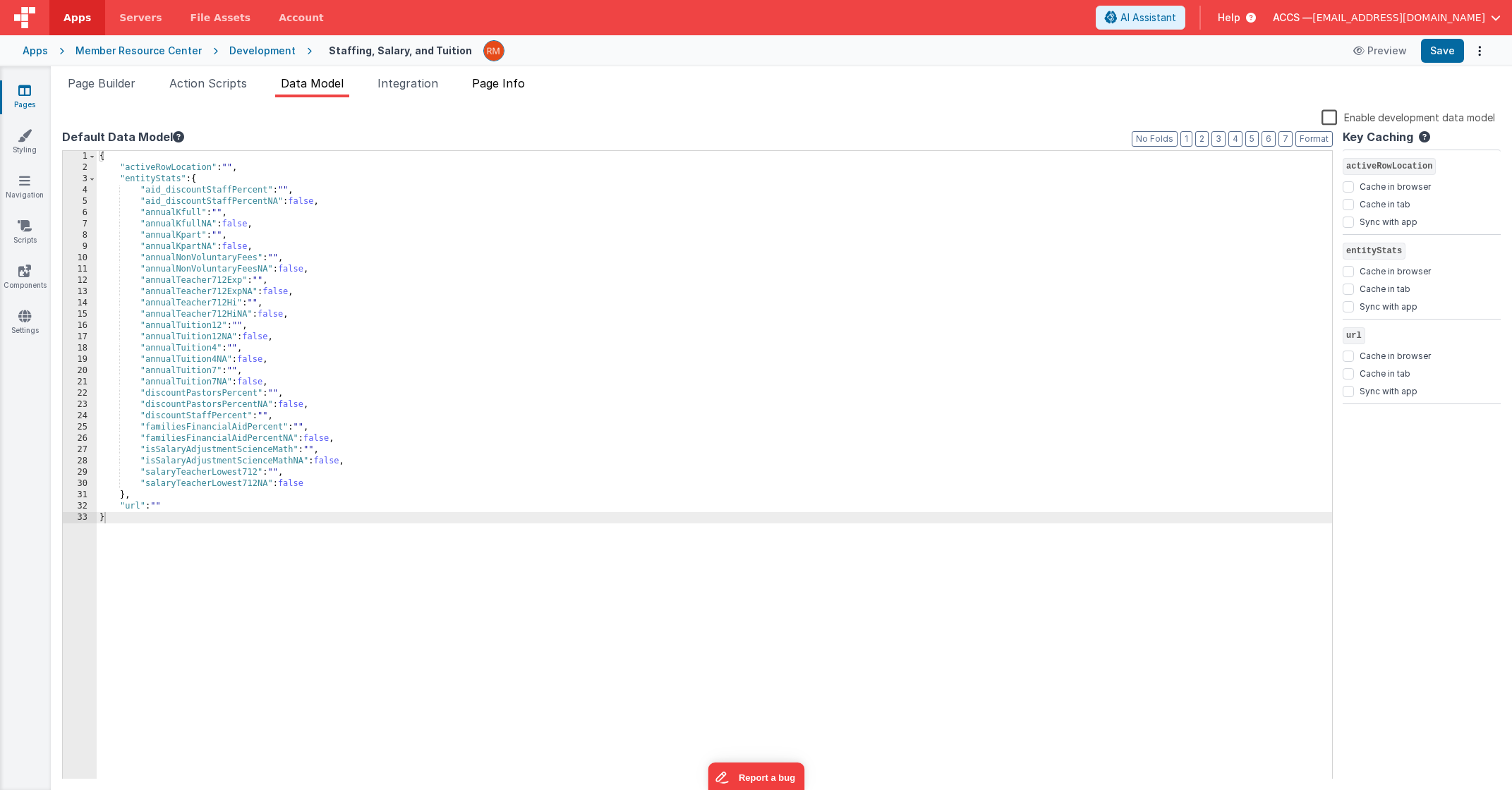
click at [520, 89] on li "Page Info" at bounding box center [498, 86] width 64 height 23
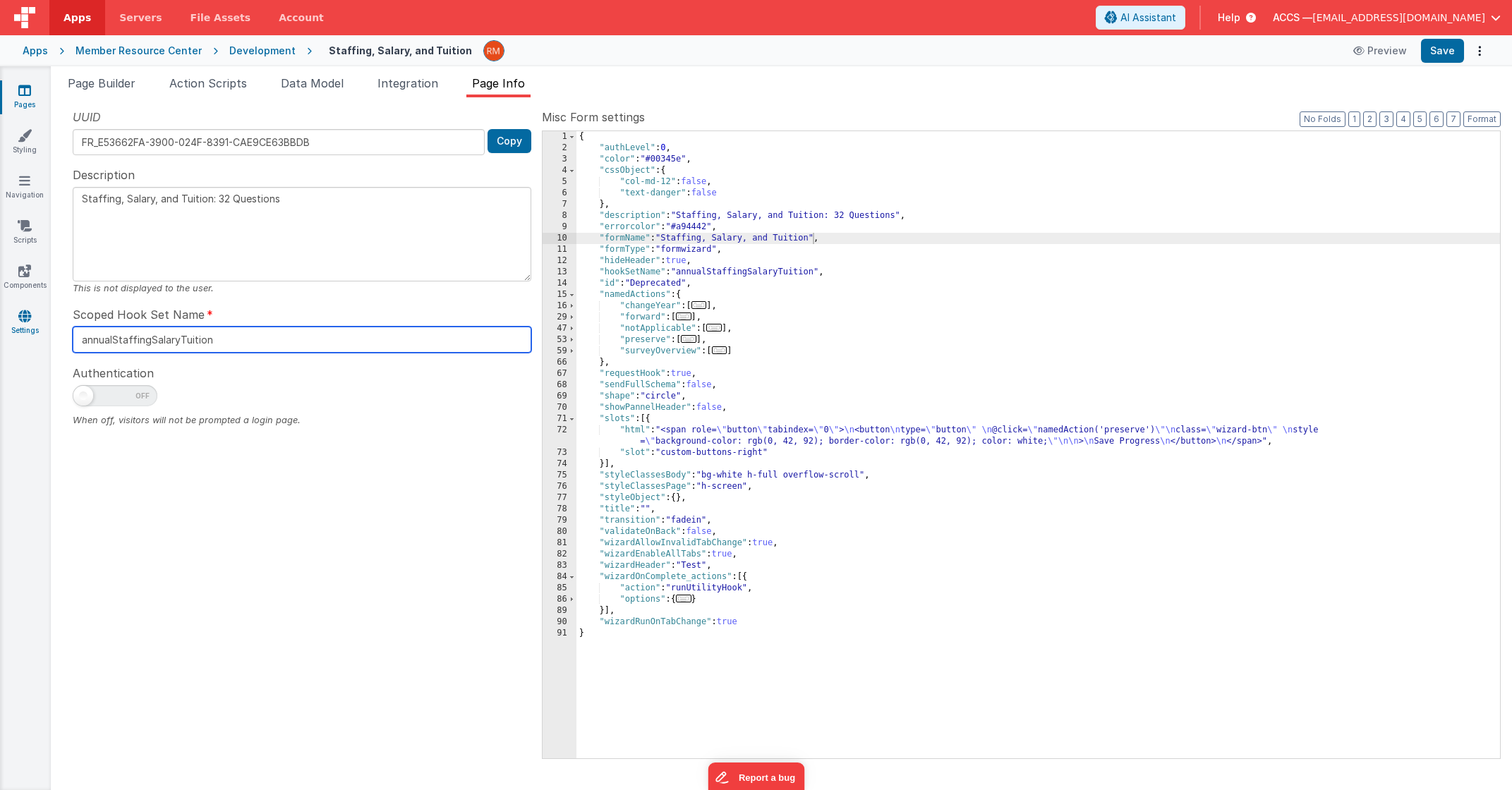
drag, startPoint x: 251, startPoint y: 342, endPoint x: 48, endPoint y: 336, distance: 203.1
click at [48, 336] on section "Pages Styling Navigation Scripts Components Settings Page Builder Action Script…" at bounding box center [756, 428] width 1512 height 723
click at [244, 342] on input "annualStaffingSalaryTuition" at bounding box center [302, 339] width 459 height 26
drag, startPoint x: 287, startPoint y: 344, endPoint x: 49, endPoint y: 339, distance: 238.1
click at [49, 339] on section "Pages Styling Navigation Scripts Components Settings Page Builder Action Script…" at bounding box center [756, 428] width 1512 height 723
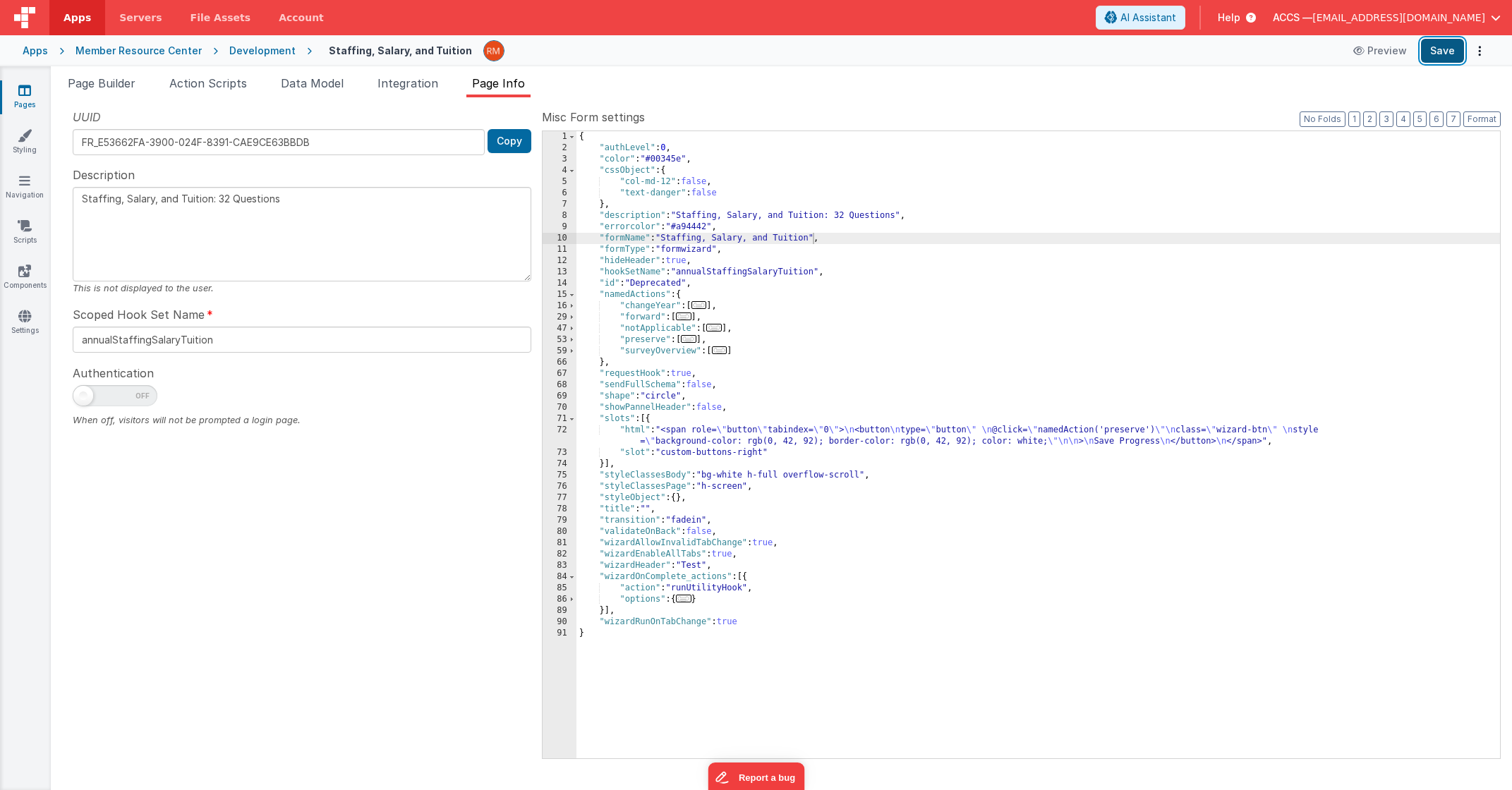
click at [1448, 60] on button "Save" at bounding box center [1442, 50] width 43 height 24
click at [28, 97] on link "Pages" at bounding box center [24, 97] width 50 height 29
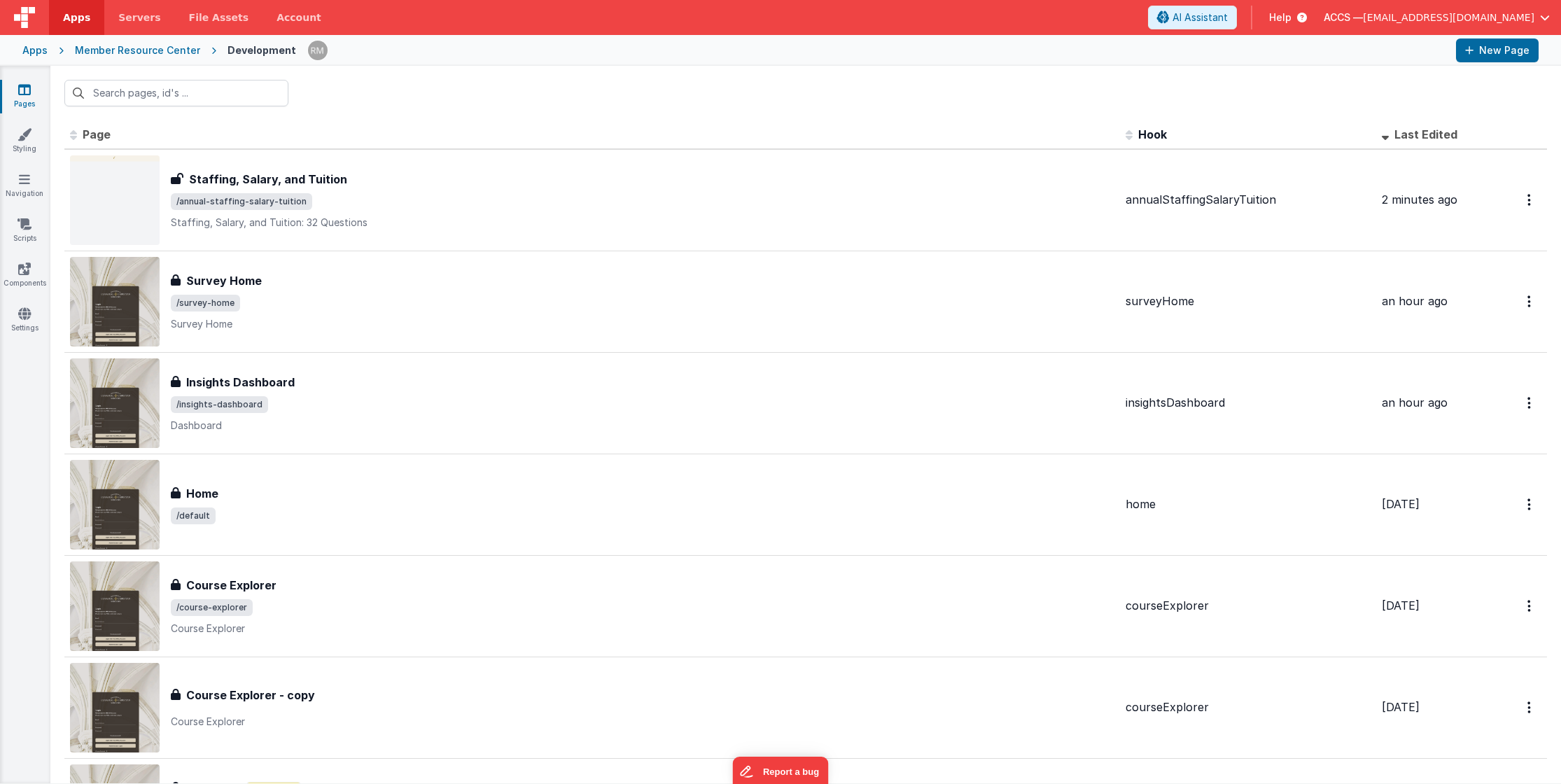
click at [23, 57] on div "Apps Member Resource Center Development New Page" at bounding box center [780, 50] width 1561 height 30
click at [27, 52] on div "Apps" at bounding box center [35, 50] width 25 height 14
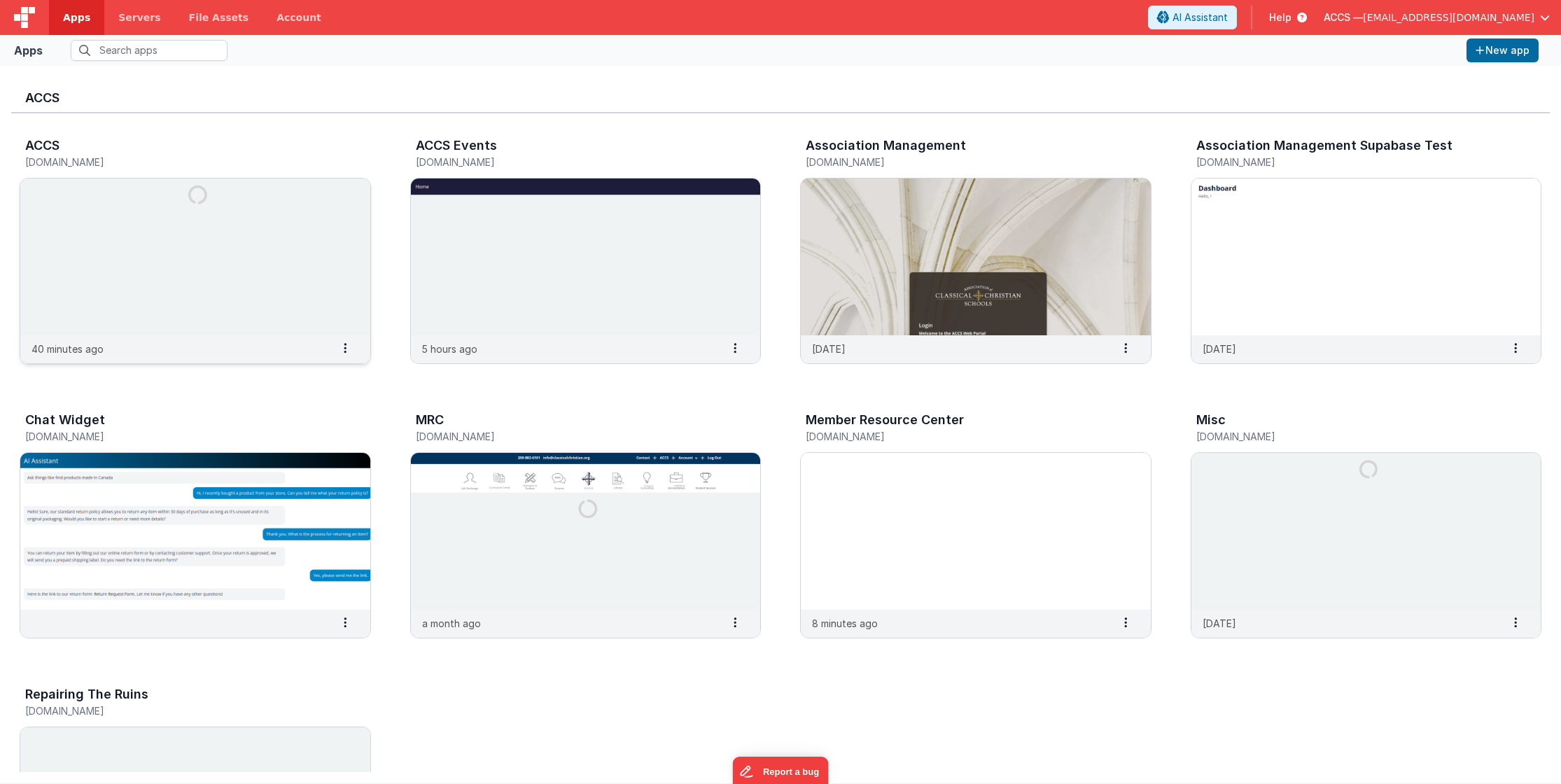
click at [196, 214] on img at bounding box center [195, 257] width 350 height 157
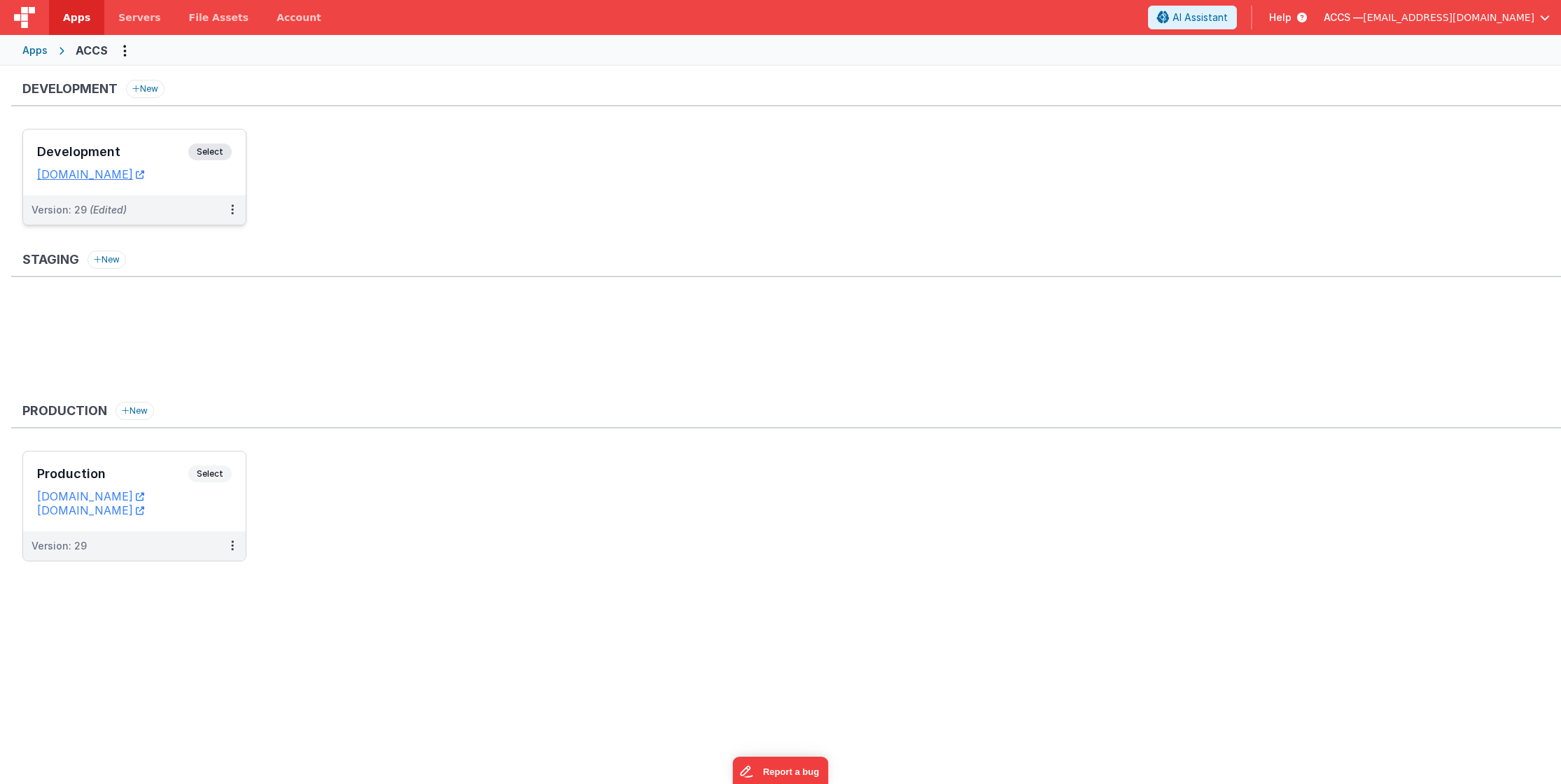
click at [165, 163] on div "Development Select" at bounding box center [134, 155] width 195 height 24
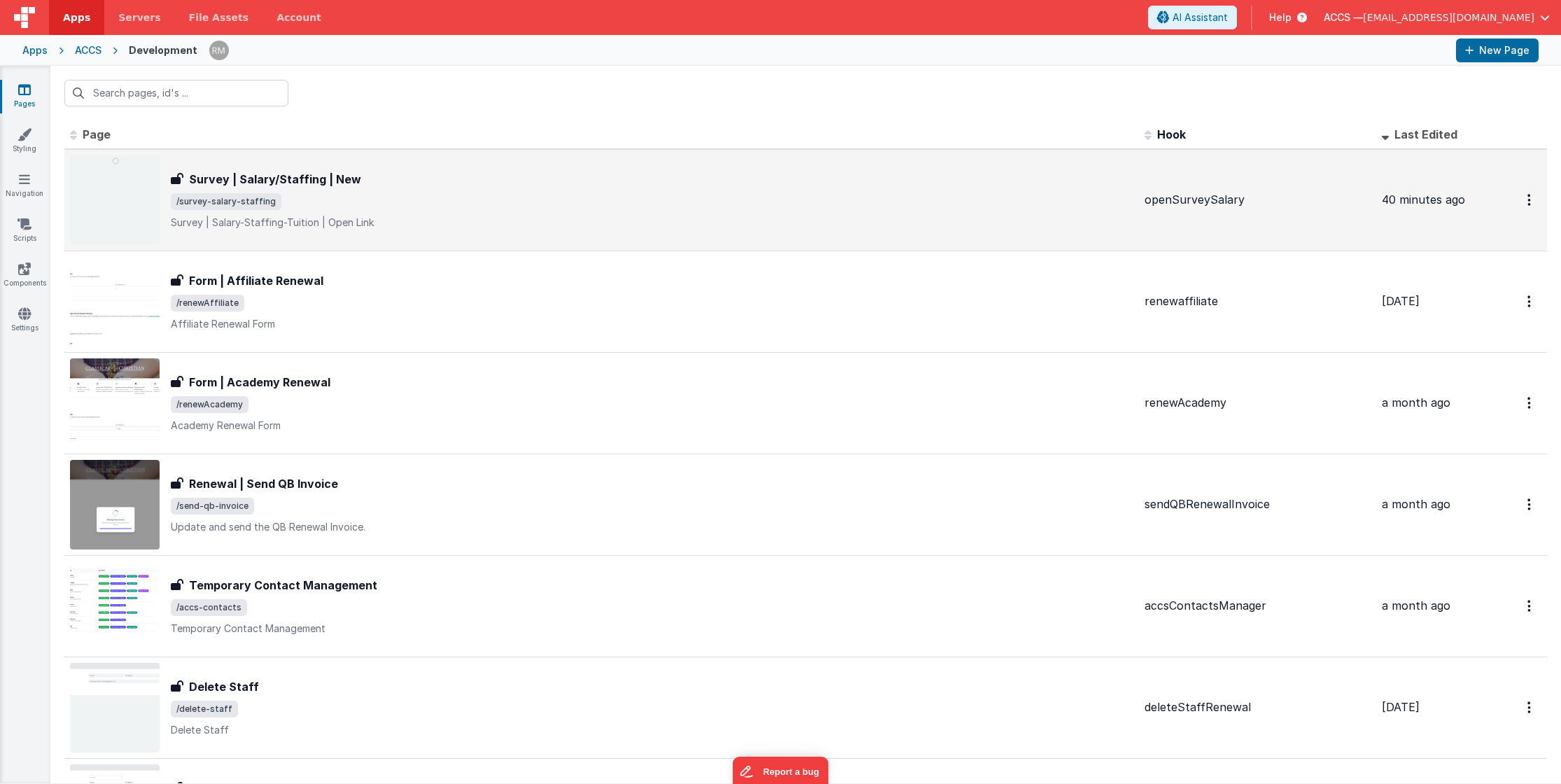
click at [580, 200] on span "/survey-salary-staffing" at bounding box center [652, 201] width 963 height 17
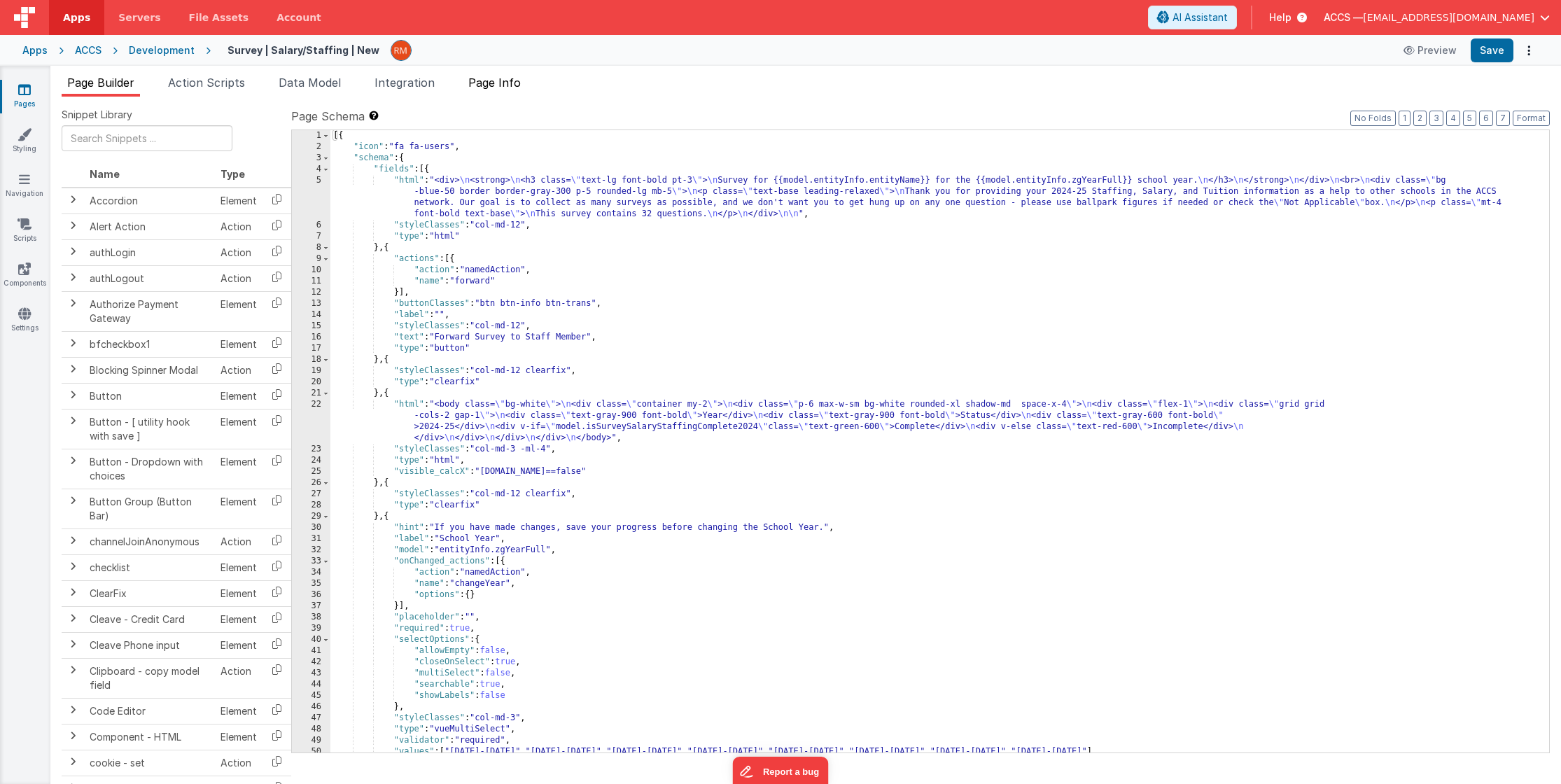
click at [492, 90] on li "Page Info" at bounding box center [494, 85] width 64 height 23
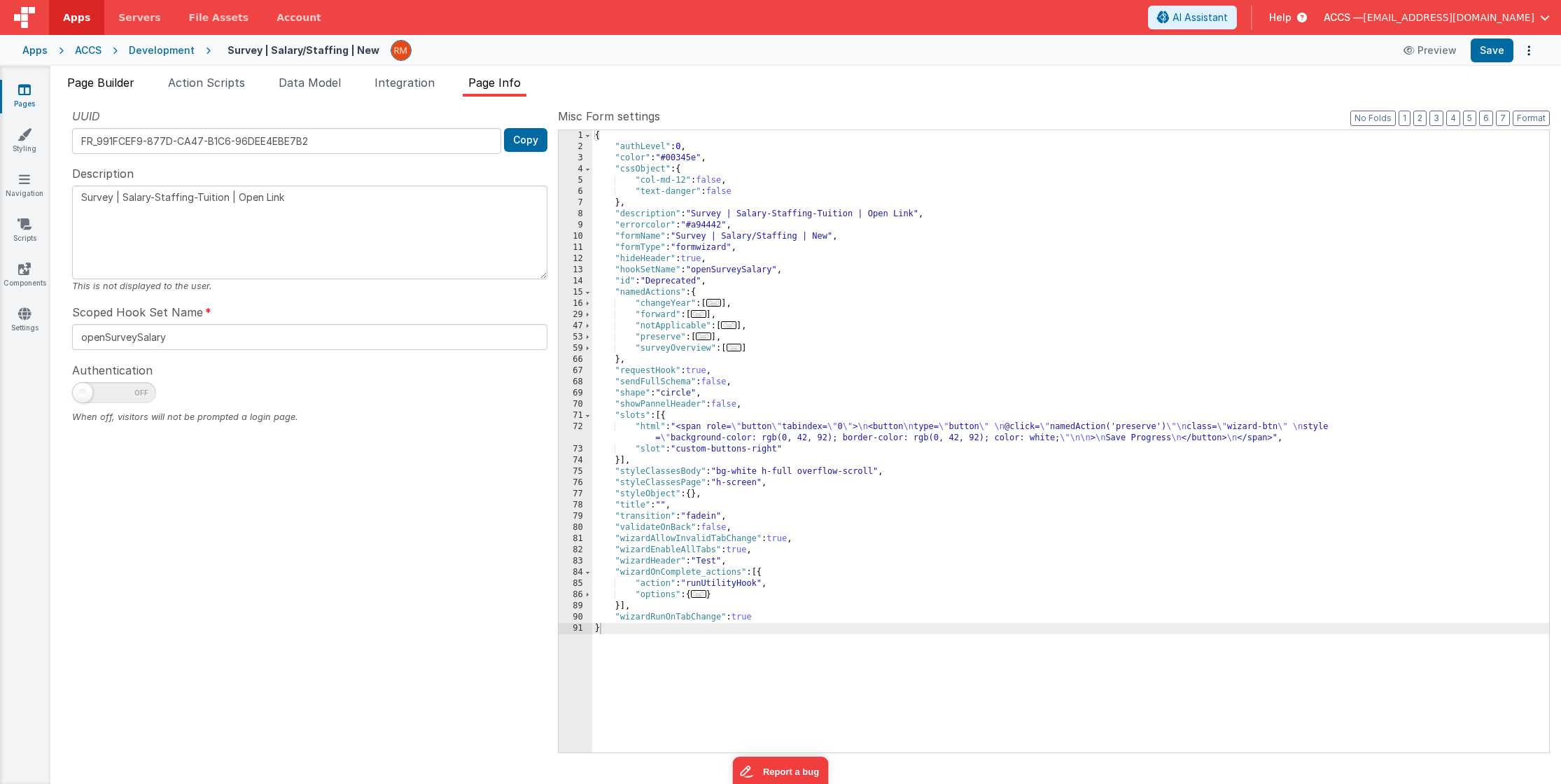
click at [94, 87] on span "Page Builder" at bounding box center [101, 82] width 68 height 14
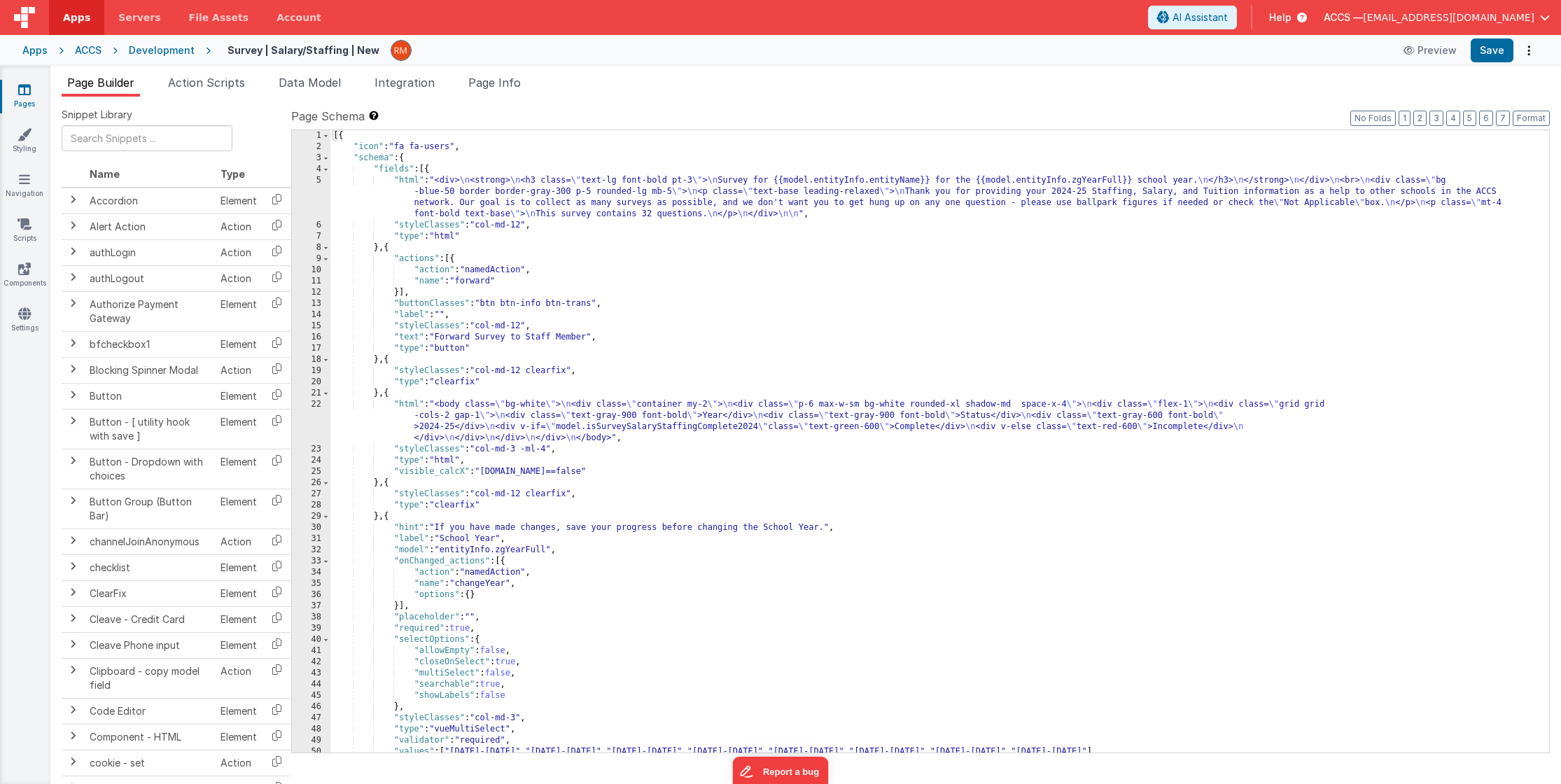
scroll to position [1167, 0]
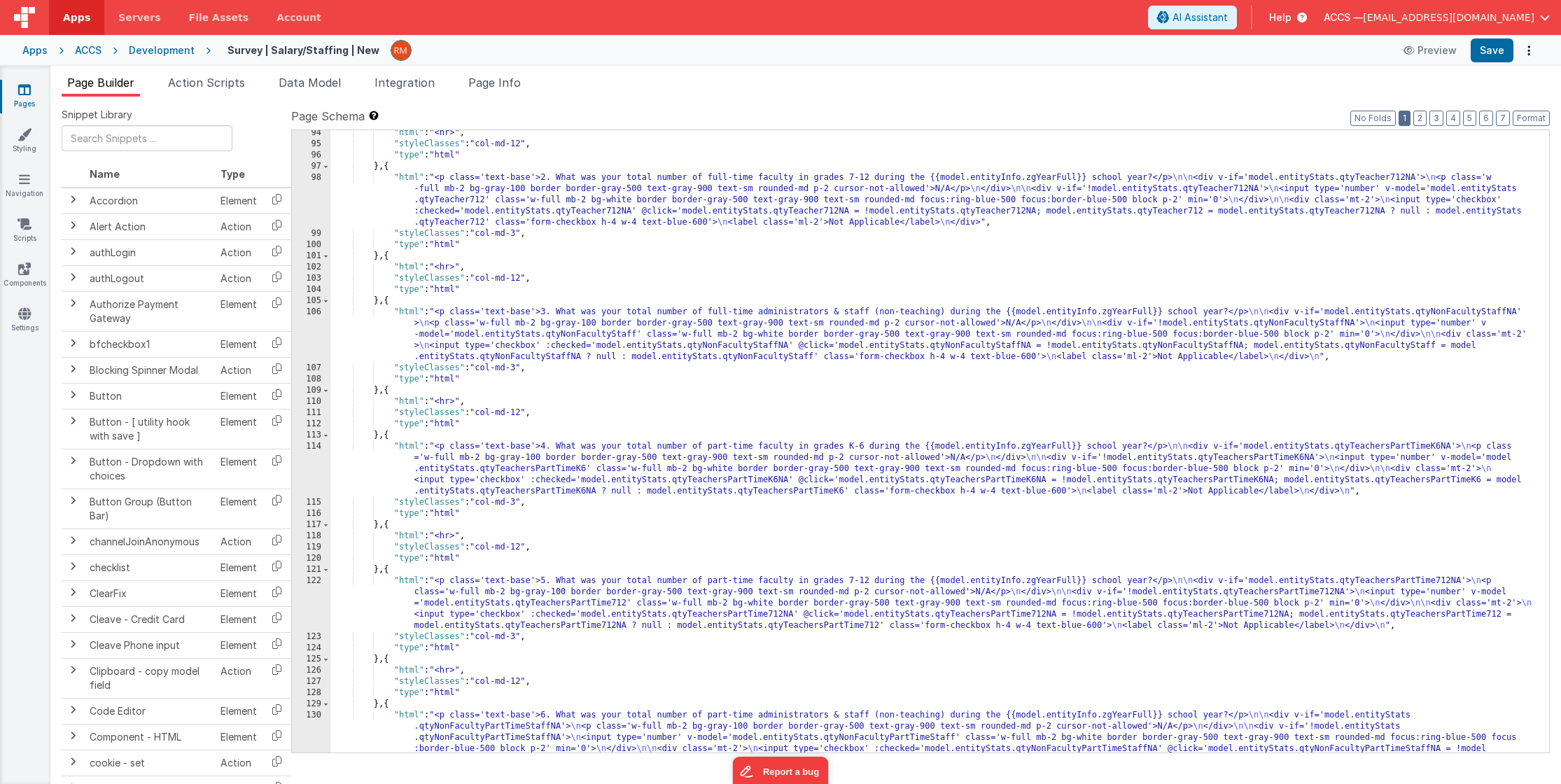
click at [1406, 120] on button "1" at bounding box center [1404, 118] width 12 height 15
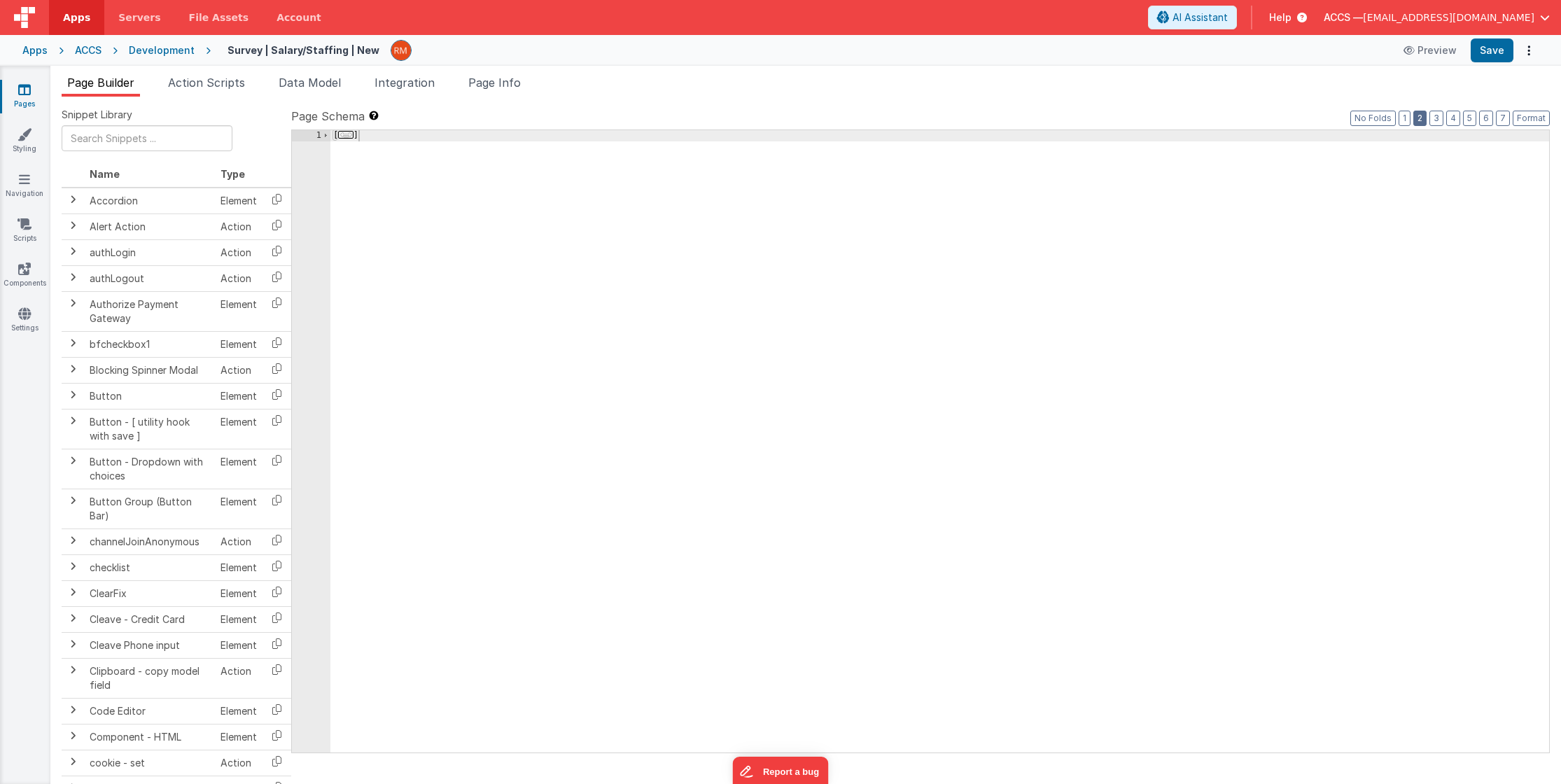
click at [1418, 119] on button "2" at bounding box center [1420, 118] width 13 height 15
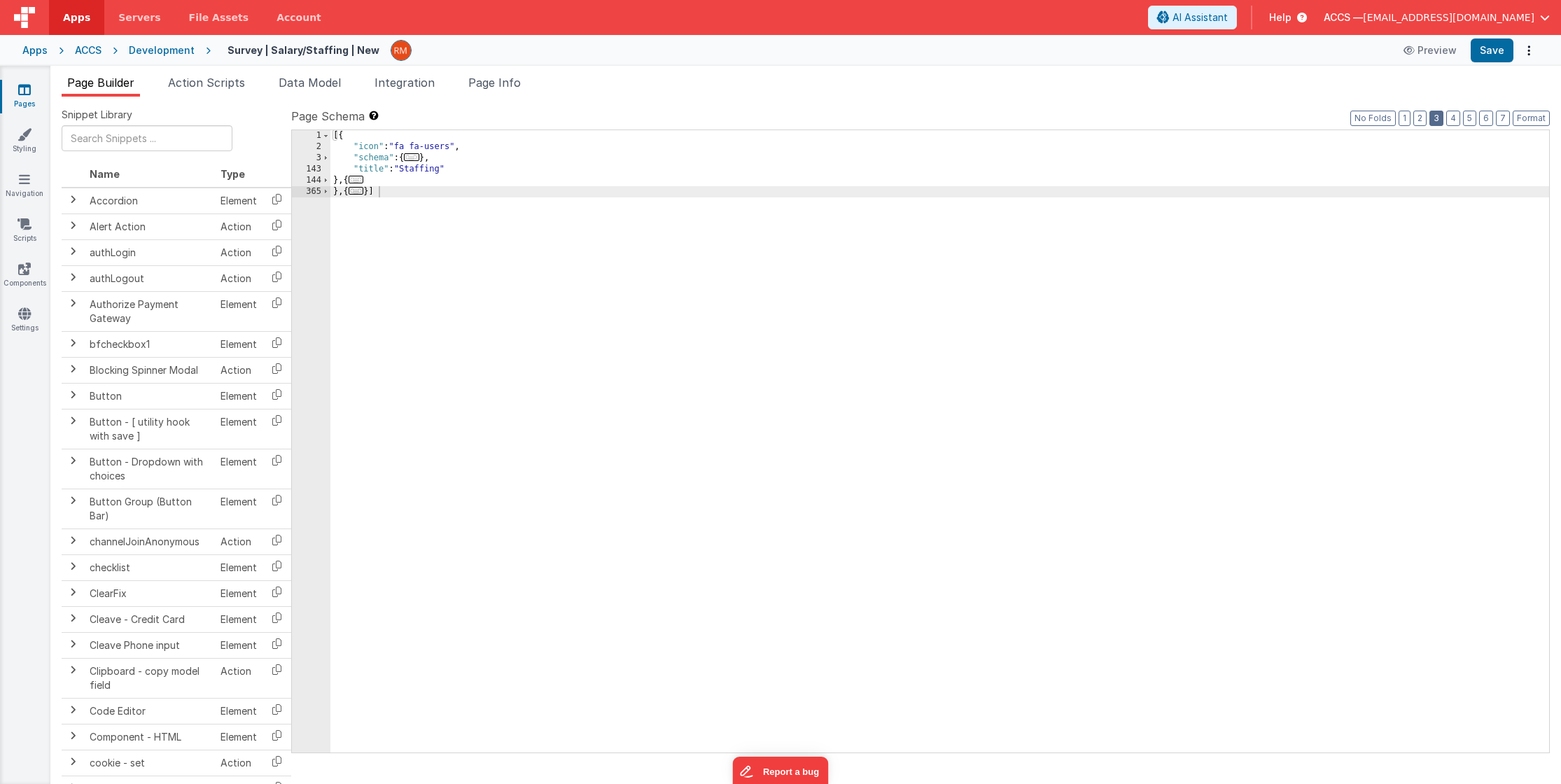
click at [1435, 119] on button "3" at bounding box center [1436, 118] width 14 height 15
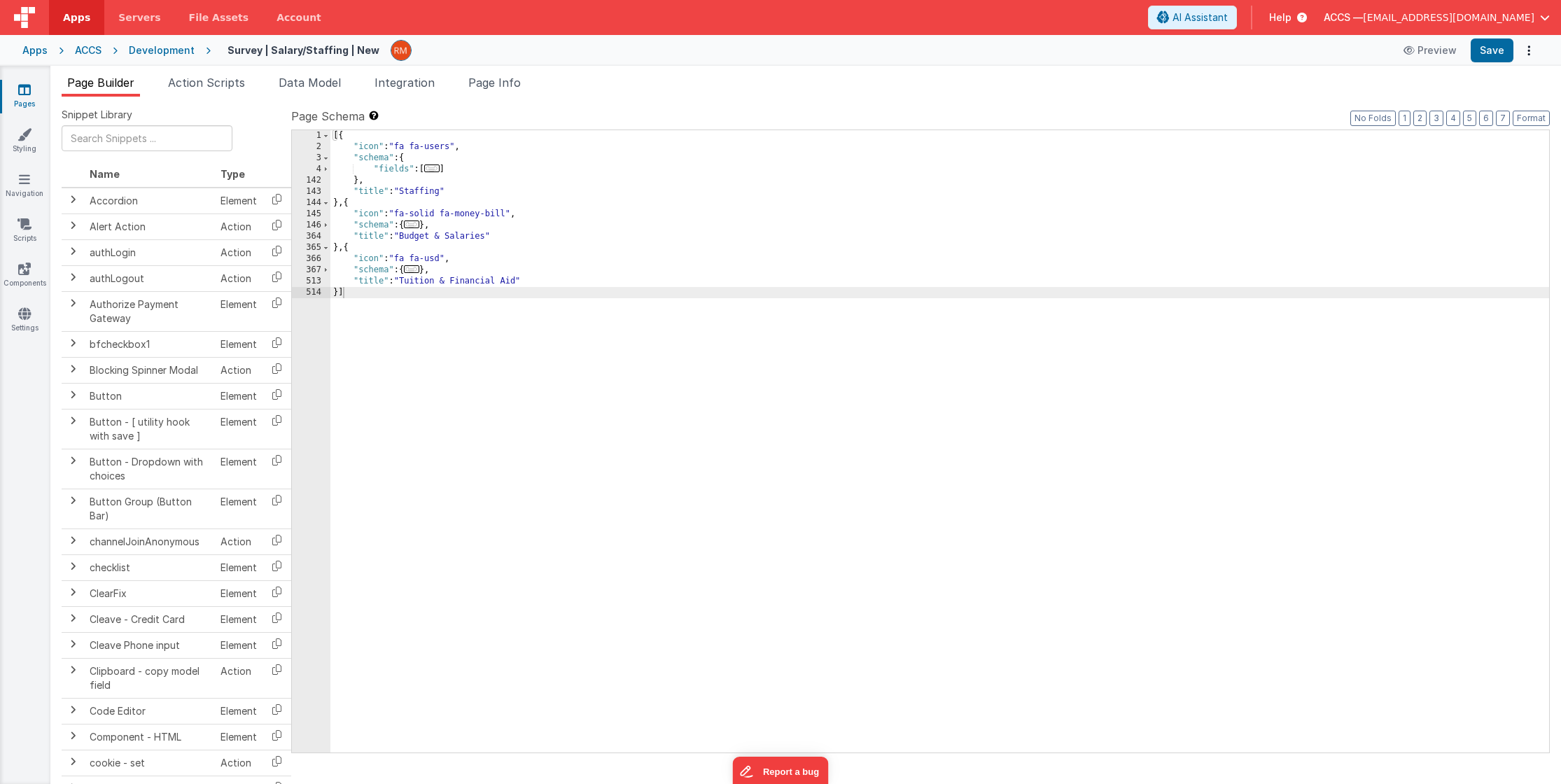
click at [22, 98] on link "Pages" at bounding box center [24, 97] width 50 height 28
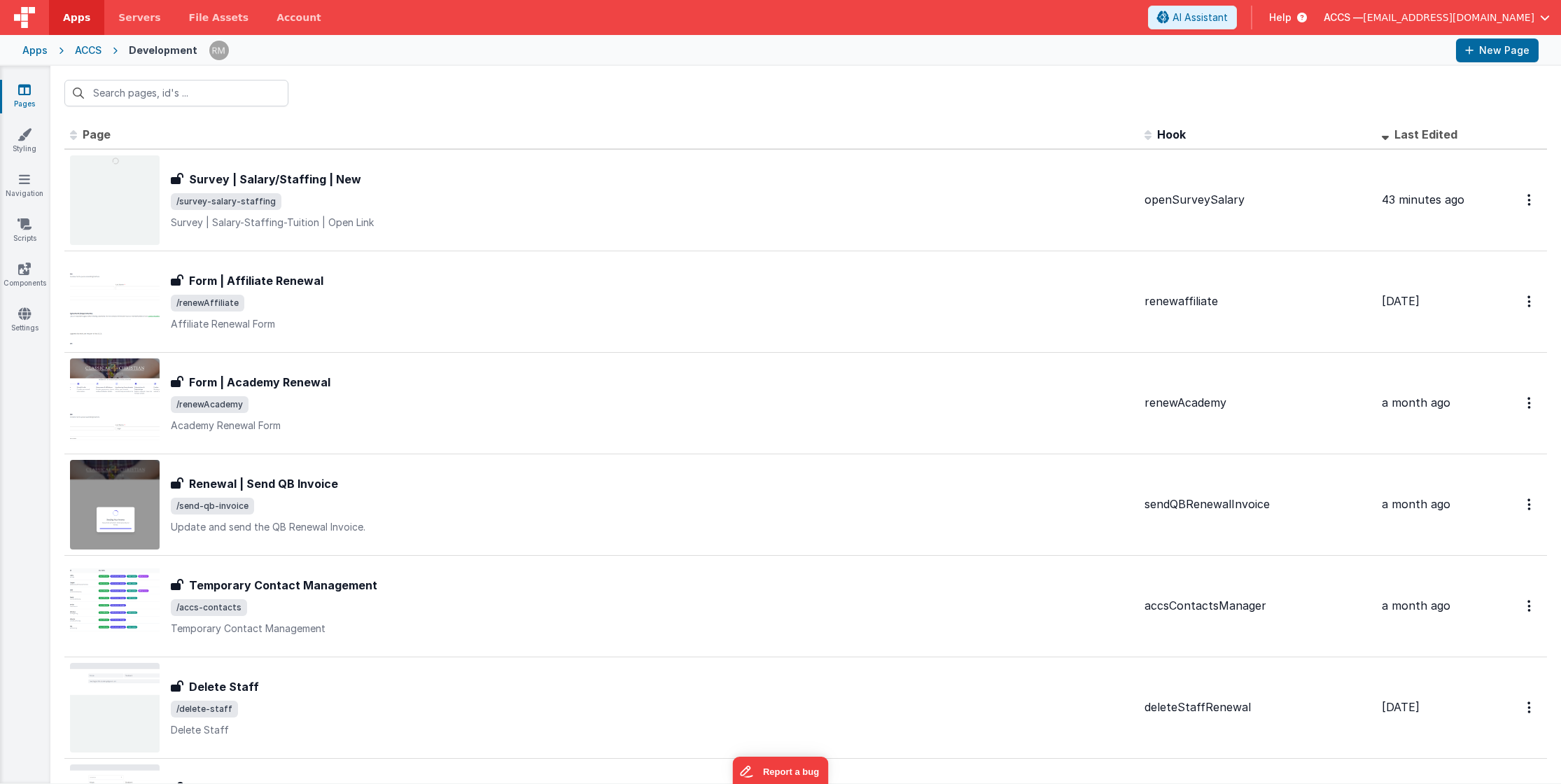
click at [32, 57] on div "Apps" at bounding box center [35, 50] width 25 height 14
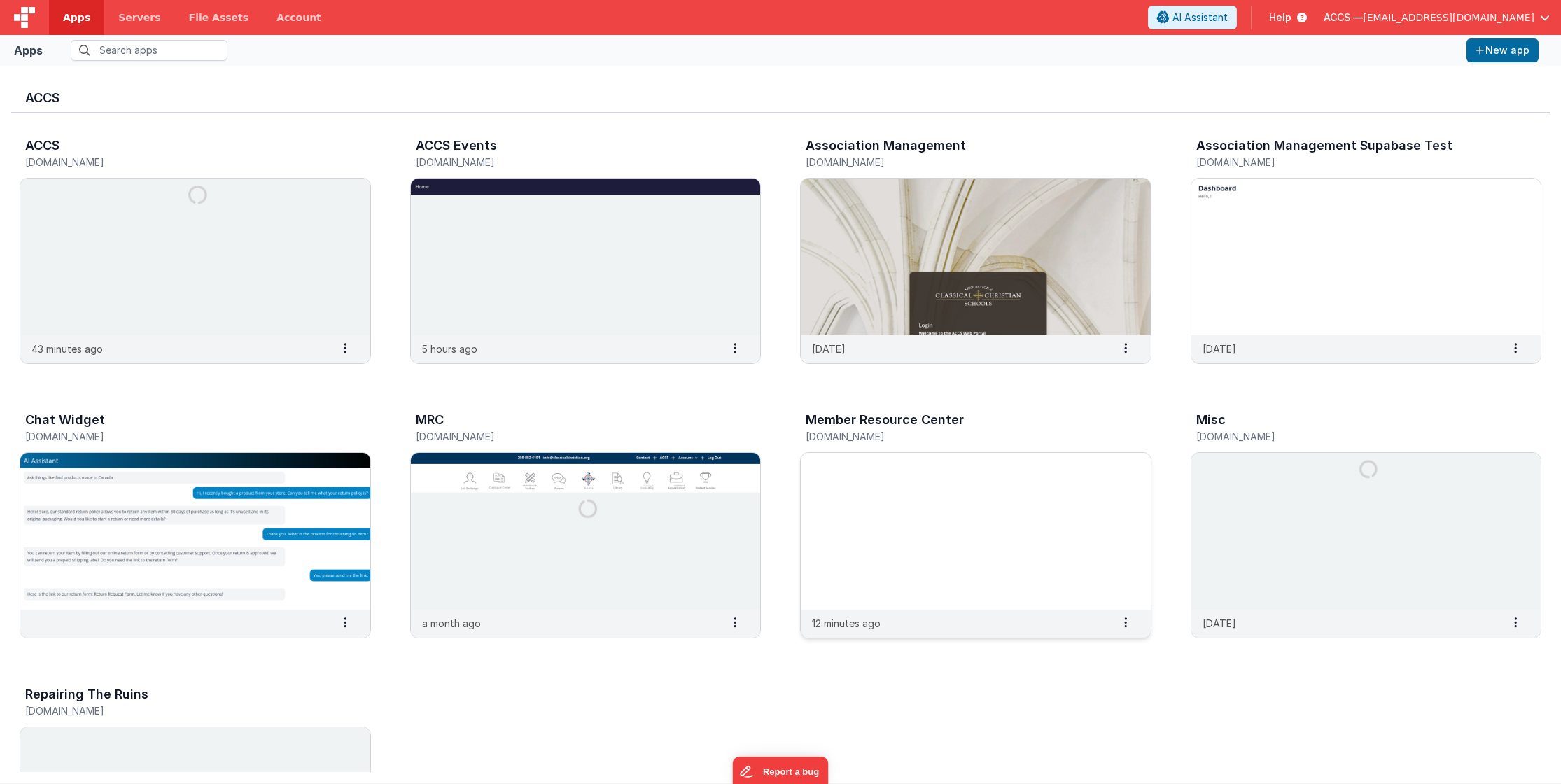
click at [1005, 480] on img at bounding box center [976, 531] width 350 height 157
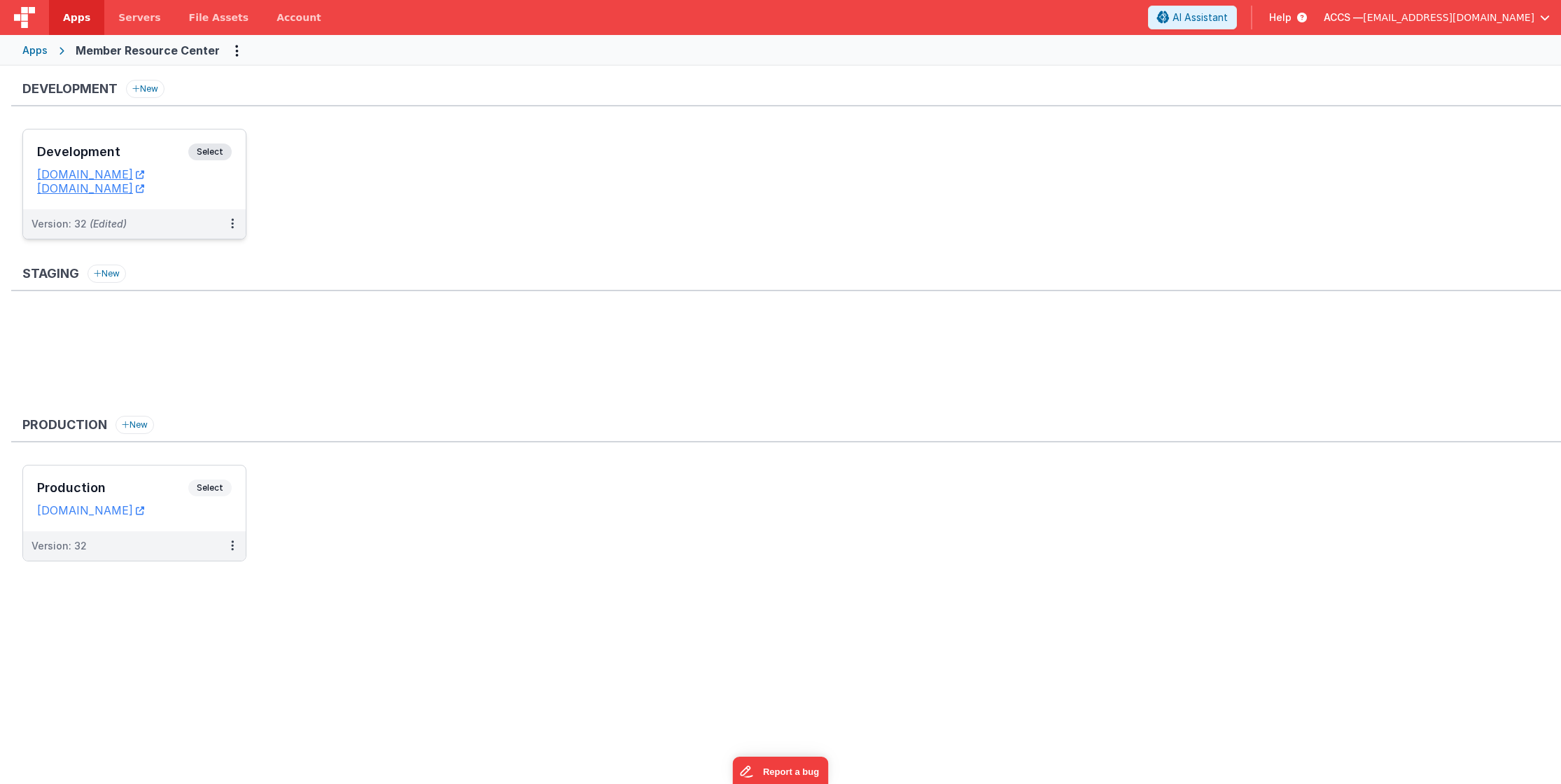
click at [140, 152] on h3 "Development" at bounding box center [113, 152] width 151 height 14
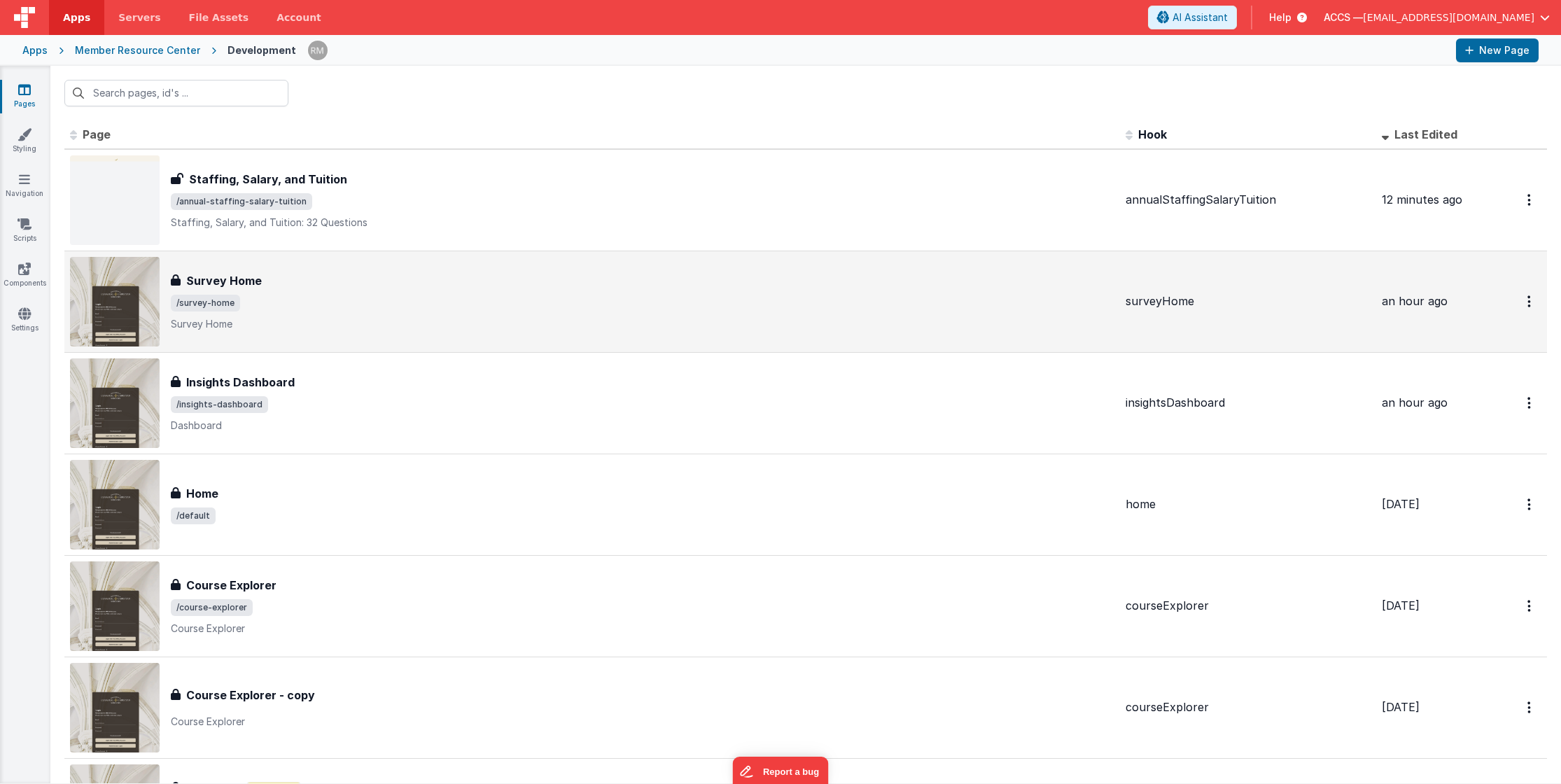
click at [260, 309] on span "/survey-home" at bounding box center [643, 303] width 944 height 17
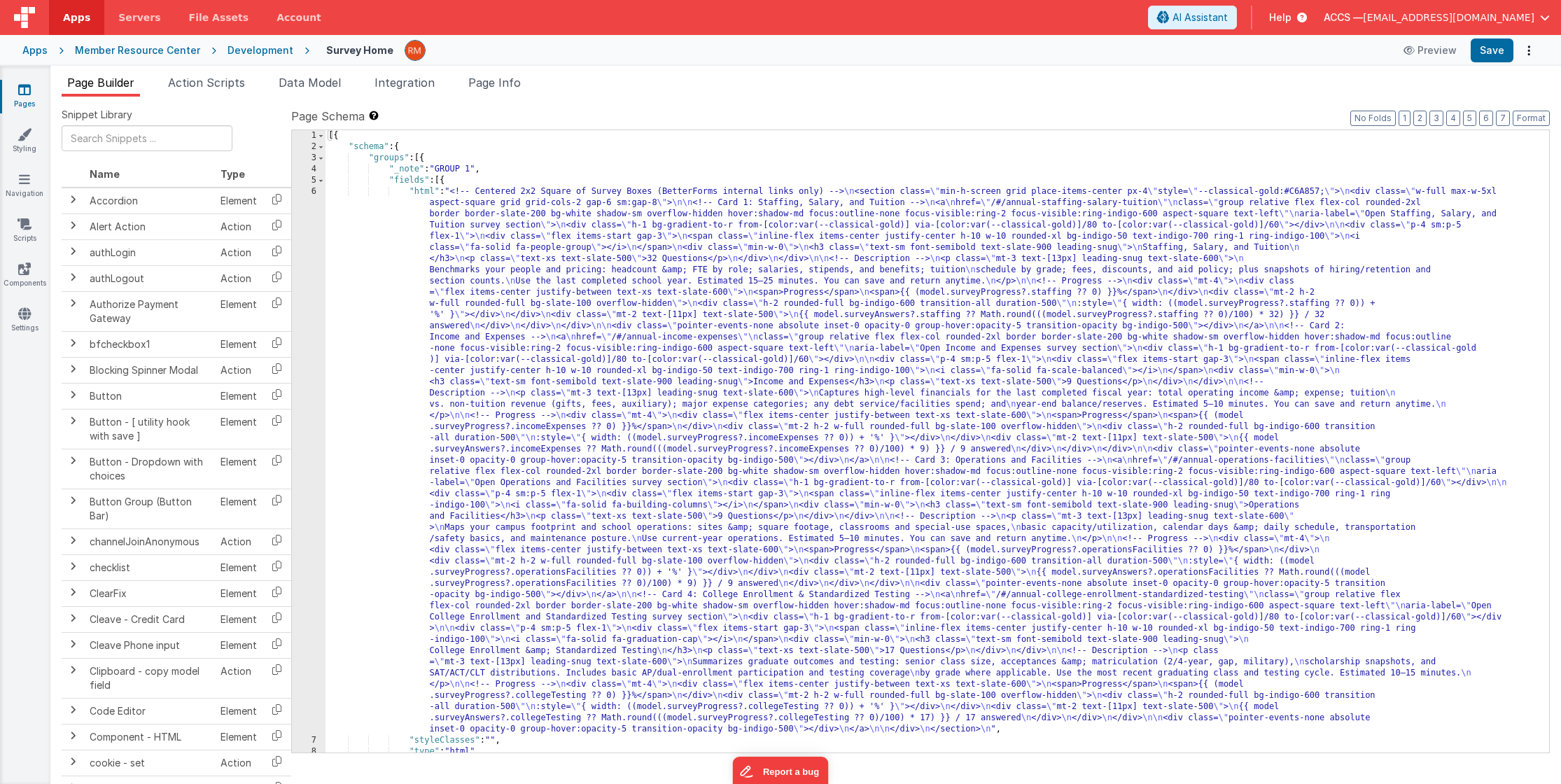
scroll to position [195, 0]
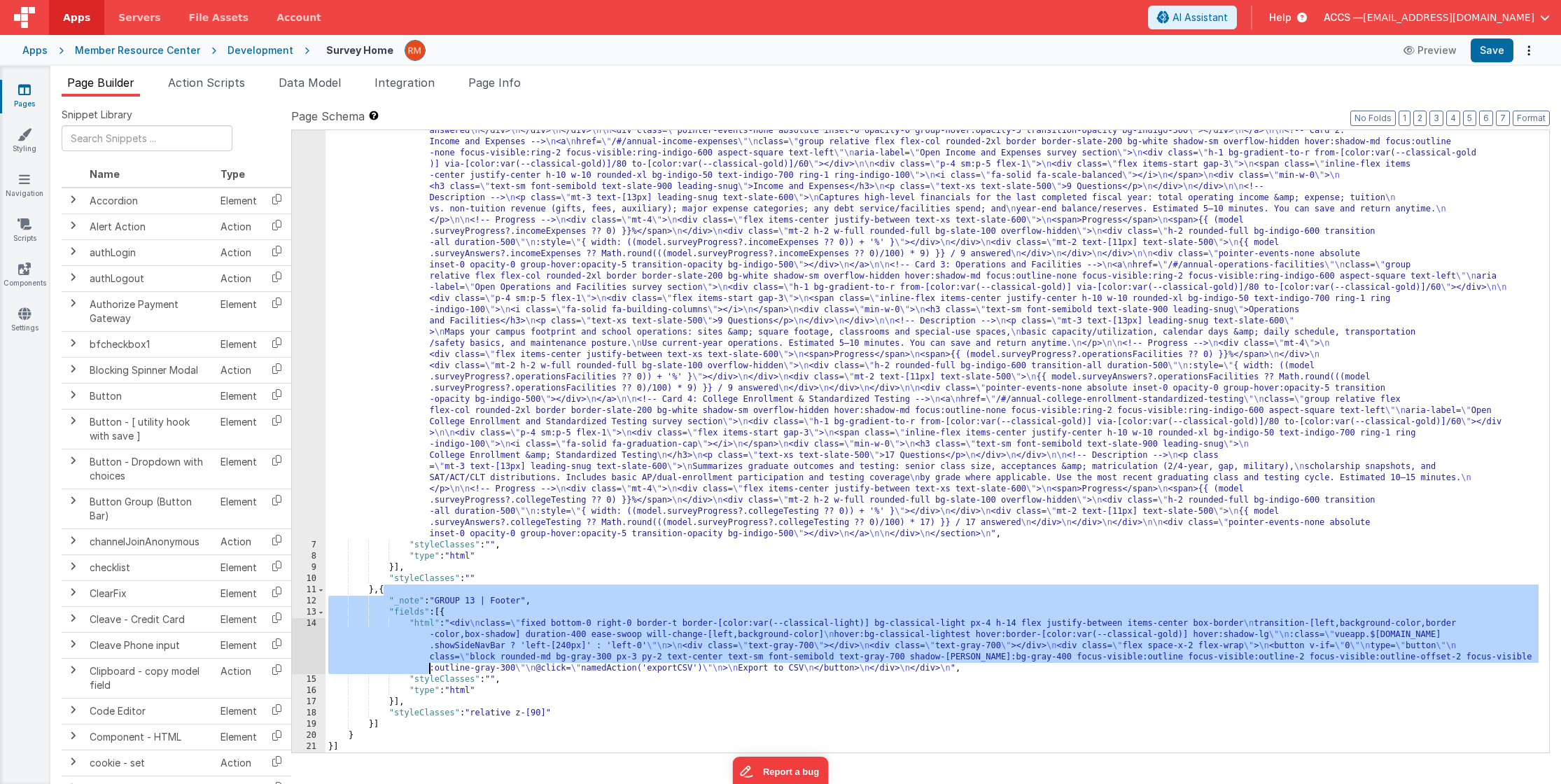
drag, startPoint x: 383, startPoint y: 592, endPoint x: 407, endPoint y: 673, distance: 84.5
click at [407, 673] on div ""html" : "<!-- Centered 2x2 Square of Survey Boxes (BetterForms internal links …" at bounding box center [932, 581] width 1213 height 1183
click at [44, 91] on link "Pages" at bounding box center [24, 97] width 50 height 28
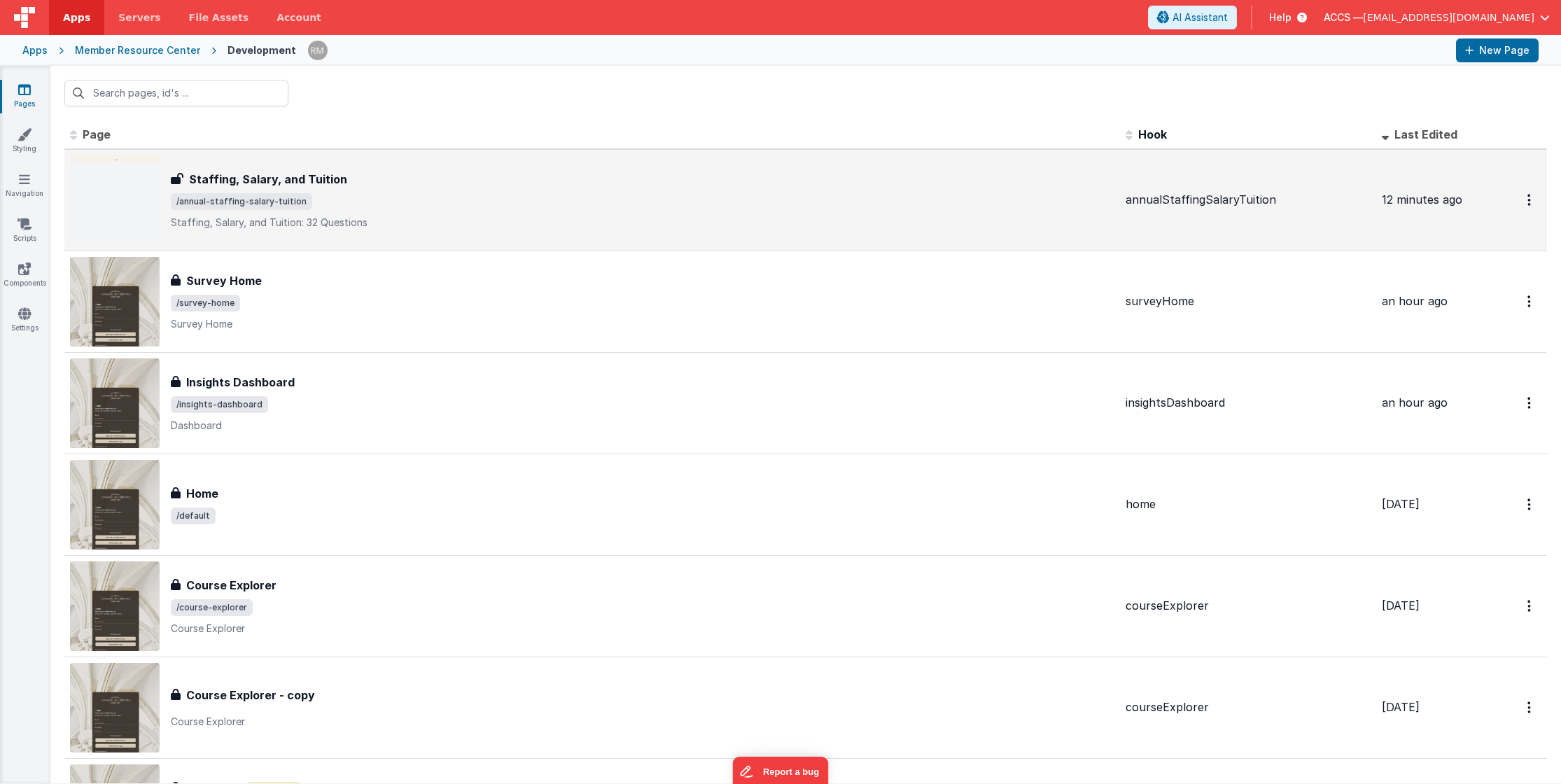
click at [358, 216] on p "Staffing, Salary, and Tuition: 32 Questions" at bounding box center [643, 222] width 944 height 14
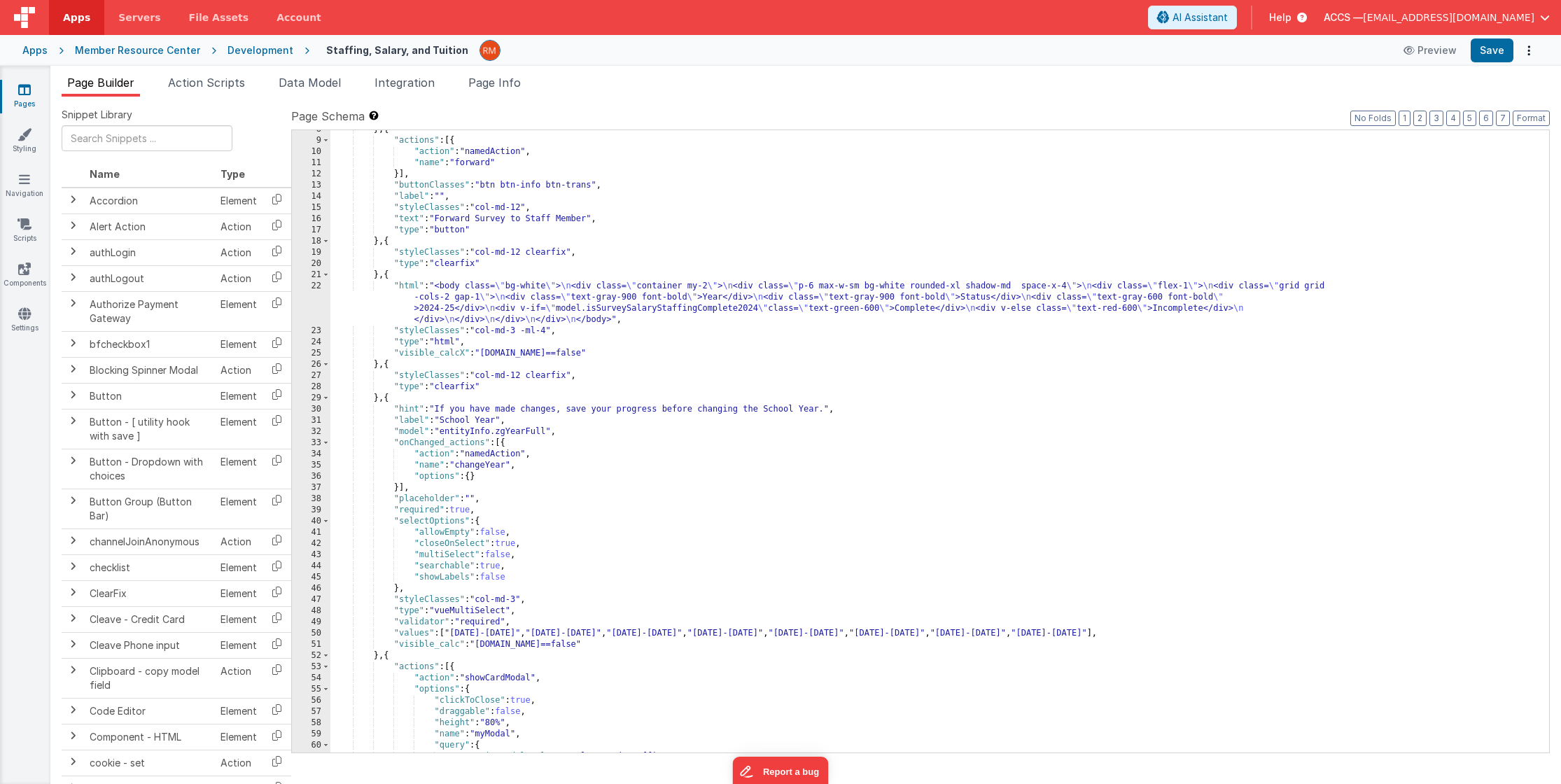
scroll to position [118, 0]
click at [1443, 120] on button "3" at bounding box center [1436, 118] width 14 height 15
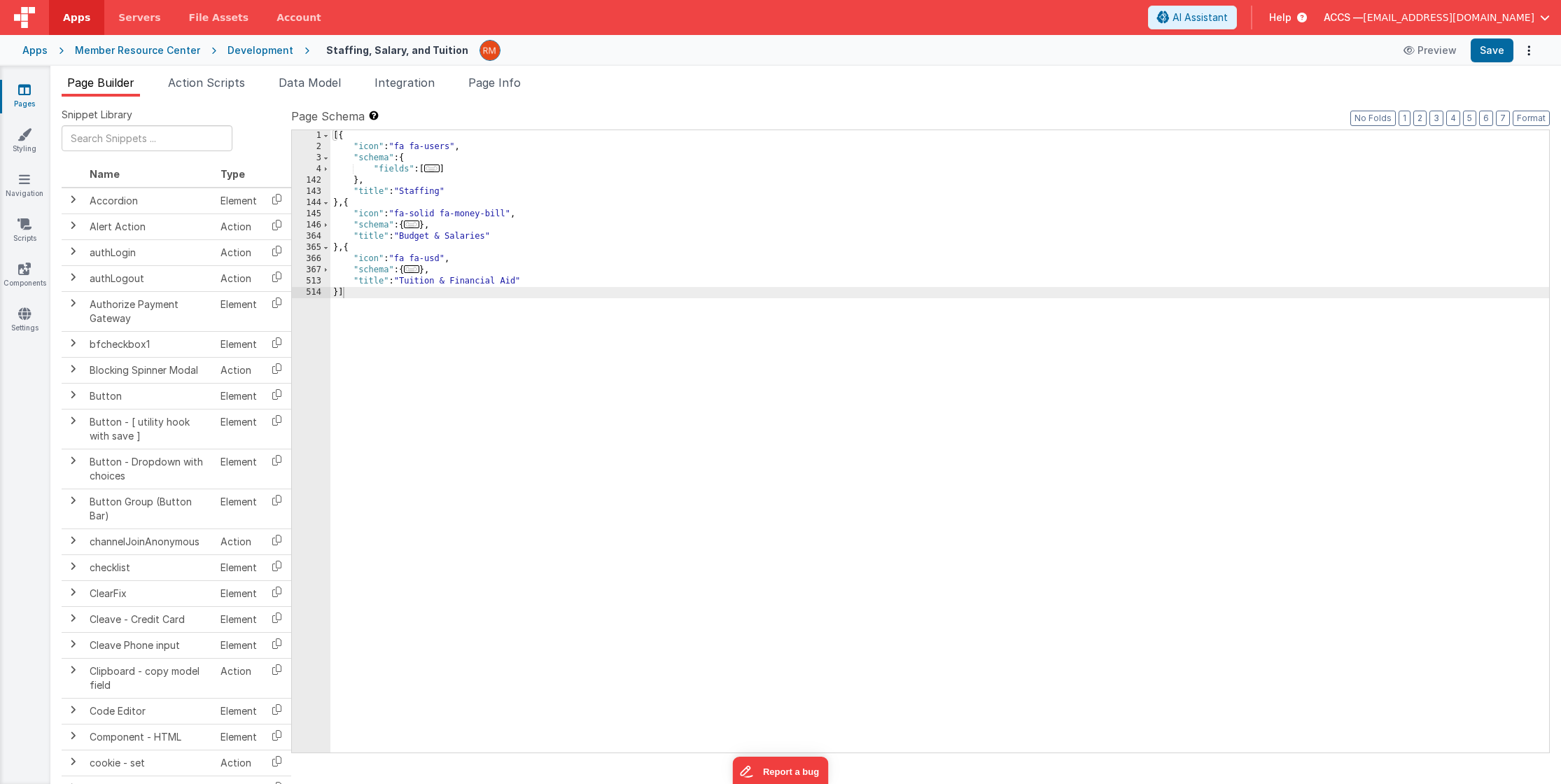
click at [339, 298] on div "[{ "icon" : "fa fa-users" , "schema" : { "fields" : [ ... ] } , "title" : "Staf…" at bounding box center [940, 452] width 1219 height 645
click at [25, 105] on link "Pages" at bounding box center [24, 97] width 50 height 28
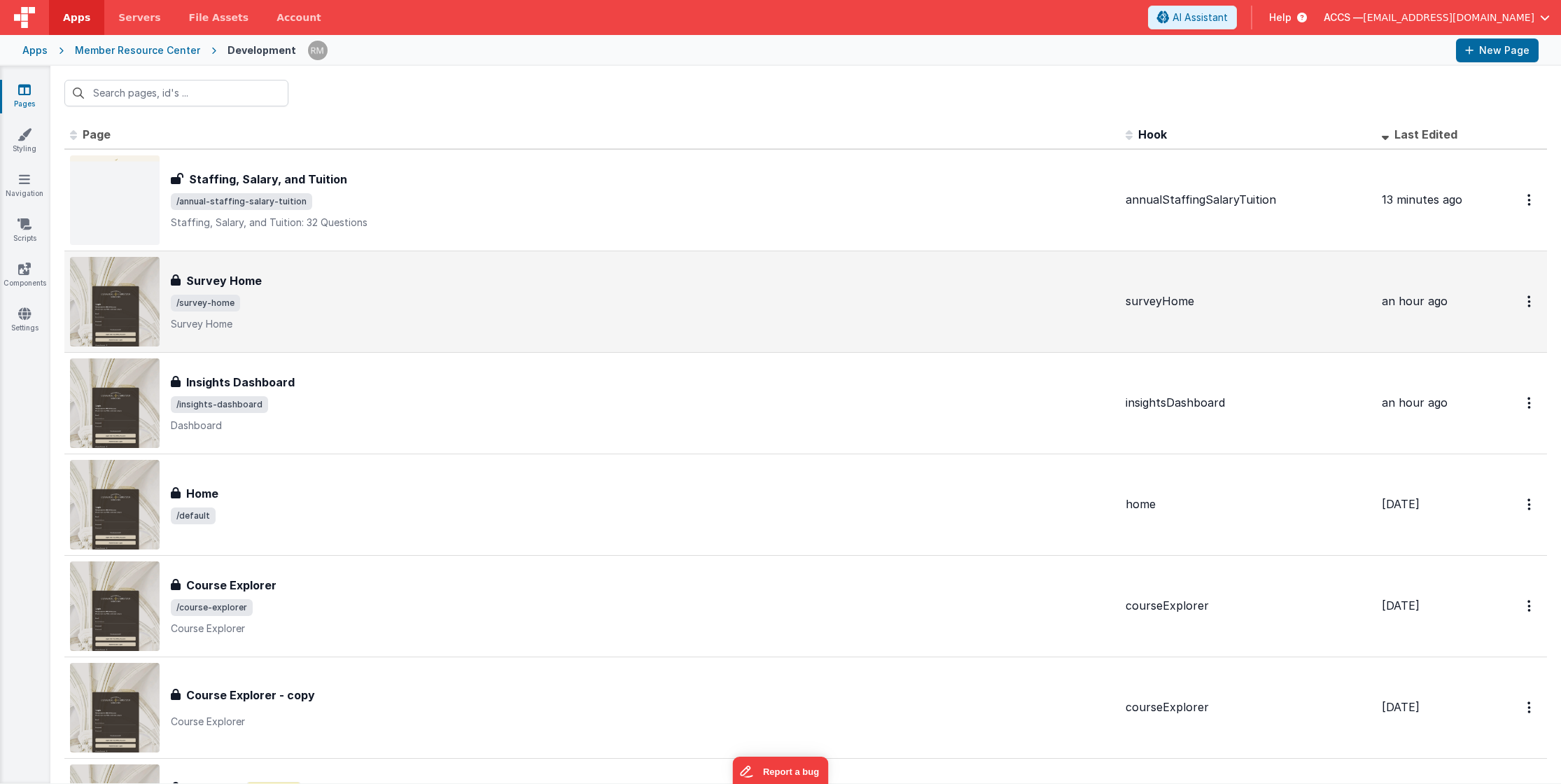
click at [333, 292] on div "Survey Home Survey Home /survey-home Survey Home" at bounding box center [643, 301] width 944 height 59
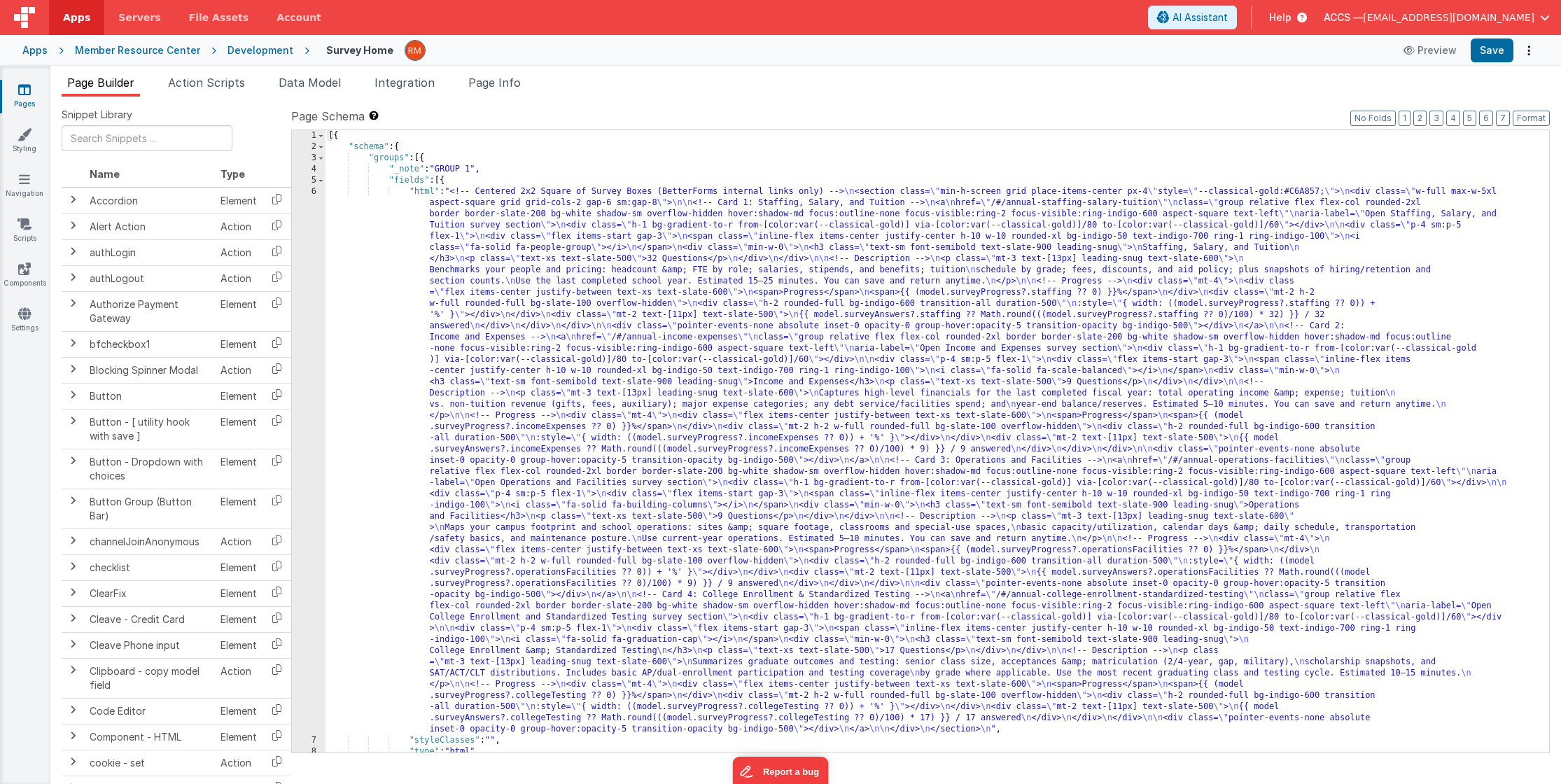
click at [32, 107] on link "Pages" at bounding box center [24, 97] width 50 height 28
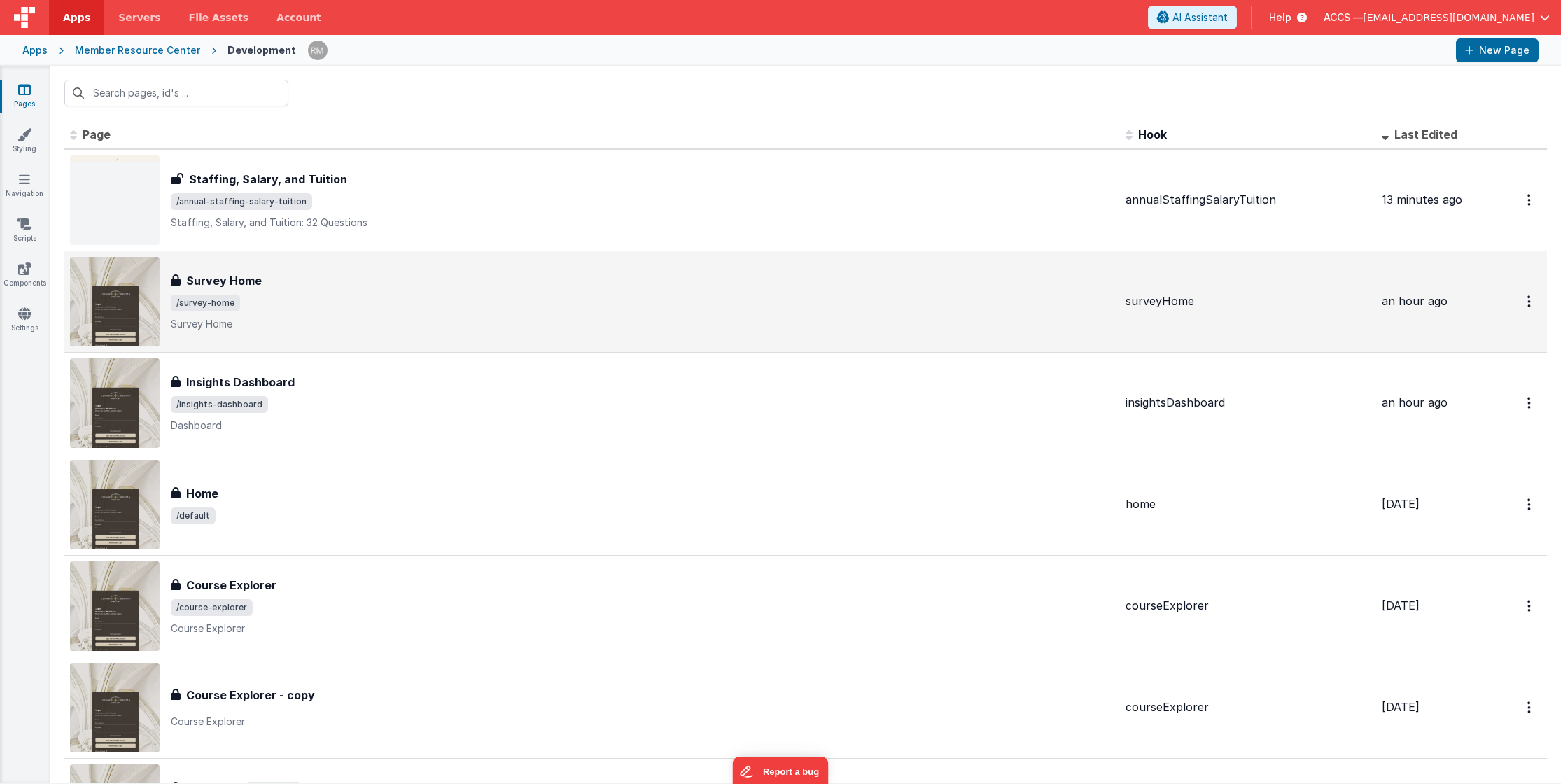
click at [424, 311] on div "Survey Home Survey Home /survey-home Survey Home" at bounding box center [643, 301] width 944 height 59
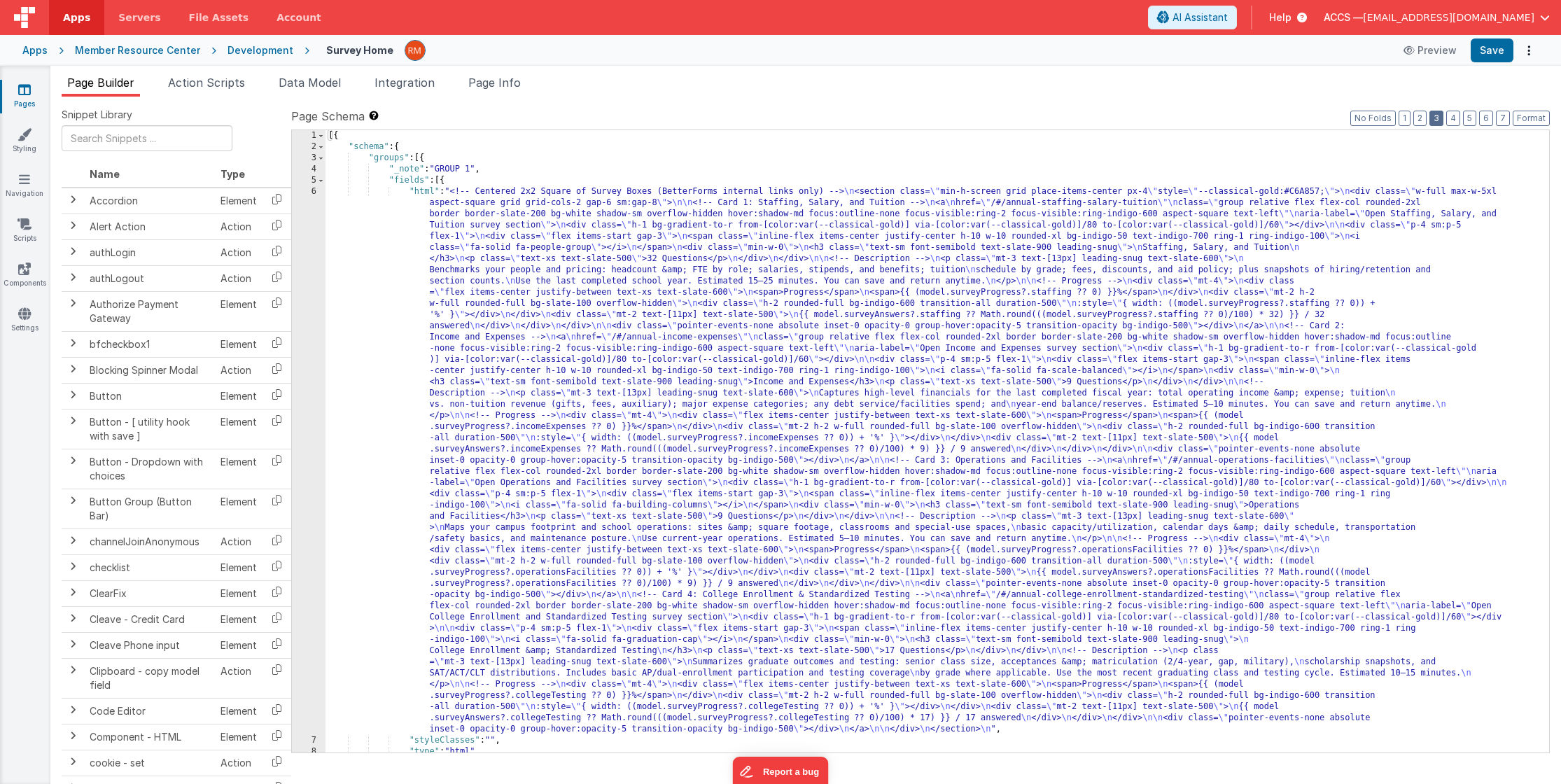
click at [1434, 119] on button "3" at bounding box center [1436, 118] width 14 height 15
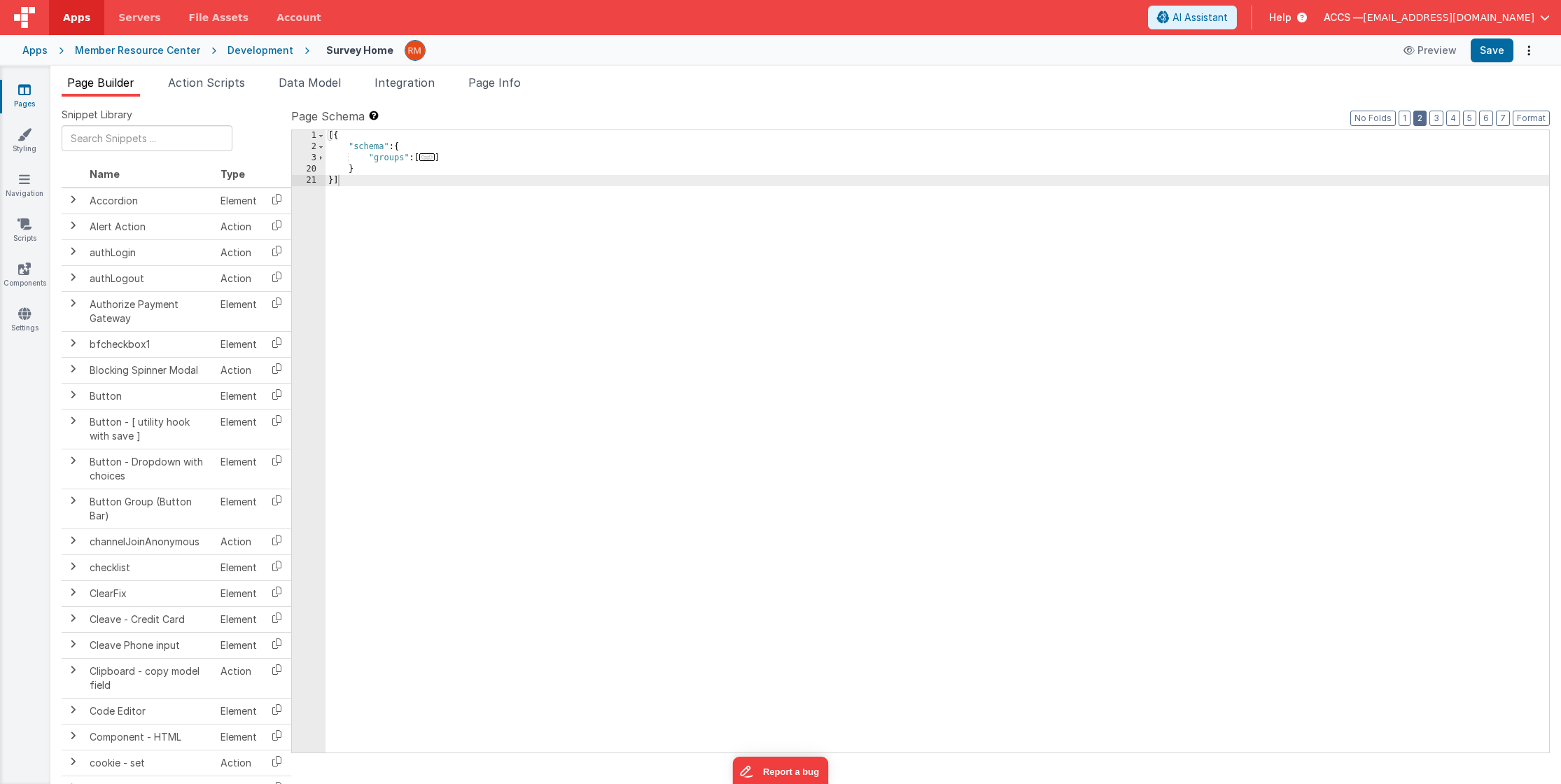
click at [1424, 117] on button "2" at bounding box center [1420, 118] width 13 height 15
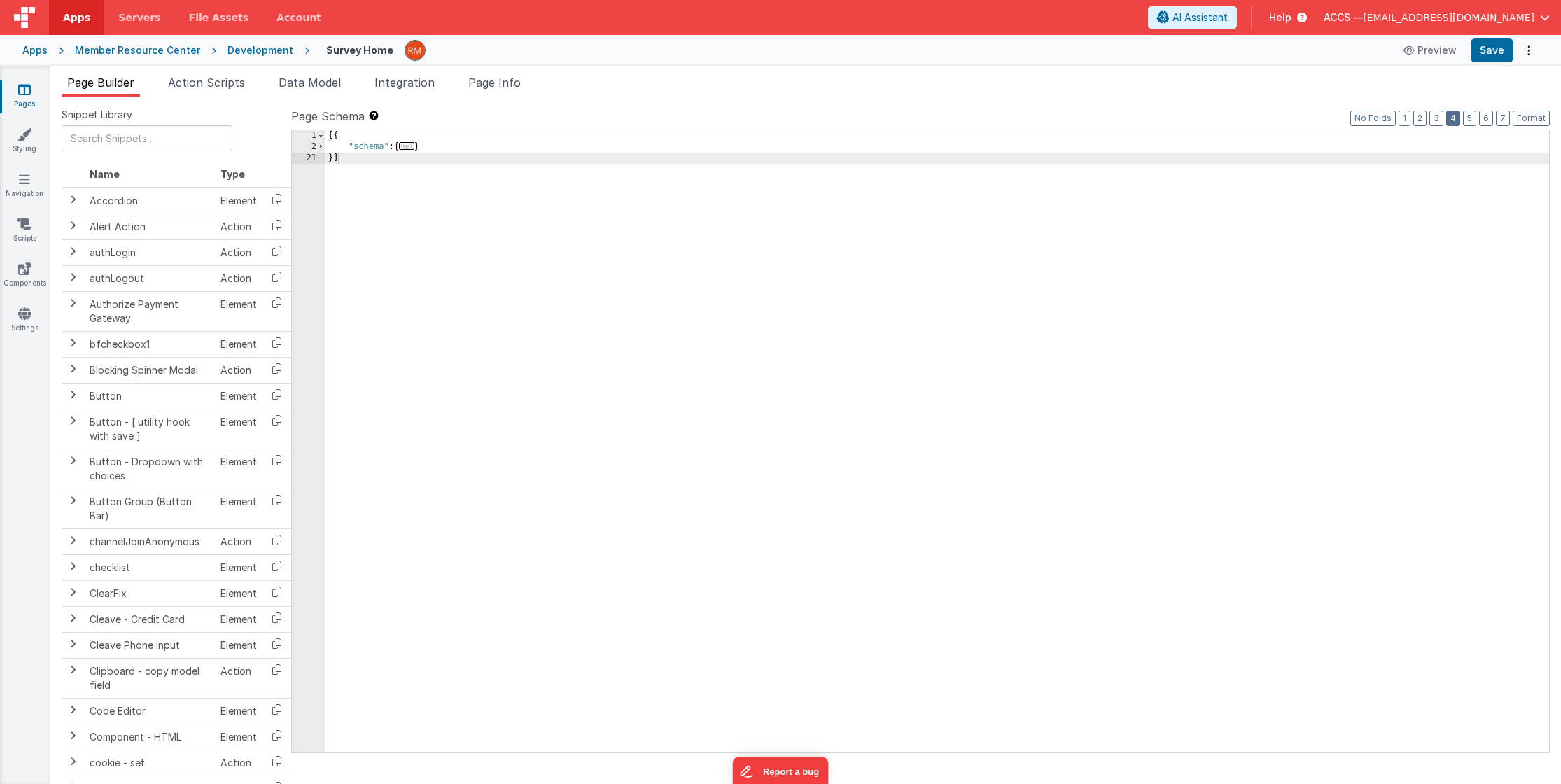
click at [1457, 119] on button "4" at bounding box center [1453, 118] width 14 height 15
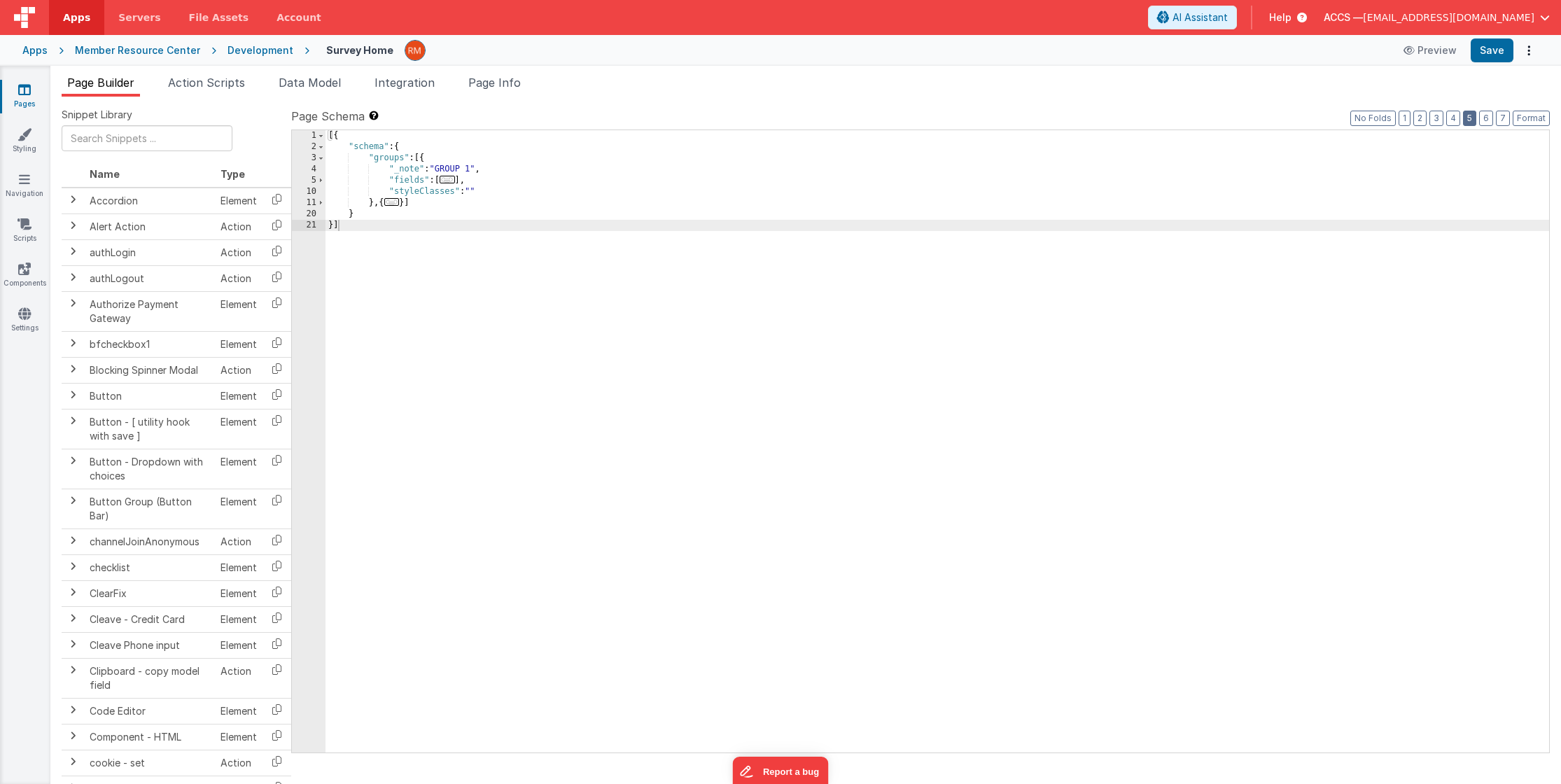
click at [1472, 120] on button "5" at bounding box center [1470, 118] width 13 height 15
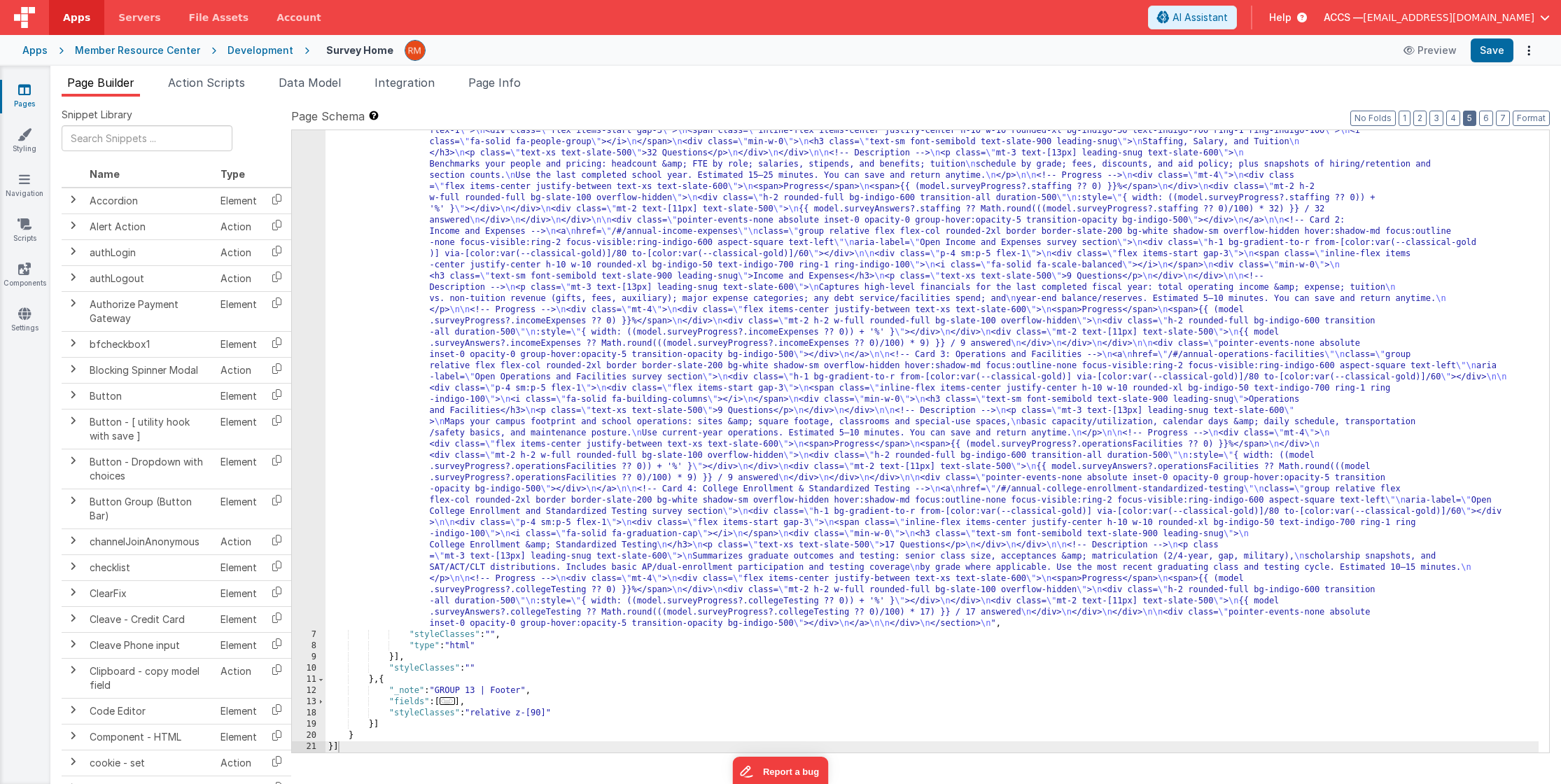
scroll to position [106, 0]
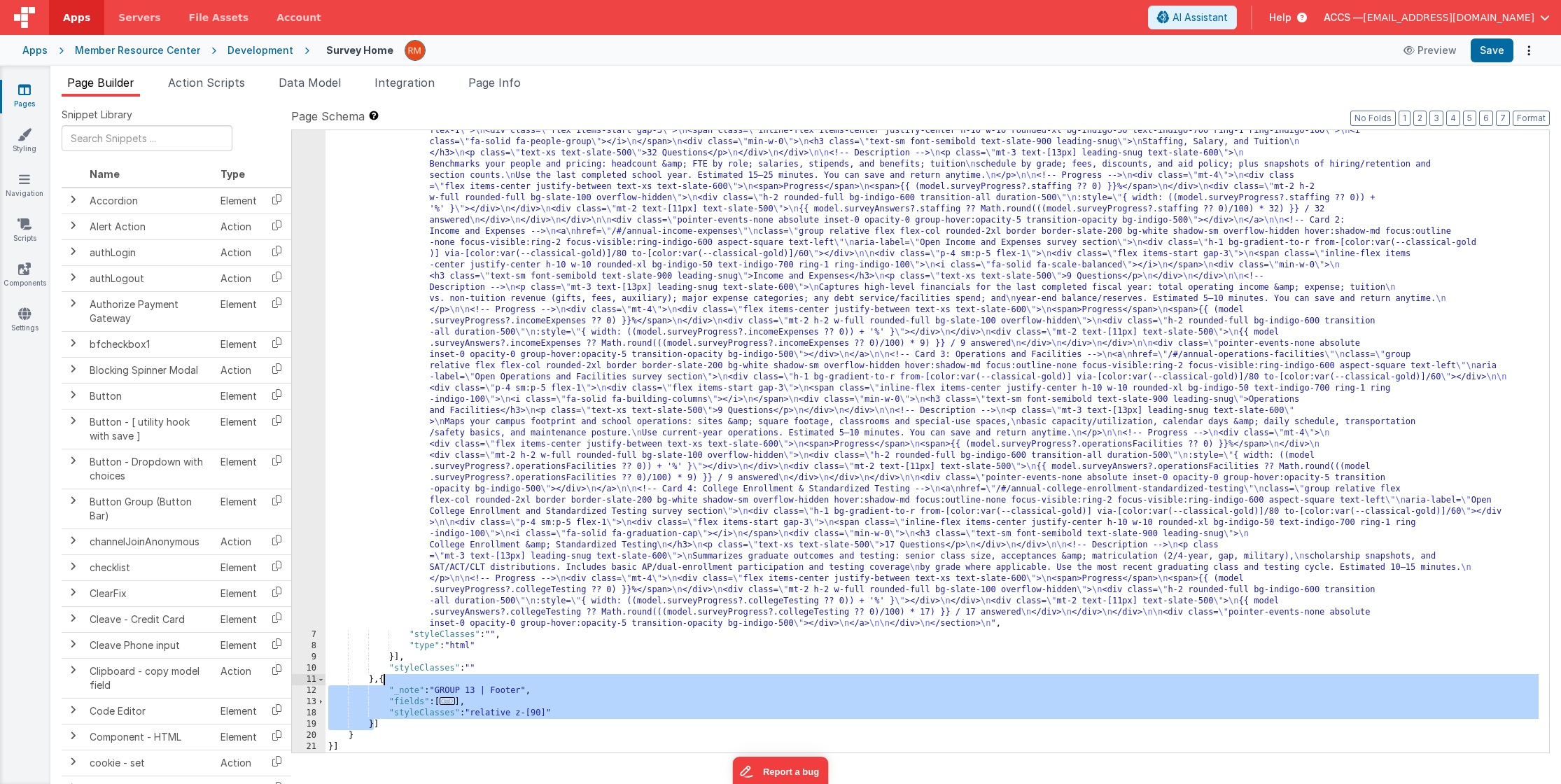
drag, startPoint x: 376, startPoint y: 727, endPoint x: 383, endPoint y: 683, distance: 44.6
click at [383, 683] on div ""html" : "<!-- Centered 2x2 Square of Survey Boxes (BetterForms internal links …" at bounding box center [932, 671] width 1213 height 1183
click at [23, 88] on icon at bounding box center [24, 89] width 12 height 14
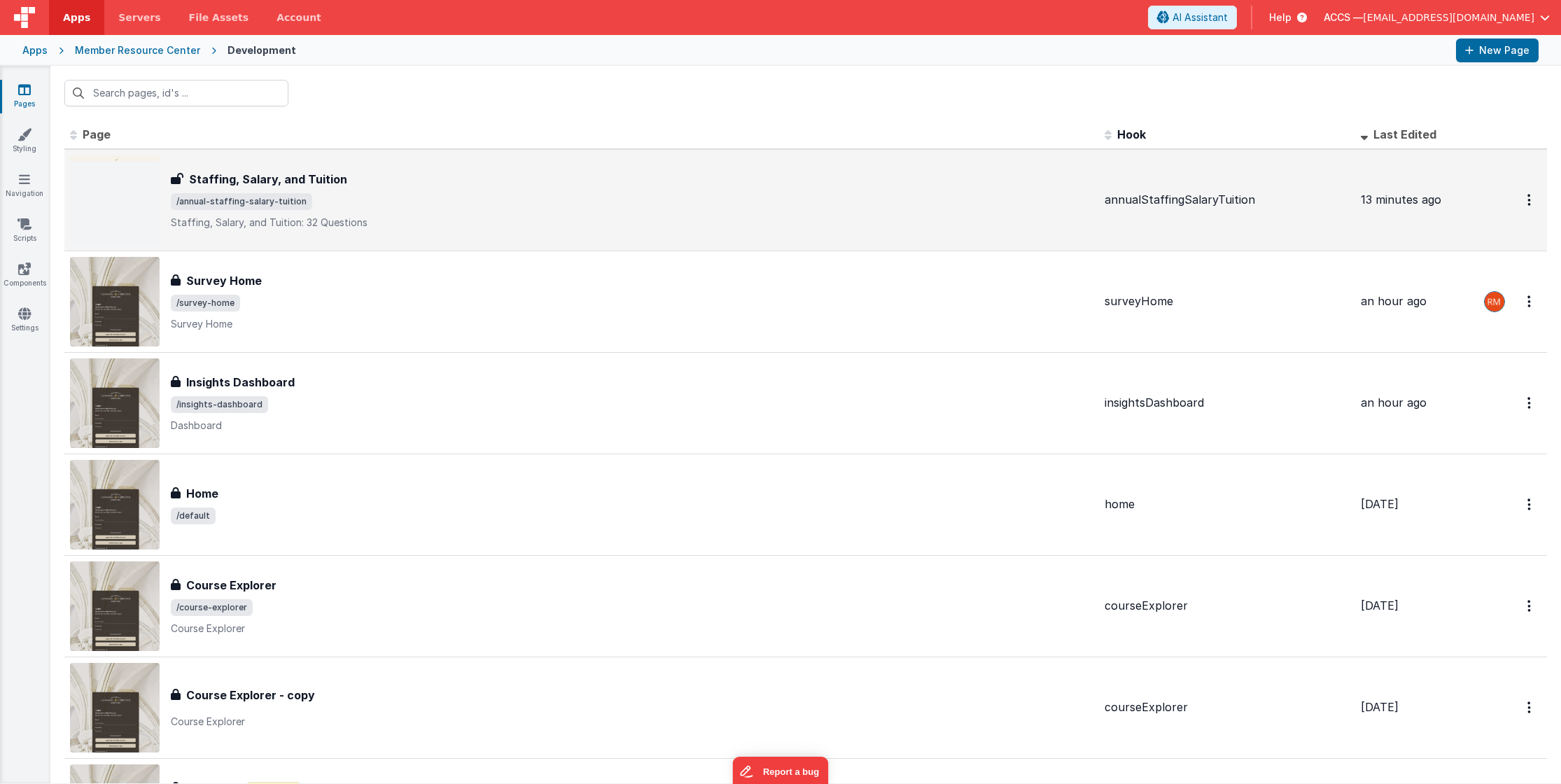
click at [319, 185] on h3 "Staffing, Salary, and Tuition" at bounding box center [268, 179] width 158 height 17
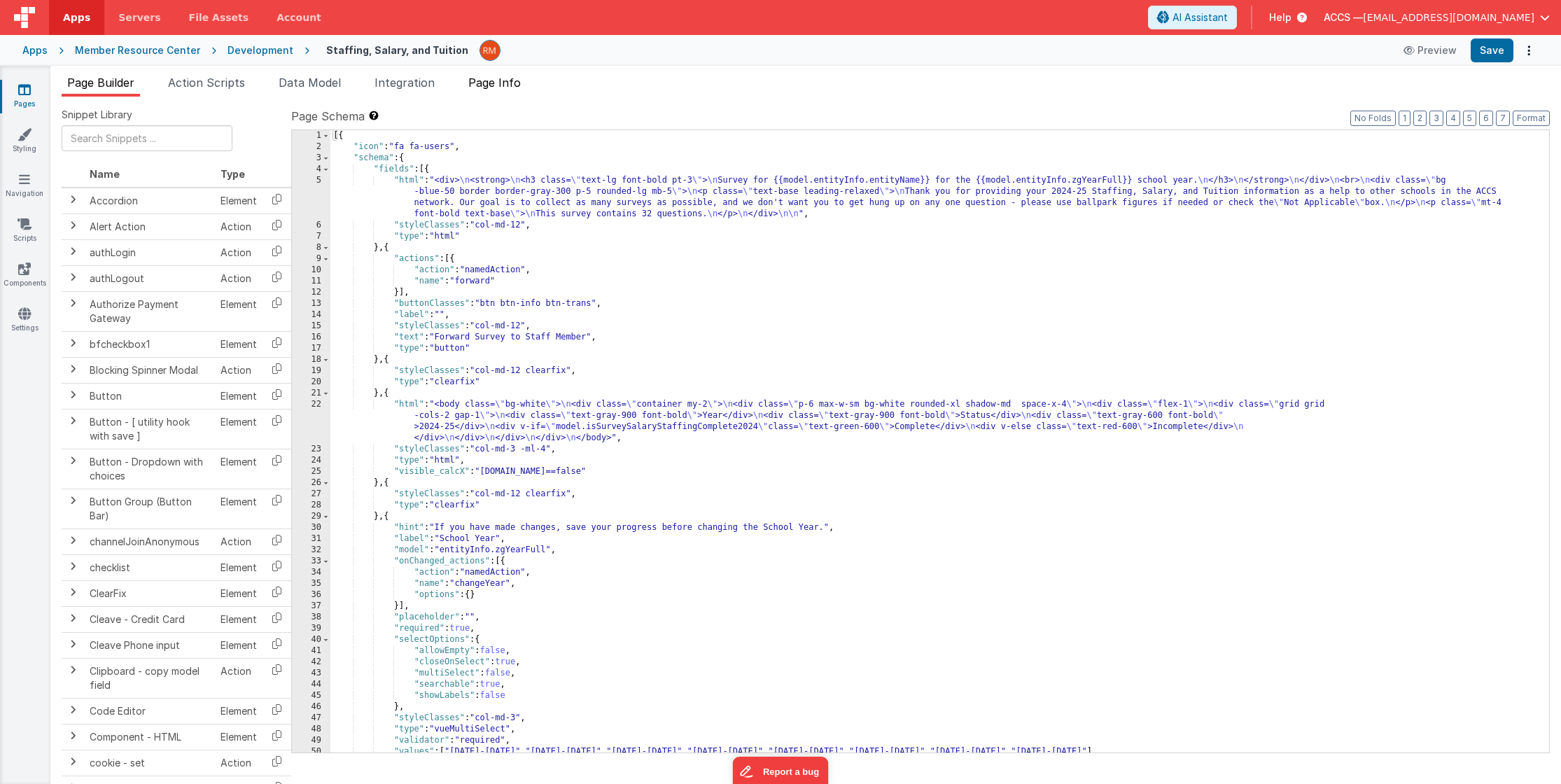
click at [492, 87] on span "Page Info" at bounding box center [494, 82] width 52 height 14
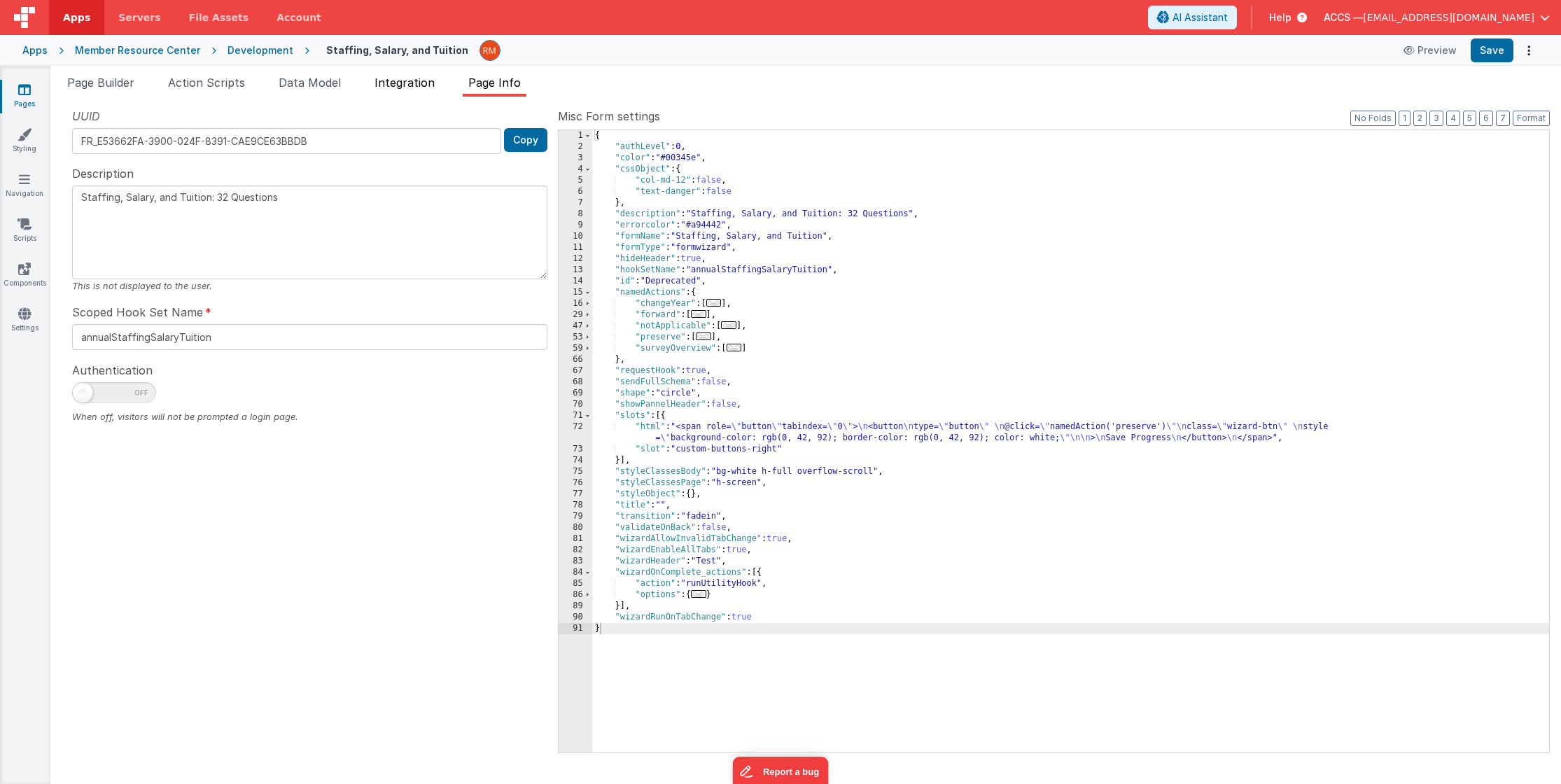
click at [420, 88] on span "Integration" at bounding box center [404, 82] width 60 height 14
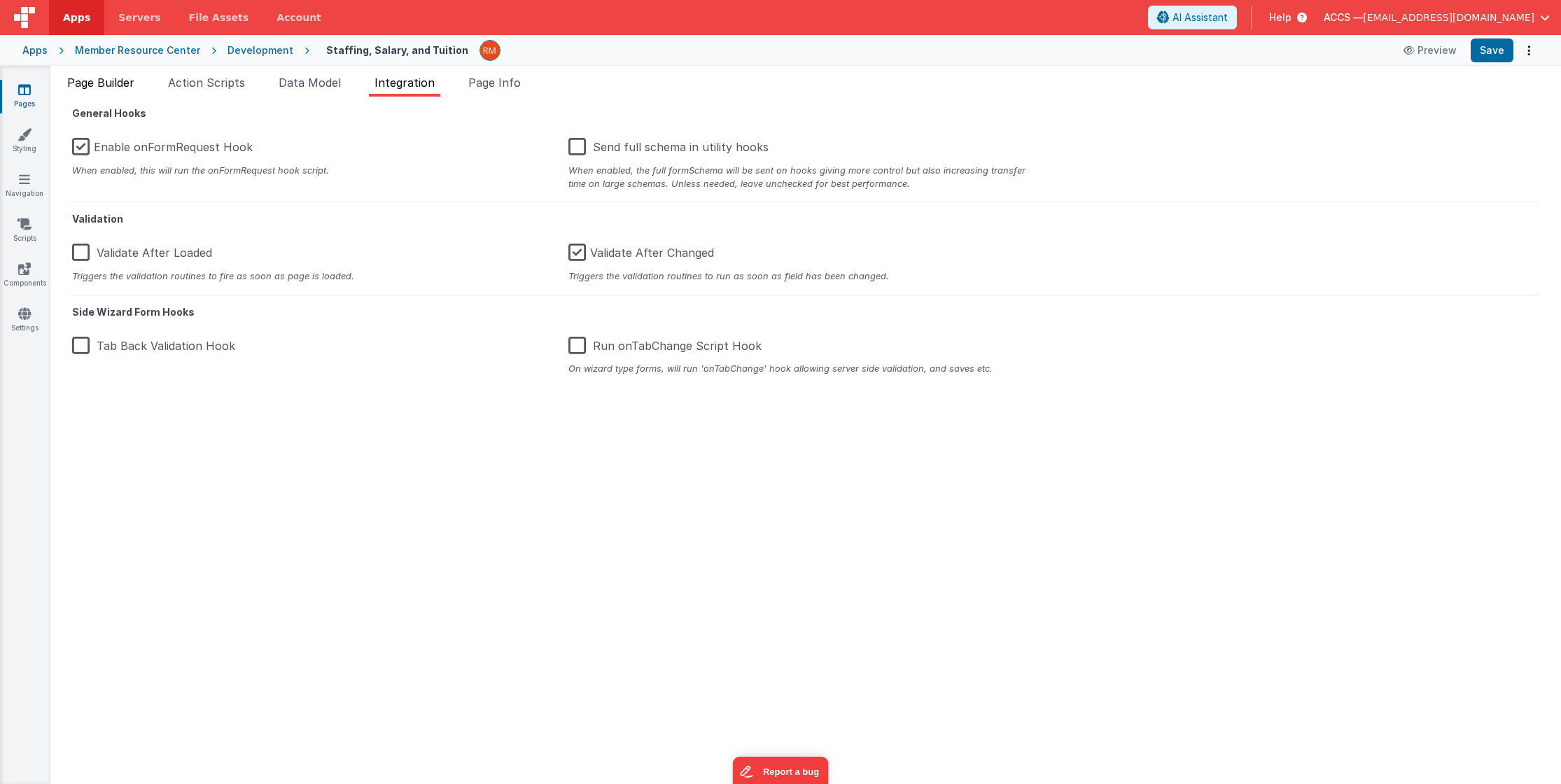
click at [105, 84] on span "Page Builder" at bounding box center [101, 82] width 68 height 14
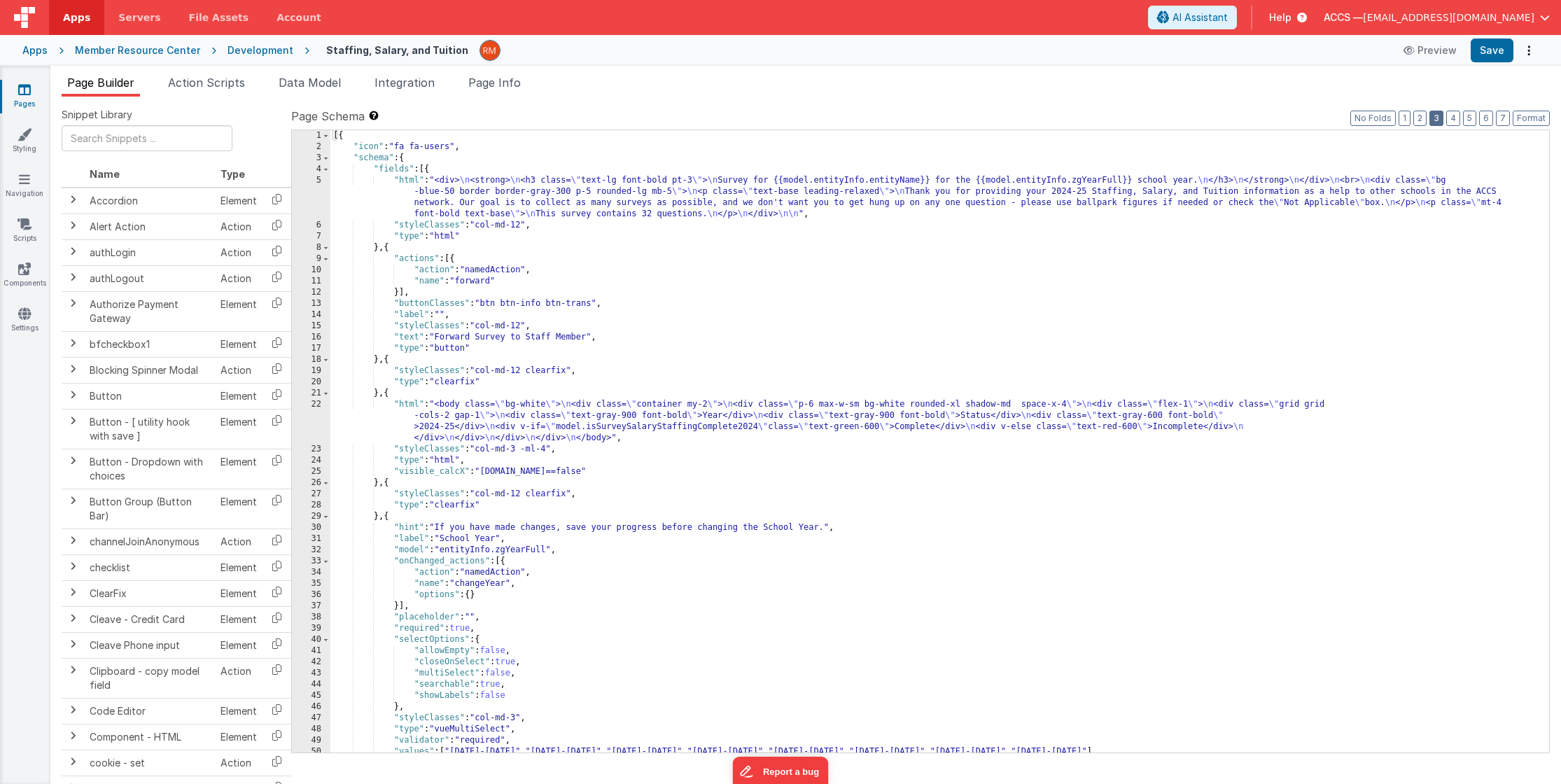
click at [1436, 118] on button "3" at bounding box center [1436, 118] width 14 height 15
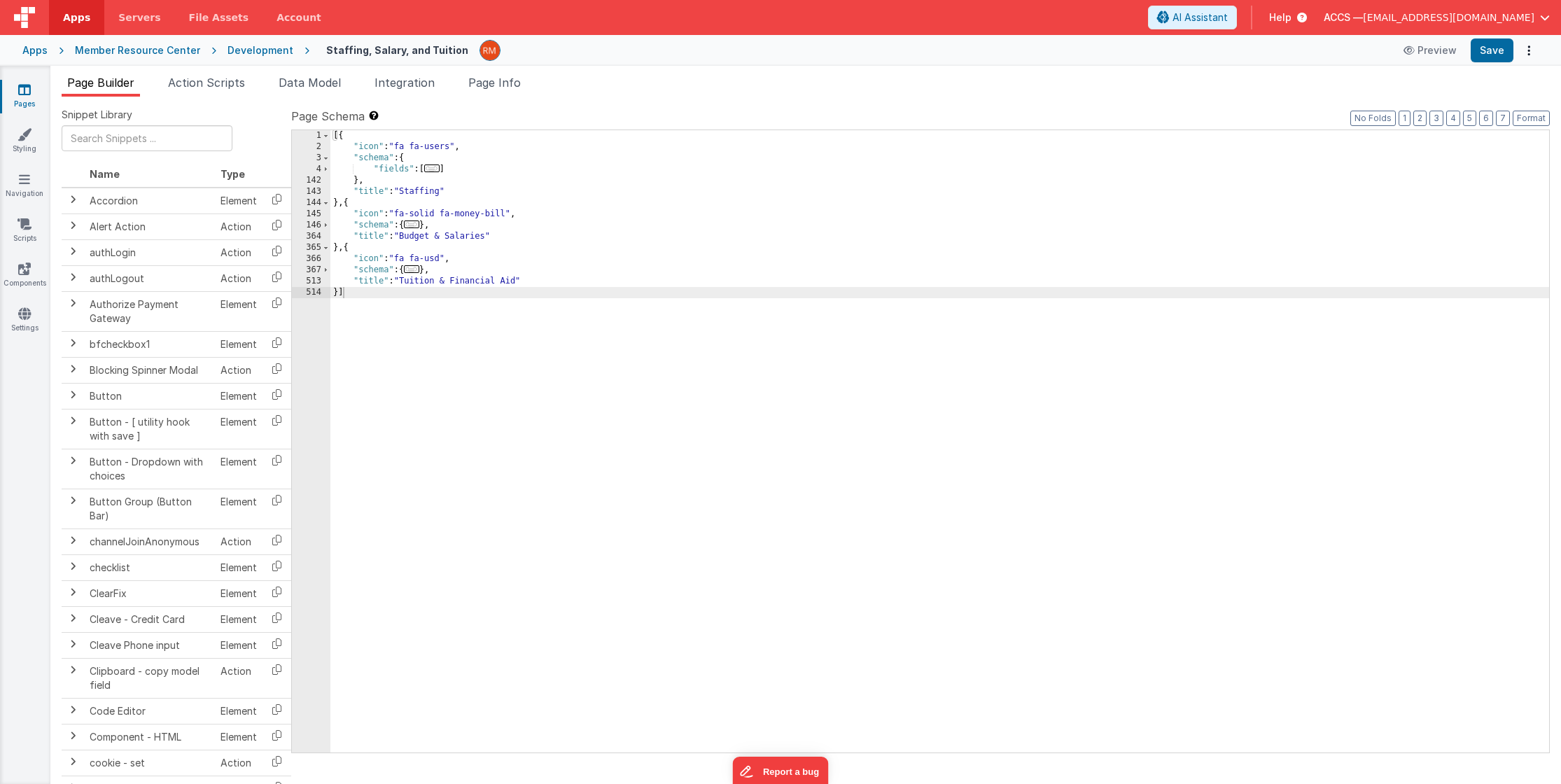
click at [337, 292] on div "[{ "icon" : "fa fa-users" , "schema" : { "fields" : [ ... ] } , "title" : "Staf…" at bounding box center [940, 452] width 1219 height 645
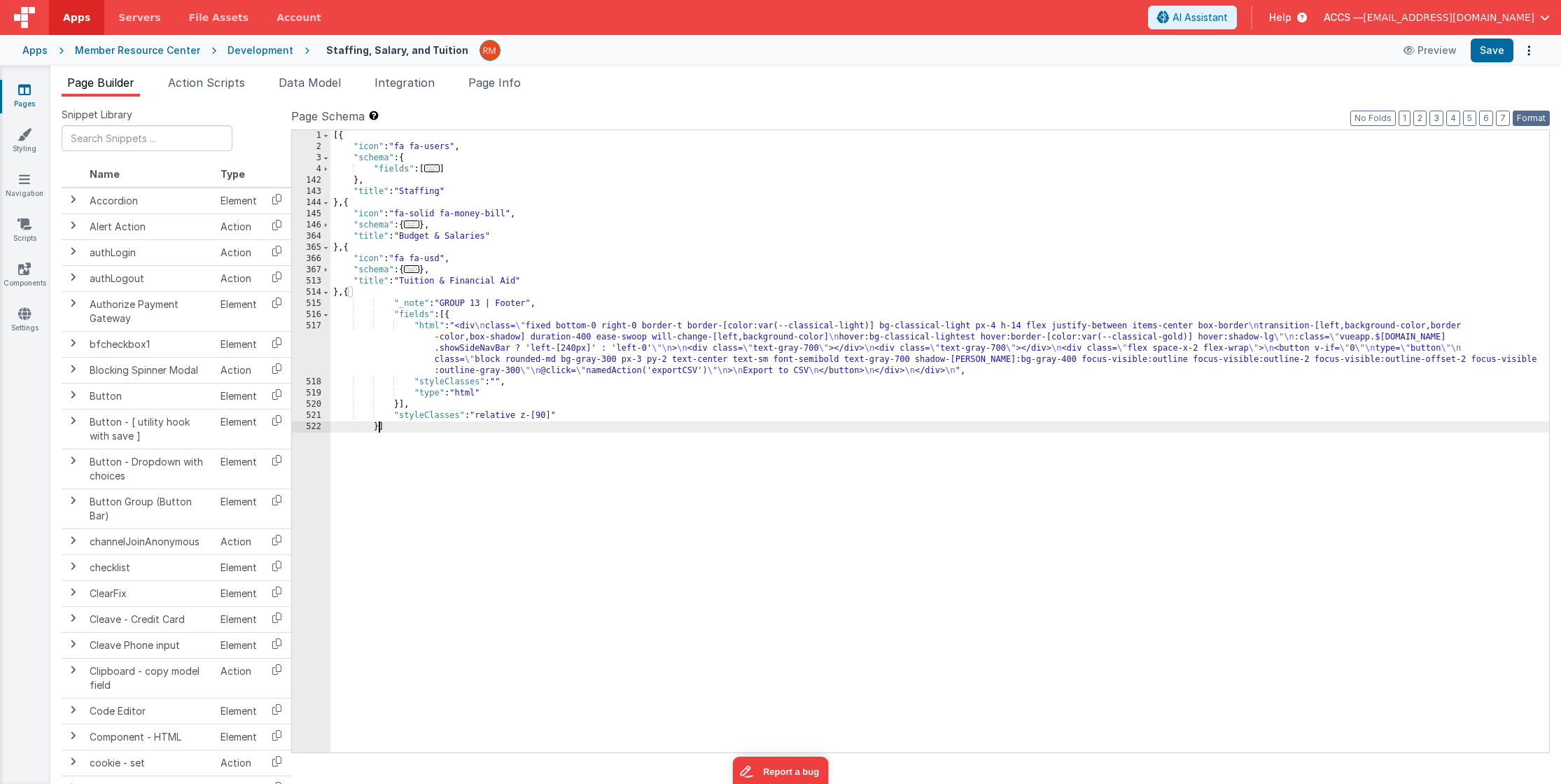
click at [1499, 114] on button "Format" at bounding box center [1531, 118] width 37 height 15
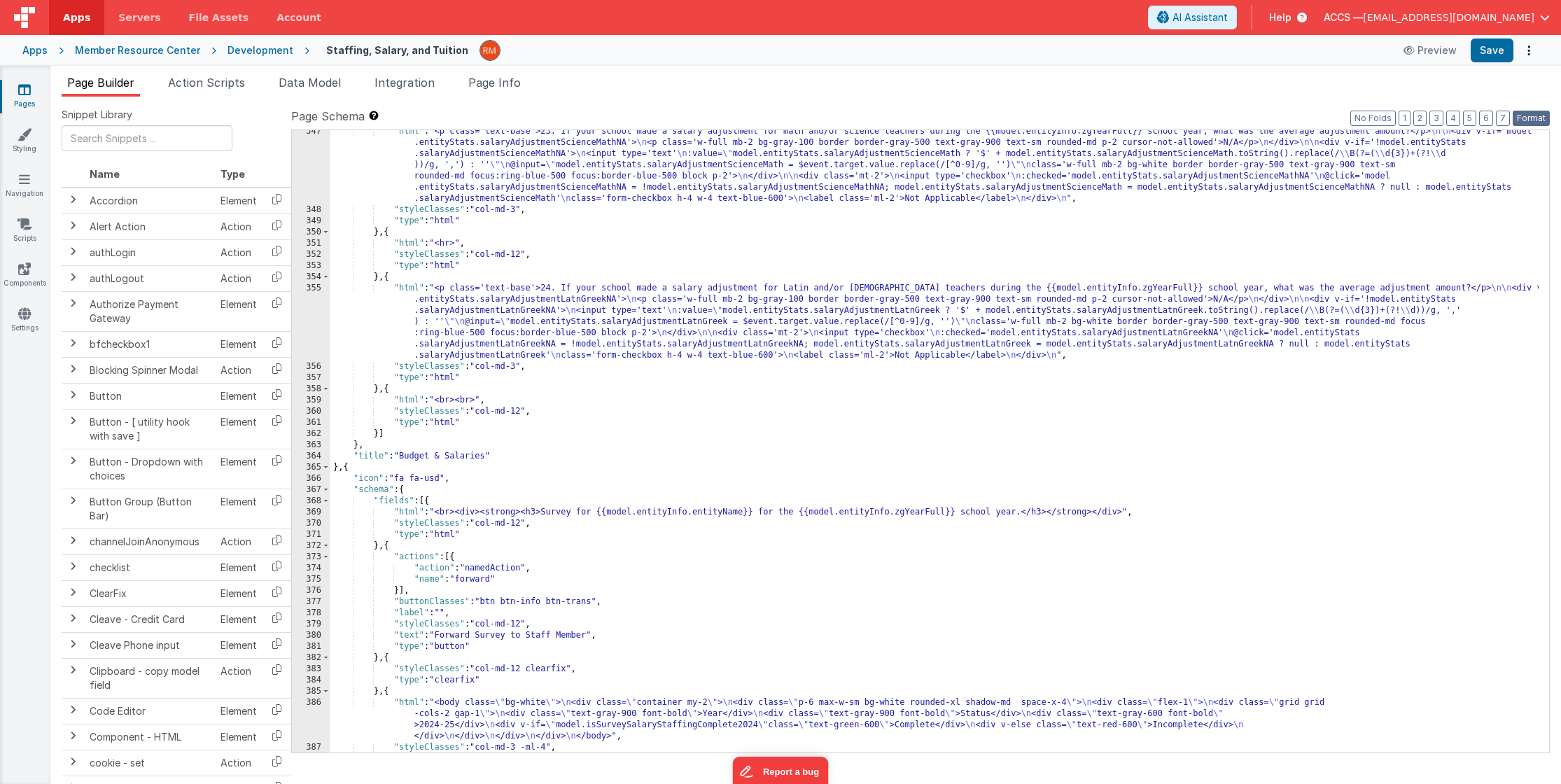
scroll to position [7374, 0]
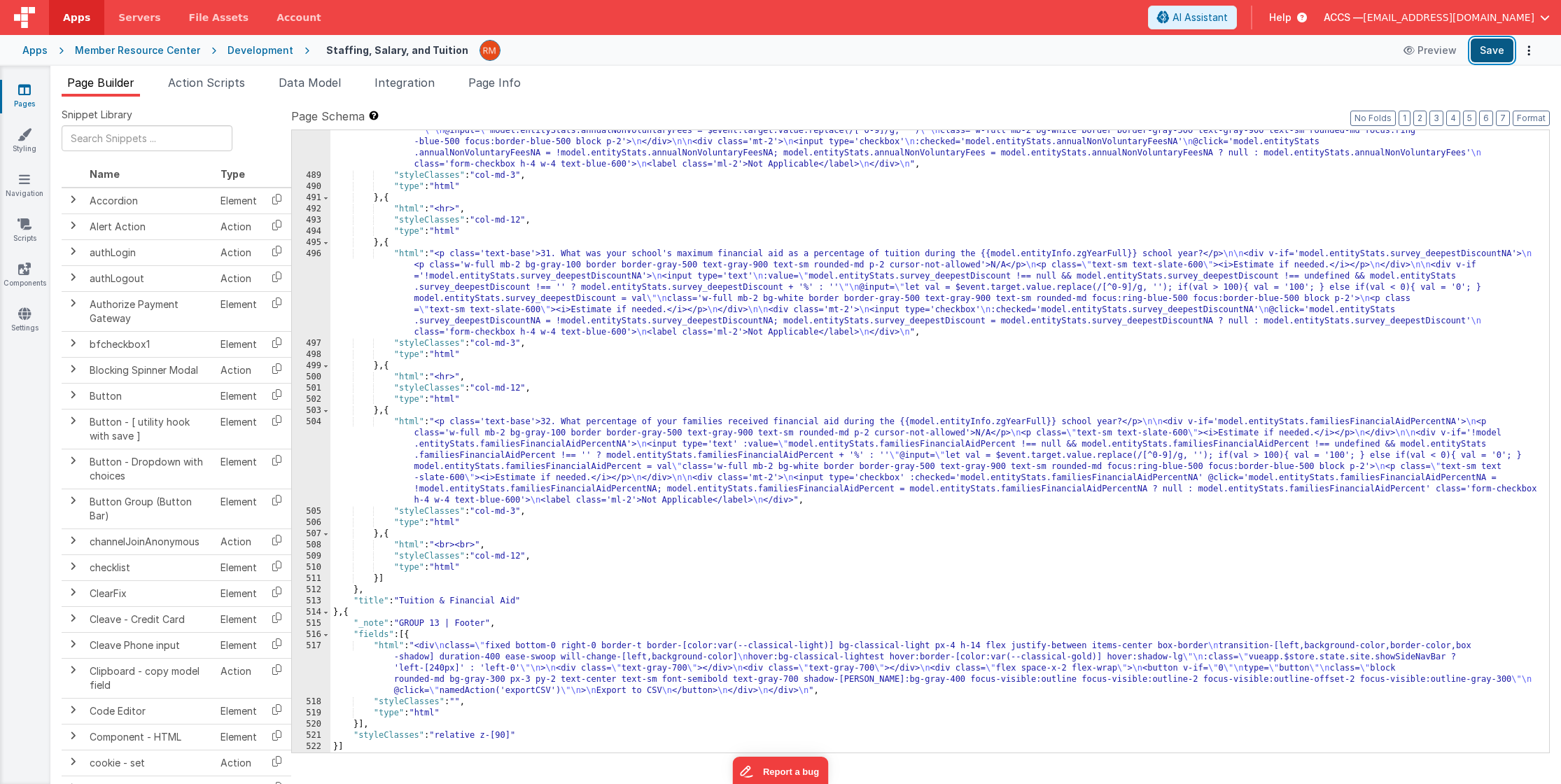
click at [1493, 56] on button "Save" at bounding box center [1492, 50] width 43 height 24
click at [472, 623] on div ""html" : "<p class='text-base'>30. What was the total non-voluntary fees charge…" at bounding box center [934, 447] width 1208 height 712
click at [563, 624] on div ""html" : "<p class='text-base'>30. What was the total non-voluntary fees charge…" at bounding box center [934, 447] width 1208 height 712
click at [557, 666] on div ""html" : "<p class='text-base'>30. What was the total non-voluntary fees charge…" at bounding box center [934, 447] width 1208 height 712
click at [1490, 52] on button "Save" at bounding box center [1492, 50] width 43 height 24
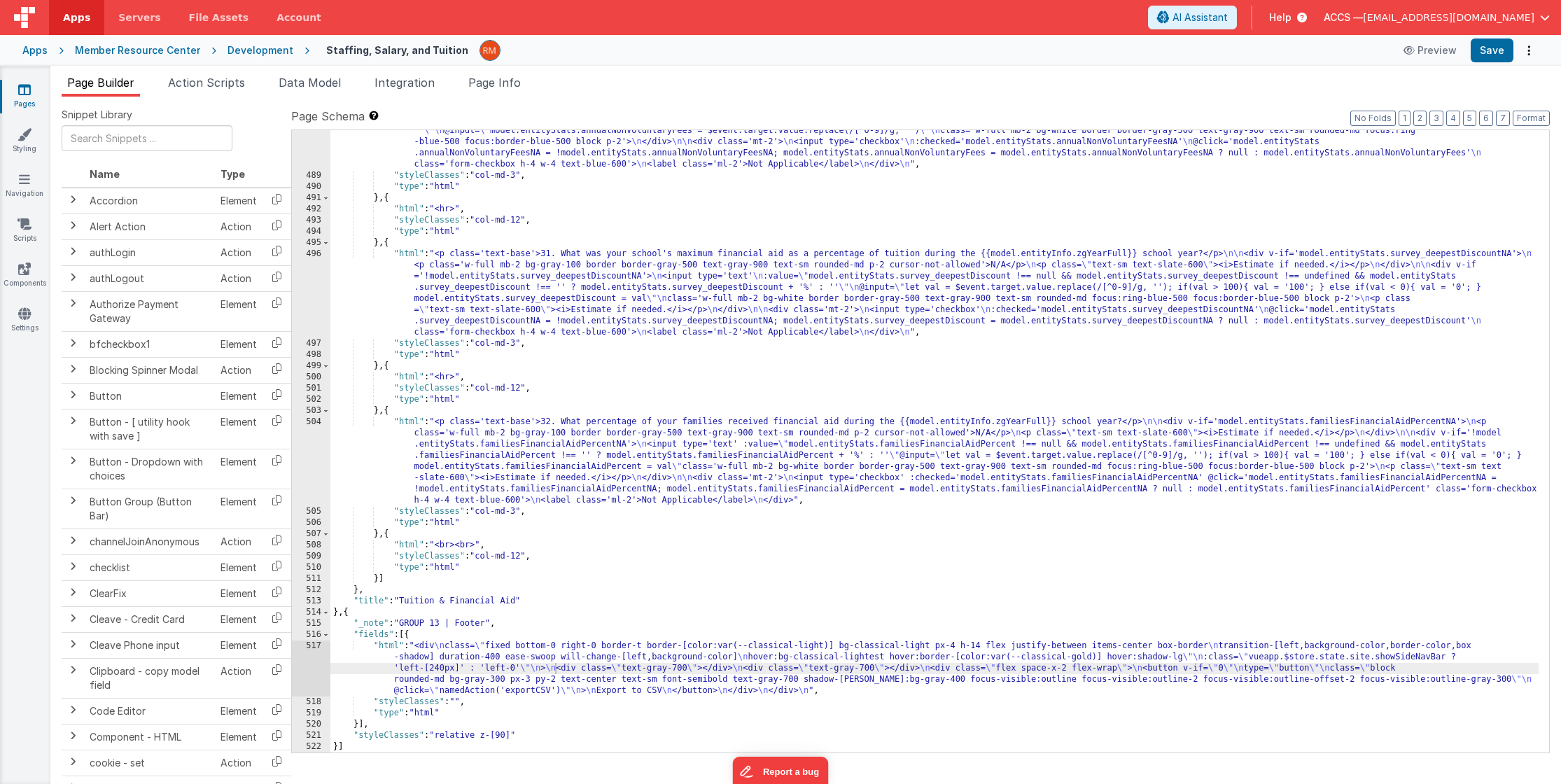
click at [411, 705] on div ""html" : "<p class='text-base'>30. What was the total non-voluntary fees charge…" at bounding box center [934, 447] width 1208 height 712
click at [324, 636] on span at bounding box center [326, 634] width 8 height 11
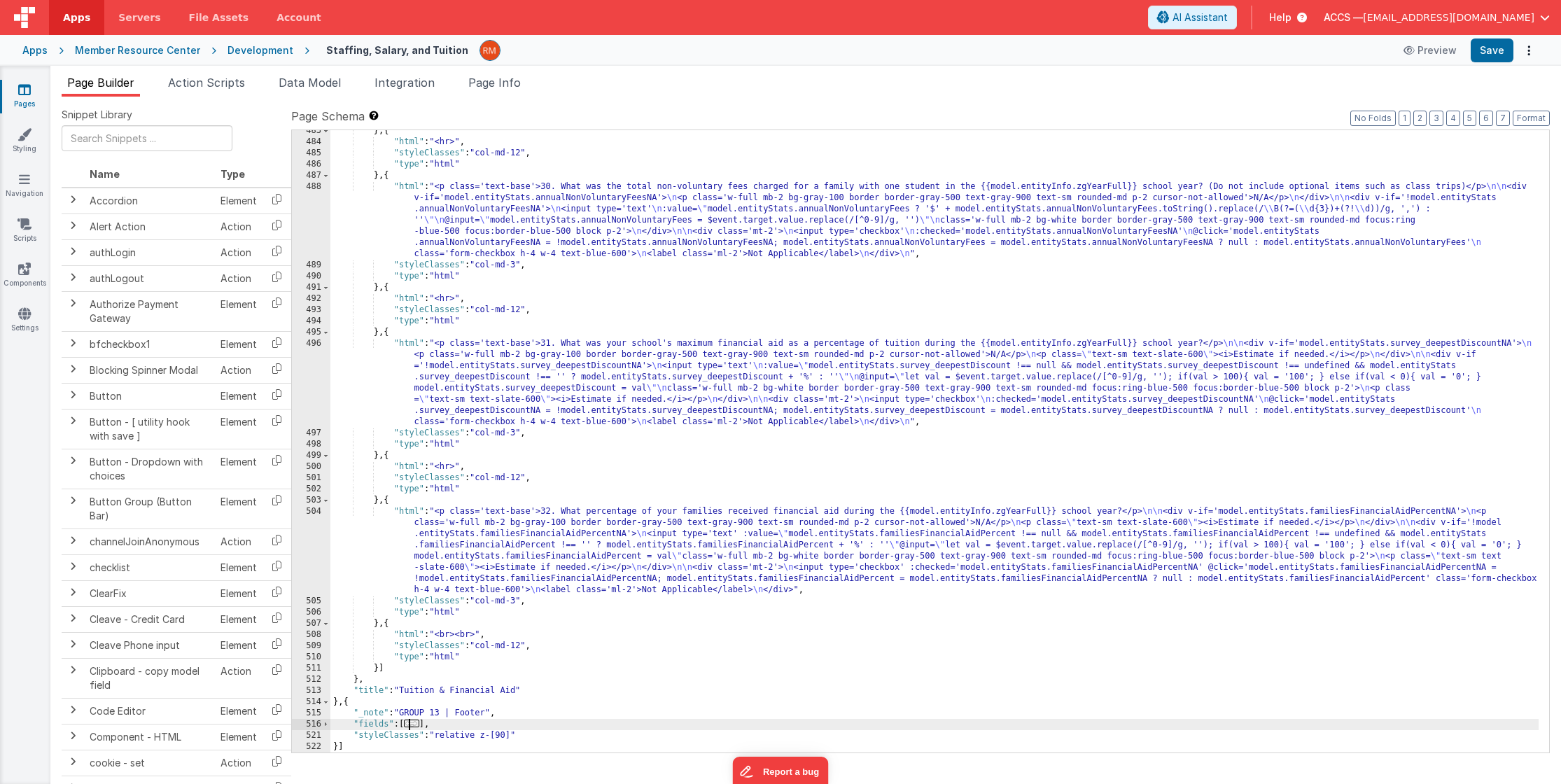
scroll to position [7285, 0]
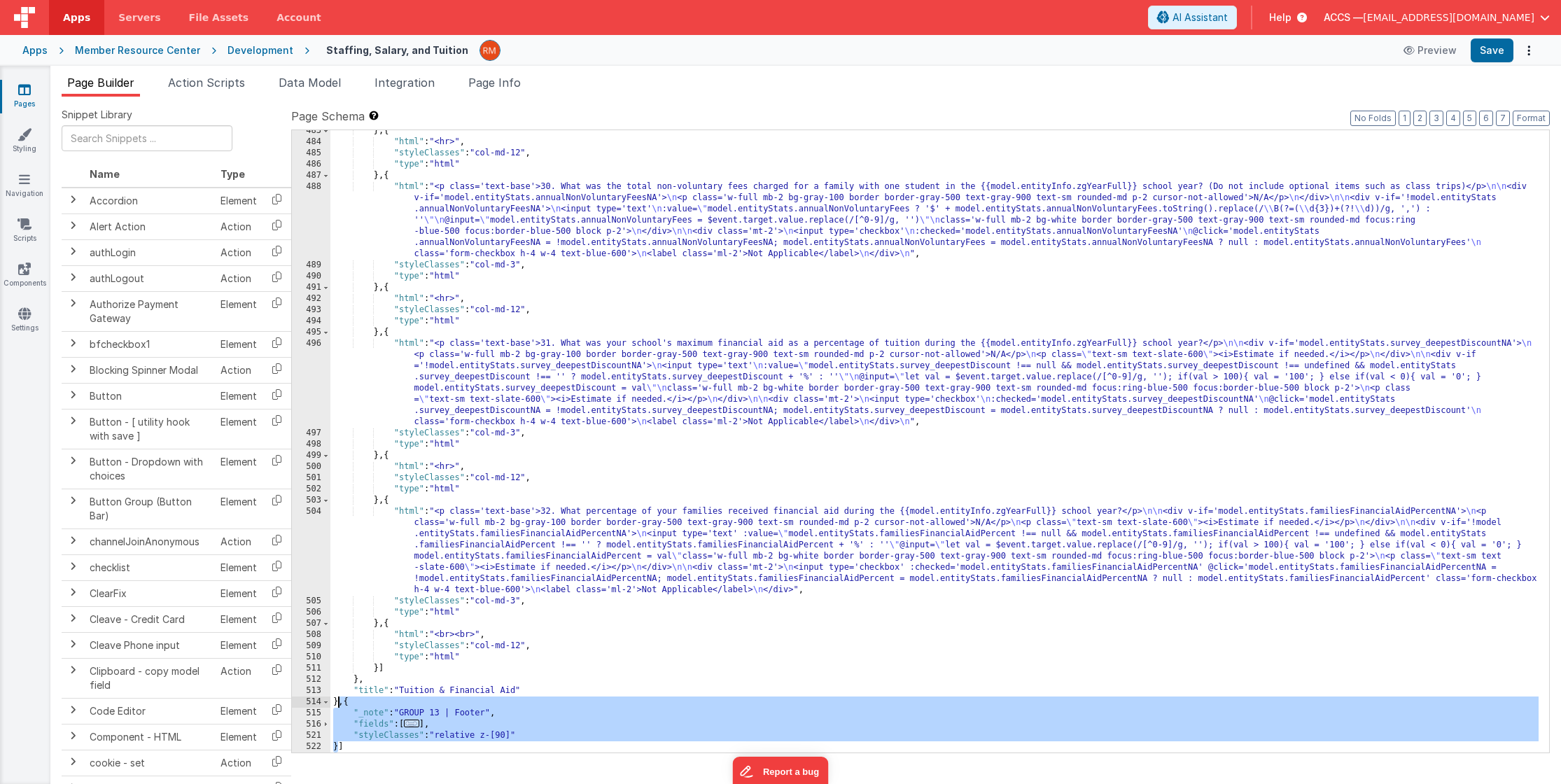
drag, startPoint x: 340, startPoint y: 746, endPoint x: 339, endPoint y: 706, distance: 40.0
click at [339, 706] on div "} , { "html" : "<hr>" , "styleClasses" : "col-md-12" , "type" : "html" } , { "h…" at bounding box center [934, 448] width 1208 height 645
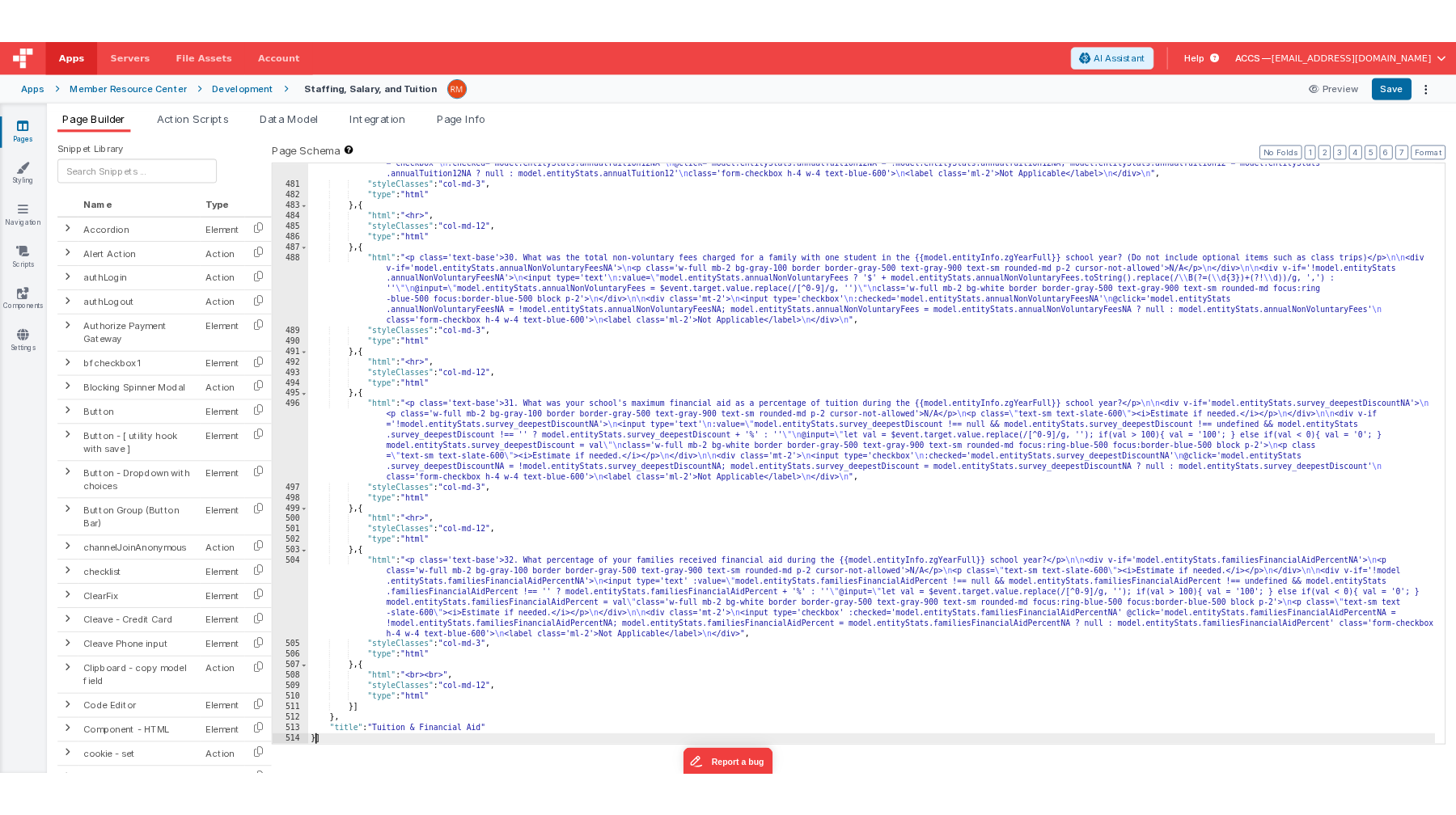
scroll to position [8362, 0]
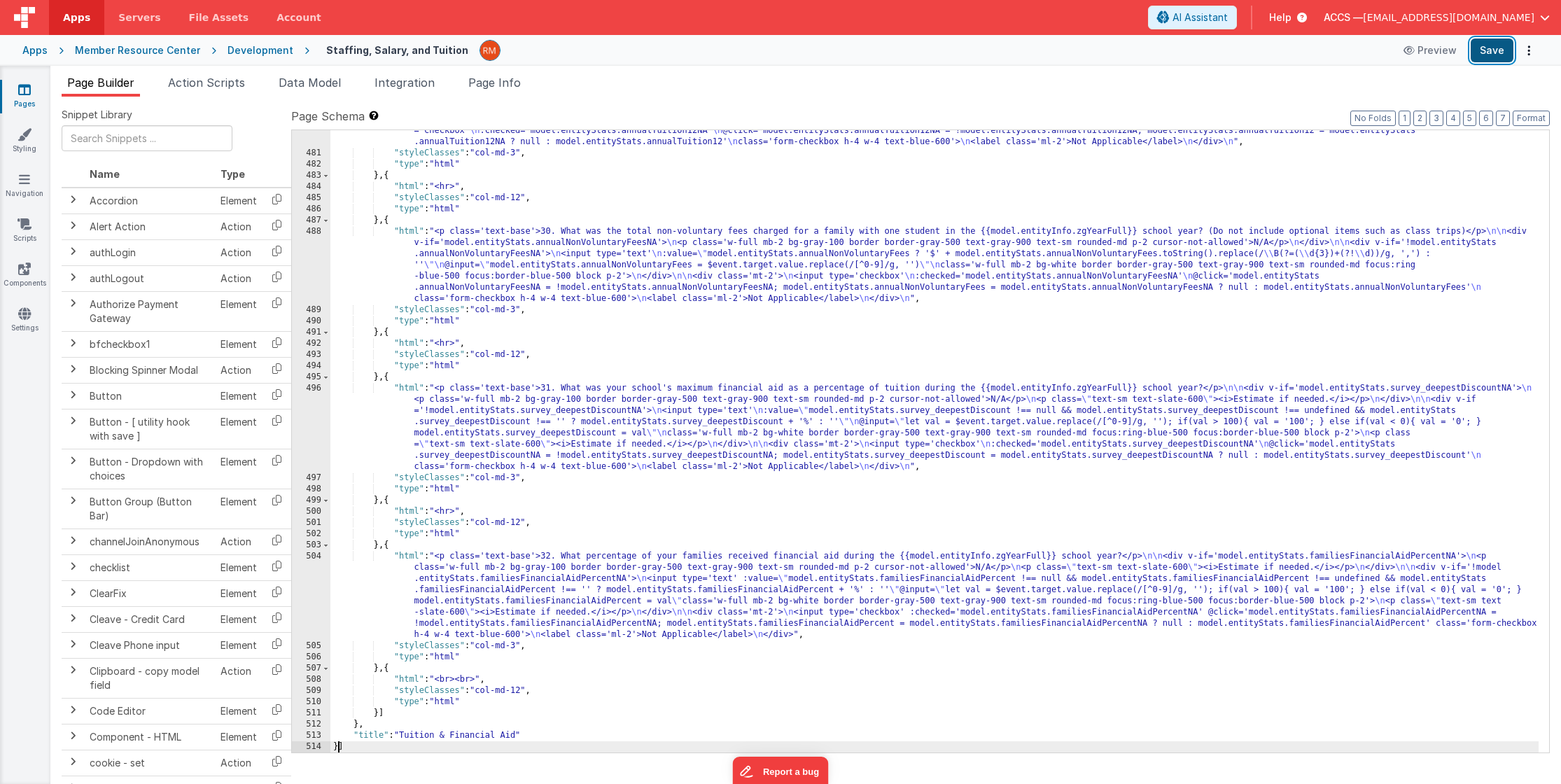
click at [1494, 57] on button "Save" at bounding box center [1492, 50] width 43 height 24
click at [1486, 16] on span "[EMAIL_ADDRESS][DOMAIN_NAME]" at bounding box center [1448, 17] width 171 height 14
click at [1411, 115] on div "Logout" at bounding box center [1438, 119] width 207 height 14
